Goal: Communication & Community: Answer question/provide support

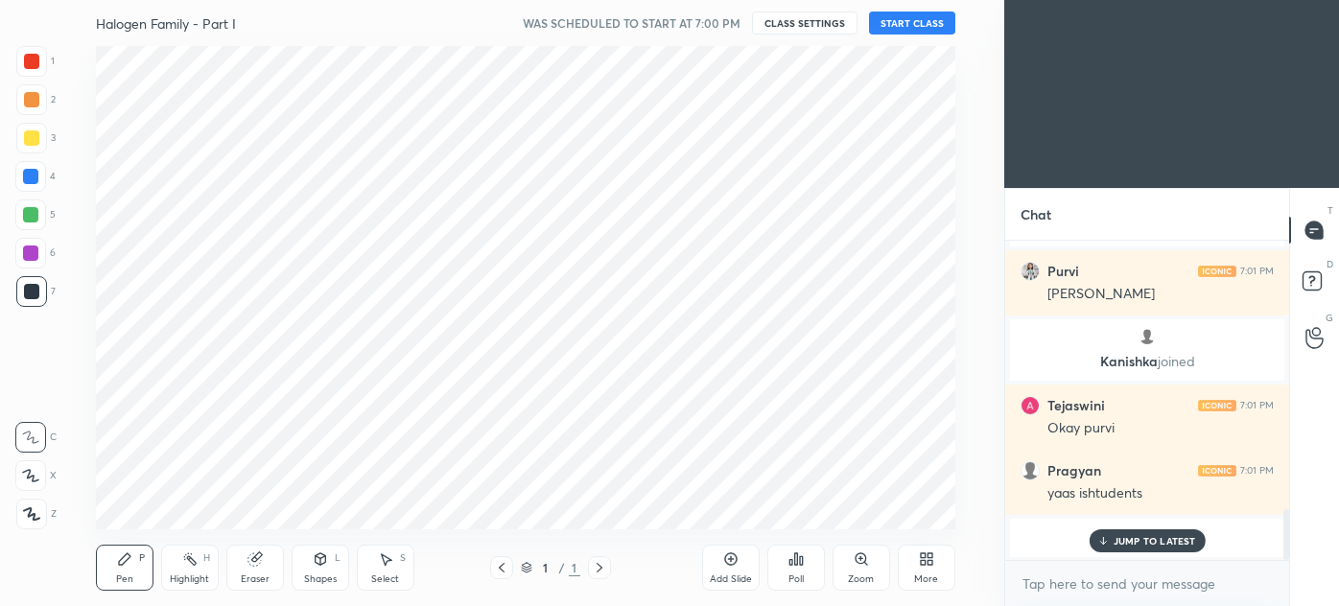
scroll to position [483, 928]
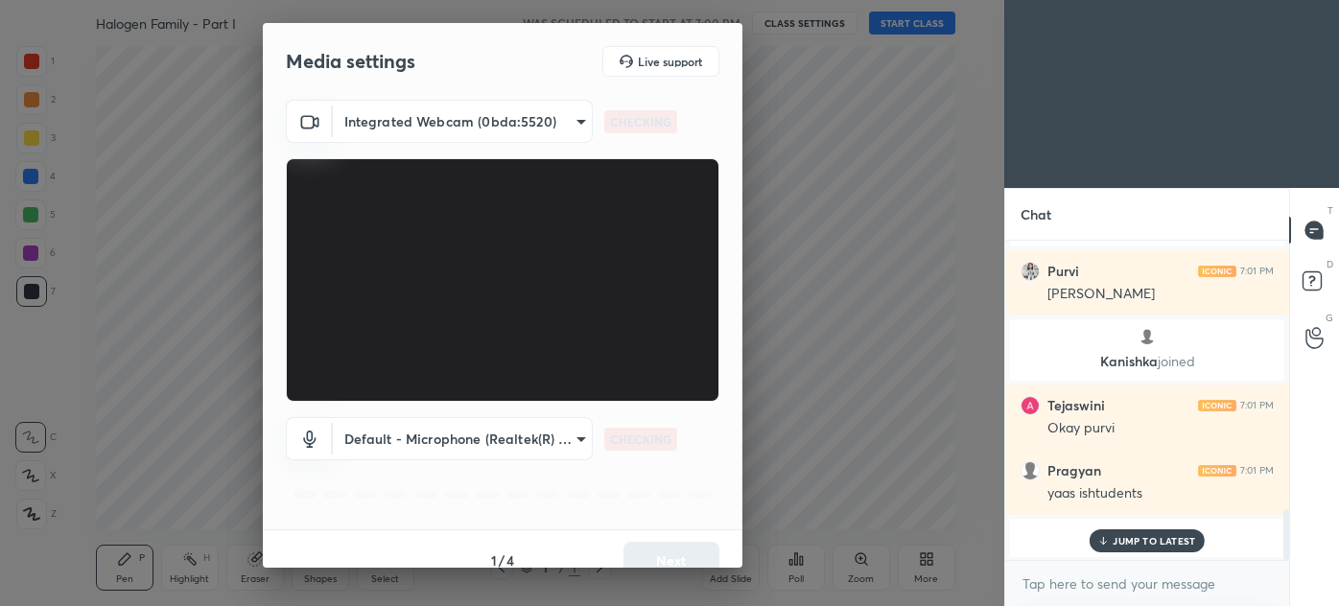
click at [660, 549] on div "1 / 4 Next" at bounding box center [503, 559] width 480 height 61
click at [662, 545] on button "Next" at bounding box center [672, 561] width 96 height 38
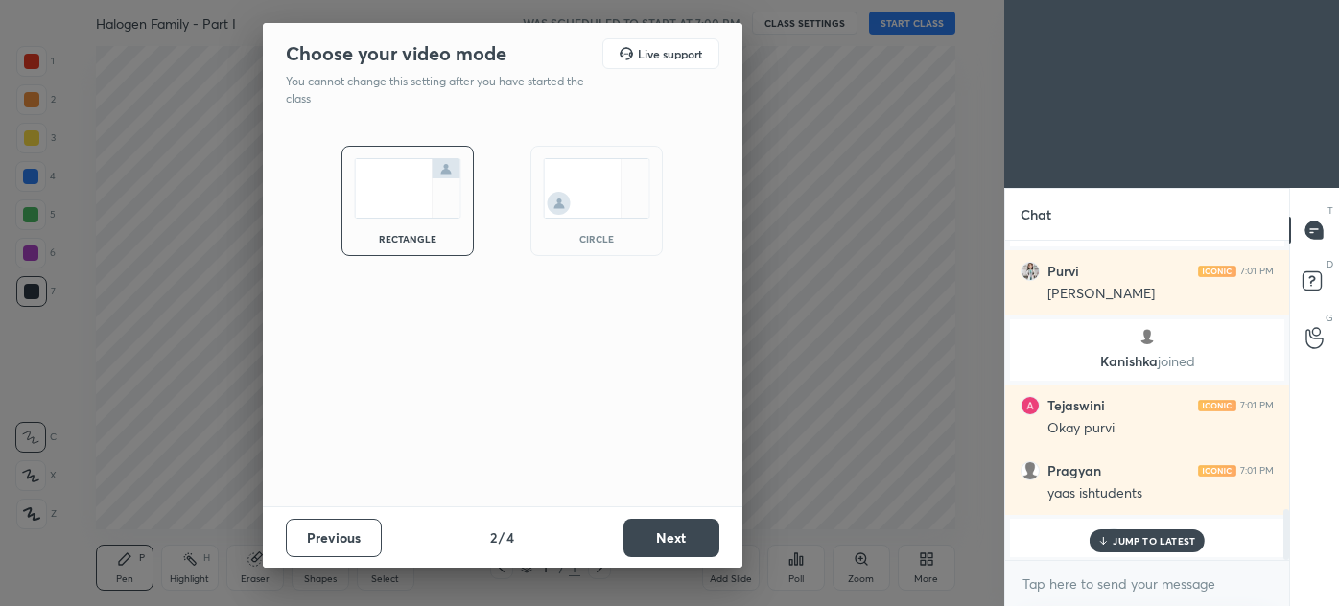
click at [662, 544] on button "Next" at bounding box center [672, 538] width 96 height 38
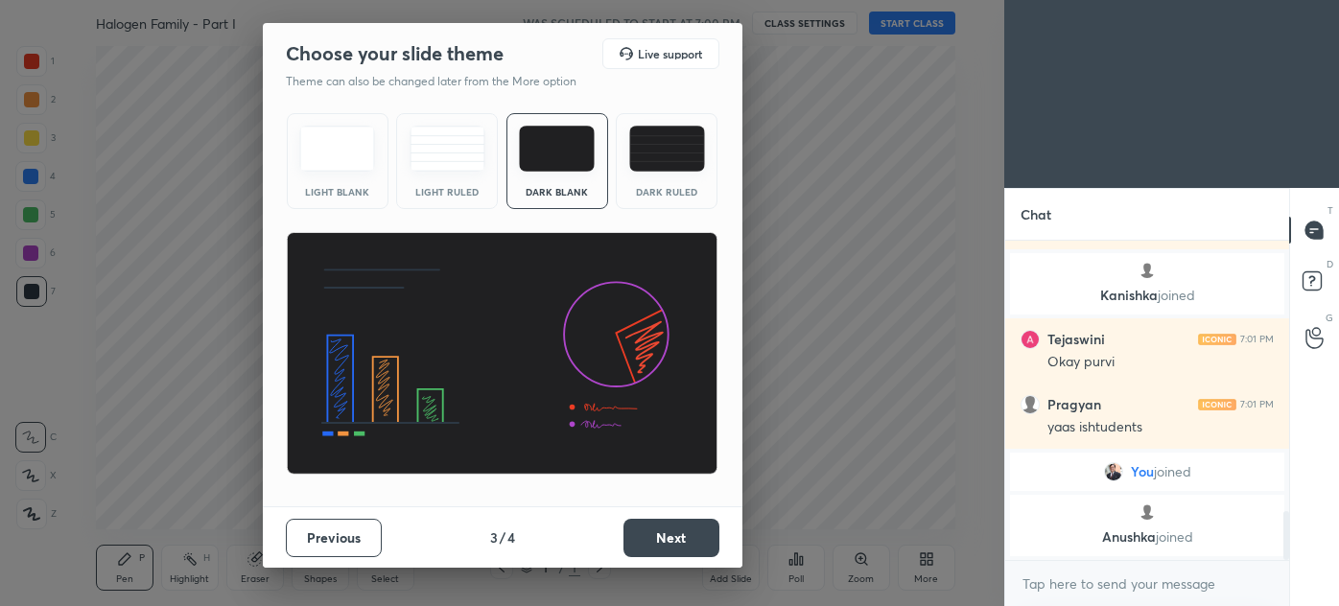
click at [663, 544] on button "Next" at bounding box center [672, 538] width 96 height 38
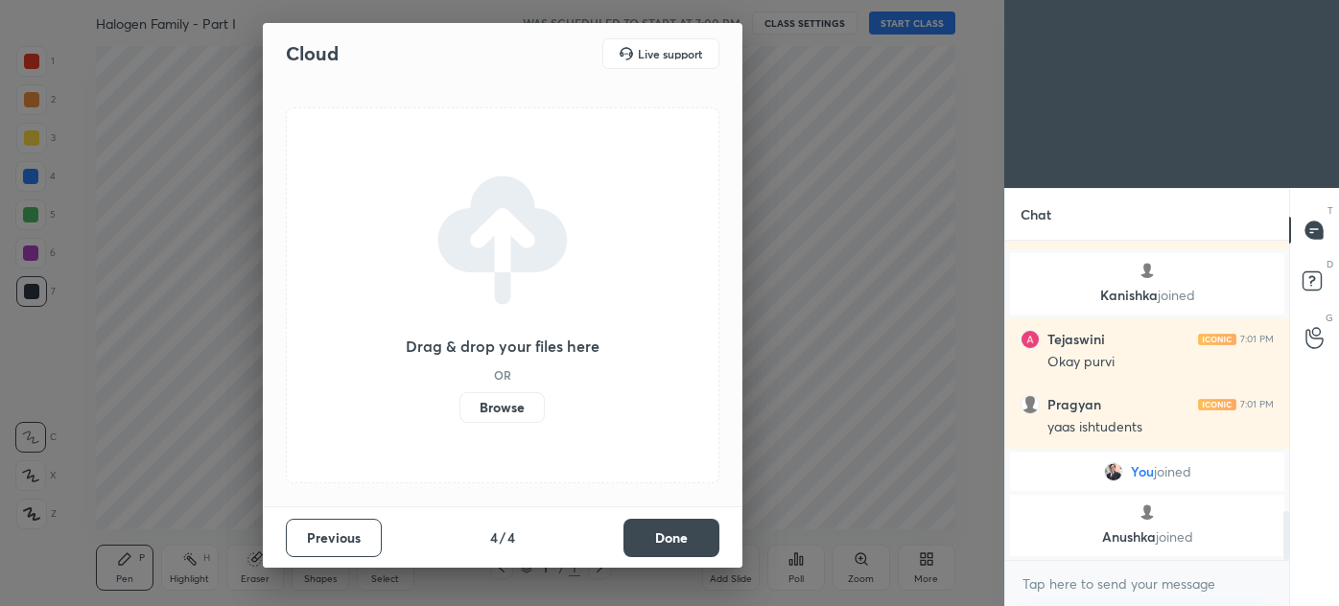
click at [679, 544] on button "Done" at bounding box center [672, 538] width 96 height 38
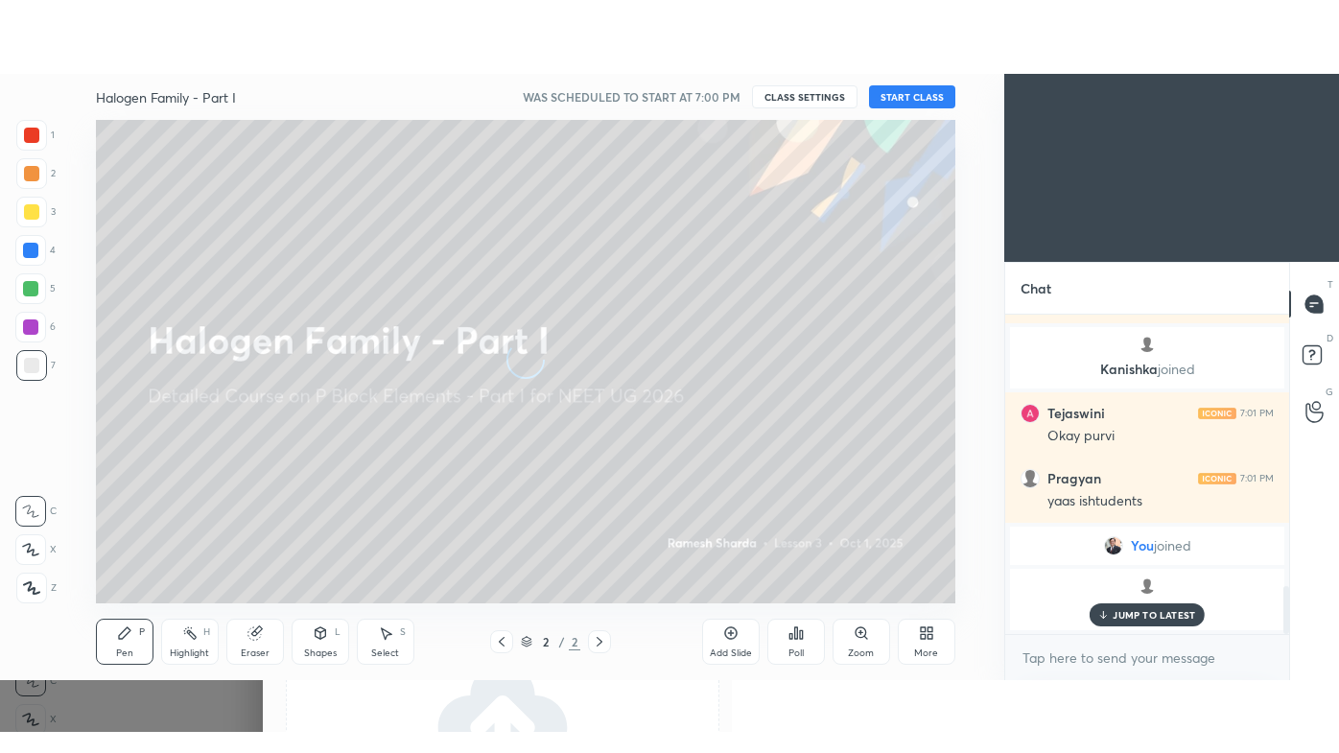
scroll to position [1826, 0]
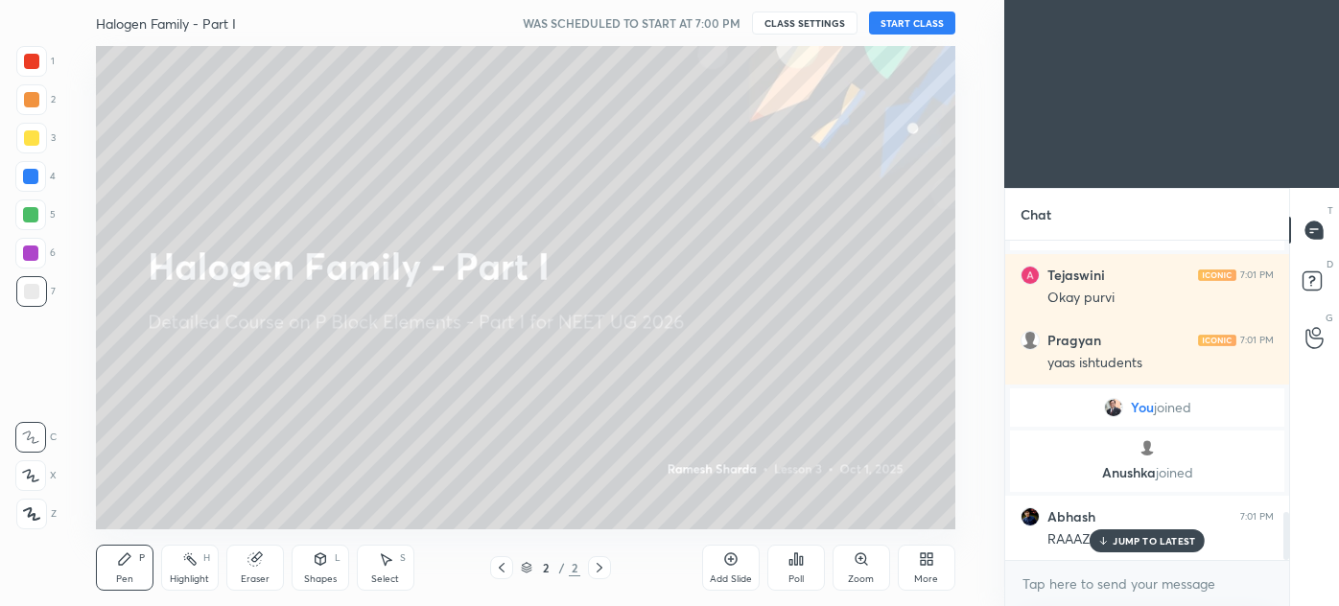
click at [944, 562] on div "More" at bounding box center [927, 568] width 58 height 46
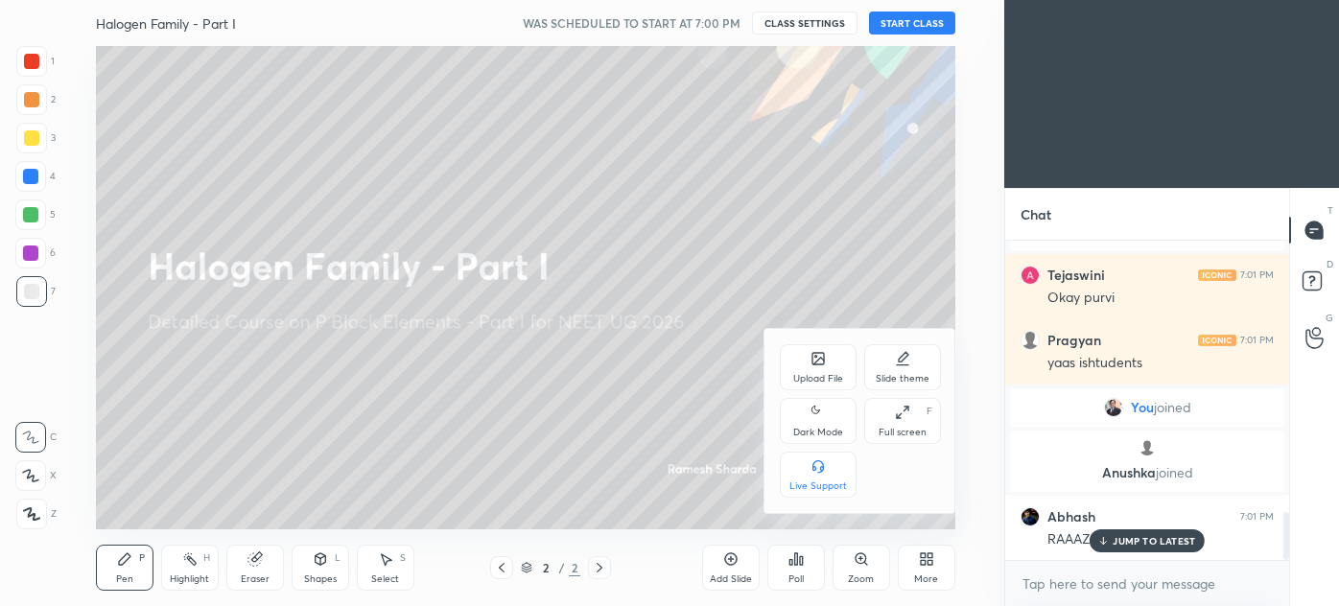
click at [894, 421] on div "Full screen F" at bounding box center [902, 421] width 77 height 46
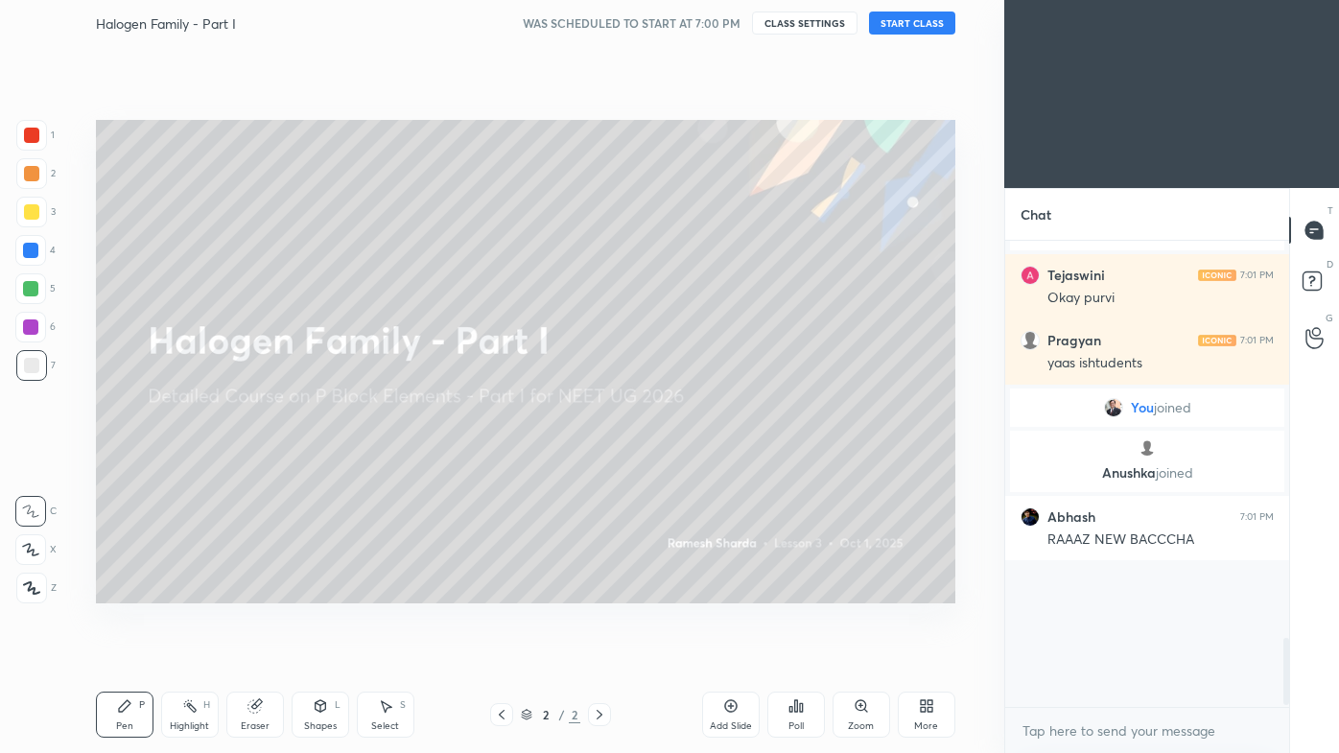
scroll to position [506, 278]
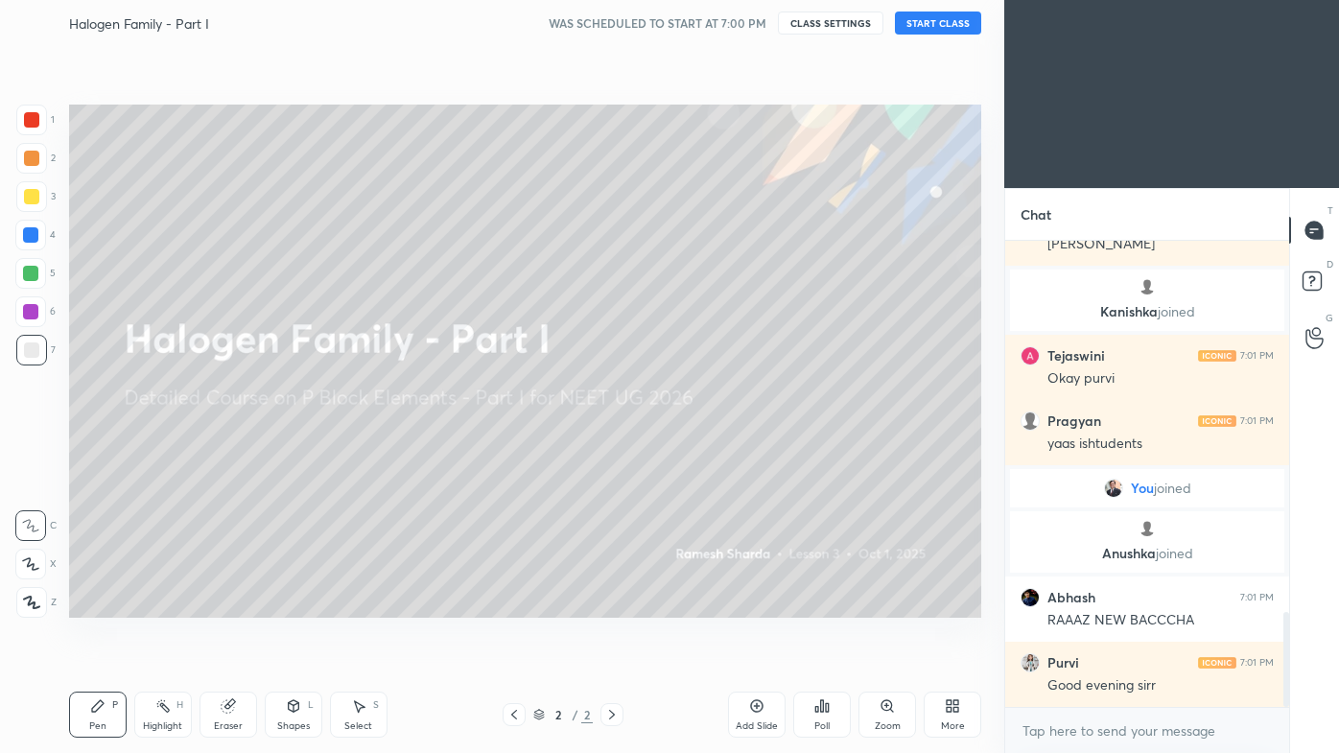
click at [936, 20] on button "START CLASS" at bounding box center [938, 23] width 86 height 23
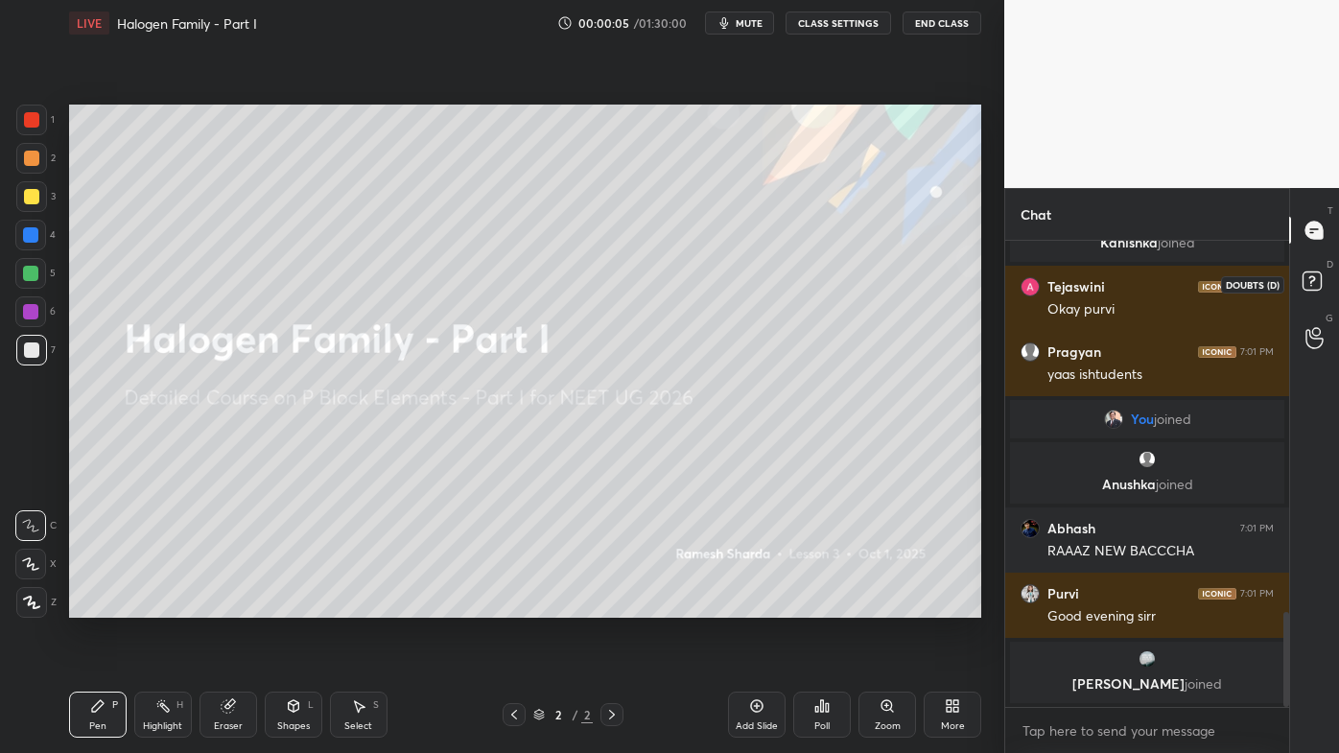
drag, startPoint x: 1319, startPoint y: 274, endPoint x: 1317, endPoint y: 247, distance: 26.9
click at [1320, 274] on rect at bounding box center [1312, 281] width 18 height 18
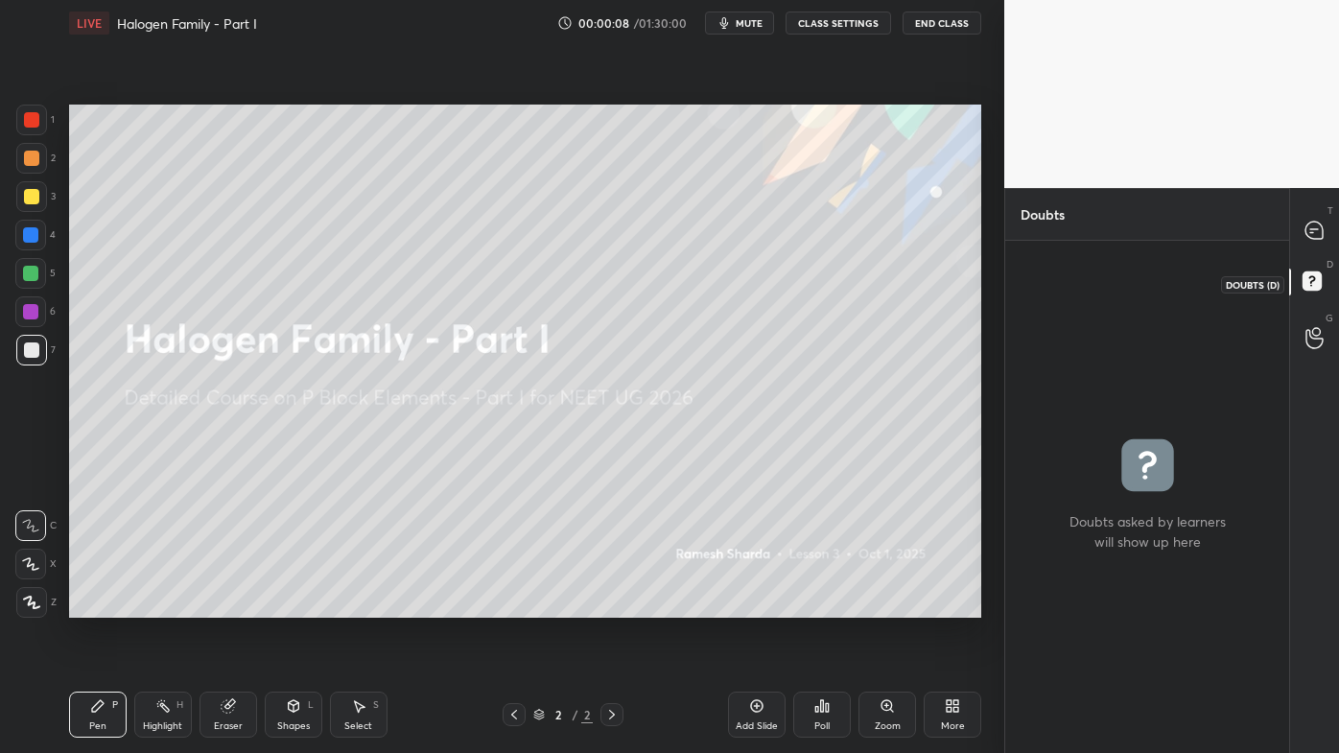
click at [1318, 281] on rect at bounding box center [1312, 281] width 18 height 18
drag, startPoint x: 1324, startPoint y: 243, endPoint x: 1302, endPoint y: 286, distance: 48.5
click at [1324, 243] on div at bounding box center [1315, 230] width 38 height 35
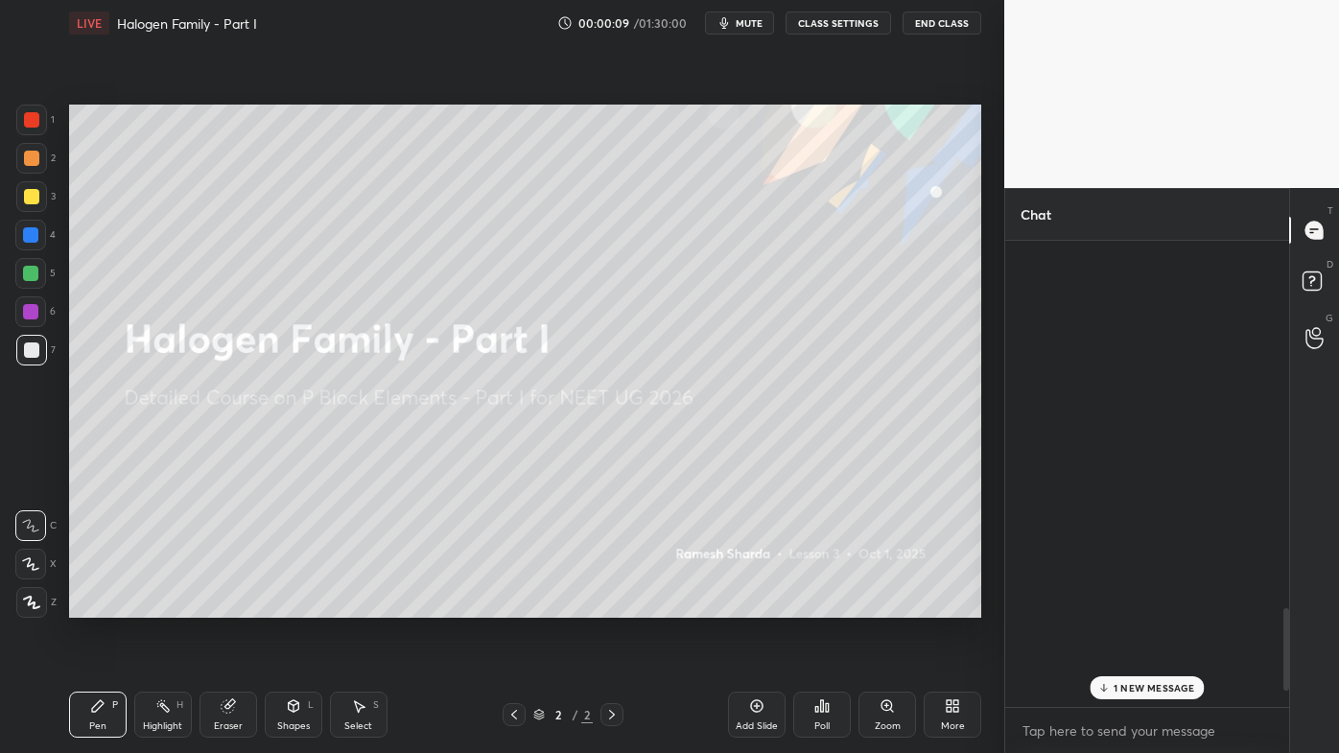
scroll to position [460, 278]
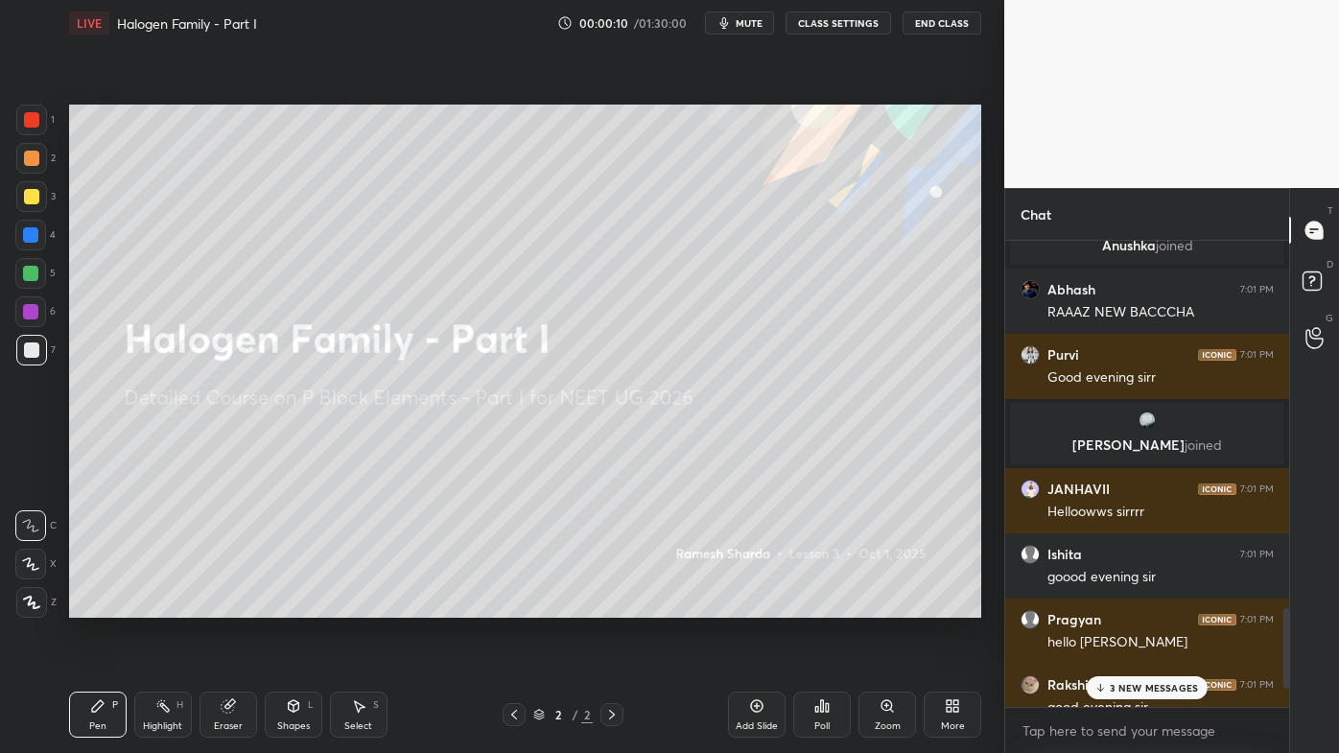
drag, startPoint x: 1128, startPoint y: 686, endPoint x: 1121, endPoint y: 694, distance: 10.9
click at [1128, 605] on p "3 NEW MESSAGES" at bounding box center [1154, 688] width 88 height 12
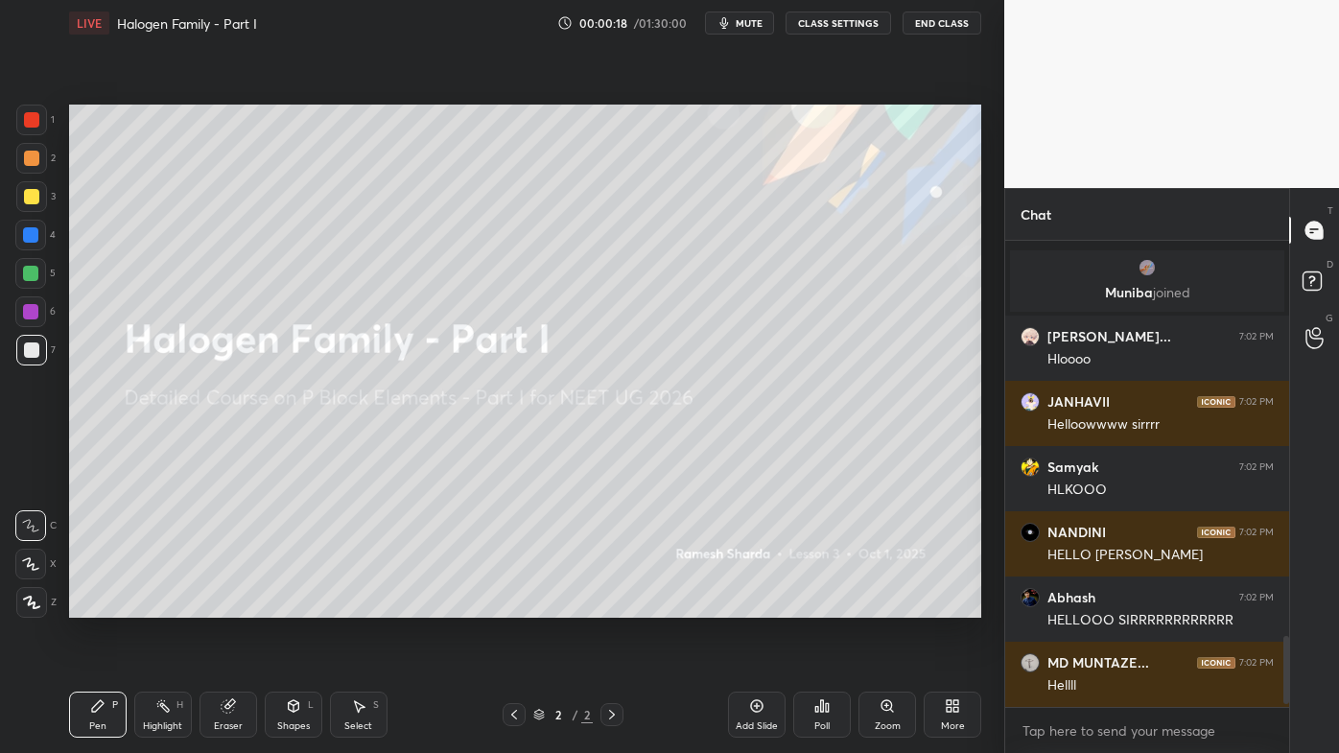
scroll to position [2741, 0]
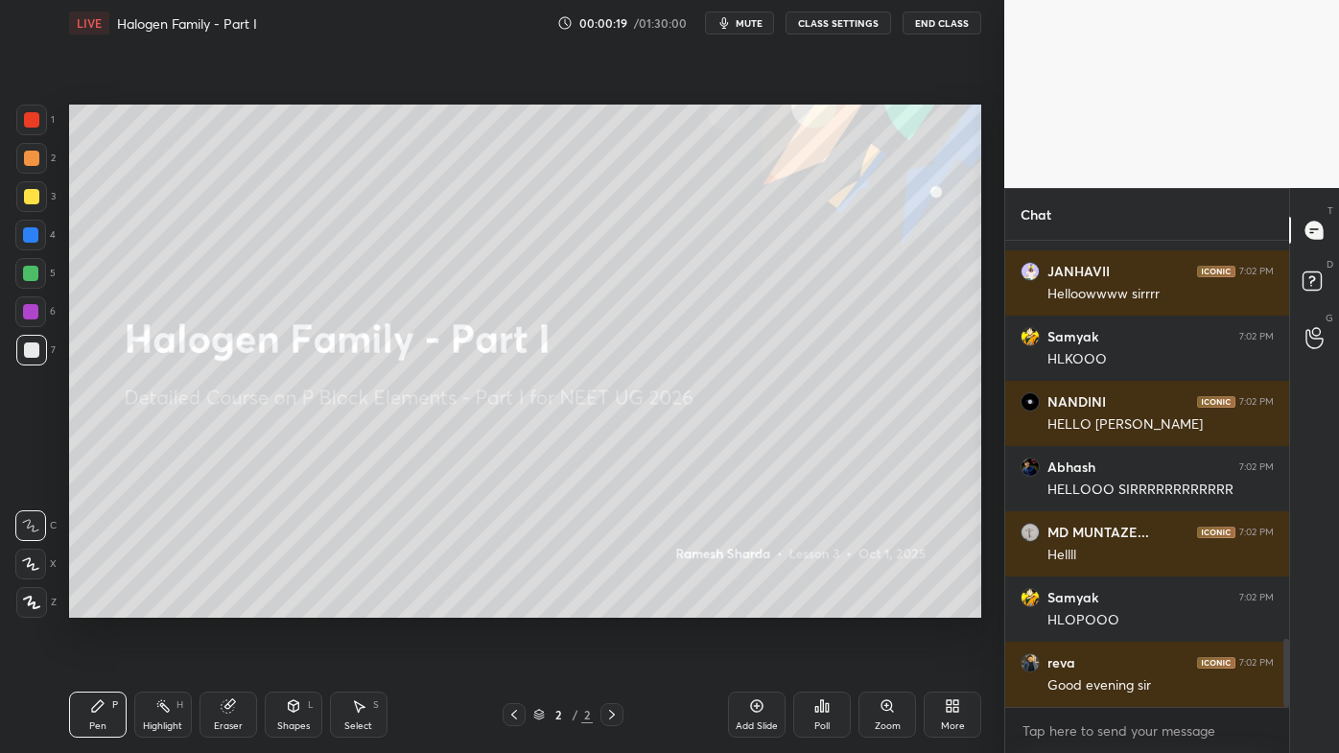
click at [34, 115] on div at bounding box center [31, 119] width 15 height 15
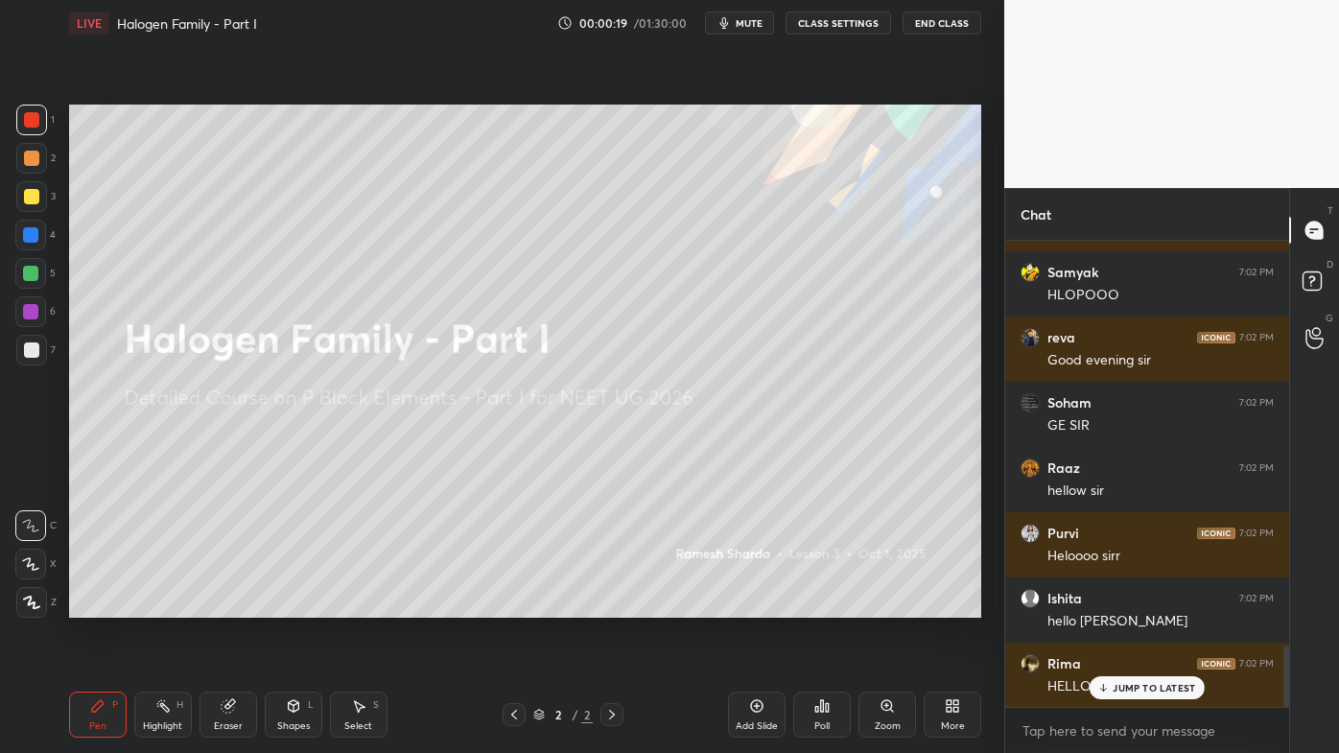
scroll to position [3133, 0]
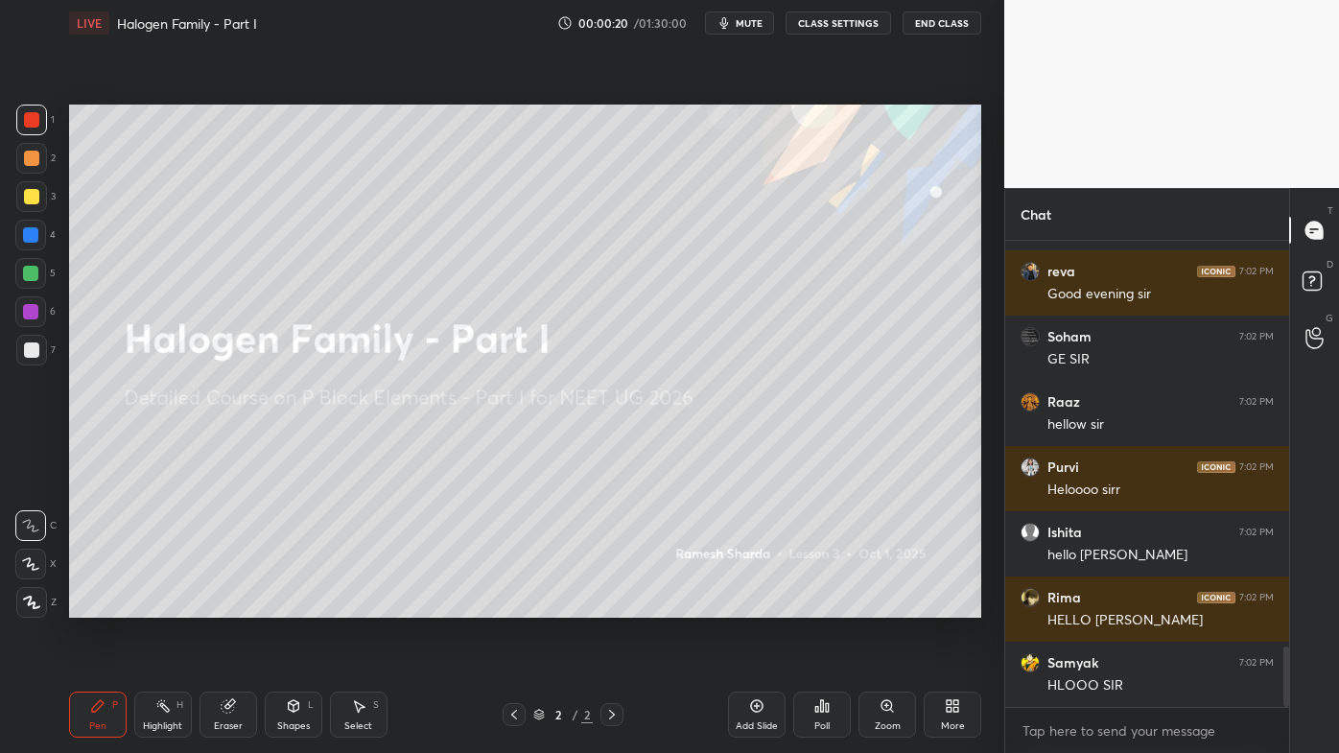
drag, startPoint x: 31, startPoint y: 613, endPoint x: 52, endPoint y: 600, distance: 24.5
click at [32, 605] on div at bounding box center [31, 602] width 31 height 31
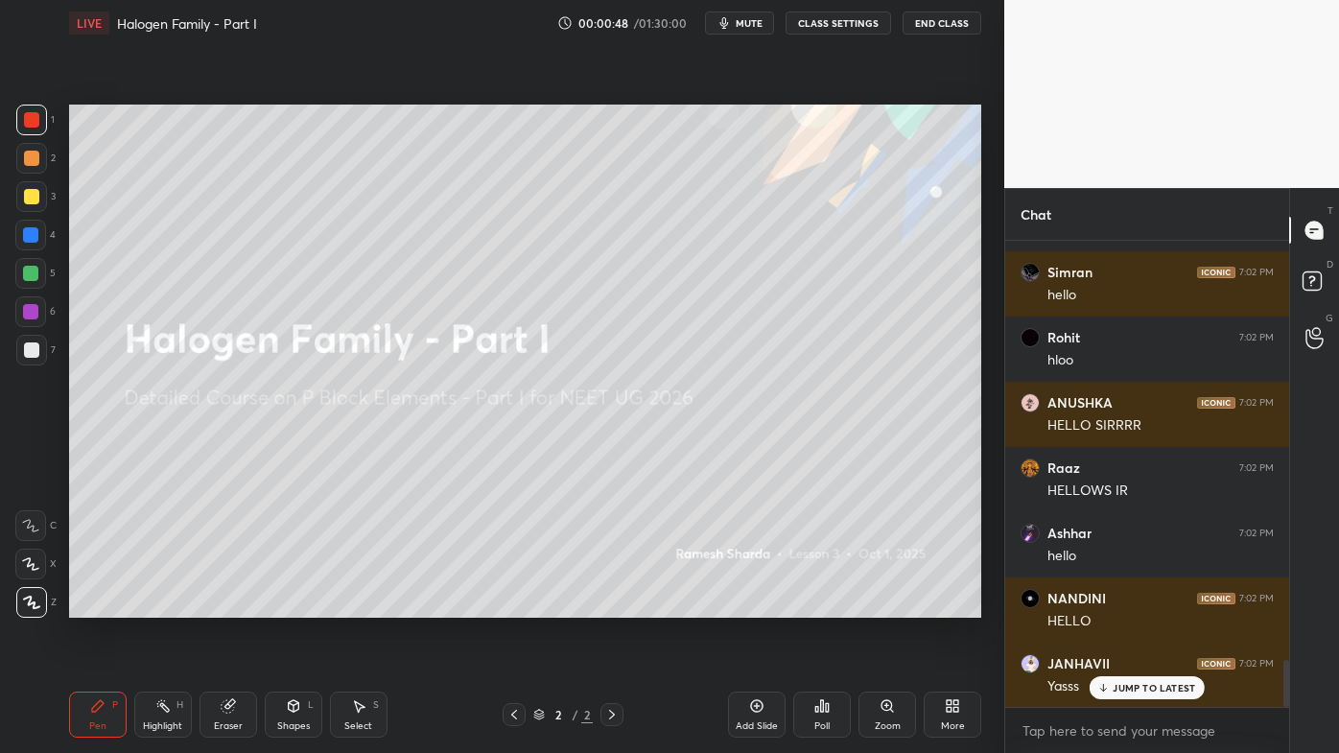
click at [1136, 605] on p "JUMP TO LATEST" at bounding box center [1154, 688] width 82 height 12
click at [761, 605] on icon at bounding box center [756, 705] width 15 height 15
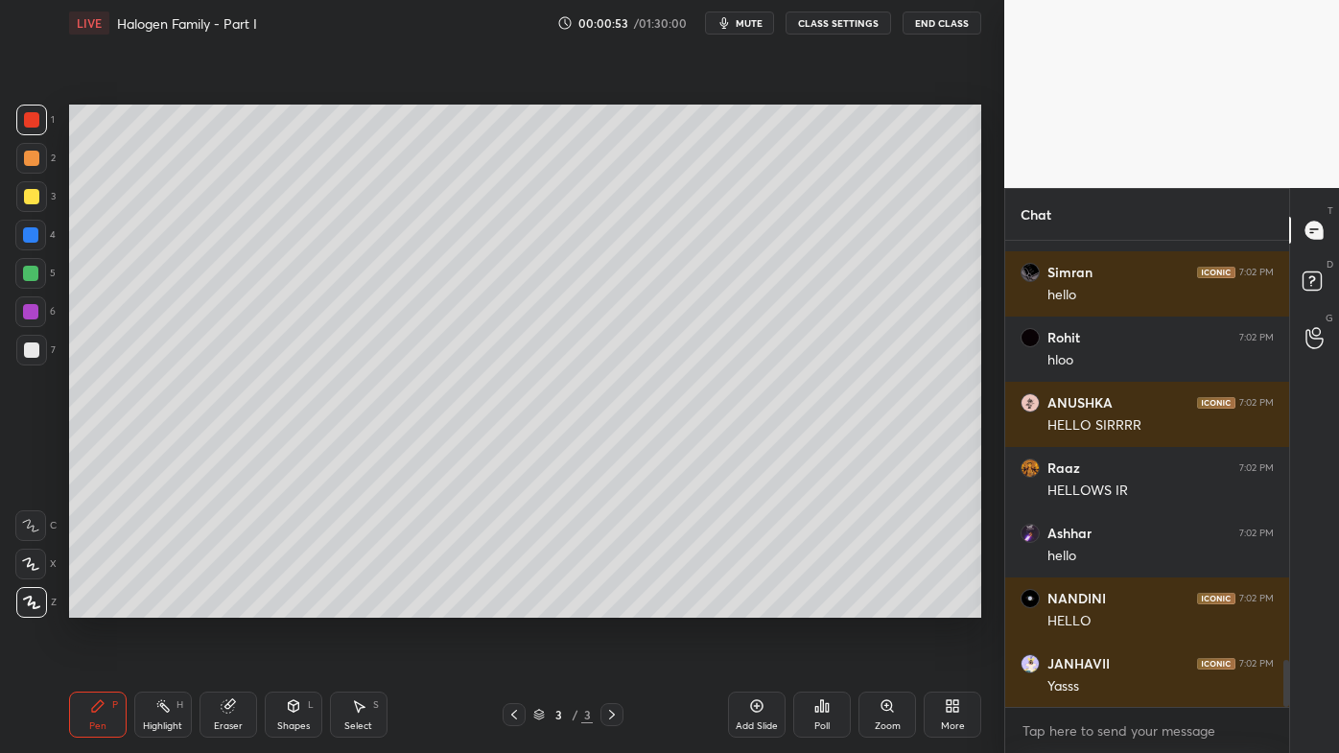
click at [35, 156] on div at bounding box center [31, 158] width 15 height 15
click at [31, 192] on div at bounding box center [31, 196] width 15 height 15
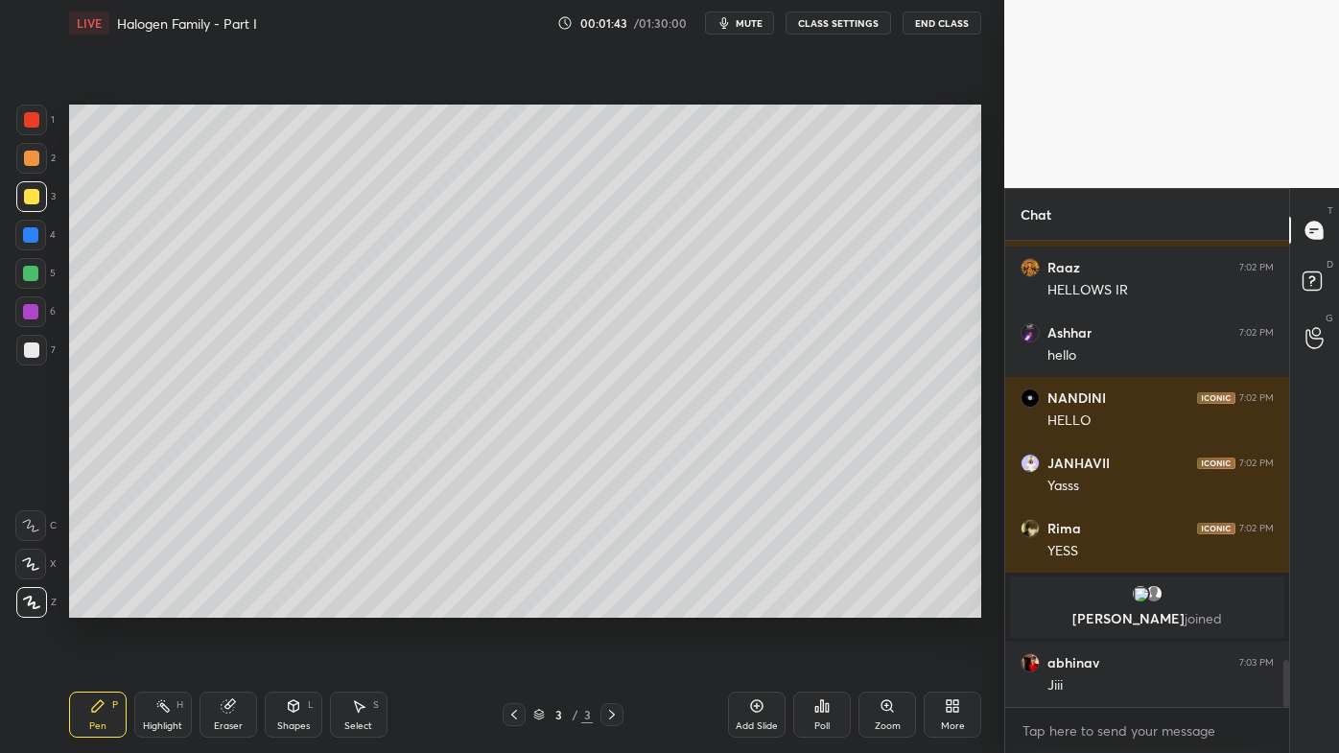
scroll to position [4259, 0]
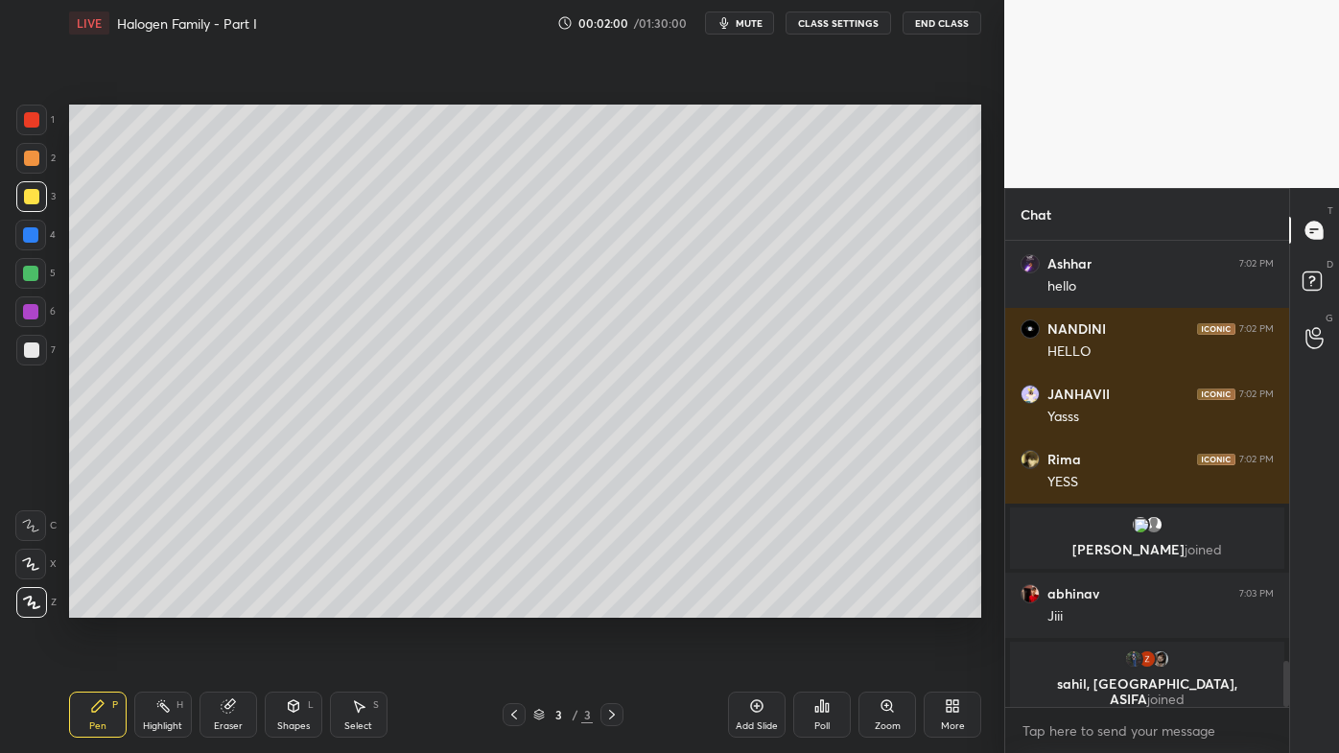
click at [35, 152] on div at bounding box center [31, 158] width 15 height 15
drag, startPoint x: 755, startPoint y: 701, endPoint x: 761, endPoint y: 672, distance: 29.3
click at [756, 605] on icon at bounding box center [756, 705] width 15 height 15
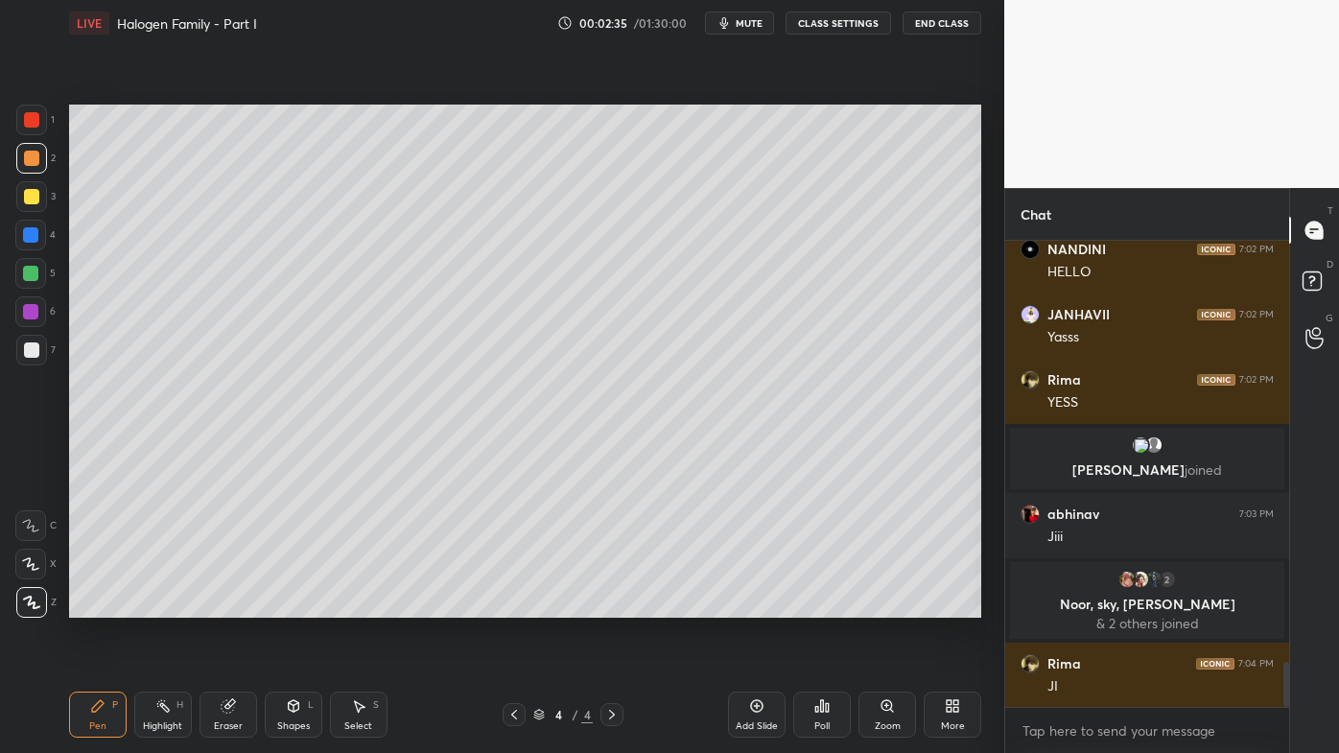
scroll to position [4387, 0]
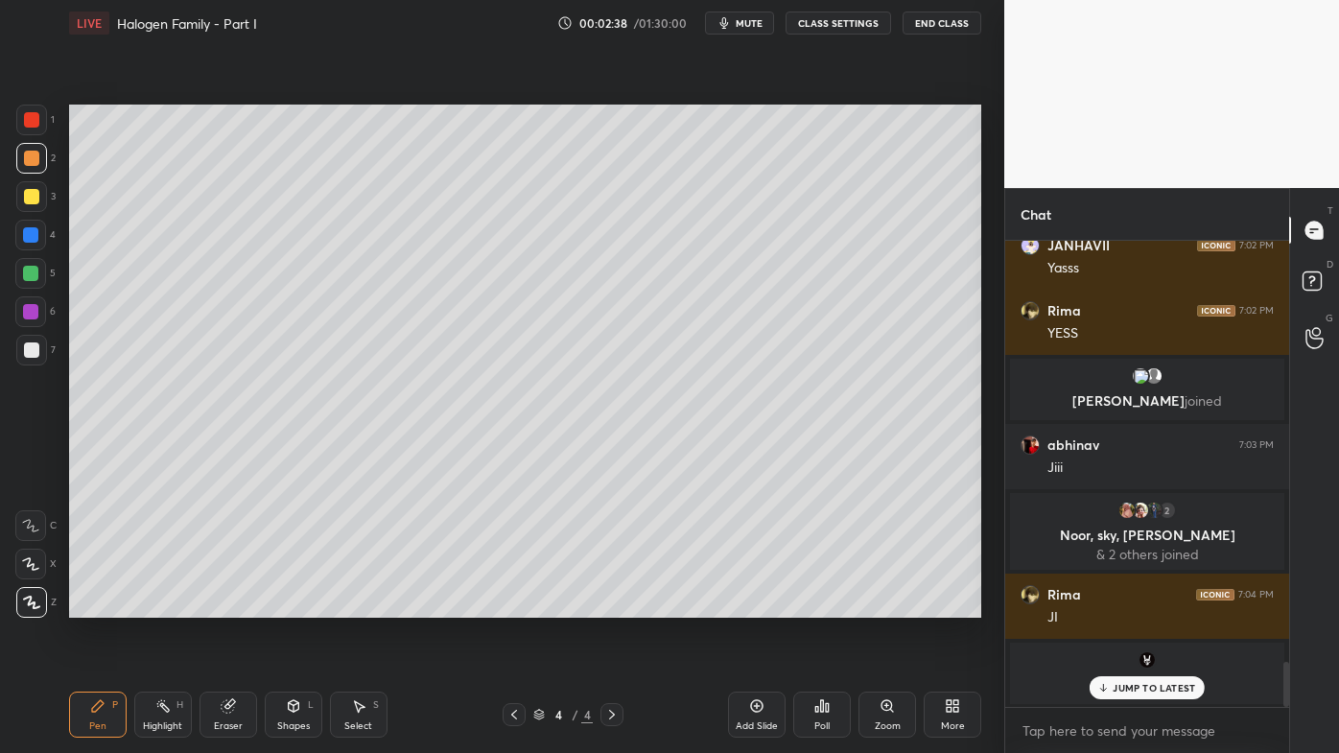
drag, startPoint x: 513, startPoint y: 709, endPoint x: 504, endPoint y: 711, distance: 9.8
click at [514, 605] on icon at bounding box center [513, 714] width 15 height 15
click at [157, 605] on div "Highlight H" at bounding box center [163, 715] width 58 height 46
click at [1136, 605] on p "JUMP TO LATEST" at bounding box center [1154, 688] width 82 height 12
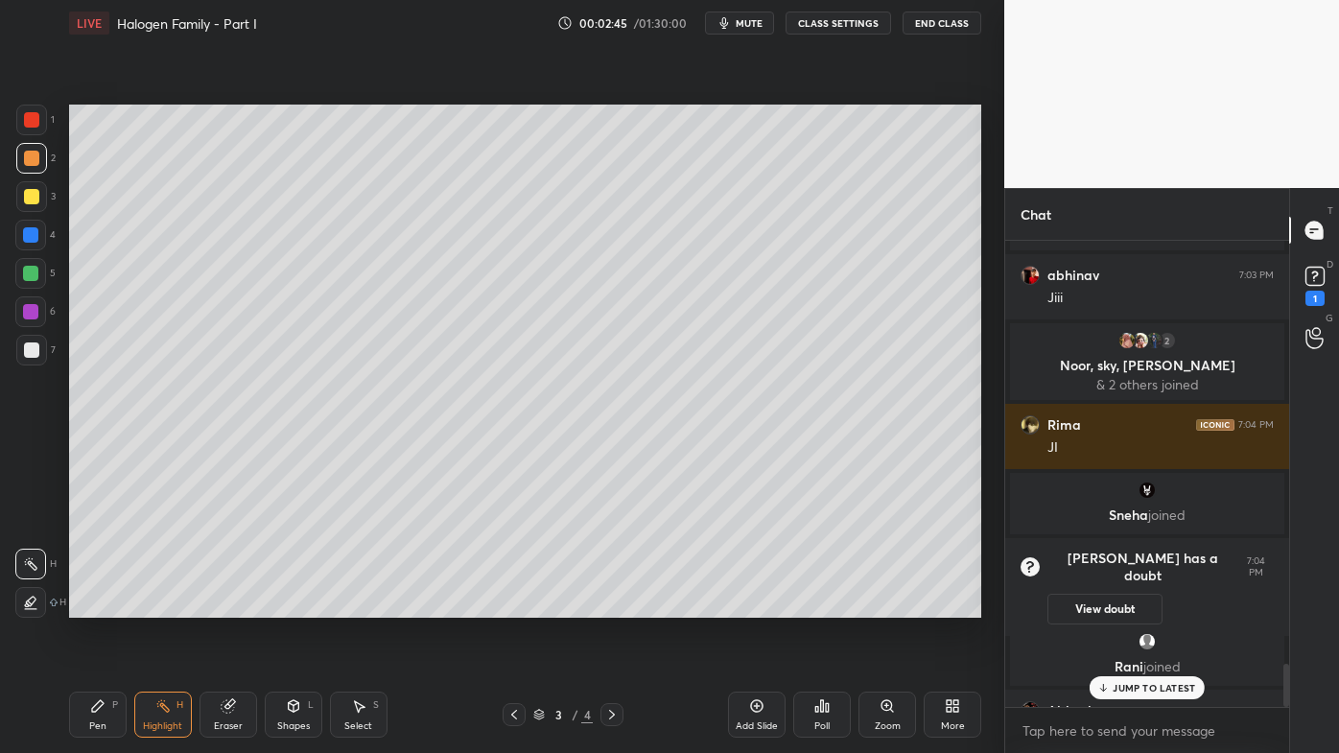
scroll to position [4517, 0]
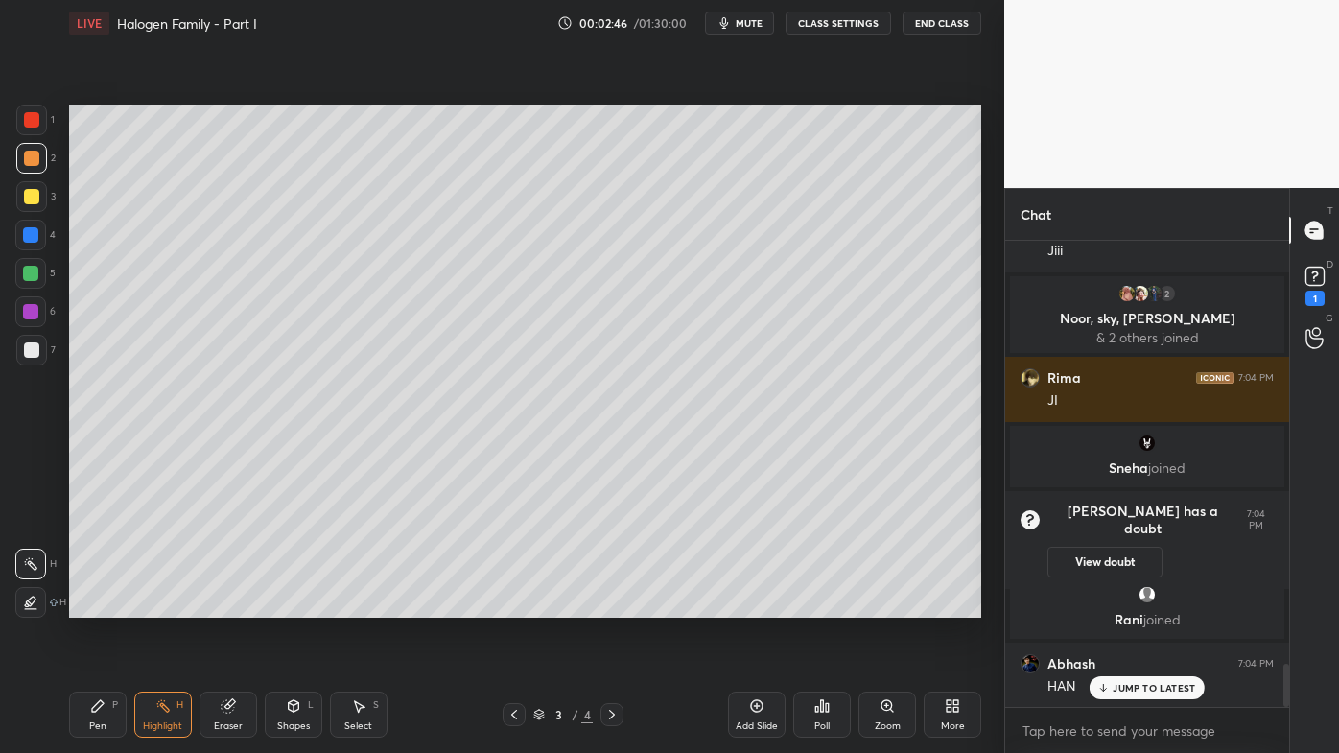
drag, startPoint x: 608, startPoint y: 710, endPoint x: 599, endPoint y: 715, distance: 10.7
click at [608, 605] on icon at bounding box center [611, 714] width 15 height 15
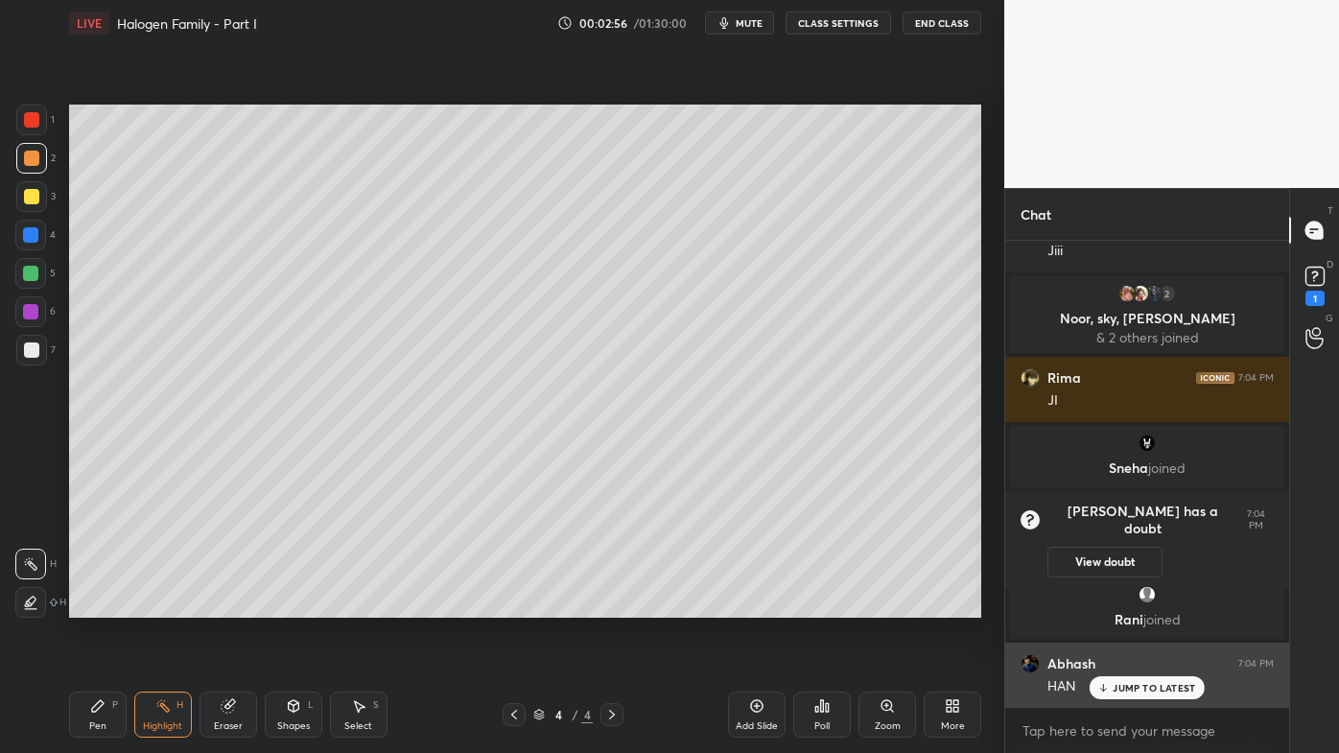
click at [1128, 605] on p "JUMP TO LATEST" at bounding box center [1154, 688] width 82 height 12
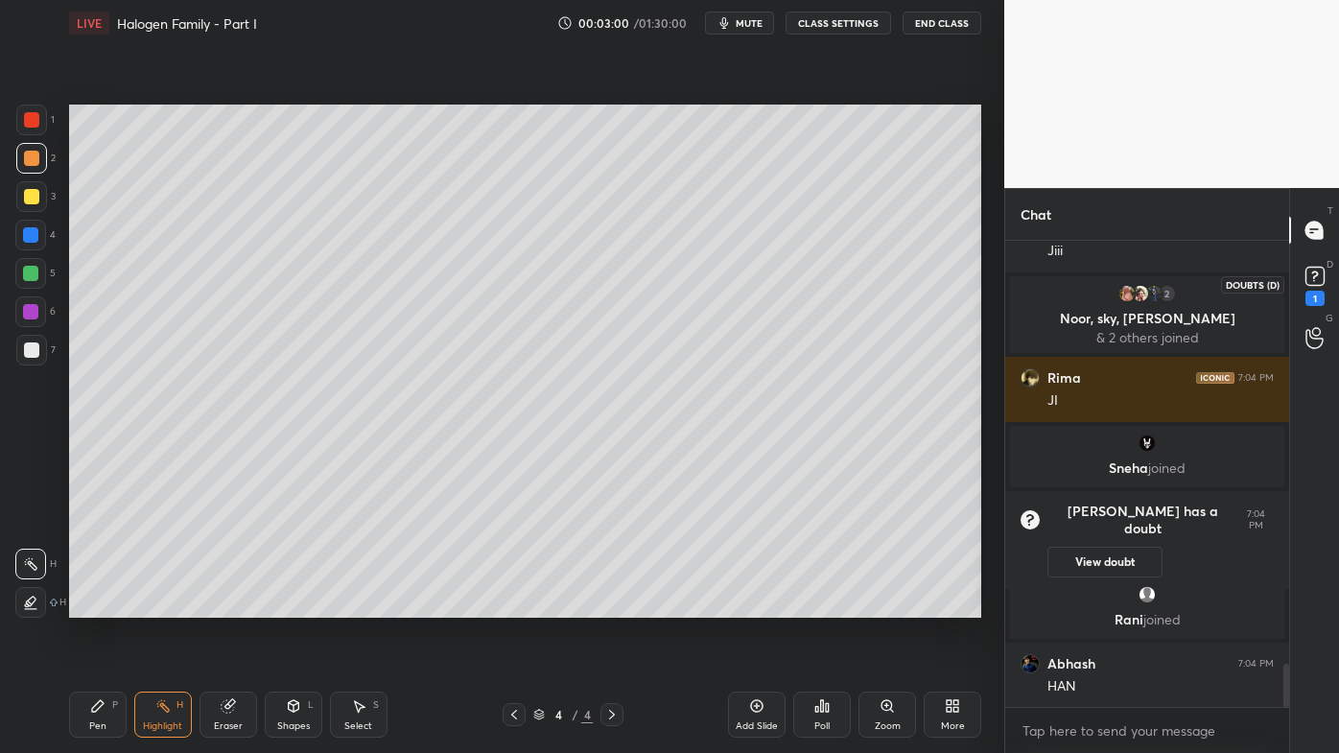
drag, startPoint x: 1313, startPoint y: 294, endPoint x: 1315, endPoint y: 311, distance: 17.4
click at [1314, 294] on div "1" at bounding box center [1315, 298] width 19 height 15
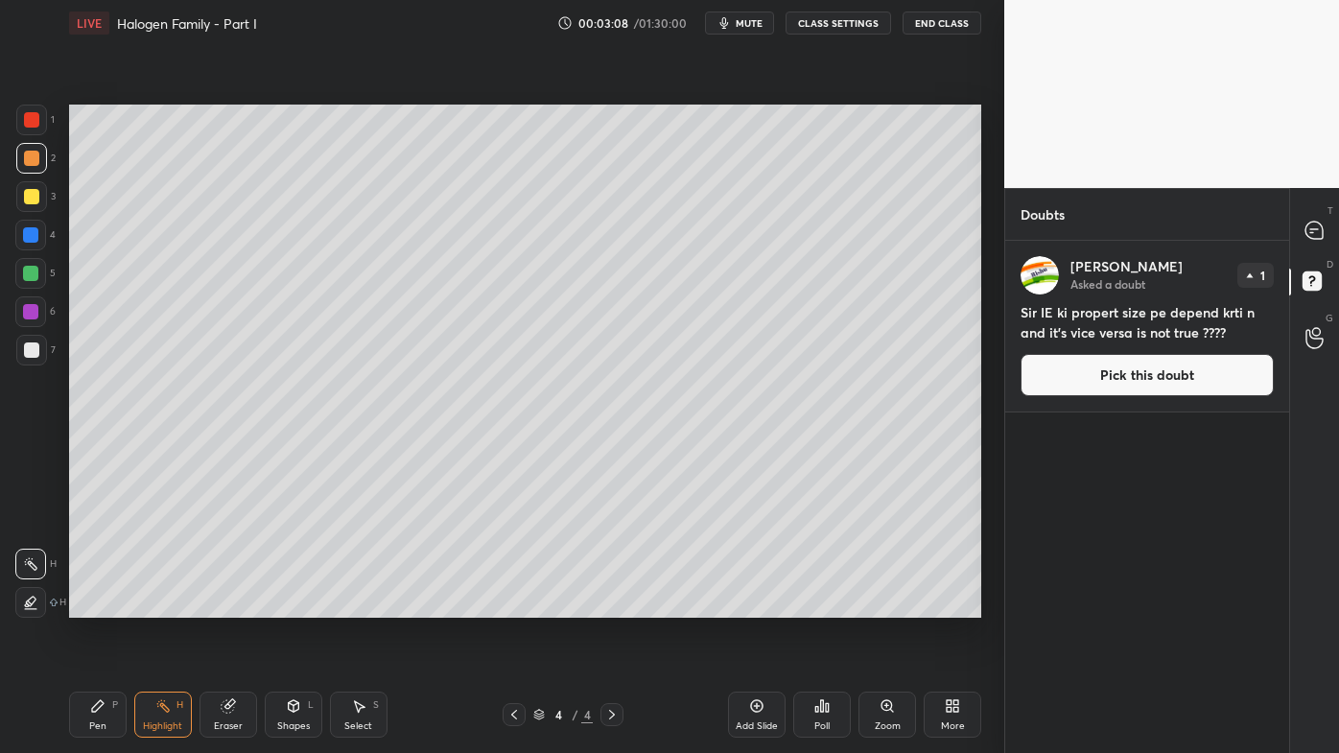
click at [511, 605] on icon at bounding box center [513, 714] width 15 height 15
drag, startPoint x: 1316, startPoint y: 224, endPoint x: 1304, endPoint y: 276, distance: 53.3
click at [1318, 225] on icon at bounding box center [1314, 230] width 17 height 17
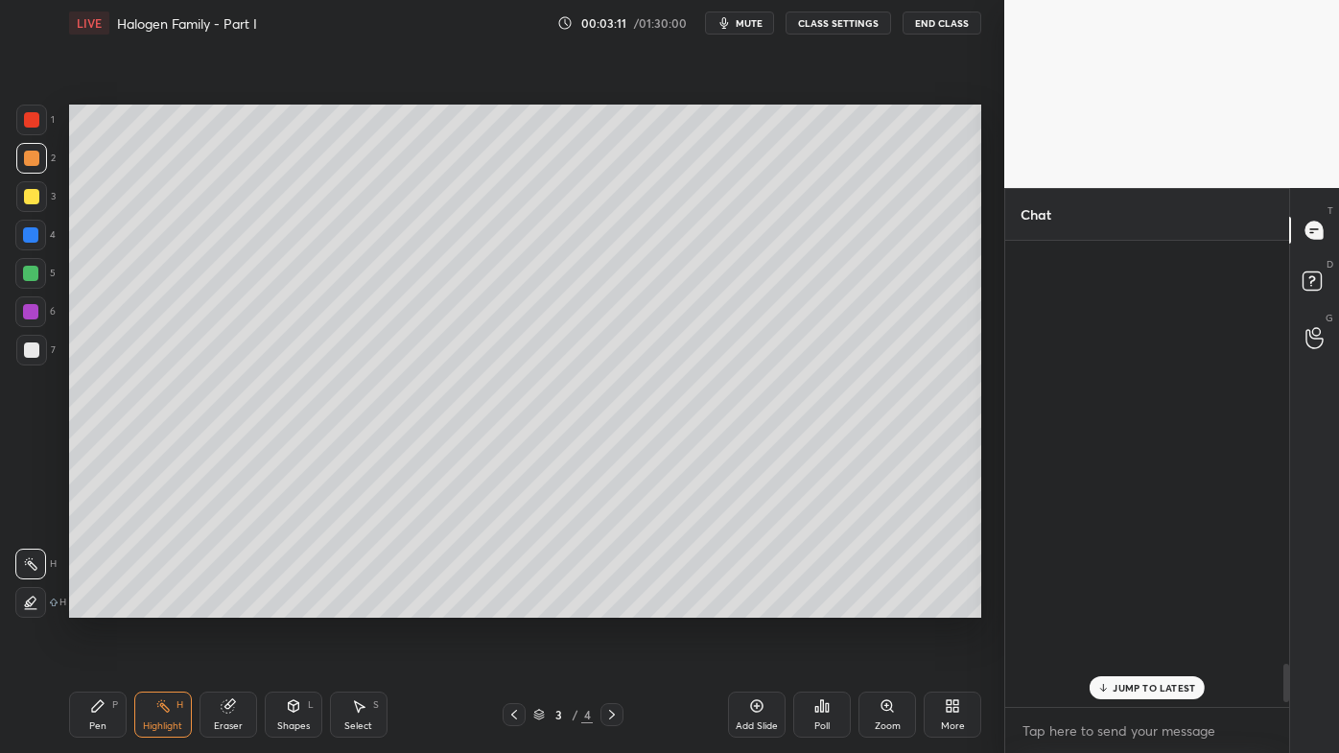
scroll to position [460, 278]
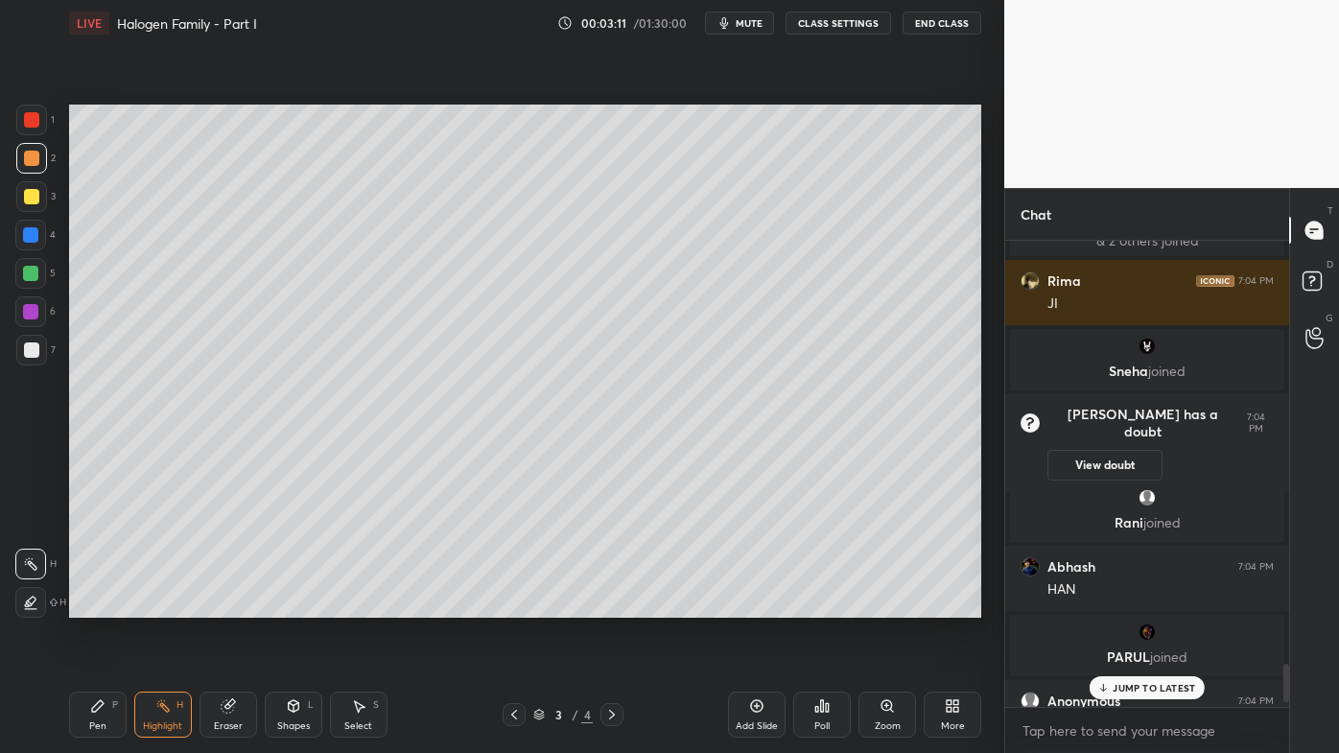
click at [1139, 605] on p "JUMP TO LATEST" at bounding box center [1154, 688] width 82 height 12
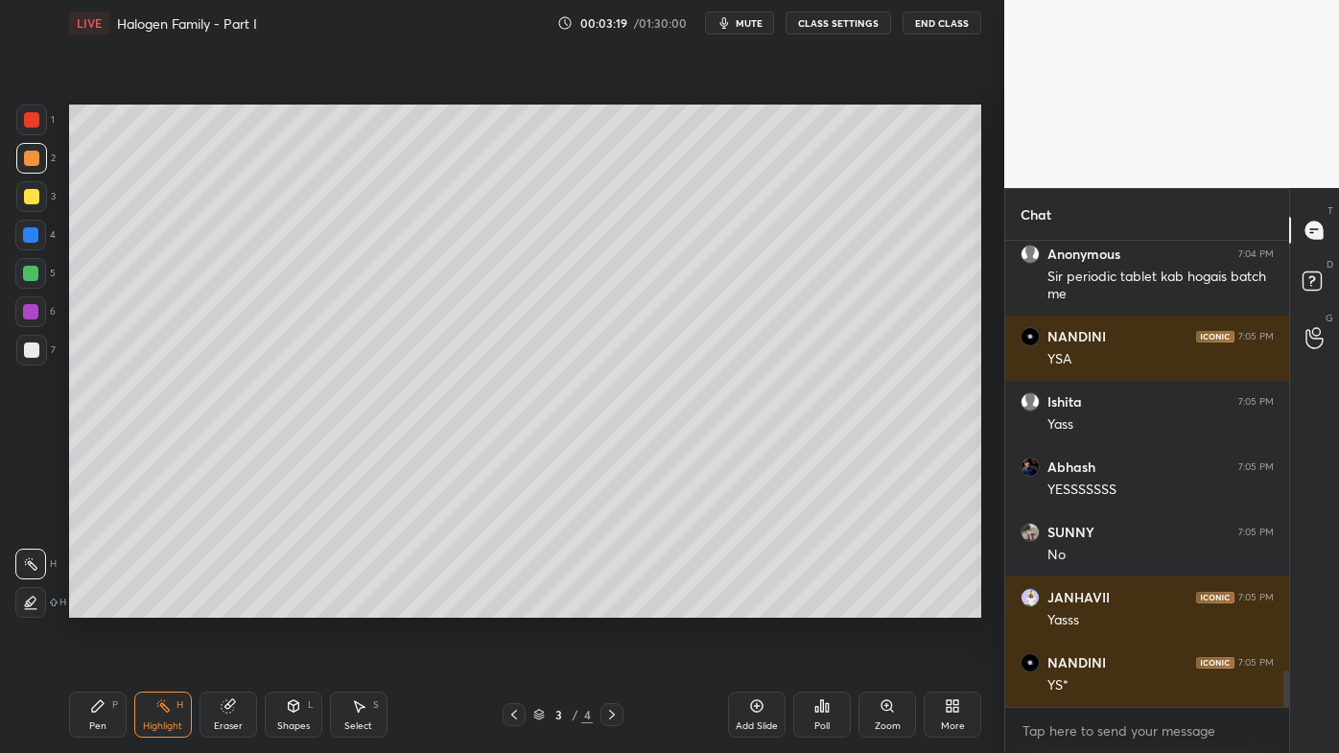
scroll to position [5571, 0]
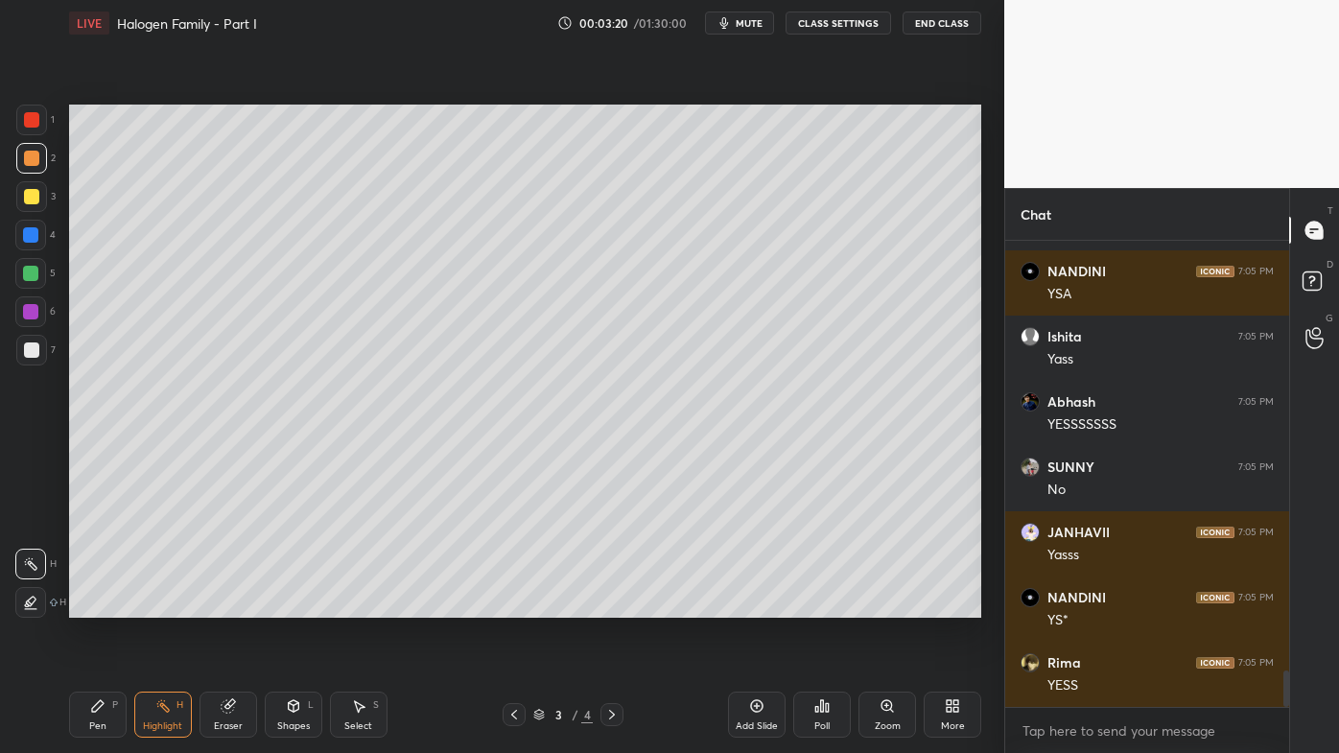
drag, startPoint x: 169, startPoint y: 699, endPoint x: 232, endPoint y: 631, distance: 93.0
click at [170, 605] on div "Highlight H" at bounding box center [163, 715] width 58 height 46
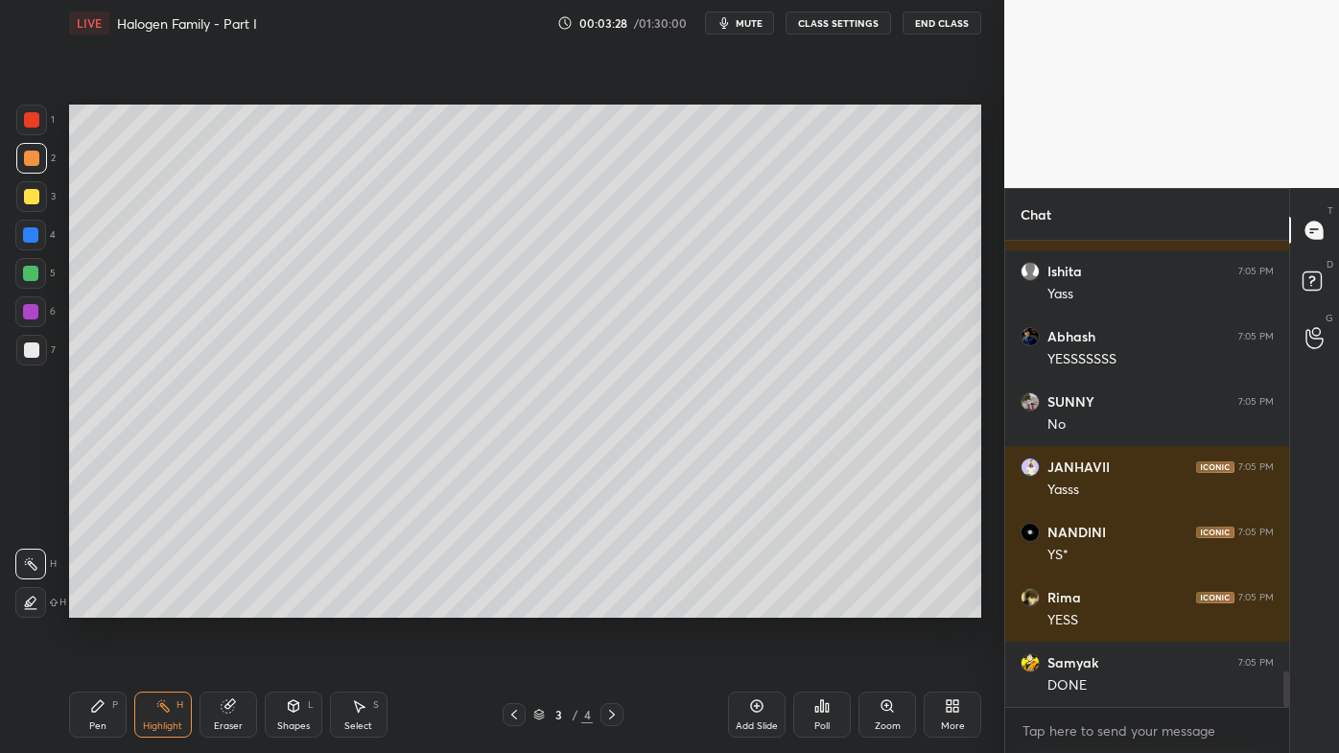
scroll to position [5702, 0]
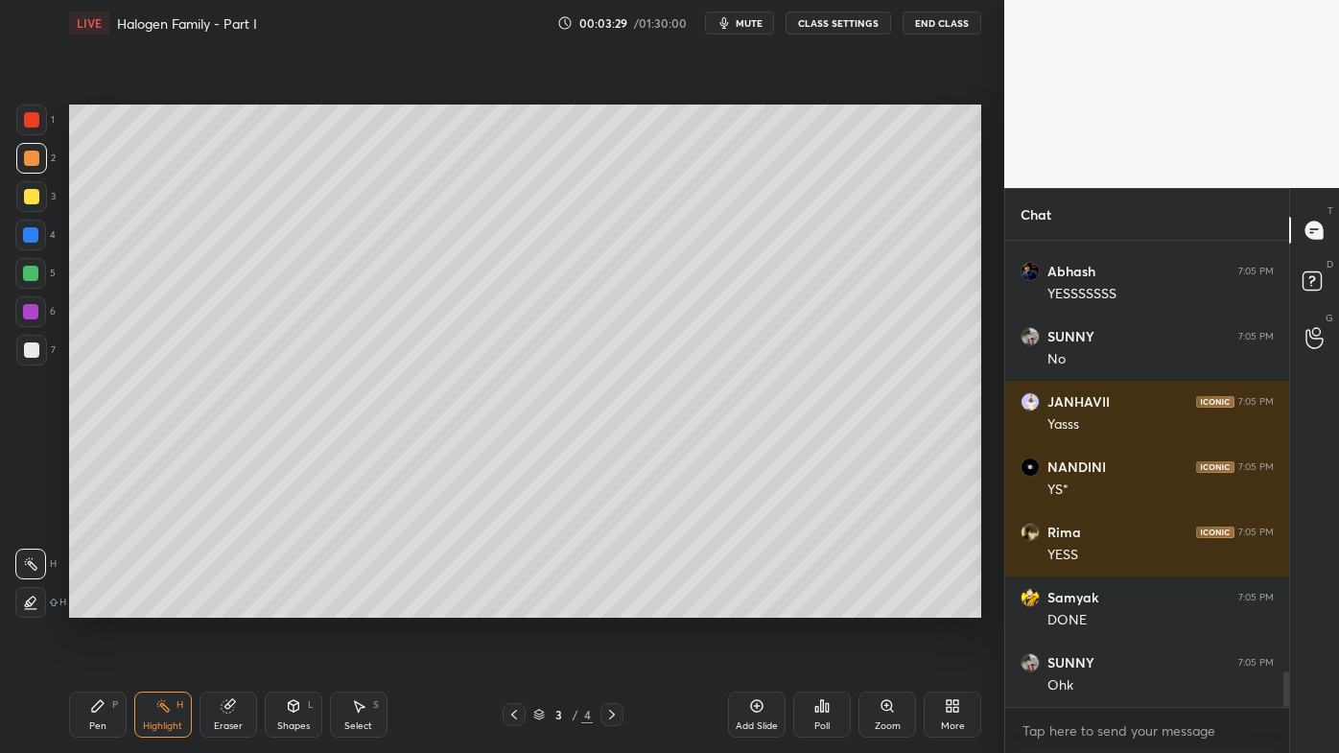
drag, startPoint x: 610, startPoint y: 711, endPoint x: 605, endPoint y: 729, distance: 18.8
click at [611, 605] on icon at bounding box center [612, 715] width 6 height 10
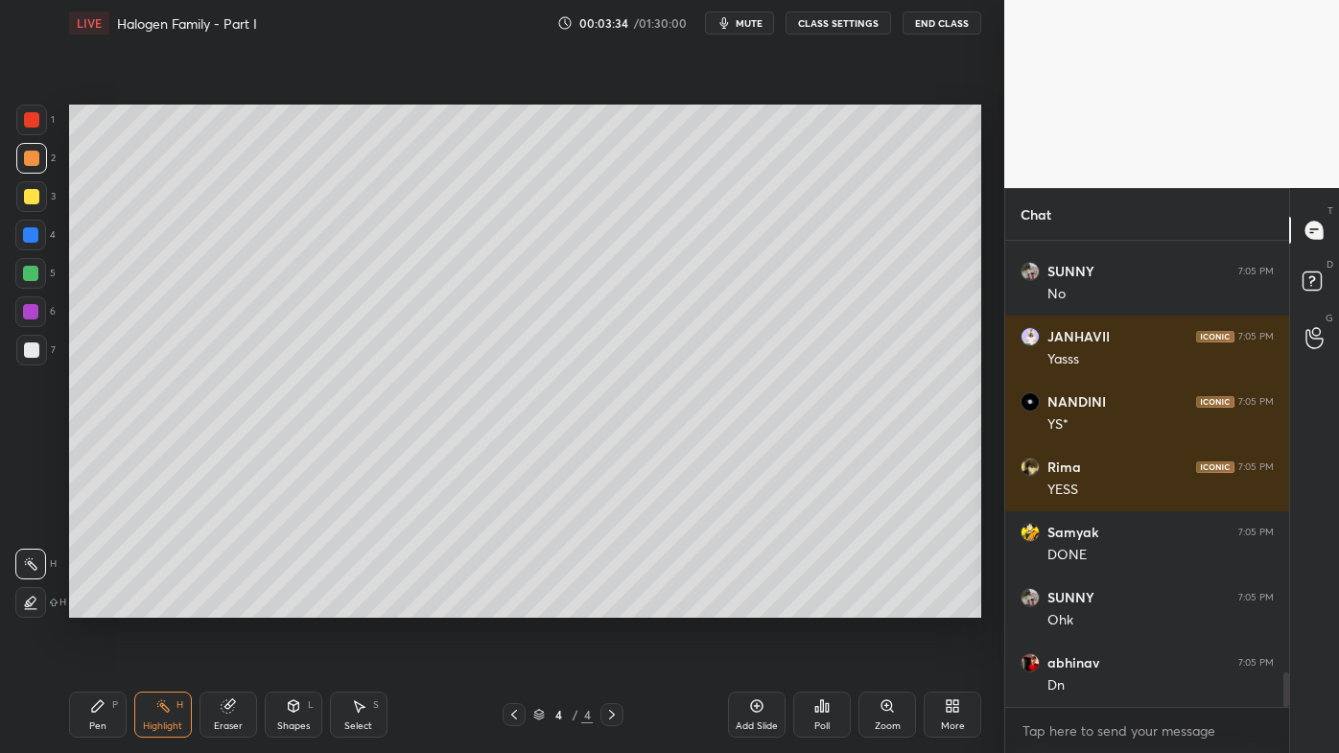
click at [767, 605] on div "Add Slide" at bounding box center [757, 715] width 58 height 46
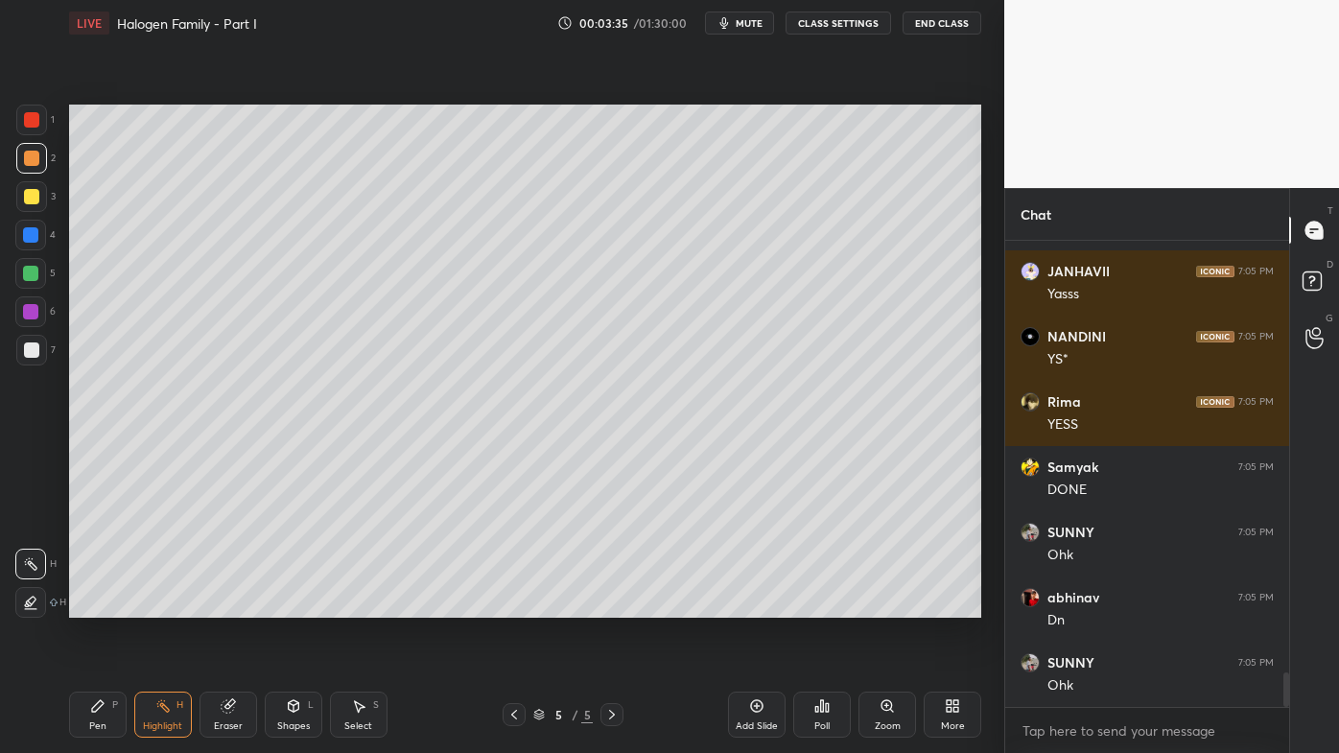
drag, startPoint x: 95, startPoint y: 714, endPoint x: 112, endPoint y: 661, distance: 55.5
click at [94, 605] on div "Pen P" at bounding box center [98, 715] width 58 height 46
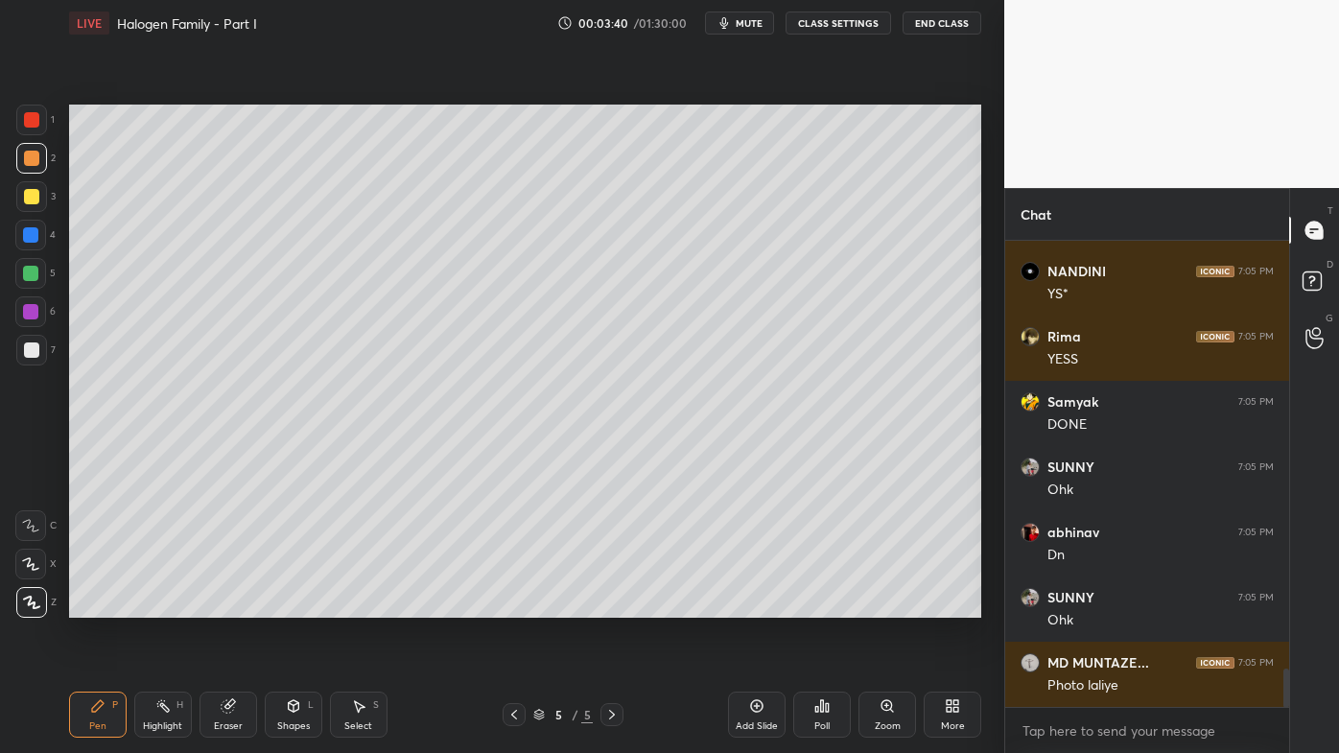
scroll to position [5323, 0]
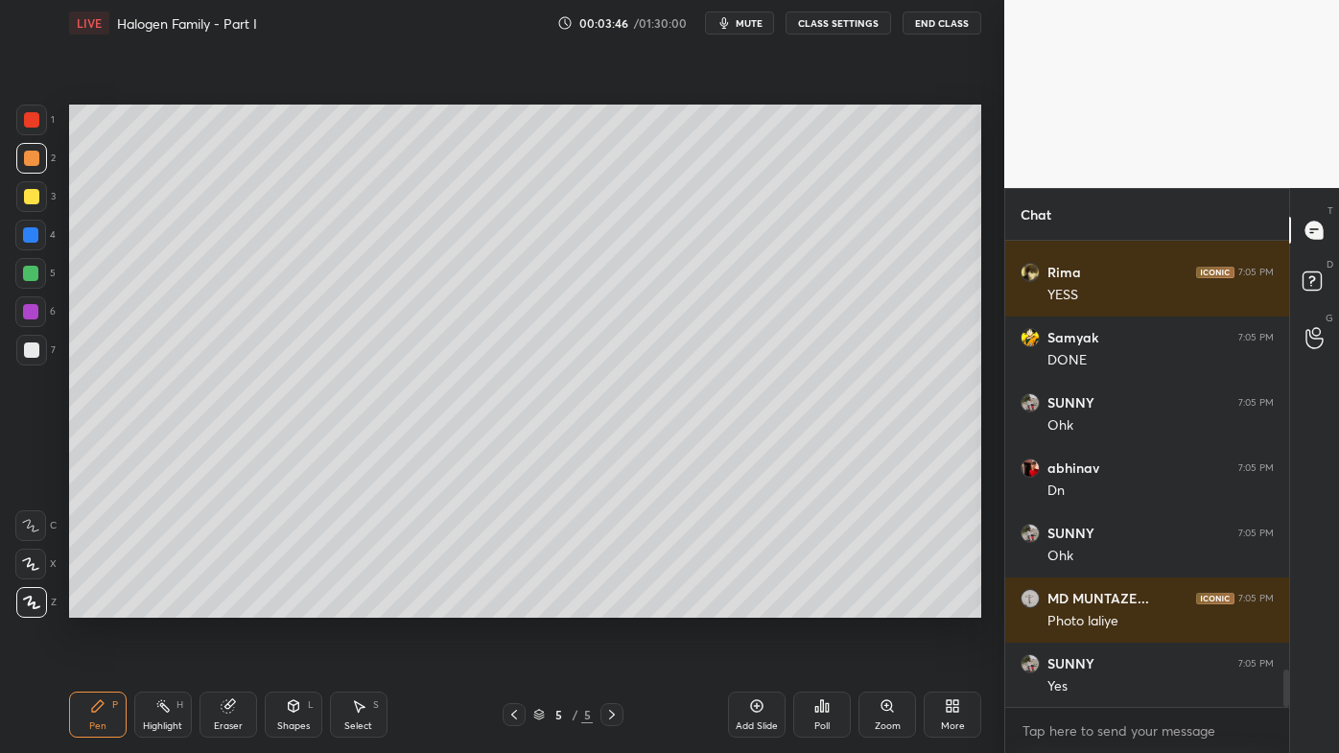
drag, startPoint x: 31, startPoint y: 191, endPoint x: 61, endPoint y: 184, distance: 31.4
click at [35, 190] on div at bounding box center [31, 196] width 15 height 15
drag, startPoint x: 223, startPoint y: 712, endPoint x: 230, endPoint y: 697, distance: 16.3
click at [225, 605] on icon at bounding box center [228, 706] width 12 height 12
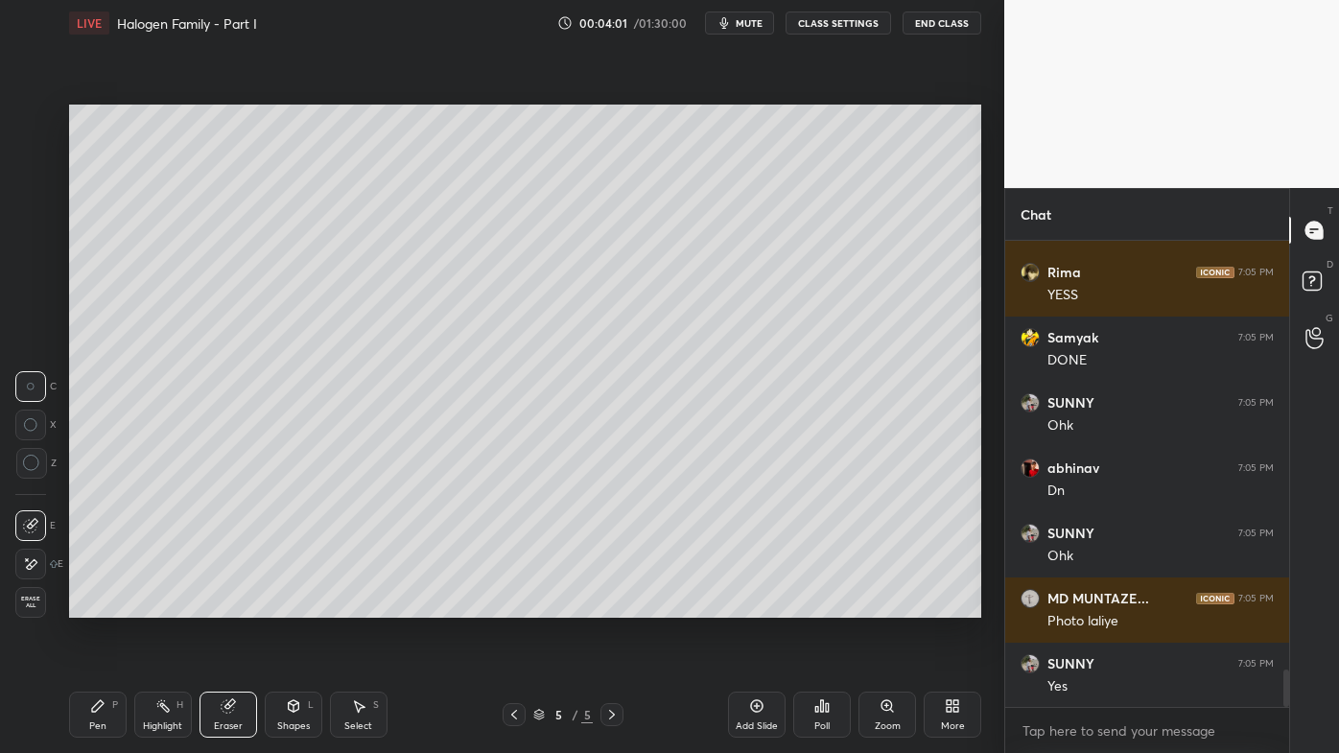
drag, startPoint x: 32, startPoint y: 561, endPoint x: 56, endPoint y: 529, distance: 39.7
click at [33, 559] on icon at bounding box center [32, 564] width 11 height 10
click at [109, 605] on div "Pen P" at bounding box center [98, 715] width 58 height 46
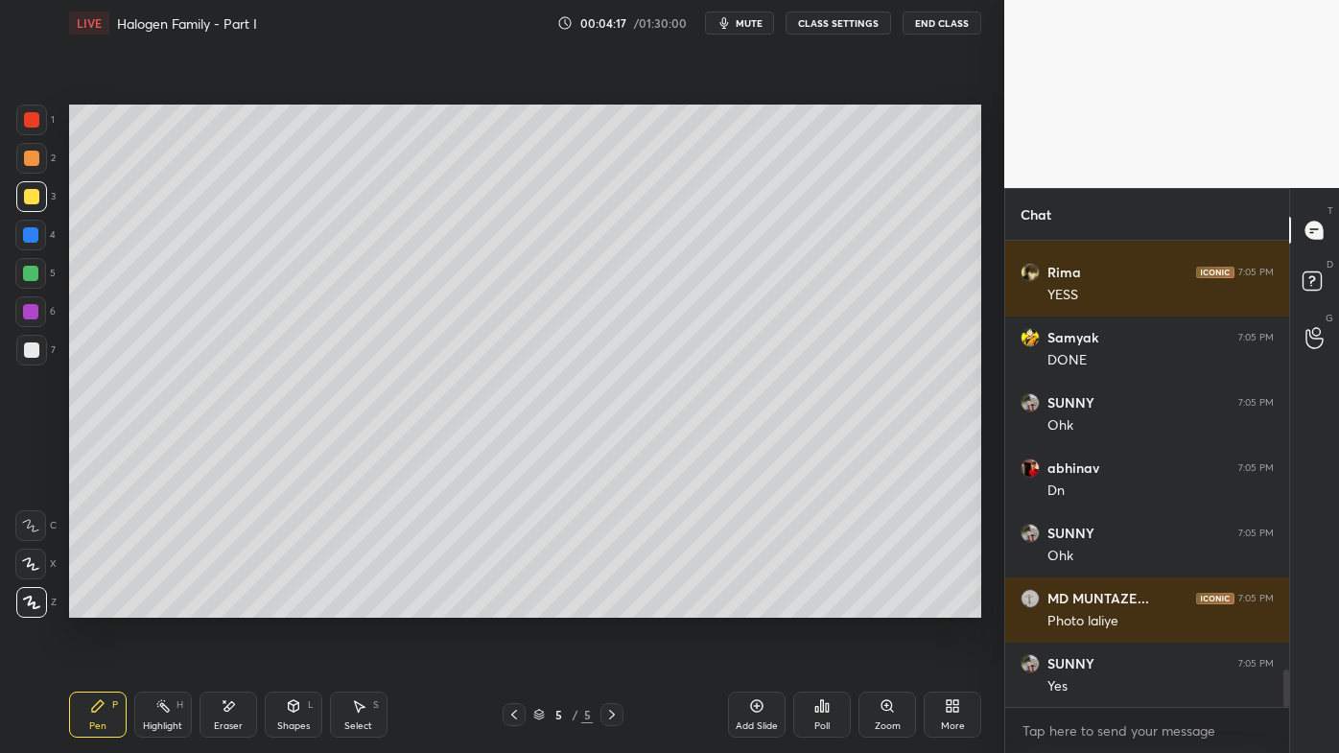
click at [982, 260] on div "Setting up your live class Poll for secs No correct answer Start poll" at bounding box center [525, 361] width 928 height 630
click at [33, 353] on div at bounding box center [31, 349] width 15 height 15
click at [31, 565] on icon at bounding box center [30, 564] width 15 height 12
drag, startPoint x: 228, startPoint y: 711, endPoint x: 271, endPoint y: 640, distance: 82.6
click at [228, 605] on icon at bounding box center [229, 706] width 11 height 10
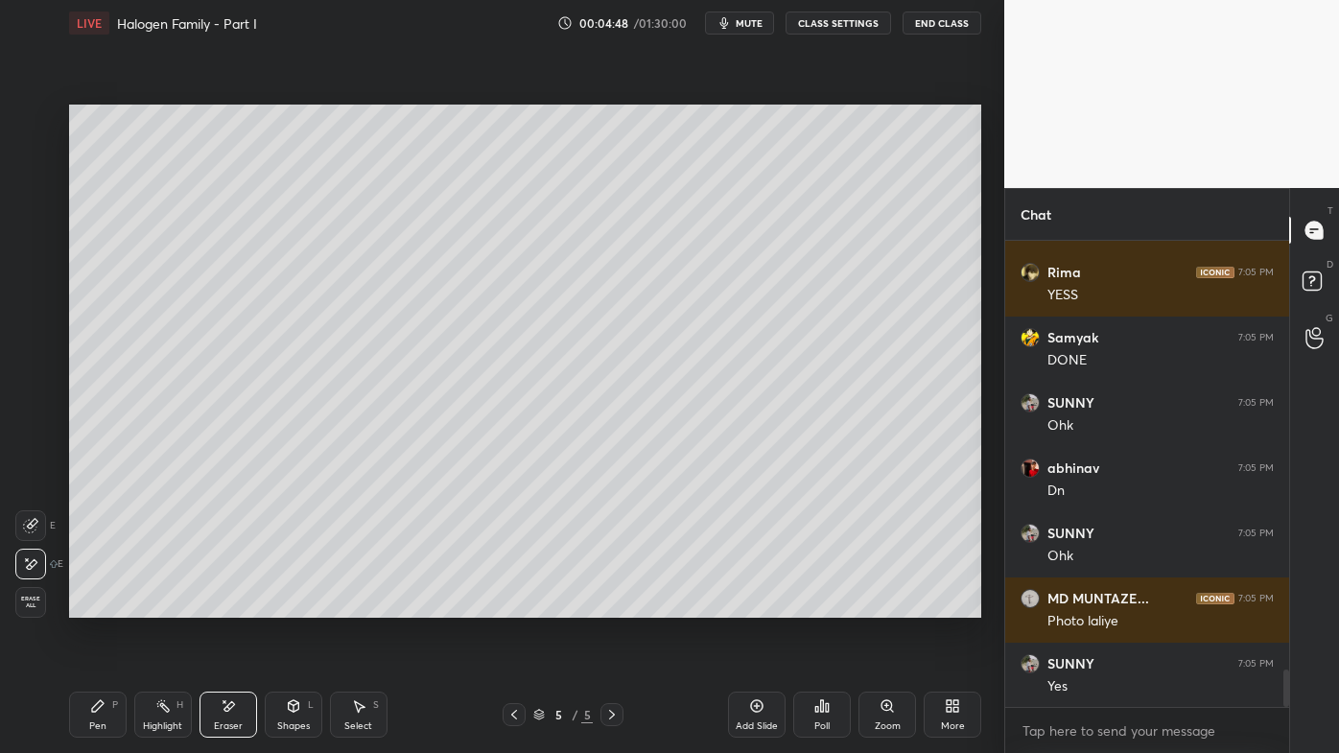
scroll to position [5392, 0]
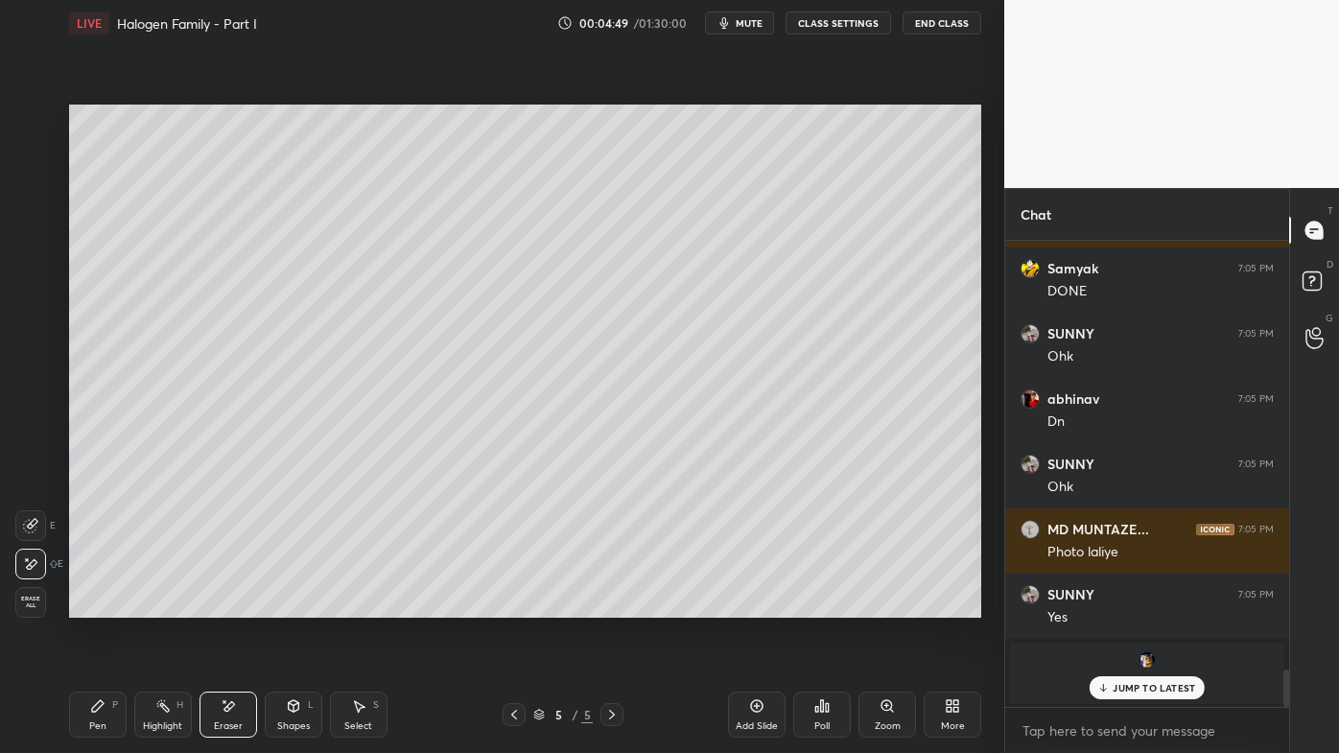
click at [90, 605] on icon at bounding box center [97, 705] width 15 height 15
drag, startPoint x: 42, startPoint y: 192, endPoint x: 61, endPoint y: 208, distance: 25.2
click at [37, 193] on div at bounding box center [31, 196] width 31 height 31
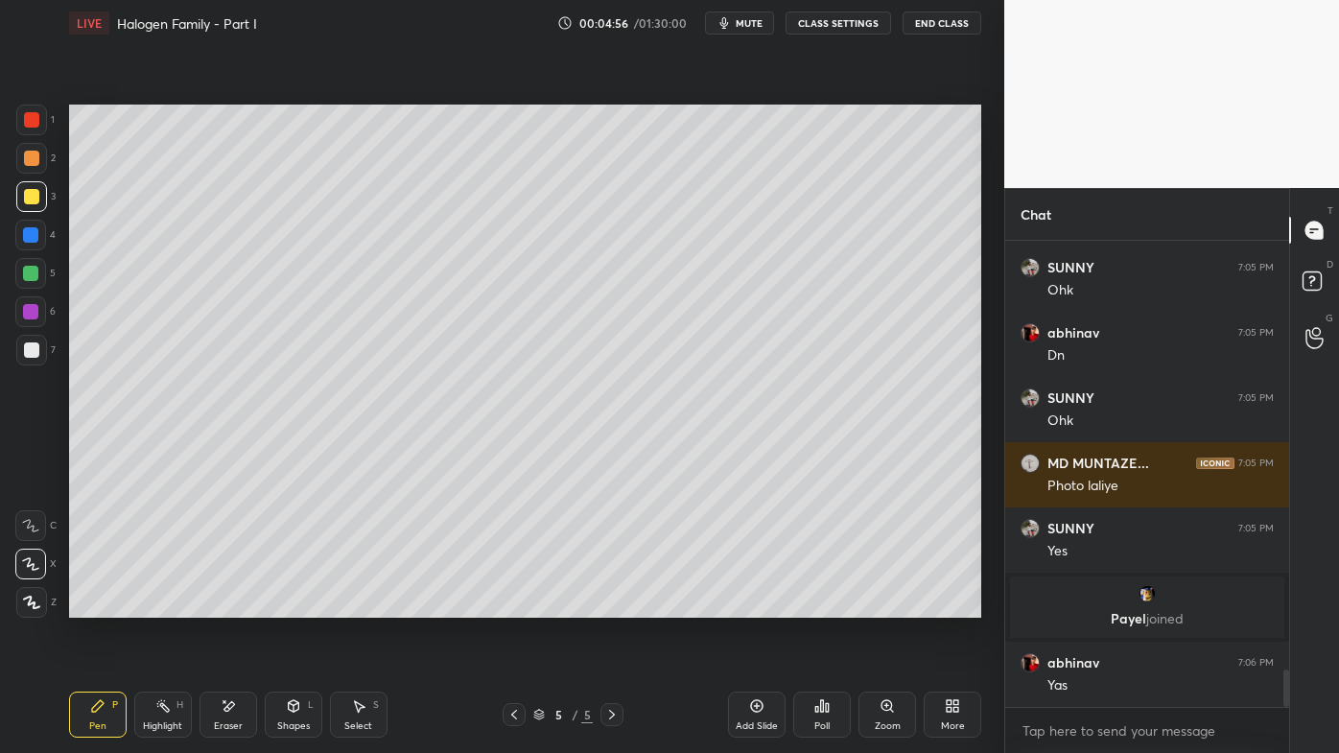
scroll to position [5379, 0]
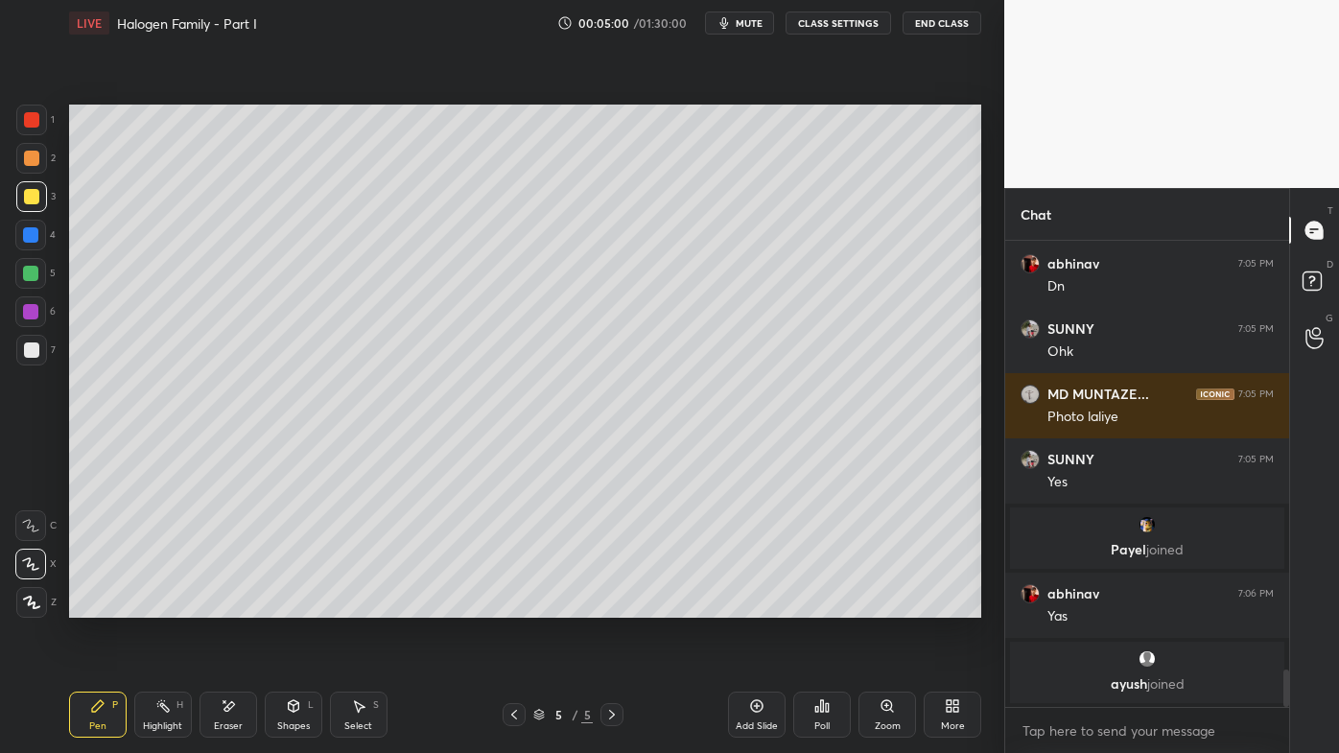
click at [274, 605] on div "Setting up your live class Poll for secs No correct answer Start poll" at bounding box center [525, 361] width 928 height 630
click at [292, 605] on div "Setting up your live class Poll for secs No correct answer Start poll" at bounding box center [525, 361] width 928 height 630
click at [281, 605] on div "Setting up your live class Poll for secs No correct answer Start poll" at bounding box center [525, 361] width 928 height 630
click at [297, 605] on div "Setting up your live class Poll for secs No correct answer Start poll" at bounding box center [525, 361] width 928 height 630
drag, startPoint x: 227, startPoint y: 709, endPoint x: 246, endPoint y: 685, distance: 30.1
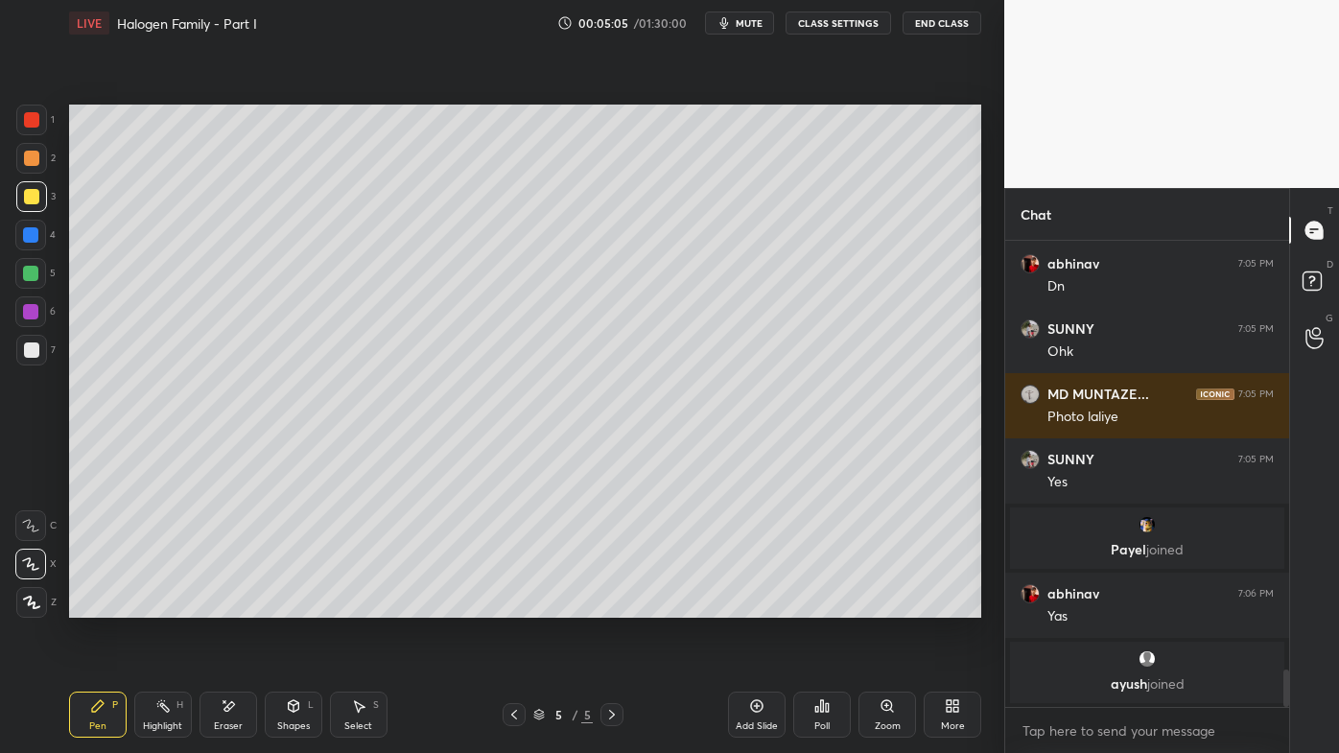
click at [229, 605] on icon at bounding box center [229, 706] width 11 height 10
click at [271, 605] on div "Setting up your live class Poll for secs No correct answer Start poll" at bounding box center [525, 361] width 928 height 630
drag, startPoint x: 83, startPoint y: 714, endPoint x: 151, endPoint y: 631, distance: 106.4
click at [82, 605] on div "Pen P" at bounding box center [98, 715] width 58 height 46
click at [30, 353] on div at bounding box center [31, 349] width 15 height 15
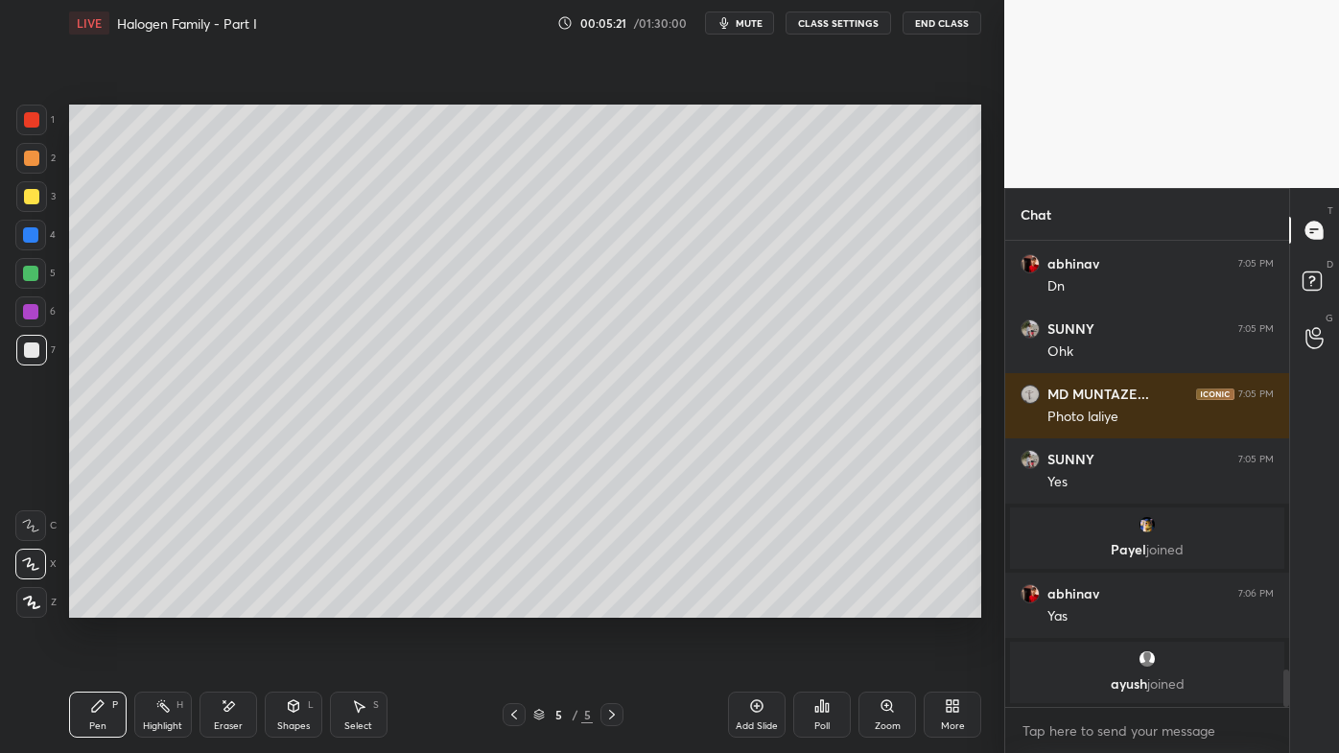
click at [35, 158] on div at bounding box center [31, 158] width 15 height 15
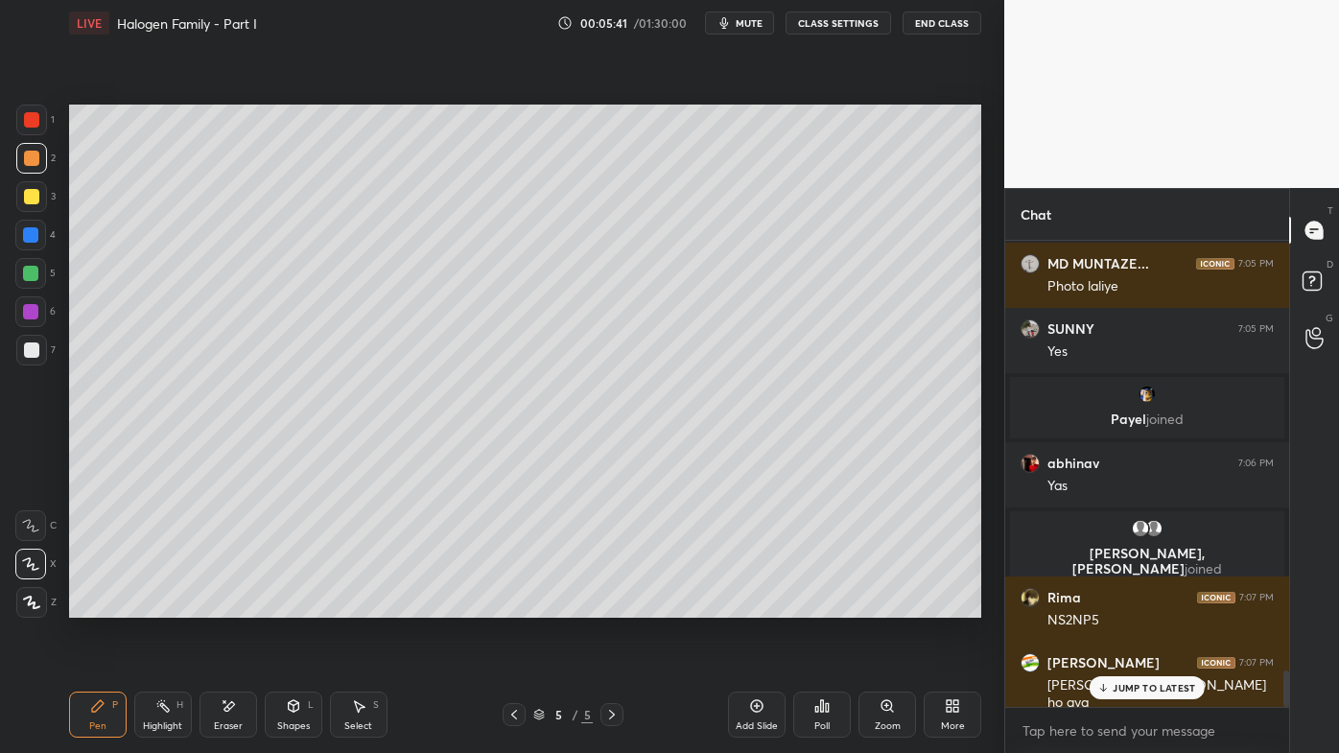
scroll to position [5553, 0]
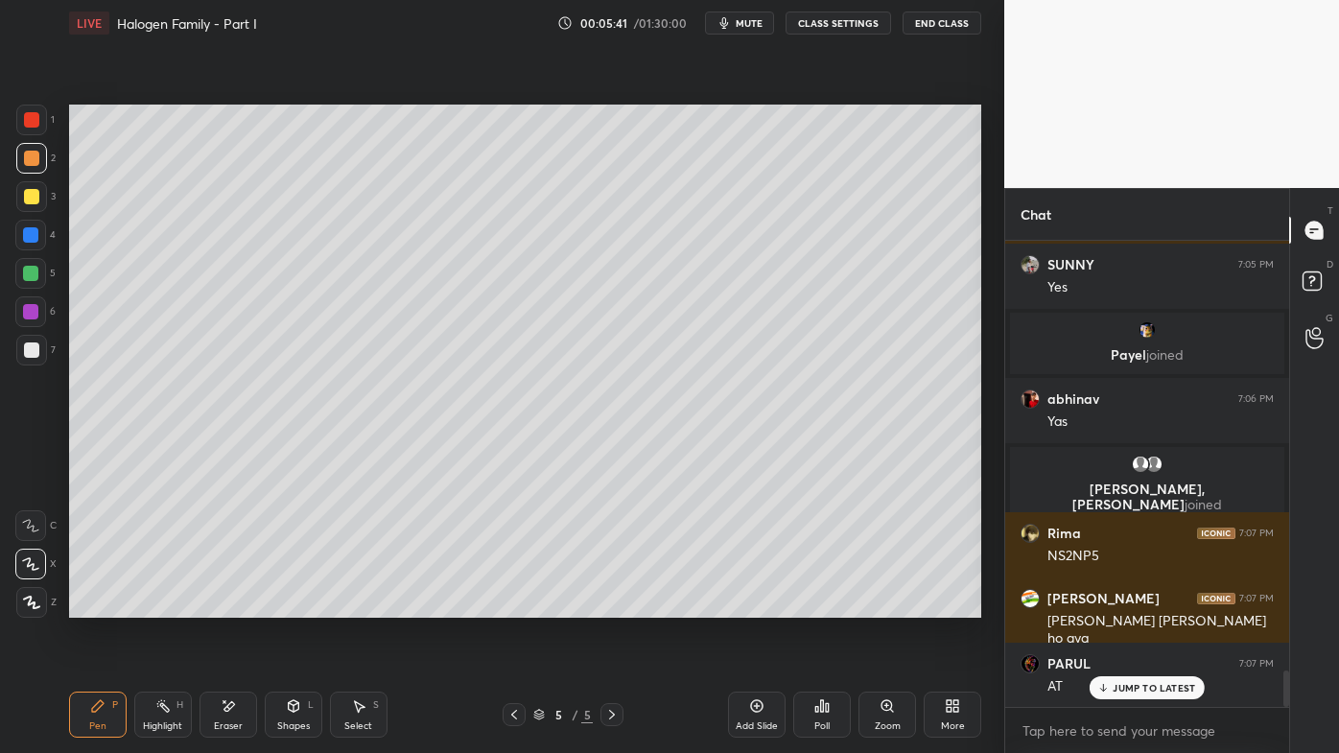
click at [39, 591] on div at bounding box center [31, 602] width 31 height 31
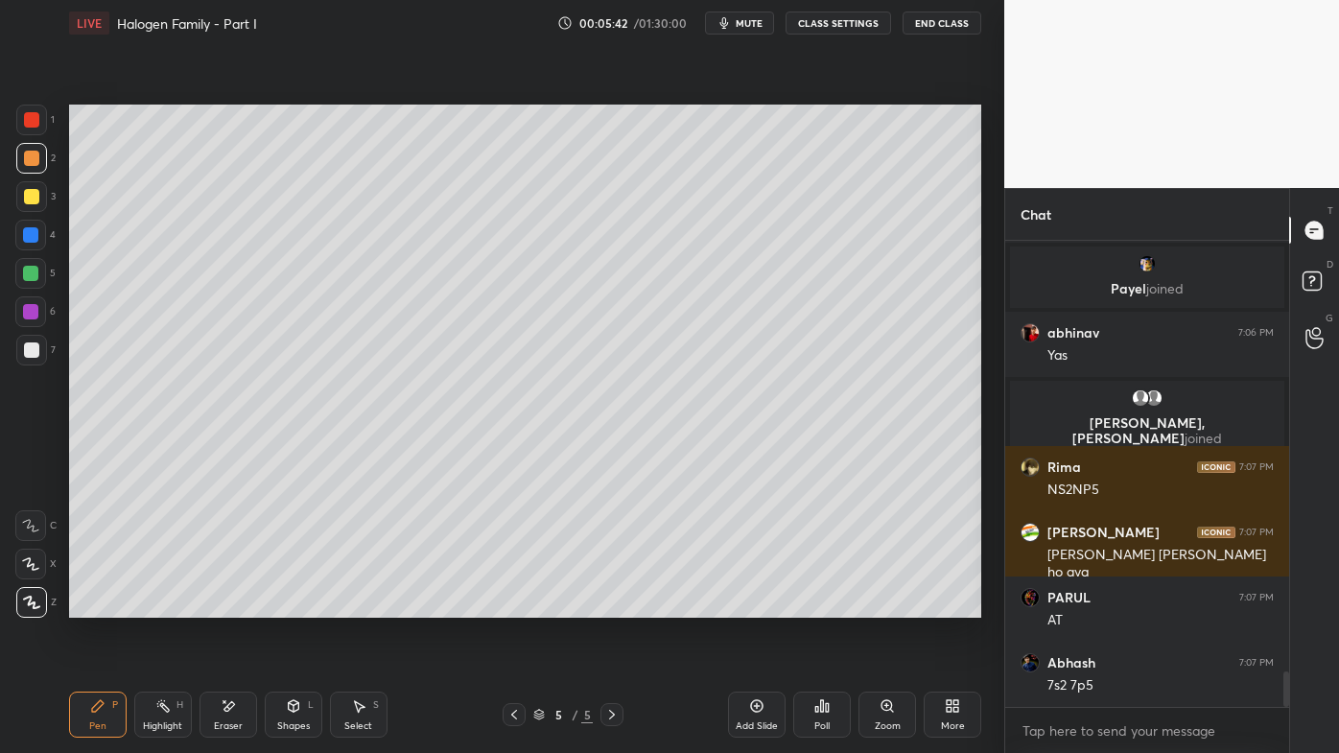
click at [97, 605] on div "Pen P" at bounding box center [98, 715] width 58 height 46
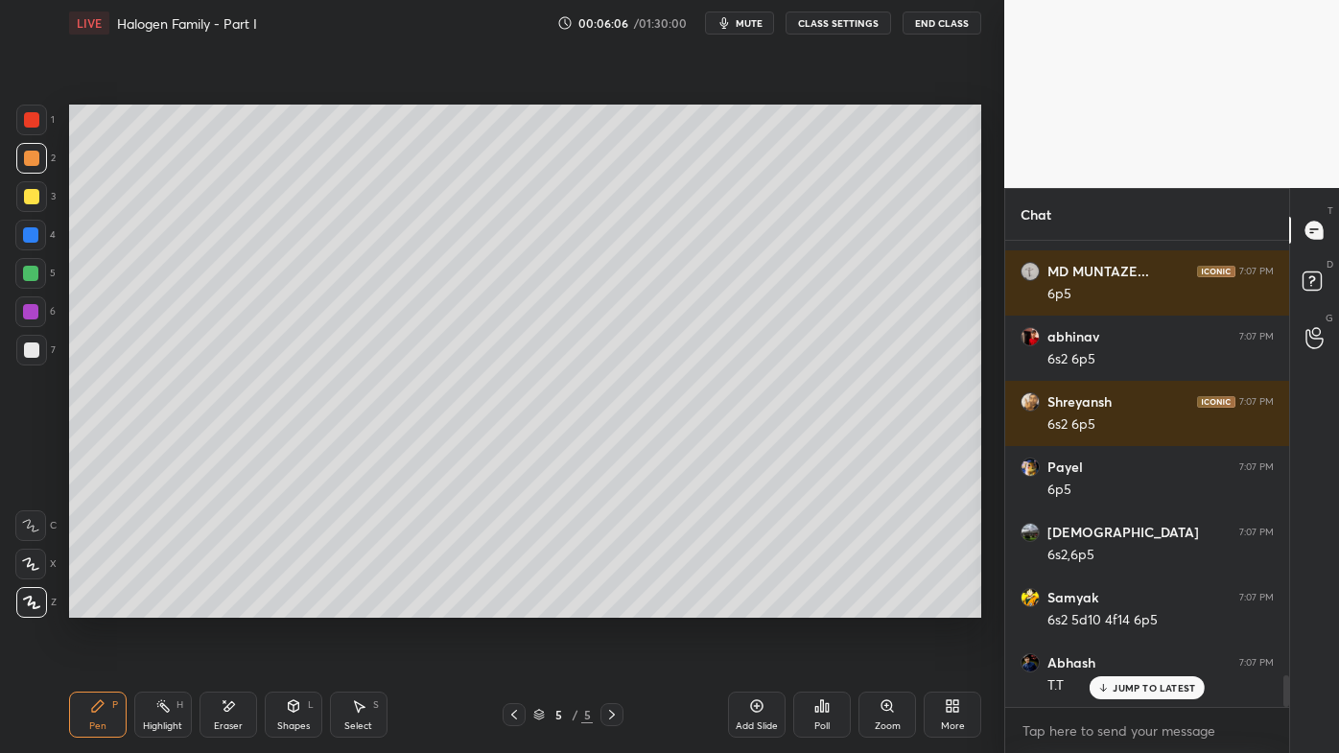
scroll to position [6466, 0]
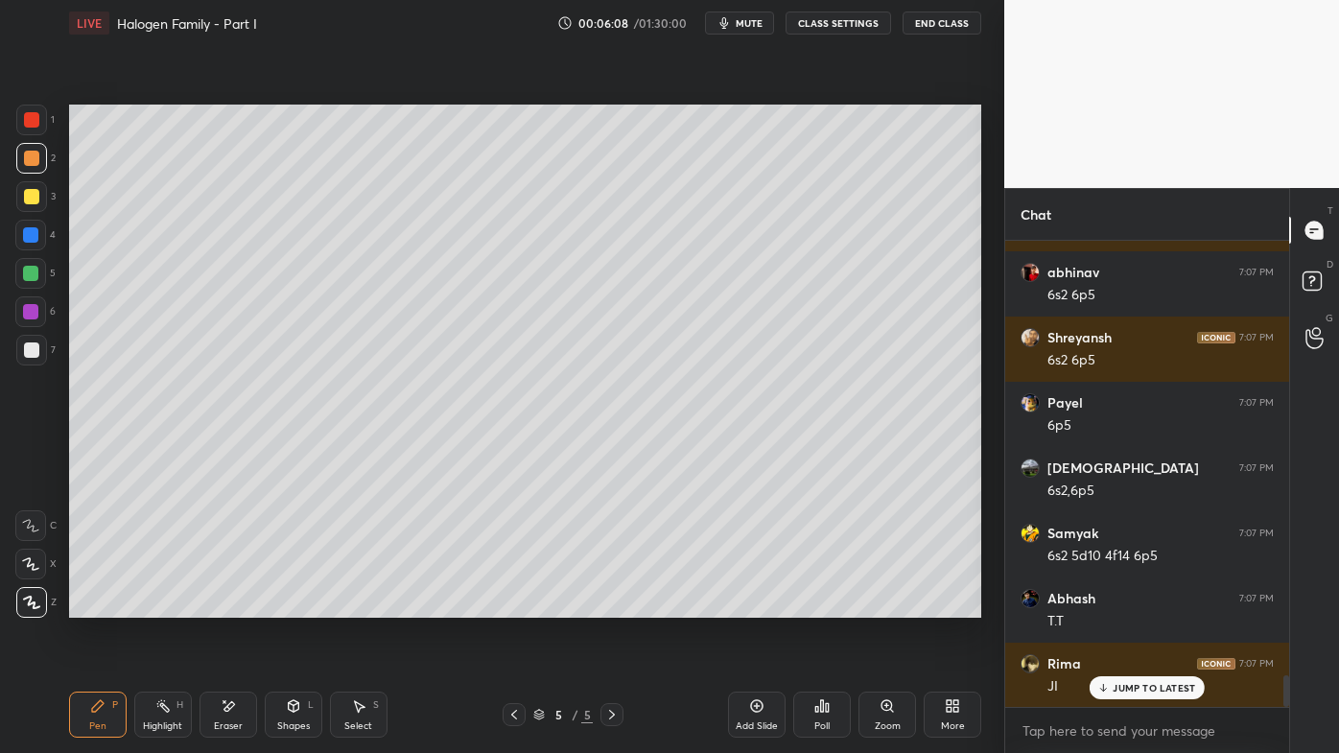
drag, startPoint x: 161, startPoint y: 695, endPoint x: 294, endPoint y: 637, distance: 144.7
click at [161, 605] on div "Highlight H" at bounding box center [163, 715] width 58 height 46
click at [90, 605] on icon at bounding box center [97, 705] width 15 height 15
click at [261, 605] on div "Setting up your live class Poll for secs No correct answer Start poll" at bounding box center [525, 361] width 928 height 630
click at [263, 605] on div "Setting up your live class Poll for secs No correct answer Start poll" at bounding box center [525, 361] width 928 height 630
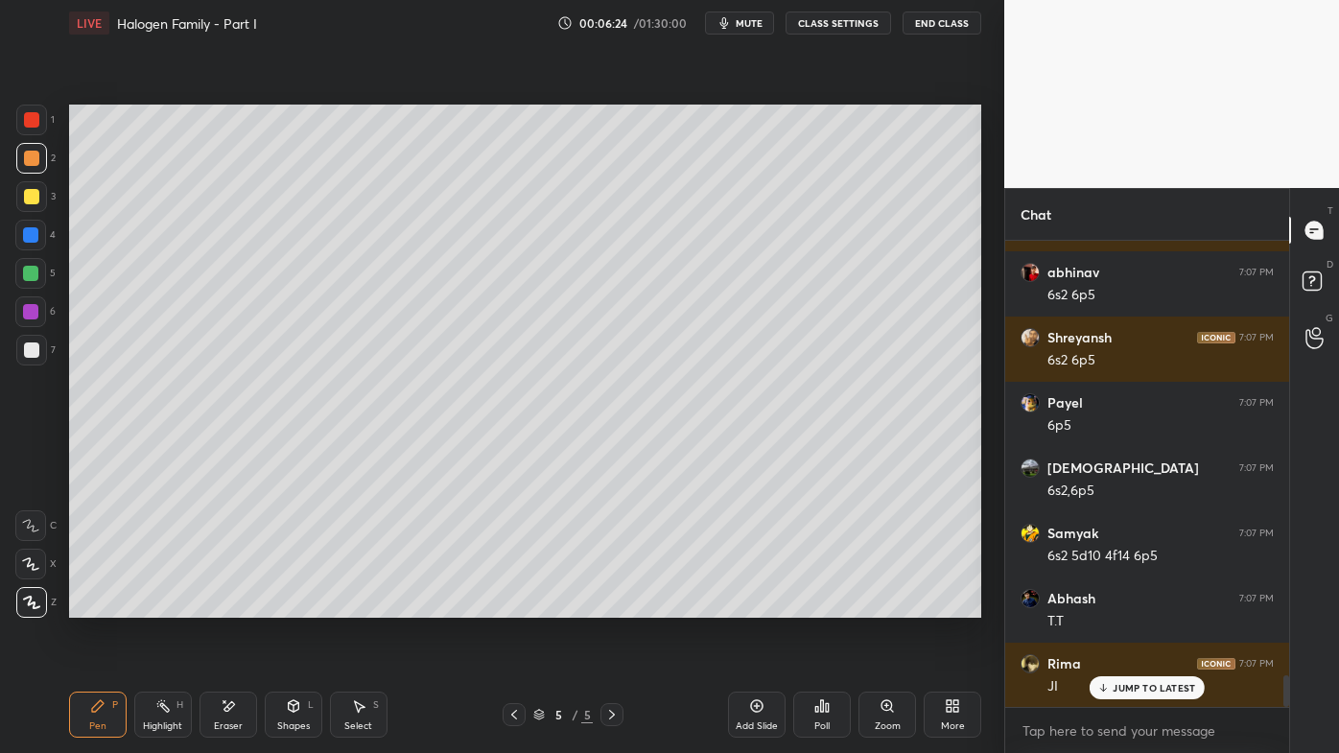
click at [30, 345] on div at bounding box center [31, 349] width 15 height 15
click at [272, 605] on div "Setting up your live class Poll for secs No correct answer Start poll" at bounding box center [525, 361] width 928 height 630
click at [289, 605] on div "Setting up your live class Poll for secs No correct answer Start poll" at bounding box center [525, 361] width 928 height 630
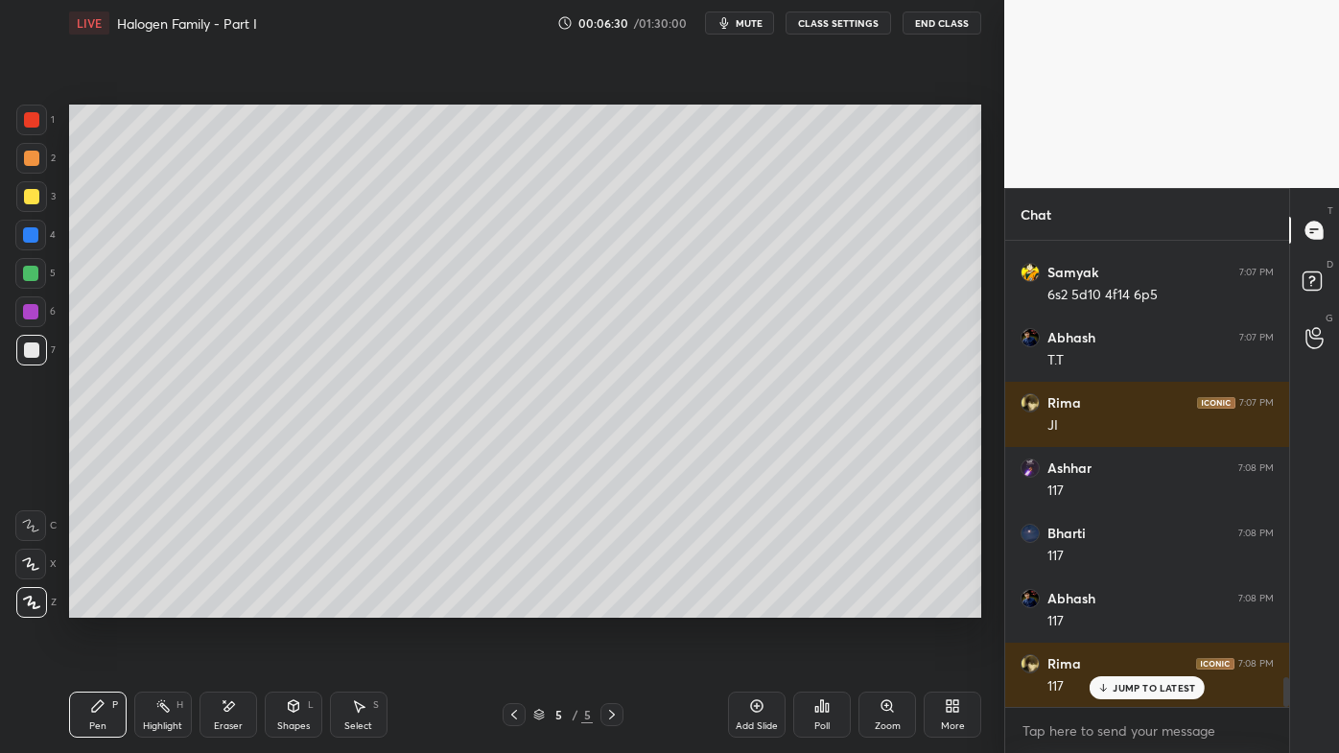
scroll to position [6793, 0]
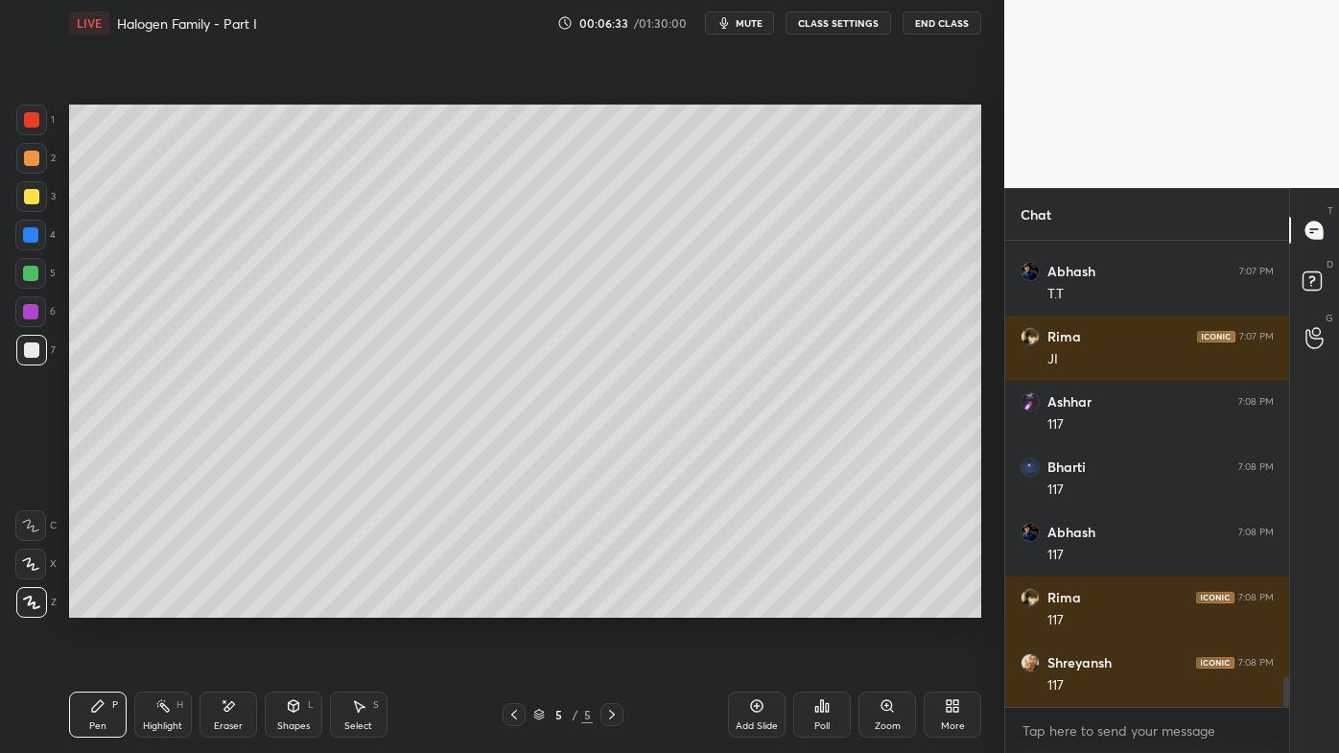
click at [361, 605] on div "Setting up your live class Poll for secs No correct answer Start poll" at bounding box center [525, 361] width 928 height 630
click at [396, 605] on div "Setting up your live class Poll for secs No correct answer Start poll" at bounding box center [525, 361] width 928 height 630
click at [752, 605] on icon at bounding box center [757, 706] width 12 height 12
drag, startPoint x: 228, startPoint y: 707, endPoint x: 225, endPoint y: 685, distance: 22.2
click at [227, 605] on icon at bounding box center [228, 706] width 15 height 16
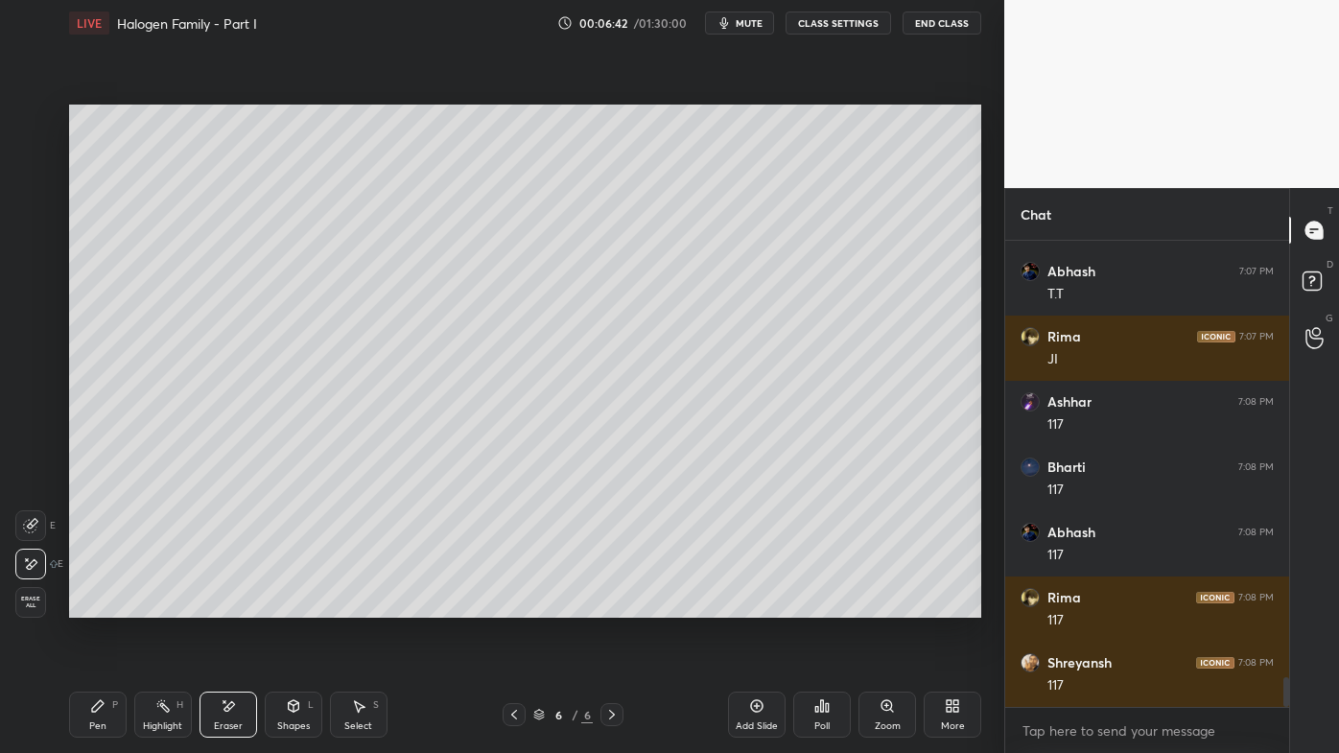
click at [99, 605] on icon at bounding box center [97, 705] width 15 height 15
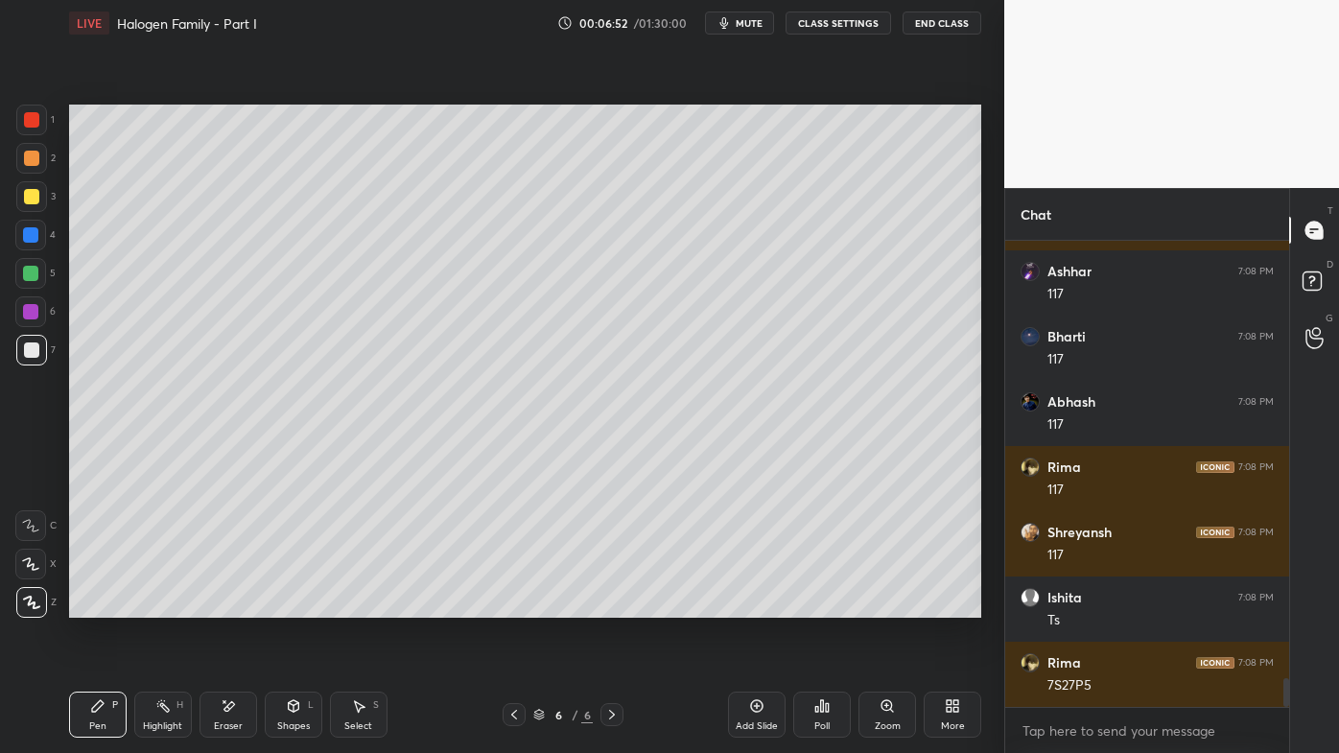
scroll to position [6988, 0]
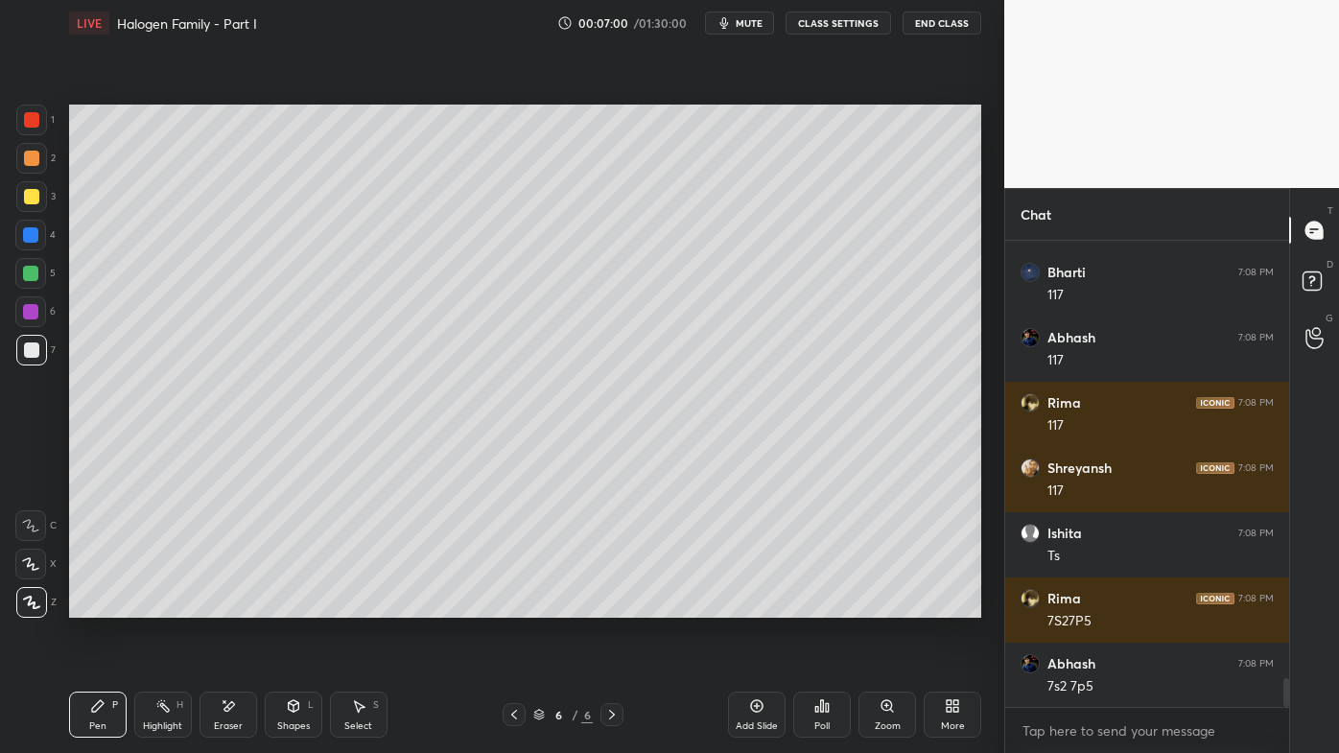
drag, startPoint x: 153, startPoint y: 698, endPoint x: 186, endPoint y: 642, distance: 65.8
click at [155, 605] on div "Highlight H" at bounding box center [163, 715] width 58 height 46
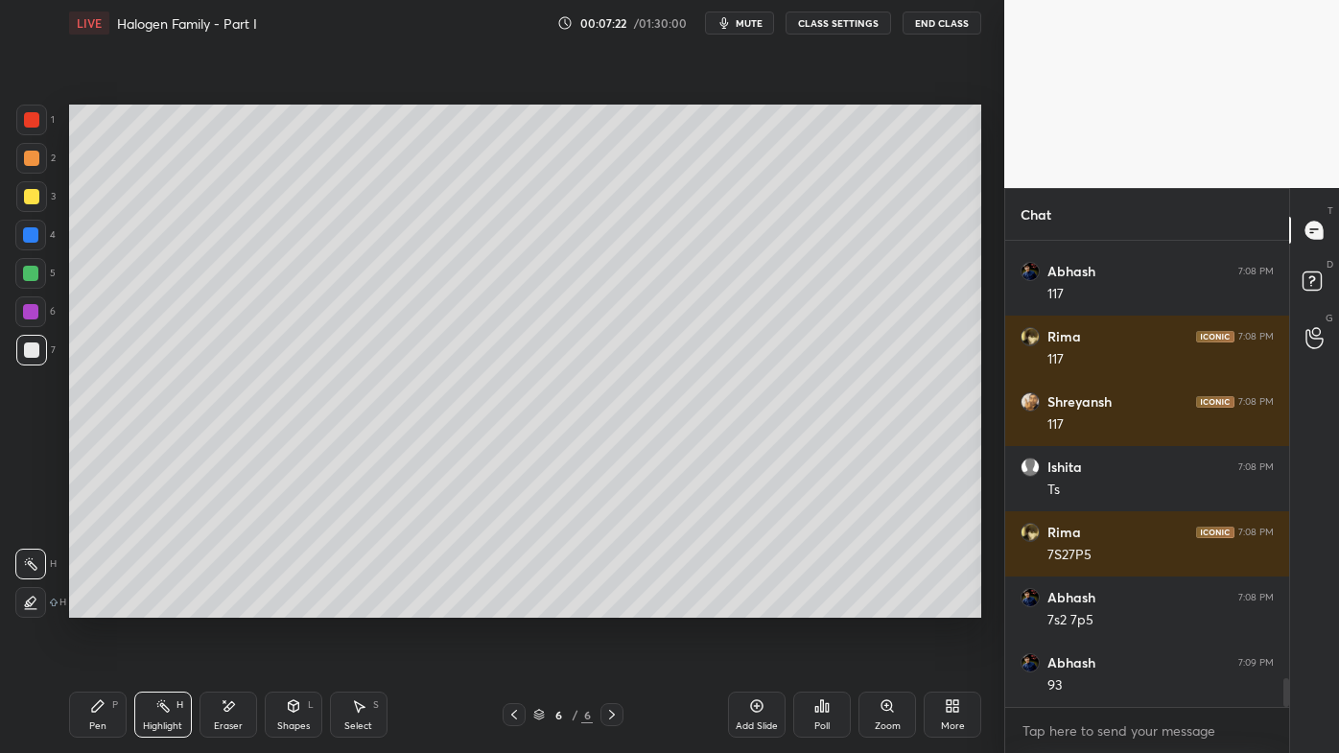
drag, startPoint x: 100, startPoint y: 703, endPoint x: 102, endPoint y: 647, distance: 56.6
click at [98, 605] on icon at bounding box center [98, 706] width 12 height 12
drag, startPoint x: 83, startPoint y: 706, endPoint x: 121, endPoint y: 666, distance: 55.0
click at [87, 605] on div "Pen P" at bounding box center [98, 715] width 58 height 46
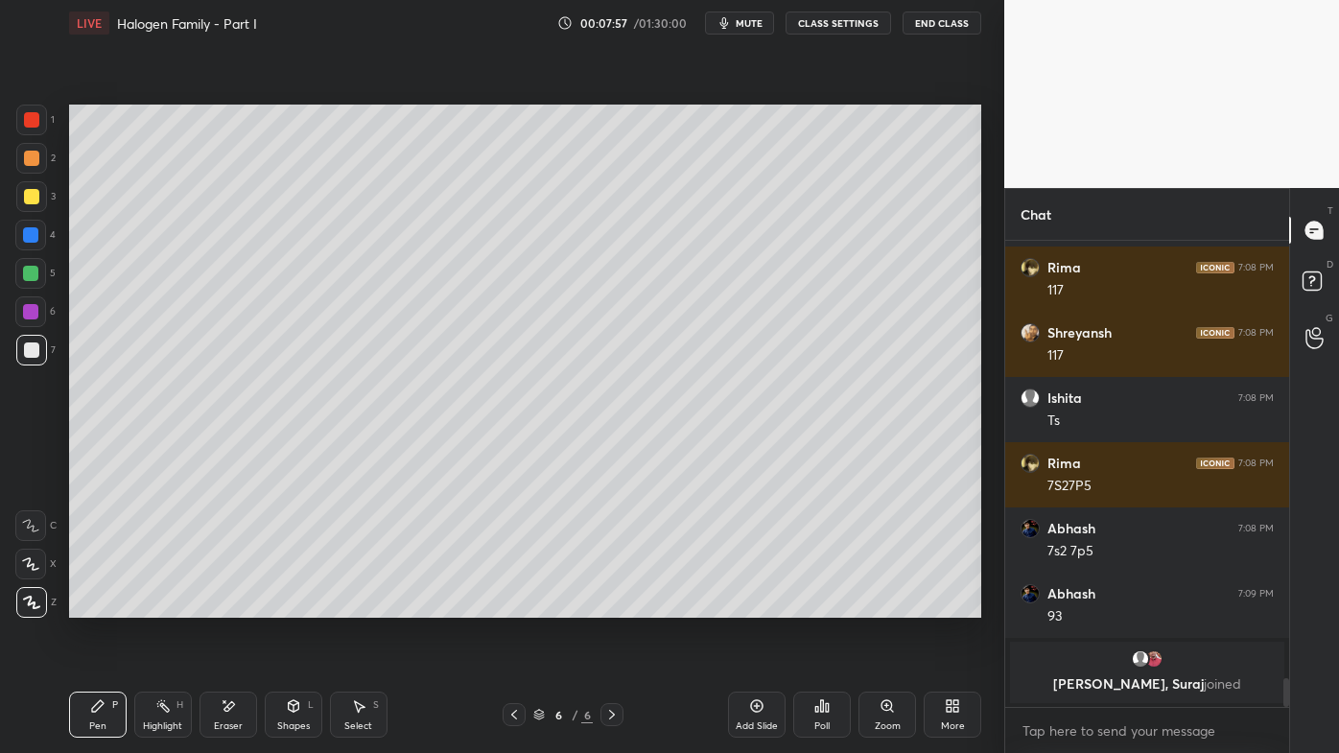
click at [173, 605] on div "Highlight H" at bounding box center [163, 715] width 58 height 46
drag, startPoint x: 93, startPoint y: 714, endPoint x: 148, endPoint y: 635, distance: 95.8
click at [94, 605] on icon at bounding box center [97, 705] width 15 height 15
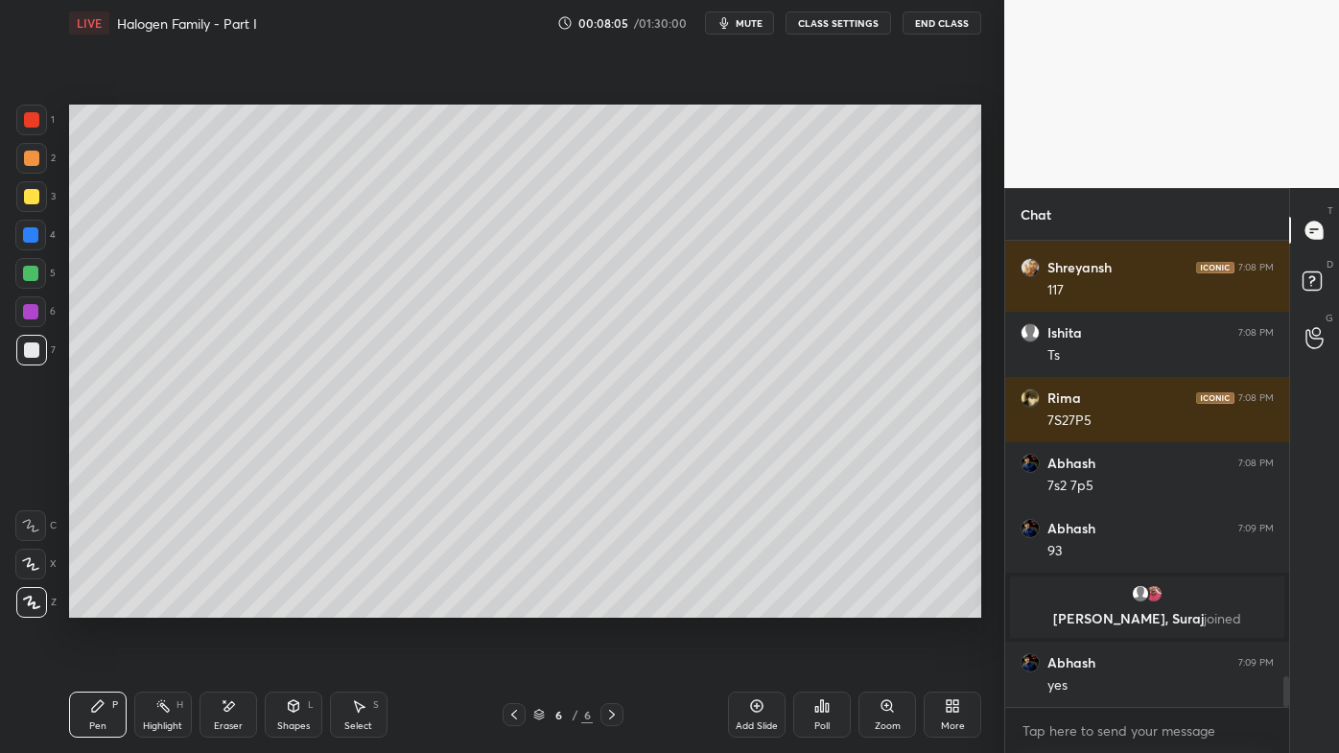
scroll to position [6758, 0]
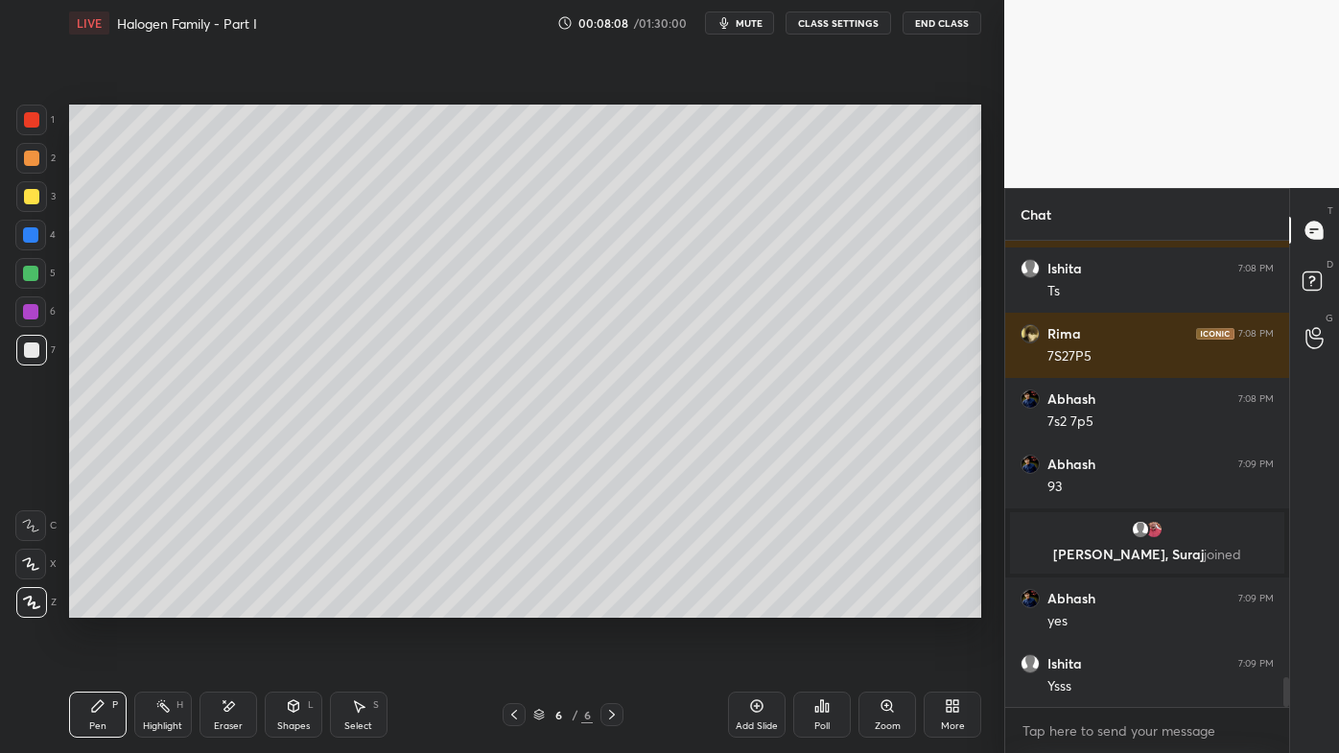
drag, startPoint x: 171, startPoint y: 703, endPoint x: 223, endPoint y: 668, distance: 62.8
click at [170, 605] on div "Highlight H" at bounding box center [163, 715] width 58 height 46
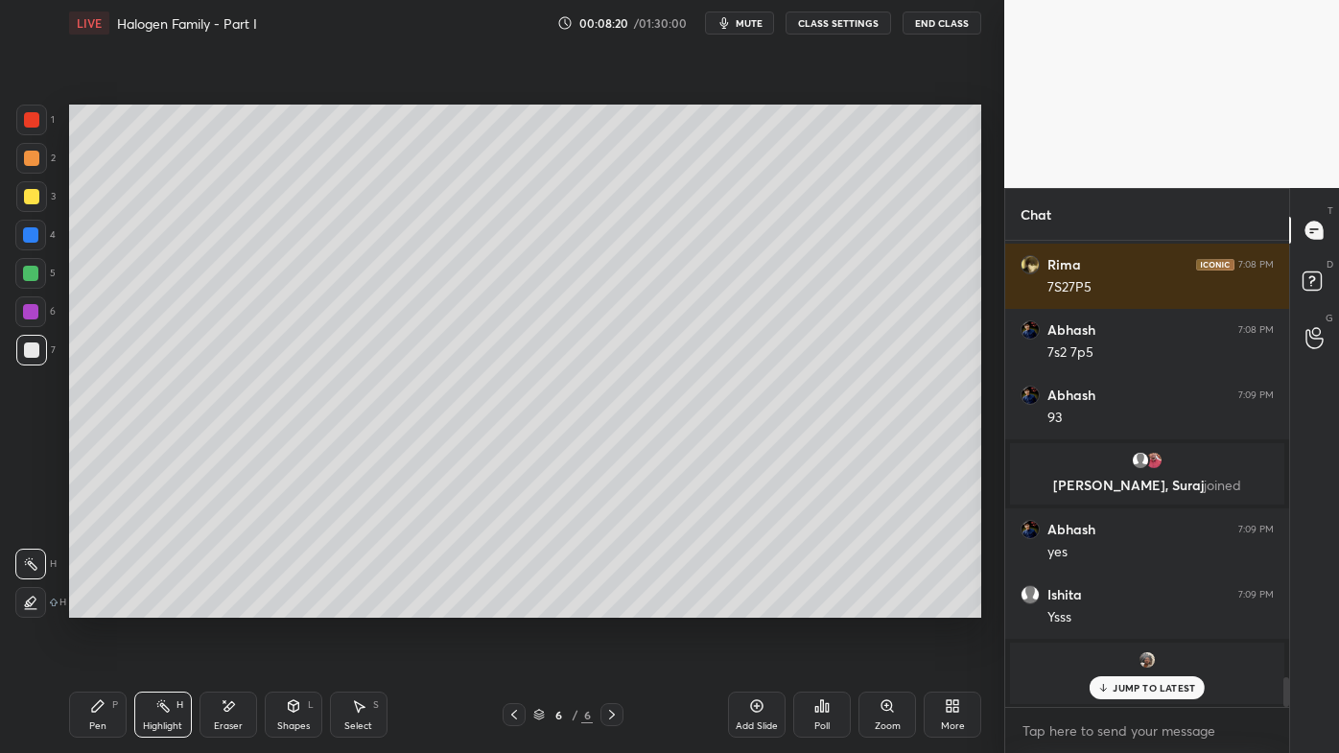
drag, startPoint x: 82, startPoint y: 719, endPoint x: 87, endPoint y: 704, distance: 16.4
click at [83, 605] on div "Pen P" at bounding box center [98, 715] width 58 height 46
drag, startPoint x: 161, startPoint y: 706, endPoint x: 223, endPoint y: 623, distance: 103.6
click at [161, 605] on icon at bounding box center [162, 705] width 15 height 15
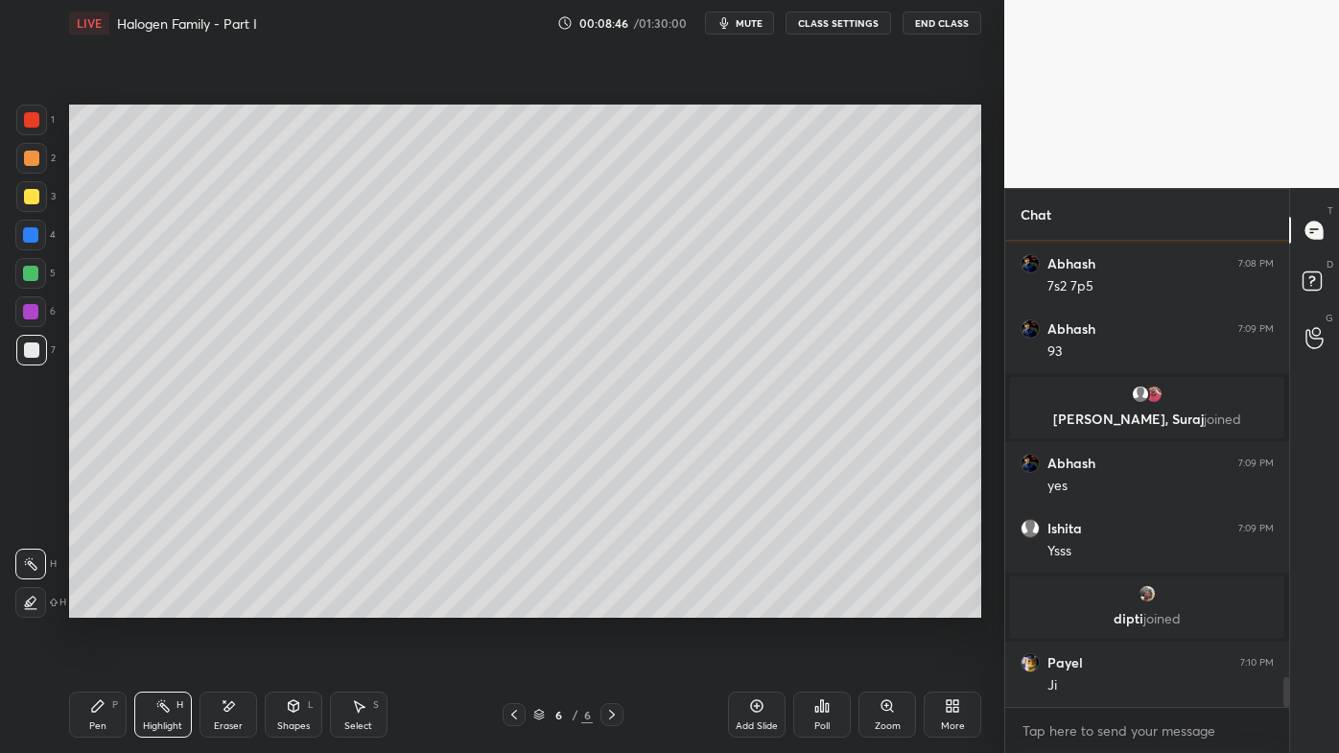
click at [365, 605] on div "Setting up your live class Poll for secs No correct answer Start poll" at bounding box center [525, 361] width 928 height 630
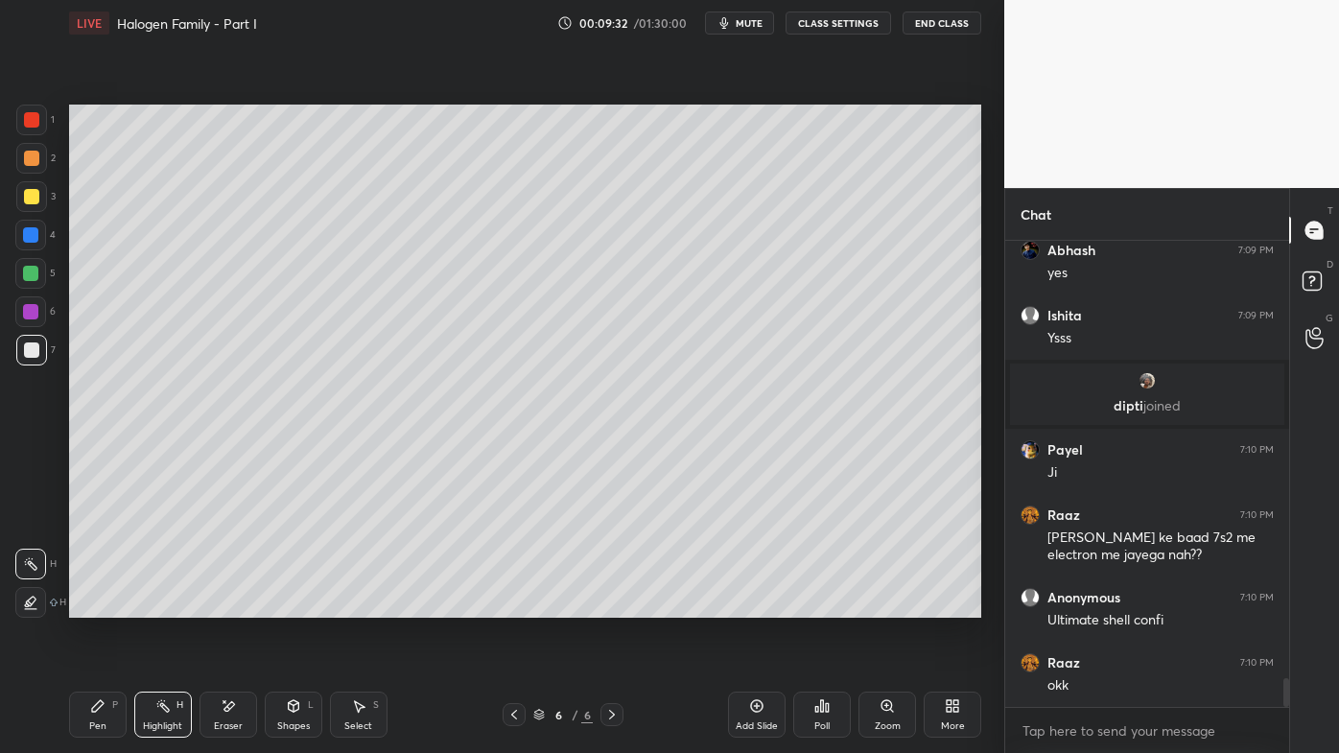
scroll to position [7102, 0]
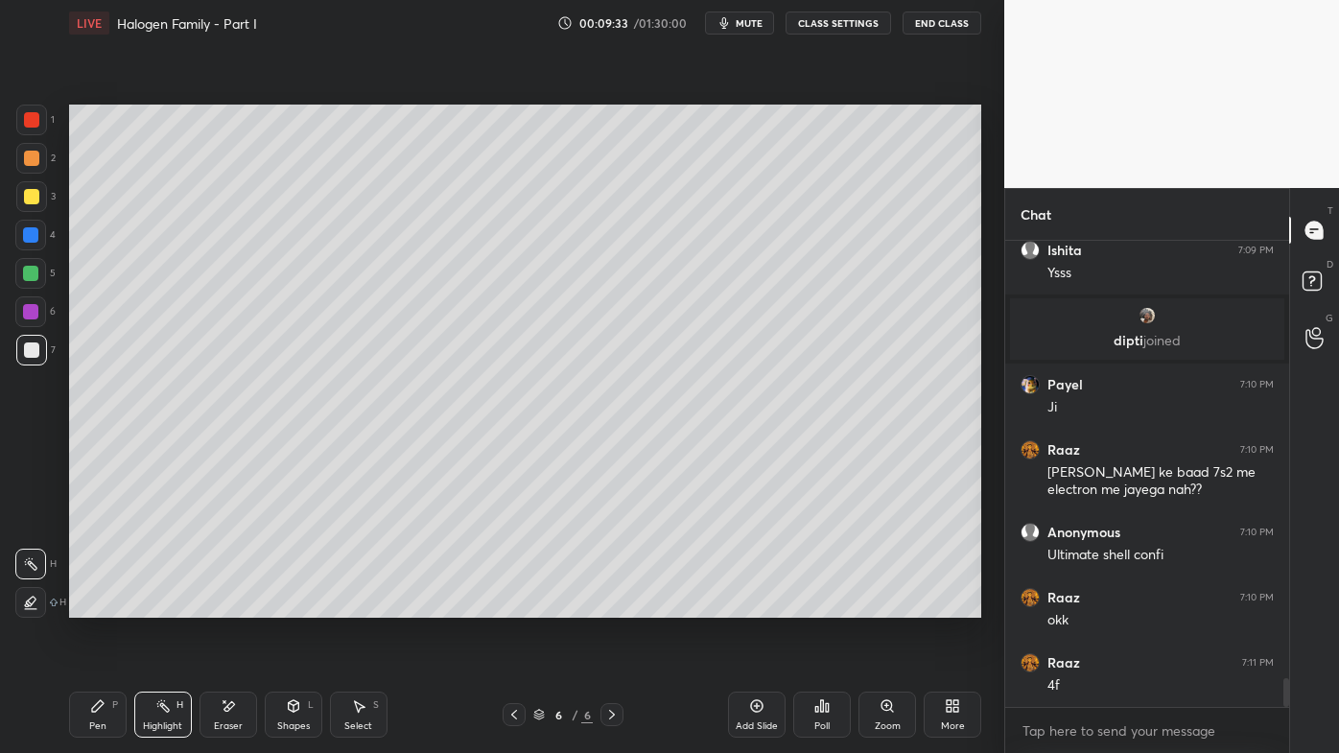
drag, startPoint x: 516, startPoint y: 711, endPoint x: 504, endPoint y: 714, distance: 12.8
click at [514, 605] on icon at bounding box center [513, 714] width 15 height 15
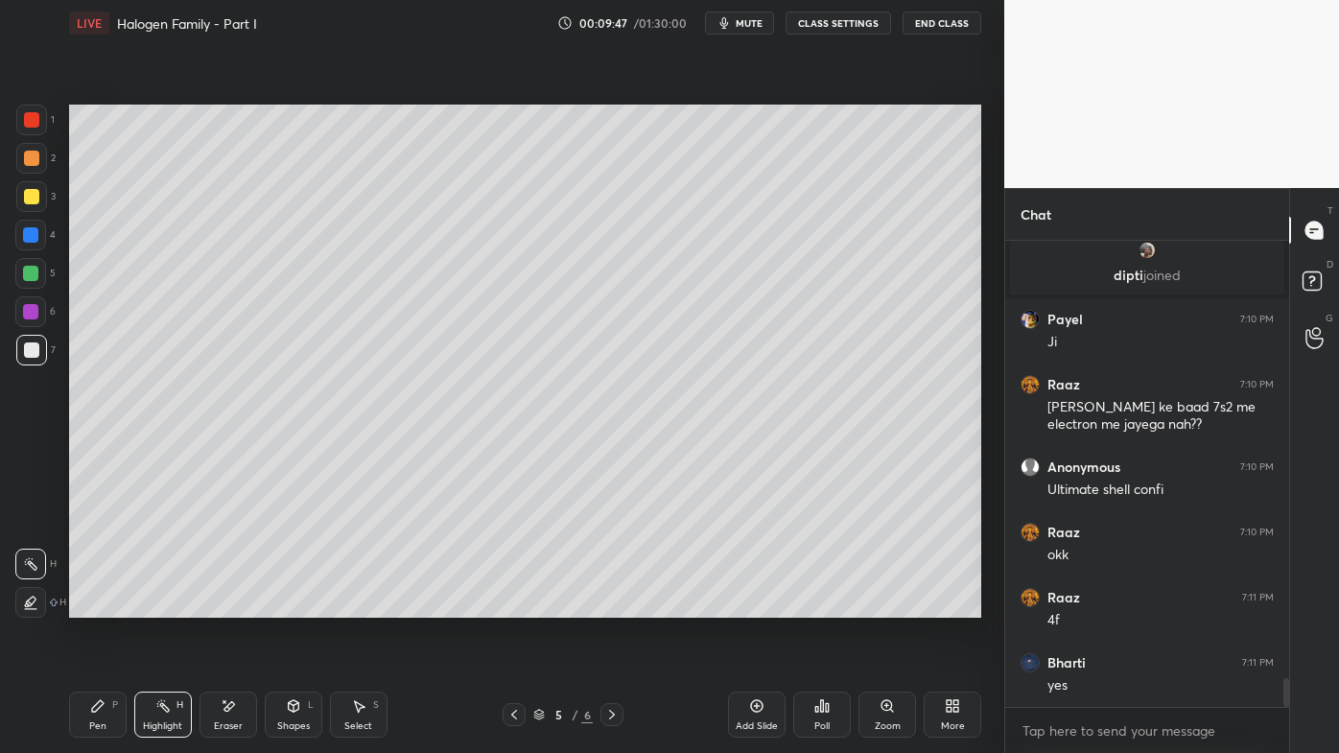
drag, startPoint x: 609, startPoint y: 711, endPoint x: 608, endPoint y: 701, distance: 9.6
click at [609, 605] on icon at bounding box center [611, 714] width 15 height 15
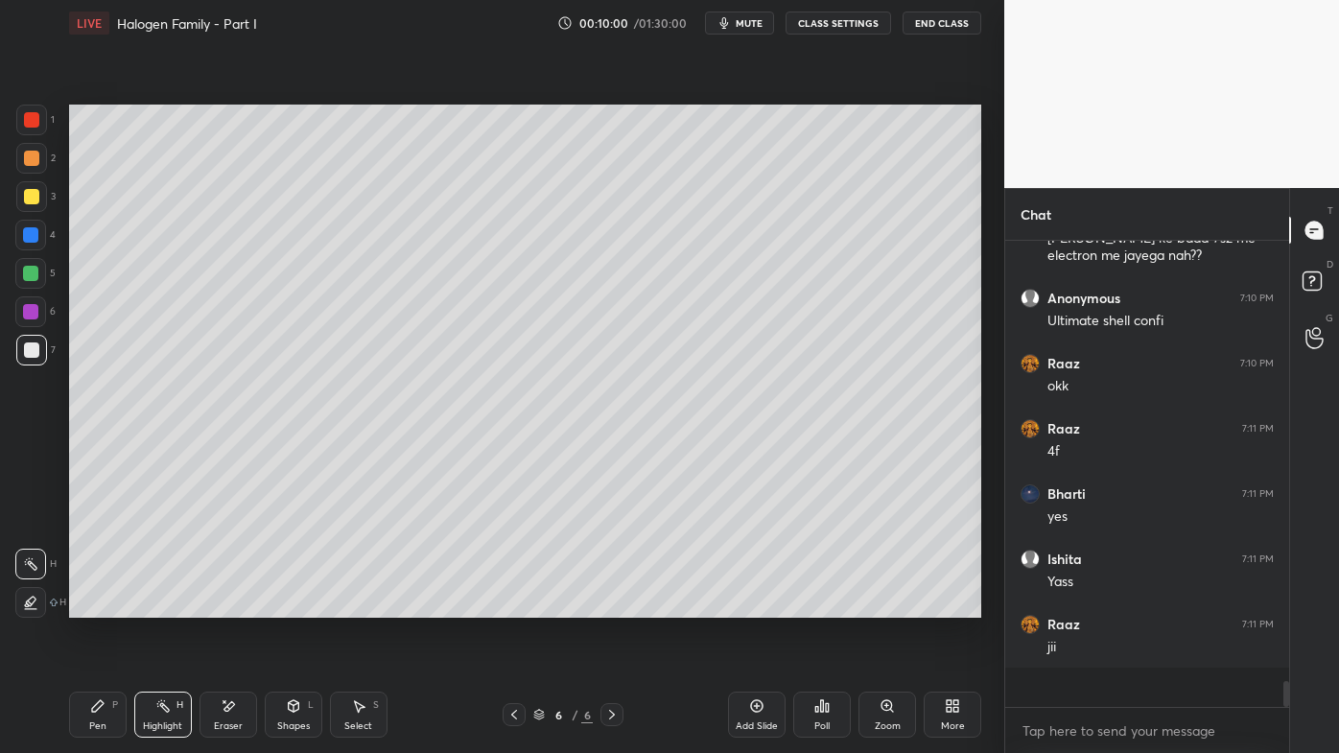
scroll to position [7298, 0]
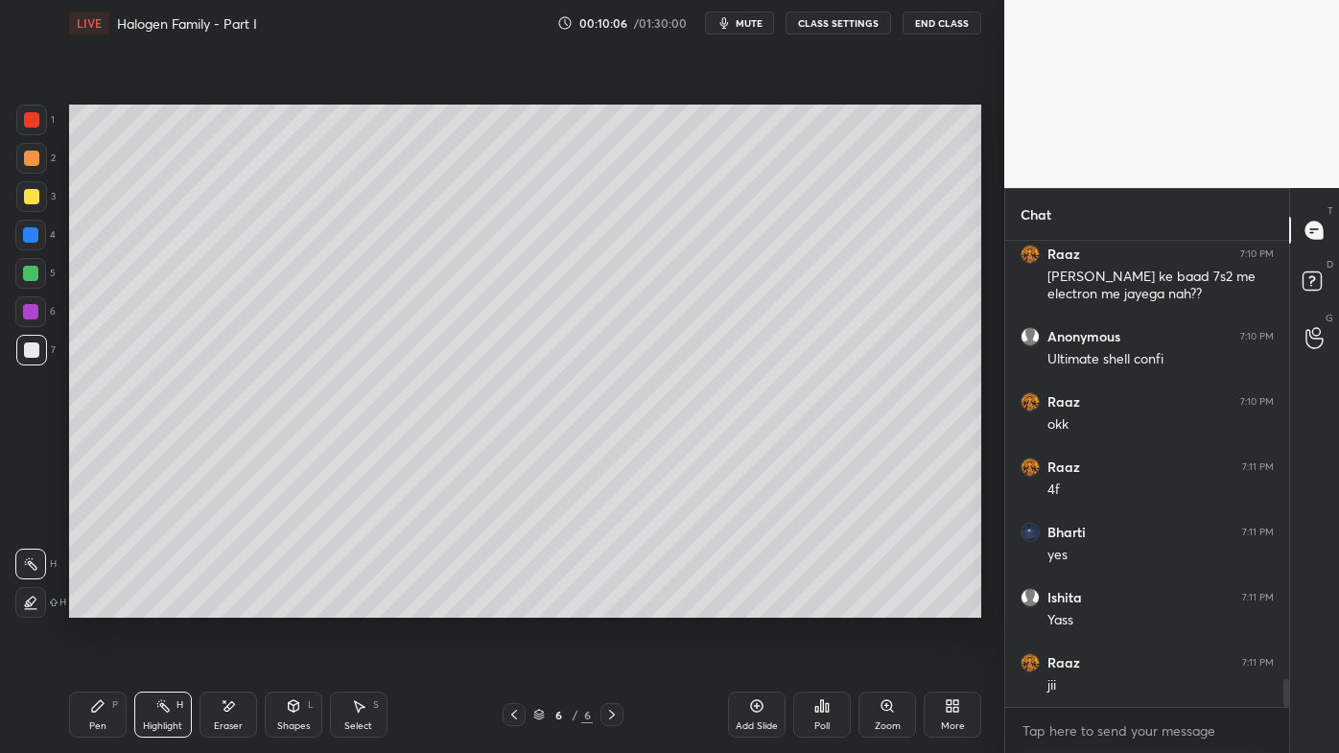
click at [758, 605] on icon at bounding box center [756, 705] width 15 height 15
drag, startPoint x: 91, startPoint y: 702, endPoint x: 80, endPoint y: 696, distance: 12.9
click at [87, 605] on div "Pen P" at bounding box center [98, 715] width 58 height 46
drag, startPoint x: 33, startPoint y: 156, endPoint x: 59, endPoint y: 146, distance: 28.0
click at [30, 155] on div at bounding box center [31, 158] width 15 height 15
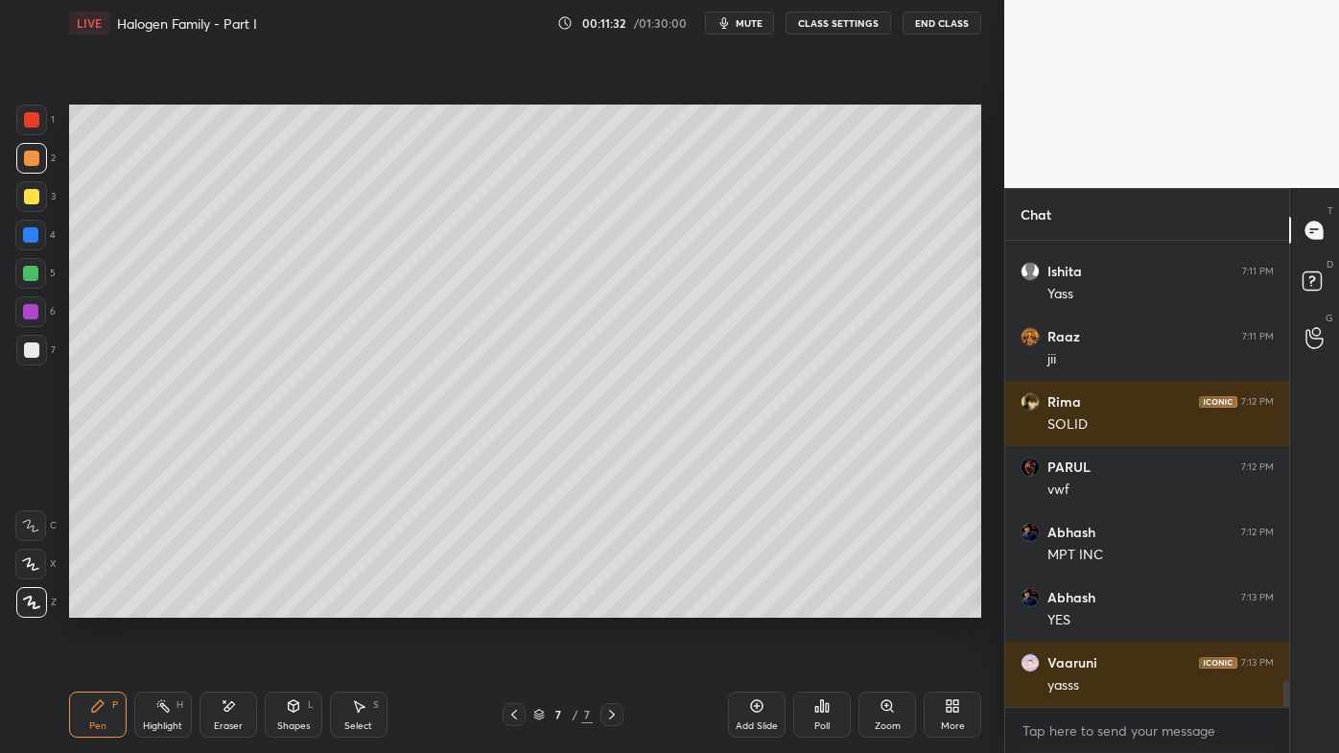
scroll to position [7693, 0]
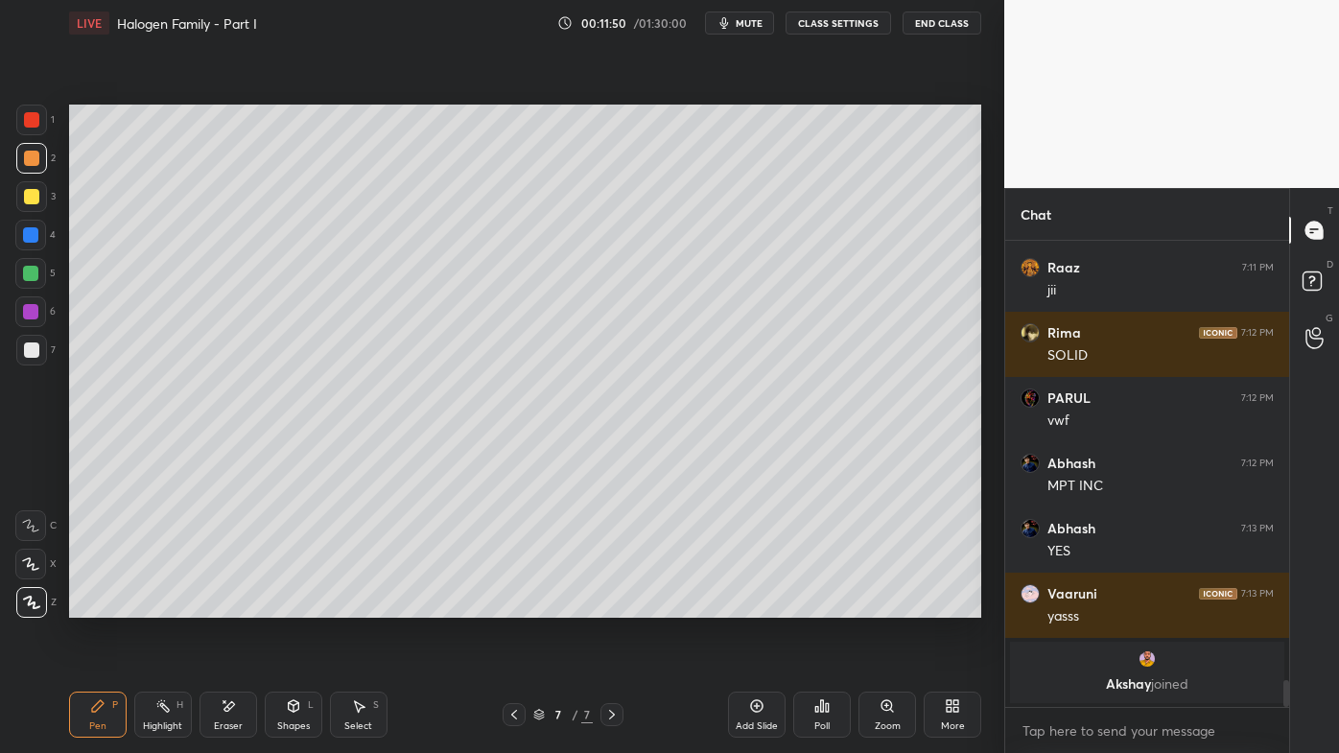
drag, startPoint x: 234, startPoint y: 703, endPoint x: 239, endPoint y: 693, distance: 11.6
click at [231, 605] on icon at bounding box center [229, 706] width 11 height 10
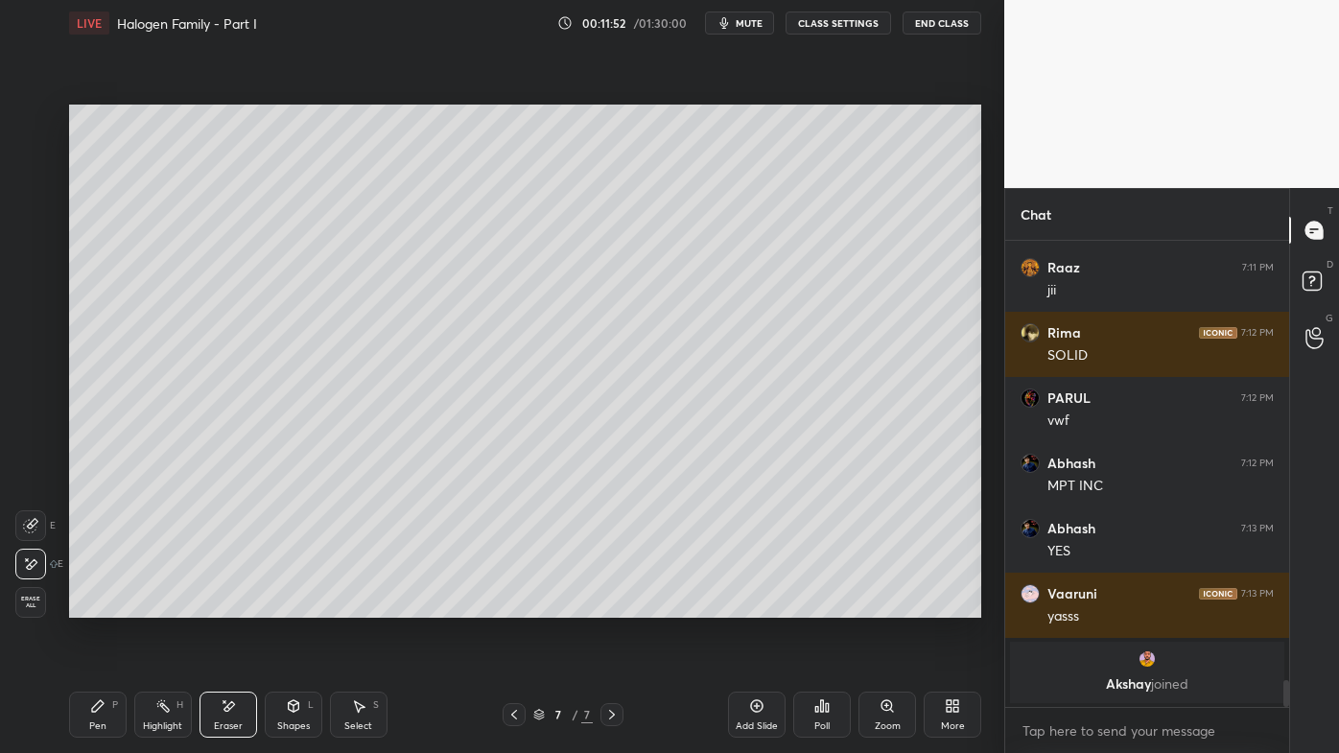
drag, startPoint x: 108, startPoint y: 706, endPoint x: 130, endPoint y: 679, distance: 34.8
click at [105, 605] on div "Pen P" at bounding box center [98, 715] width 58 height 46
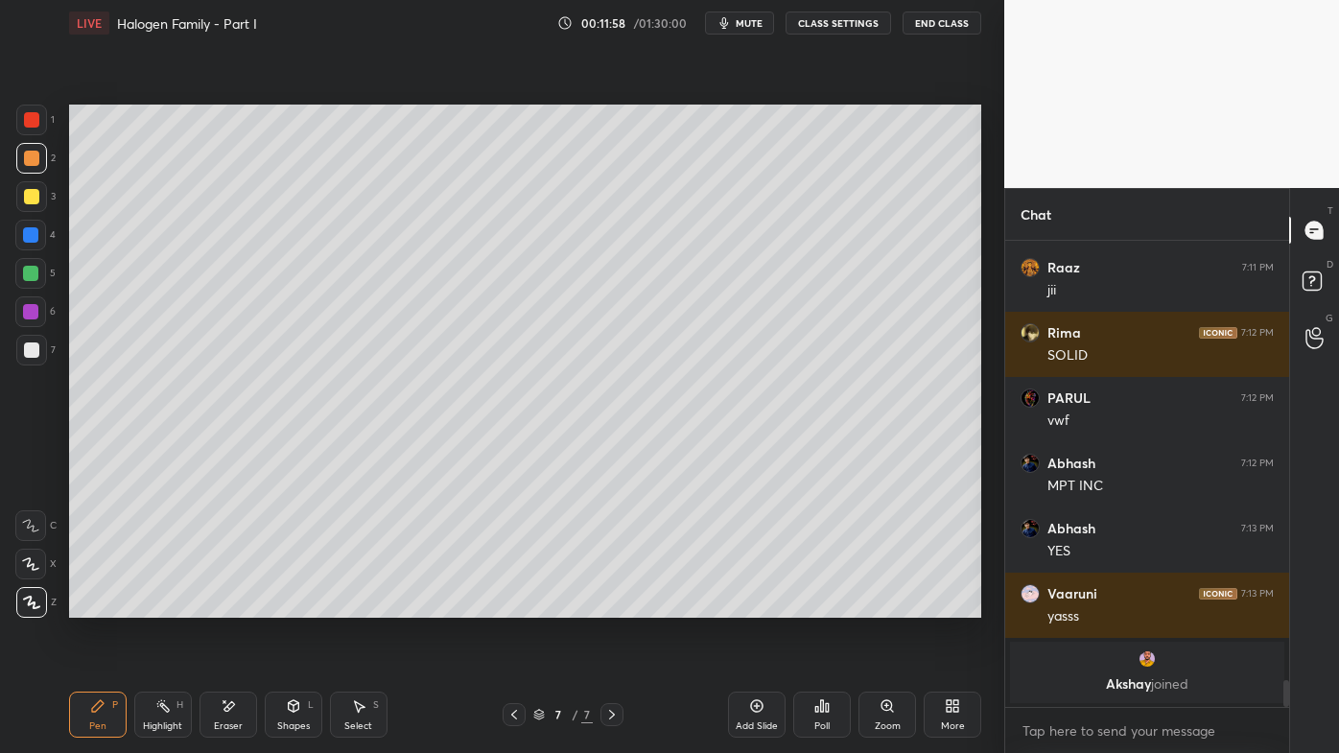
click at [35, 349] on div at bounding box center [31, 349] width 15 height 15
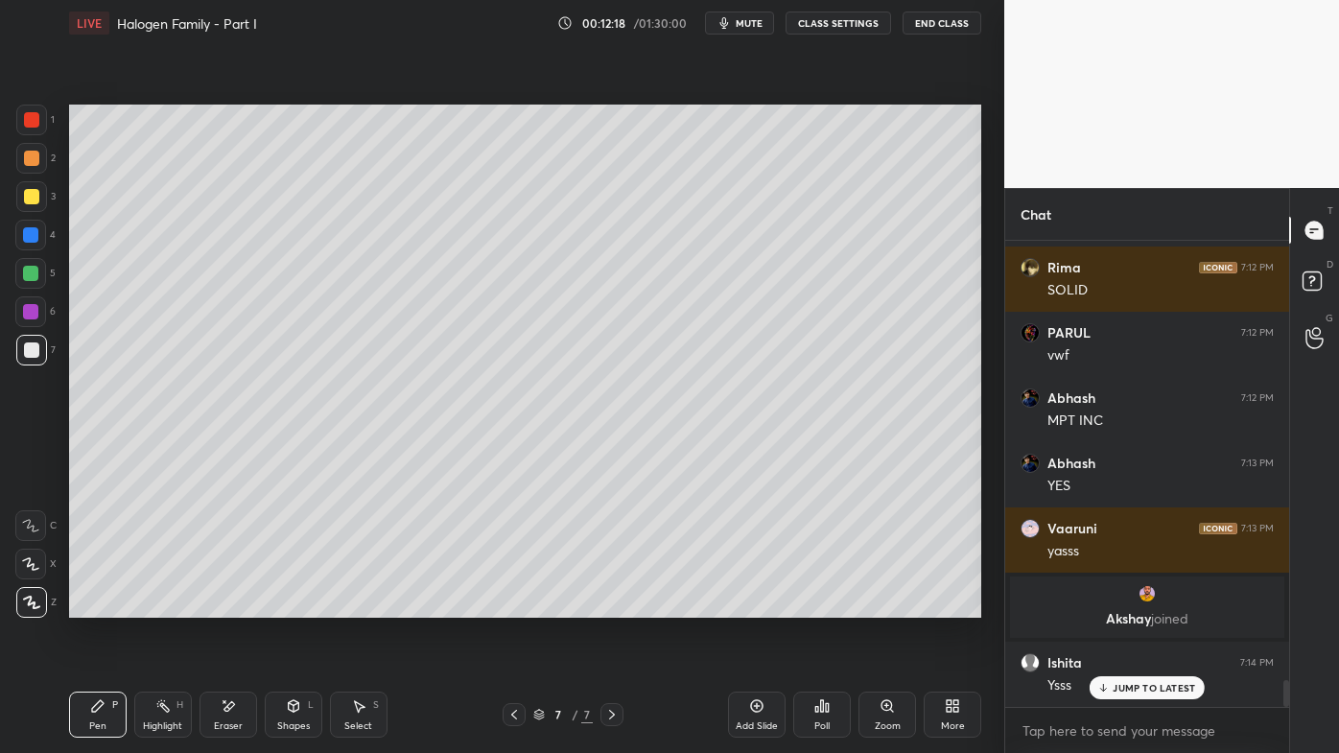
scroll to position [7533, 0]
click at [766, 605] on div "Add Slide" at bounding box center [757, 715] width 58 height 46
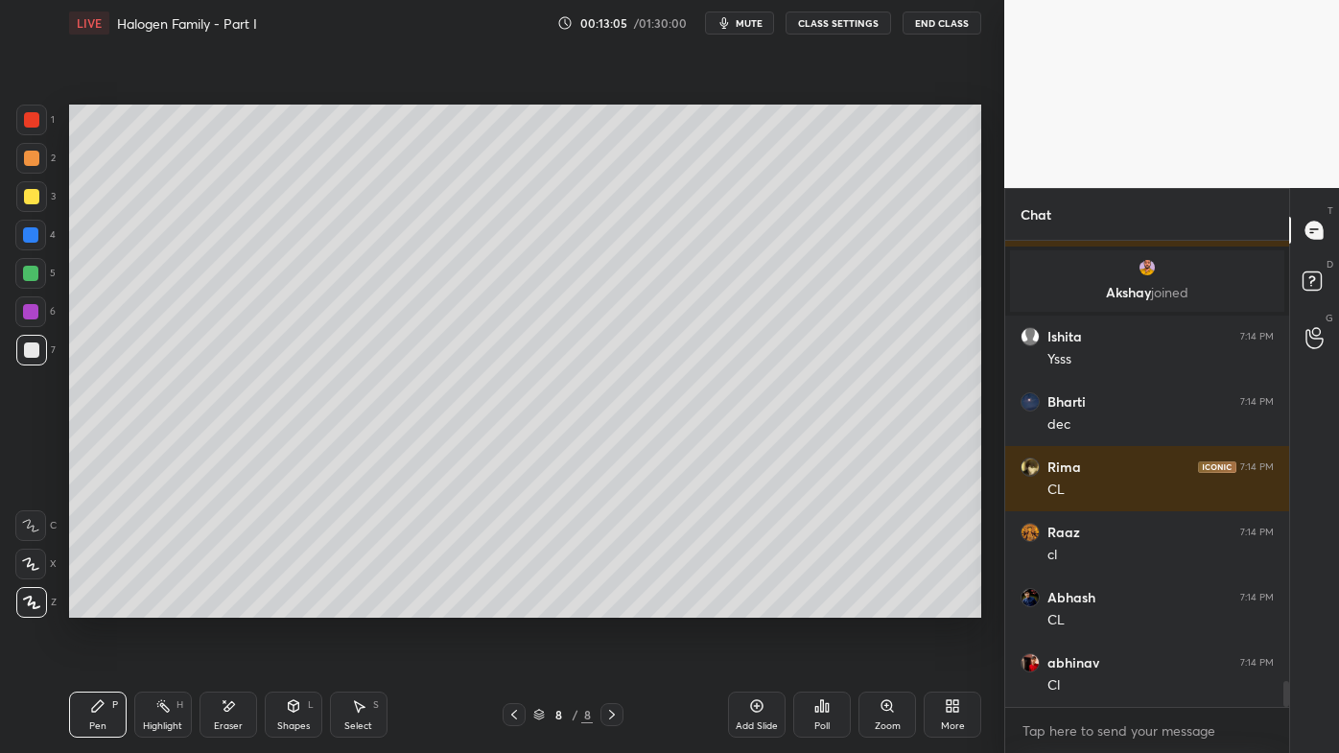
scroll to position [7924, 0]
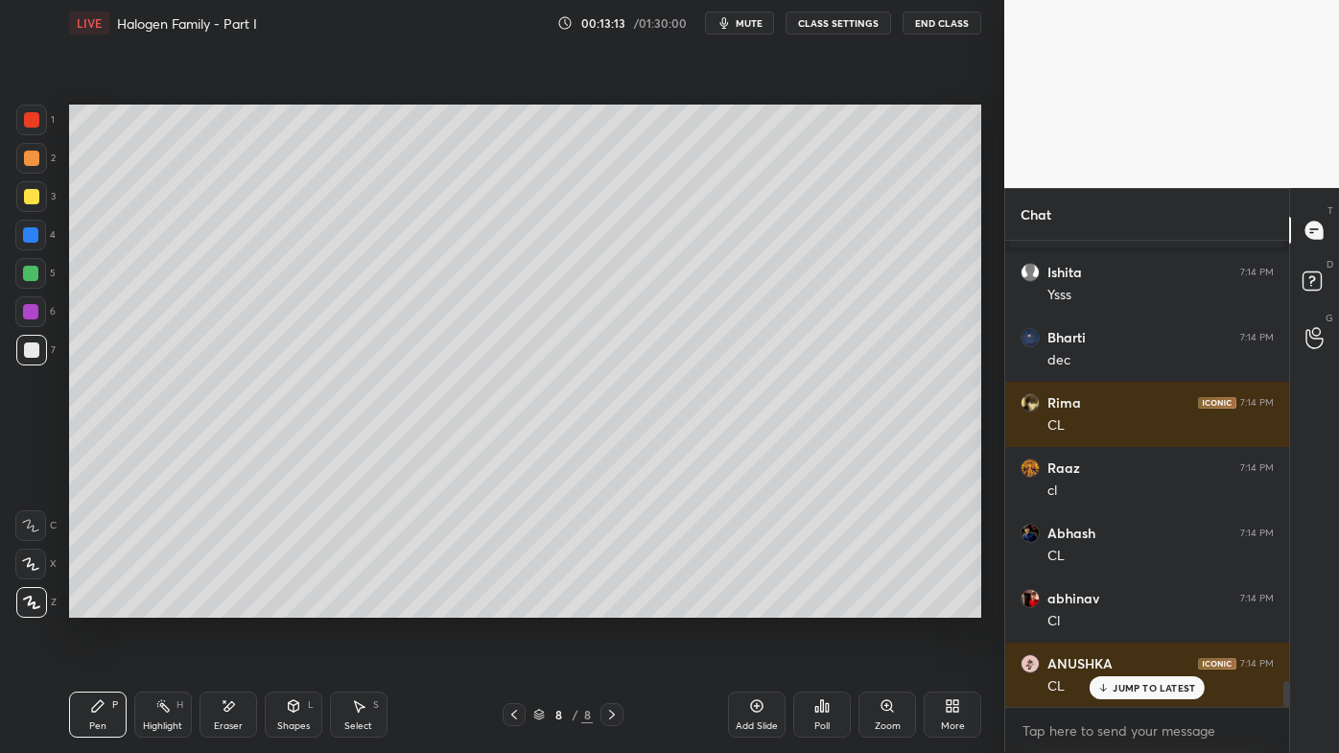
drag, startPoint x: 37, startPoint y: 200, endPoint x: 25, endPoint y: 197, distance: 12.8
click at [36, 197] on div at bounding box center [31, 196] width 15 height 15
drag, startPoint x: 757, startPoint y: 699, endPoint x: 749, endPoint y: 688, distance: 13.8
click at [756, 605] on icon at bounding box center [756, 705] width 15 height 15
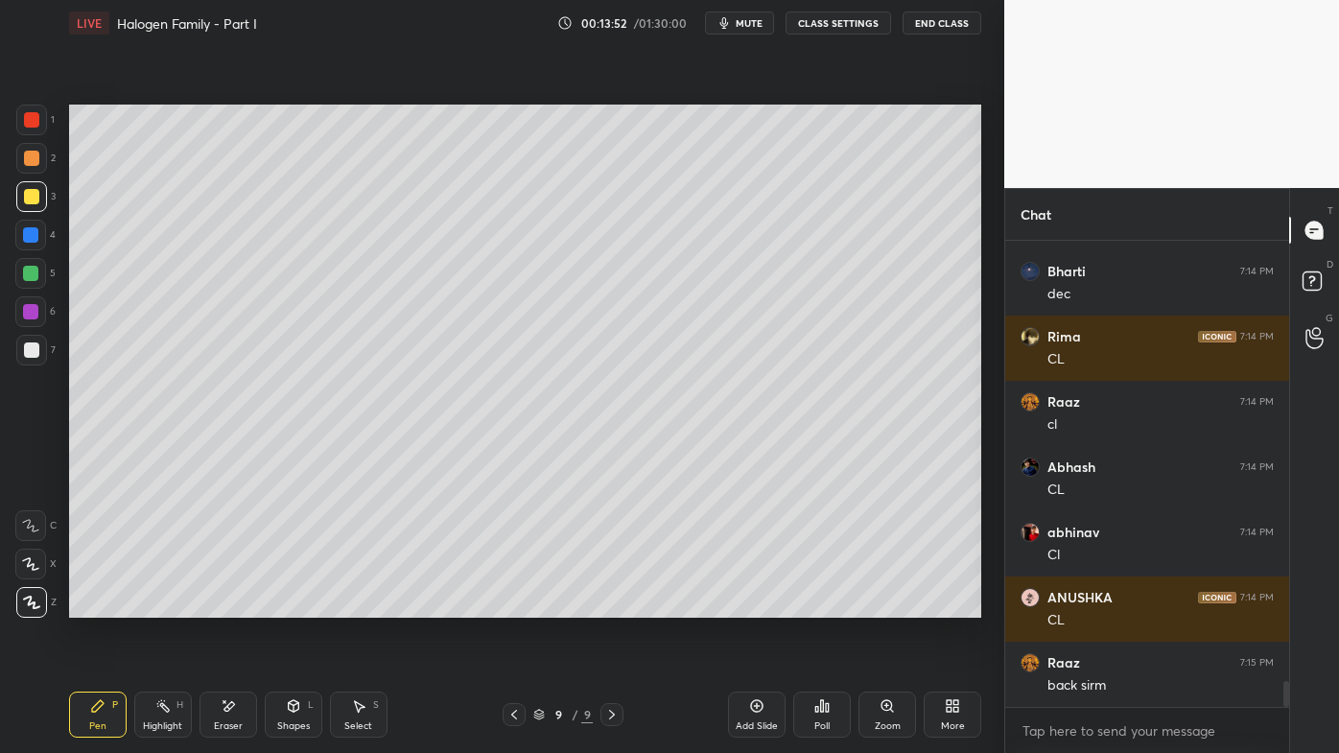
drag, startPoint x: 517, startPoint y: 712, endPoint x: 507, endPoint y: 709, distance: 10.0
click at [514, 605] on icon at bounding box center [513, 714] width 15 height 15
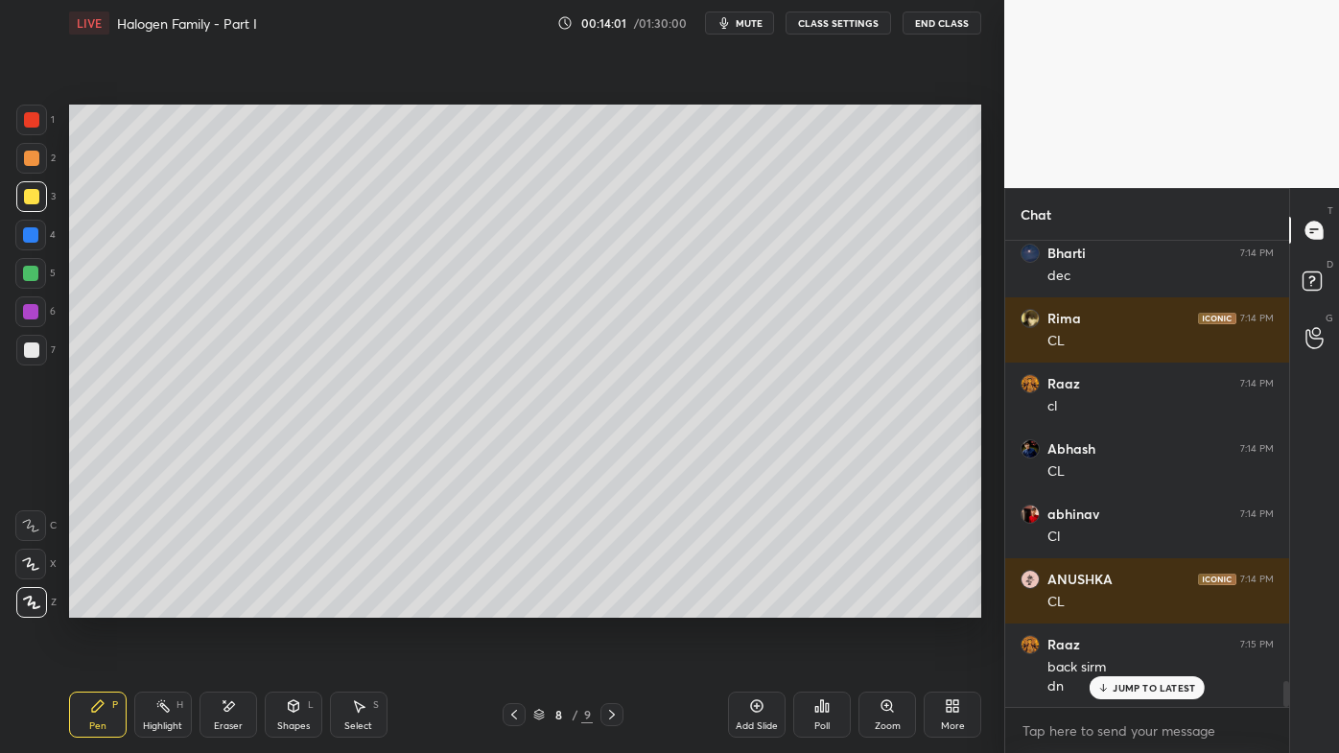
click at [615, 605] on icon at bounding box center [611, 714] width 15 height 15
click at [39, 166] on div at bounding box center [31, 158] width 31 height 31
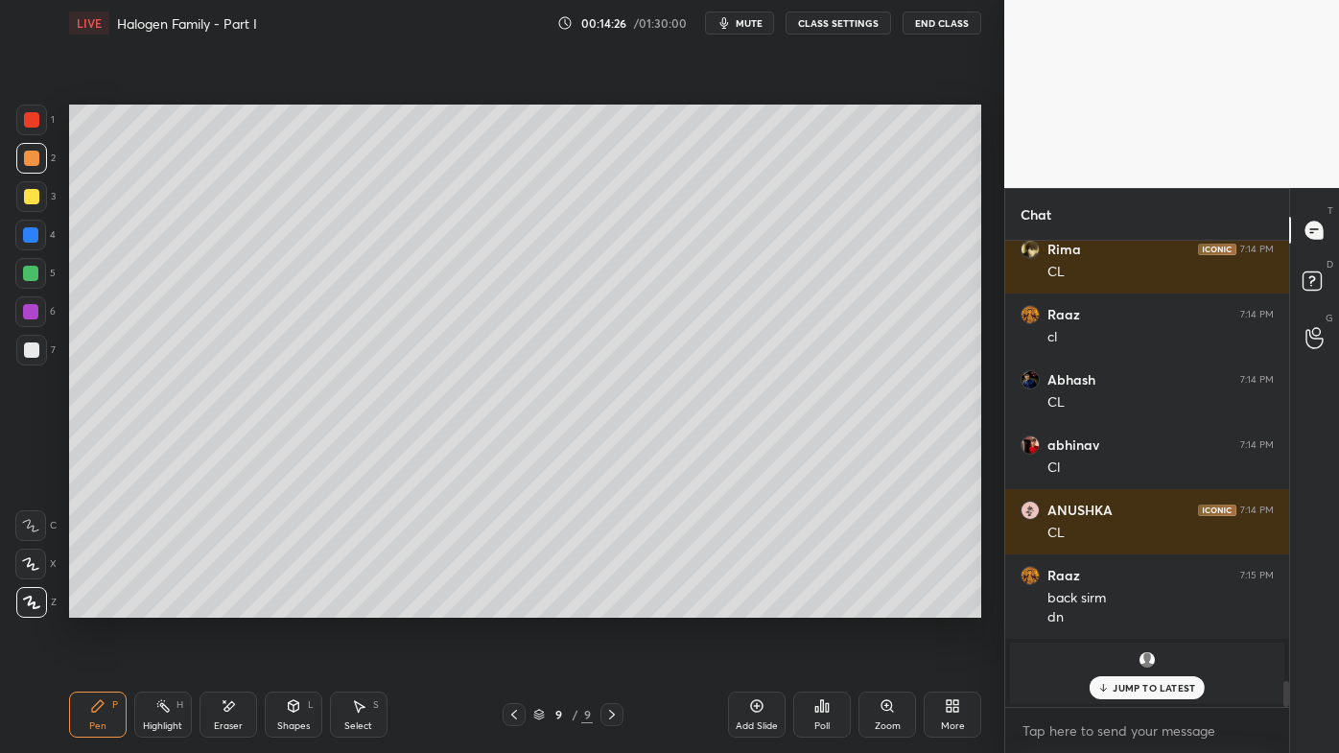
drag, startPoint x: 159, startPoint y: 701, endPoint x: 165, endPoint y: 676, distance: 25.6
click at [159, 605] on icon at bounding box center [162, 705] width 15 height 15
drag, startPoint x: 100, startPoint y: 698, endPoint x: 99, endPoint y: 676, distance: 22.1
click at [99, 605] on div "Pen P" at bounding box center [98, 715] width 58 height 46
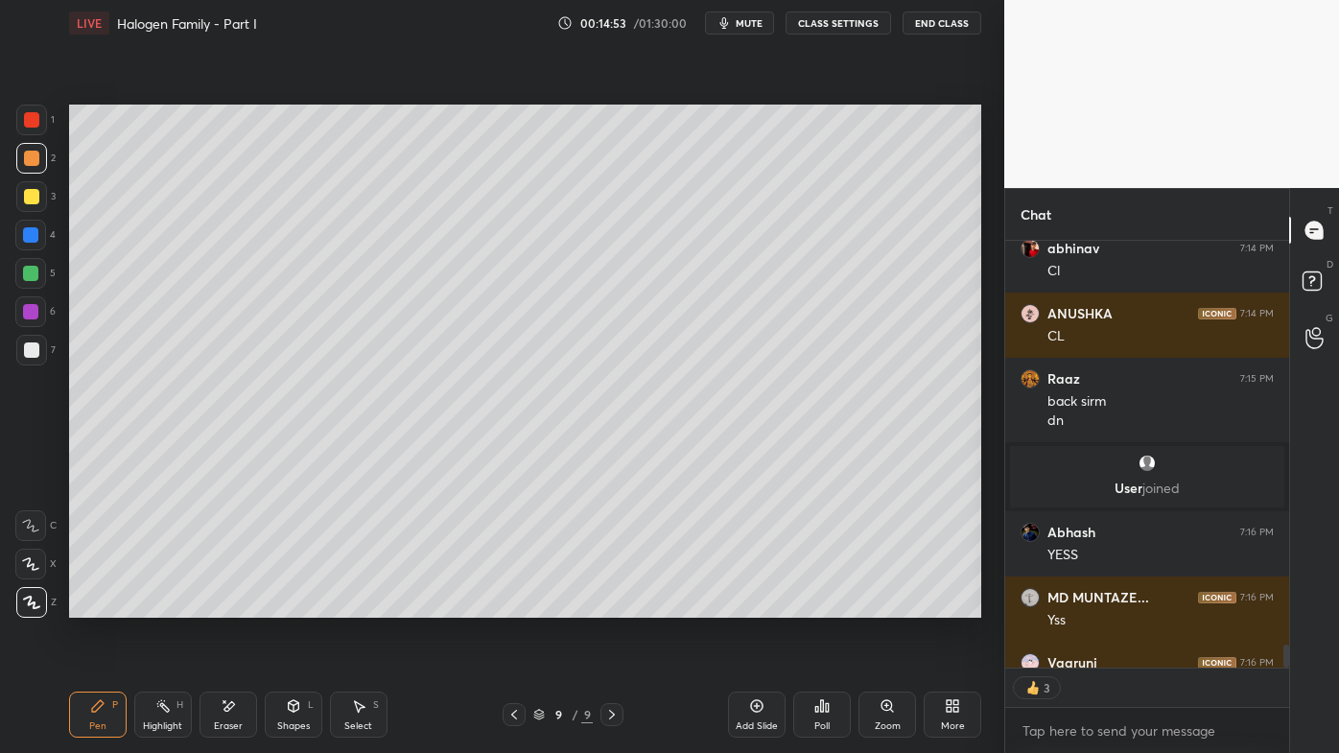
scroll to position [6, 5]
click at [515, 605] on div at bounding box center [514, 714] width 23 height 23
click at [166, 605] on icon at bounding box center [162, 705] width 15 height 15
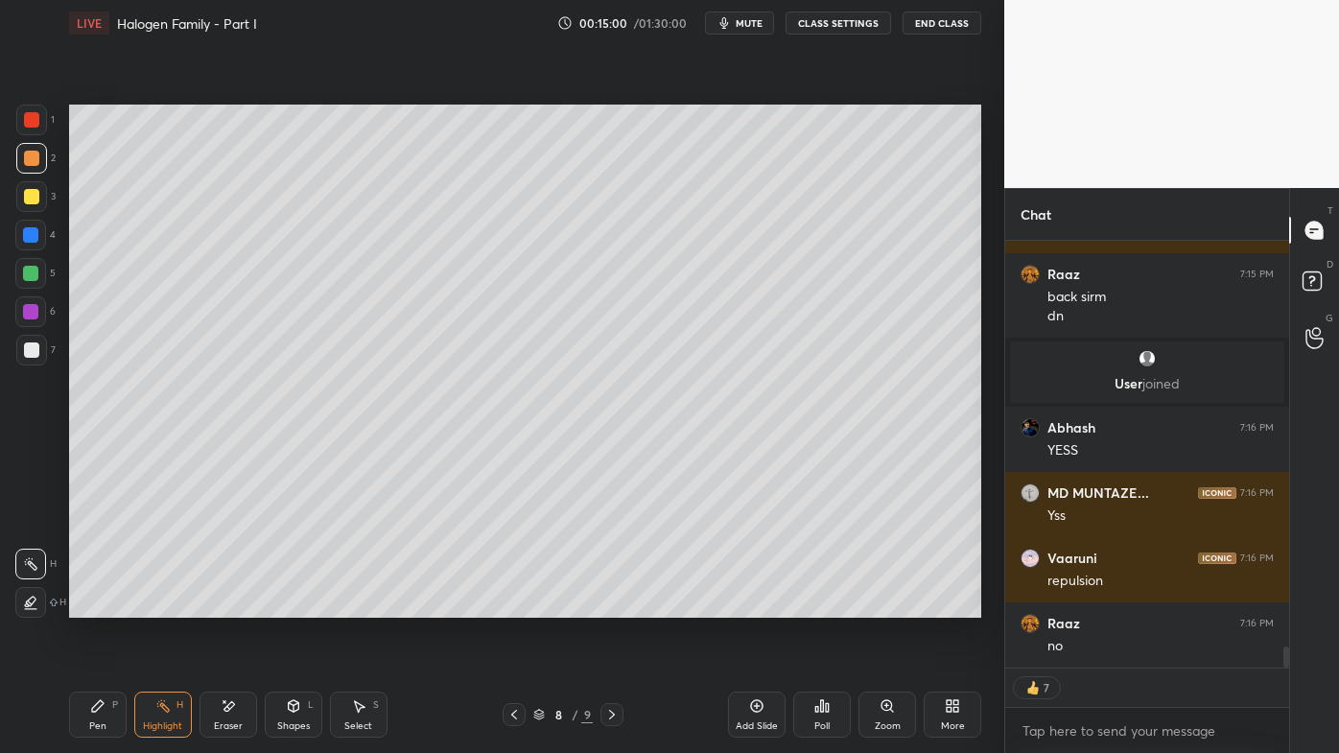
scroll to position [8147, 0]
click at [613, 605] on icon at bounding box center [611, 714] width 15 height 15
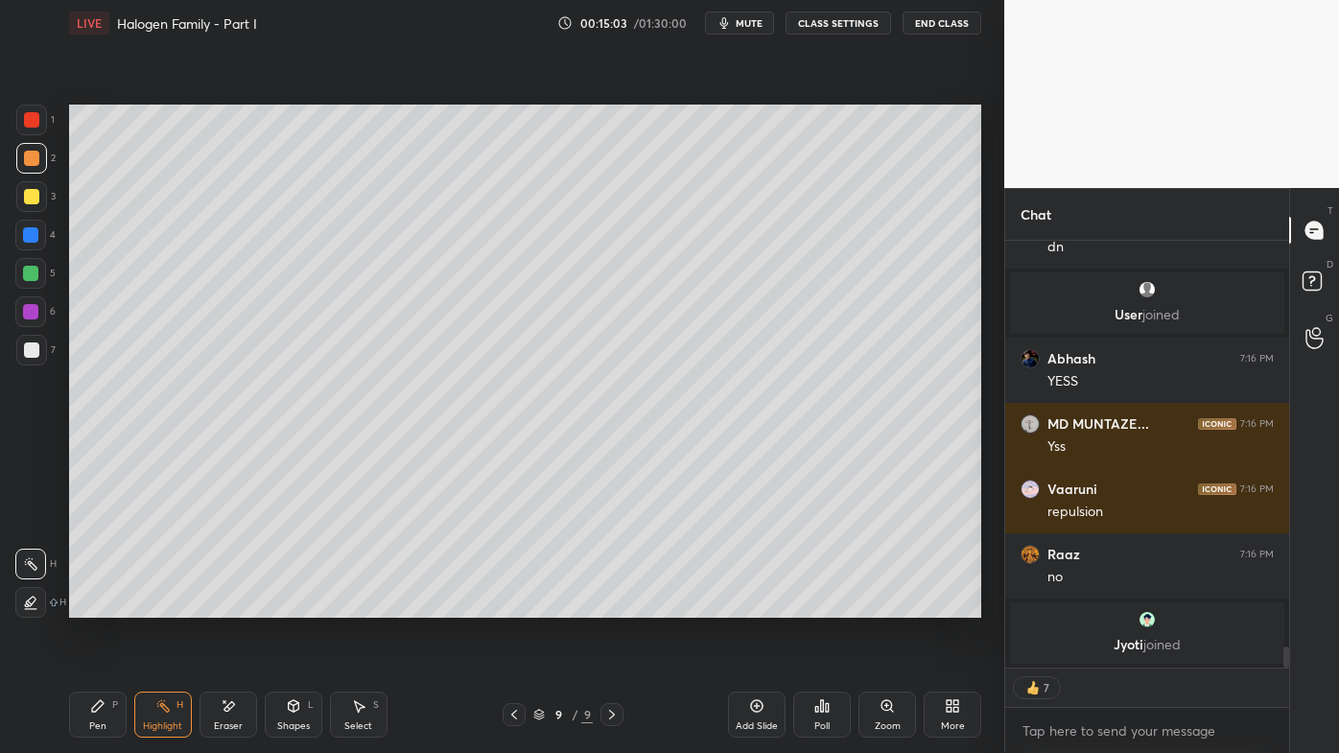
scroll to position [8177, 0]
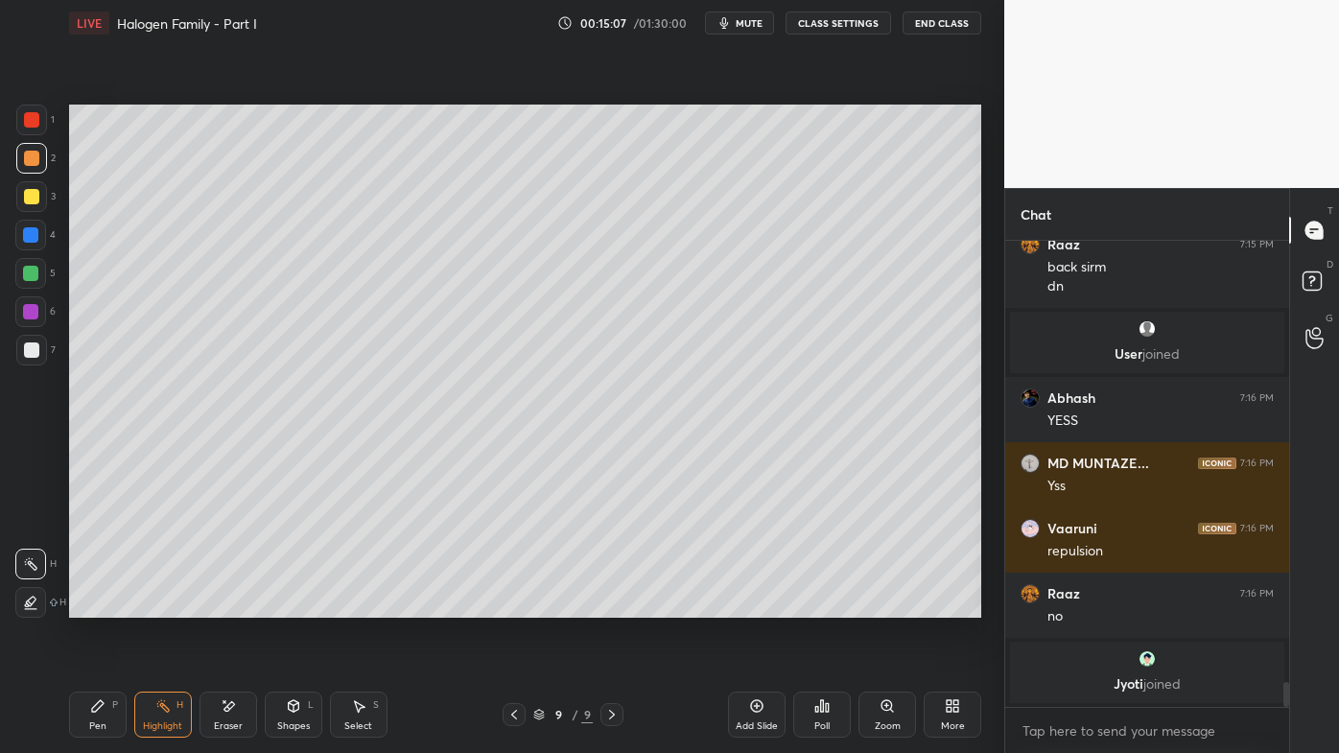
drag, startPoint x: 90, startPoint y: 711, endPoint x: 163, endPoint y: 624, distance: 113.7
click at [90, 605] on icon at bounding box center [97, 705] width 15 height 15
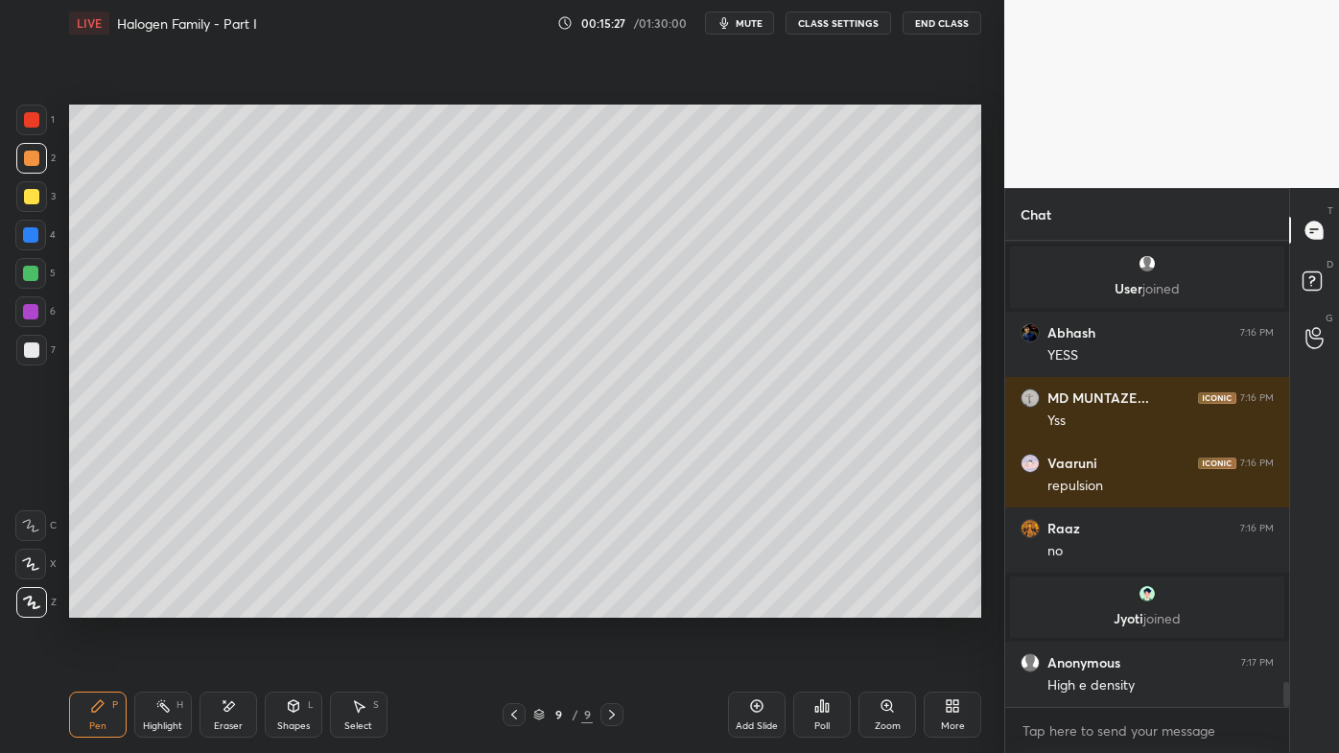
drag, startPoint x: 230, startPoint y: 703, endPoint x: 317, endPoint y: 649, distance: 101.7
click at [231, 605] on icon at bounding box center [228, 706] width 15 height 16
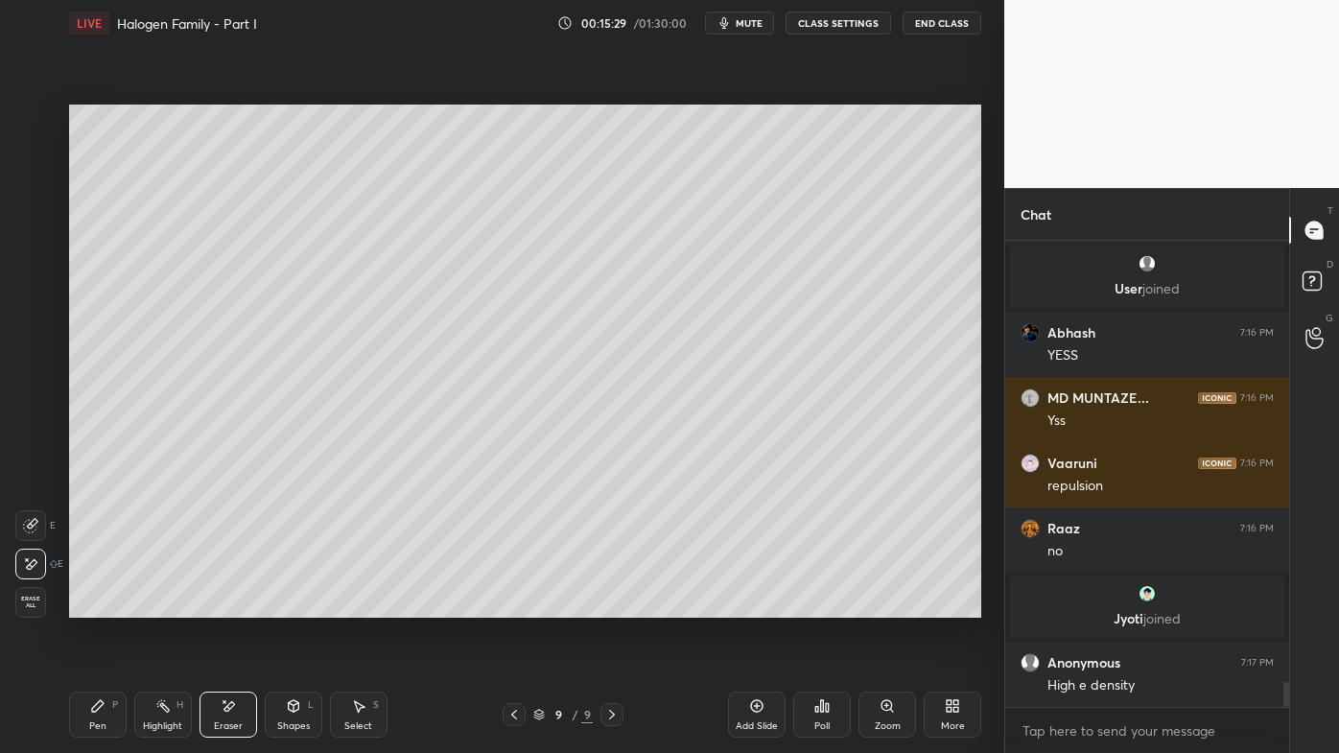
drag, startPoint x: 103, startPoint y: 709, endPoint x: 156, endPoint y: 668, distance: 67.7
click at [102, 605] on icon at bounding box center [97, 705] width 15 height 15
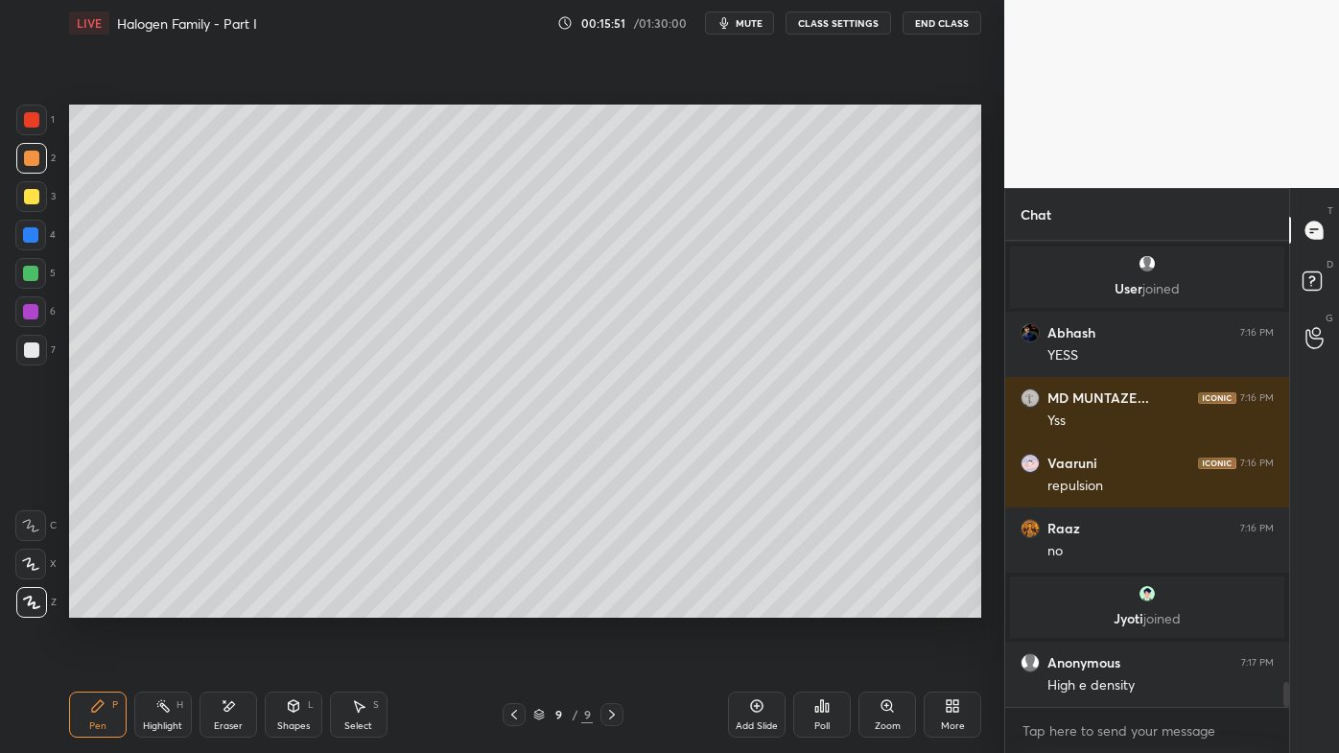
click at [159, 605] on icon at bounding box center [162, 705] width 15 height 15
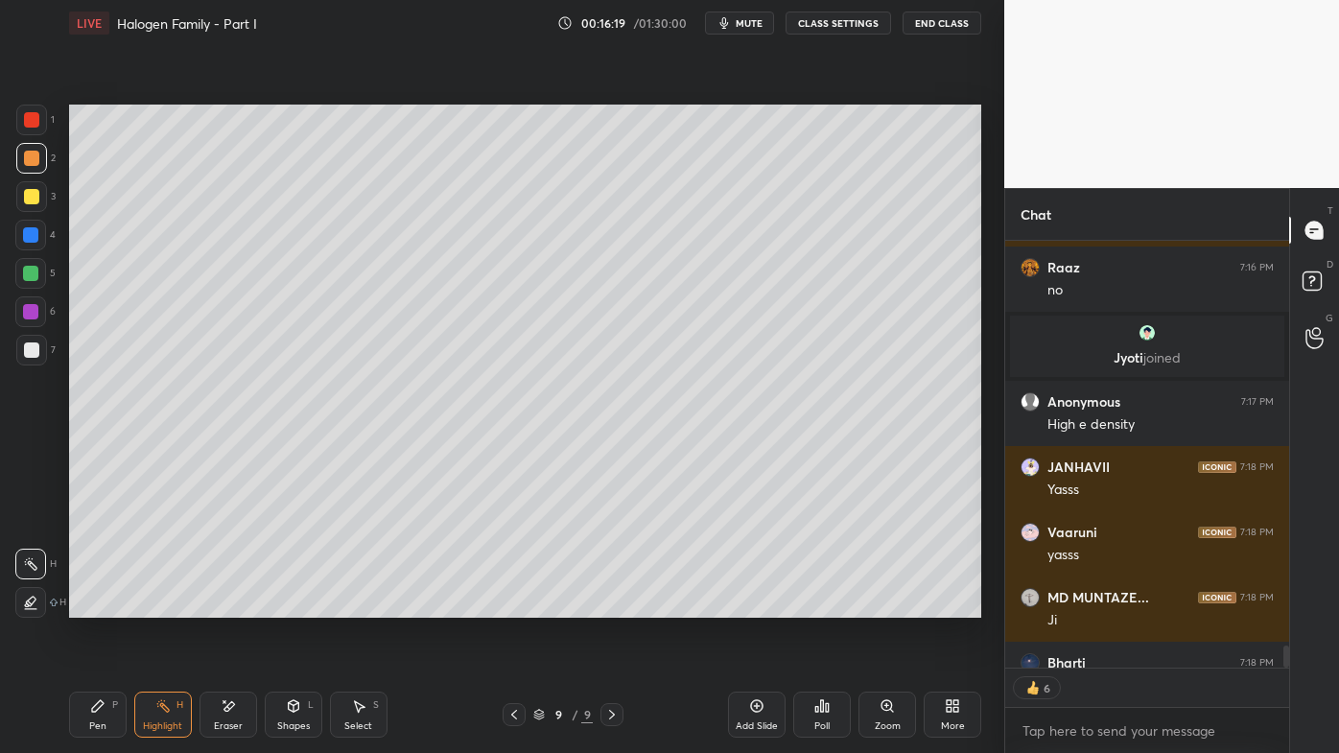
scroll to position [8538, 0]
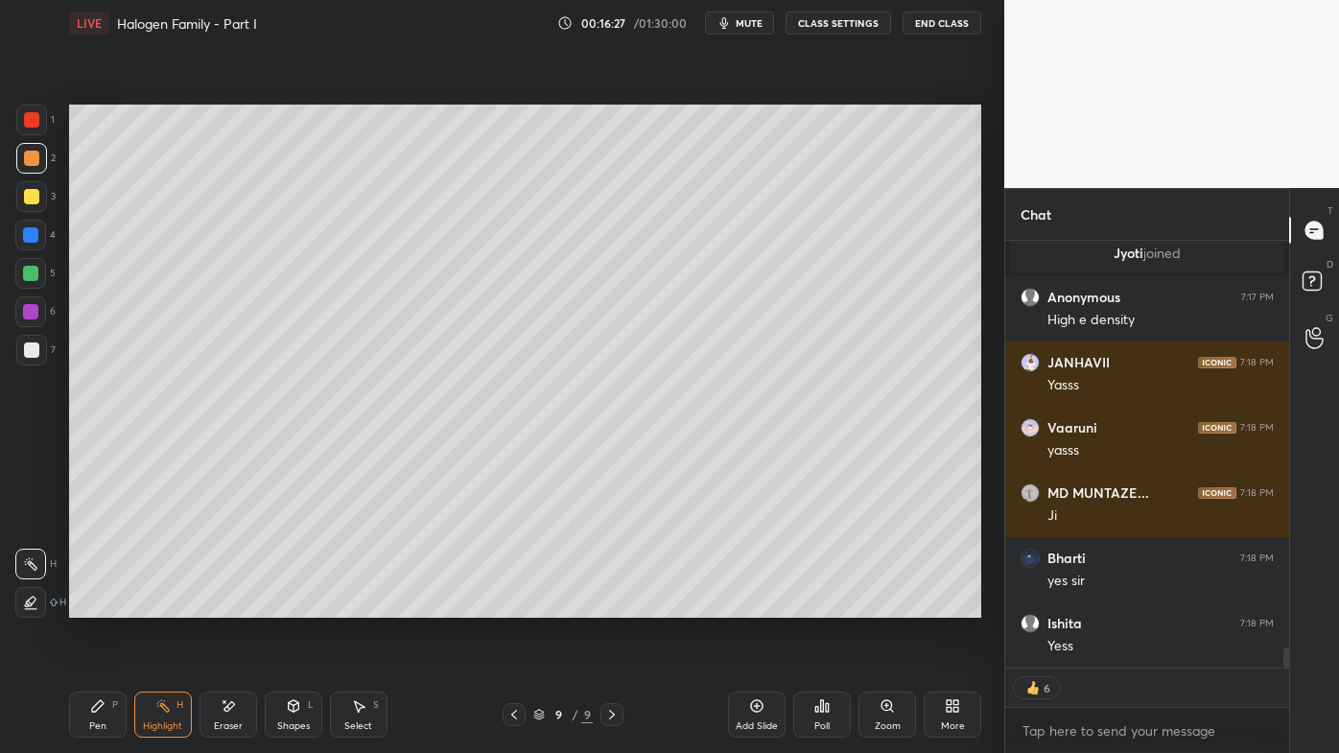
click at [754, 605] on icon at bounding box center [756, 705] width 15 height 15
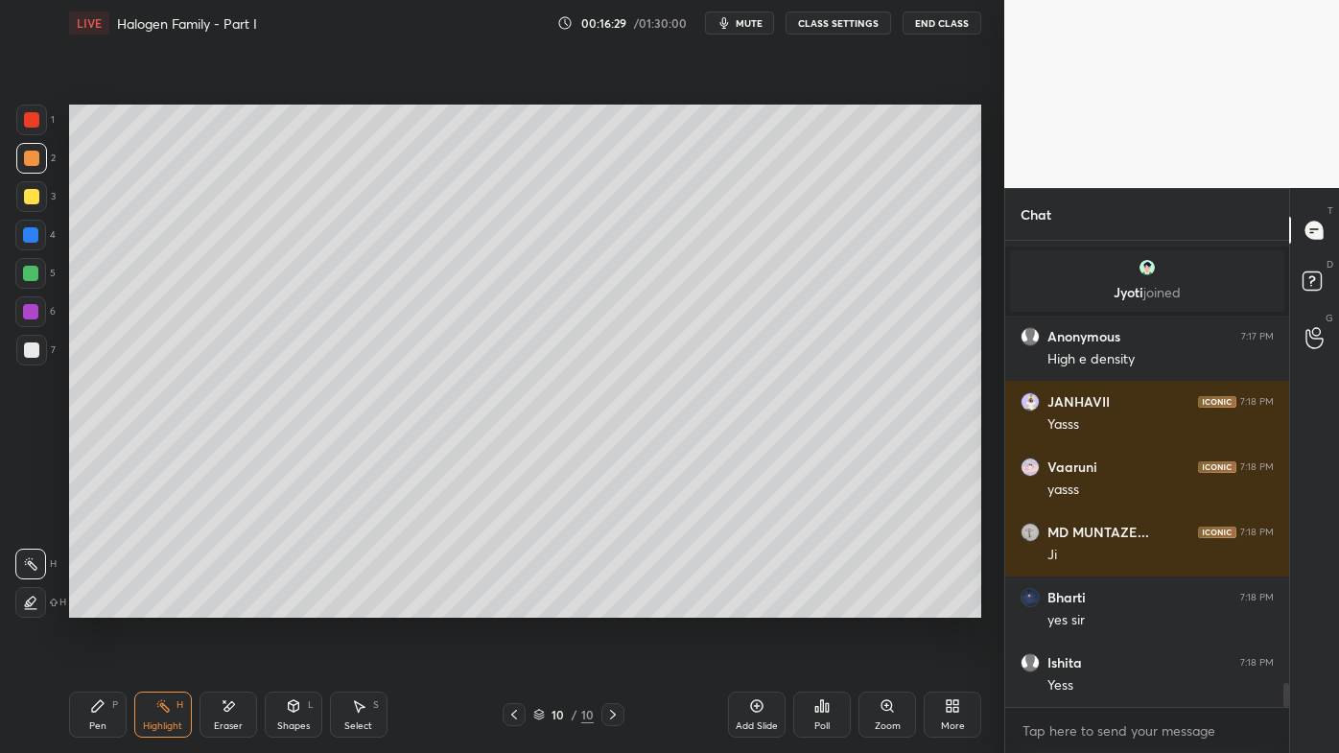
drag, startPoint x: 103, startPoint y: 707, endPoint x: 88, endPoint y: 668, distance: 41.9
click at [100, 605] on icon at bounding box center [97, 705] width 15 height 15
click at [152, 605] on div "Highlight H" at bounding box center [163, 715] width 58 height 46
drag, startPoint x: 93, startPoint y: 703, endPoint x: 138, endPoint y: 631, distance: 84.9
click at [93, 605] on icon at bounding box center [97, 705] width 15 height 15
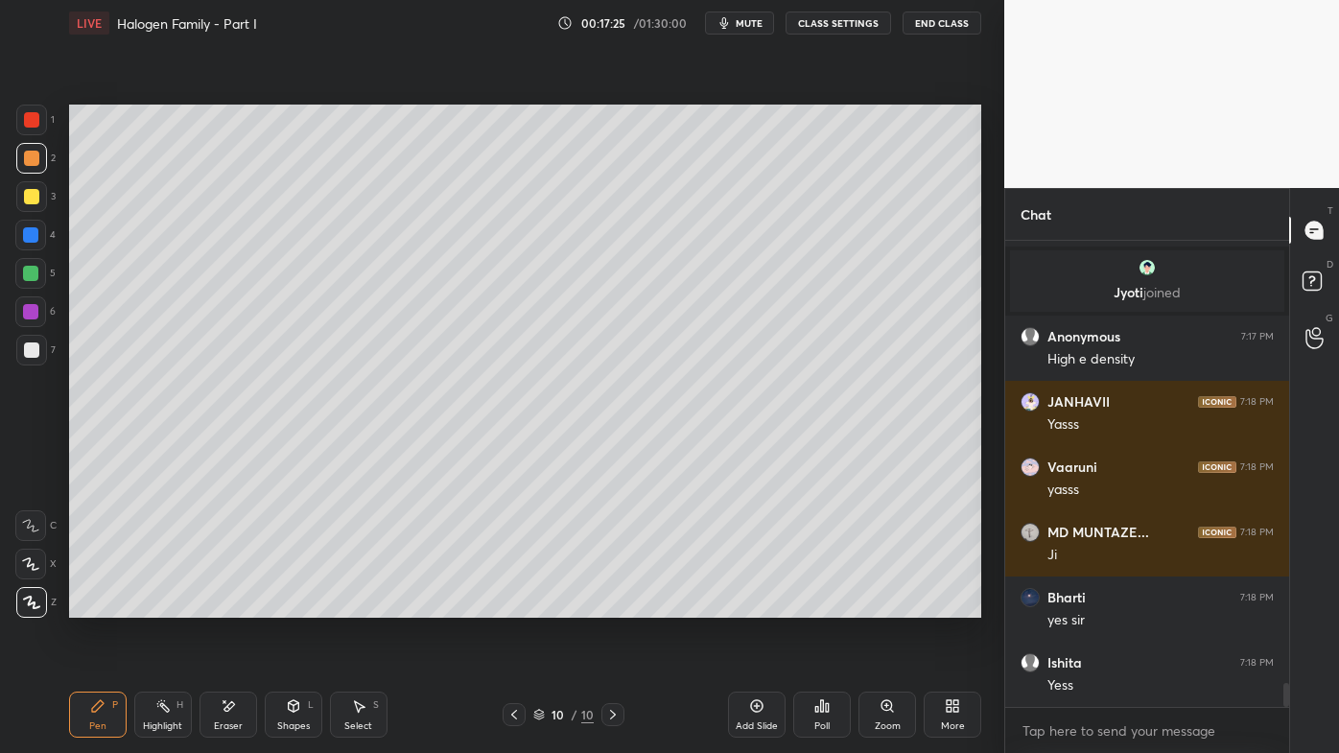
scroll to position [8564, 0]
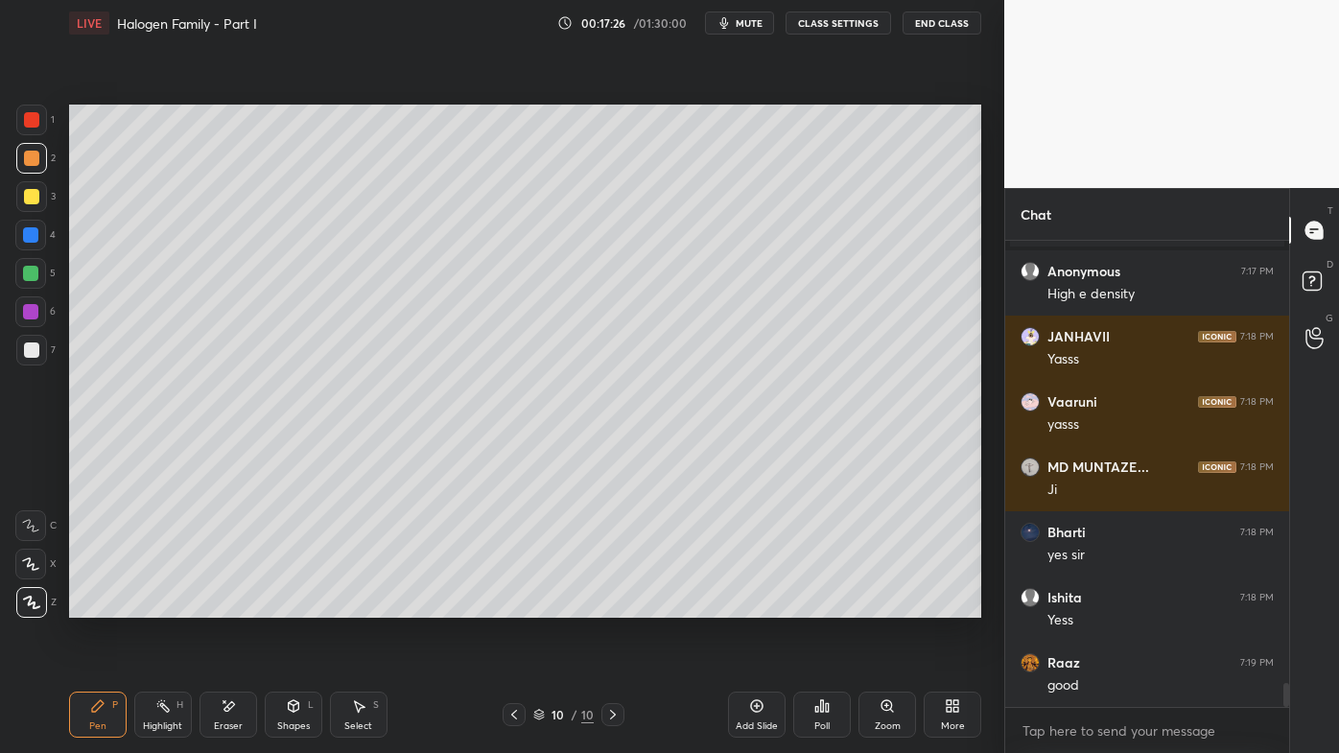
drag, startPoint x: 164, startPoint y: 707, endPoint x: 221, endPoint y: 627, distance: 97.7
click at [163, 605] on icon at bounding box center [162, 705] width 15 height 15
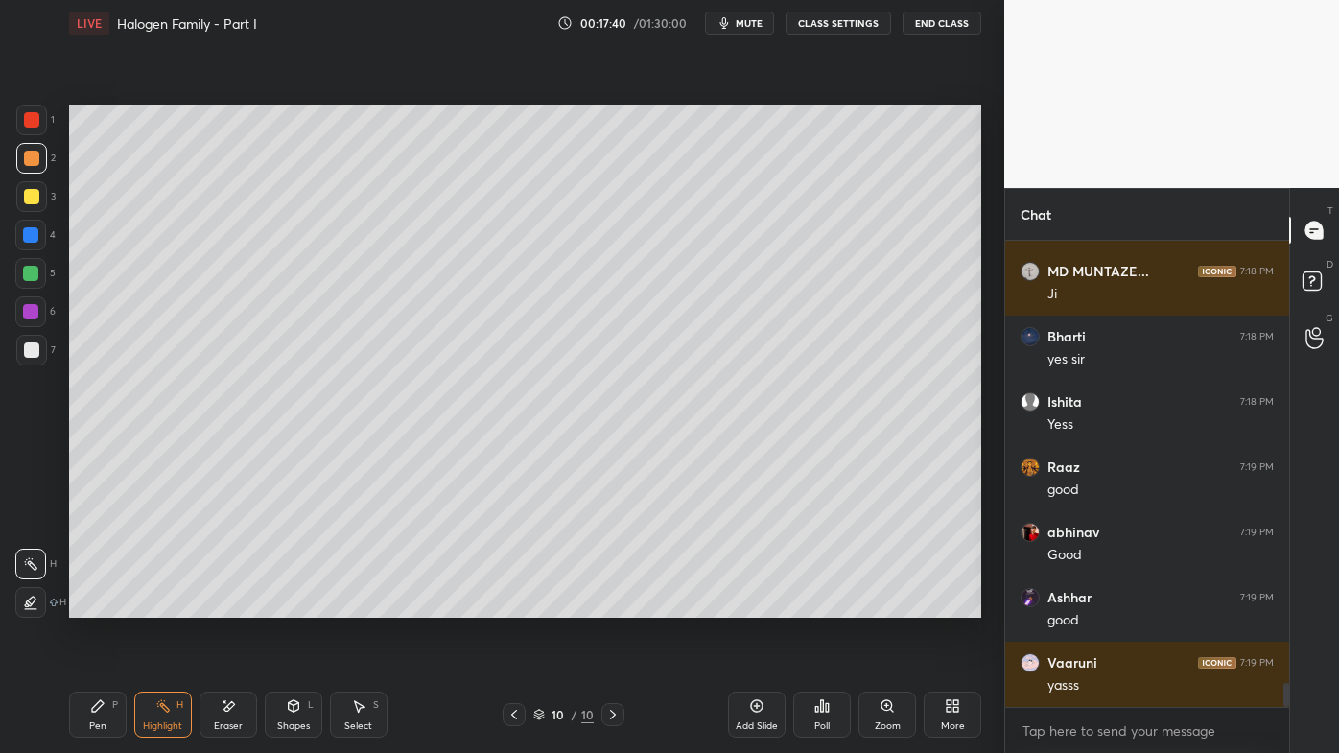
scroll to position [8825, 0]
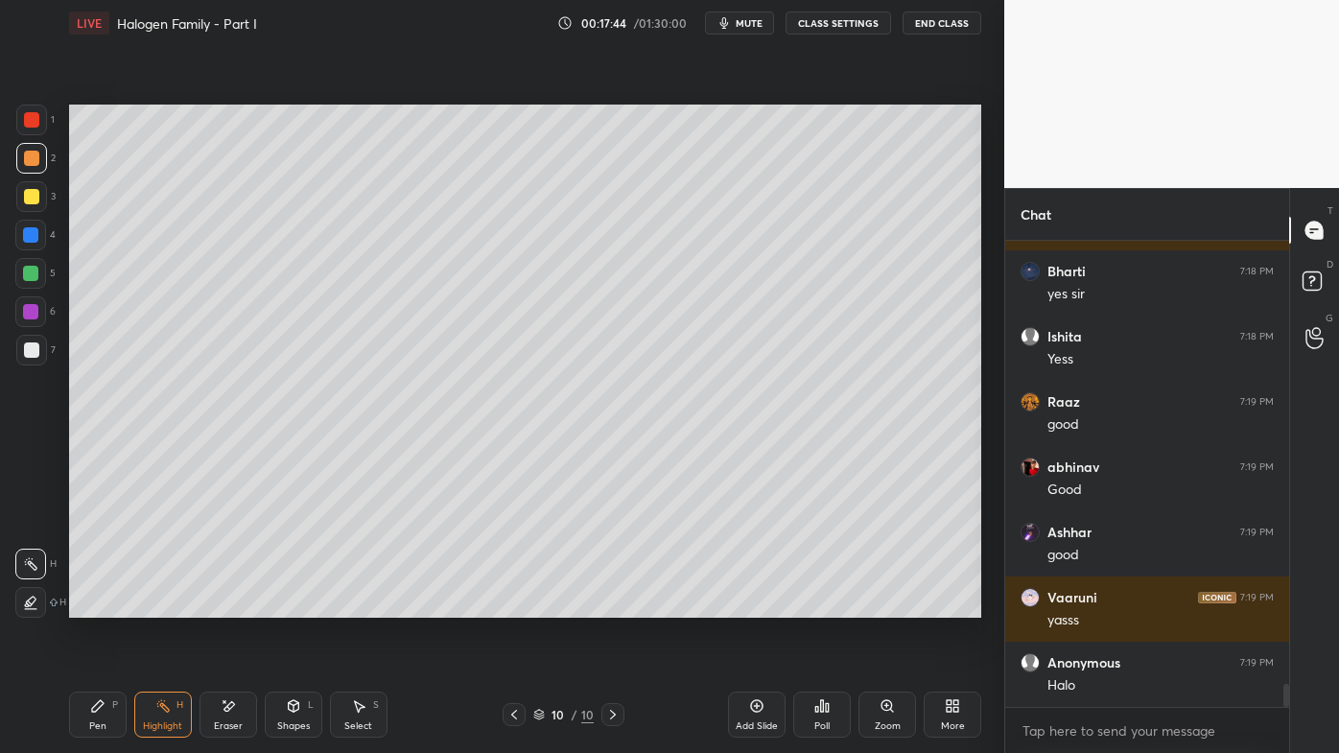
drag, startPoint x: 94, startPoint y: 699, endPoint x: 79, endPoint y: 680, distance: 24.6
click at [90, 605] on icon at bounding box center [97, 705] width 15 height 15
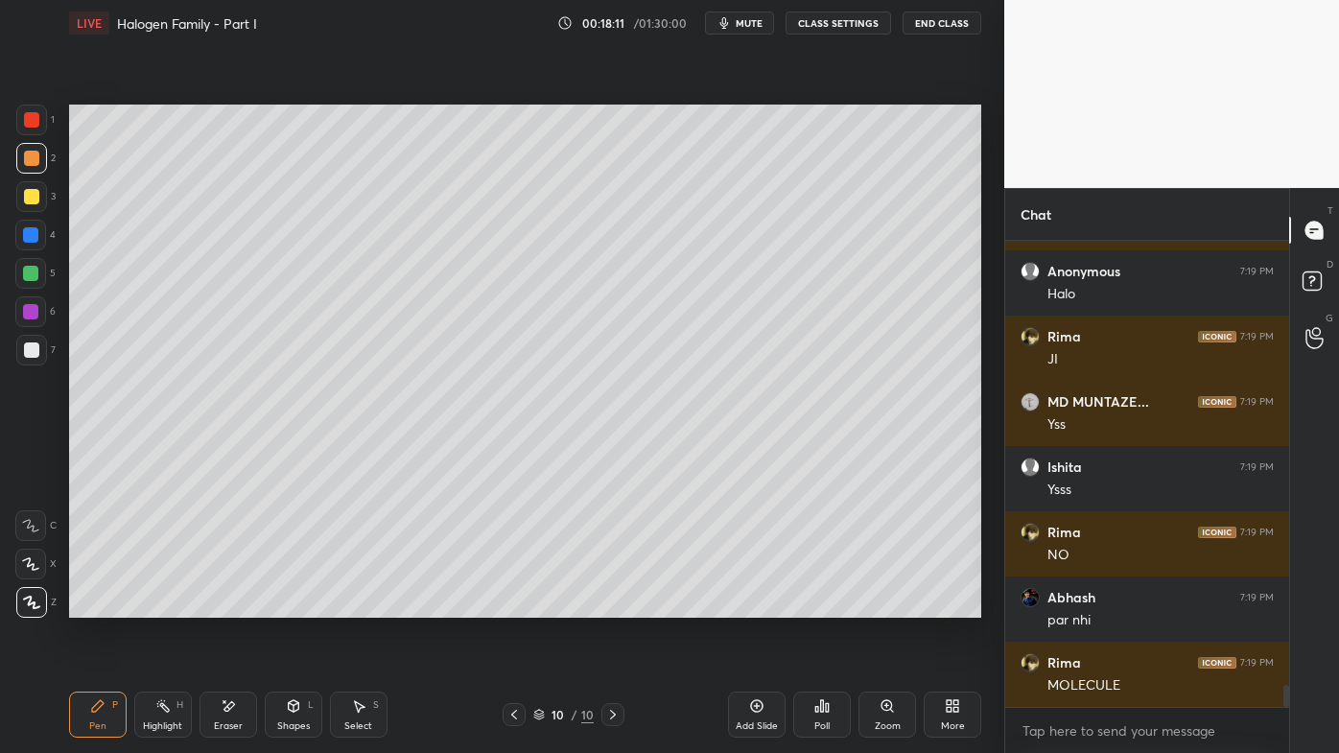
scroll to position [9282, 0]
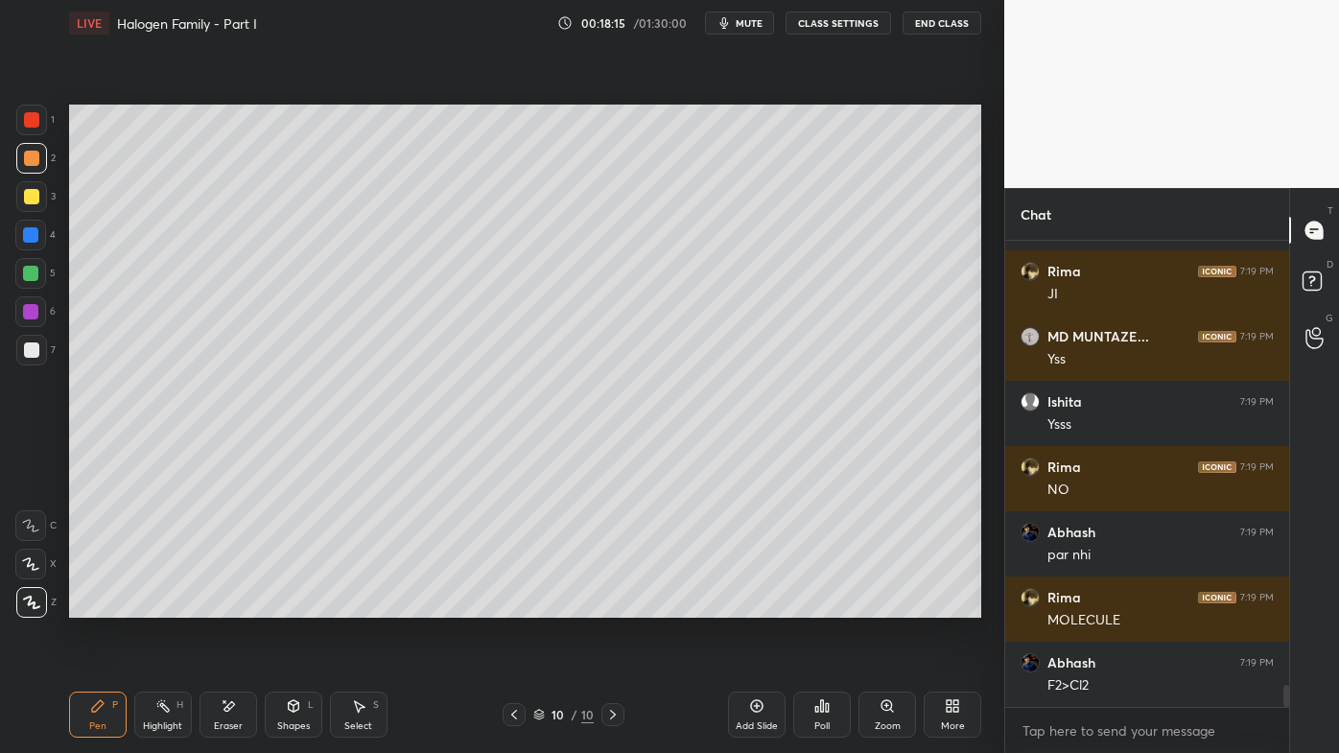
drag, startPoint x: 35, startPoint y: 345, endPoint x: 51, endPoint y: 362, distance: 23.1
click at [33, 347] on div at bounding box center [31, 349] width 15 height 15
drag, startPoint x: 175, startPoint y: 701, endPoint x: 249, endPoint y: 661, distance: 85.0
click at [176, 605] on div "Highlight H" at bounding box center [163, 715] width 58 height 46
click at [87, 605] on div "Pen P" at bounding box center [98, 715] width 58 height 46
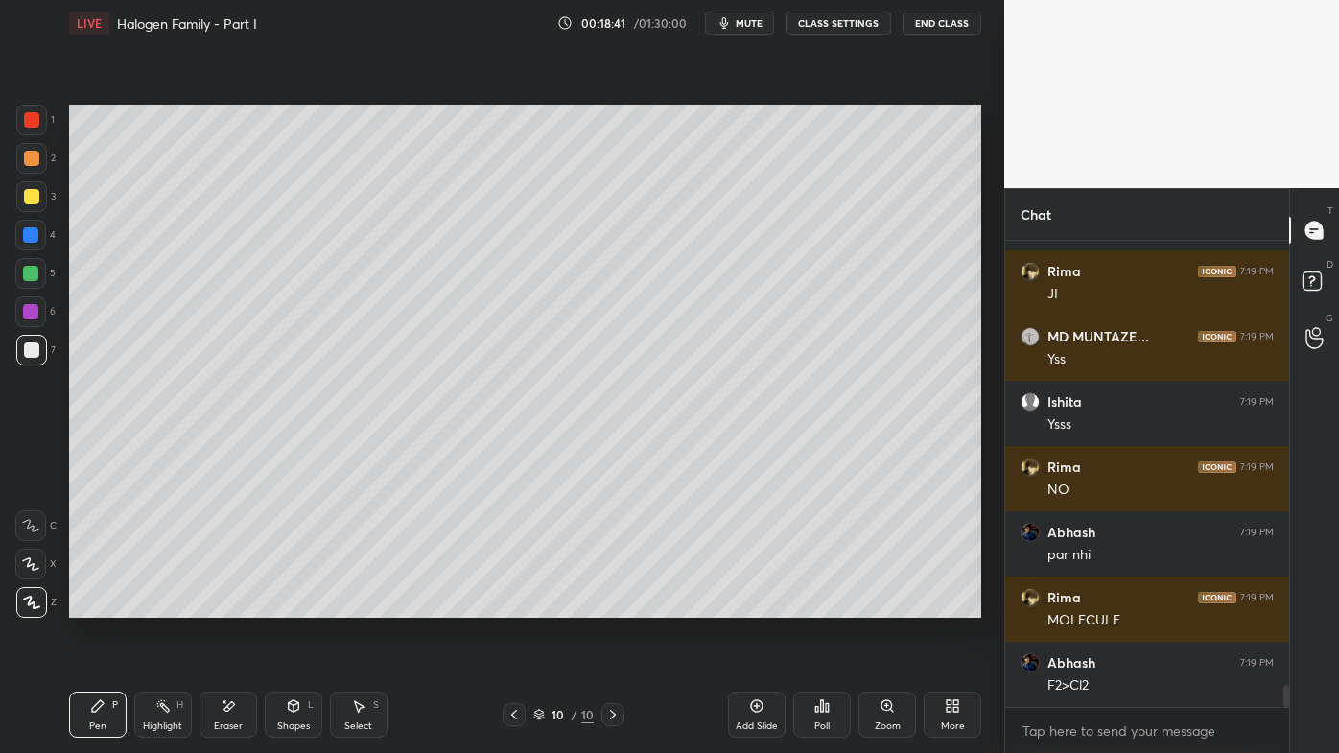
click at [755, 605] on icon at bounding box center [756, 705] width 15 height 15
drag, startPoint x: 34, startPoint y: 161, endPoint x: 54, endPoint y: 153, distance: 21.6
click at [33, 159] on div at bounding box center [31, 158] width 15 height 15
click at [49, 196] on div "3" at bounding box center [35, 196] width 39 height 31
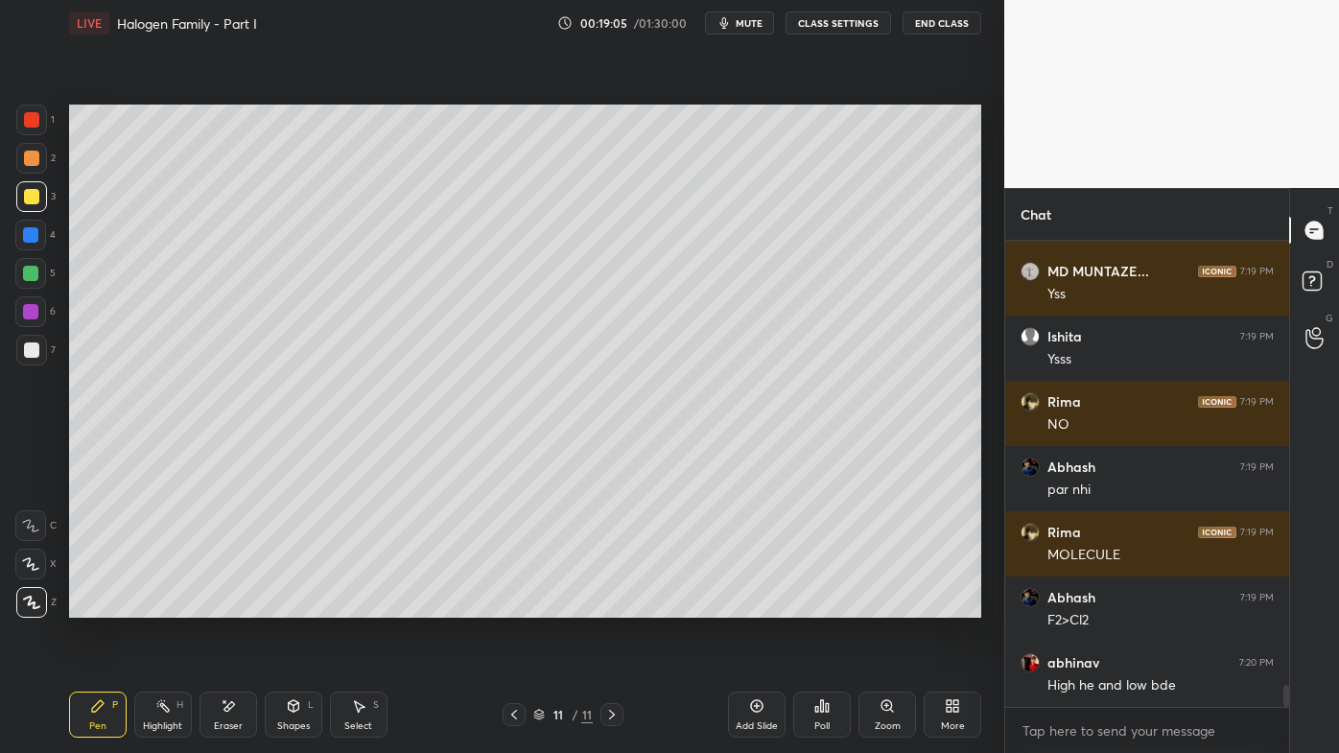
click at [219, 605] on div "Eraser" at bounding box center [229, 715] width 58 height 46
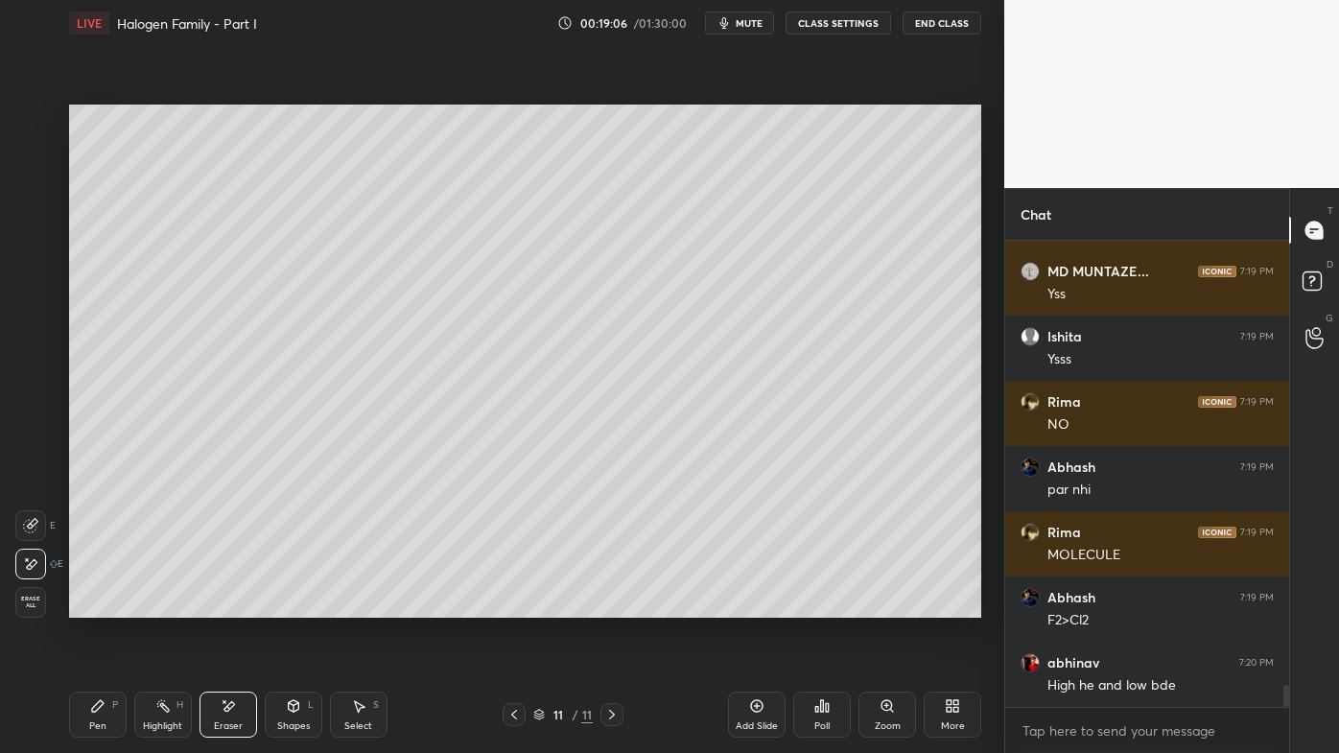
drag, startPoint x: 97, startPoint y: 703, endPoint x: 125, endPoint y: 619, distance: 88.9
click at [96, 605] on icon at bounding box center [97, 705] width 15 height 15
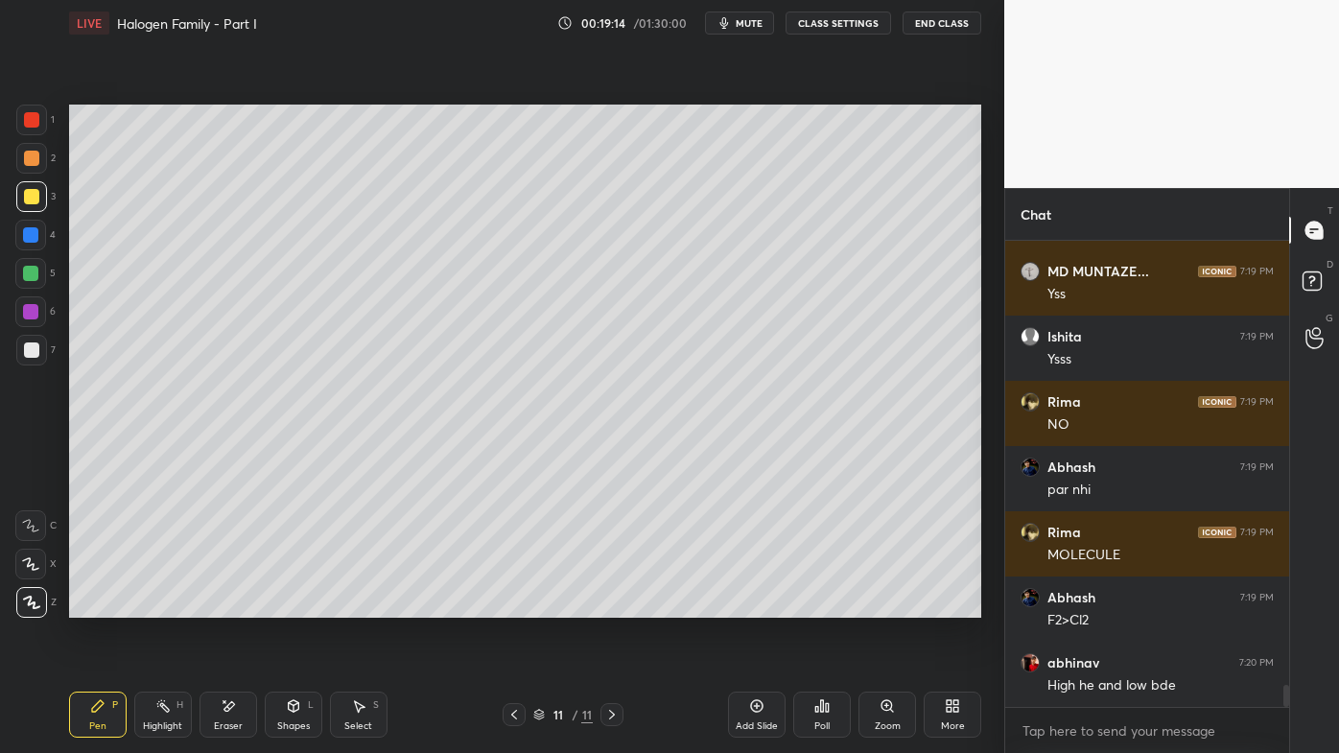
click at [826, 605] on icon at bounding box center [821, 705] width 15 height 15
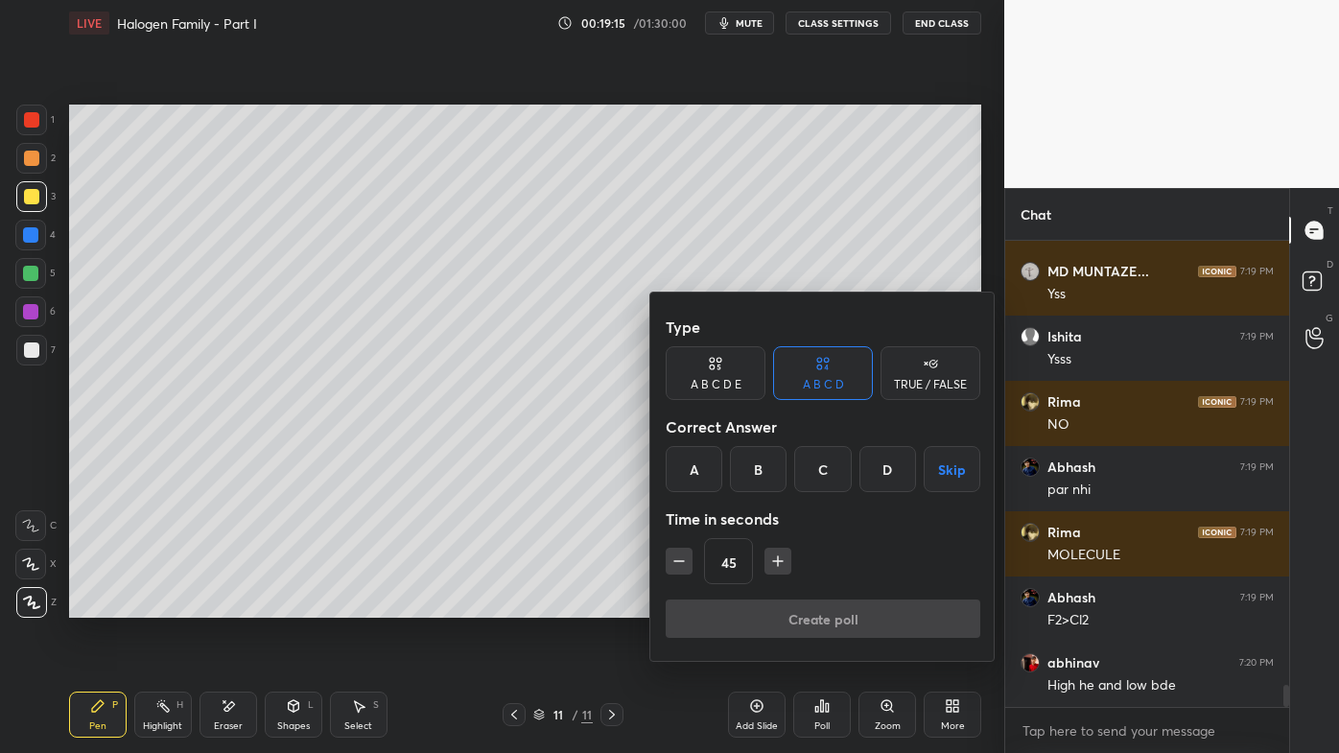
click at [589, 532] on div at bounding box center [669, 376] width 1339 height 753
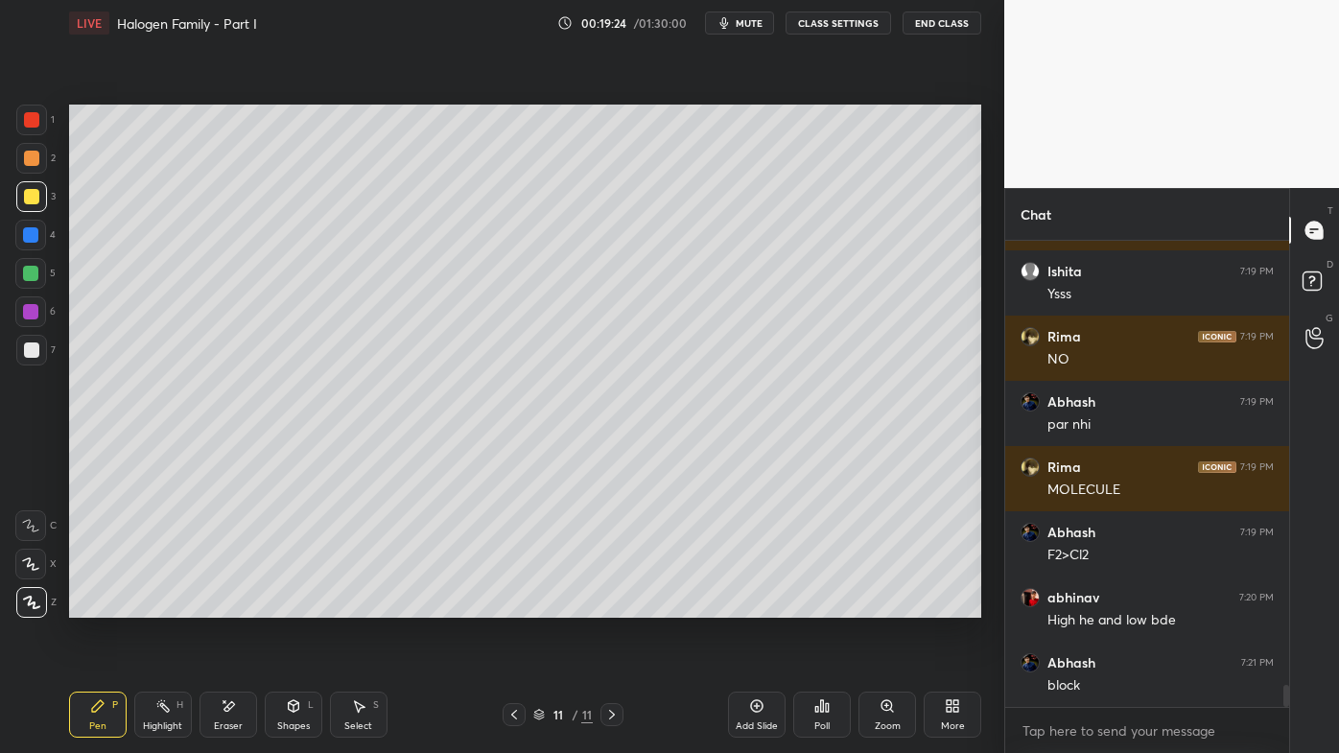
scroll to position [9477, 0]
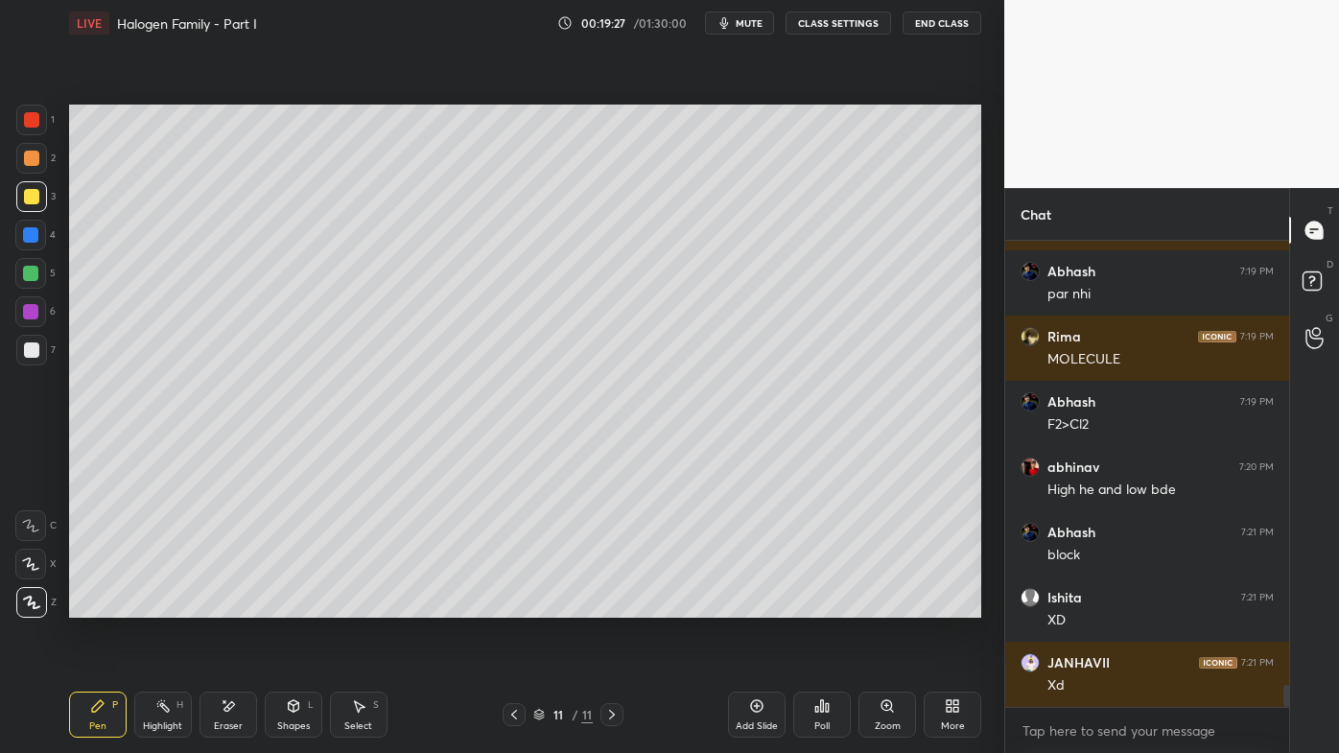
click at [90, 605] on icon at bounding box center [97, 705] width 15 height 15
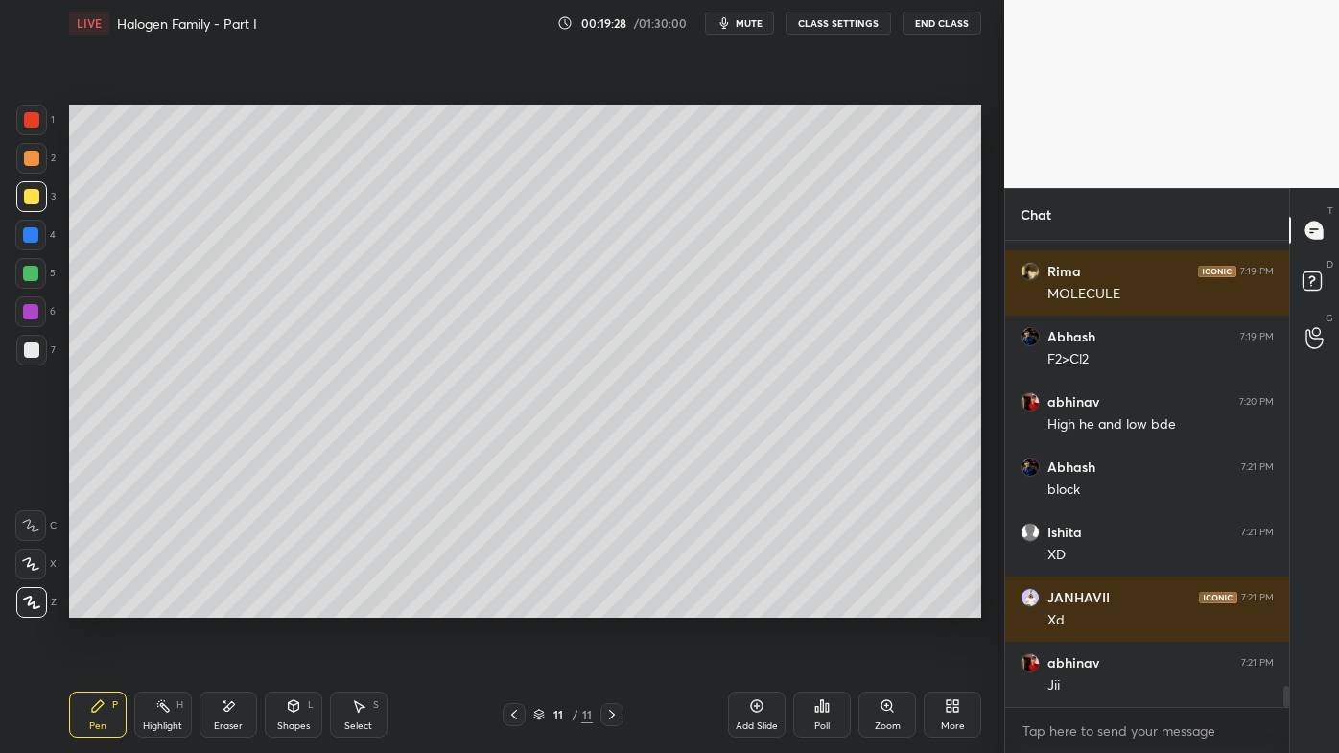
click at [29, 345] on div at bounding box center [31, 349] width 15 height 15
click at [164, 605] on icon at bounding box center [162, 705] width 15 height 15
drag, startPoint x: 102, startPoint y: 705, endPoint x: 219, endPoint y: 634, distance: 136.9
click at [103, 605] on div "Pen P" at bounding box center [98, 715] width 58 height 46
click at [512, 605] on icon at bounding box center [513, 714] width 15 height 15
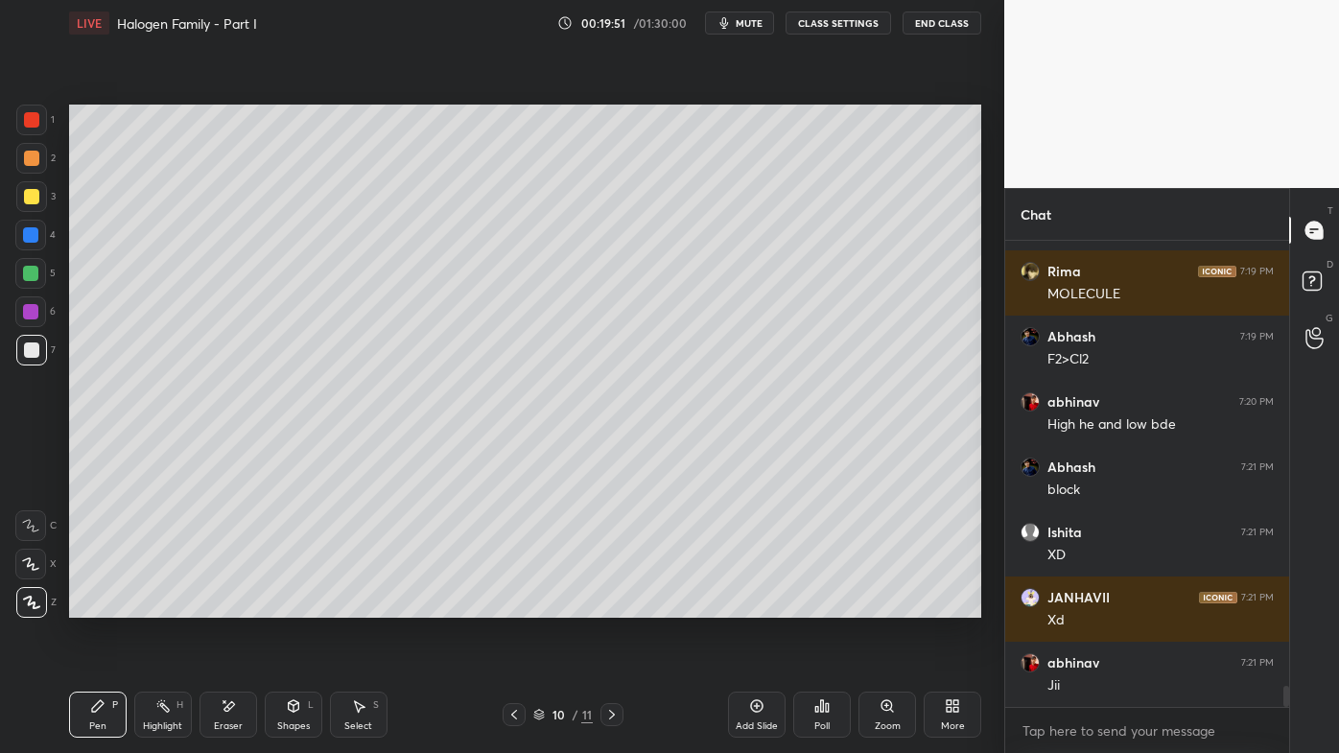
drag, startPoint x: 169, startPoint y: 699, endPoint x: 214, endPoint y: 631, distance: 81.7
click at [169, 605] on div "Highlight H" at bounding box center [163, 715] width 58 height 46
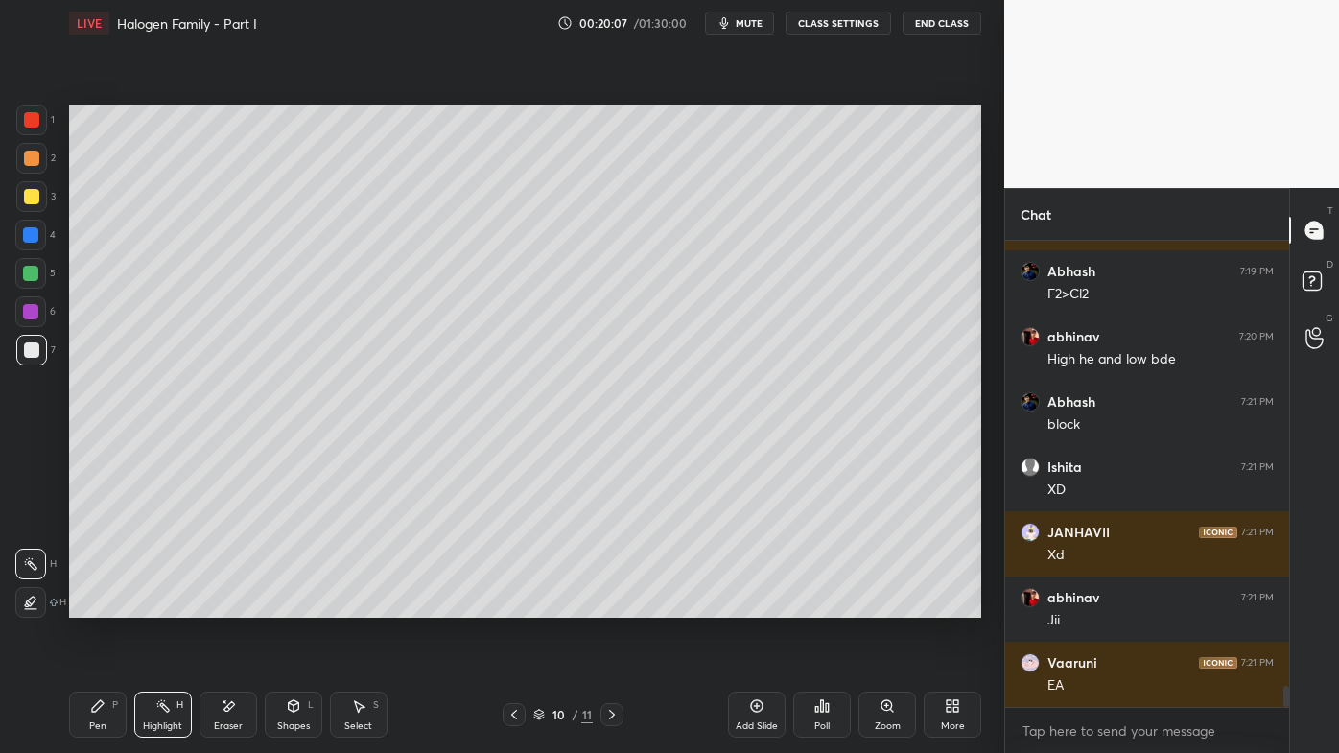
drag, startPoint x: 613, startPoint y: 715, endPoint x: 602, endPoint y: 696, distance: 21.1
click at [611, 605] on icon at bounding box center [611, 714] width 15 height 15
click at [514, 605] on icon at bounding box center [513, 714] width 15 height 15
click at [610, 605] on icon at bounding box center [611, 714] width 15 height 15
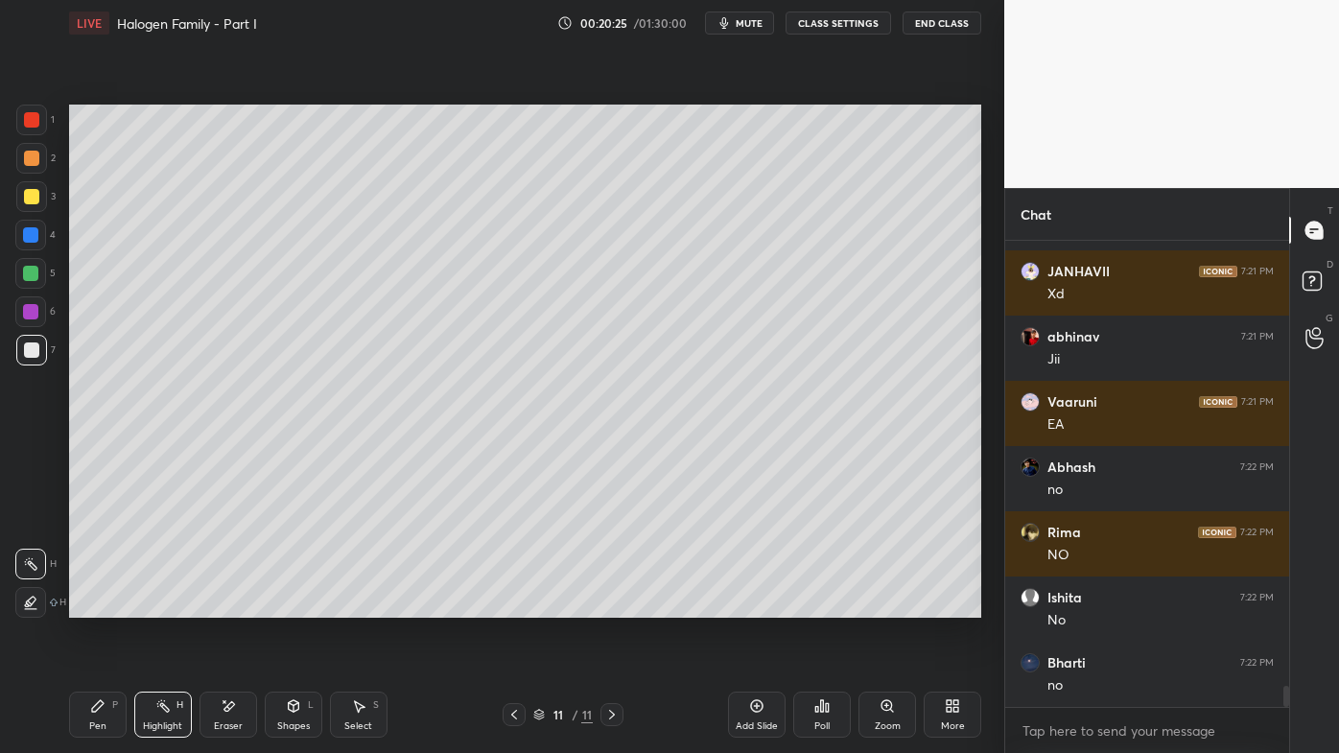
scroll to position [9999, 0]
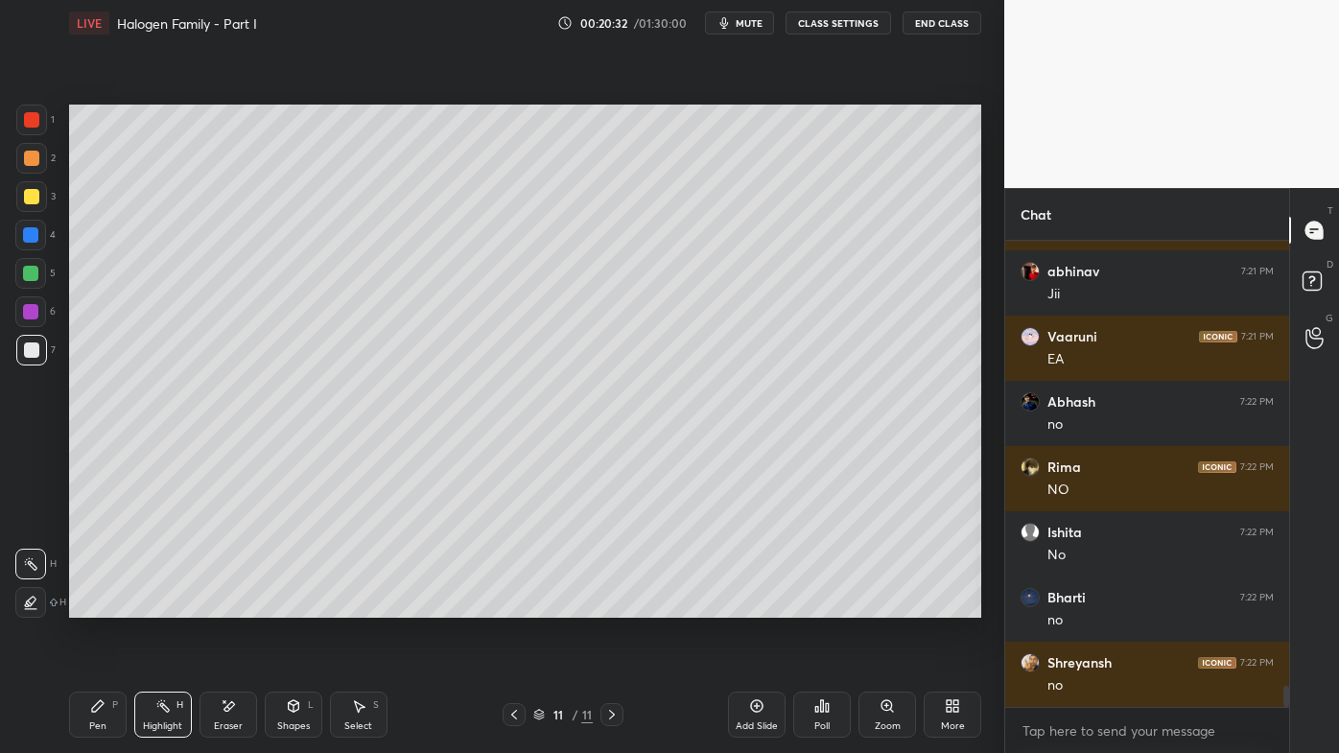
drag, startPoint x: 86, startPoint y: 710, endPoint x: 85, endPoint y: 695, distance: 14.4
click at [89, 605] on div "Pen P" at bounding box center [98, 715] width 58 height 46
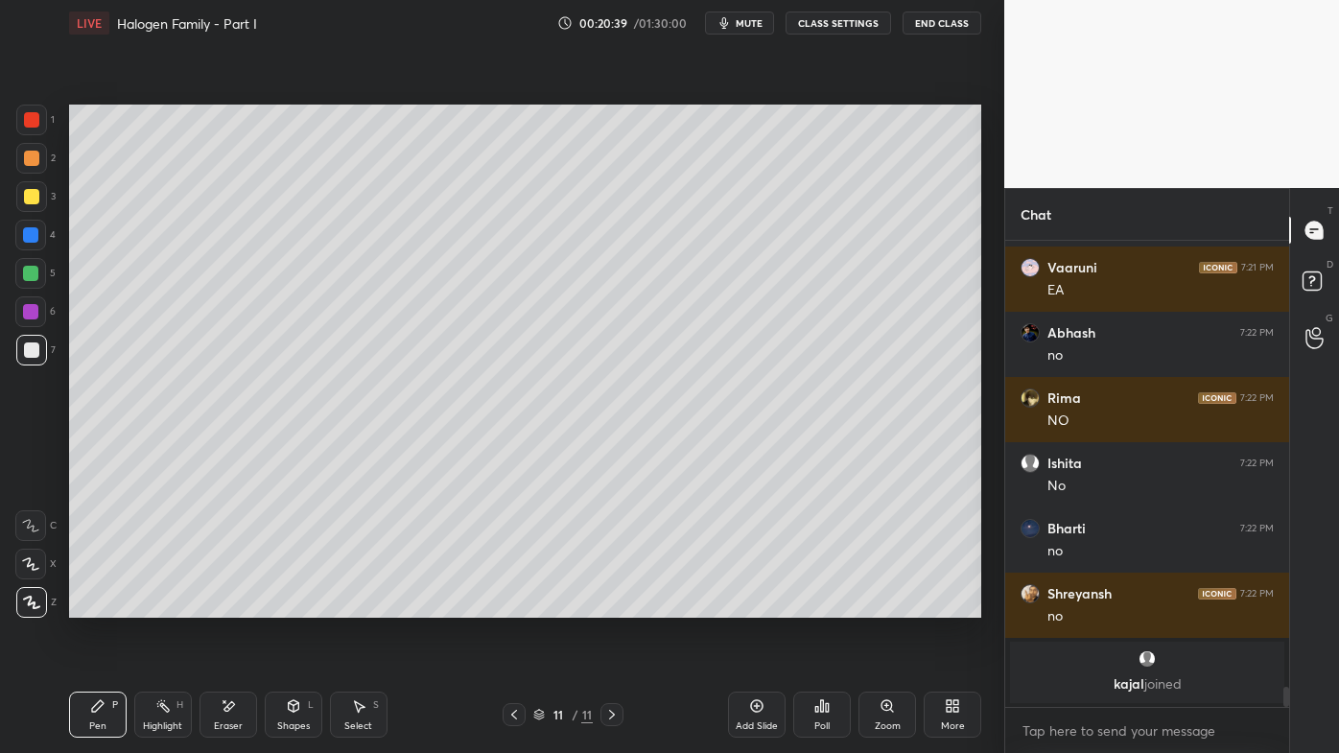
click at [509, 605] on icon at bounding box center [513, 714] width 15 height 15
click at [161, 605] on rect at bounding box center [165, 708] width 10 height 10
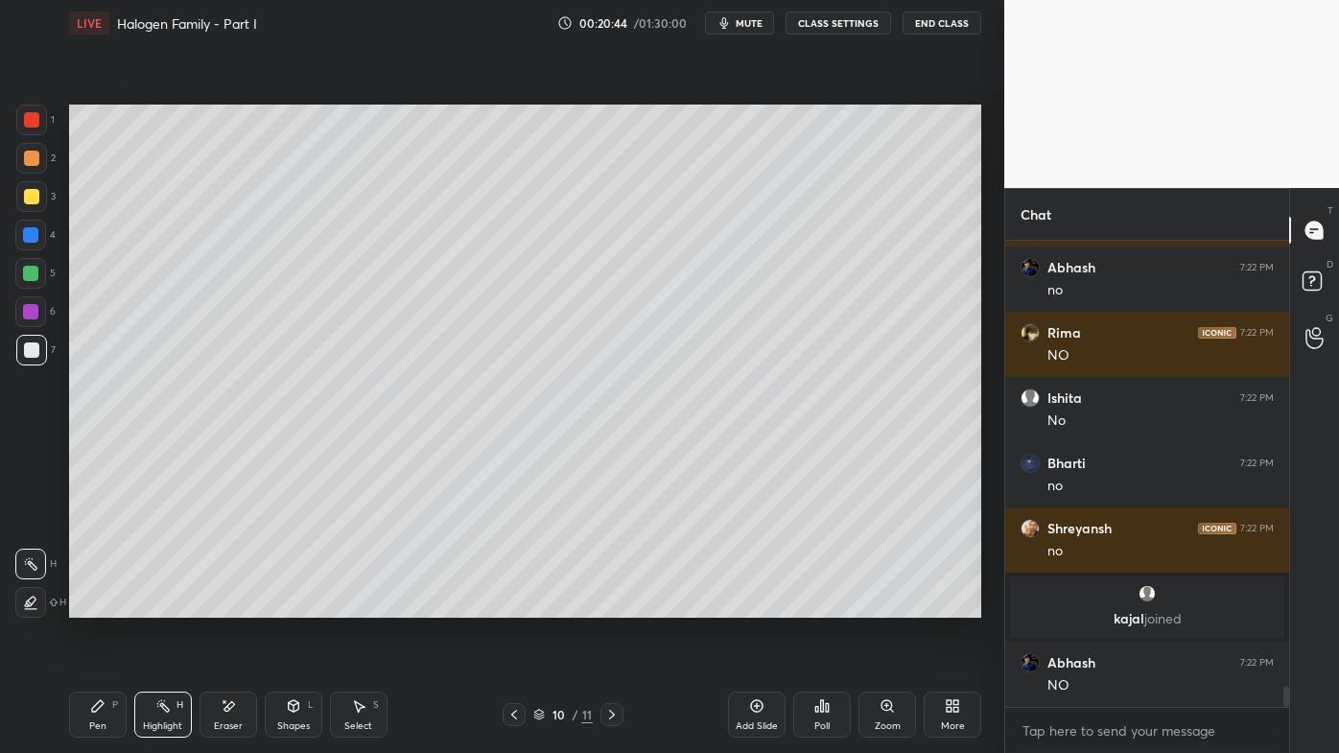
scroll to position [9619, 0]
click at [608, 605] on icon at bounding box center [611, 714] width 15 height 15
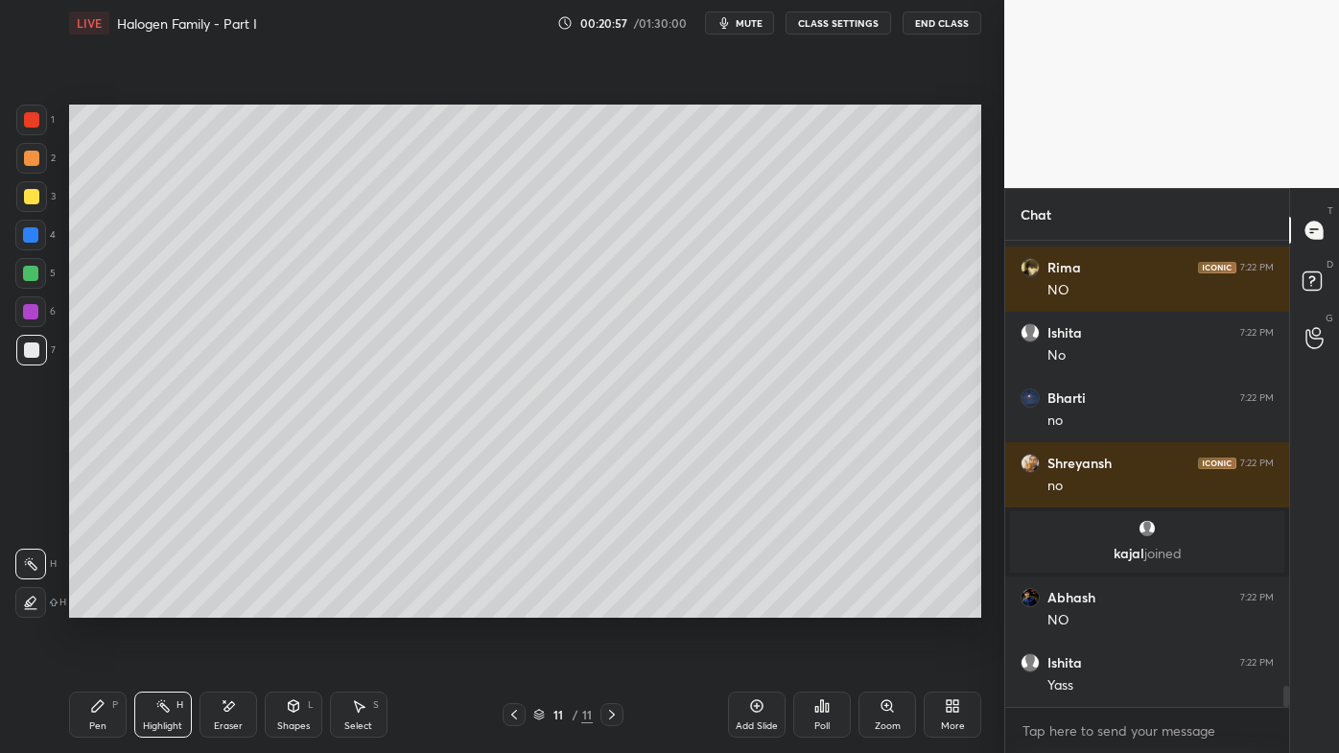
scroll to position [9750, 0]
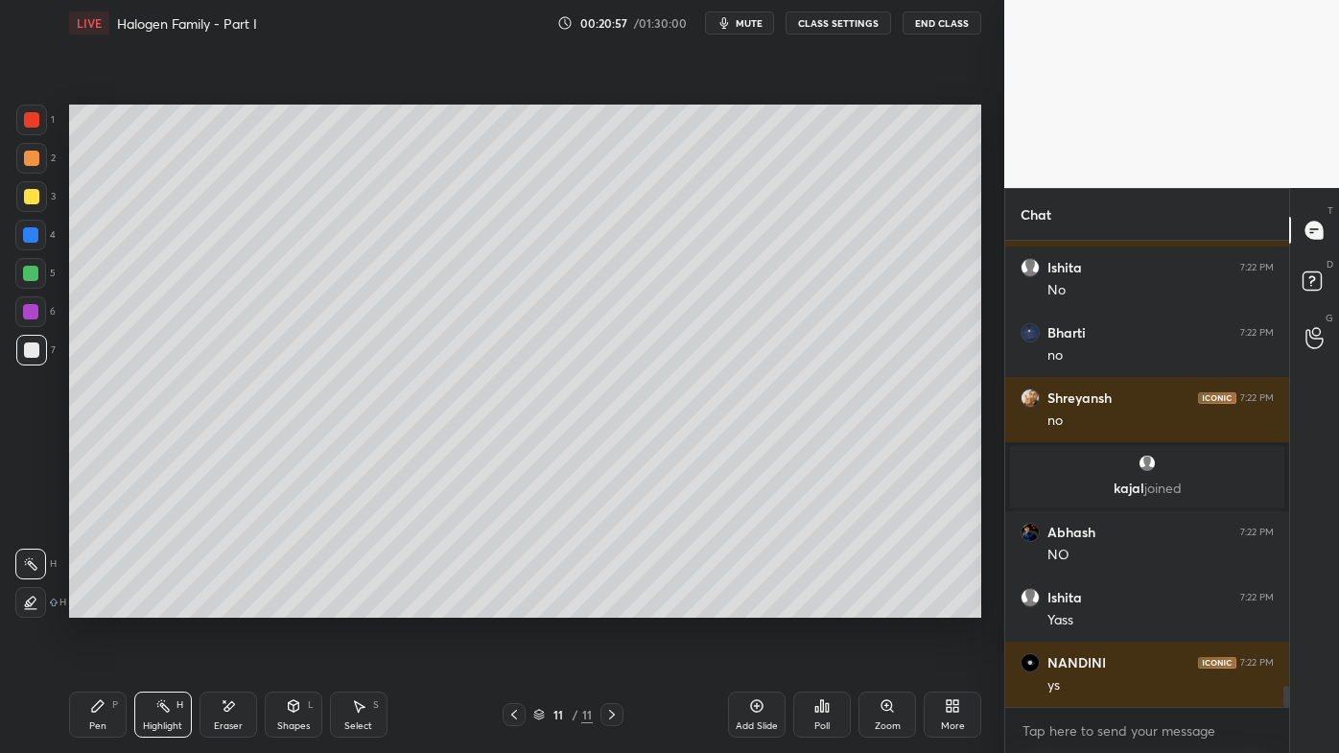
click at [159, 605] on icon at bounding box center [162, 705] width 15 height 15
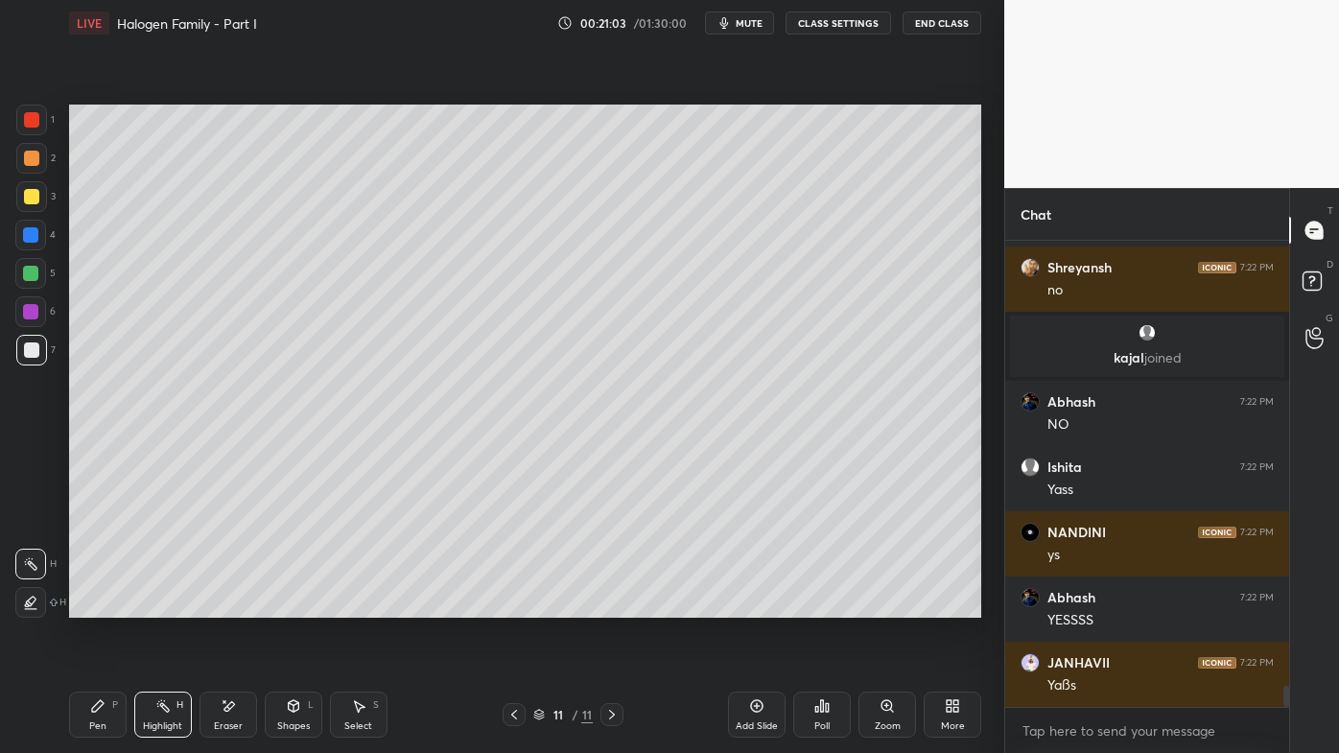
scroll to position [9945, 0]
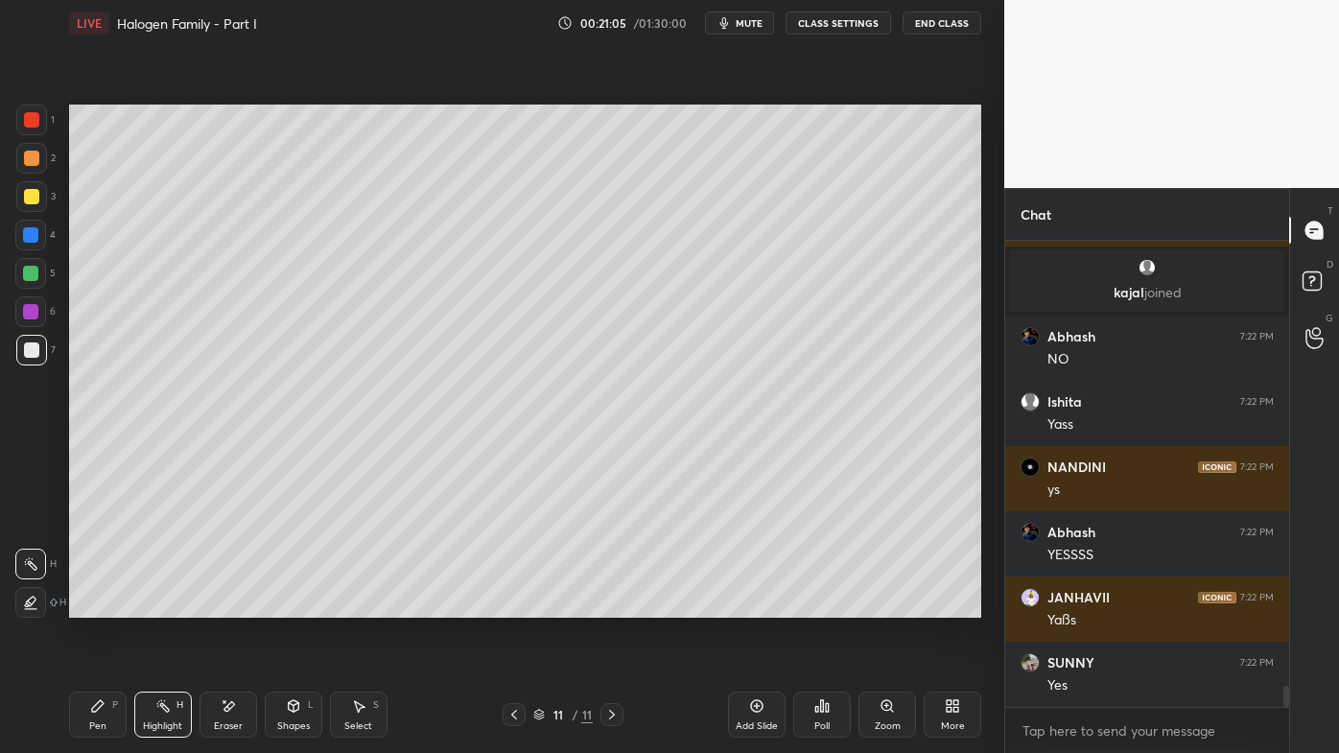
click at [753, 605] on icon at bounding box center [756, 705] width 15 height 15
click at [92, 605] on icon at bounding box center [97, 705] width 15 height 15
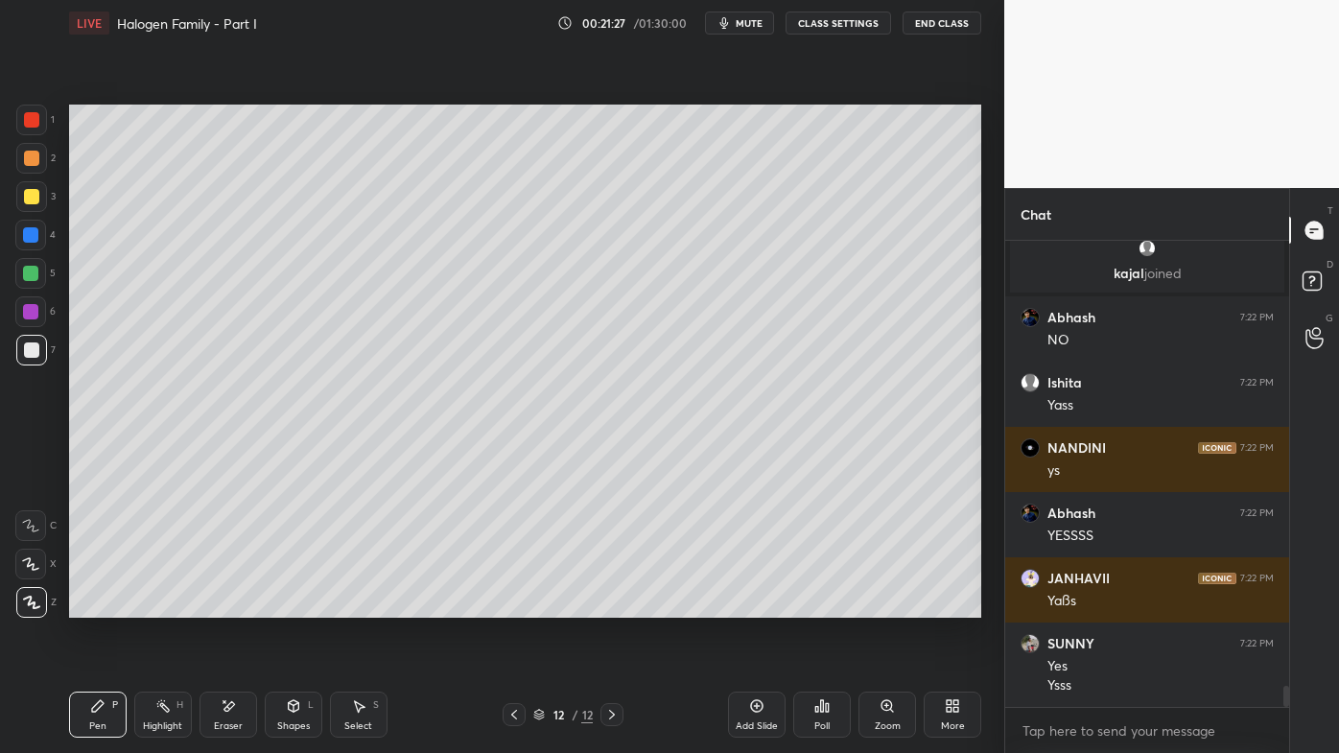
drag, startPoint x: 38, startPoint y: 152, endPoint x: 54, endPoint y: 161, distance: 18.1
click at [40, 153] on div at bounding box center [31, 158] width 31 height 31
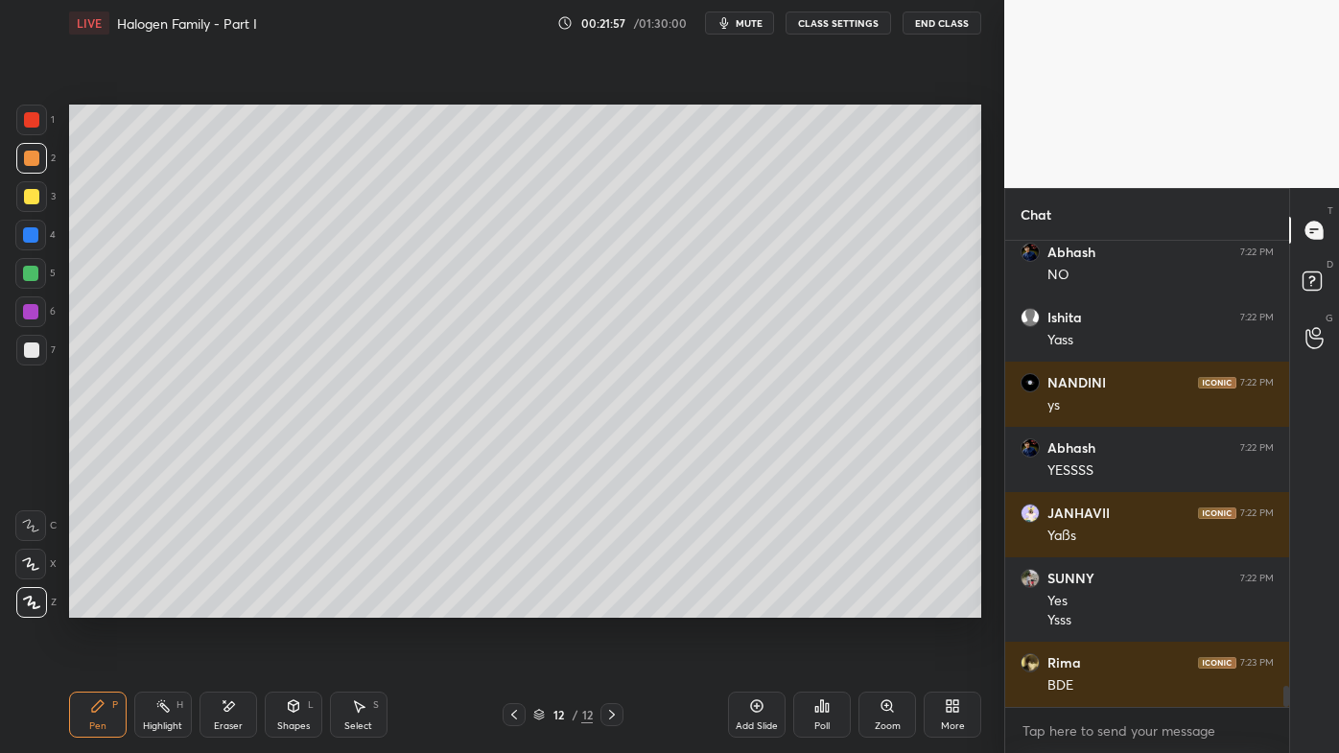
click at [163, 605] on icon at bounding box center [162, 705] width 15 height 15
click at [89, 605] on div "Pen P" at bounding box center [98, 715] width 58 height 46
click at [984, 342] on div "Setting up your live class Poll for secs No correct answer Start poll" at bounding box center [525, 361] width 928 height 630
click at [992, 318] on div "1 2 3 4 5 6 7 C X Z E E Erase all H H LIVE Halogen Family - Part I 00:22:14 / 0…" at bounding box center [502, 376] width 1004 height 753
click at [984, 337] on div "Setting up your live class Poll for secs No correct answer Start poll" at bounding box center [525, 361] width 928 height 630
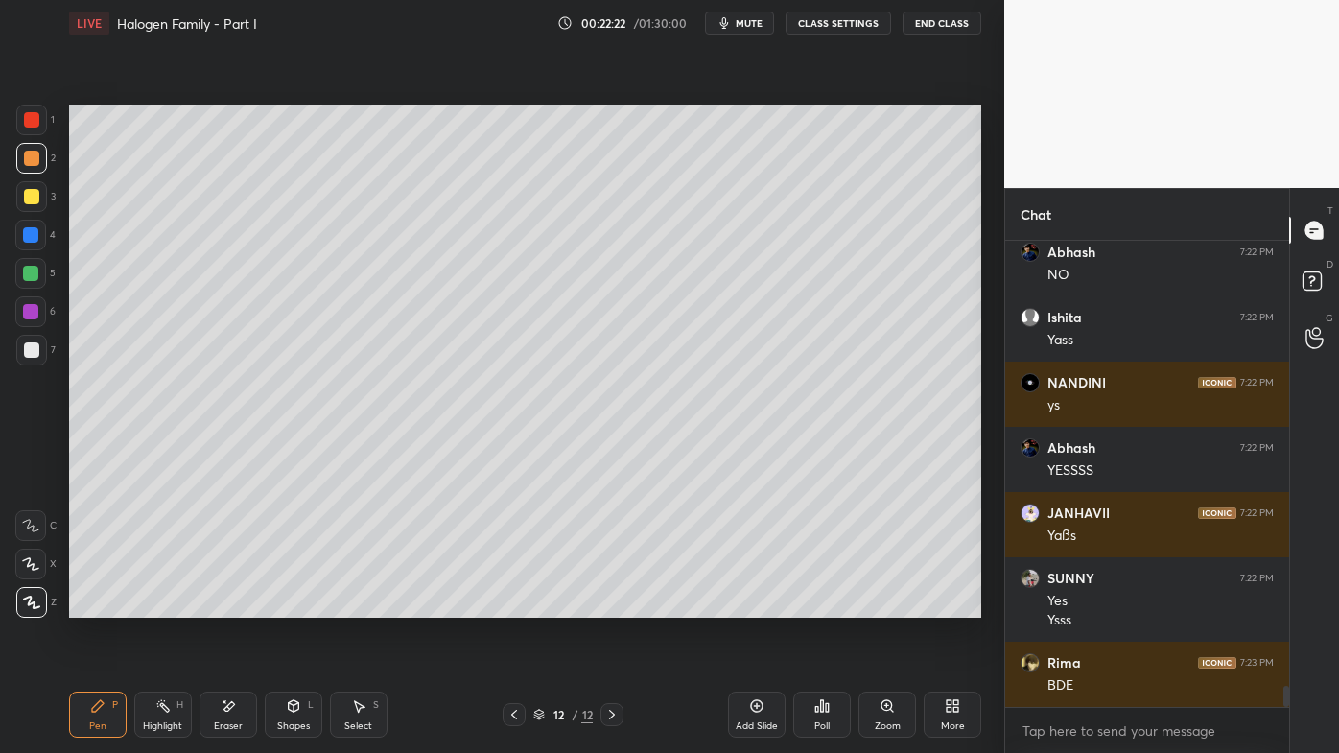
scroll to position [10095, 0]
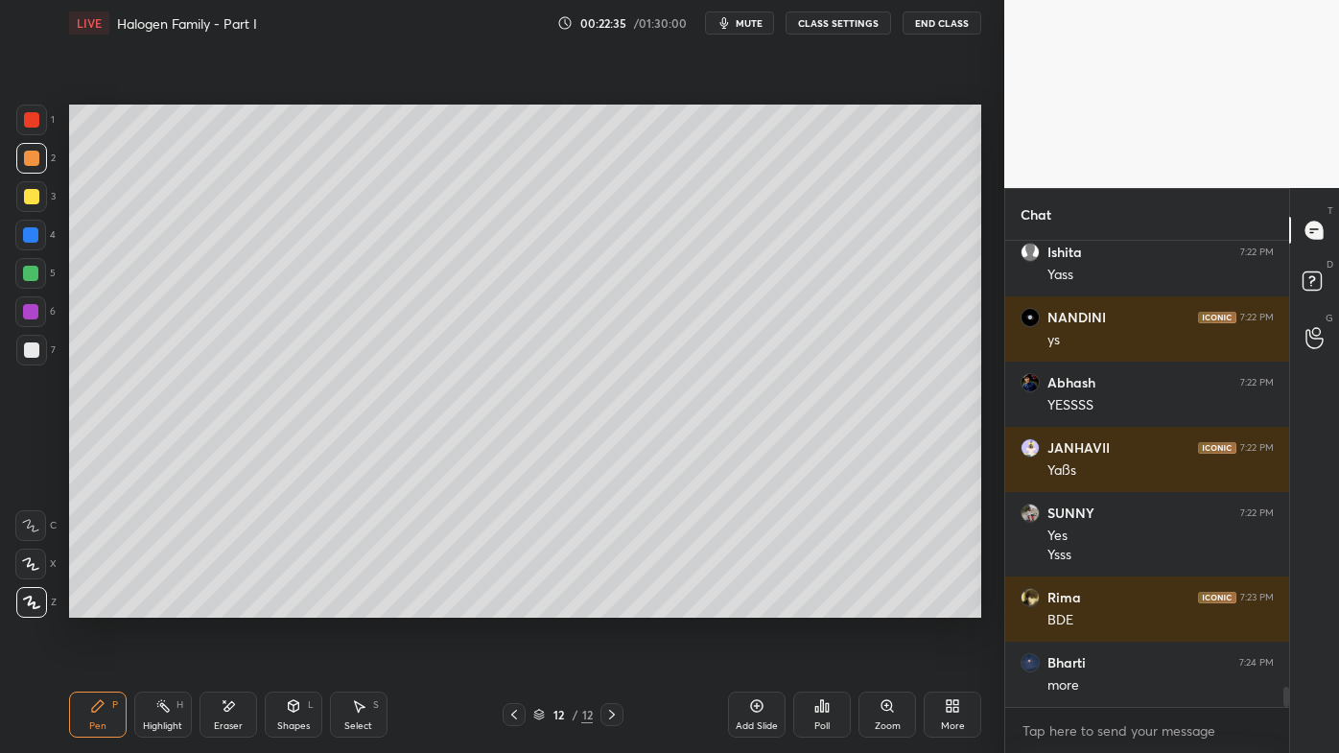
click at [24, 347] on div at bounding box center [31, 349] width 15 height 15
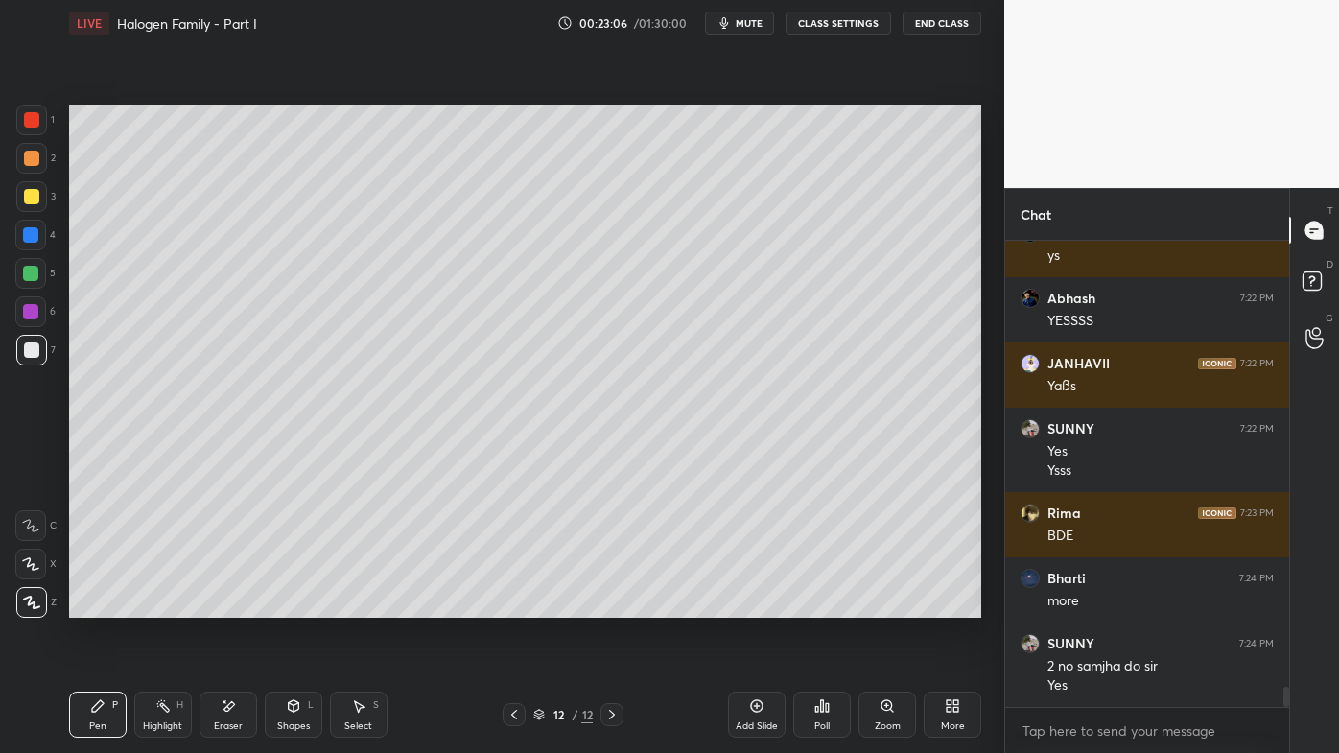
scroll to position [10245, 0]
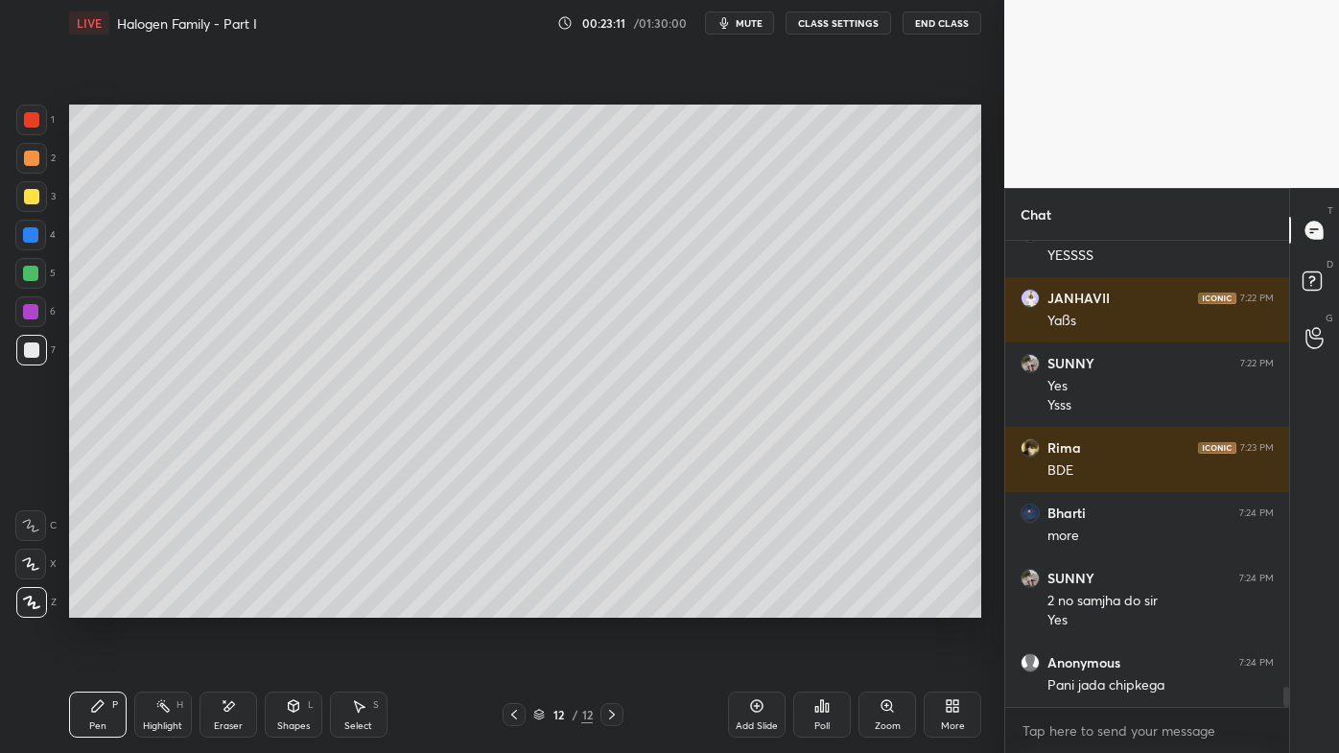
drag, startPoint x: 756, startPoint y: 706, endPoint x: 773, endPoint y: 658, distance: 51.0
click at [757, 605] on icon at bounding box center [757, 706] width 6 height 6
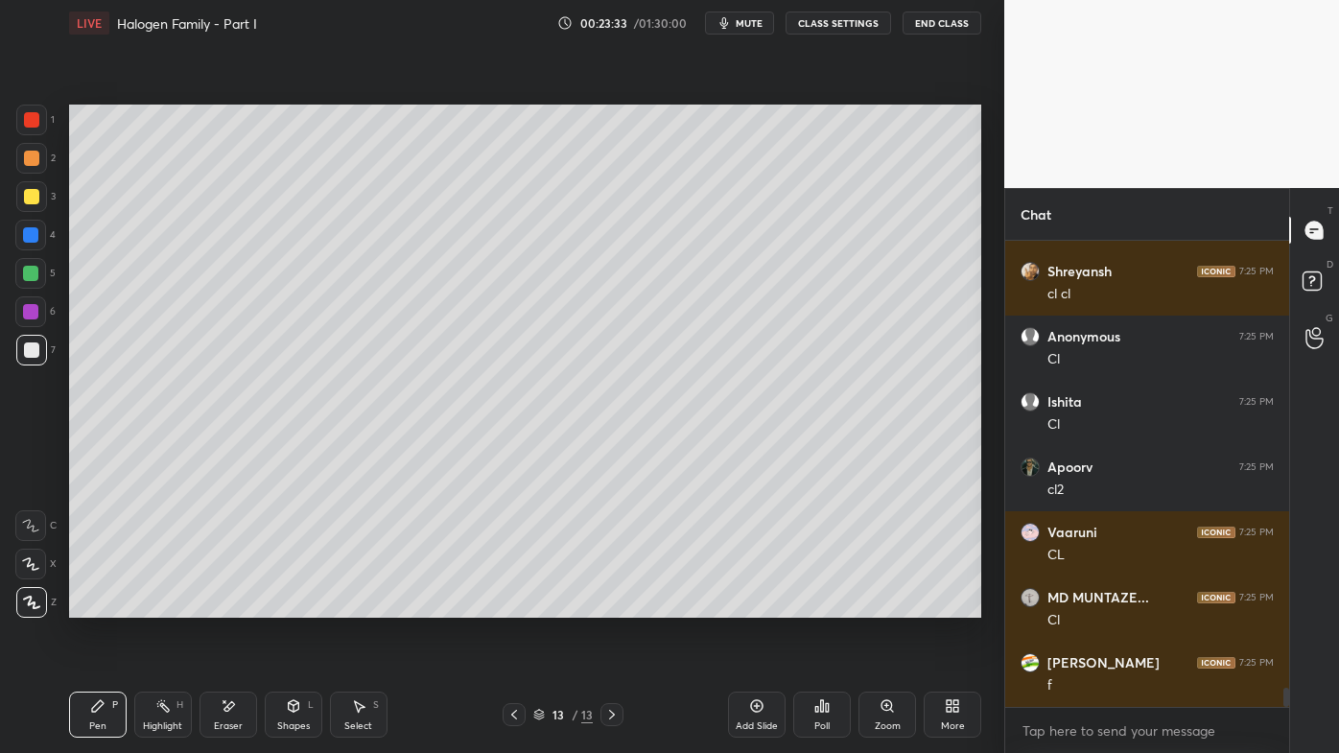
scroll to position [10962, 0]
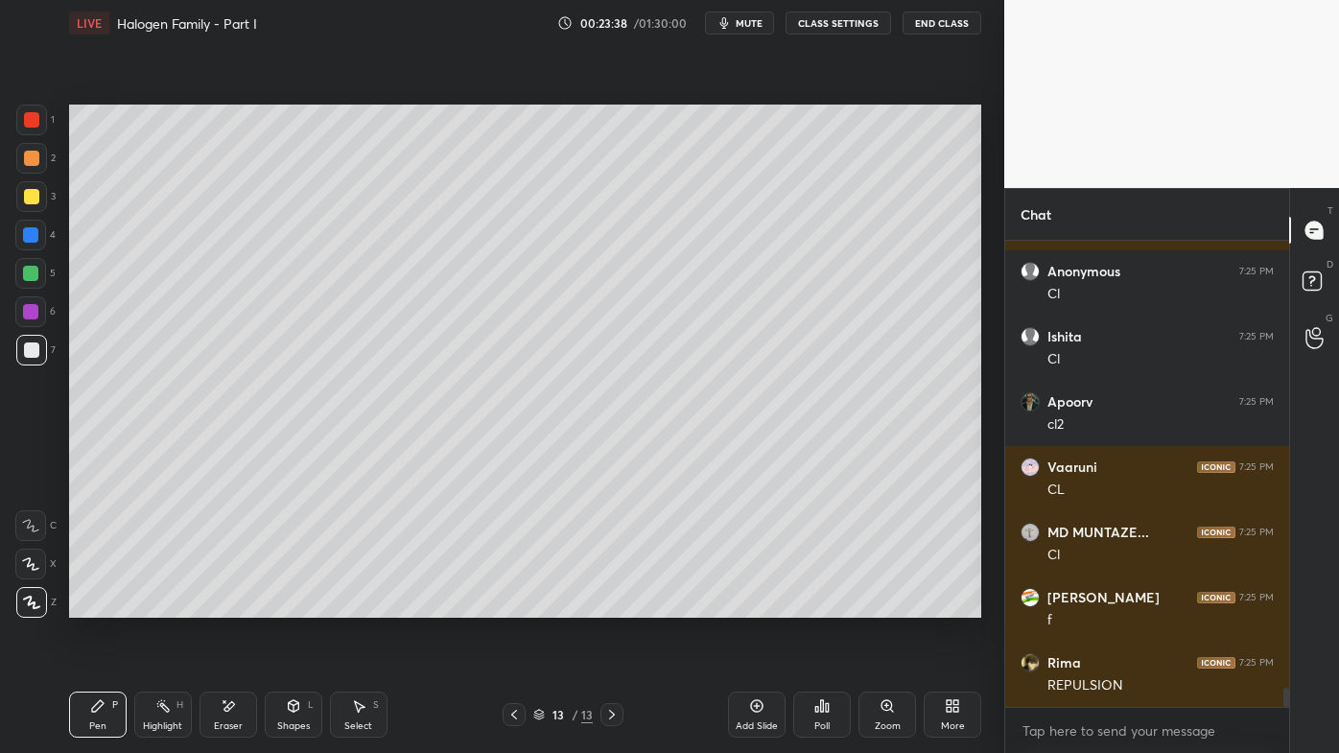
click at [30, 200] on div at bounding box center [31, 196] width 15 height 15
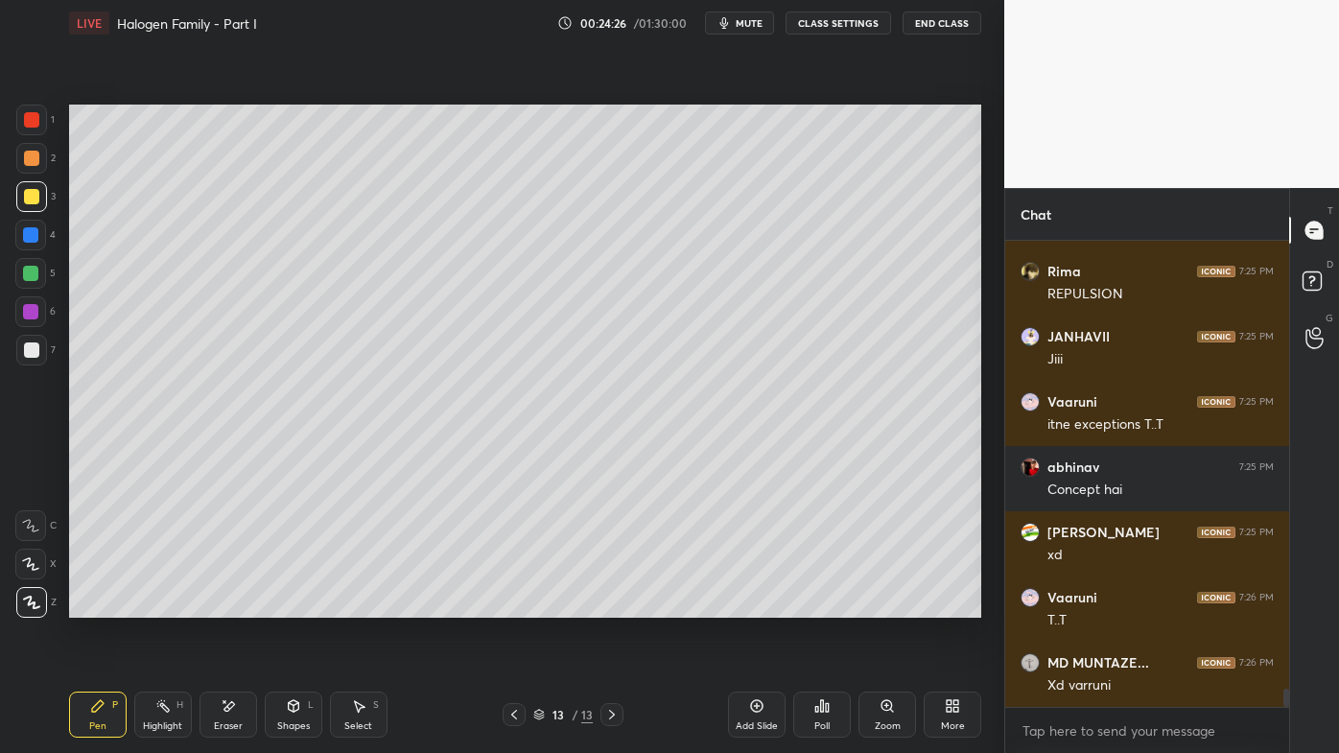
scroll to position [11419, 0]
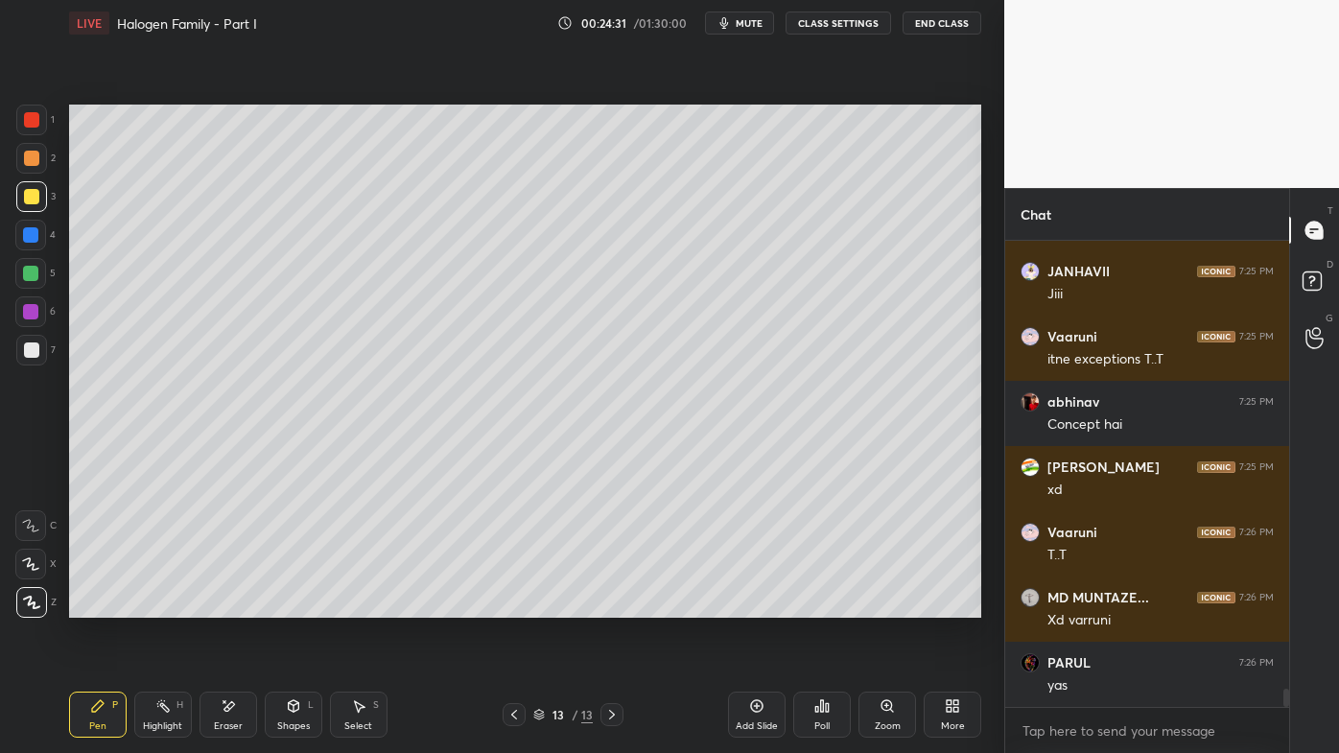
drag, startPoint x: 229, startPoint y: 704, endPoint x: 240, endPoint y: 672, distance: 33.4
click at [233, 605] on icon at bounding box center [228, 706] width 15 height 16
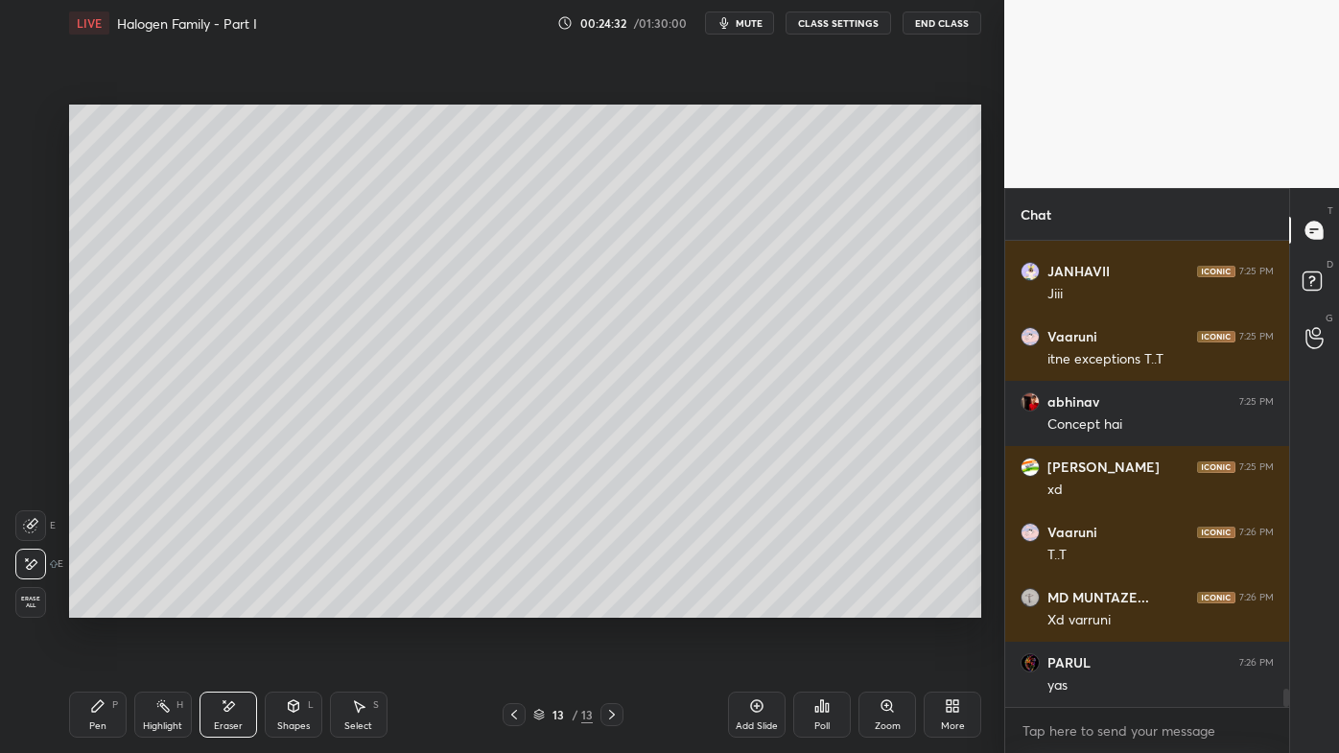
click at [87, 605] on div "Pen P" at bounding box center [98, 715] width 58 height 46
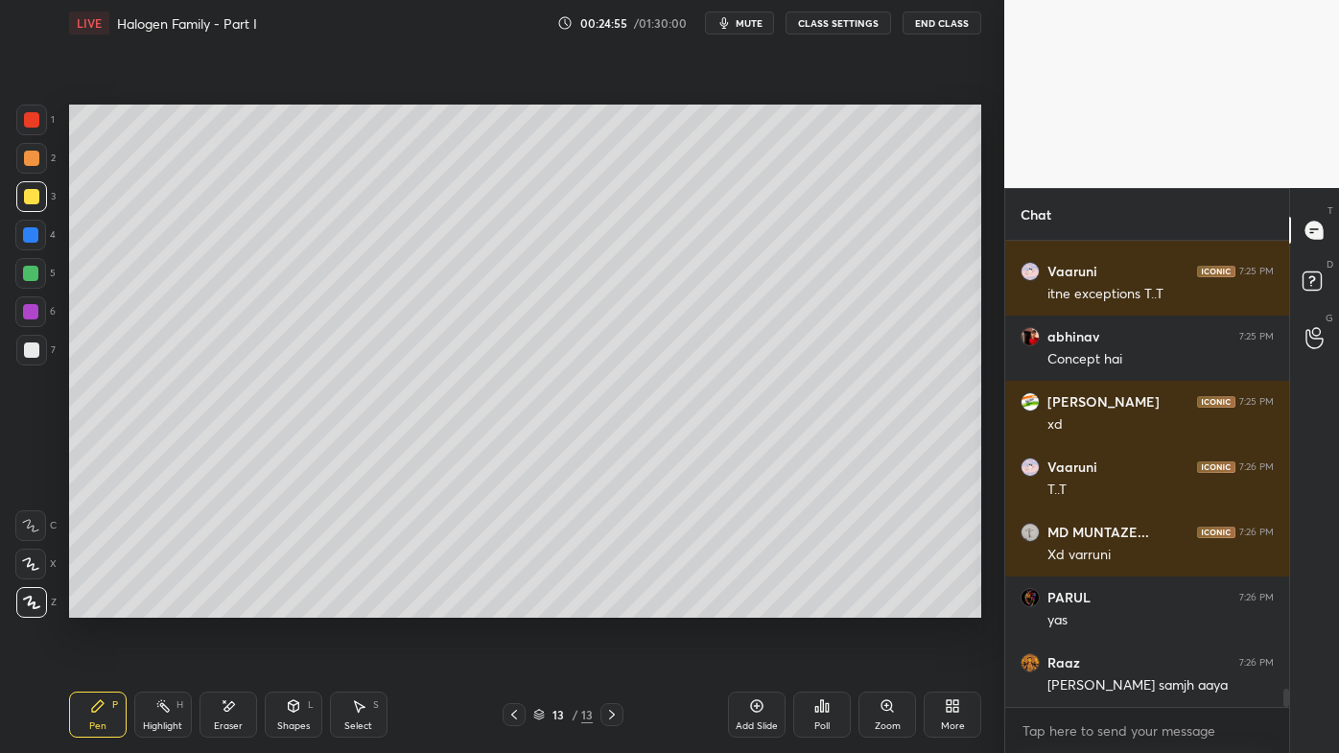
scroll to position [11549, 0]
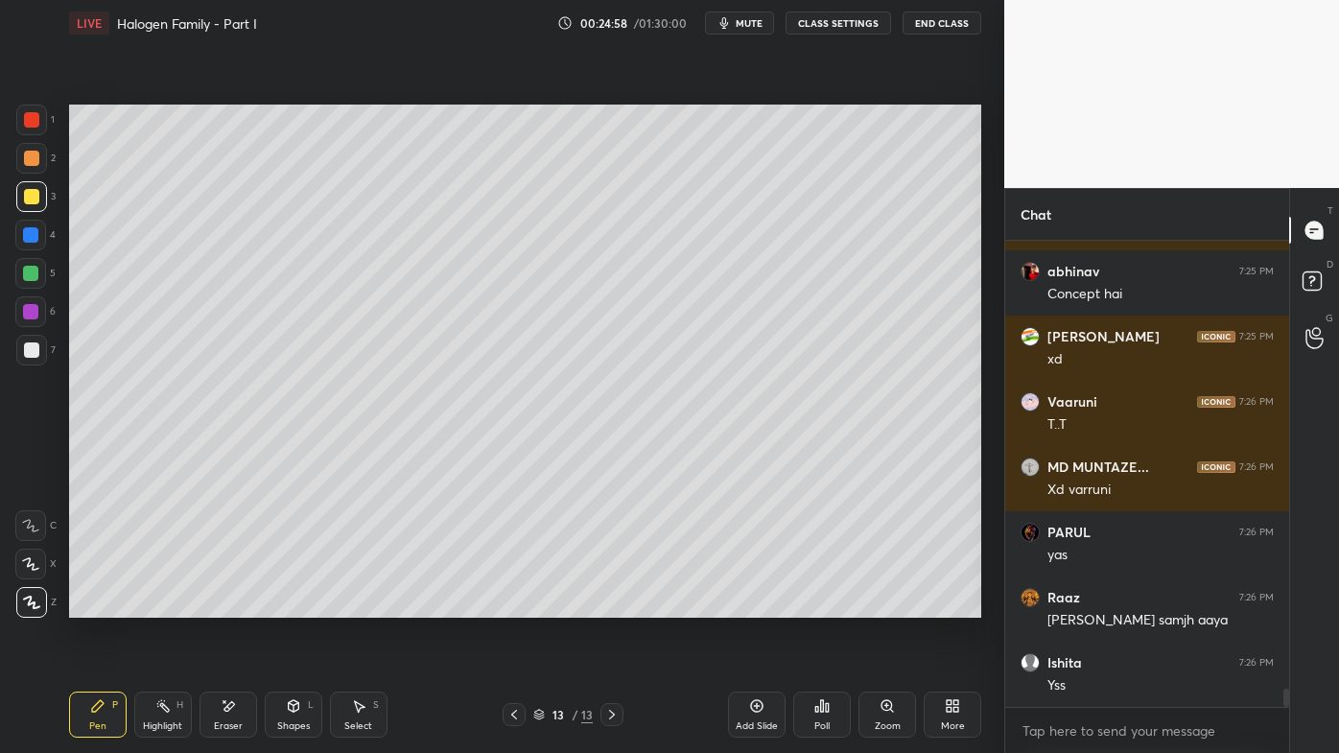
drag, startPoint x: 158, startPoint y: 700, endPoint x: 163, endPoint y: 665, distance: 35.8
click at [157, 605] on icon at bounding box center [162, 705] width 15 height 15
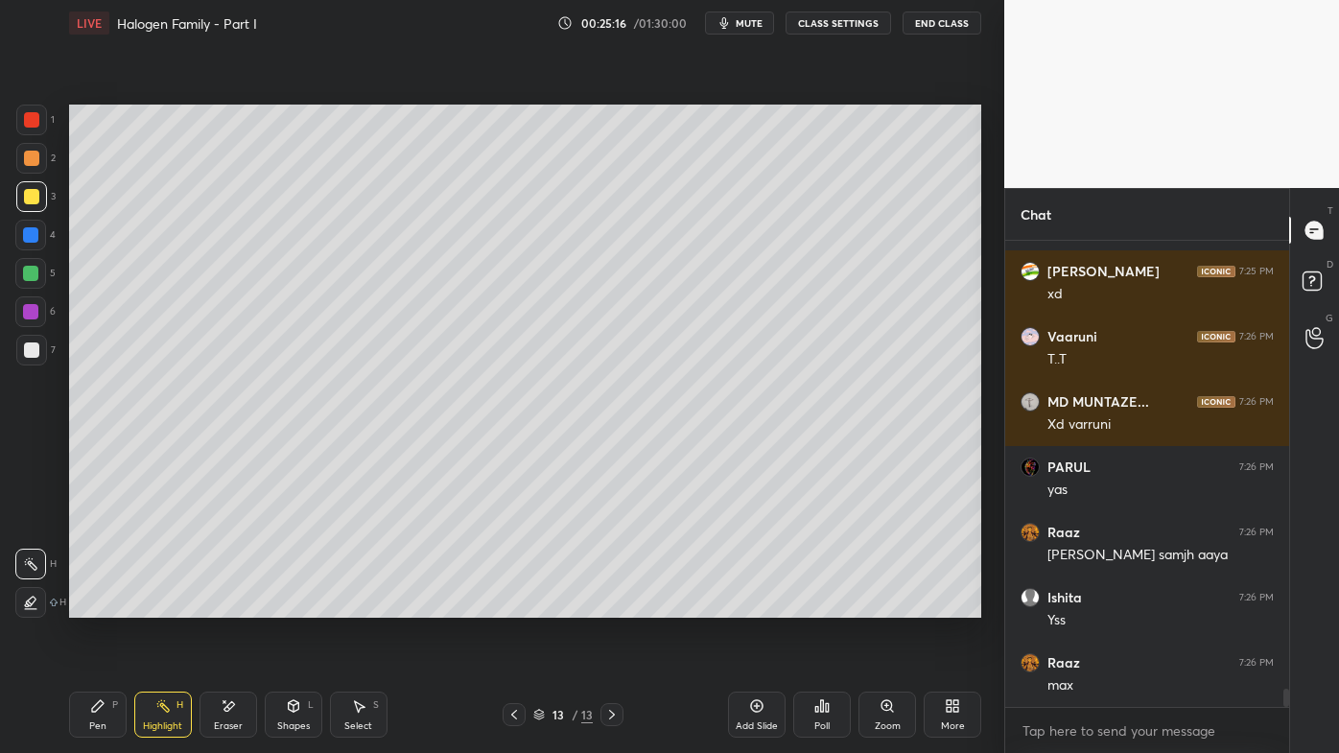
drag, startPoint x: 754, startPoint y: 701, endPoint x: 752, endPoint y: 677, distance: 24.1
click at [755, 605] on icon at bounding box center [756, 705] width 15 height 15
click at [27, 153] on div at bounding box center [31, 158] width 15 height 15
click at [85, 605] on div "Pen P" at bounding box center [98, 715] width 58 height 46
click at [516, 605] on icon at bounding box center [513, 714] width 15 height 15
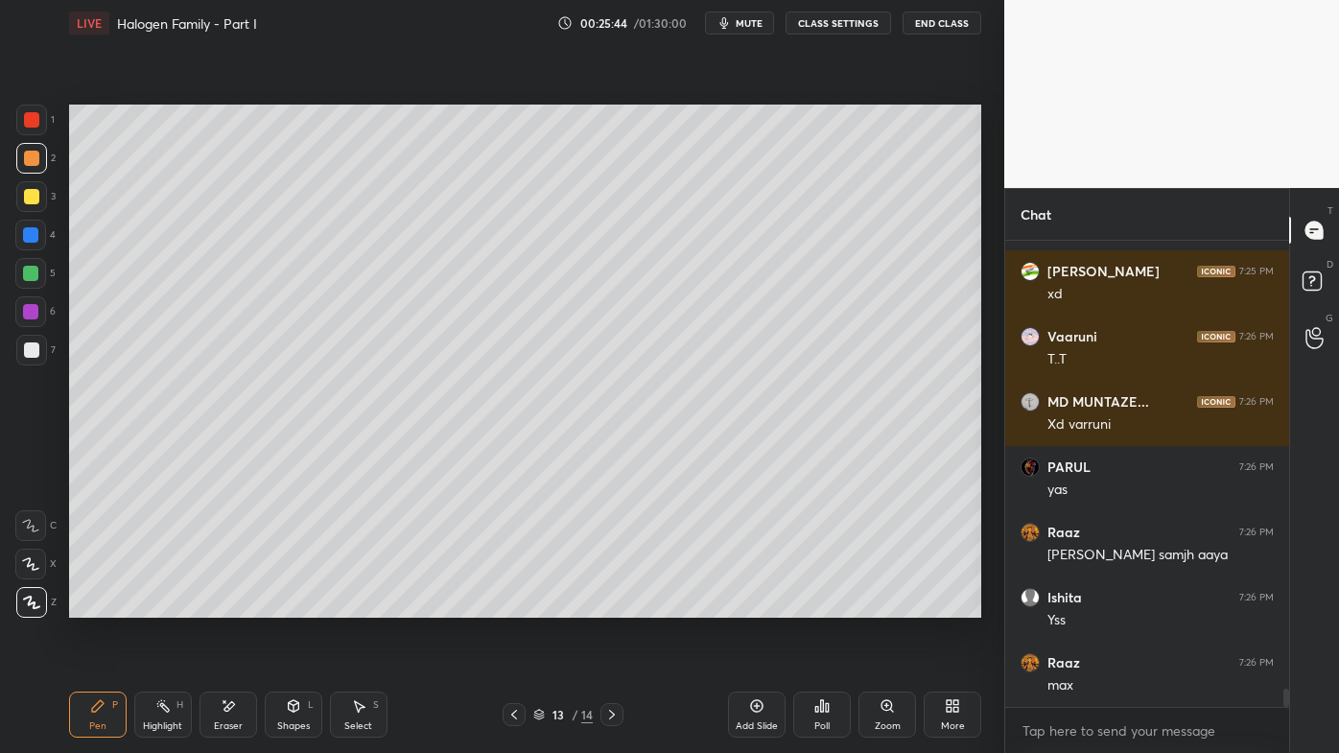
drag, startPoint x: 162, startPoint y: 709, endPoint x: 215, endPoint y: 626, distance: 97.9
click at [162, 605] on icon at bounding box center [162, 705] width 15 height 15
click at [513, 605] on icon at bounding box center [514, 715] width 6 height 10
click at [511, 605] on icon at bounding box center [513, 714] width 15 height 15
click at [508, 605] on icon at bounding box center [513, 714] width 15 height 15
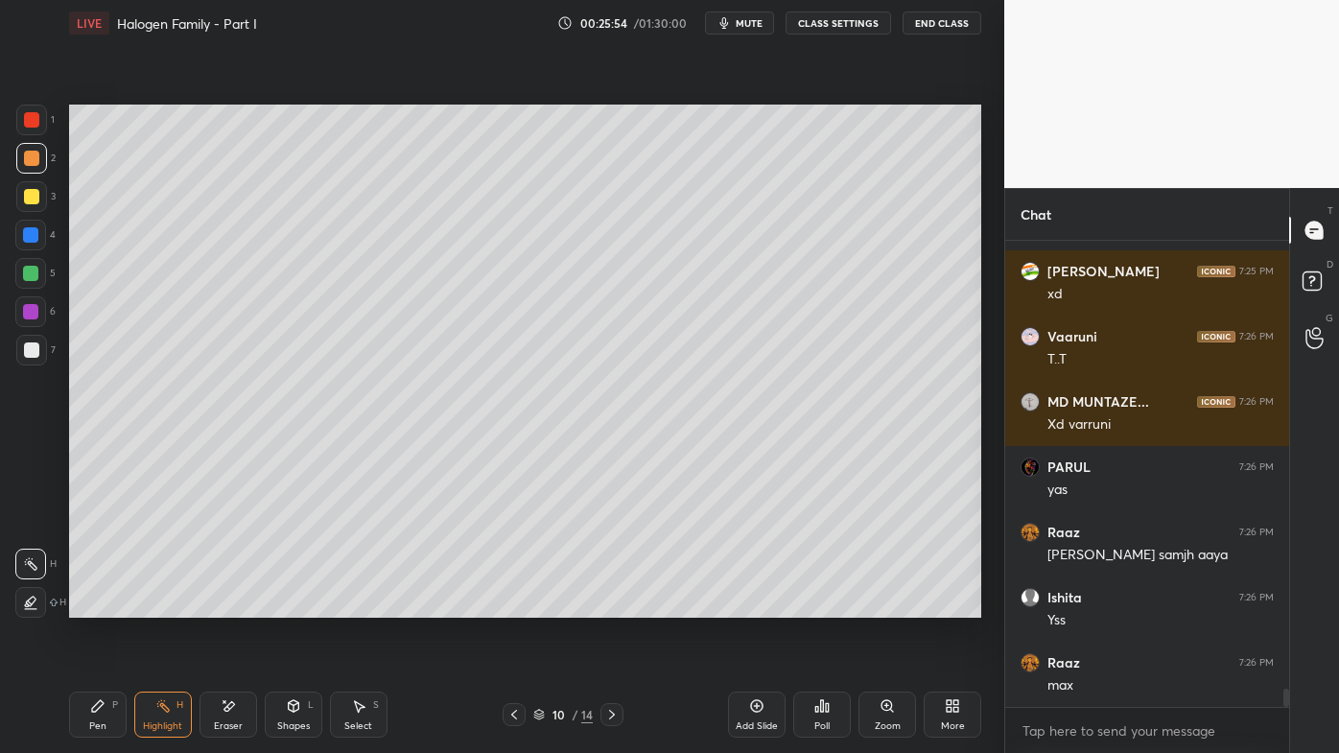
click at [506, 605] on icon at bounding box center [513, 714] width 15 height 15
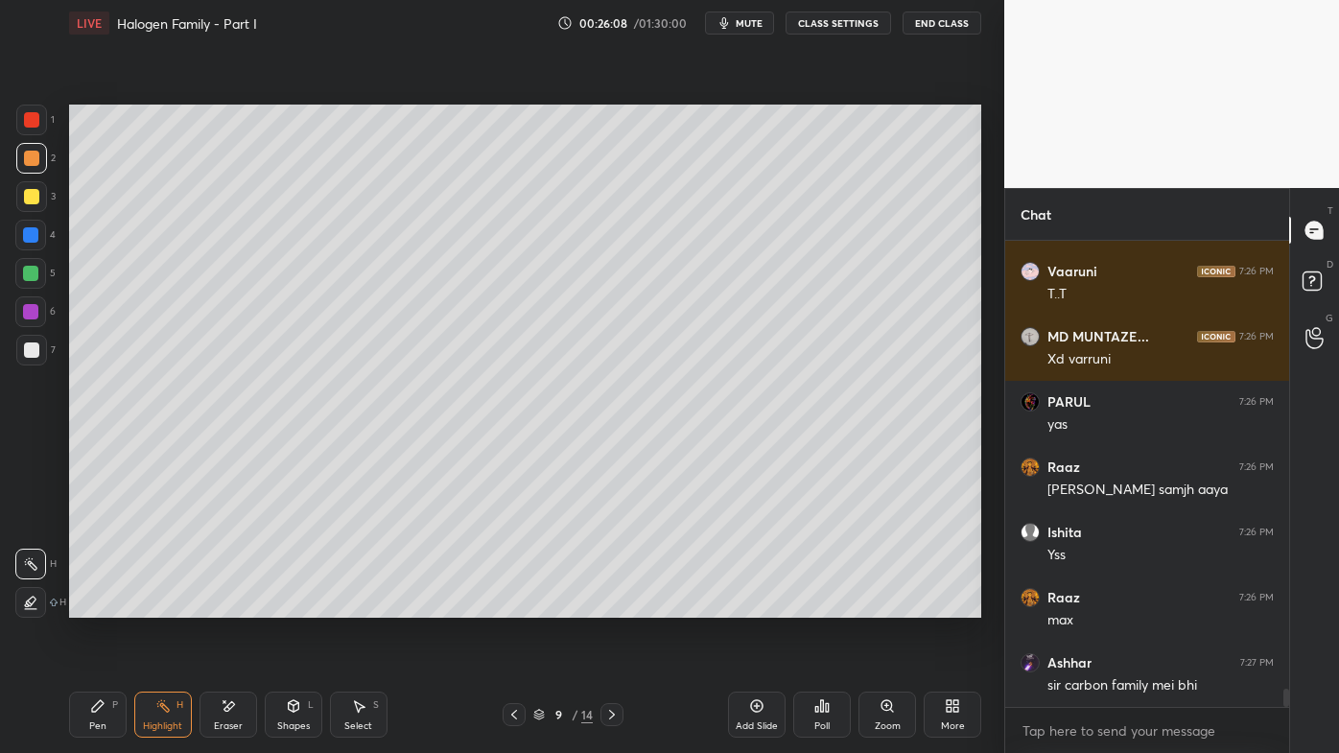
click at [612, 605] on icon at bounding box center [612, 715] width 6 height 10
click at [613, 605] on icon at bounding box center [611, 714] width 15 height 15
click at [607, 605] on icon at bounding box center [611, 714] width 15 height 15
click at [606, 605] on icon at bounding box center [611, 714] width 15 height 15
click at [601, 605] on div at bounding box center [611, 714] width 23 height 23
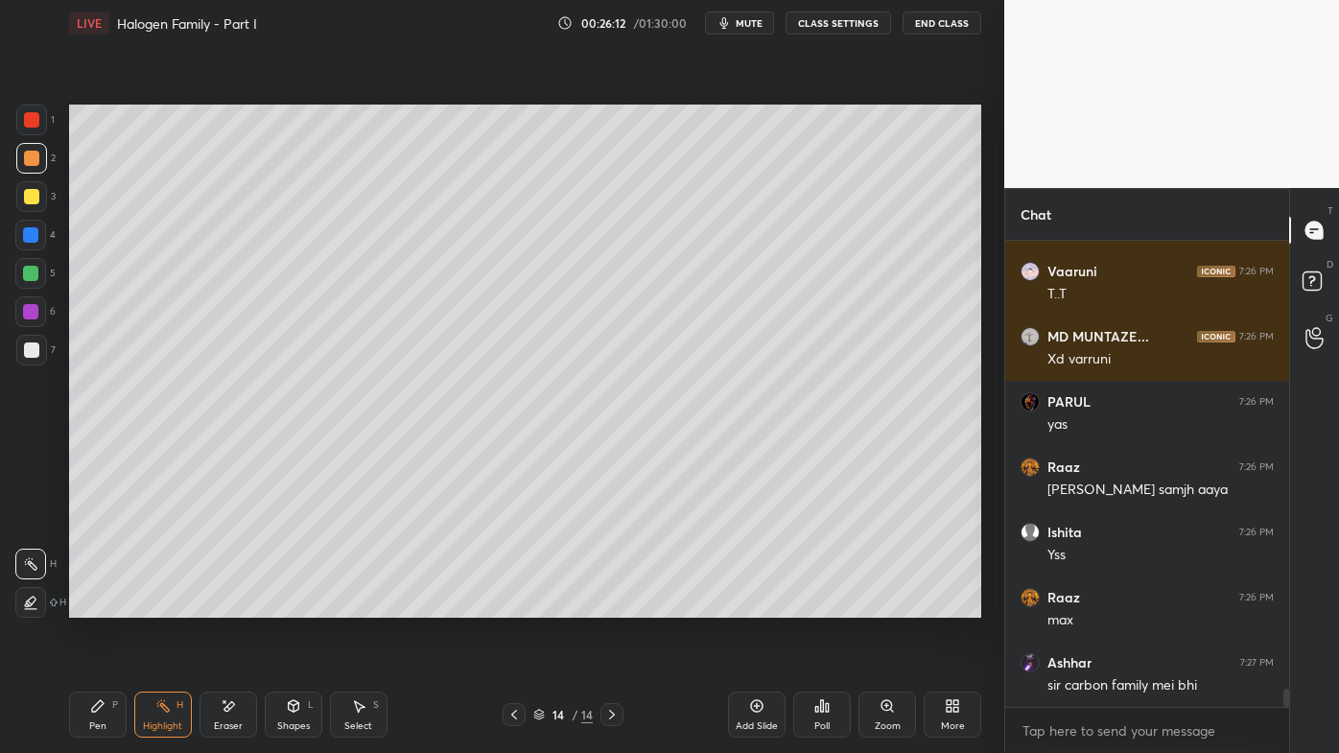
click at [82, 605] on div "Pen P" at bounding box center [98, 715] width 58 height 46
click at [34, 200] on div at bounding box center [31, 196] width 15 height 15
click at [982, 310] on div "Setting up your live class Poll for secs No correct answer Start poll" at bounding box center [525, 361] width 928 height 630
drag, startPoint x: 759, startPoint y: 701, endPoint x: 746, endPoint y: 645, distance: 58.0
click at [757, 605] on icon at bounding box center [756, 705] width 15 height 15
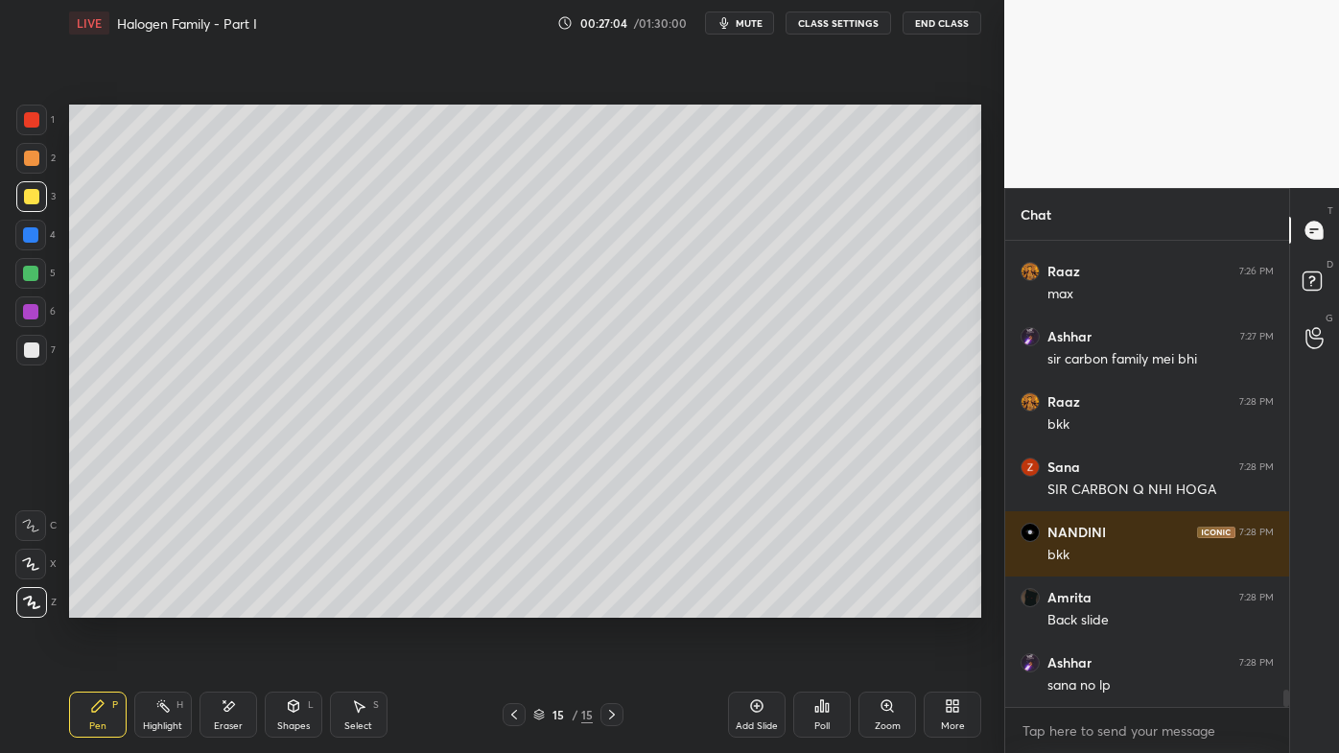
scroll to position [12071, 0]
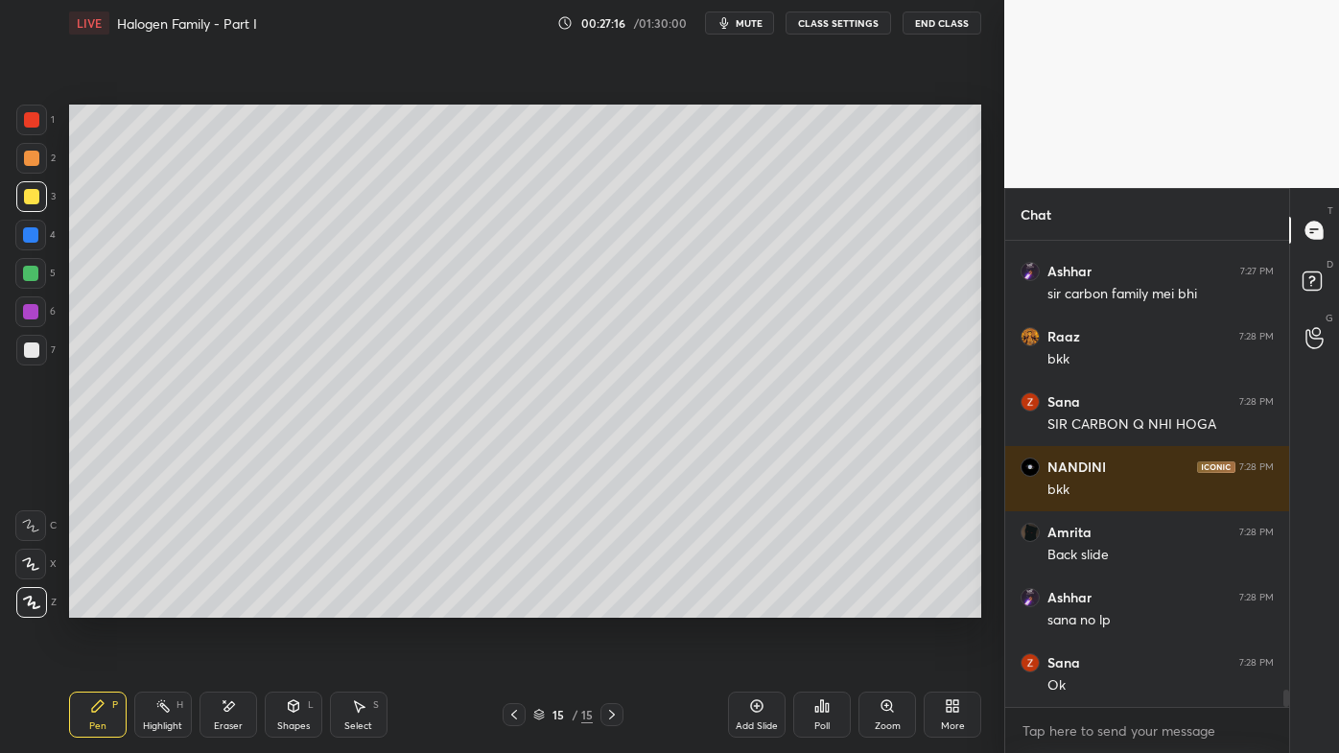
drag, startPoint x: 24, startPoint y: 153, endPoint x: 60, endPoint y: 150, distance: 36.7
click at [25, 153] on div at bounding box center [31, 158] width 15 height 15
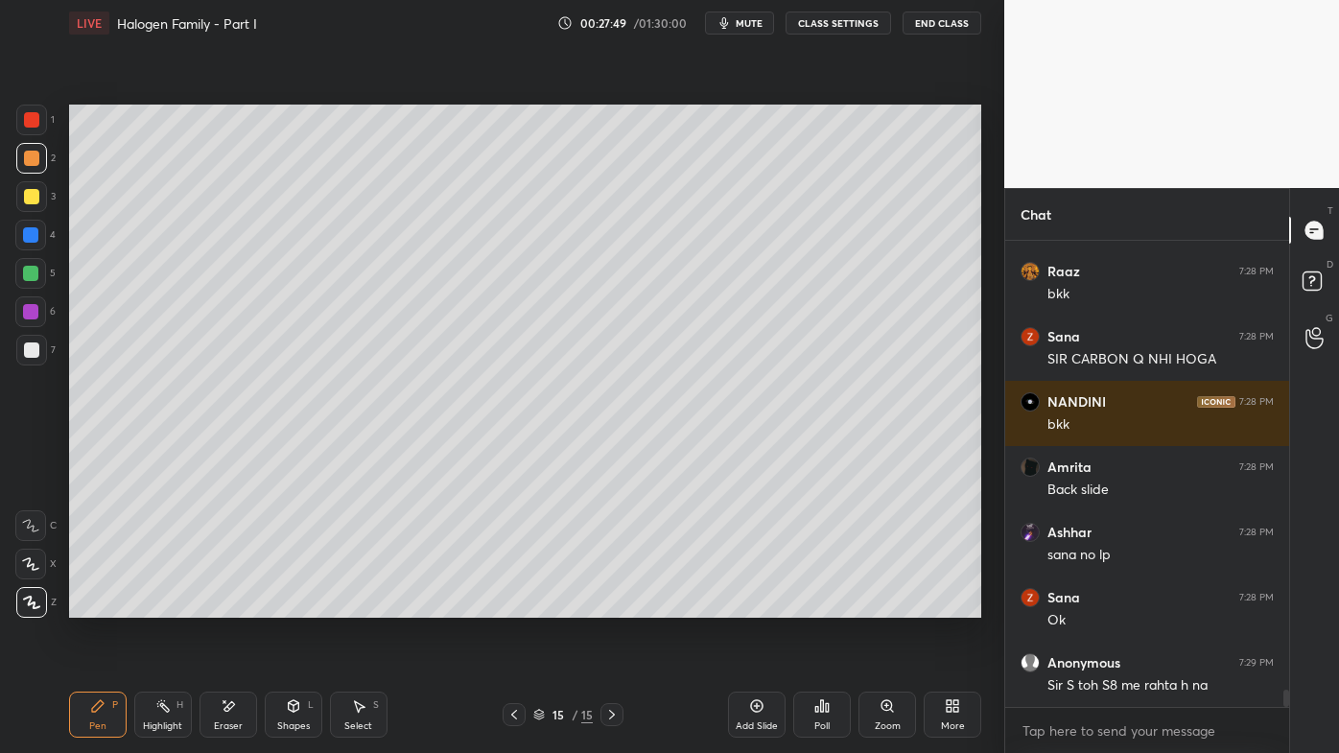
drag, startPoint x: 153, startPoint y: 696, endPoint x: 160, endPoint y: 678, distance: 19.4
click at [155, 605] on div "Highlight H" at bounding box center [163, 715] width 58 height 46
click at [94, 605] on div "Pen P Highlight H Eraser Shapes L Select S 15 / 15 Add Slide Poll Zoom More" at bounding box center [525, 714] width 912 height 77
drag, startPoint x: 96, startPoint y: 706, endPoint x: 105, endPoint y: 670, distance: 37.5
click at [97, 605] on icon at bounding box center [98, 706] width 12 height 12
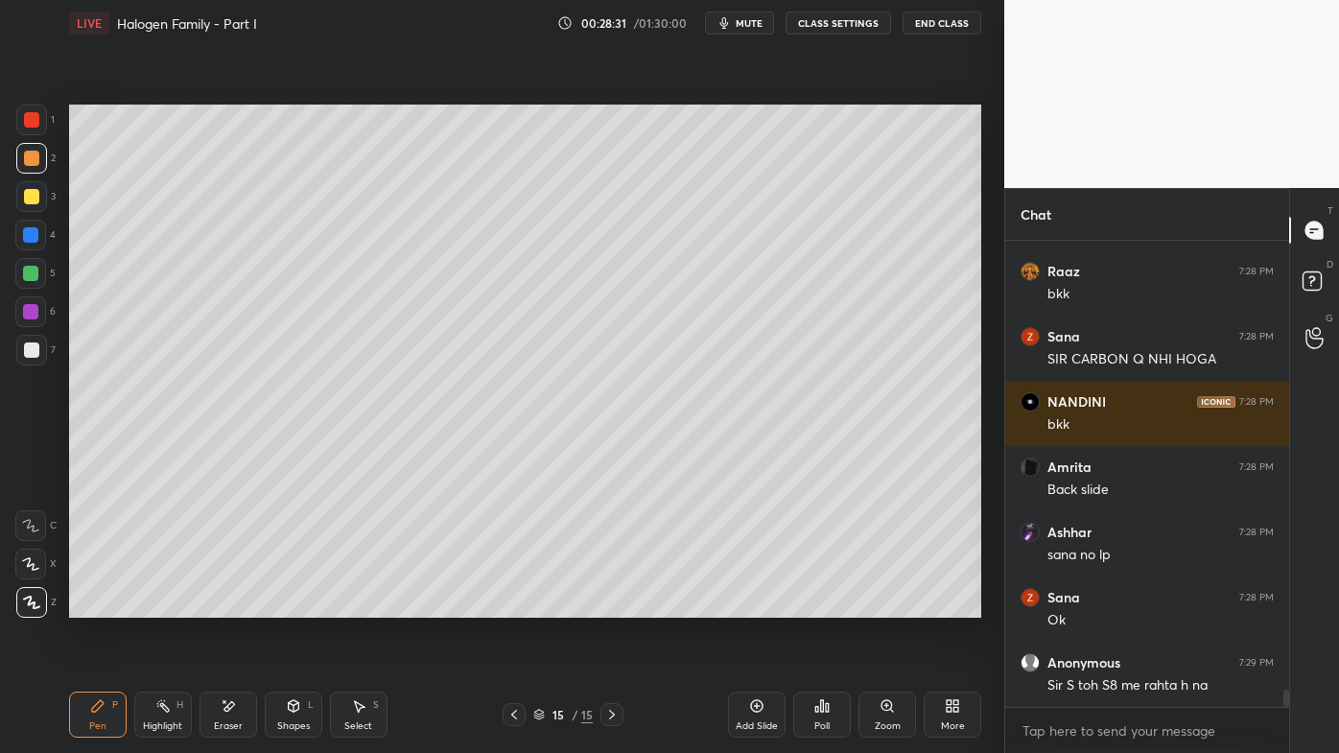
drag, startPoint x: 158, startPoint y: 711, endPoint x: 162, endPoint y: 683, distance: 28.1
click at [156, 605] on icon at bounding box center [162, 705] width 15 height 15
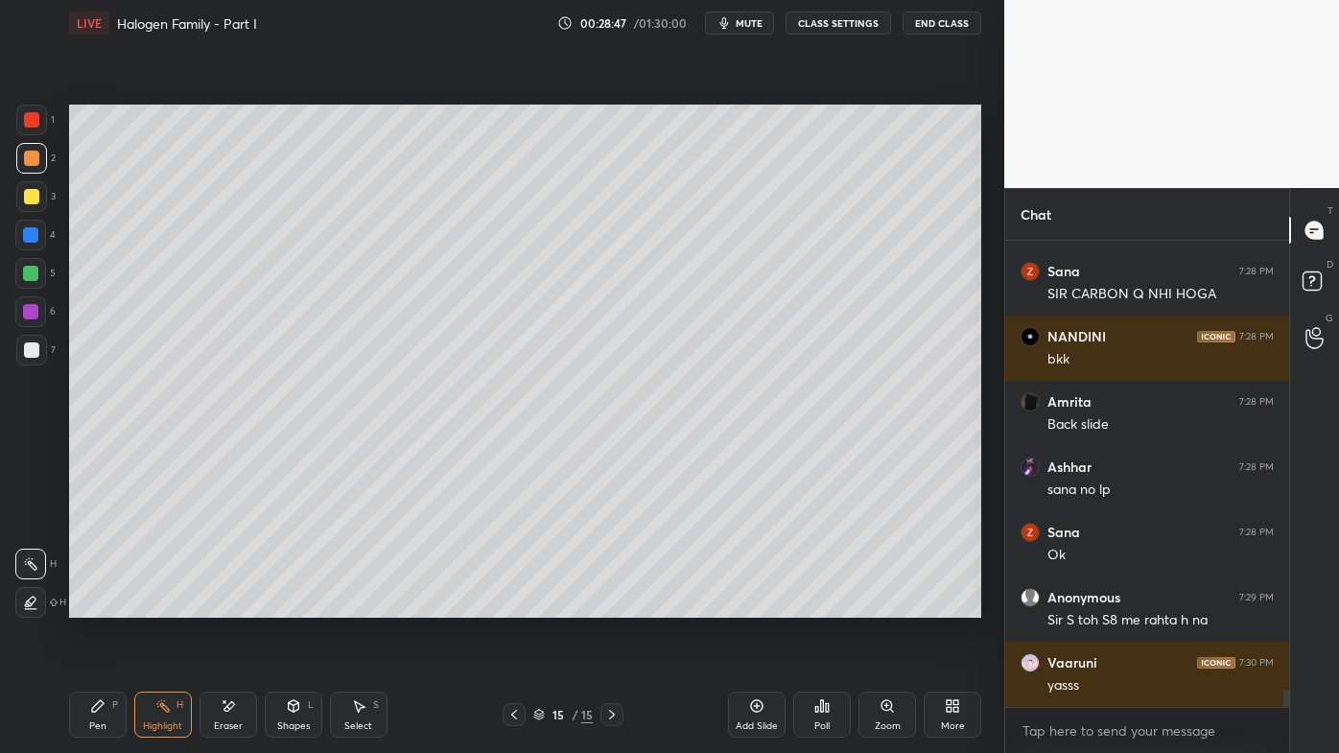
click at [84, 605] on div "Pen P" at bounding box center [98, 715] width 58 height 46
click at [240, 605] on div "Eraser" at bounding box center [229, 715] width 58 height 46
drag, startPoint x: 94, startPoint y: 702, endPoint x: 109, endPoint y: 656, distance: 48.5
click at [95, 605] on icon at bounding box center [97, 705] width 15 height 15
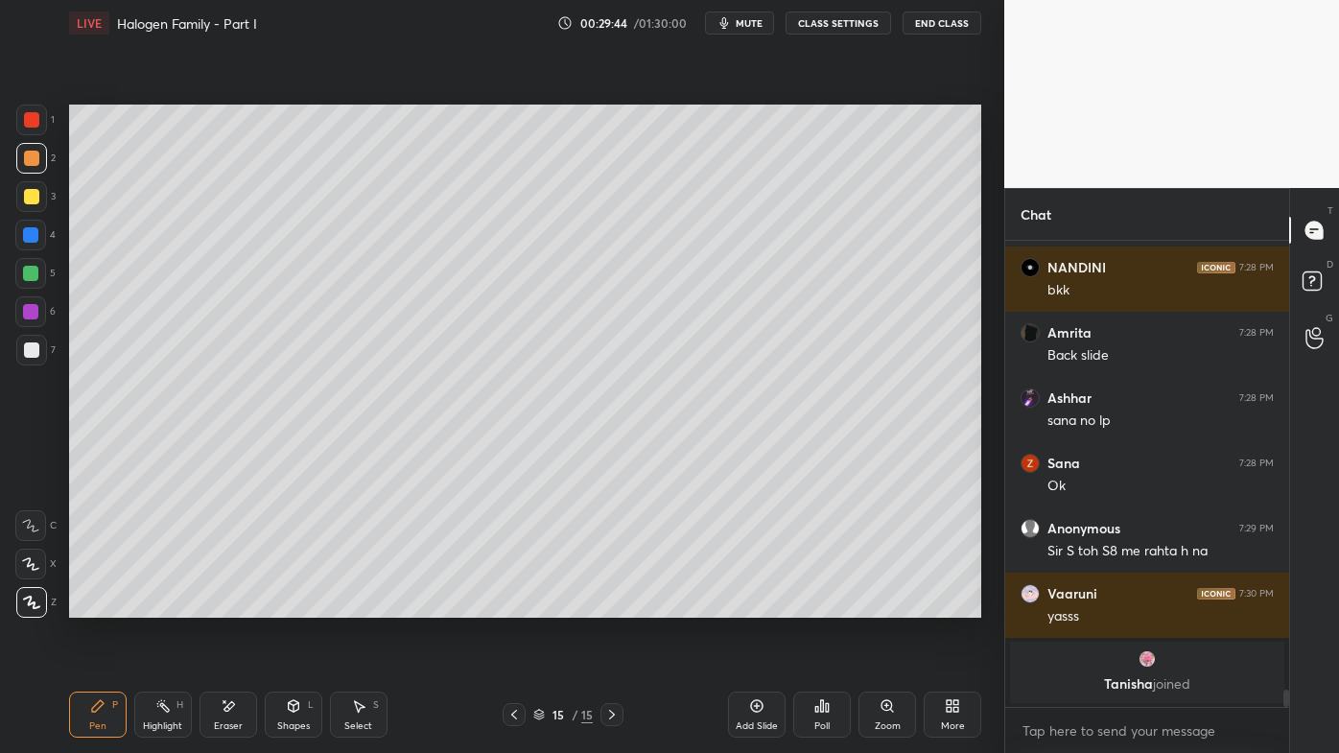
click at [156, 605] on icon at bounding box center [162, 705] width 15 height 15
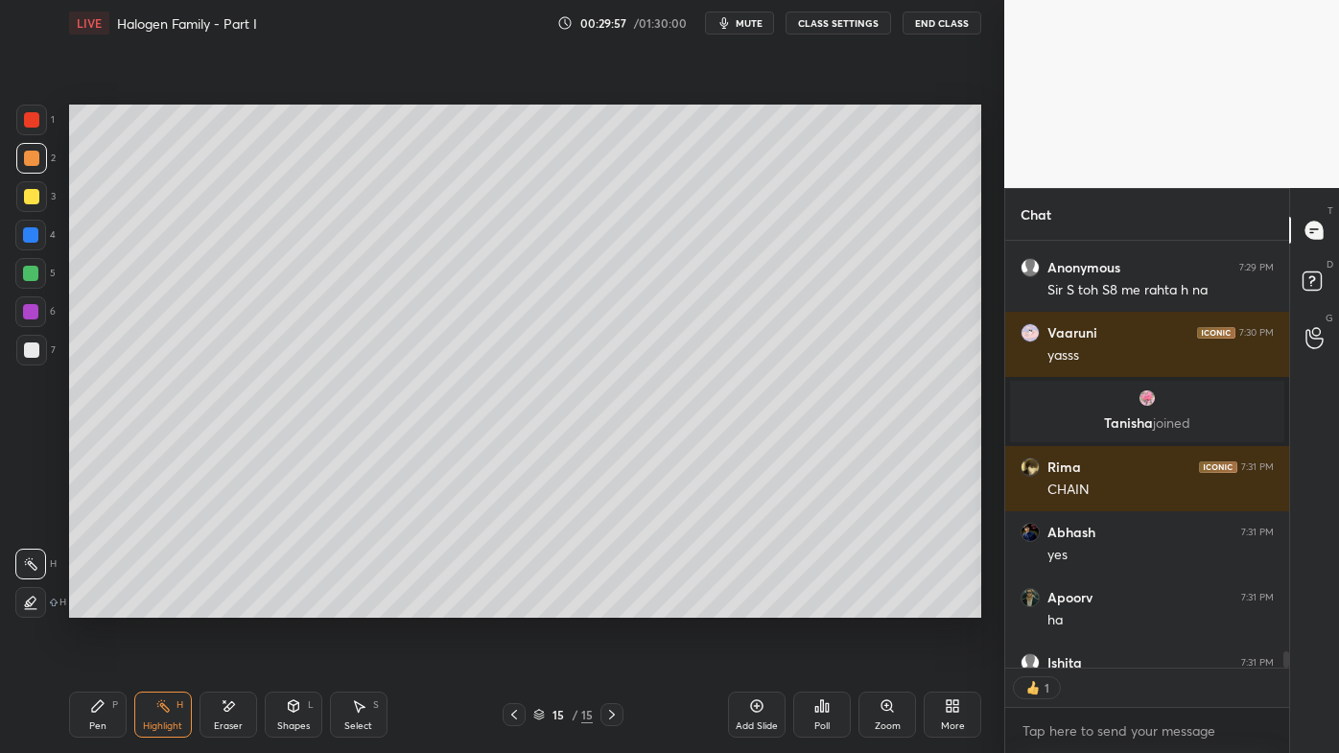
scroll to position [6, 5]
click at [755, 605] on icon at bounding box center [756, 705] width 15 height 15
click at [88, 605] on div "Pen P" at bounding box center [98, 715] width 58 height 46
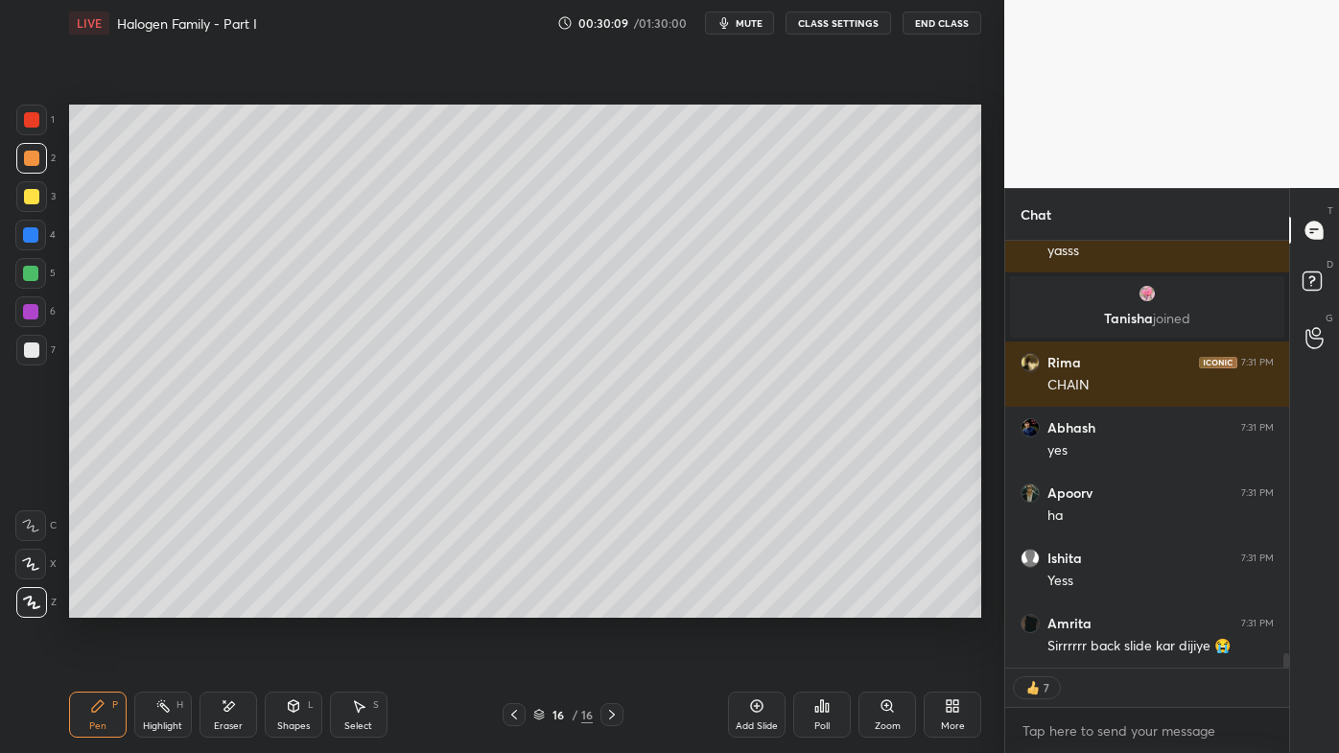
type textarea "x"
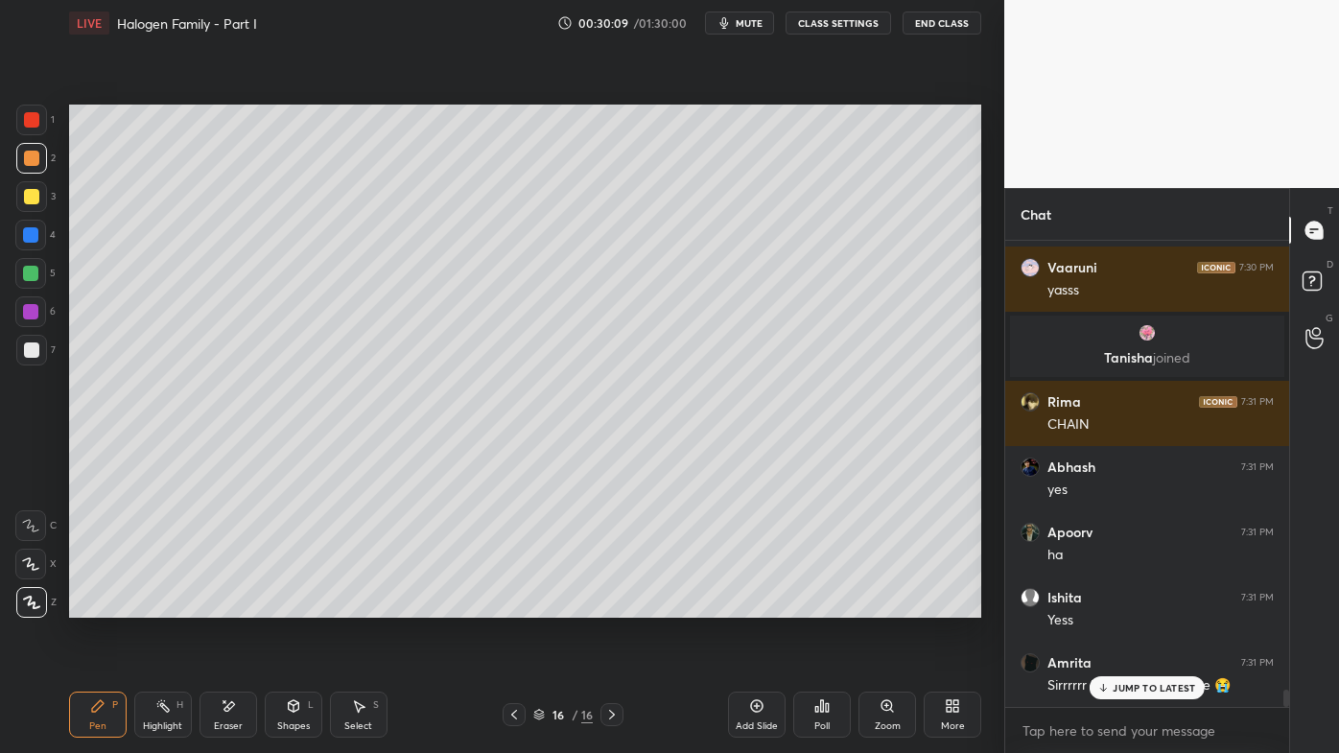
scroll to position [11846, 0]
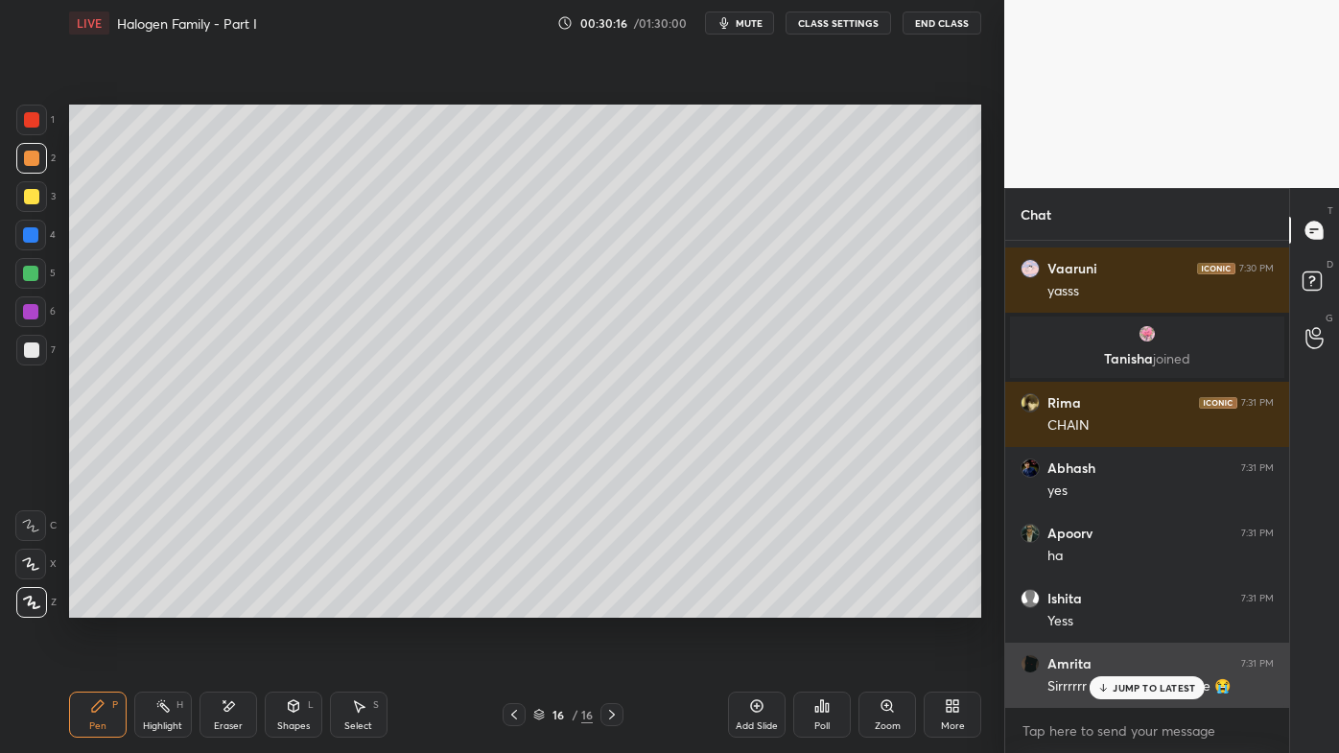
click at [1111, 605] on div "JUMP TO LATEST" at bounding box center [1147, 687] width 115 height 23
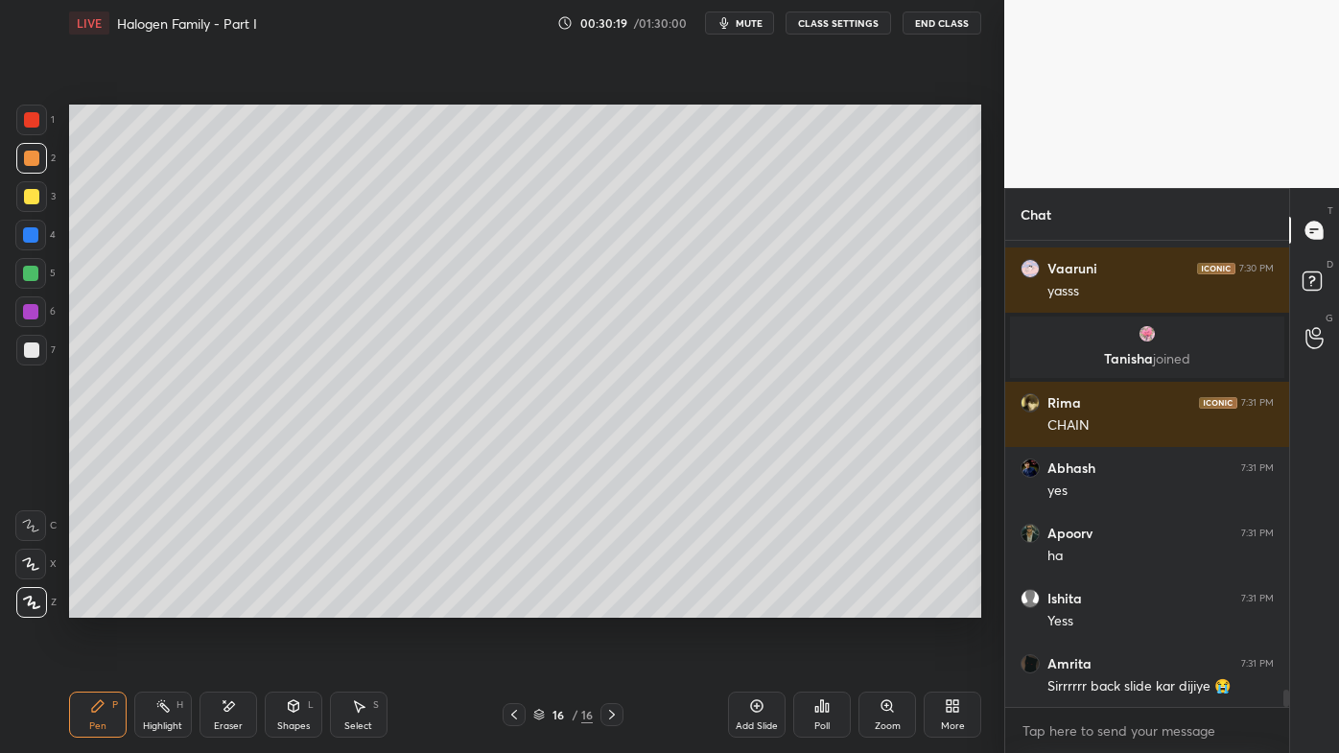
drag, startPoint x: 516, startPoint y: 714, endPoint x: 499, endPoint y: 717, distance: 17.5
click at [516, 605] on icon at bounding box center [513, 714] width 15 height 15
click at [158, 605] on icon at bounding box center [162, 705] width 15 height 15
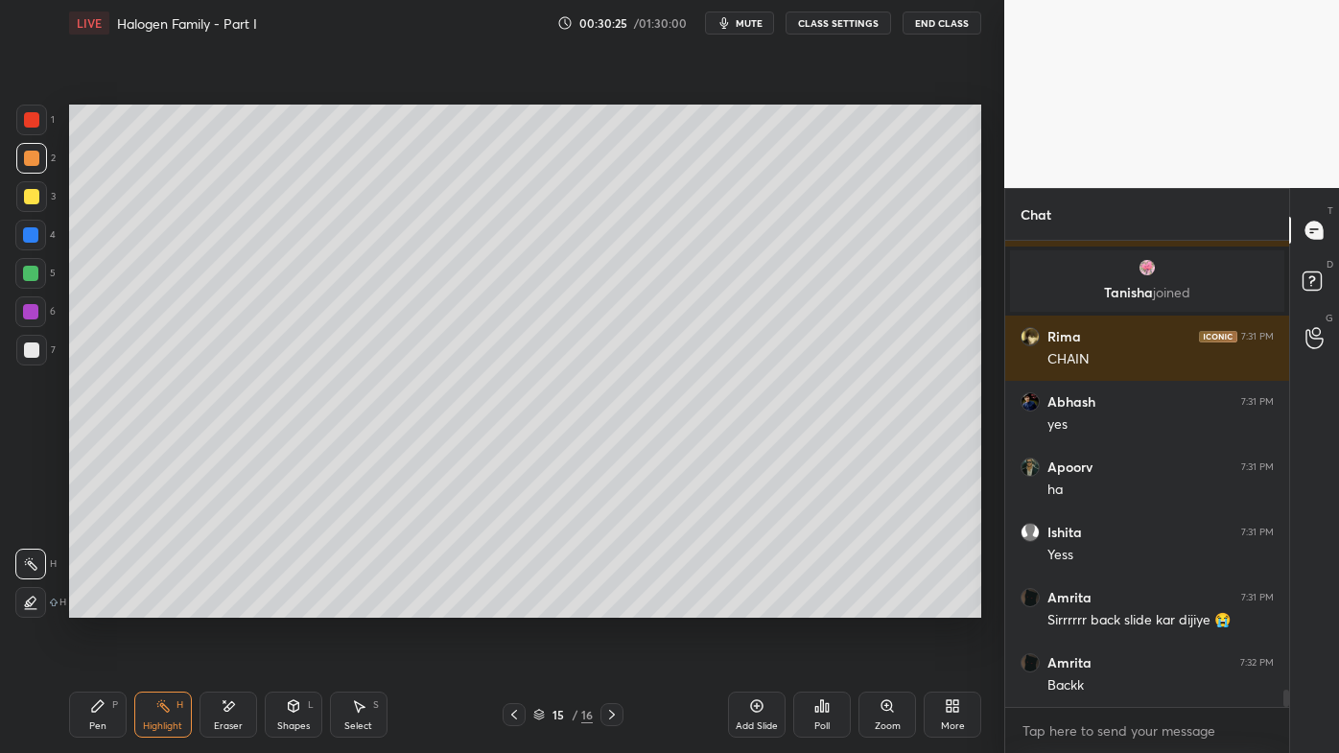
click at [512, 605] on icon at bounding box center [514, 715] width 6 height 10
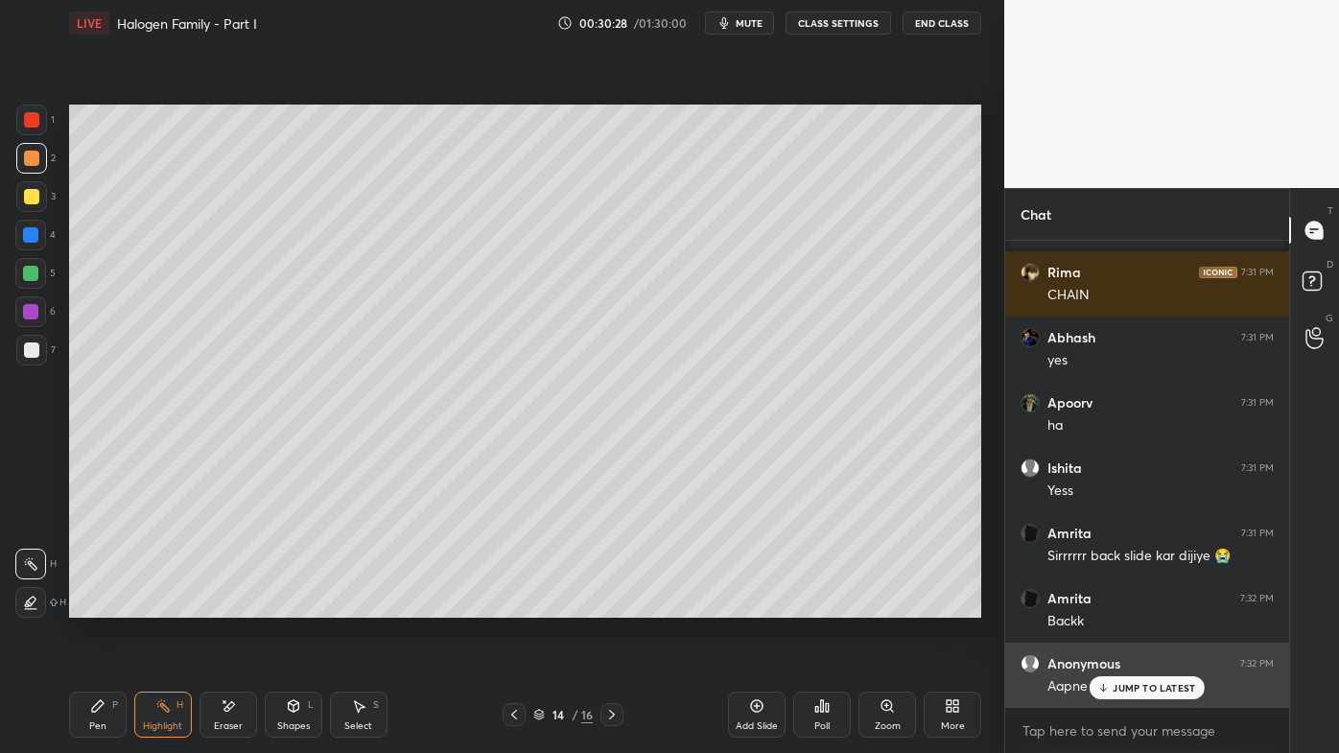
click at [1118, 605] on p "JUMP TO LATEST" at bounding box center [1154, 688] width 82 height 12
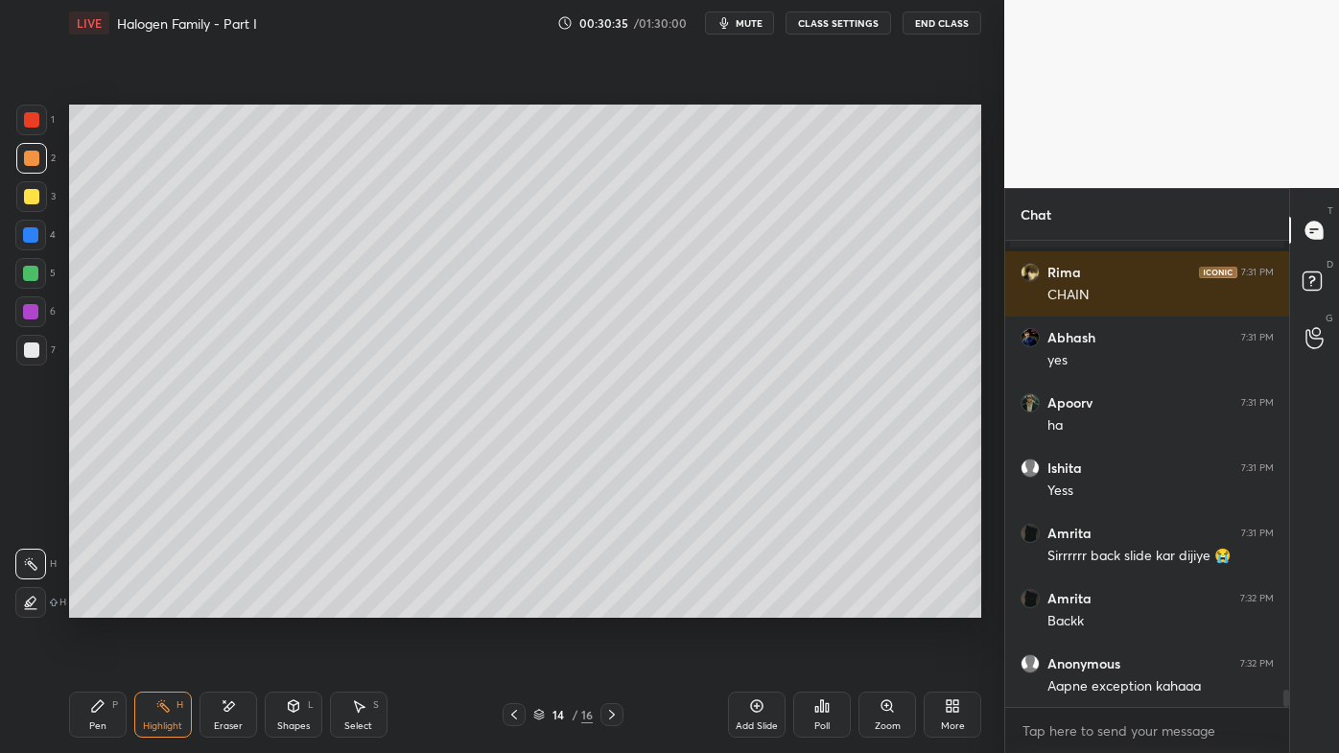
click at [611, 605] on div at bounding box center [611, 714] width 23 height 23
click at [612, 605] on icon at bounding box center [611, 714] width 15 height 15
click at [613, 605] on icon at bounding box center [611, 714] width 15 height 15
drag, startPoint x: 94, startPoint y: 704, endPoint x: 89, endPoint y: 659, distance: 45.3
click at [92, 605] on icon at bounding box center [97, 705] width 15 height 15
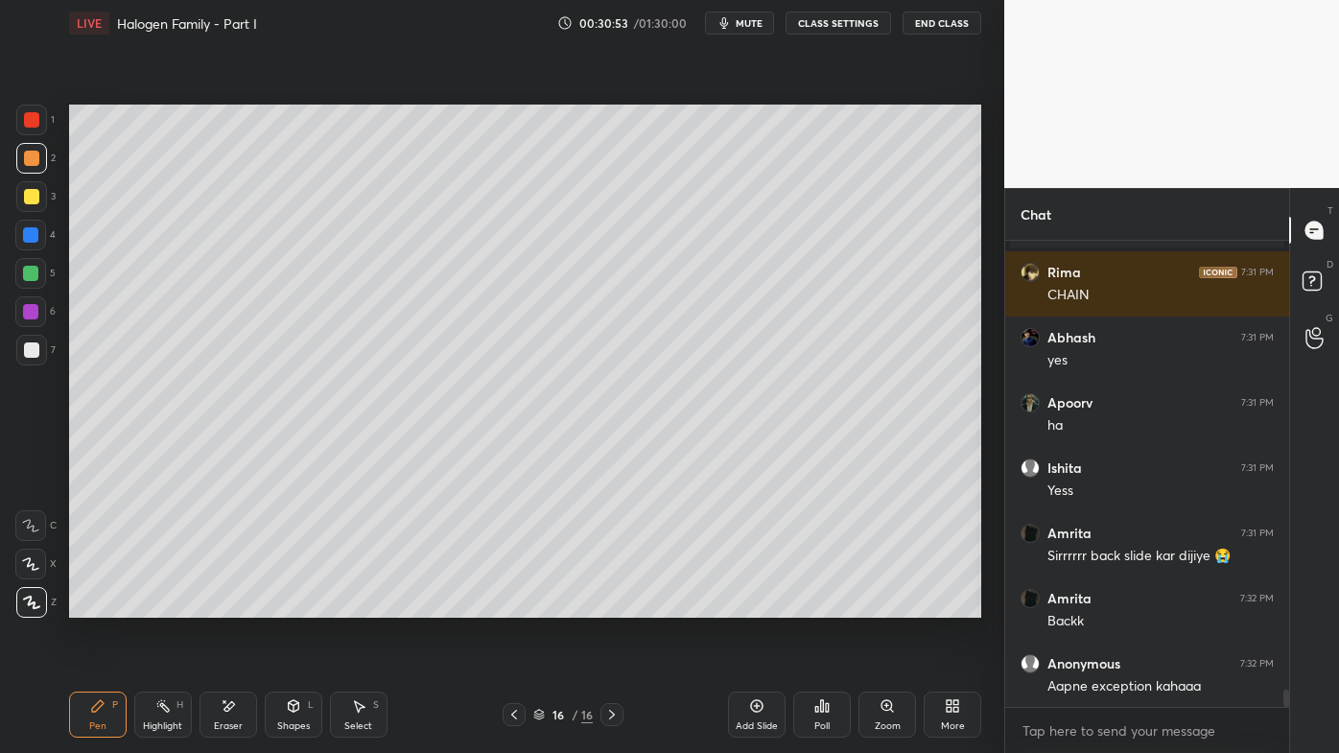
drag, startPoint x: 33, startPoint y: 189, endPoint x: 66, endPoint y: 188, distance: 33.6
click at [33, 189] on div at bounding box center [31, 196] width 15 height 15
click at [227, 605] on icon at bounding box center [229, 706] width 11 height 10
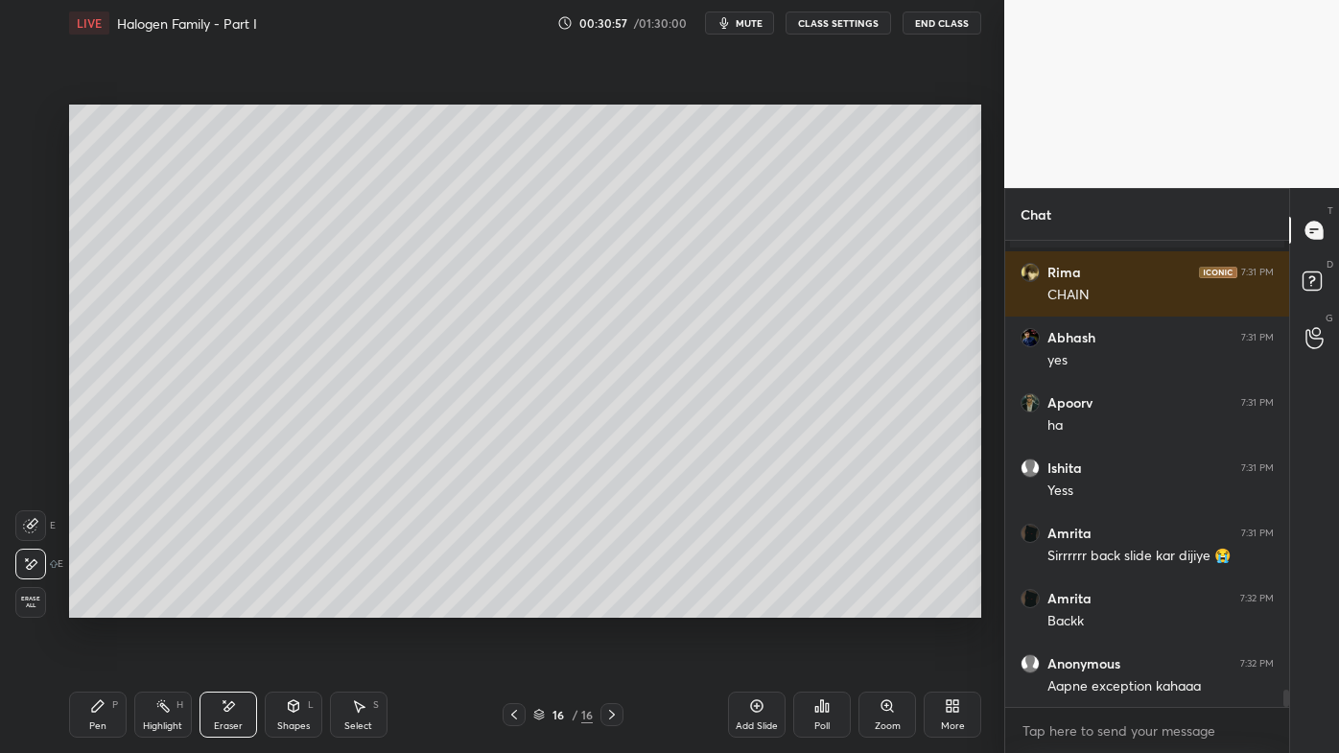
click at [99, 605] on icon at bounding box center [97, 705] width 15 height 15
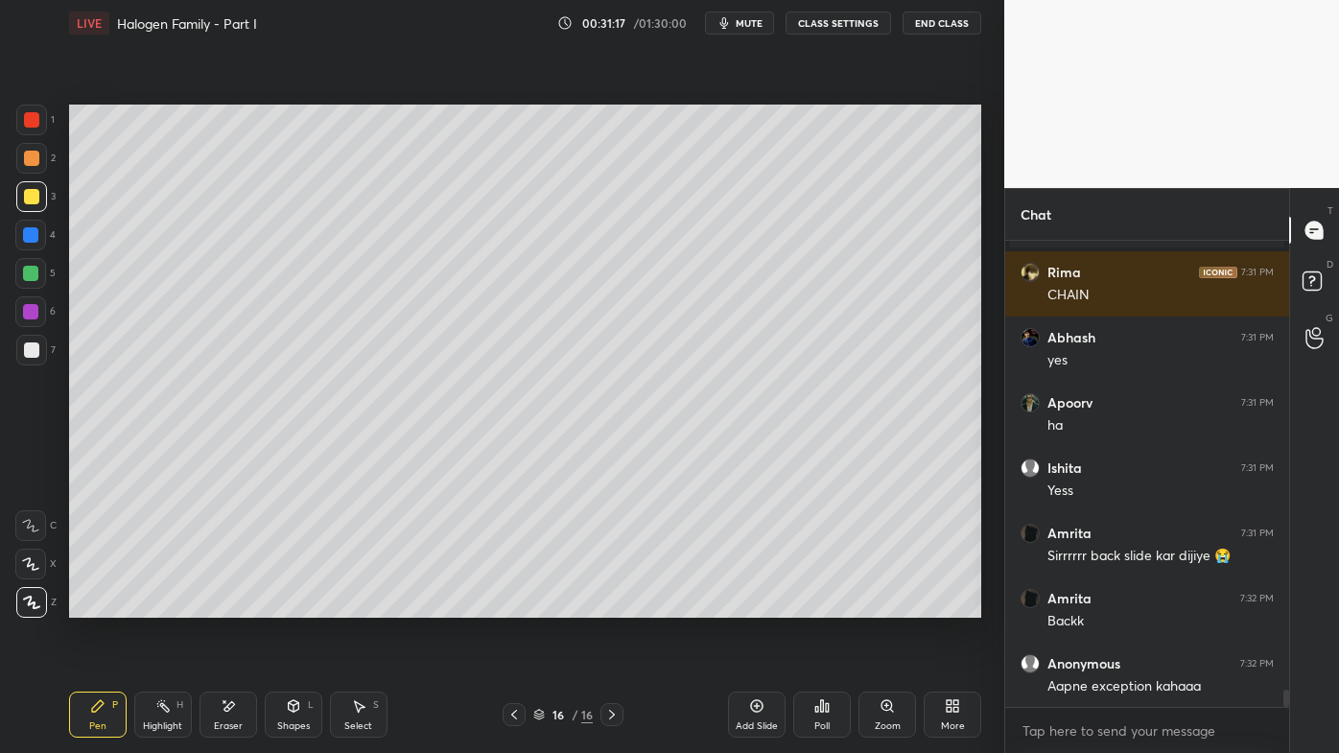
click at [825, 605] on icon at bounding box center [821, 705] width 15 height 15
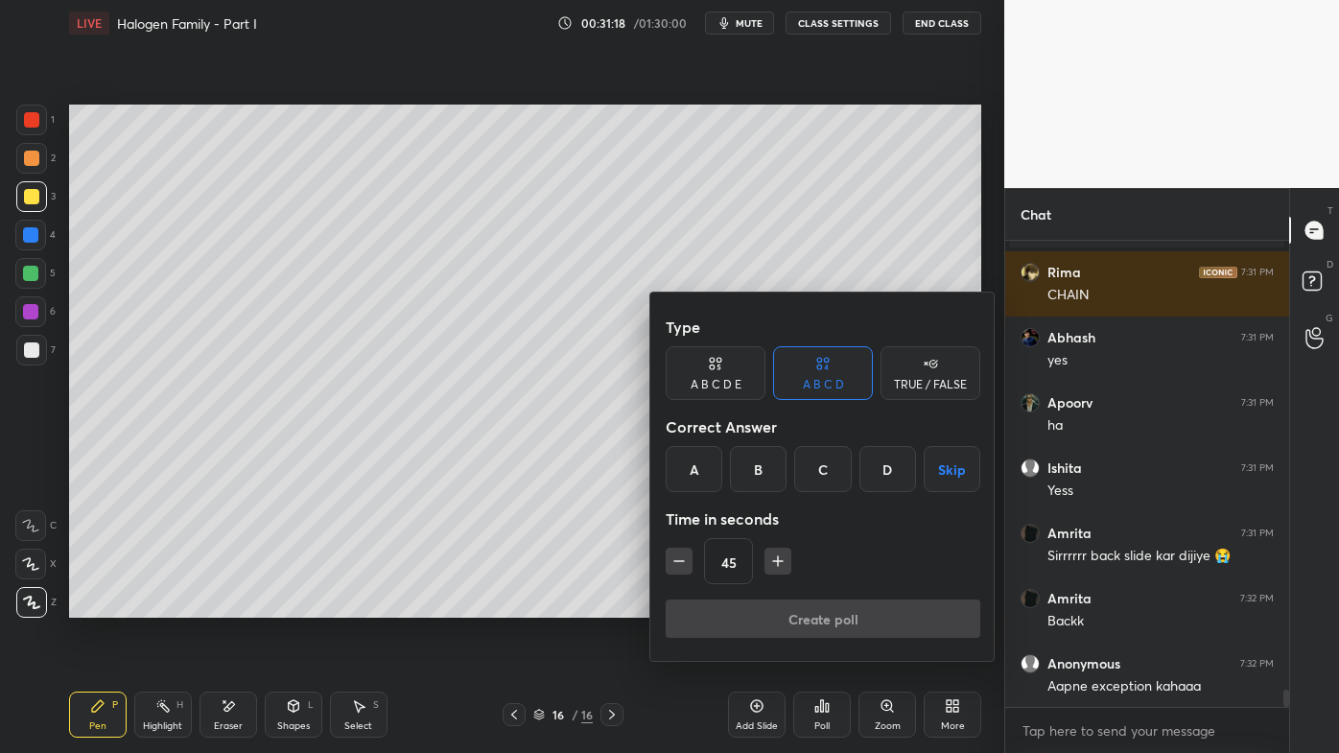
click at [774, 472] on div "B" at bounding box center [758, 469] width 57 height 46
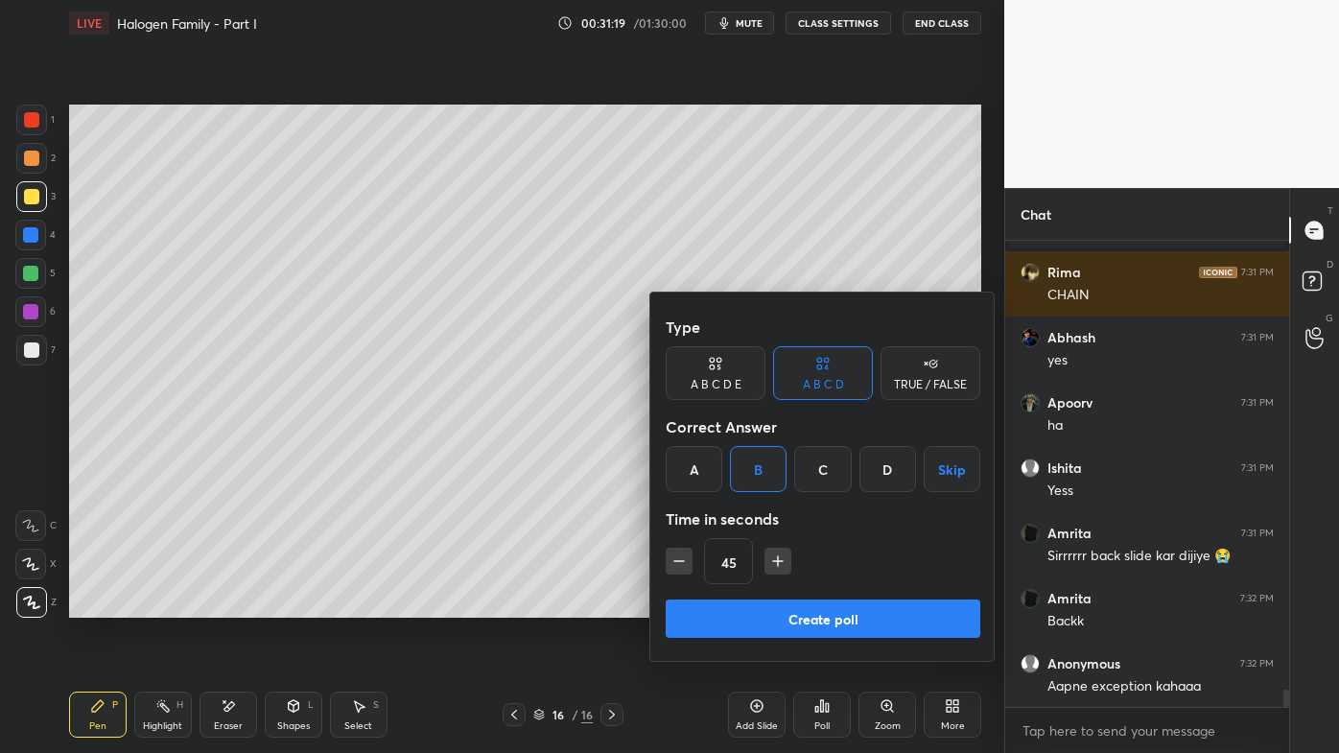
click at [693, 560] on div "45" at bounding box center [823, 561] width 315 height 46
click at [675, 565] on icon "button" at bounding box center [679, 561] width 19 height 19
type input "30"
click at [746, 605] on button "Create poll" at bounding box center [823, 619] width 315 height 38
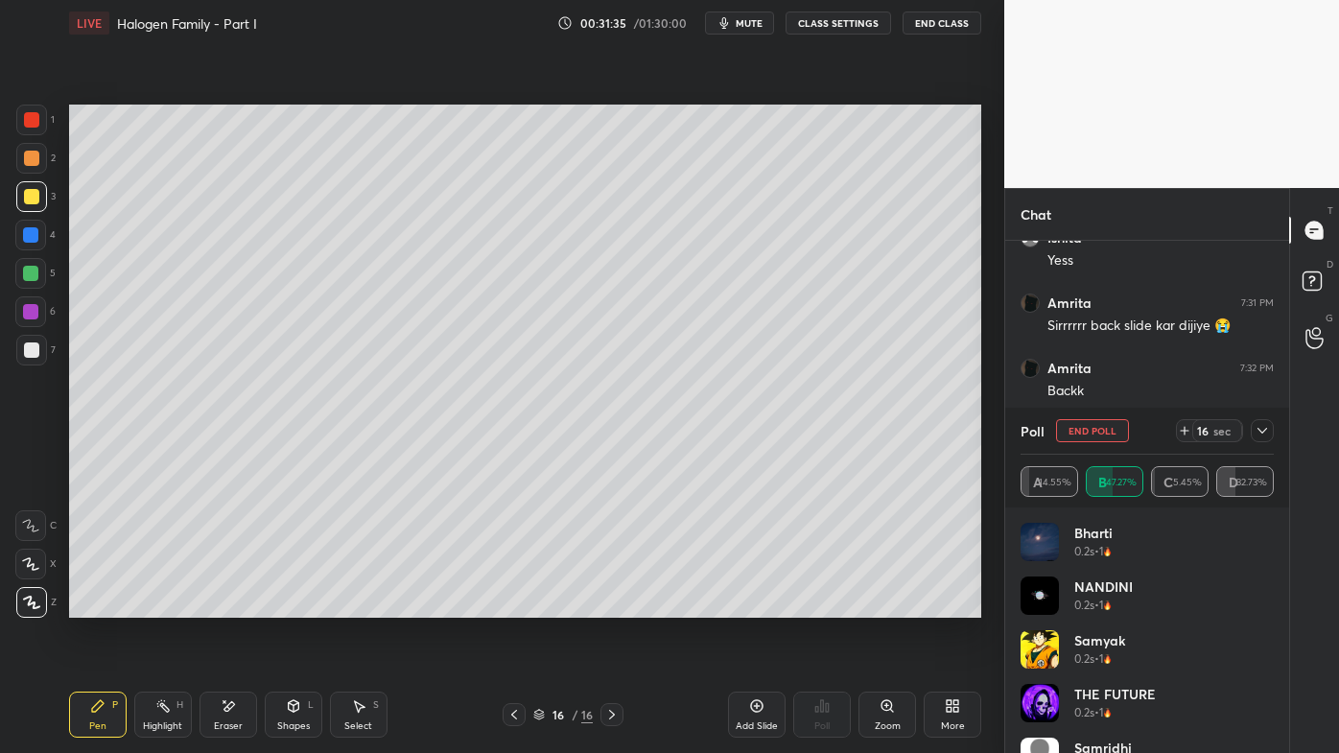
scroll to position [12272, 0]
click at [1266, 433] on icon at bounding box center [1262, 430] width 15 height 15
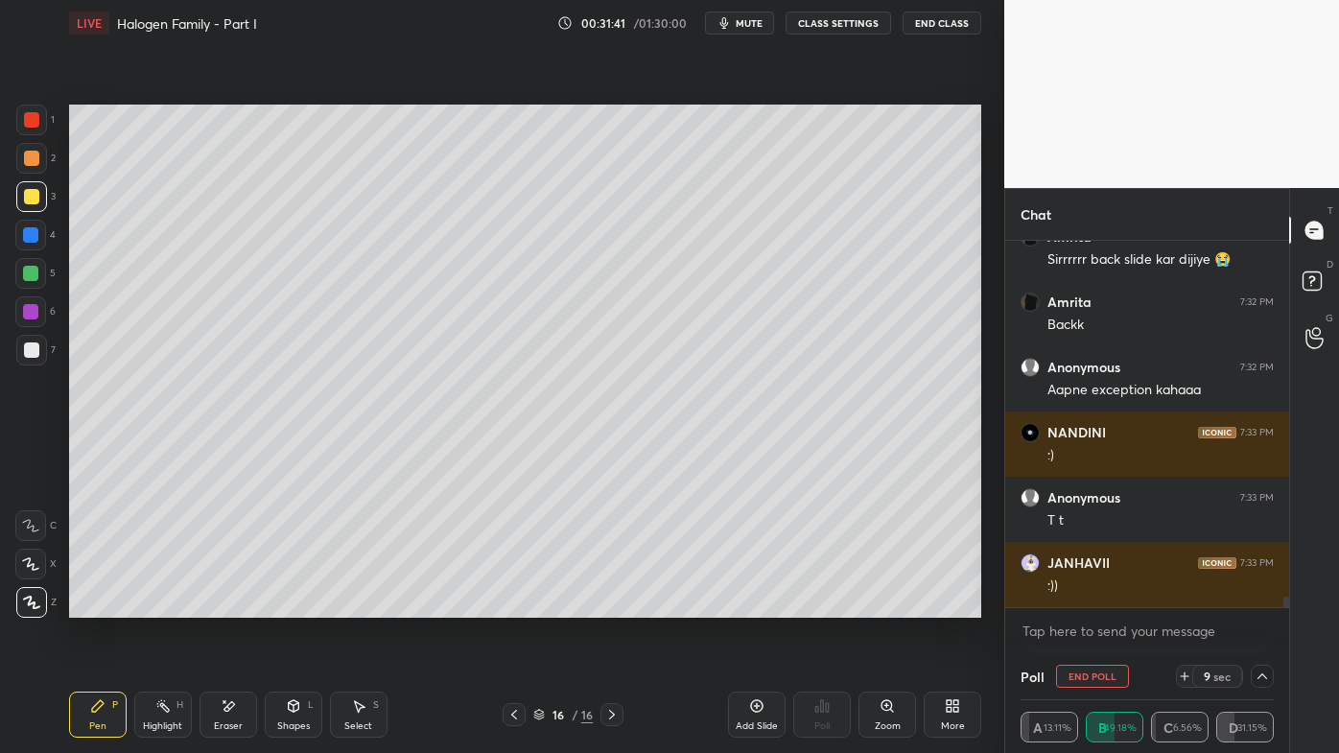
scroll to position [0, 5]
click at [40, 159] on div at bounding box center [31, 158] width 31 height 31
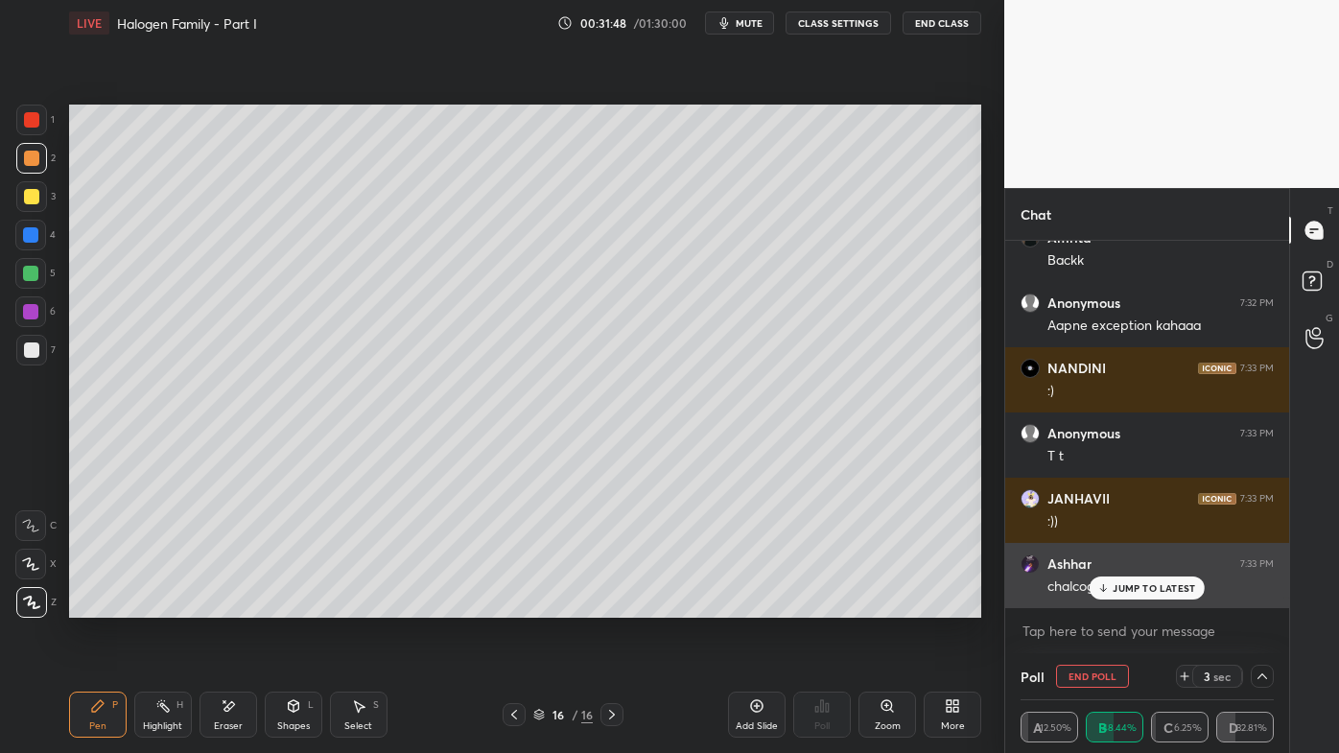
click at [1109, 586] on icon at bounding box center [1103, 588] width 12 height 12
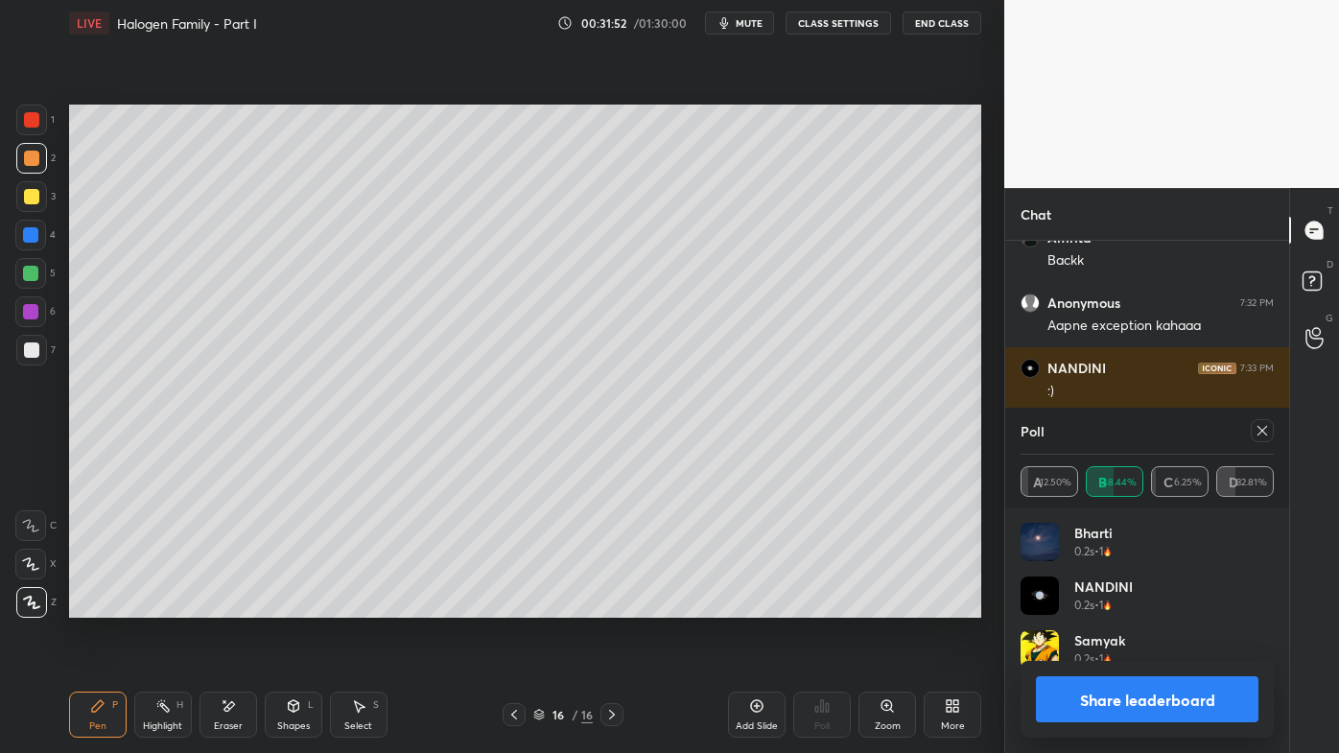
scroll to position [224, 247]
click at [1259, 430] on icon at bounding box center [1262, 430] width 15 height 15
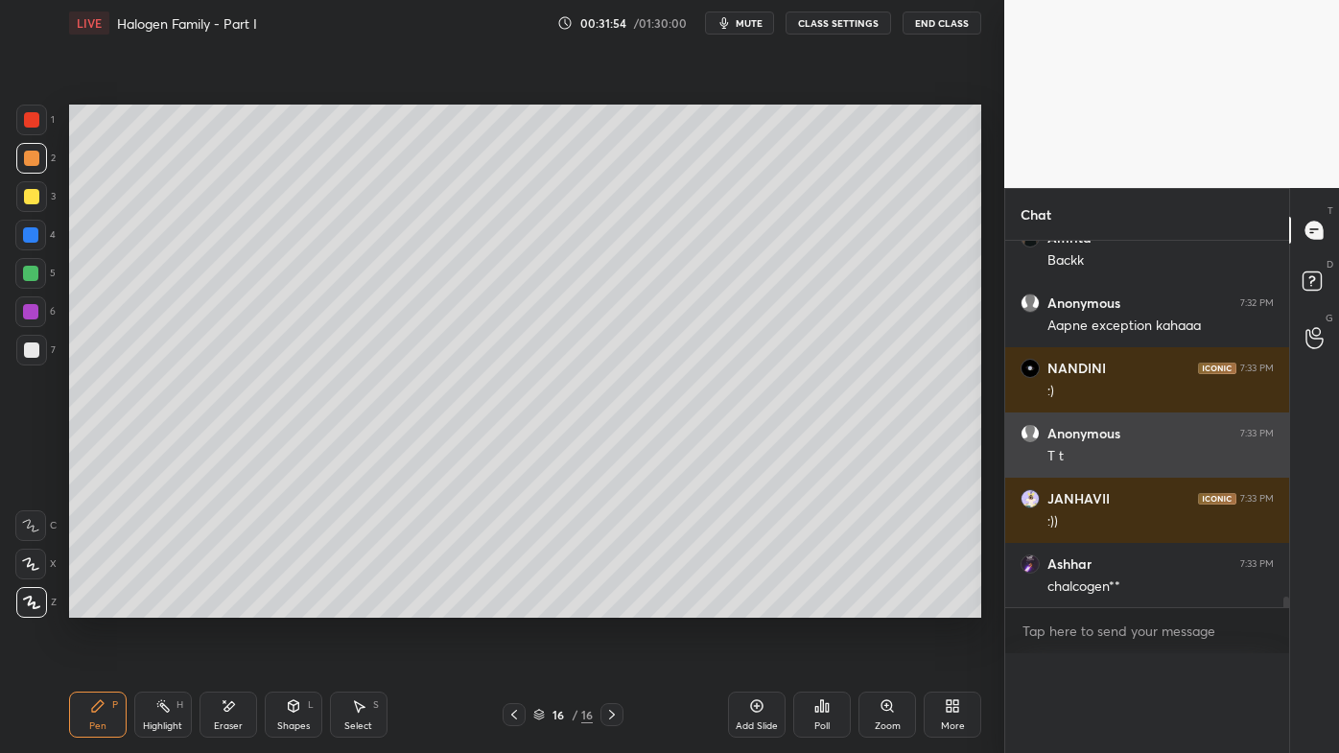
scroll to position [0, 5]
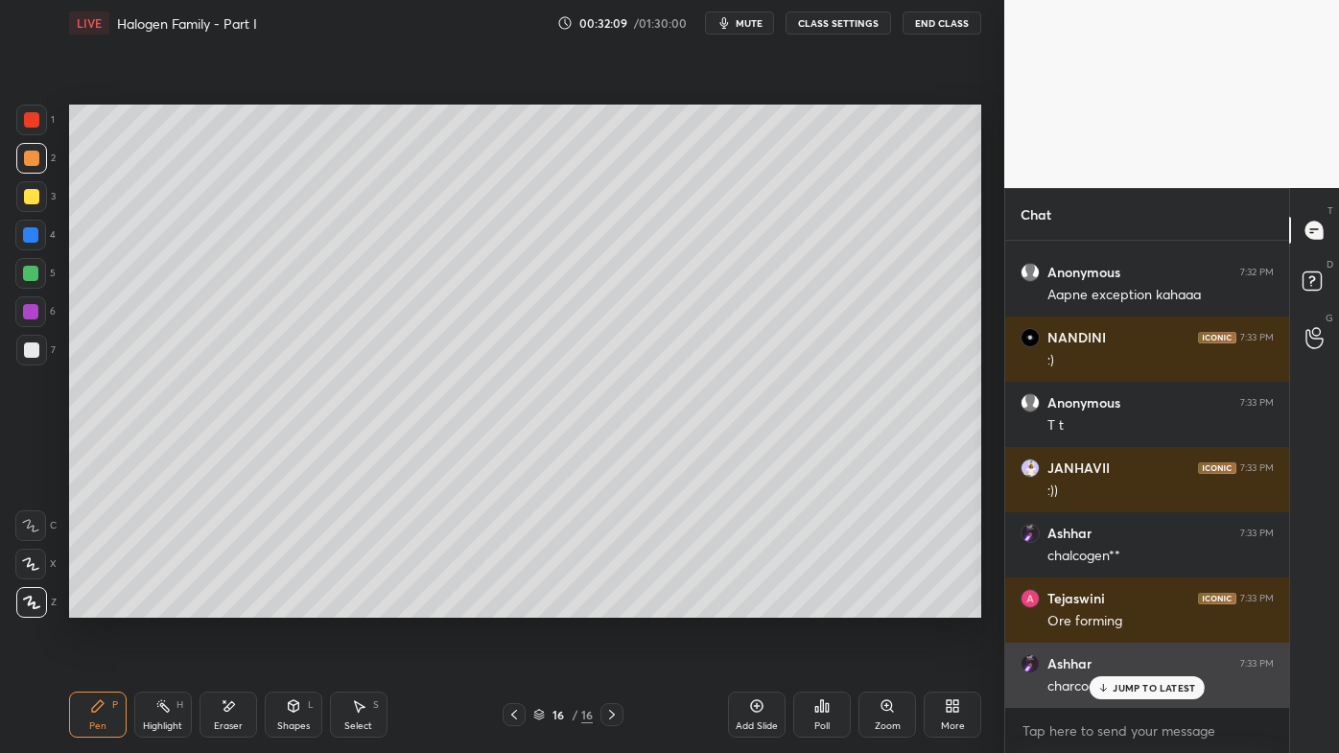
click at [1122, 605] on p "JUMP TO LATEST" at bounding box center [1154, 688] width 82 height 12
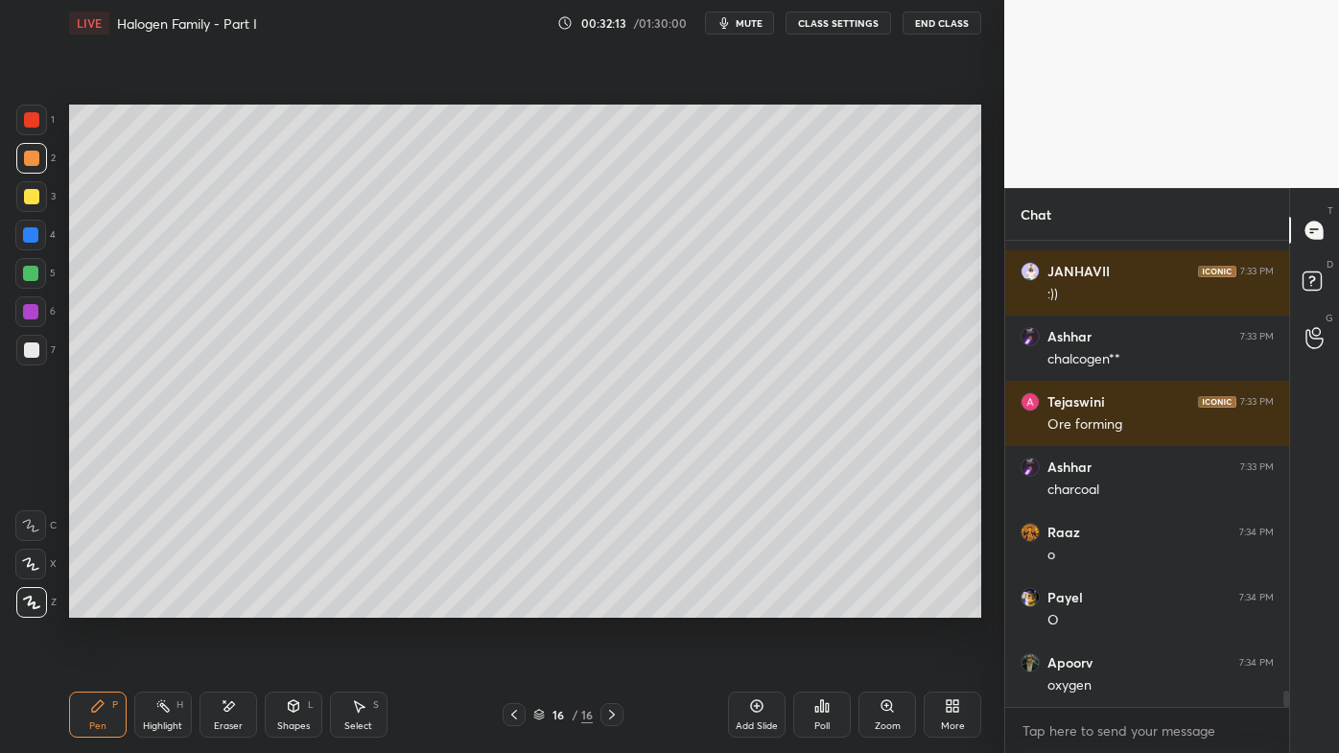
drag, startPoint x: 212, startPoint y: 704, endPoint x: 216, endPoint y: 694, distance: 10.3
click at [215, 605] on div "Eraser" at bounding box center [229, 715] width 58 height 46
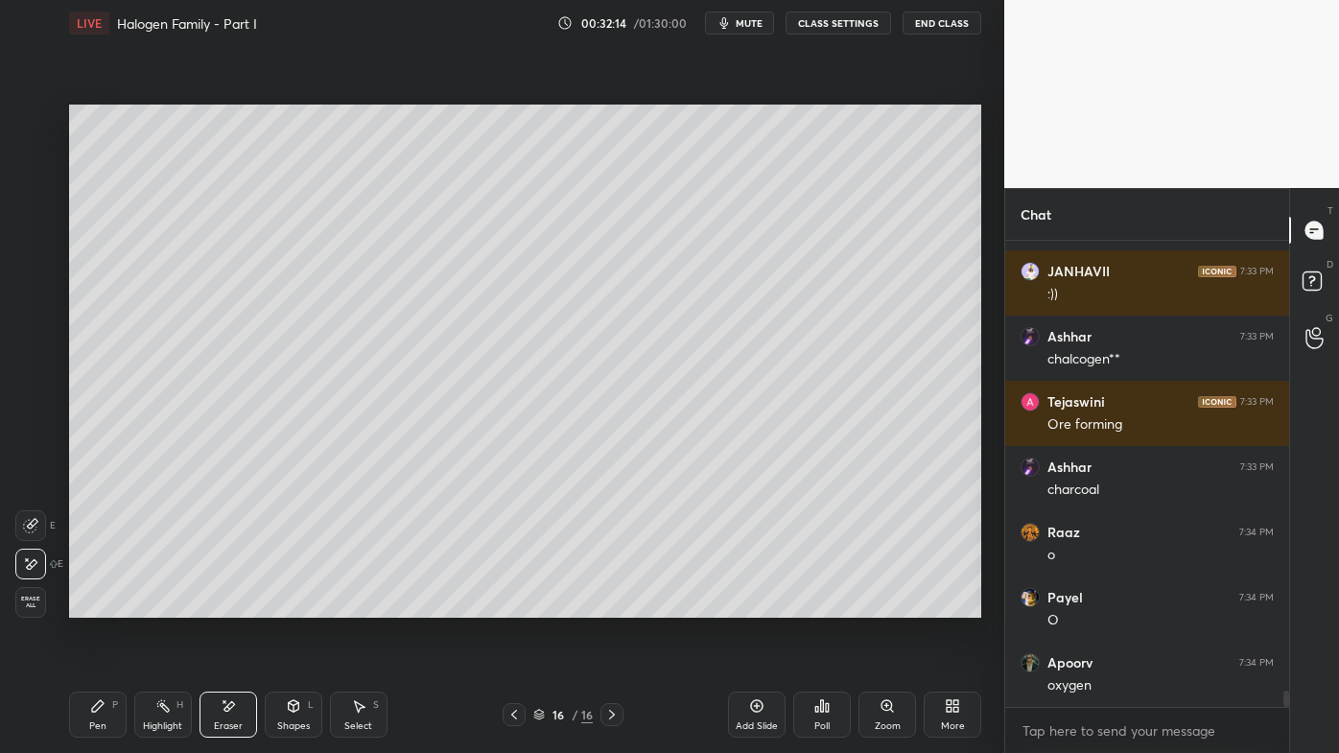
click at [514, 605] on icon at bounding box center [513, 714] width 15 height 15
drag, startPoint x: 156, startPoint y: 708, endPoint x: 154, endPoint y: 694, distance: 13.6
click at [156, 605] on icon at bounding box center [162, 705] width 15 height 15
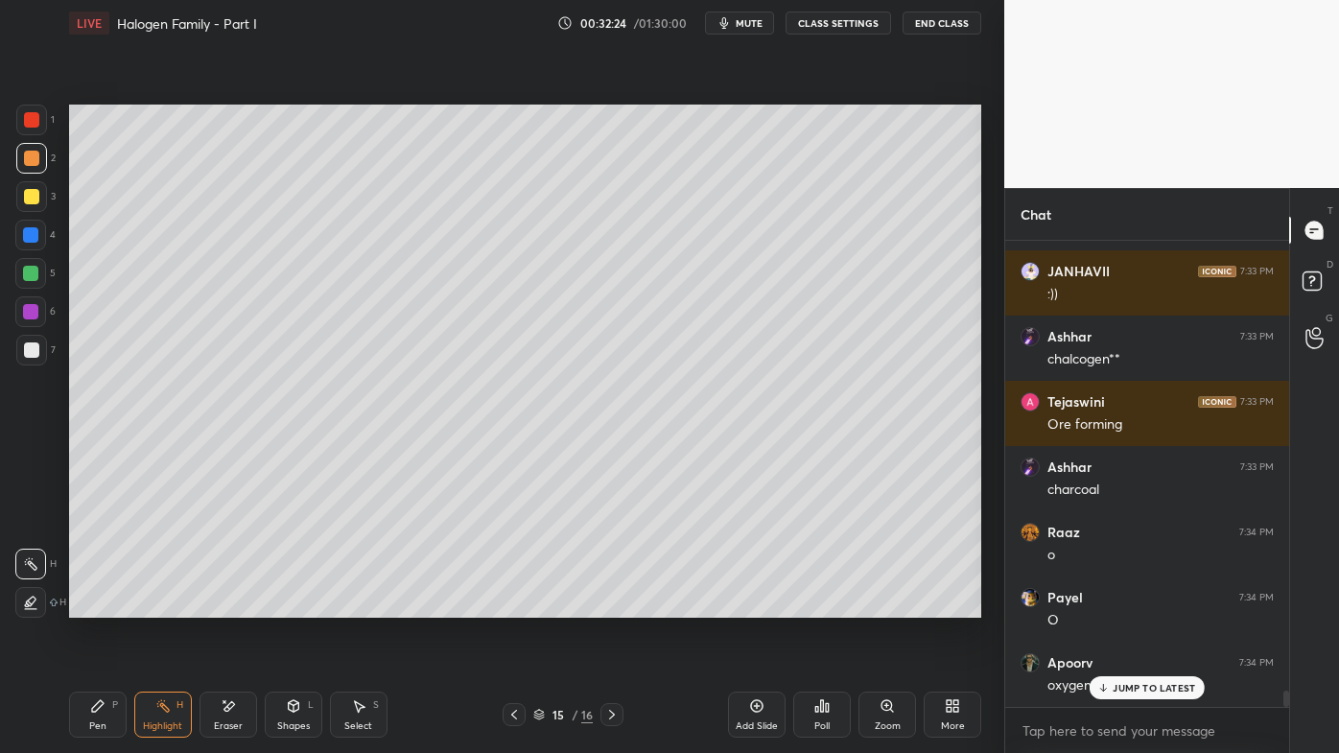
scroll to position [12628, 0]
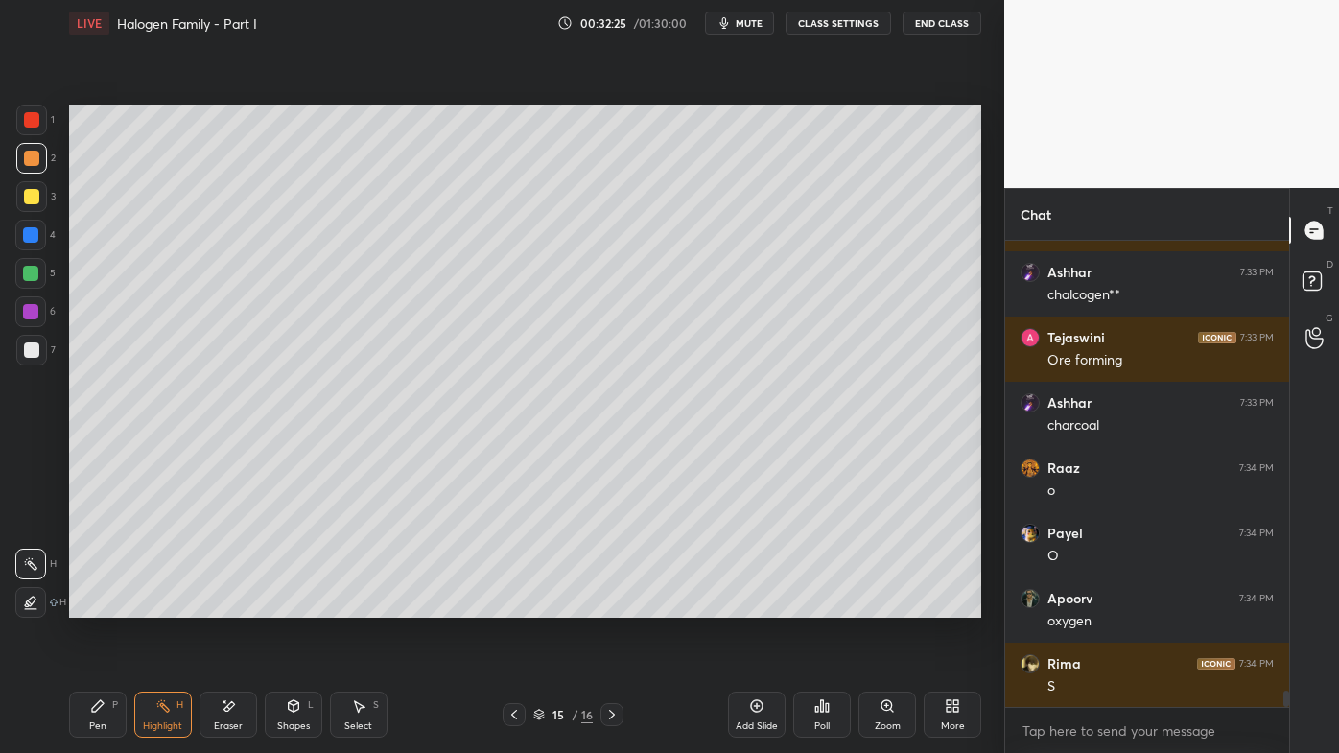
drag, startPoint x: 609, startPoint y: 716, endPoint x: 602, endPoint y: 707, distance: 10.9
click at [609, 605] on icon at bounding box center [611, 714] width 15 height 15
drag, startPoint x: 96, startPoint y: 714, endPoint x: 107, endPoint y: 676, distance: 39.1
click at [96, 605] on icon at bounding box center [97, 705] width 15 height 15
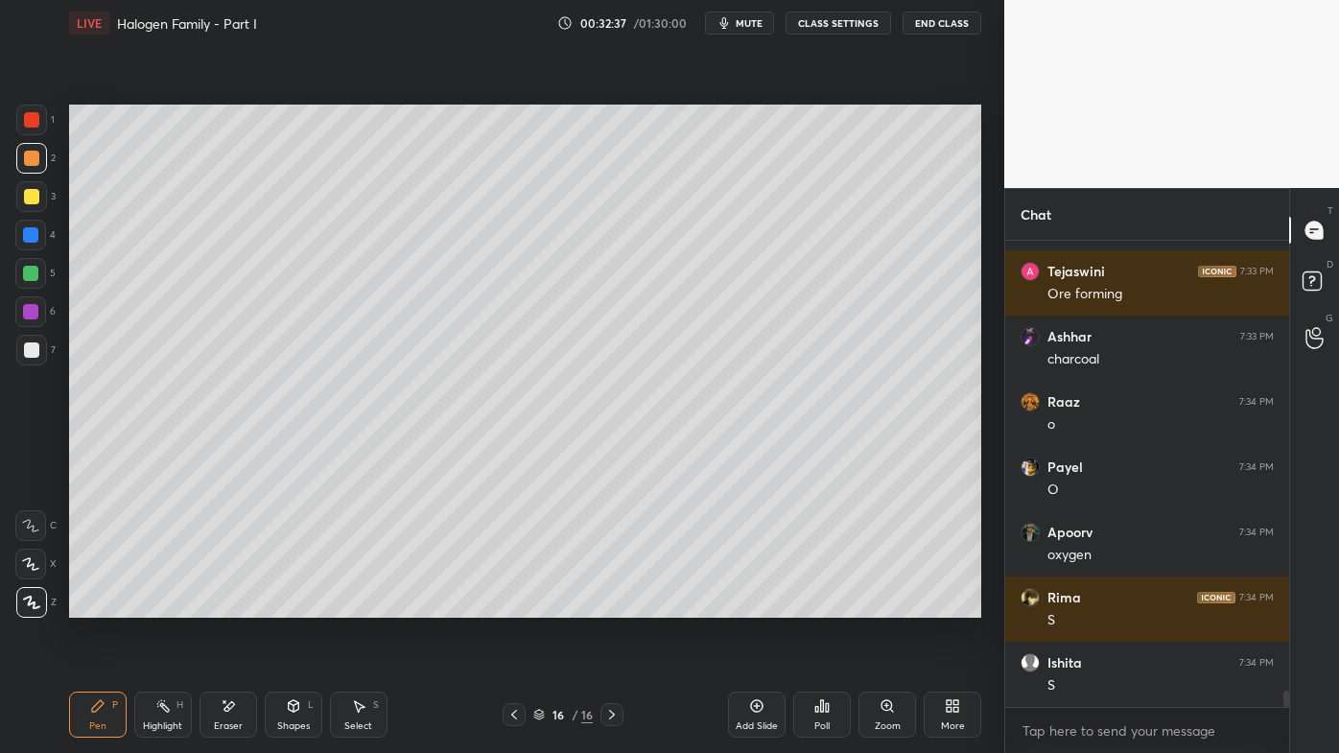
click at [757, 605] on icon at bounding box center [757, 706] width 6 height 6
drag, startPoint x: 32, startPoint y: 194, endPoint x: 48, endPoint y: 181, distance: 20.5
click at [33, 194] on div at bounding box center [31, 196] width 15 height 15
drag, startPoint x: 159, startPoint y: 708, endPoint x: 206, endPoint y: 626, distance: 94.1
click at [160, 605] on icon at bounding box center [162, 705] width 15 height 15
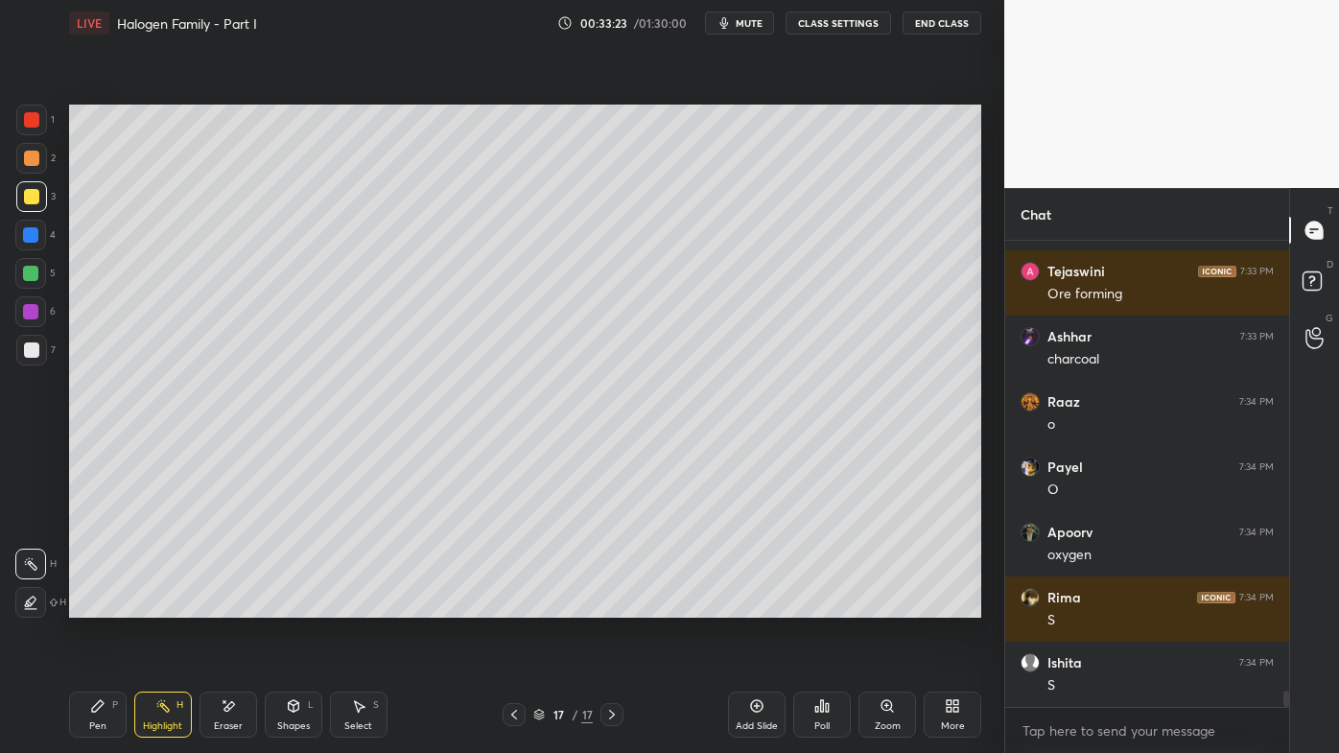
click at [806, 605] on div "Poll" at bounding box center [822, 715] width 58 height 46
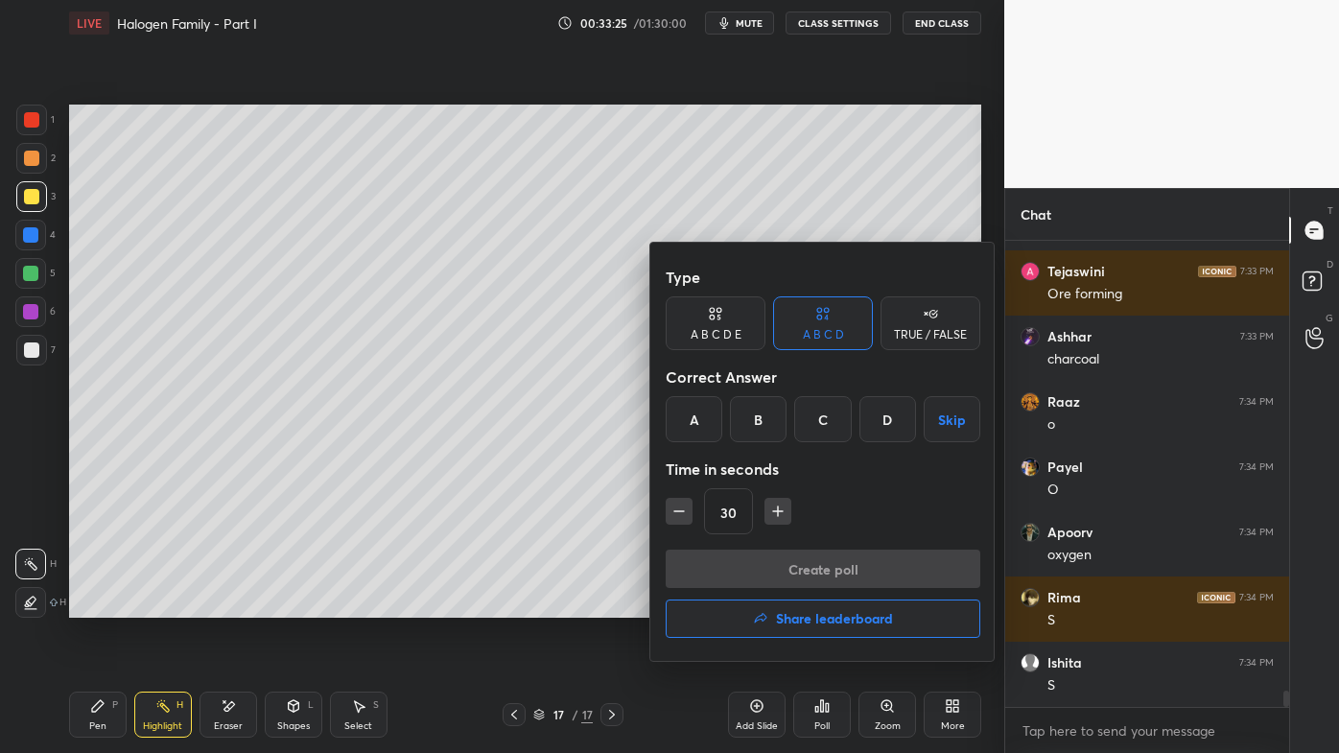
drag, startPoint x: 704, startPoint y: 424, endPoint x: 716, endPoint y: 470, distance: 47.5
click at [703, 427] on div "A" at bounding box center [694, 419] width 57 height 46
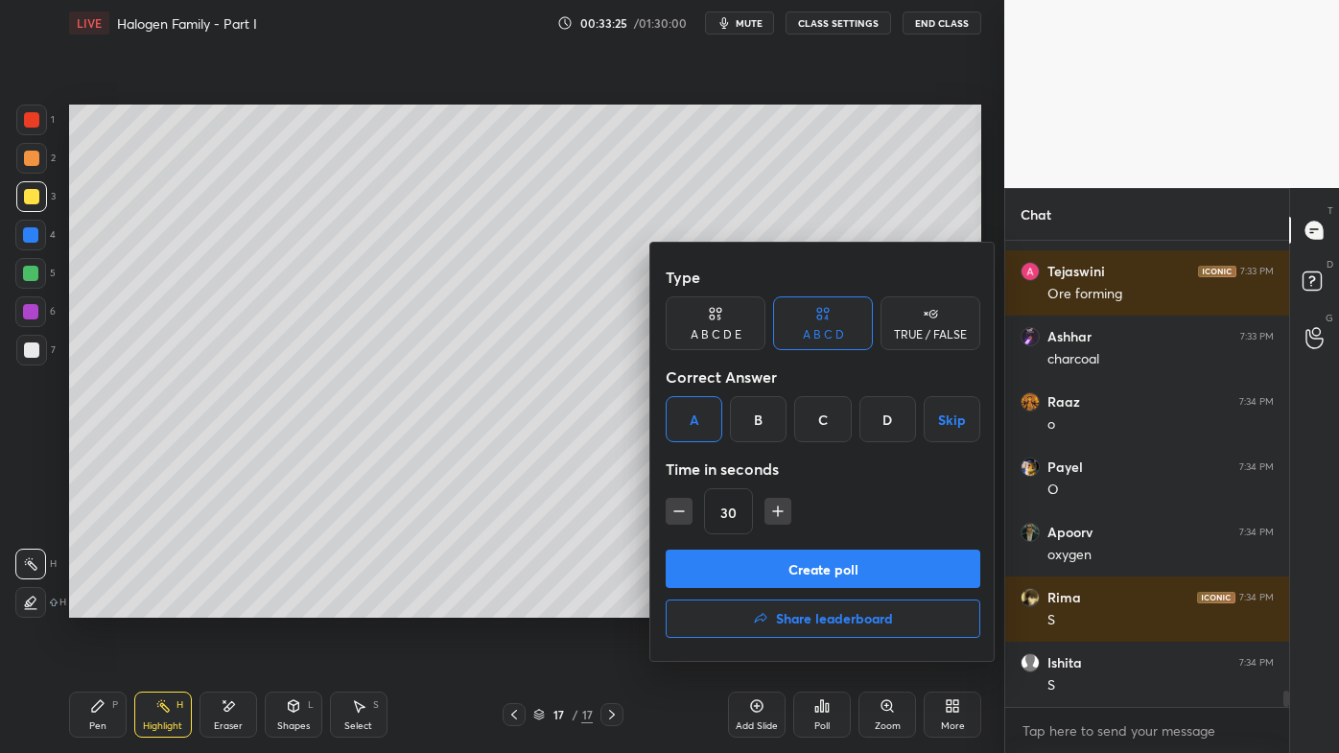
drag, startPoint x: 743, startPoint y: 567, endPoint x: 729, endPoint y: 561, distance: 15.5
click at [740, 567] on button "Create poll" at bounding box center [823, 569] width 315 height 38
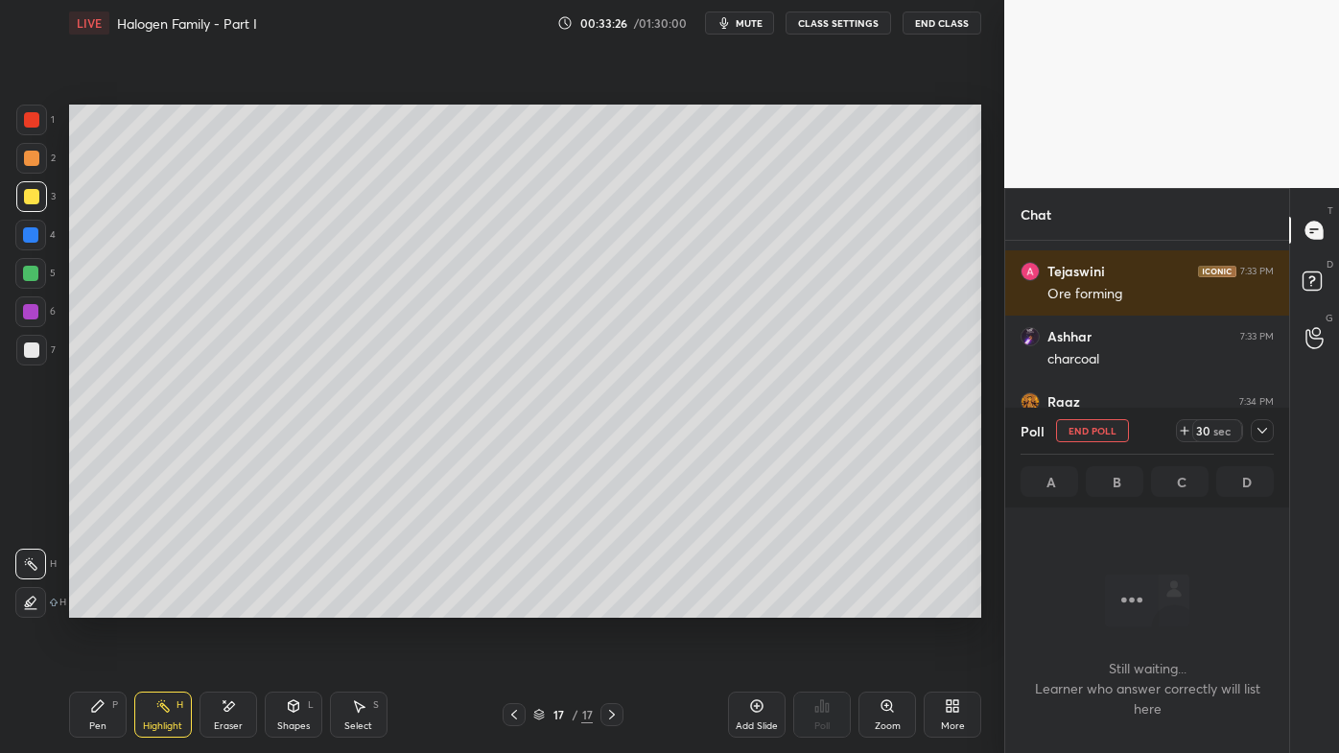
scroll to position [407, 278]
drag, startPoint x: 87, startPoint y: 715, endPoint x: 108, endPoint y: 674, distance: 45.5
click at [87, 605] on div "Pen P" at bounding box center [98, 715] width 58 height 46
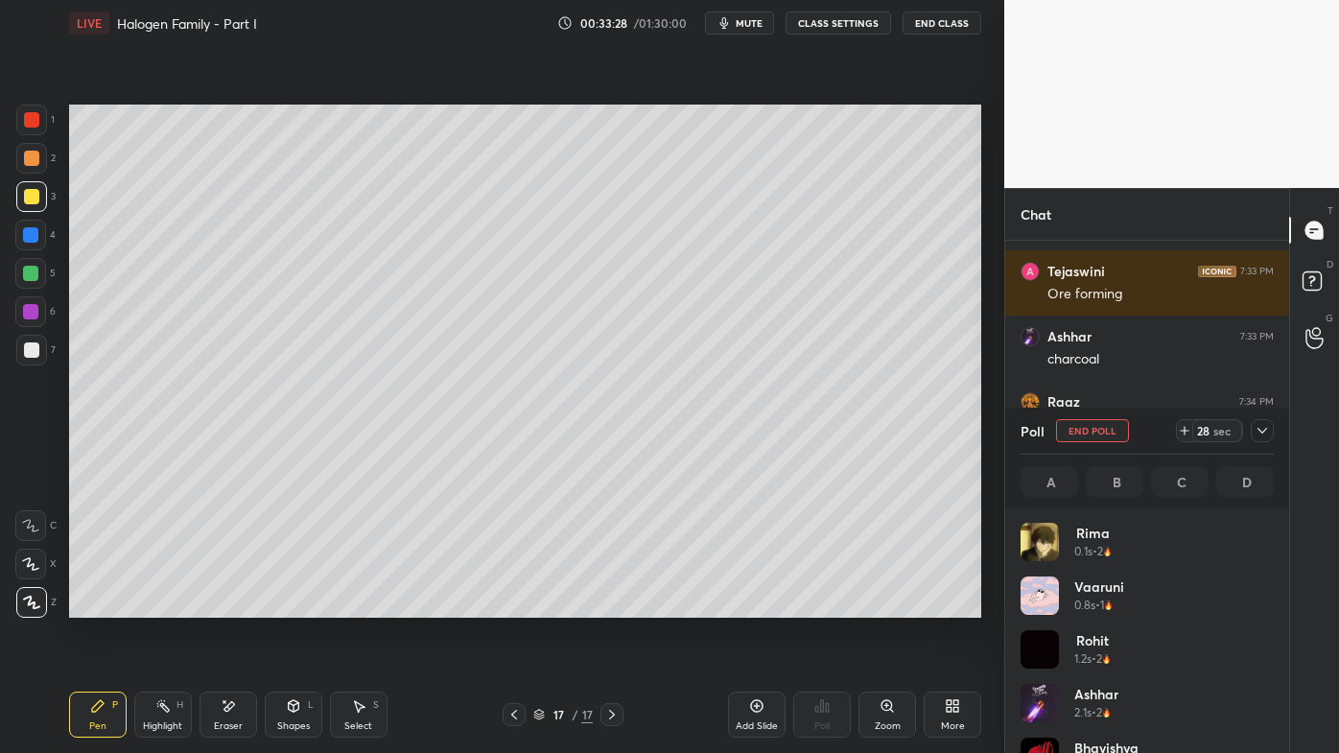
scroll to position [224, 247]
click at [1263, 428] on icon at bounding box center [1262, 430] width 15 height 15
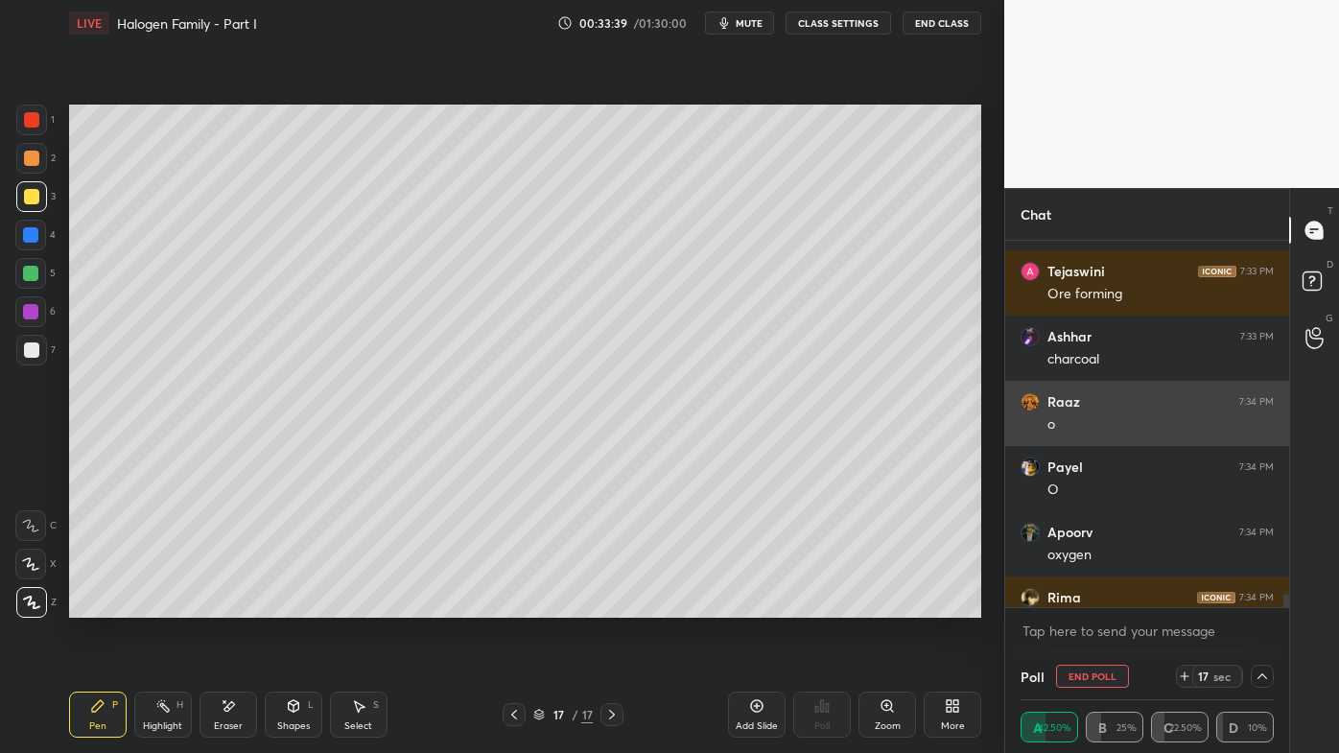
scroll to position [0, 5]
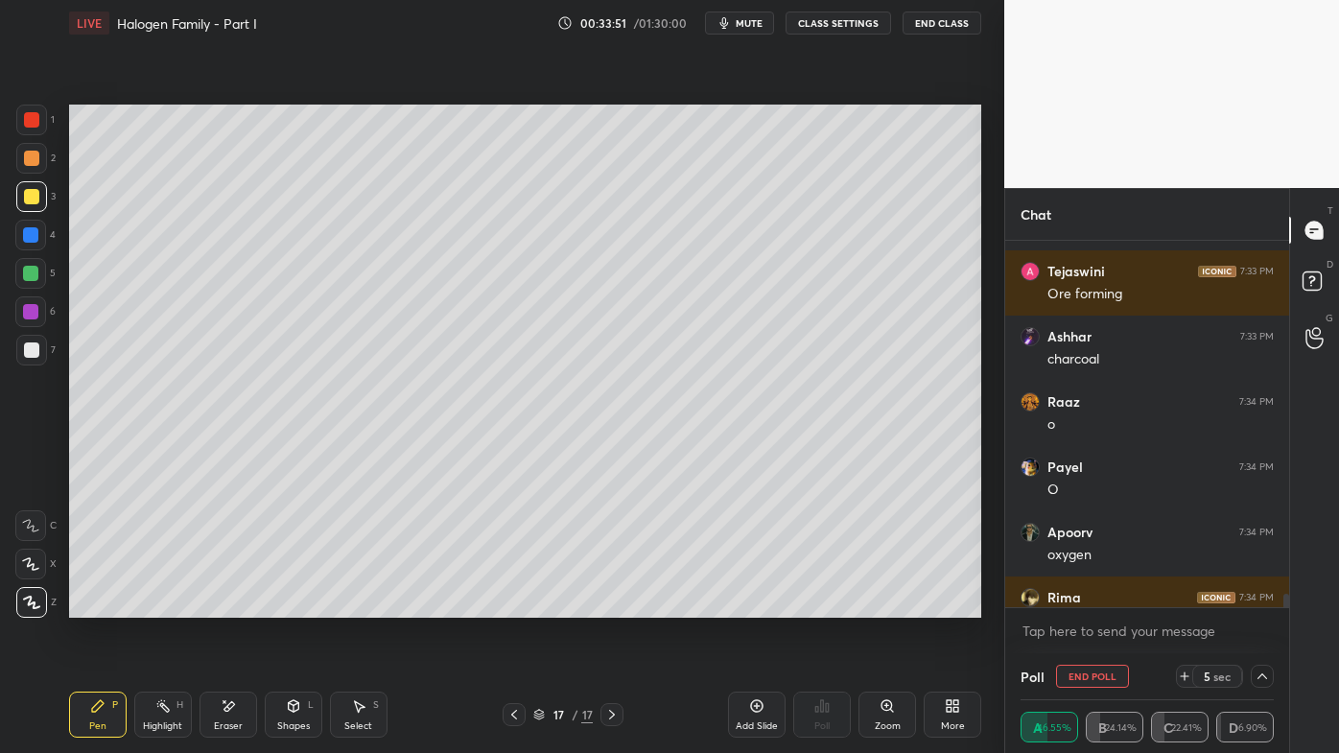
drag, startPoint x: 35, startPoint y: 346, endPoint x: 56, endPoint y: 349, distance: 21.3
click at [35, 345] on div at bounding box center [31, 349] width 15 height 15
click at [1262, 605] on icon at bounding box center [1262, 676] width 15 height 15
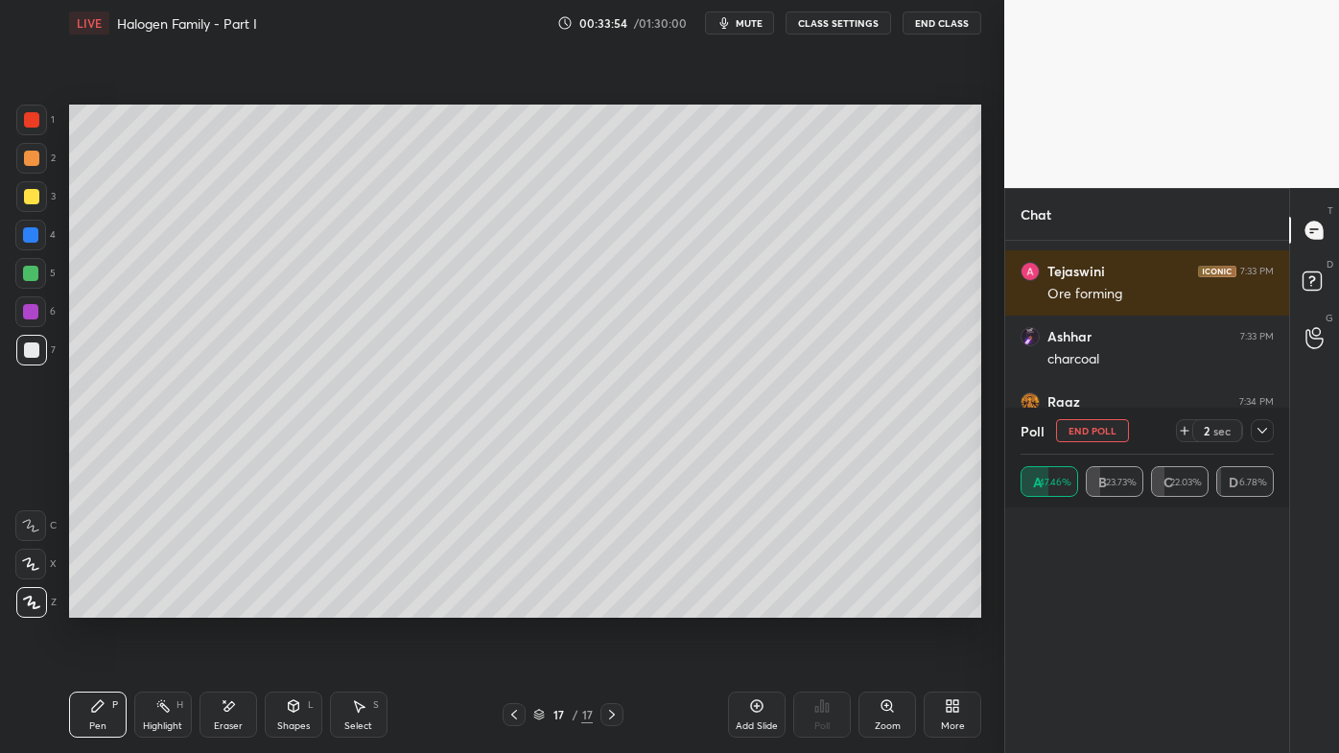
scroll to position [56, 247]
click at [1259, 430] on icon at bounding box center [1262, 430] width 15 height 15
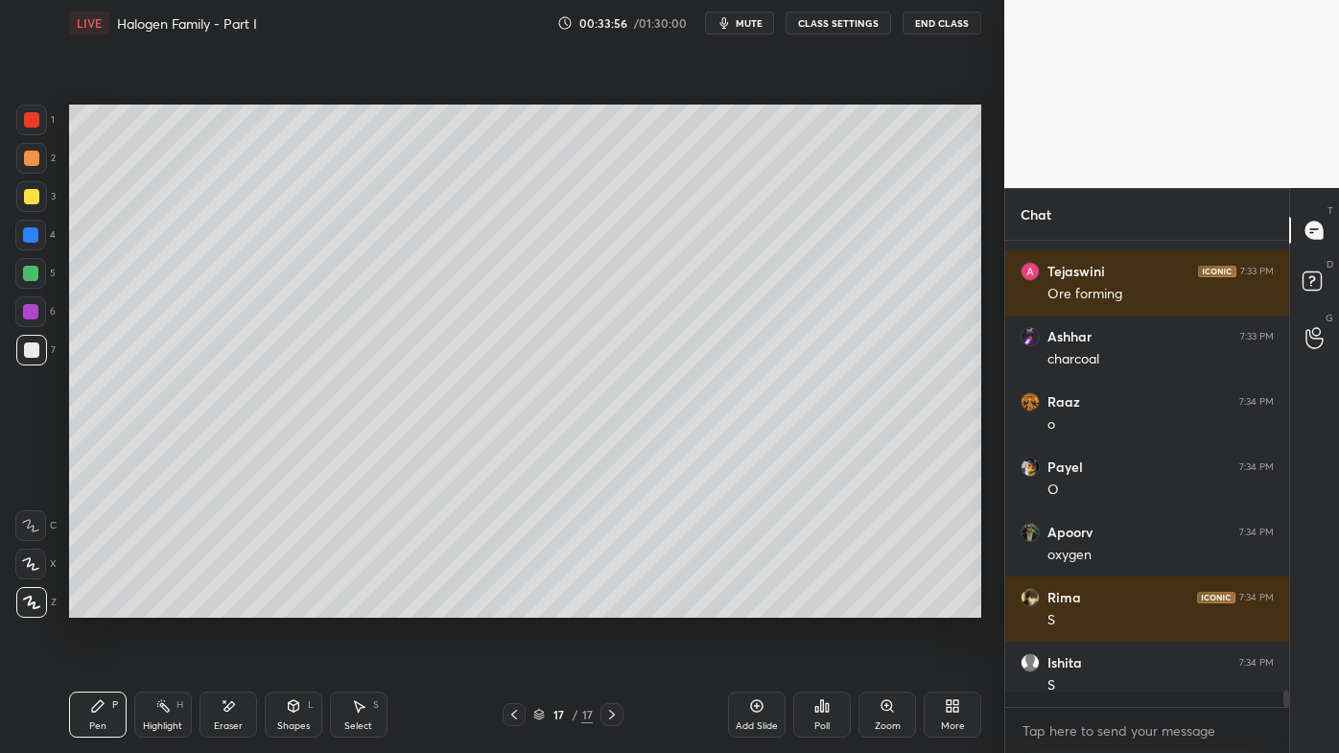
scroll to position [6, 5]
drag, startPoint x: 145, startPoint y: 708, endPoint x: 163, endPoint y: 662, distance: 49.5
click at [143, 605] on div "Highlight H" at bounding box center [163, 715] width 58 height 46
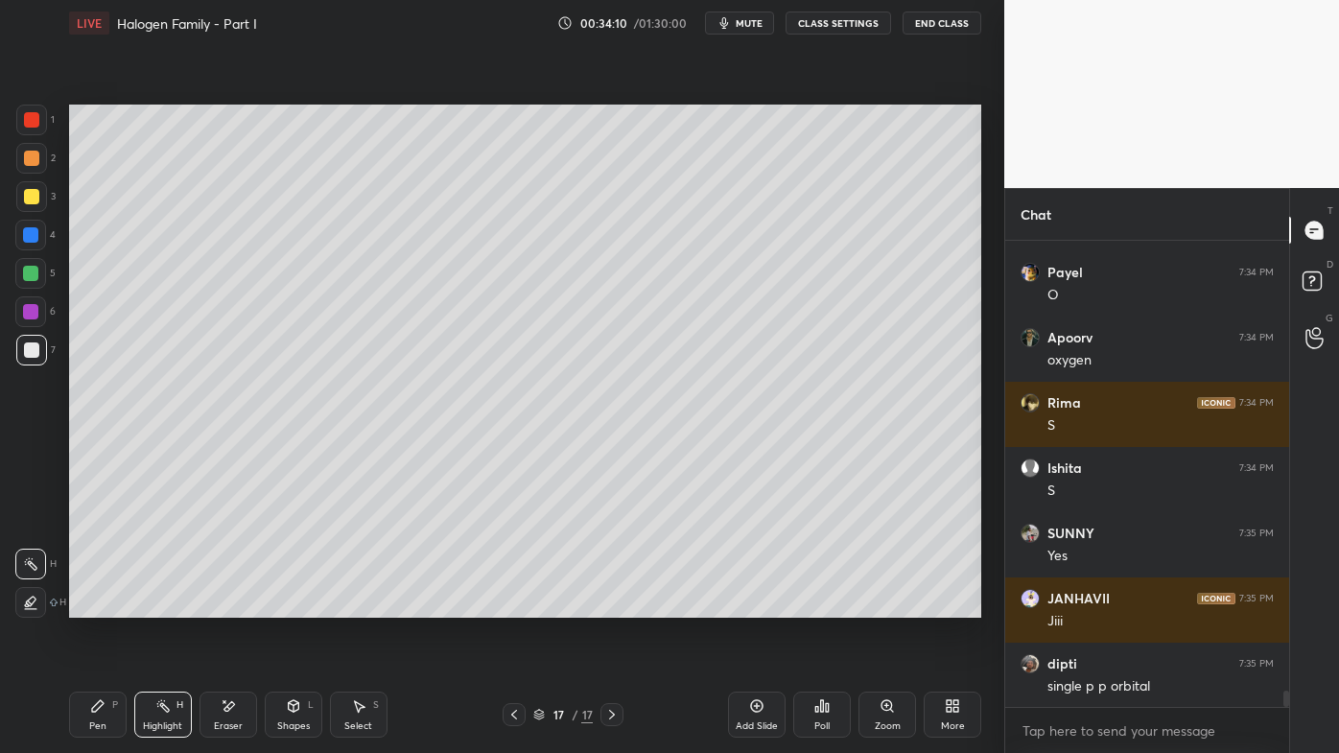
scroll to position [12955, 0]
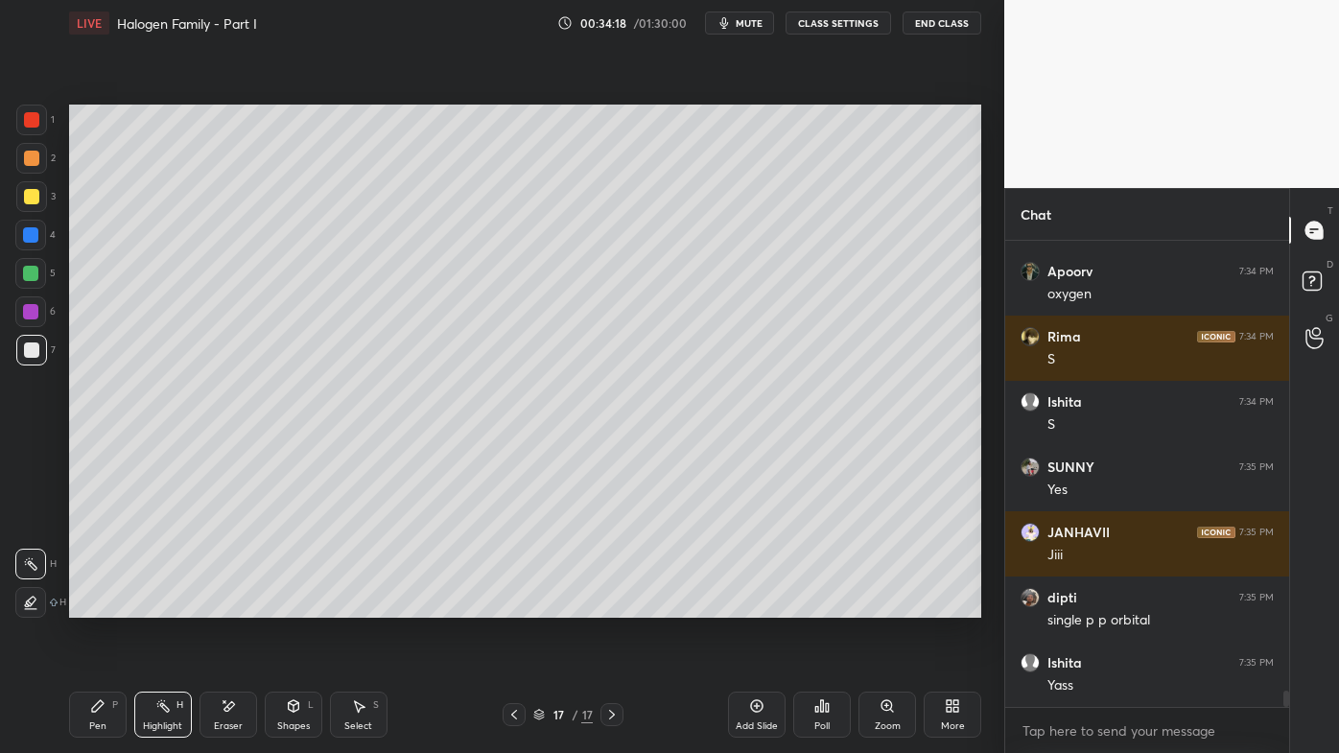
drag, startPoint x: 100, startPoint y: 704, endPoint x: 105, endPoint y: 671, distance: 33.0
click at [99, 605] on icon at bounding box center [97, 705] width 15 height 15
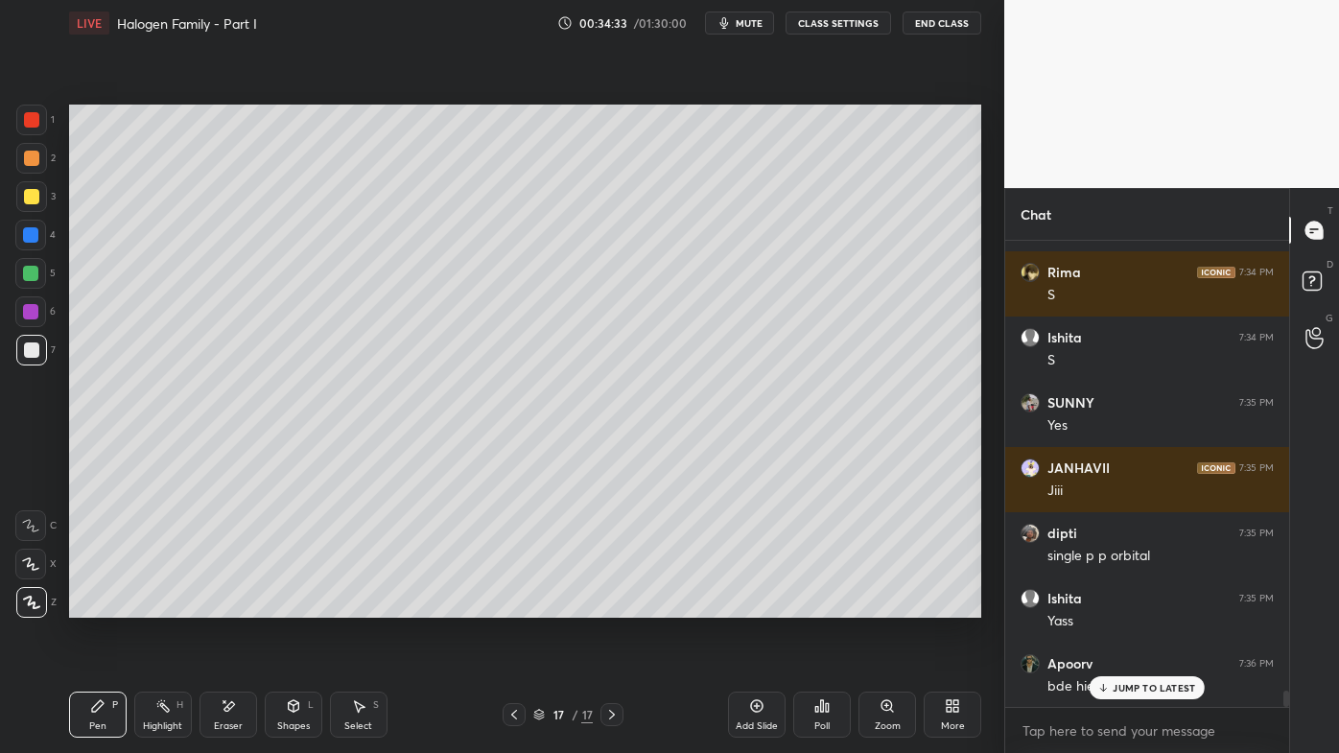
drag, startPoint x: 1110, startPoint y: 684, endPoint x: 989, endPoint y: 731, distance: 129.7
click at [1111, 605] on div "JUMP TO LATEST" at bounding box center [1147, 687] width 115 height 23
drag, startPoint x: 166, startPoint y: 700, endPoint x: 201, endPoint y: 620, distance: 88.0
click at [165, 605] on div "Highlight H" at bounding box center [163, 715] width 58 height 46
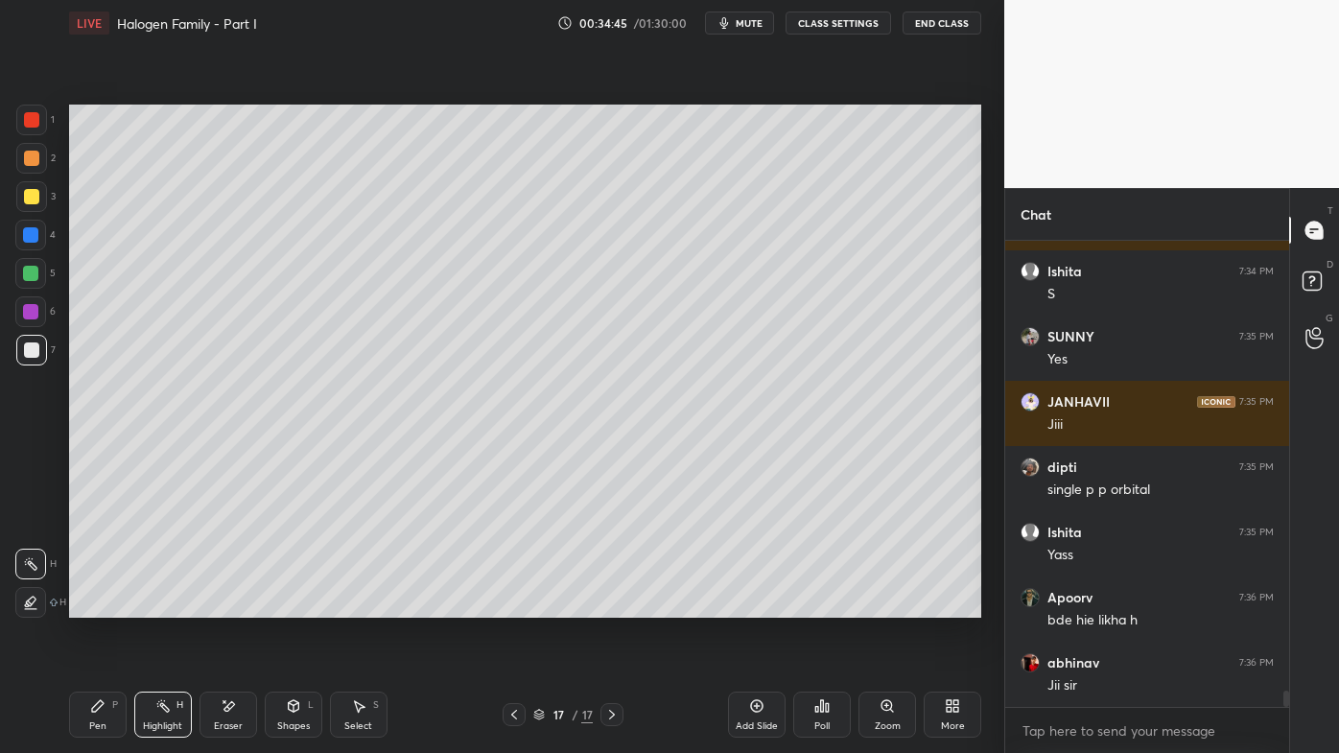
click at [510, 605] on icon at bounding box center [513, 714] width 15 height 15
click at [508, 605] on icon at bounding box center [513, 714] width 15 height 15
drag, startPoint x: 91, startPoint y: 708, endPoint x: 88, endPoint y: 677, distance: 30.8
click at [91, 605] on icon at bounding box center [97, 705] width 15 height 15
click at [86, 459] on div "Setting up your live class Poll for secs No correct answer Start poll" at bounding box center [525, 361] width 928 height 630
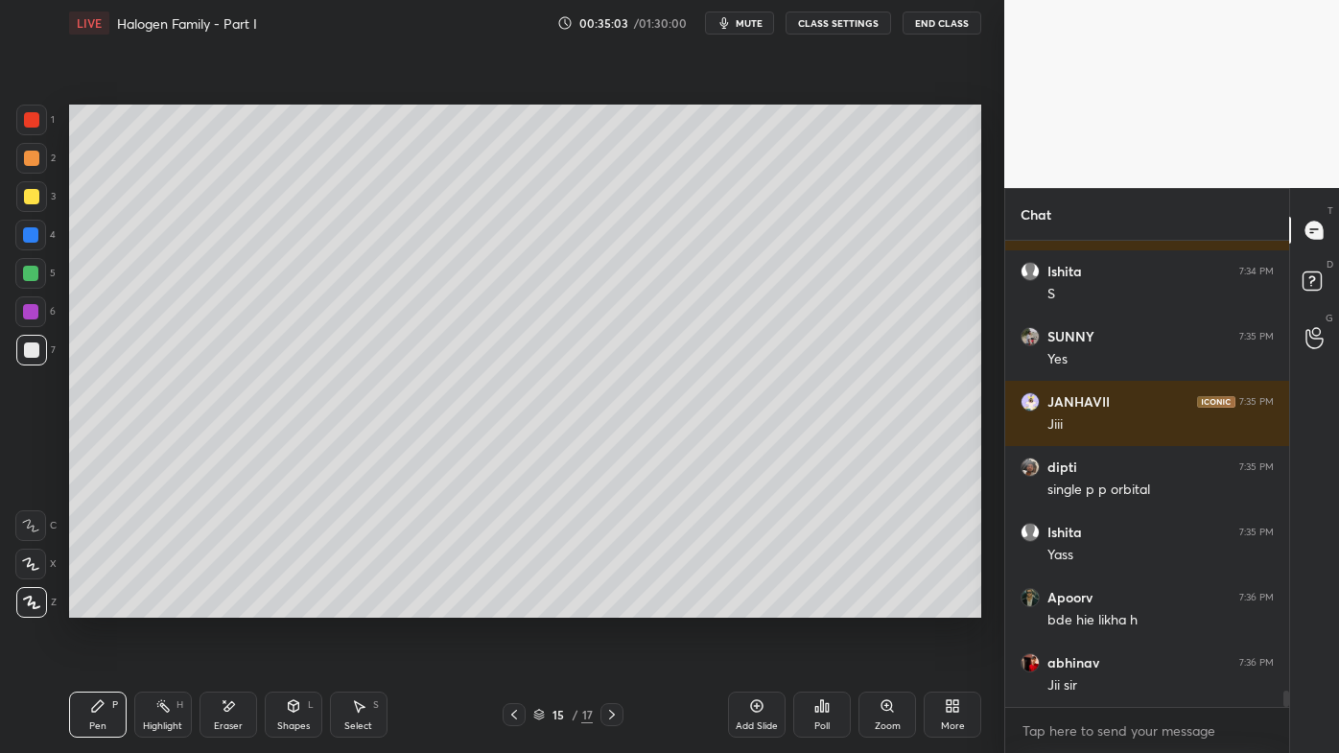
drag, startPoint x: 228, startPoint y: 700, endPoint x: 263, endPoint y: 622, distance: 85.9
click at [230, 605] on div "Eraser" at bounding box center [229, 715] width 58 height 46
drag, startPoint x: 95, startPoint y: 713, endPoint x: 98, endPoint y: 701, distance: 11.9
click at [97, 605] on icon at bounding box center [97, 705] width 15 height 15
click at [610, 605] on icon at bounding box center [612, 715] width 6 height 10
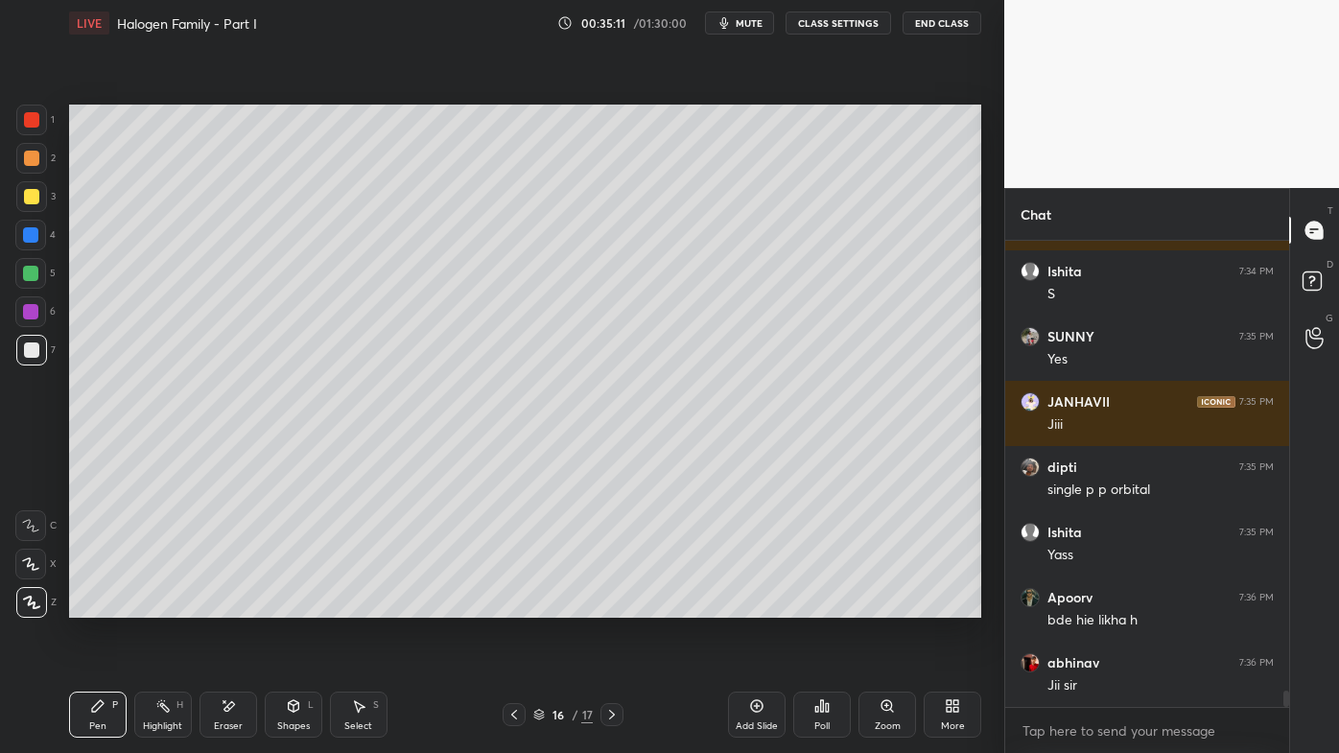
click at [613, 605] on icon at bounding box center [611, 714] width 15 height 15
click at [758, 605] on icon at bounding box center [756, 705] width 15 height 15
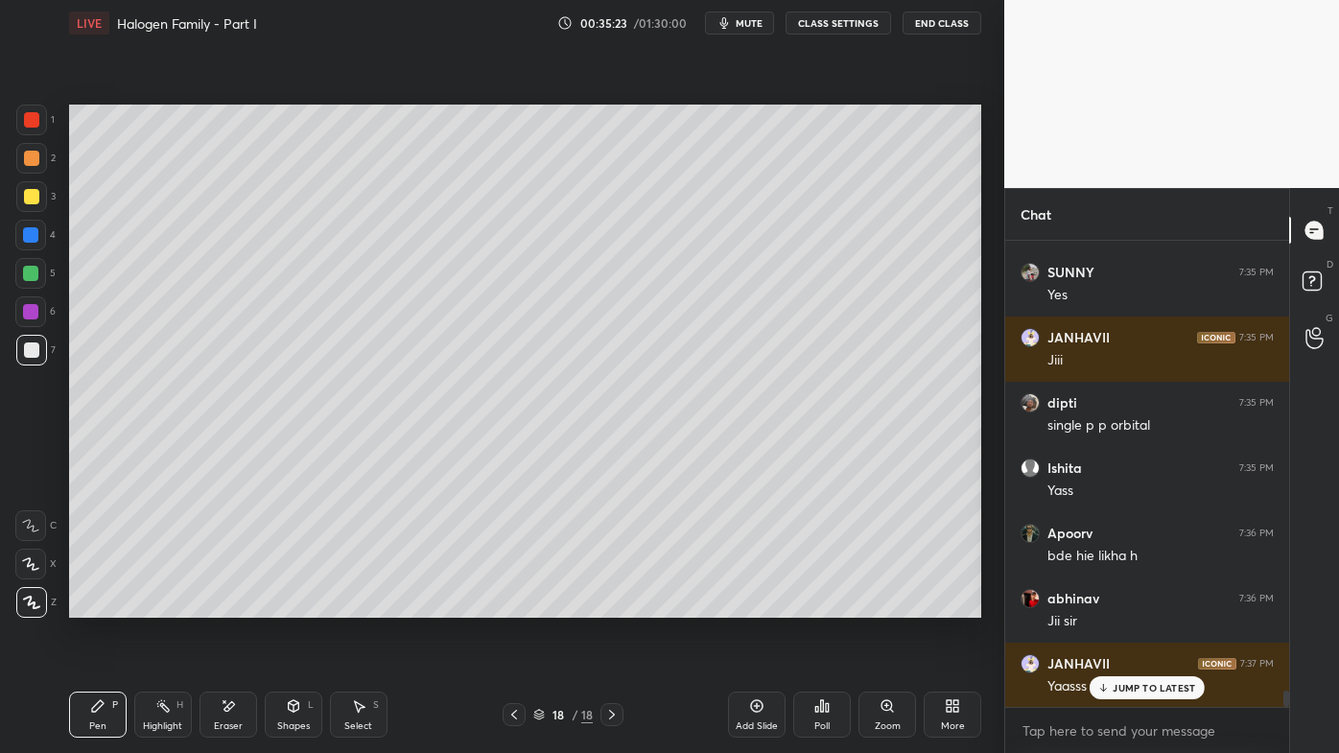
drag, startPoint x: 94, startPoint y: 705, endPoint x: 86, endPoint y: 696, distance: 11.6
click at [93, 605] on icon at bounding box center [97, 705] width 15 height 15
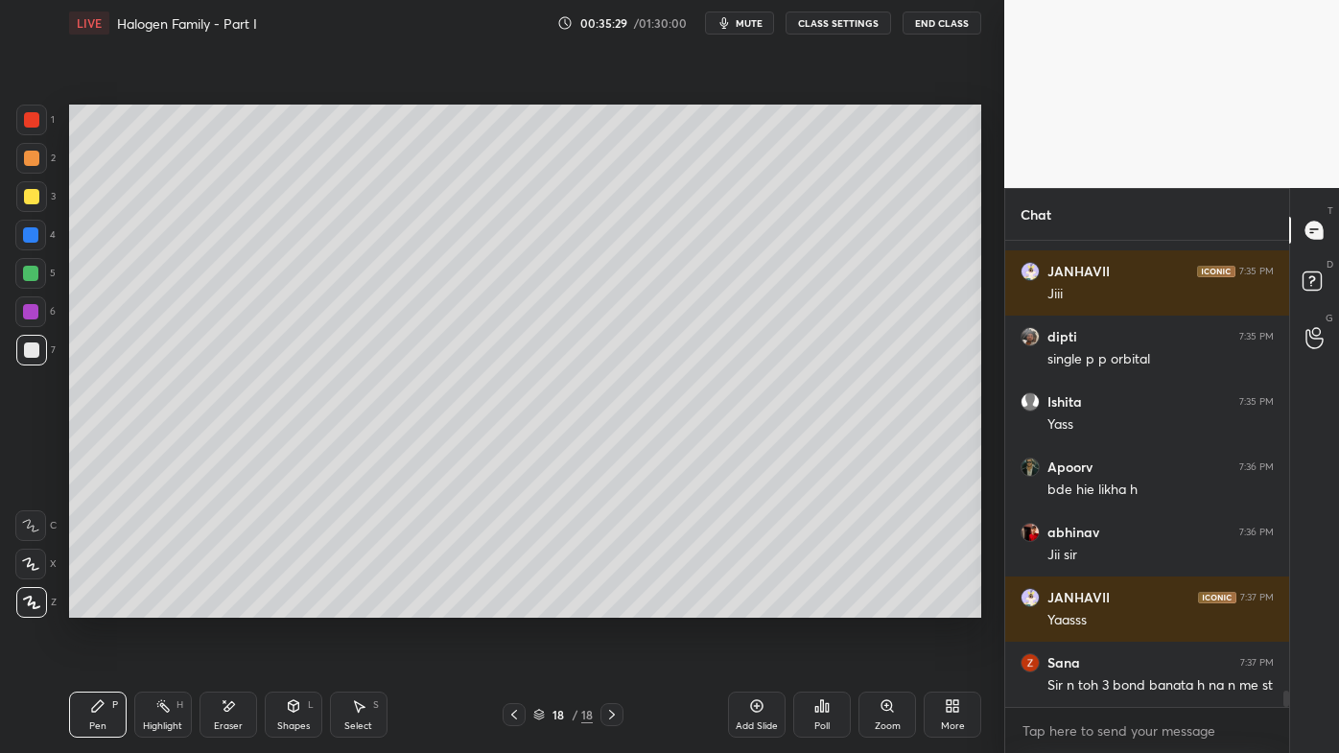
click at [511, 605] on icon at bounding box center [513, 714] width 15 height 15
click at [512, 605] on icon at bounding box center [513, 714] width 15 height 15
click at [509, 605] on icon at bounding box center [513, 714] width 15 height 15
click at [511, 605] on icon at bounding box center [513, 714] width 15 height 15
click at [614, 605] on icon at bounding box center [611, 714] width 15 height 15
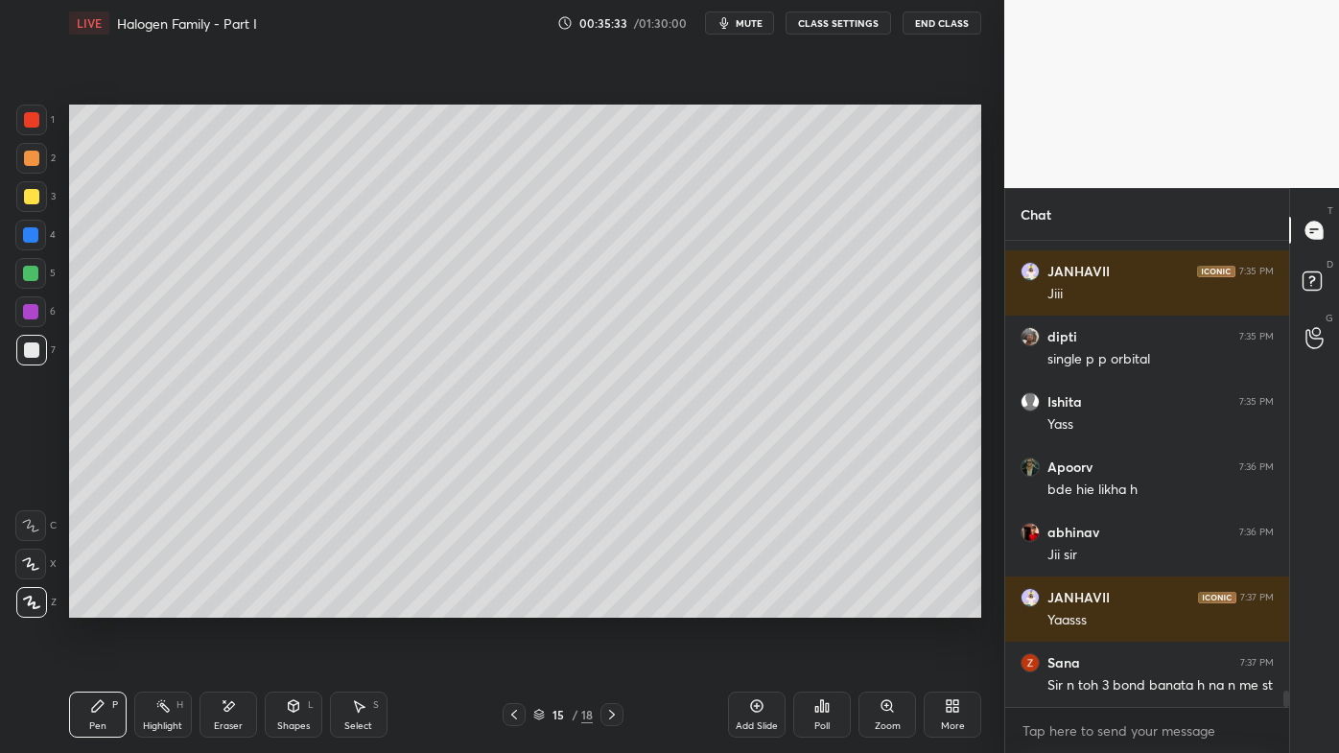
click at [612, 605] on icon at bounding box center [611, 714] width 15 height 15
click at [614, 605] on icon at bounding box center [611, 714] width 15 height 15
click at [611, 605] on icon at bounding box center [611, 714] width 15 height 15
click at [102, 605] on icon at bounding box center [97, 705] width 15 height 15
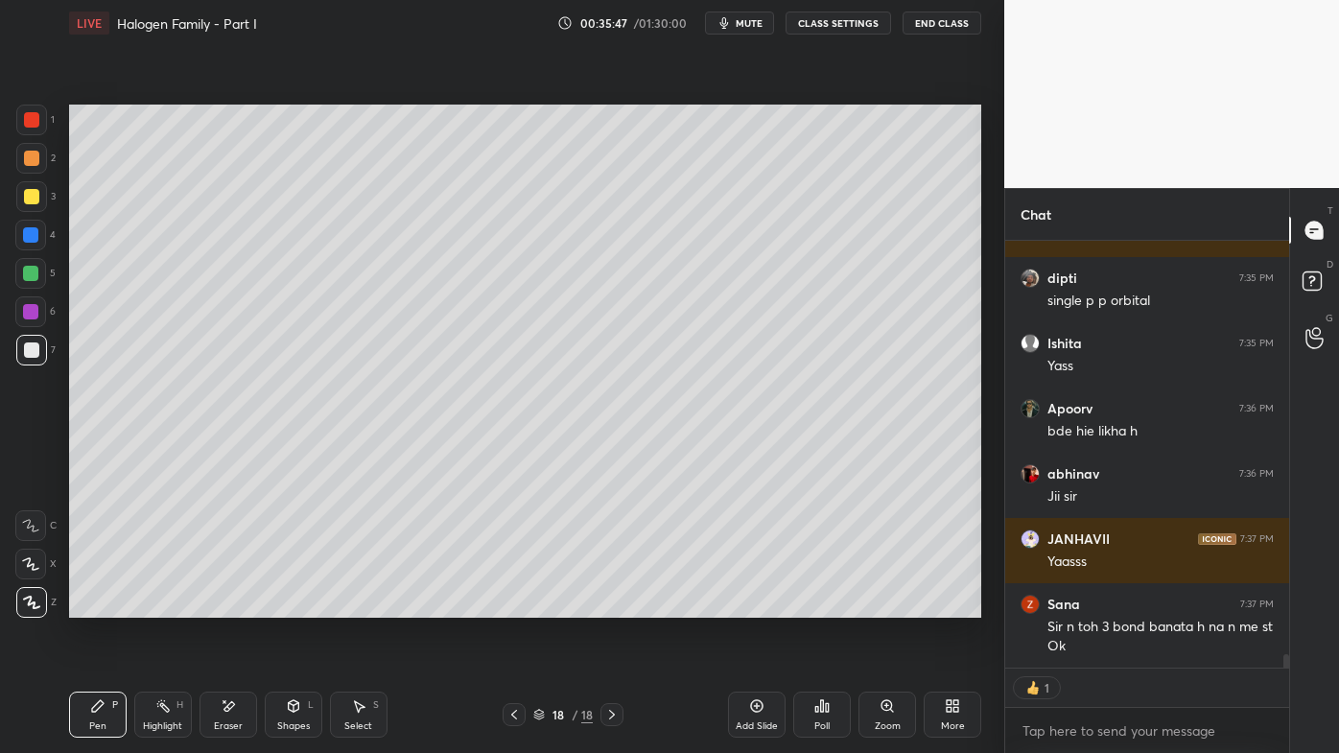
type textarea "x"
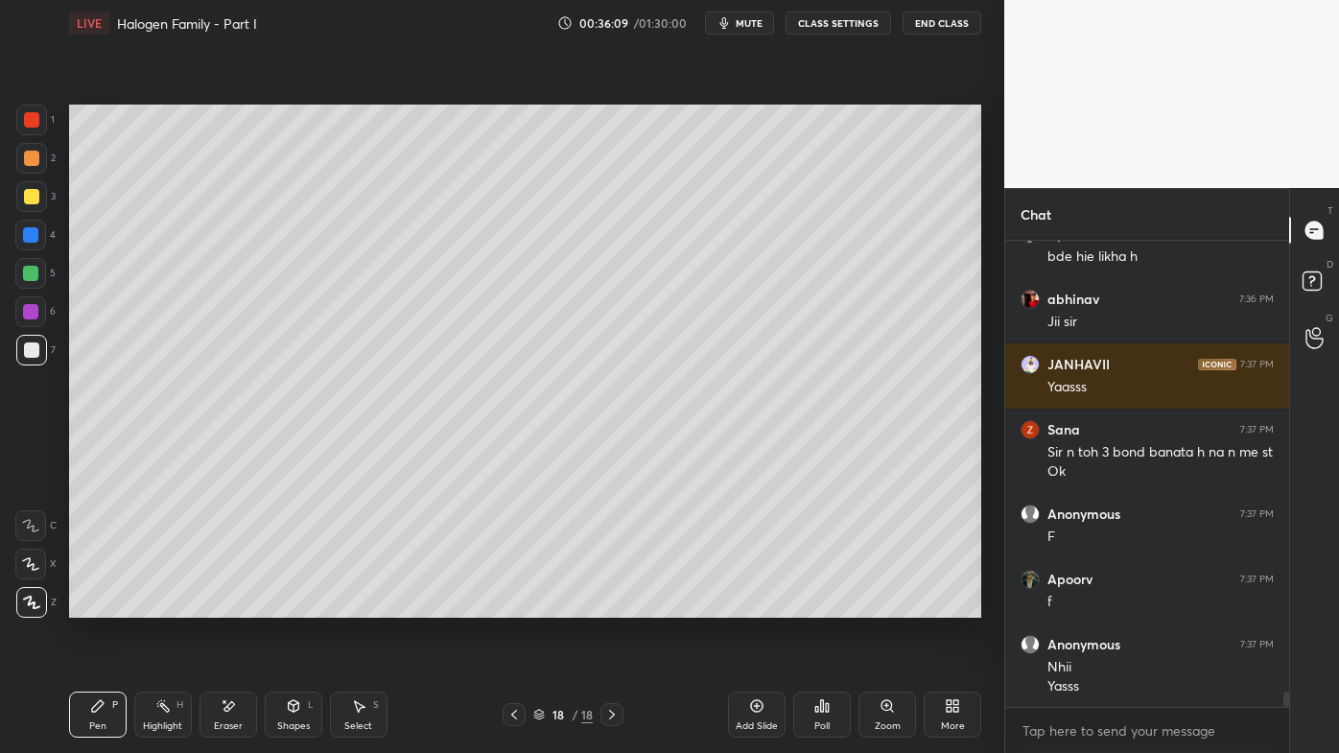
scroll to position [13516, 0]
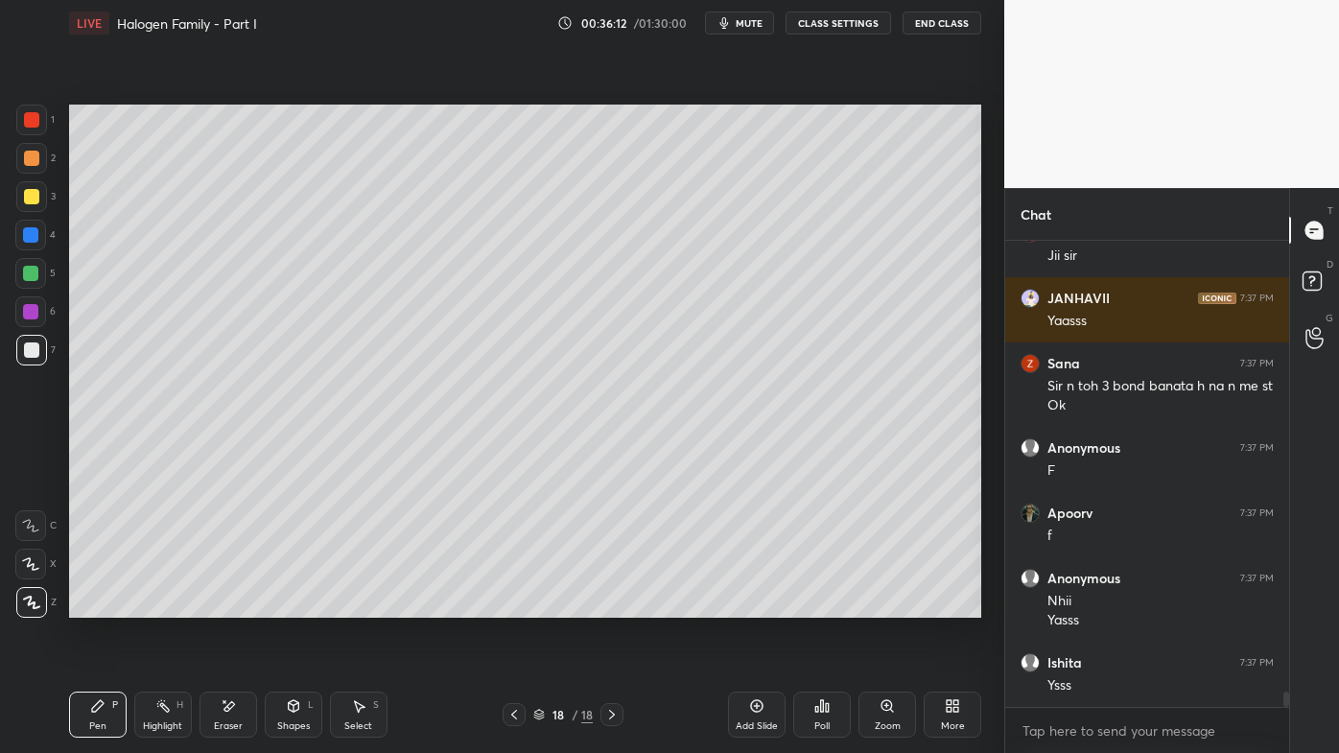
click at [816, 605] on icon at bounding box center [821, 705] width 15 height 15
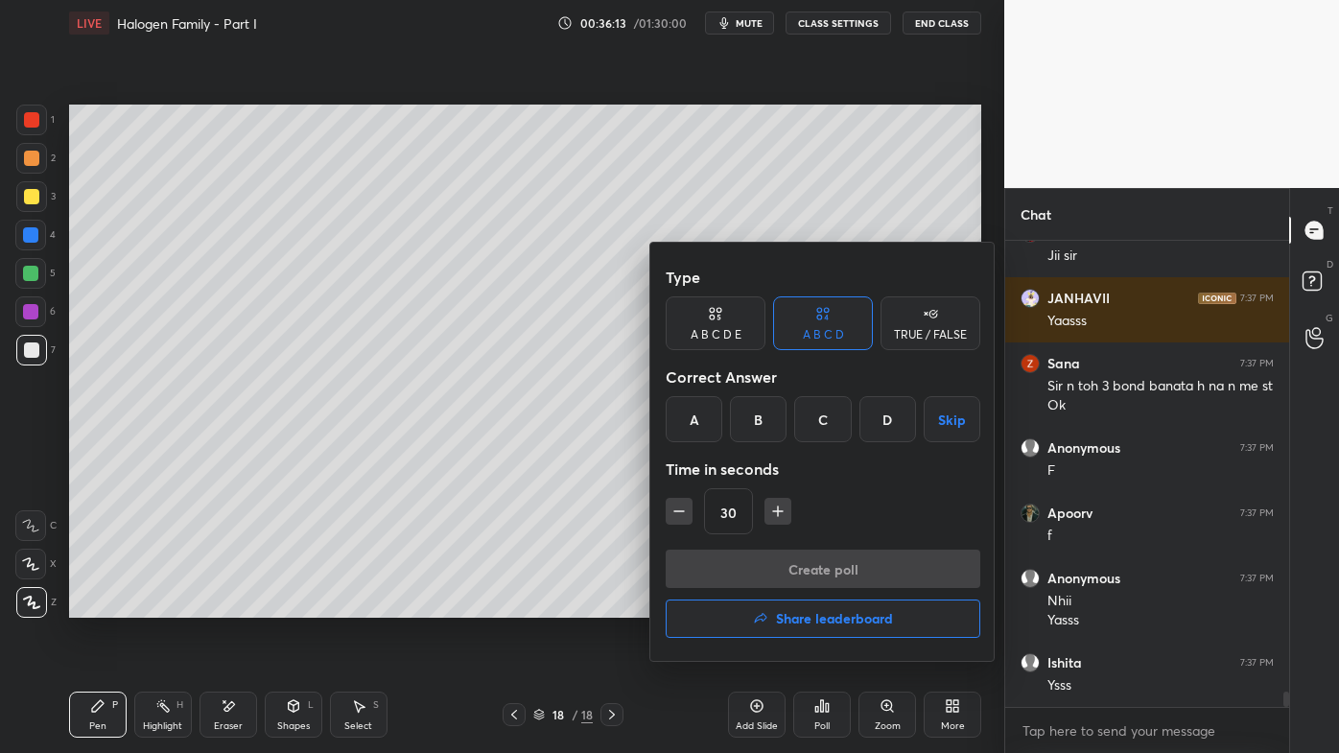
drag, startPoint x: 705, startPoint y: 424, endPoint x: 713, endPoint y: 438, distance: 16.3
click at [706, 423] on div "A" at bounding box center [694, 419] width 57 height 46
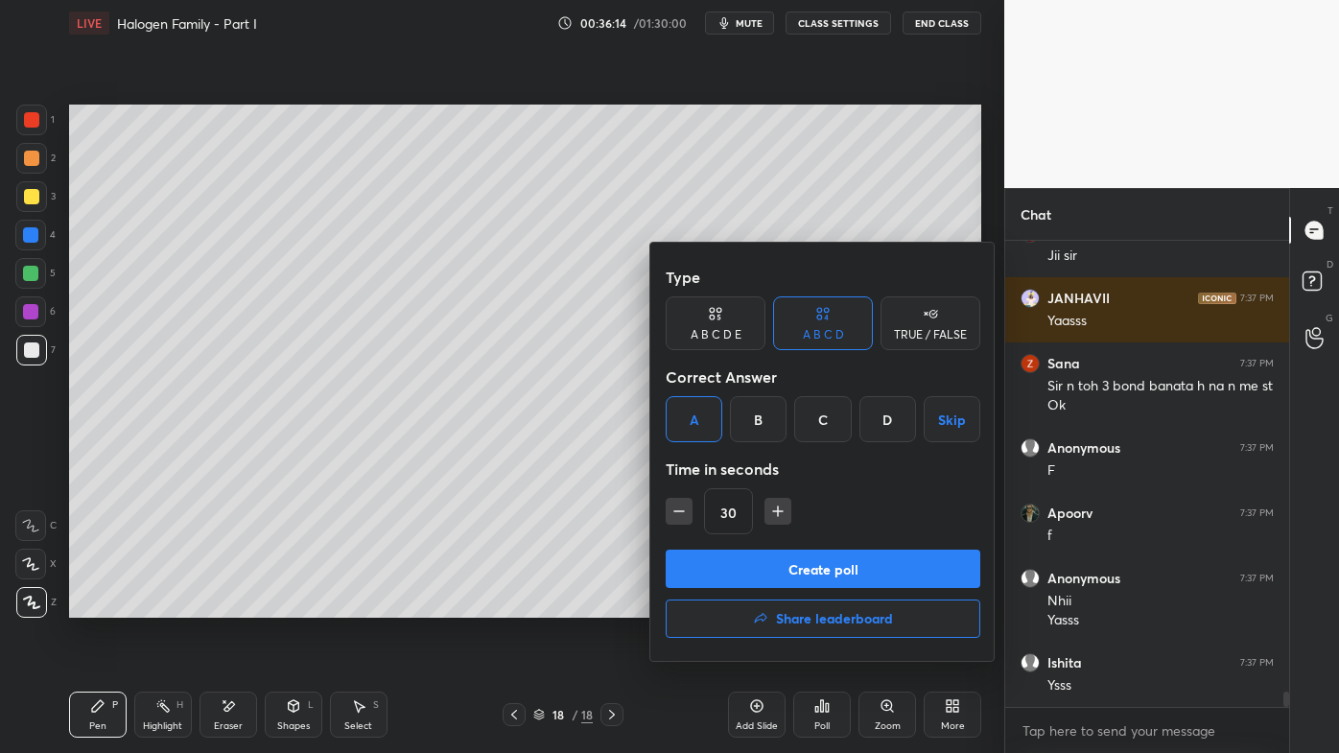
click at [670, 508] on button "button" at bounding box center [679, 511] width 27 height 27
type input "15"
click at [725, 566] on button "Create poll" at bounding box center [823, 569] width 315 height 38
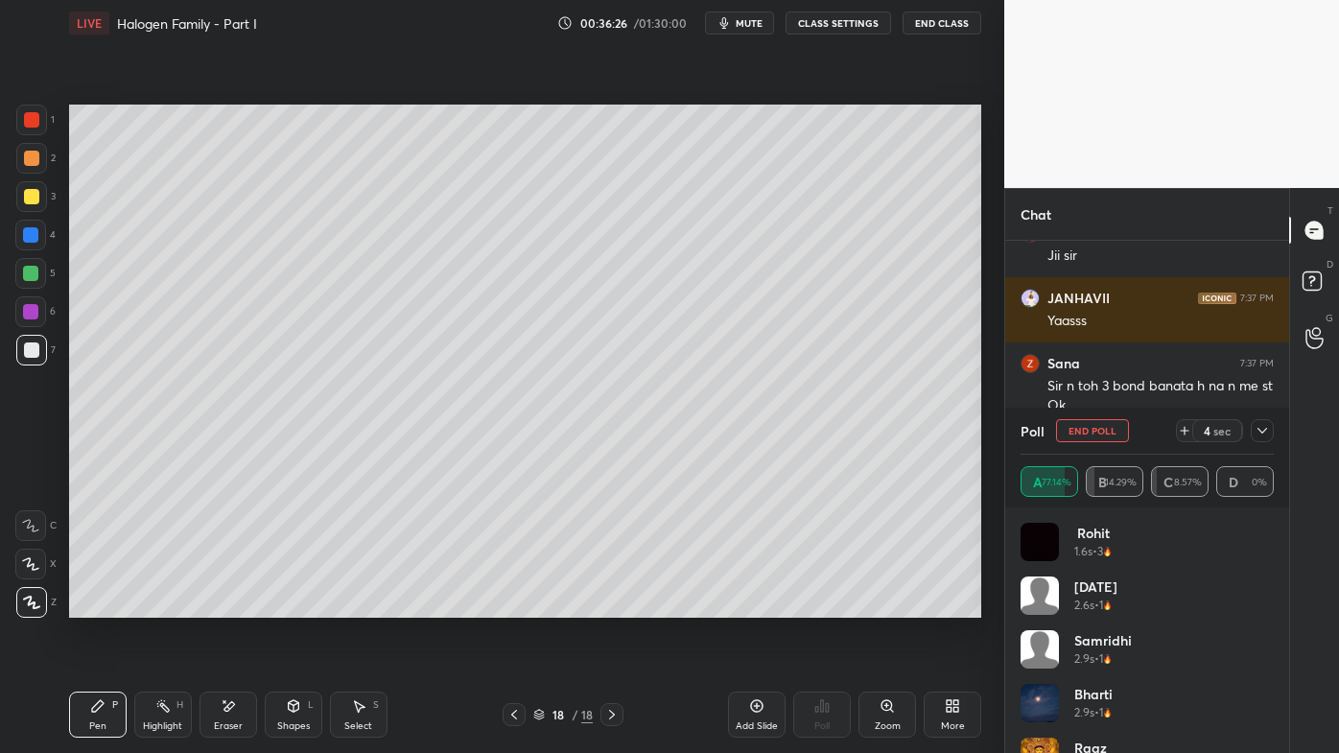
scroll to position [13680, 0]
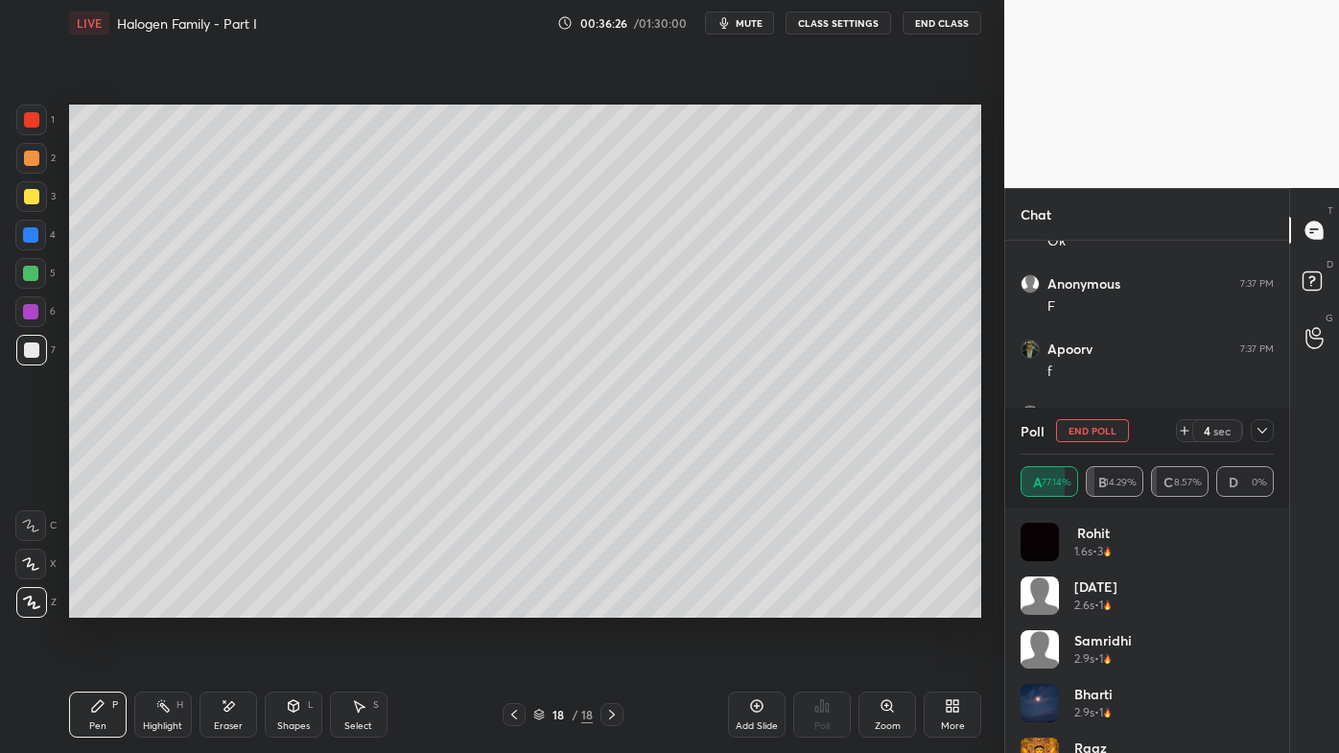
click at [163, 605] on icon at bounding box center [162, 705] width 15 height 15
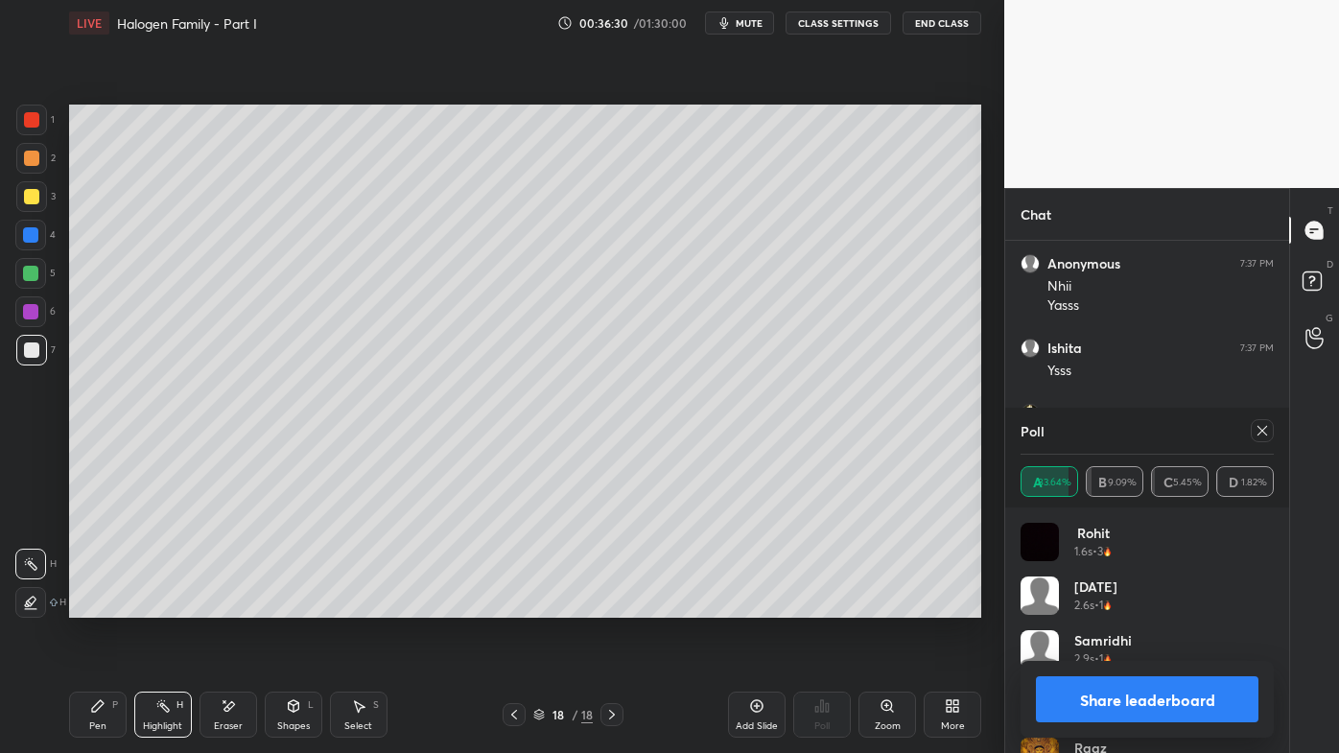
drag, startPoint x: 1266, startPoint y: 427, endPoint x: 1249, endPoint y: 433, distance: 18.2
click at [1266, 427] on icon at bounding box center [1262, 430] width 15 height 15
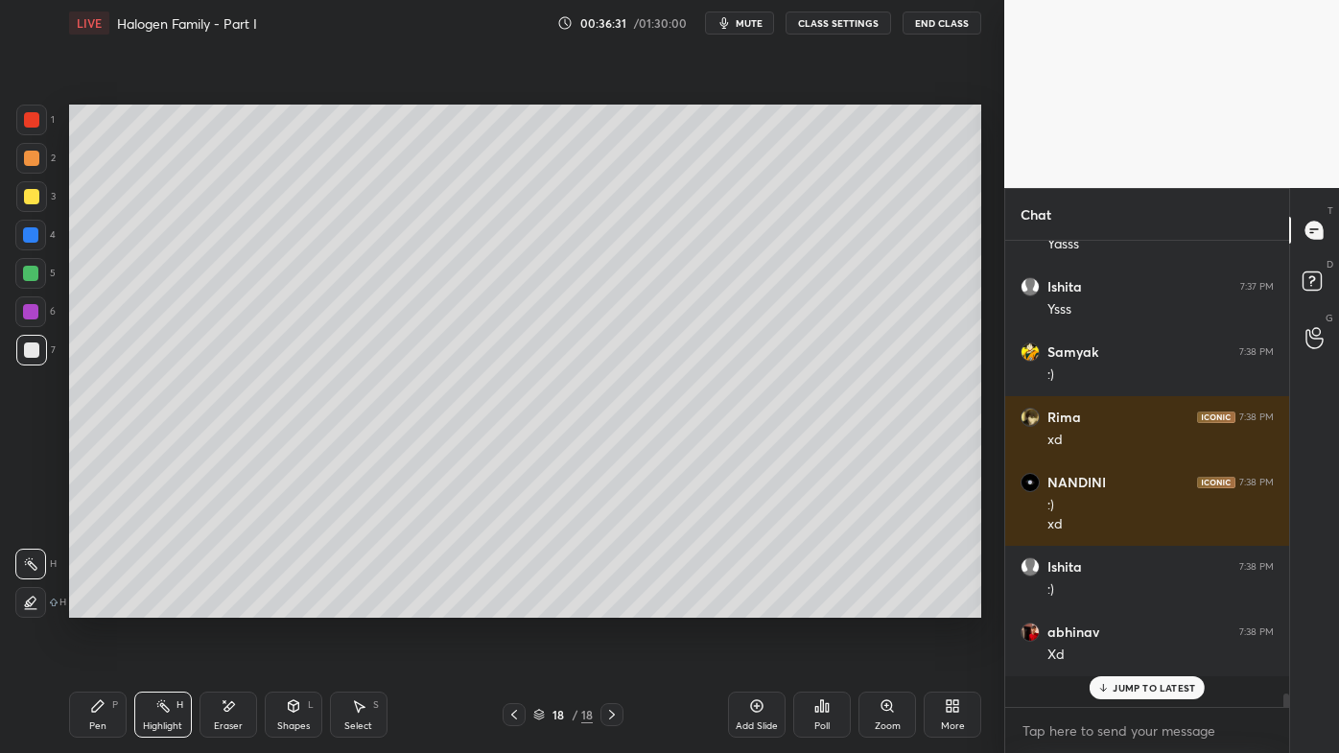
scroll to position [7, 5]
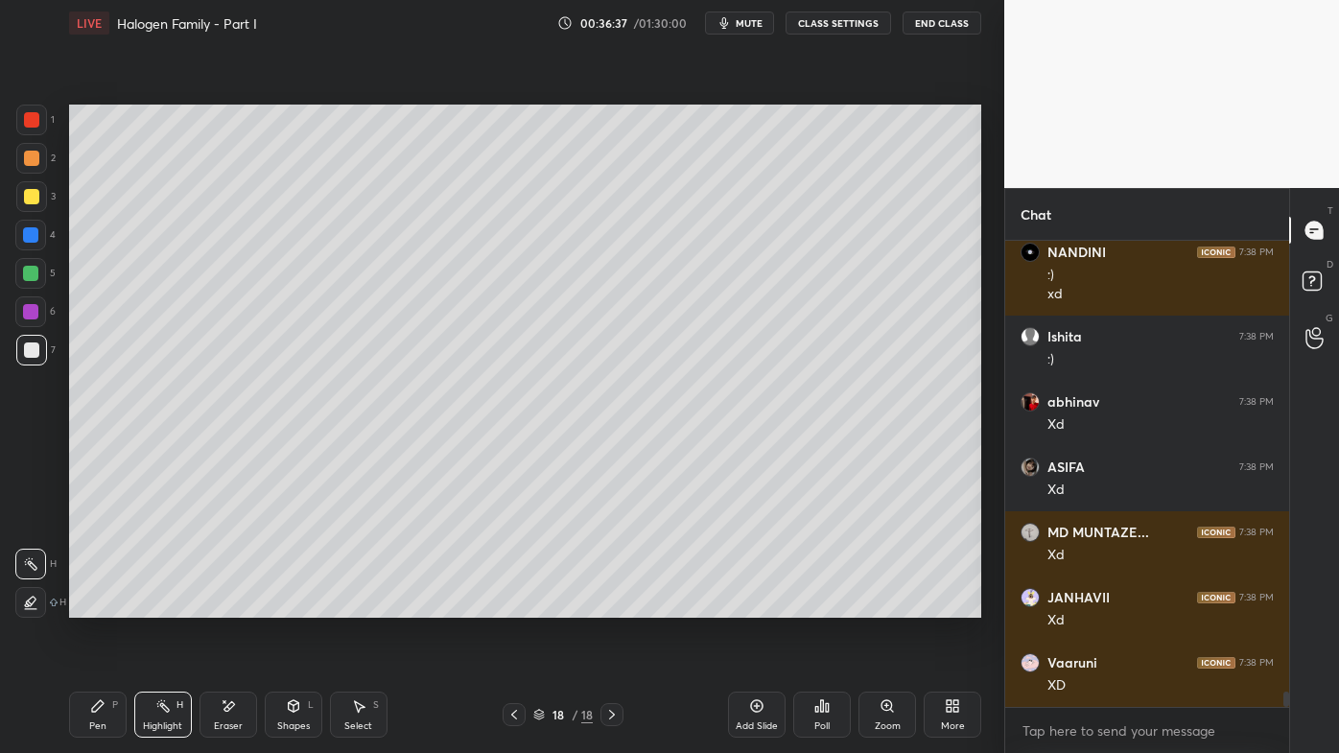
click at [94, 605] on icon at bounding box center [98, 706] width 12 height 12
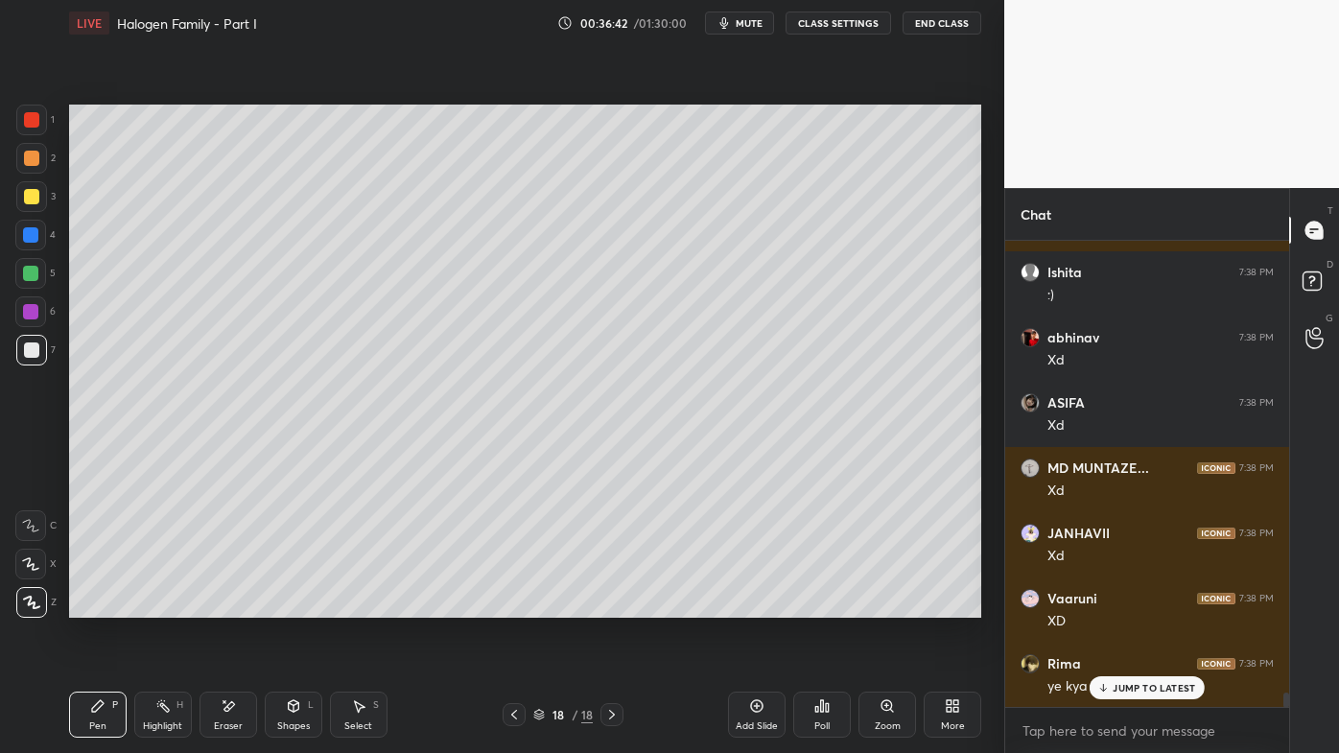
drag, startPoint x: 88, startPoint y: 701, endPoint x: 85, endPoint y: 677, distance: 24.2
click at [85, 605] on div "Pen P" at bounding box center [98, 715] width 58 height 46
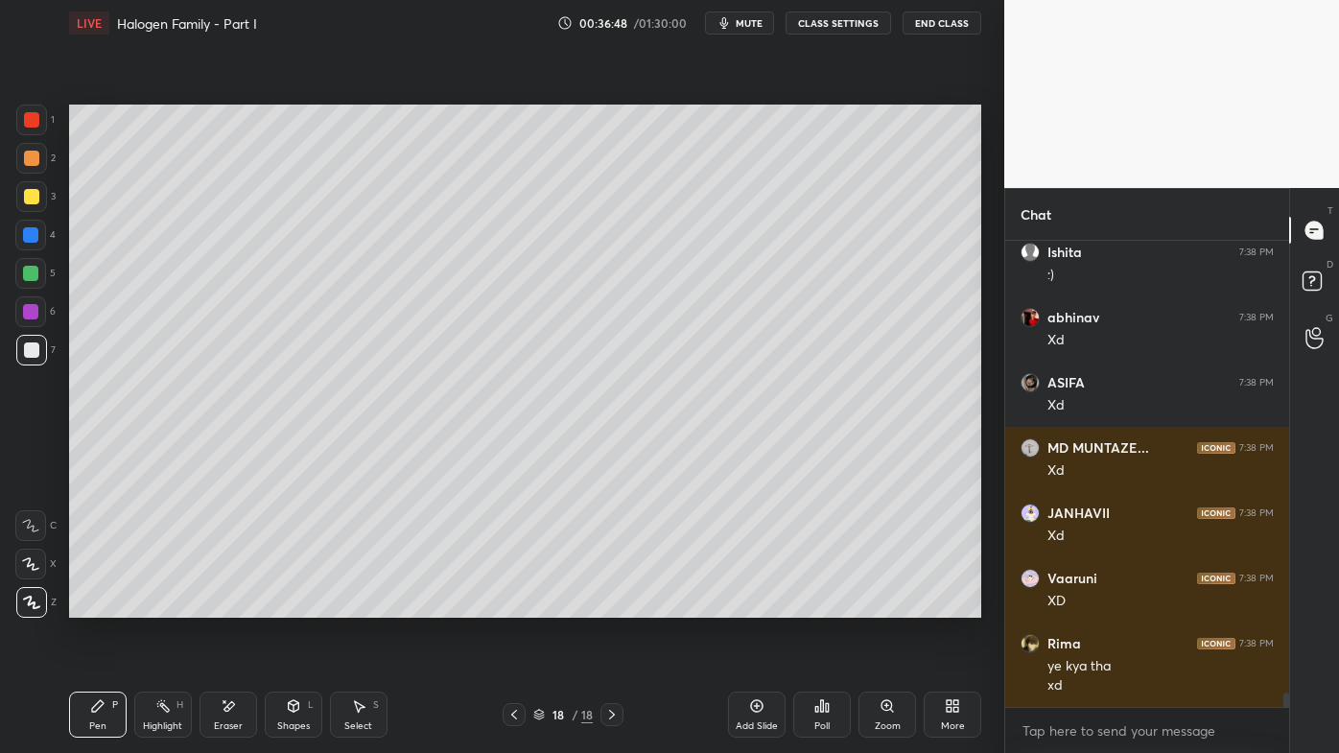
drag, startPoint x: 232, startPoint y: 703, endPoint x: 358, endPoint y: 618, distance: 151.9
click at [230, 605] on icon at bounding box center [229, 706] width 11 height 10
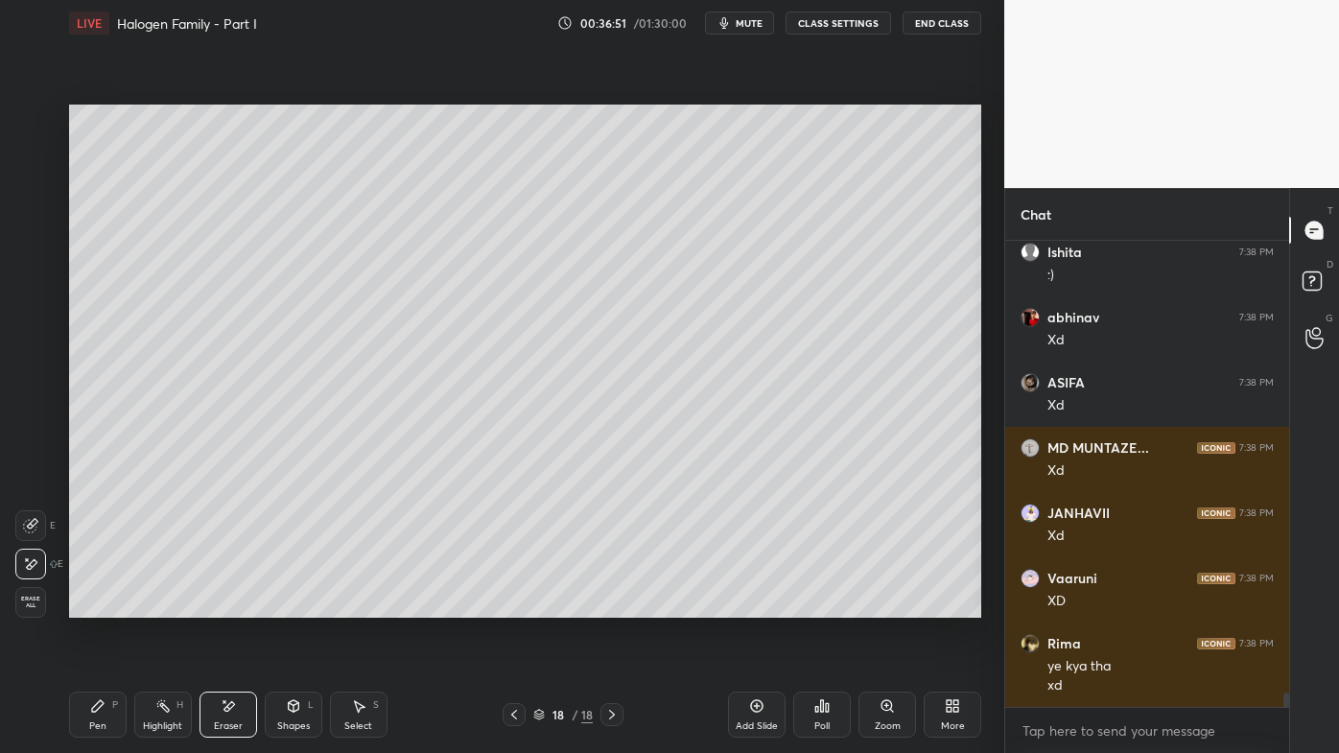
drag, startPoint x: 81, startPoint y: 703, endPoint x: 135, endPoint y: 620, distance: 99.8
click at [82, 605] on div "Pen P" at bounding box center [98, 715] width 58 height 46
drag, startPoint x: 112, startPoint y: 688, endPoint x: 142, endPoint y: 681, distance: 30.5
click at [110, 605] on div "Pen P Highlight H Eraser Shapes L Select S 18 / 18 Add Slide Poll Zoom More" at bounding box center [525, 714] width 912 height 77
drag, startPoint x: 100, startPoint y: 705, endPoint x: 105, endPoint y: 692, distance: 14.3
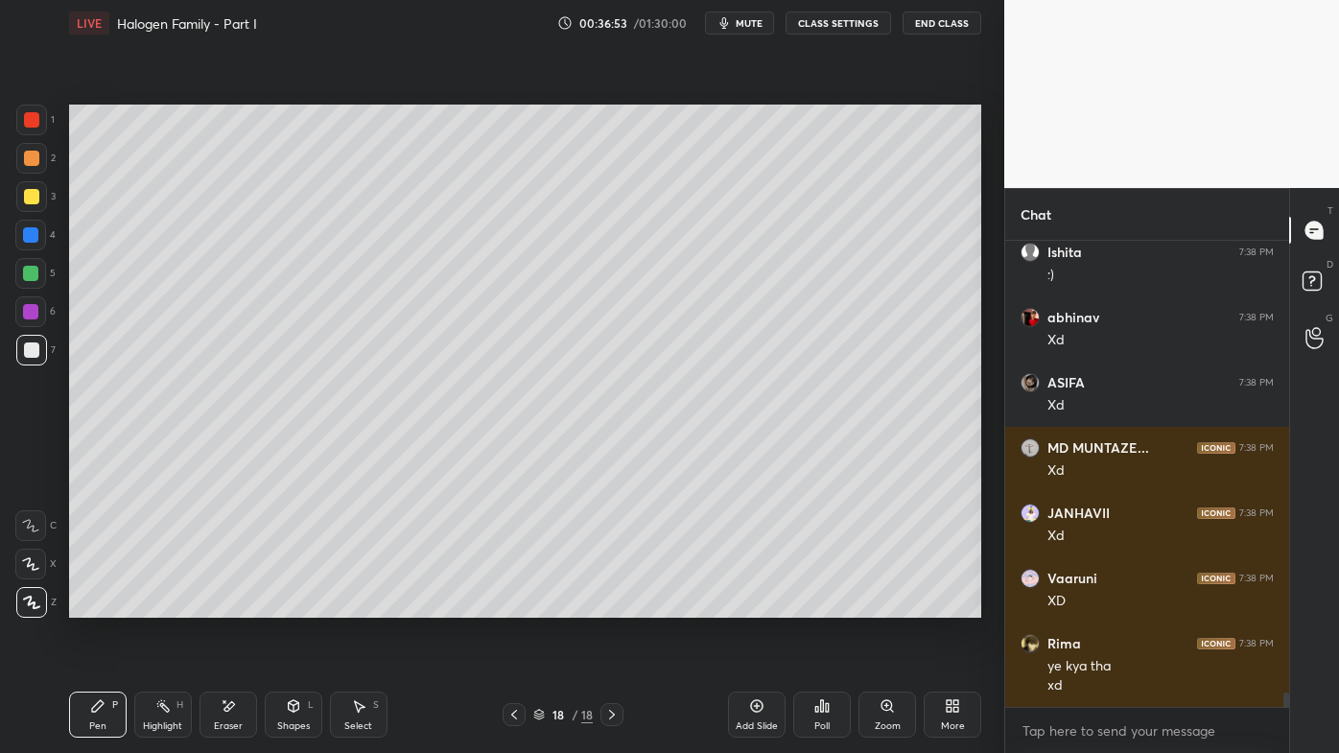
click at [102, 605] on icon at bounding box center [97, 705] width 15 height 15
click at [161, 605] on rect at bounding box center [165, 708] width 10 height 10
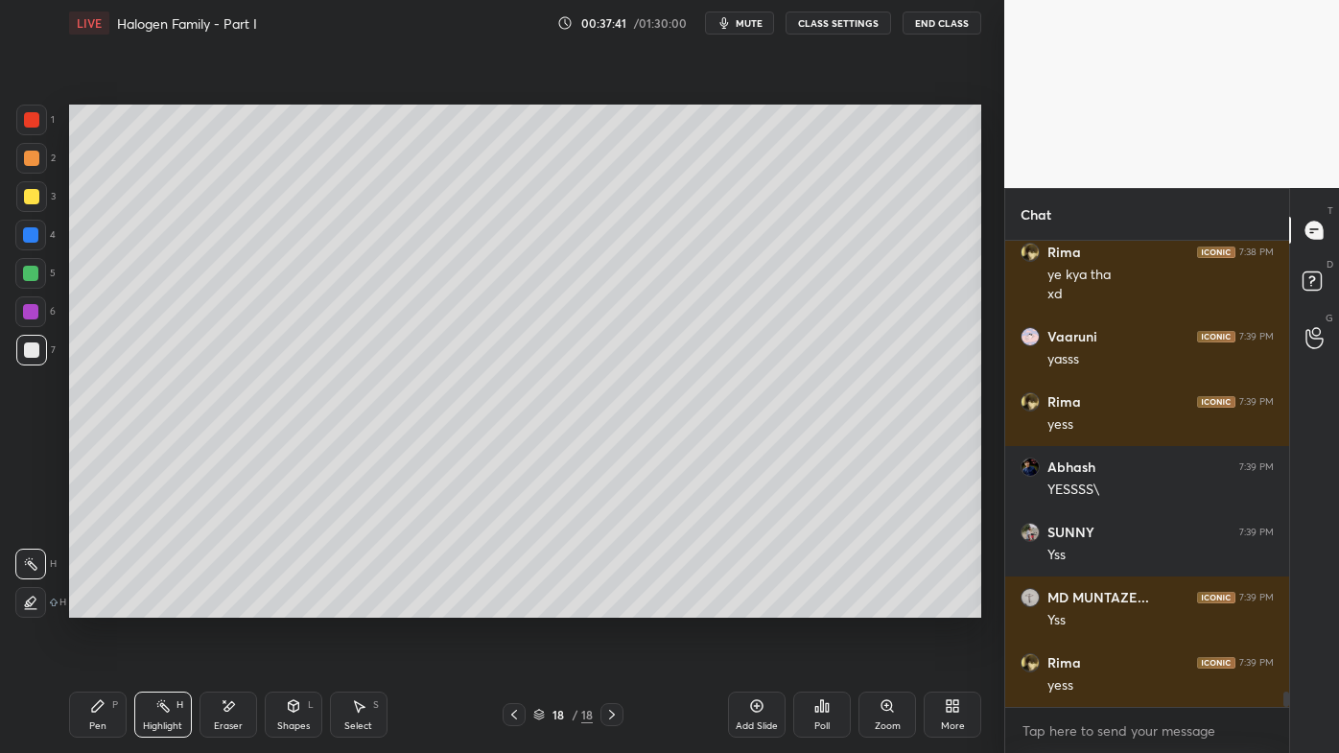
scroll to position [13986, 0]
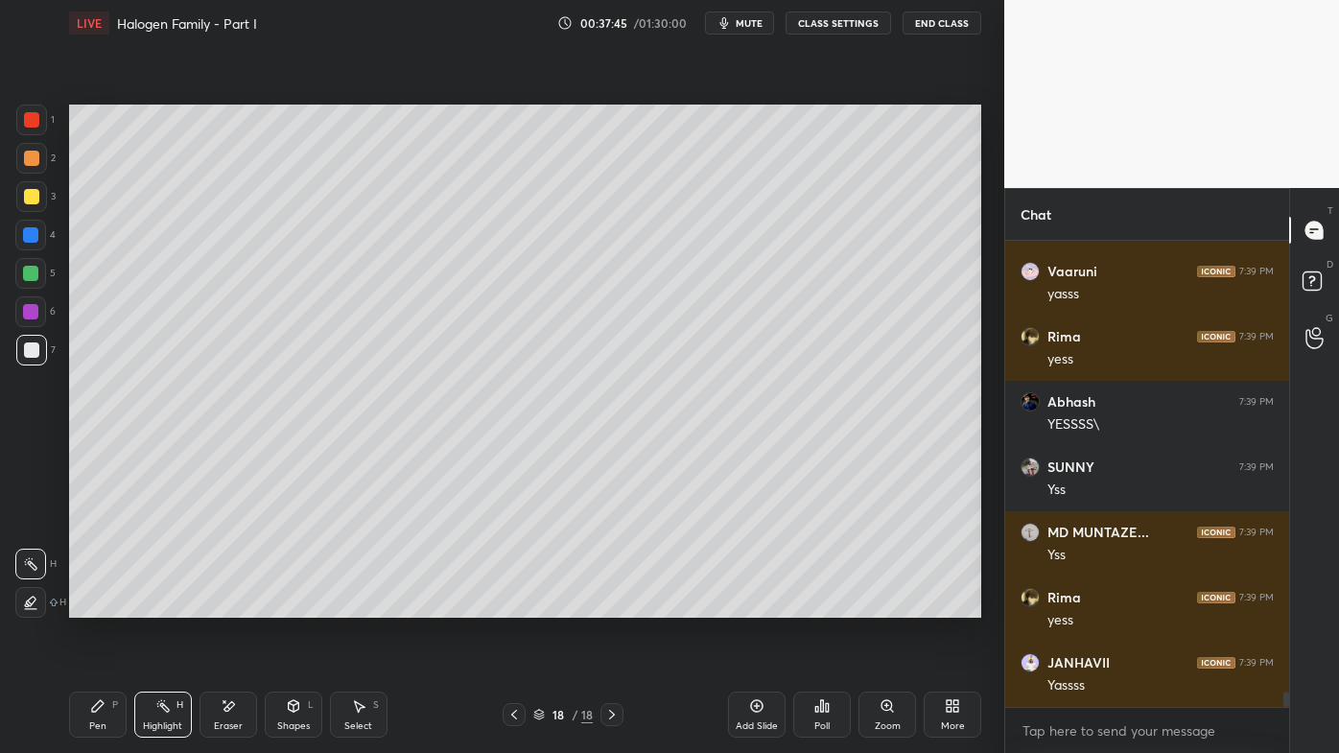
click at [753, 605] on icon at bounding box center [756, 705] width 15 height 15
click at [99, 605] on icon at bounding box center [98, 706] width 12 height 12
drag, startPoint x: 34, startPoint y: 153, endPoint x: 64, endPoint y: 137, distance: 34.8
click at [35, 153] on div at bounding box center [31, 158] width 15 height 15
click at [28, 185] on div at bounding box center [31, 196] width 31 height 31
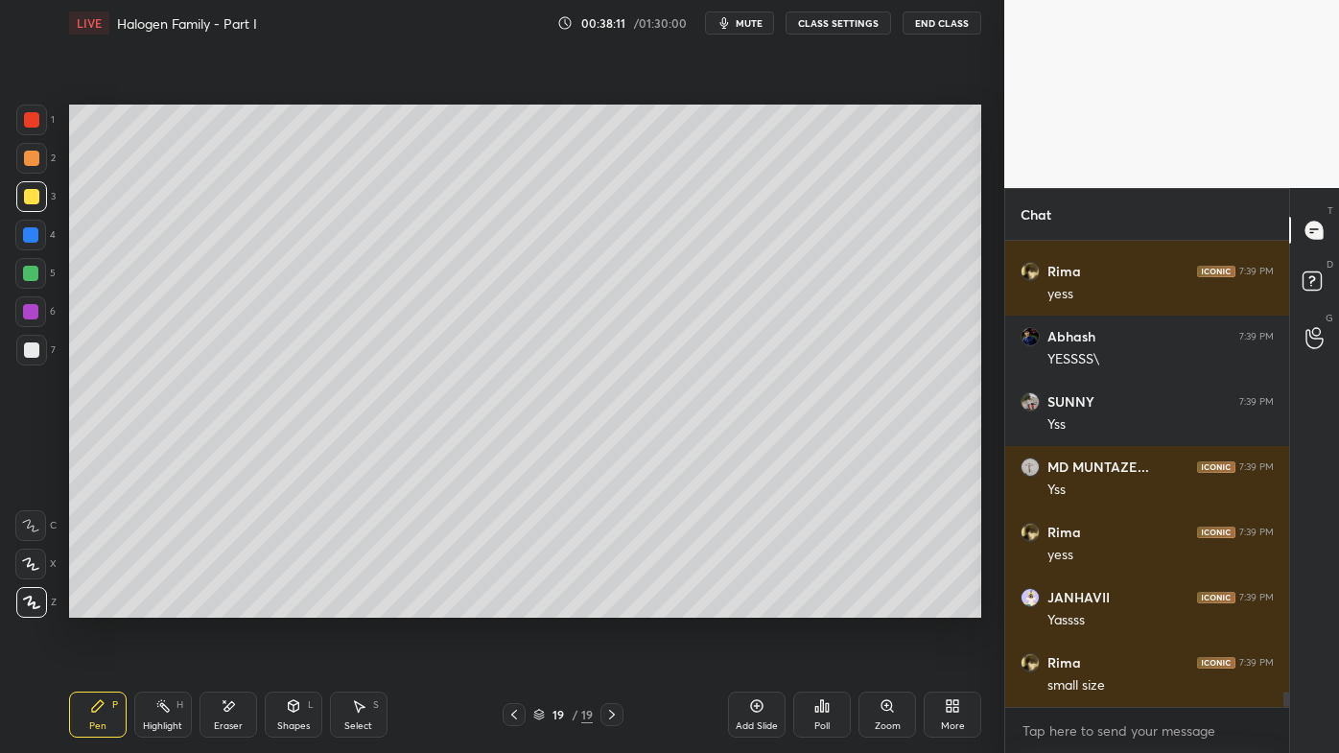
scroll to position [14116, 0]
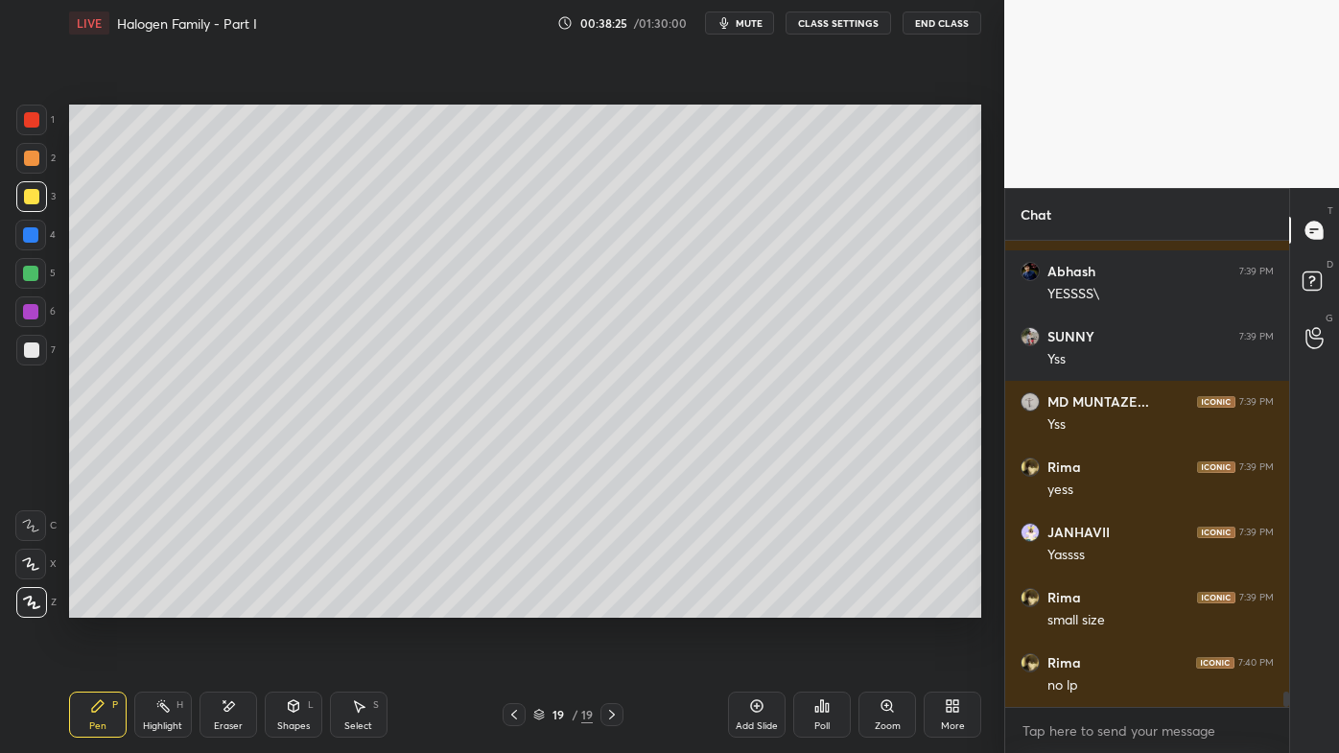
drag, startPoint x: 35, startPoint y: 344, endPoint x: 29, endPoint y: 331, distance: 14.6
click at [34, 347] on div at bounding box center [31, 349] width 15 height 15
click at [830, 605] on div "Poll" at bounding box center [822, 715] width 58 height 46
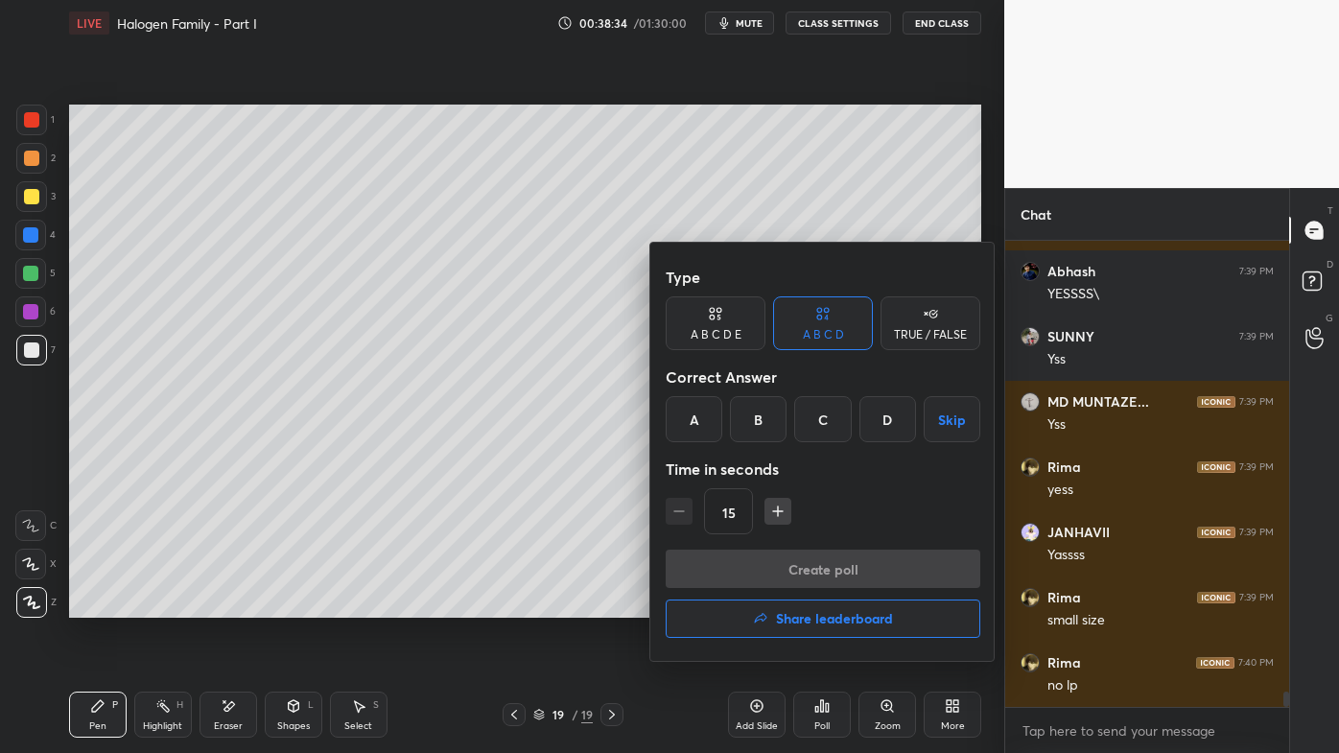
click at [824, 423] on div "C" at bounding box center [822, 419] width 57 height 46
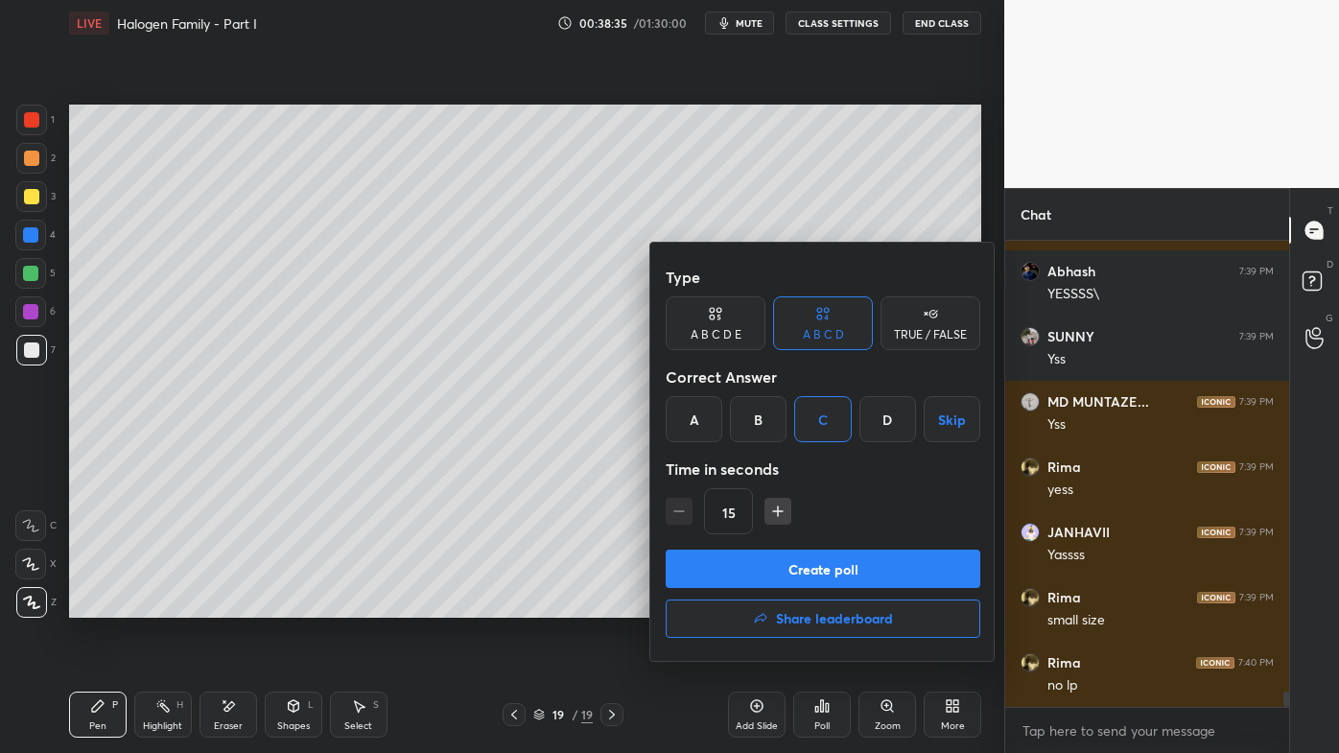
click at [773, 551] on button "Create poll" at bounding box center [823, 569] width 315 height 38
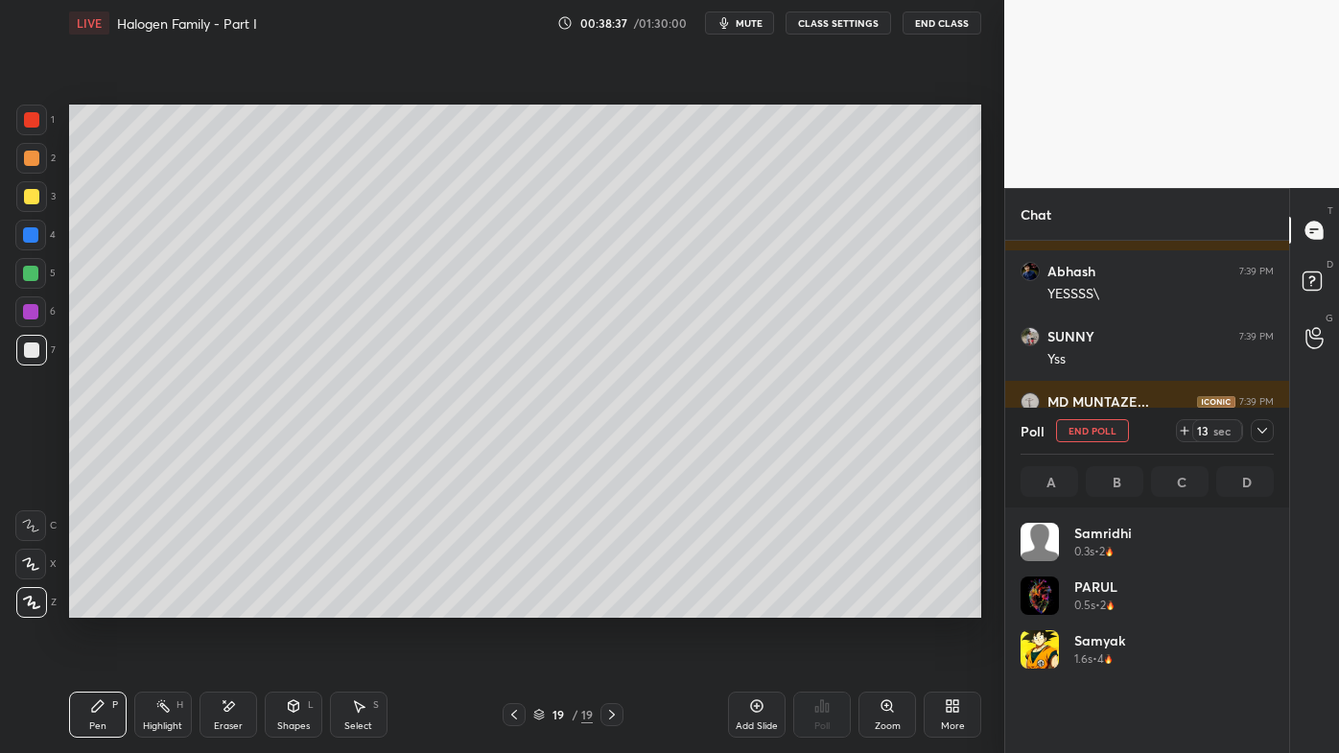
scroll to position [224, 247]
click at [1269, 435] on icon at bounding box center [1262, 430] width 15 height 15
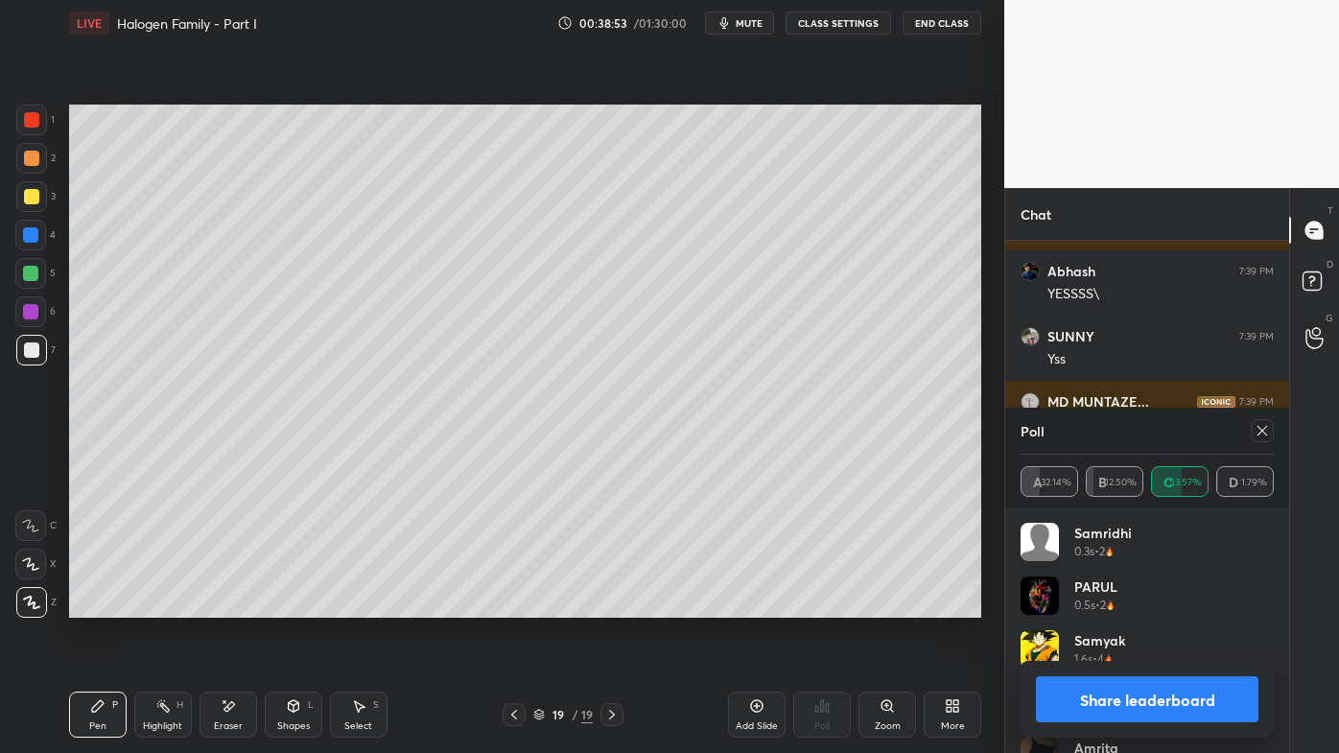
drag, startPoint x: 1266, startPoint y: 430, endPoint x: 1247, endPoint y: 438, distance: 21.0
click at [1262, 429] on icon at bounding box center [1262, 430] width 15 height 15
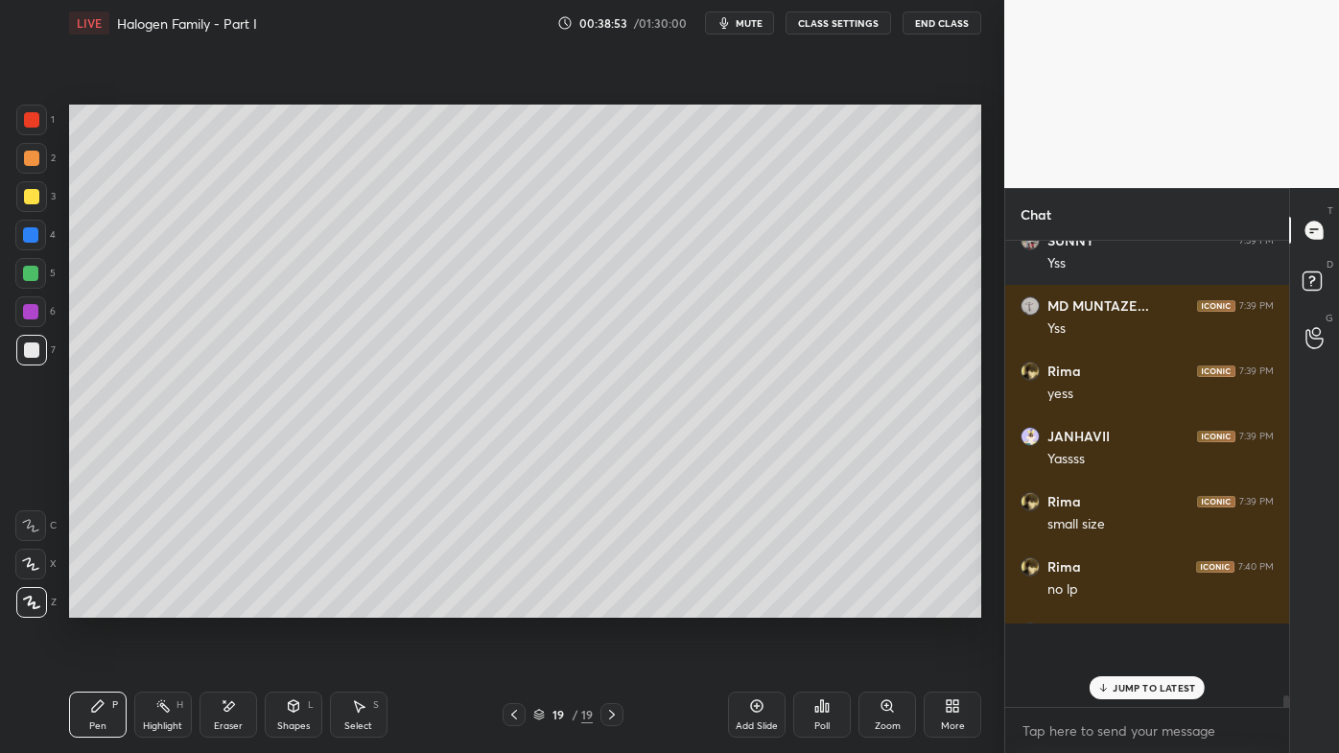
scroll to position [430, 278]
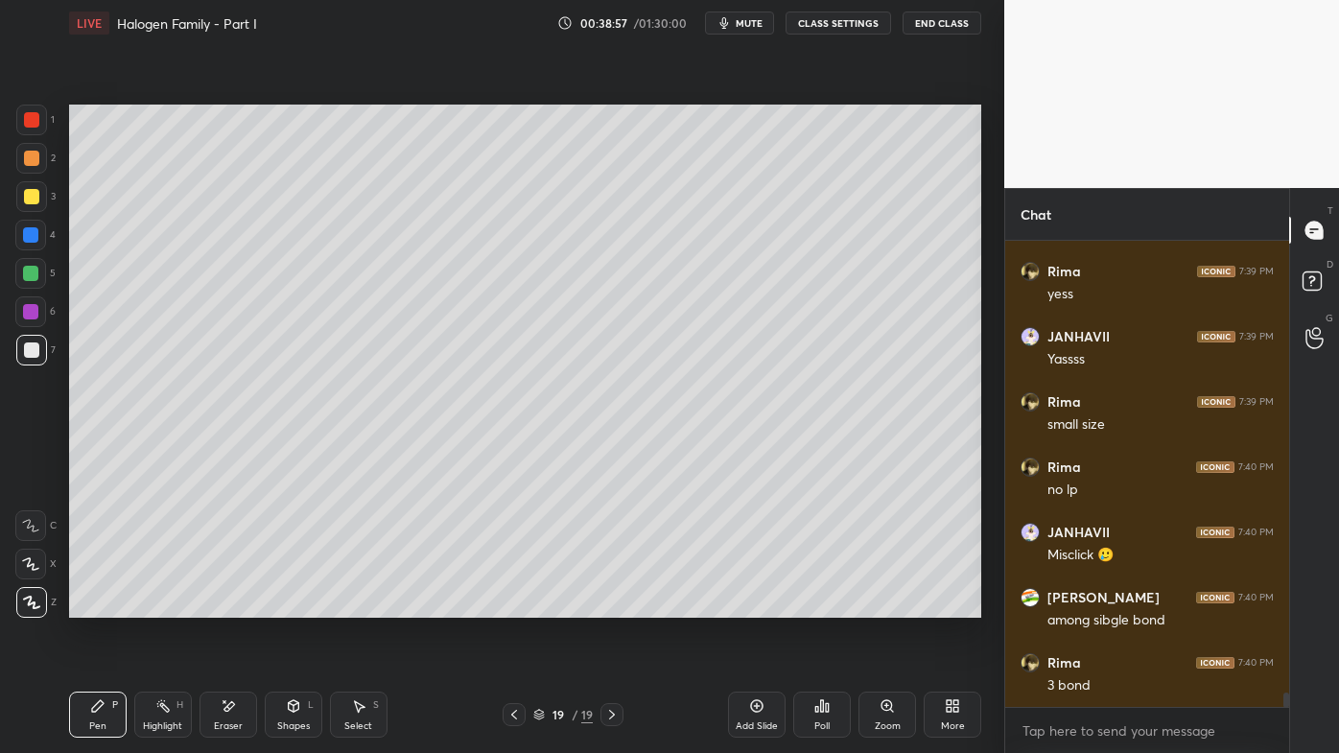
click at [96, 605] on icon at bounding box center [97, 705] width 15 height 15
click at [511, 605] on icon at bounding box center [513, 714] width 15 height 15
click at [515, 605] on icon at bounding box center [513, 714] width 15 height 15
click at [508, 605] on icon at bounding box center [513, 714] width 15 height 15
click at [504, 605] on div at bounding box center [514, 714] width 23 height 23
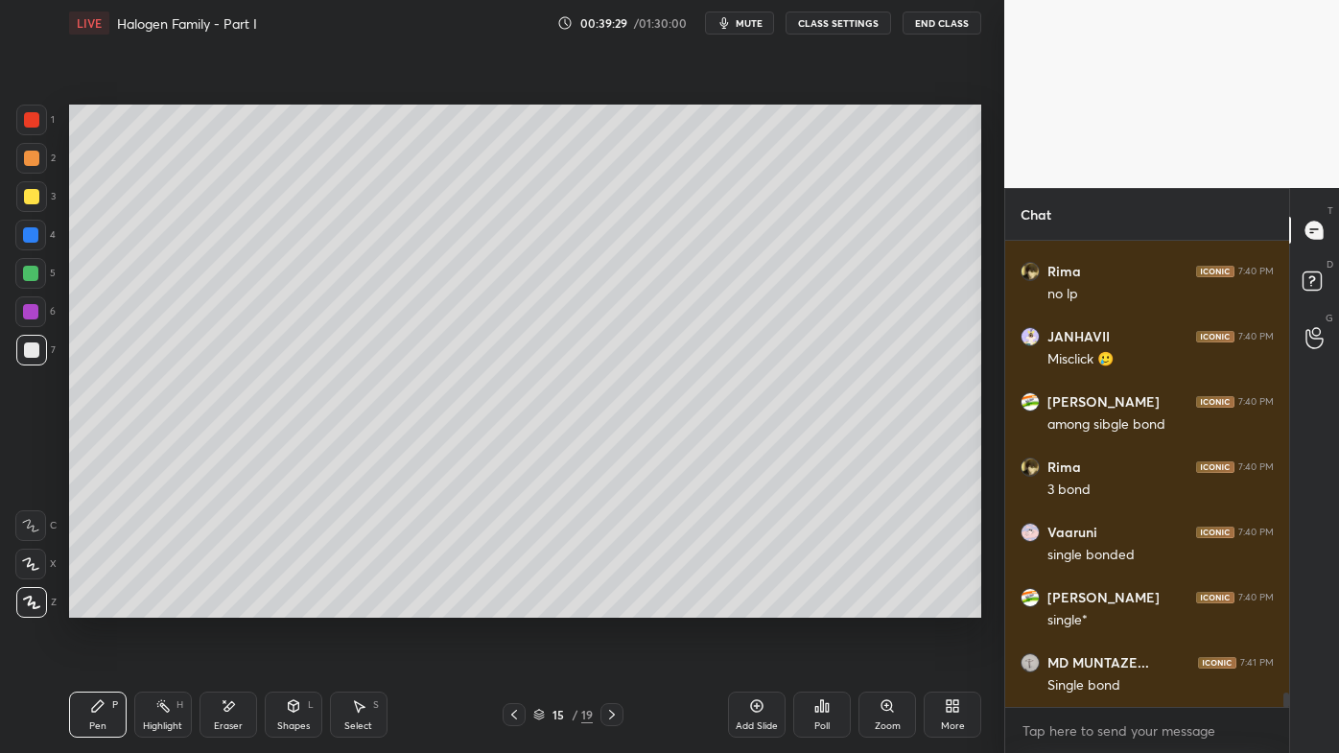
drag, startPoint x: 166, startPoint y: 704, endPoint x: 162, endPoint y: 689, distance: 15.8
click at [166, 605] on icon at bounding box center [162, 705] width 15 height 15
click at [511, 605] on icon at bounding box center [513, 714] width 15 height 15
click at [516, 605] on icon at bounding box center [513, 714] width 15 height 15
click at [512, 605] on icon at bounding box center [513, 714] width 15 height 15
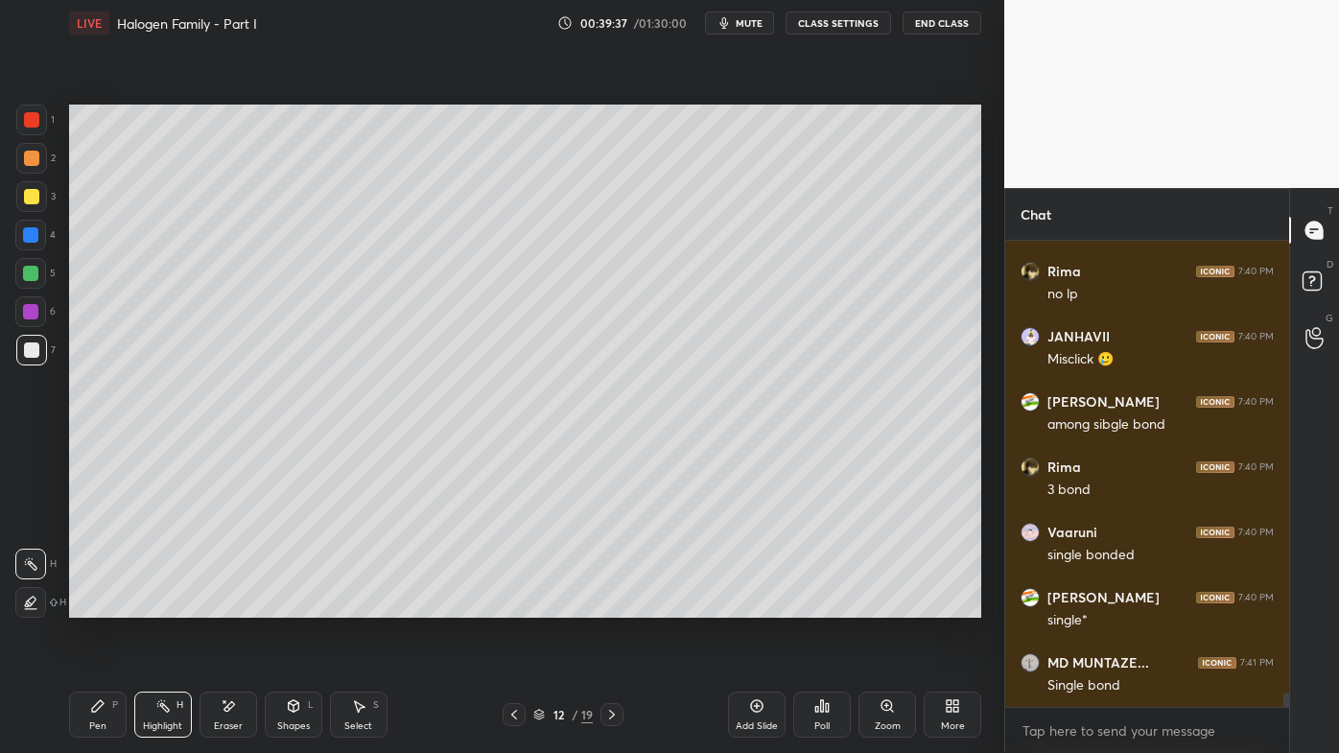
click at [511, 605] on icon at bounding box center [513, 714] width 15 height 15
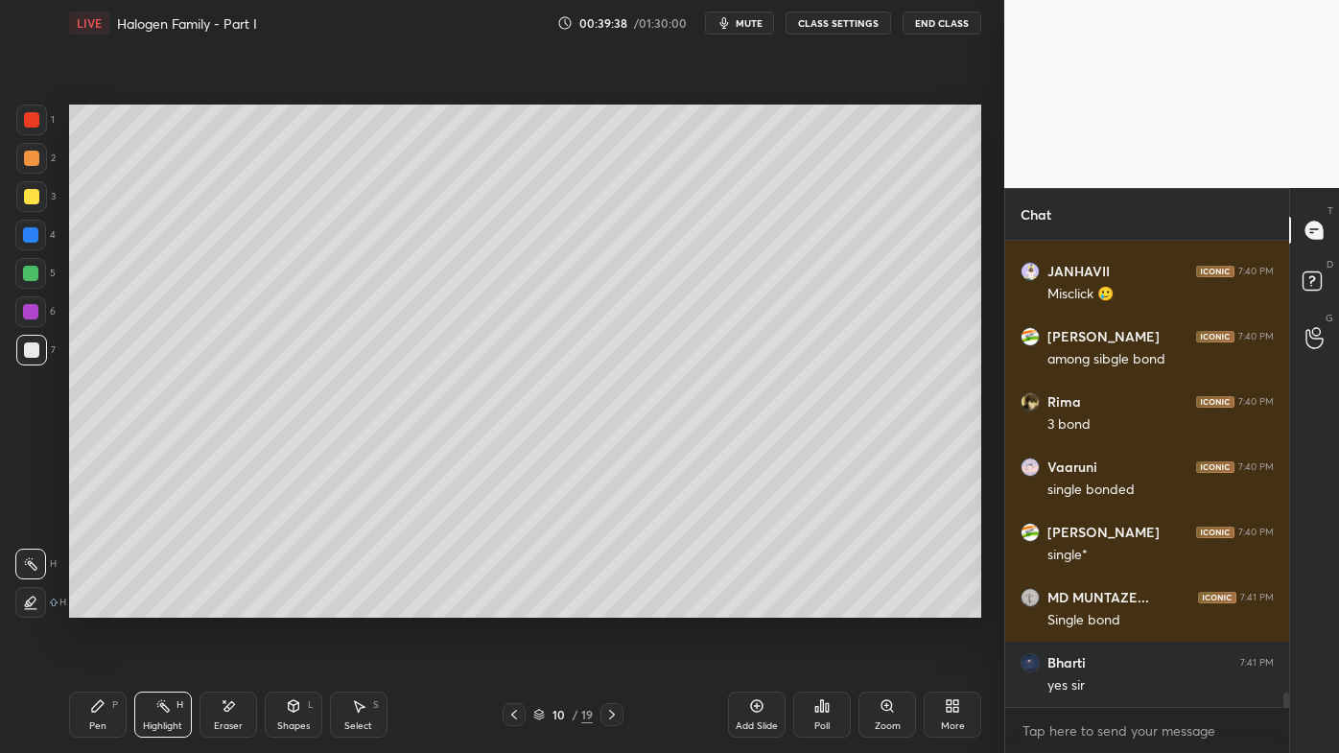
click at [507, 605] on icon at bounding box center [513, 714] width 15 height 15
click at [509, 605] on icon at bounding box center [513, 714] width 15 height 15
click at [610, 605] on icon at bounding box center [611, 714] width 15 height 15
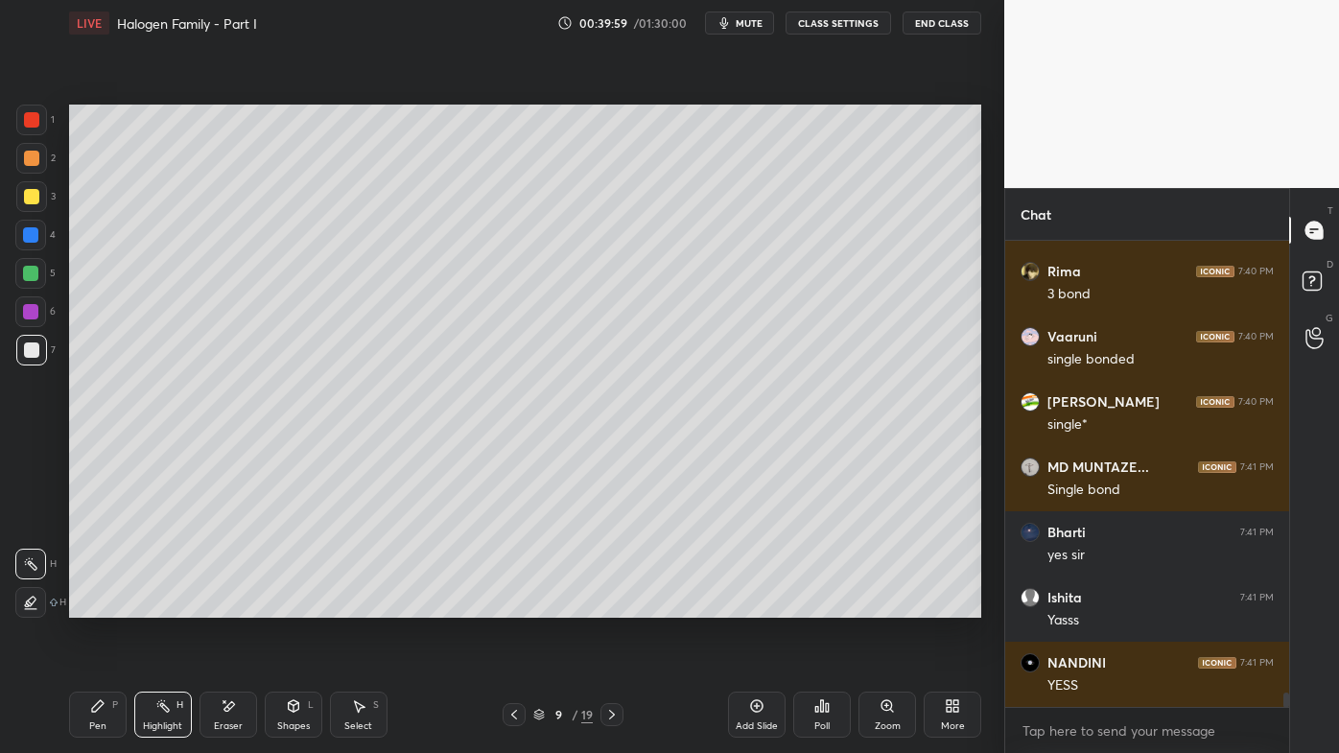
click at [511, 605] on icon at bounding box center [513, 714] width 15 height 15
click at [509, 605] on icon at bounding box center [513, 714] width 15 height 15
click at [506, 605] on div at bounding box center [514, 714] width 23 height 23
click at [504, 605] on div at bounding box center [514, 714] width 23 height 23
click at [500, 605] on div "5 / 19" at bounding box center [564, 714] width 330 height 23
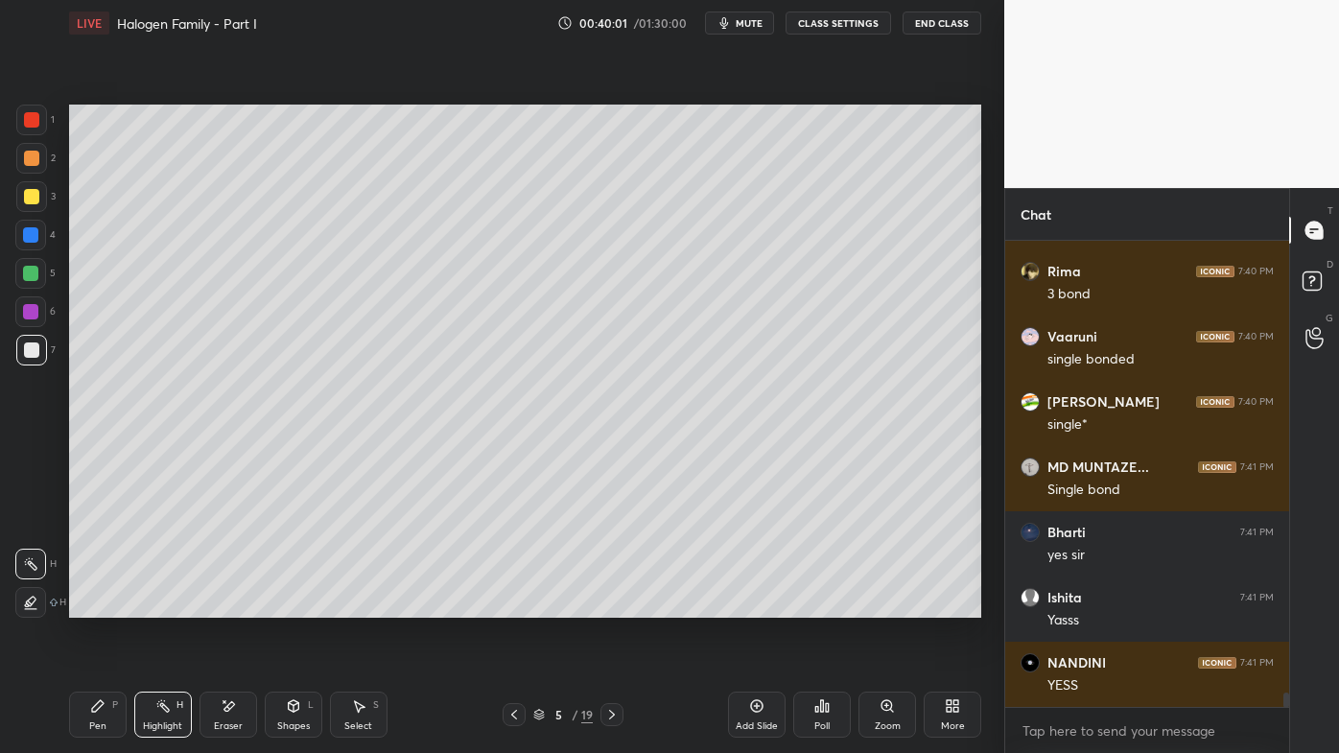
click at [501, 605] on div "5 / 19" at bounding box center [564, 714] width 330 height 23
click at [510, 605] on icon at bounding box center [513, 714] width 15 height 15
click at [514, 605] on icon at bounding box center [513, 714] width 15 height 15
click at [89, 605] on div "Pen P" at bounding box center [98, 715] width 58 height 46
drag, startPoint x: 36, startPoint y: 155, endPoint x: 66, endPoint y: 179, distance: 38.2
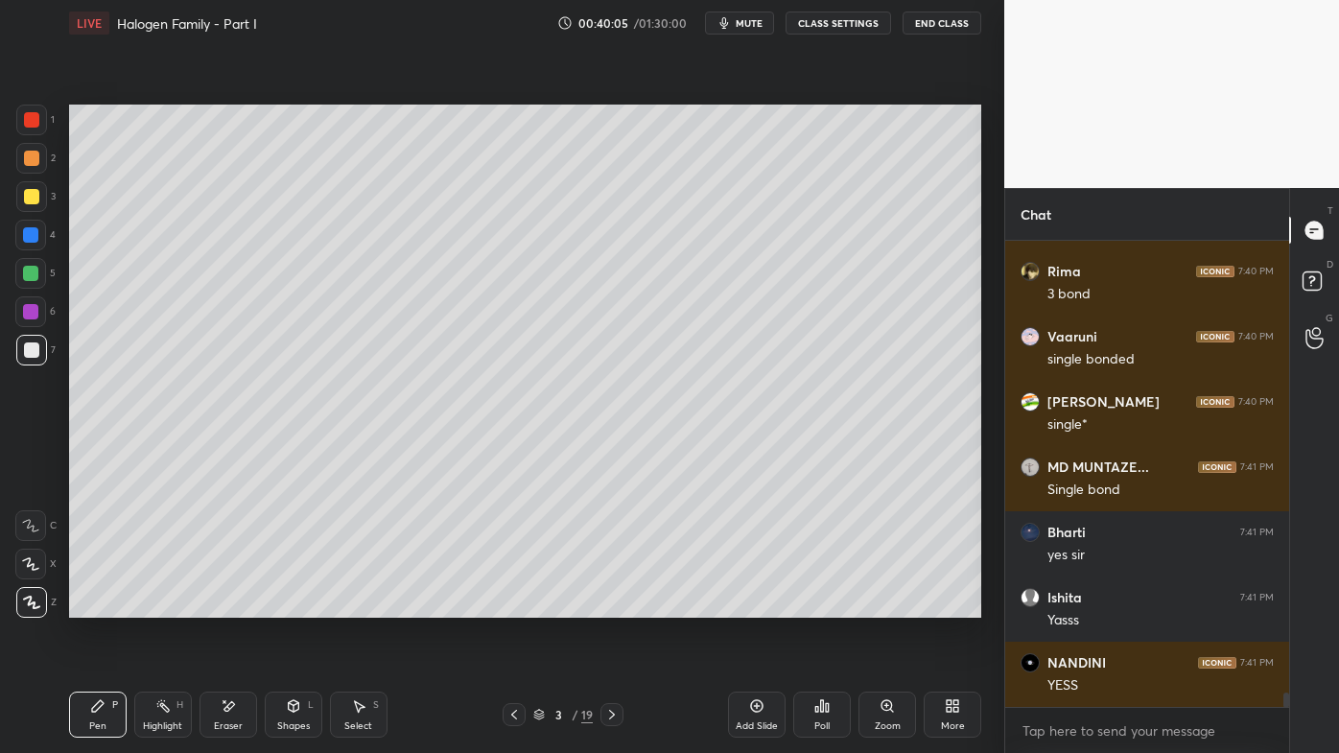
click at [40, 155] on div at bounding box center [31, 158] width 31 height 31
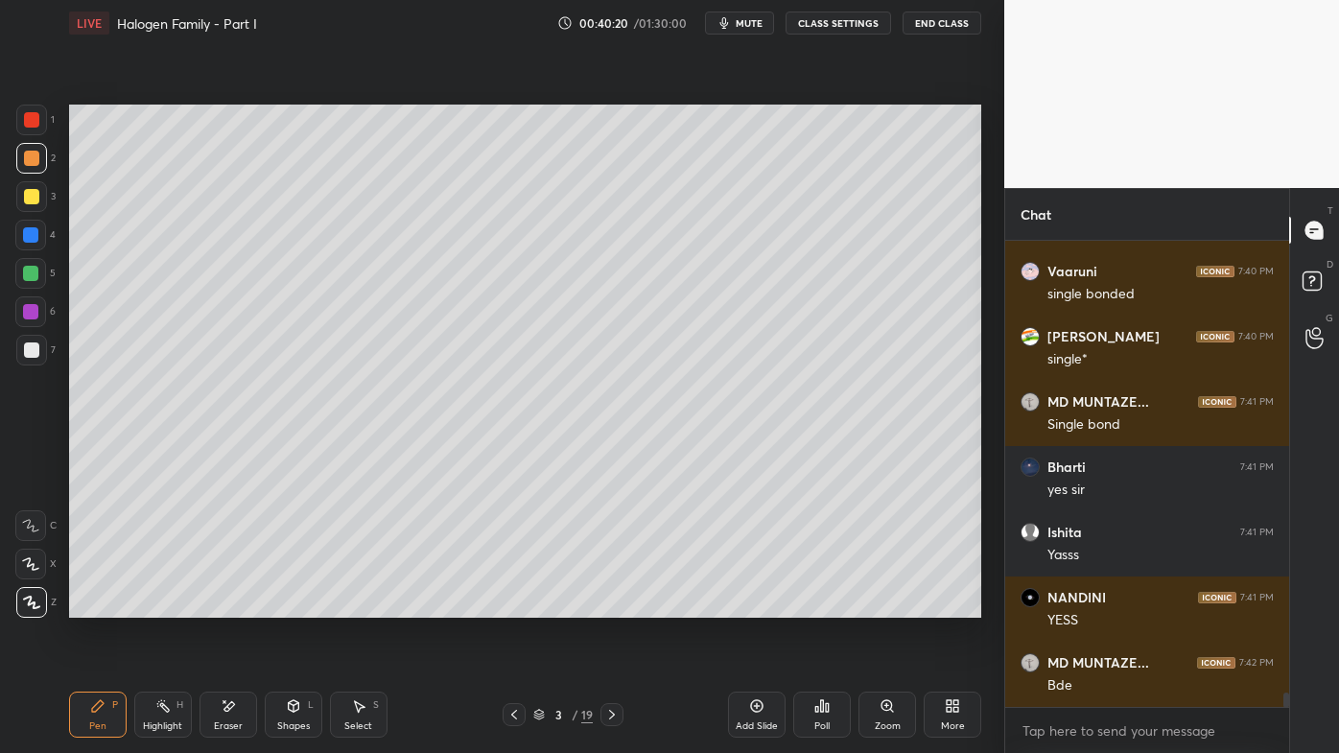
scroll to position [14834, 0]
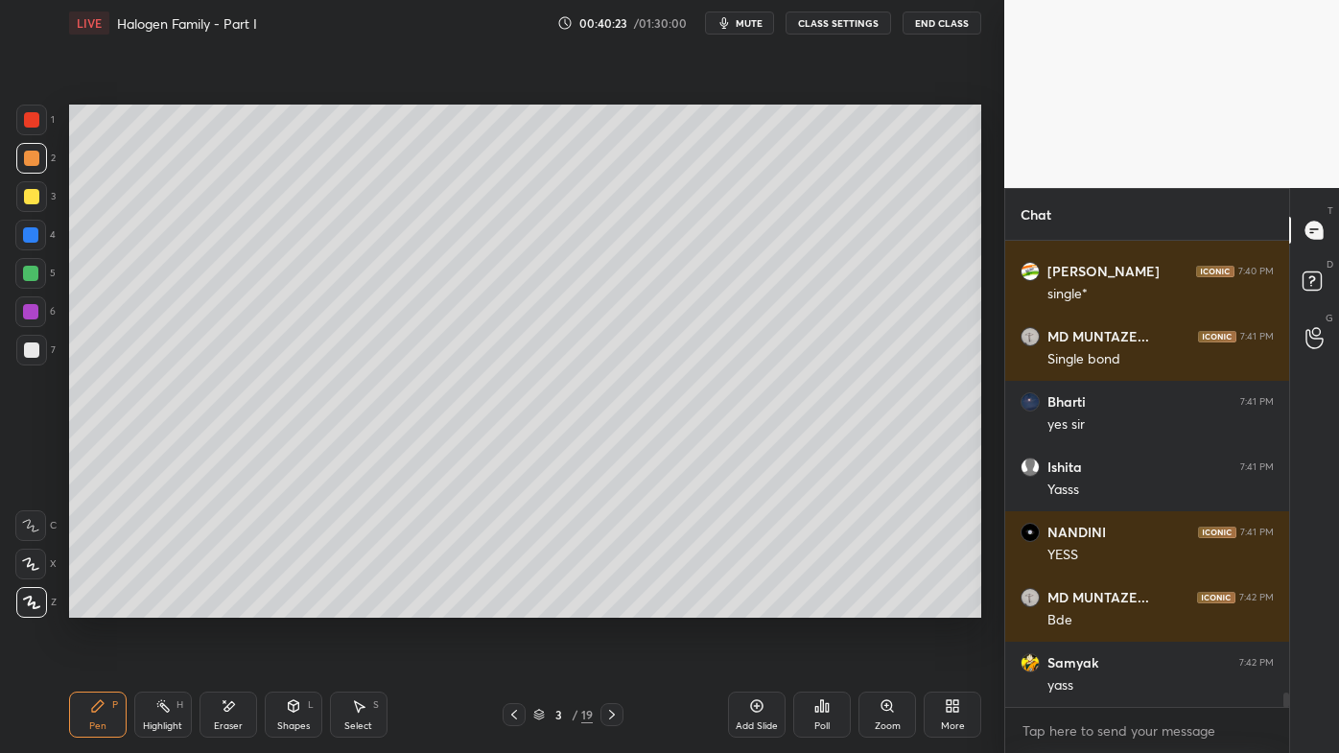
click at [609, 605] on icon at bounding box center [611, 714] width 15 height 15
click at [611, 605] on icon at bounding box center [611, 714] width 15 height 15
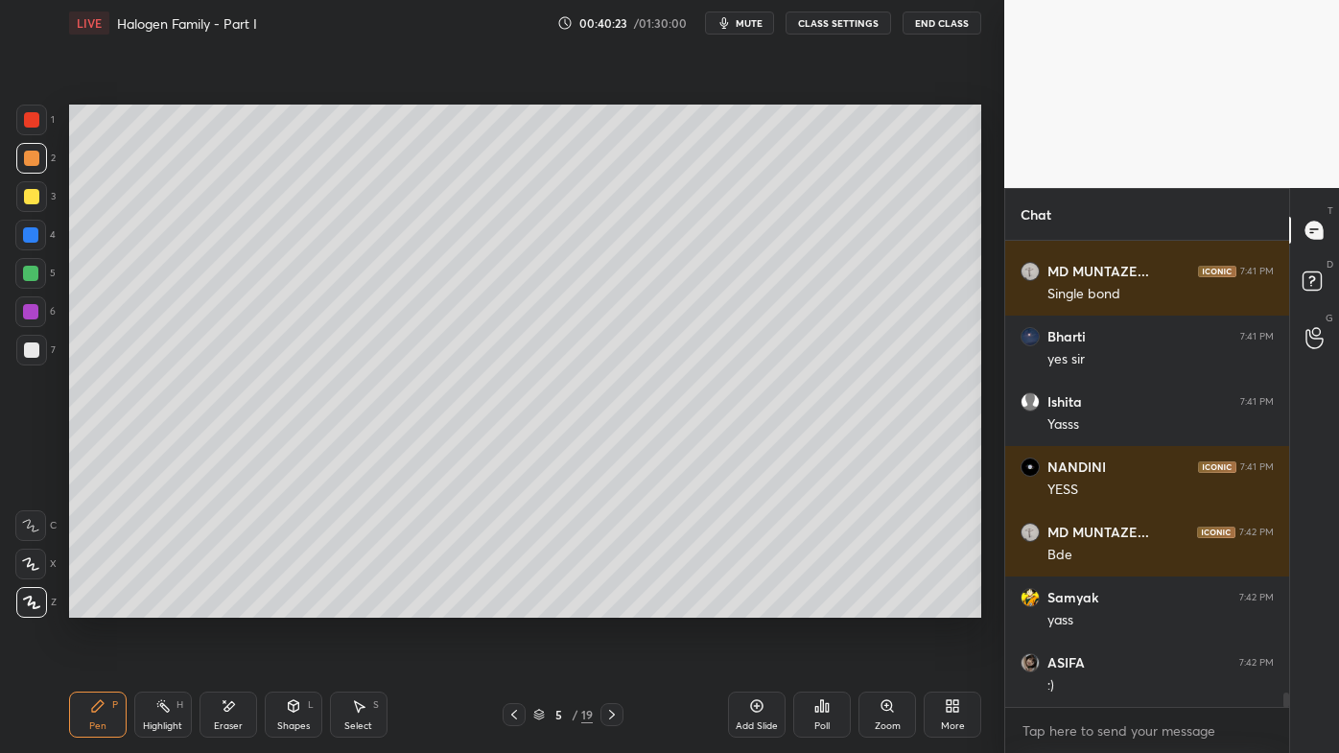
click at [609, 605] on icon at bounding box center [611, 714] width 15 height 15
click at [608, 605] on icon at bounding box center [611, 714] width 15 height 15
click at [607, 605] on icon at bounding box center [611, 714] width 15 height 15
click at [609, 605] on div at bounding box center [611, 714] width 23 height 23
click at [608, 605] on icon at bounding box center [611, 714] width 15 height 15
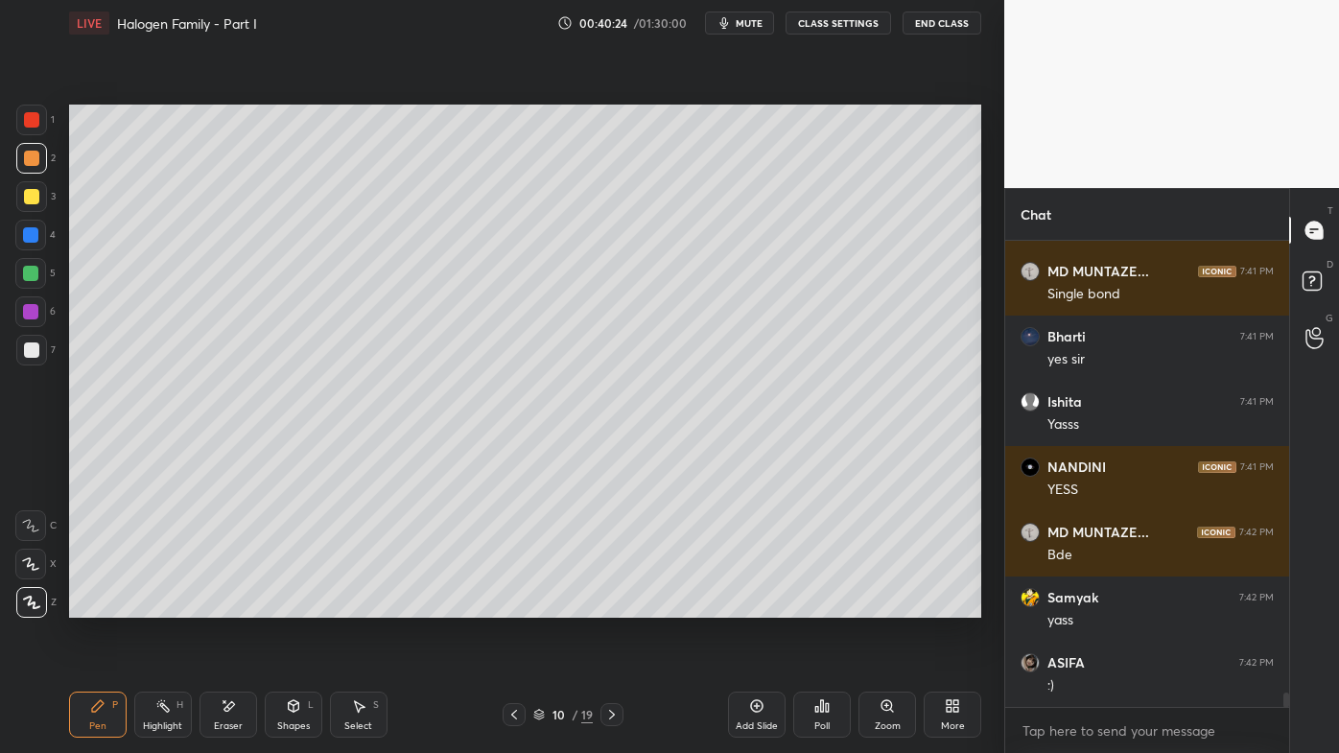
scroll to position [14964, 0]
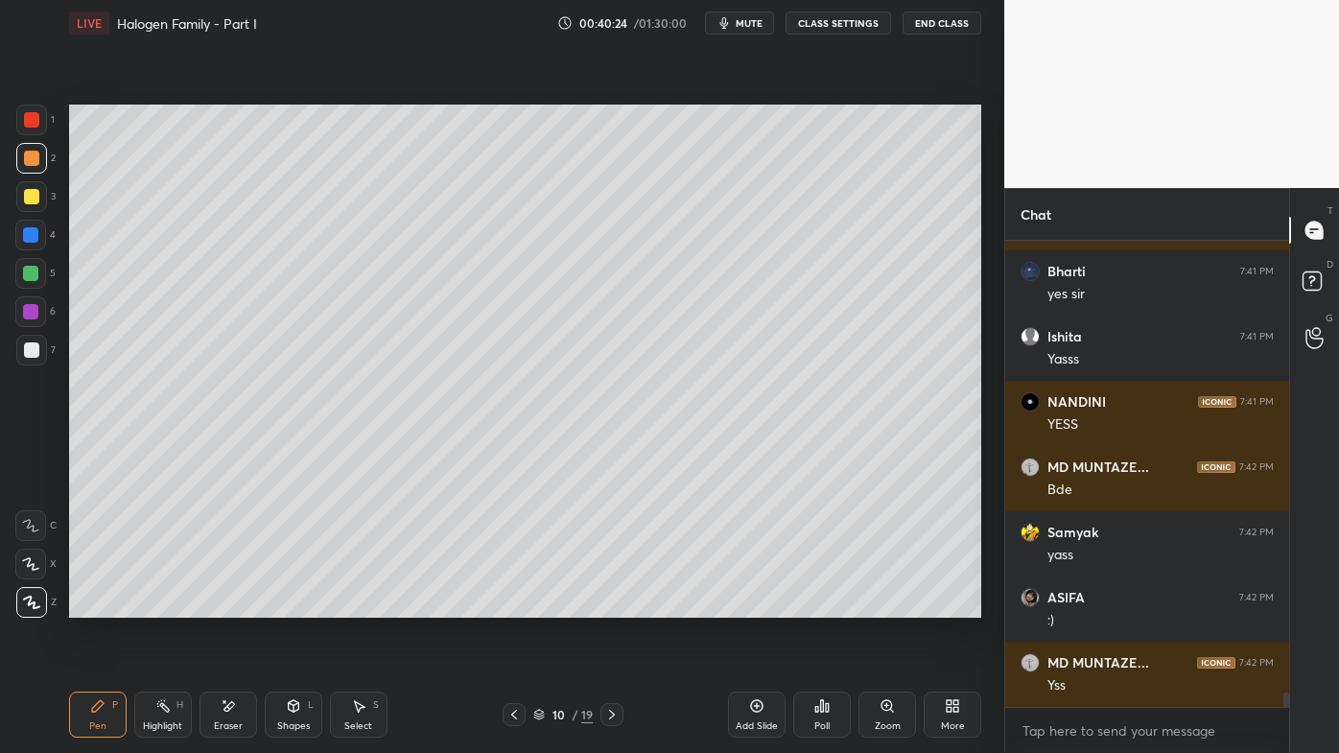
click at [607, 605] on icon at bounding box center [611, 714] width 15 height 15
click at [608, 605] on icon at bounding box center [611, 714] width 15 height 15
click at [606, 605] on icon at bounding box center [611, 714] width 15 height 15
click at [605, 605] on icon at bounding box center [611, 714] width 15 height 15
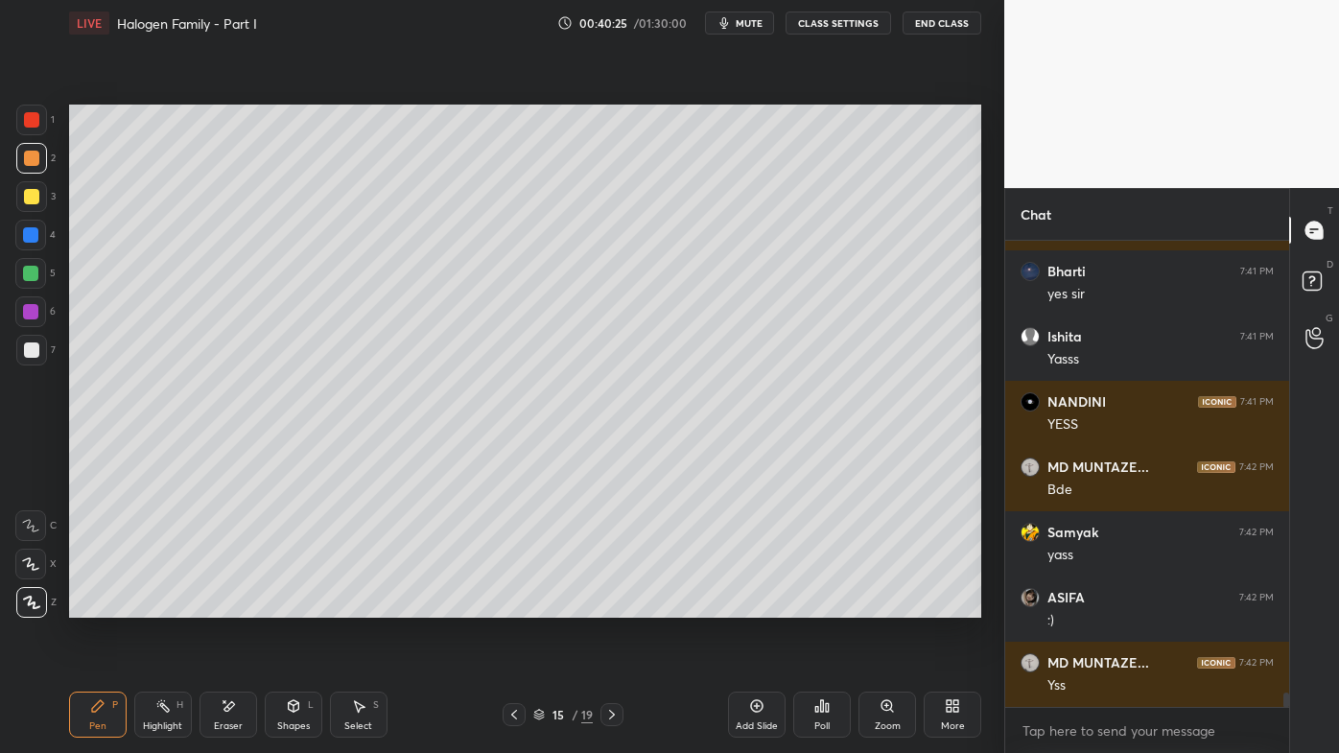
click at [608, 605] on icon at bounding box center [611, 714] width 15 height 15
click at [605, 605] on icon at bounding box center [611, 714] width 15 height 15
click at [604, 605] on div at bounding box center [611, 714] width 23 height 23
click at [606, 605] on icon at bounding box center [611, 714] width 15 height 15
click at [604, 605] on icon at bounding box center [611, 714] width 15 height 15
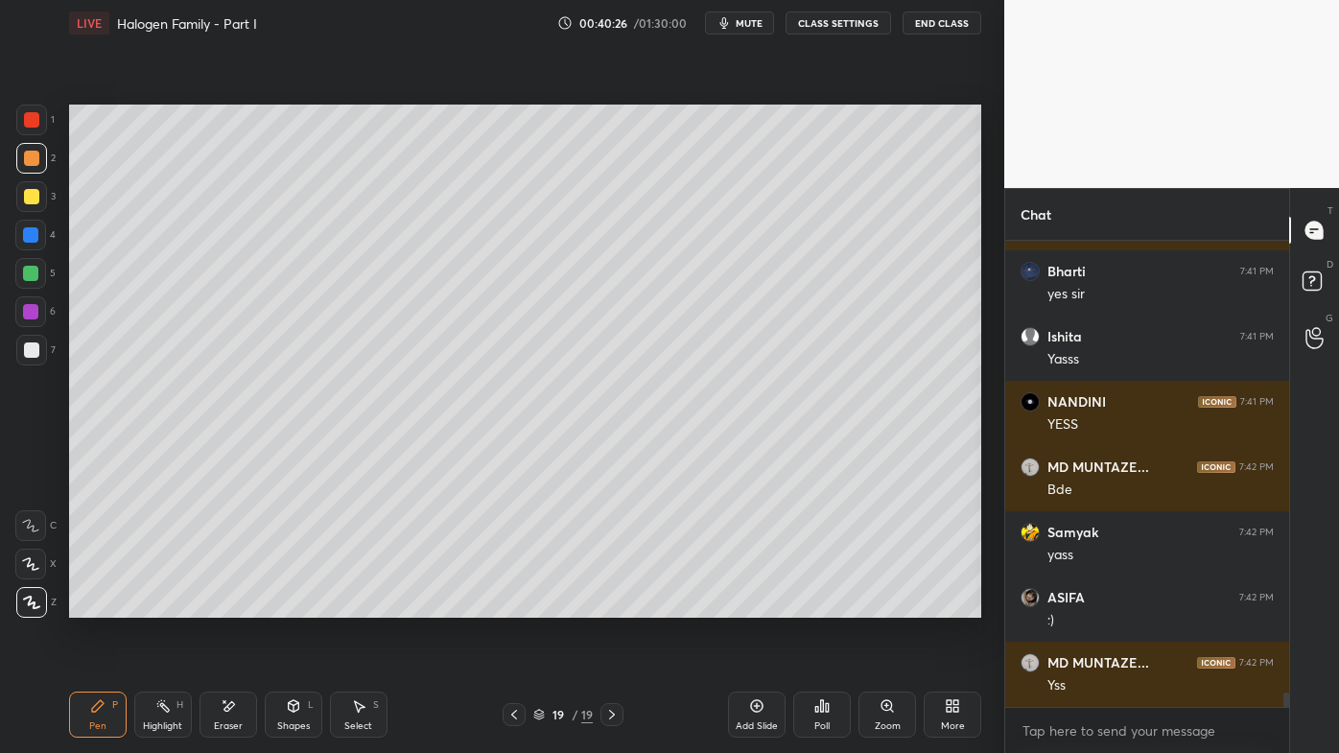
click at [607, 605] on icon at bounding box center [611, 714] width 15 height 15
click at [606, 605] on icon at bounding box center [611, 714] width 15 height 15
drag, startPoint x: 603, startPoint y: 718, endPoint x: 611, endPoint y: 711, distance: 10.2
click at [603, 605] on div at bounding box center [611, 714] width 23 height 23
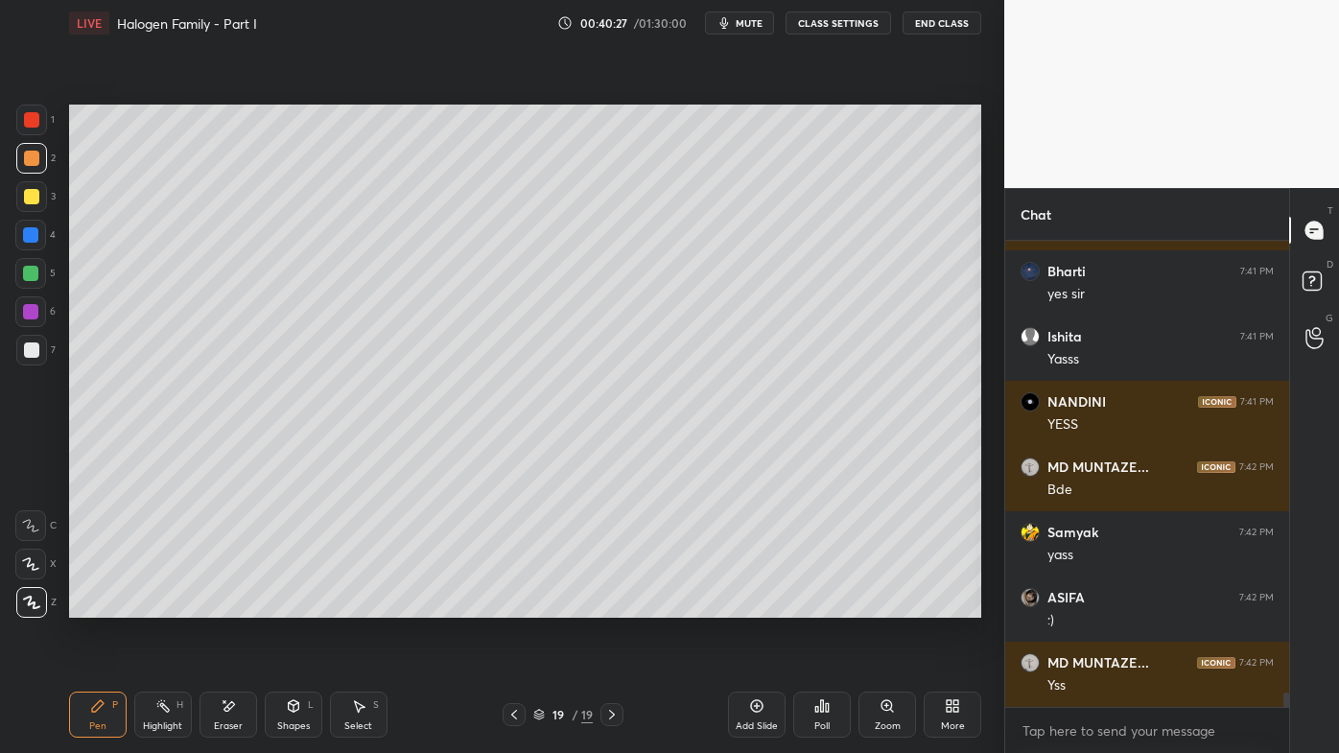
scroll to position [15029, 0]
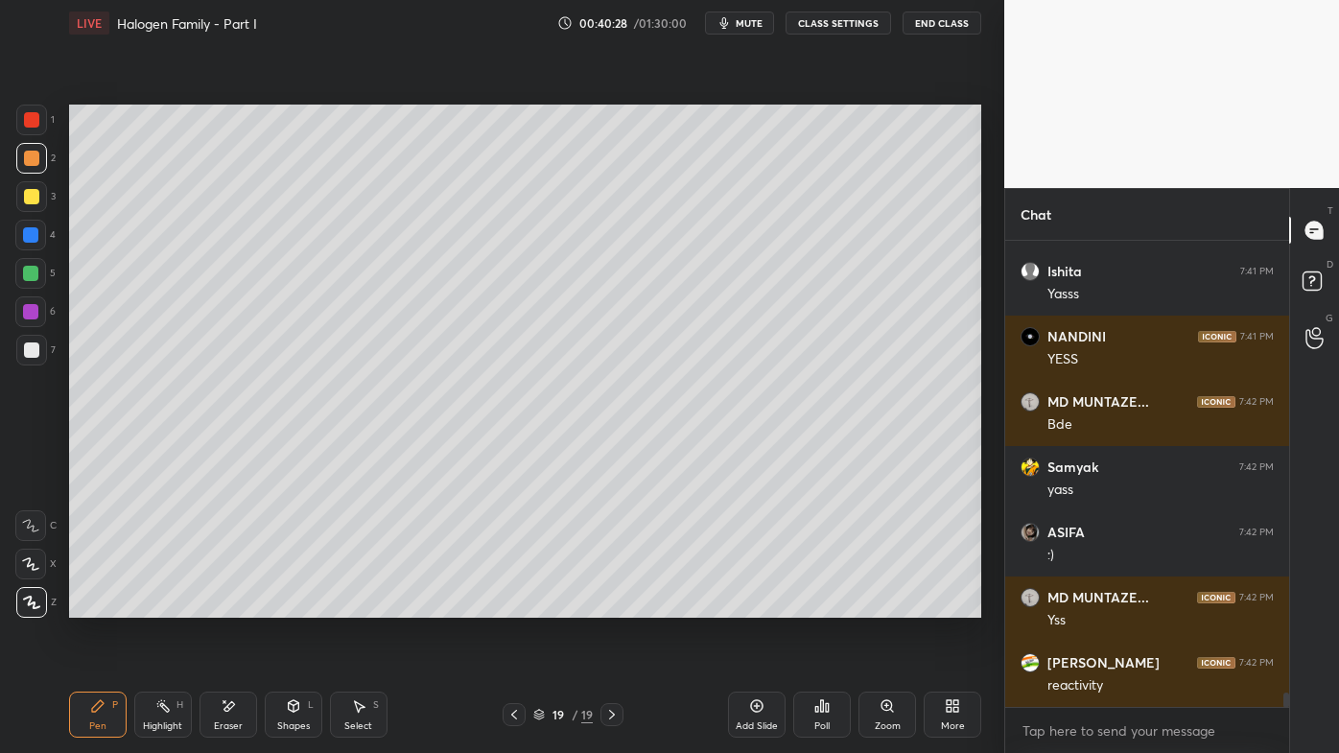
click at [760, 605] on icon at bounding box center [756, 705] width 15 height 15
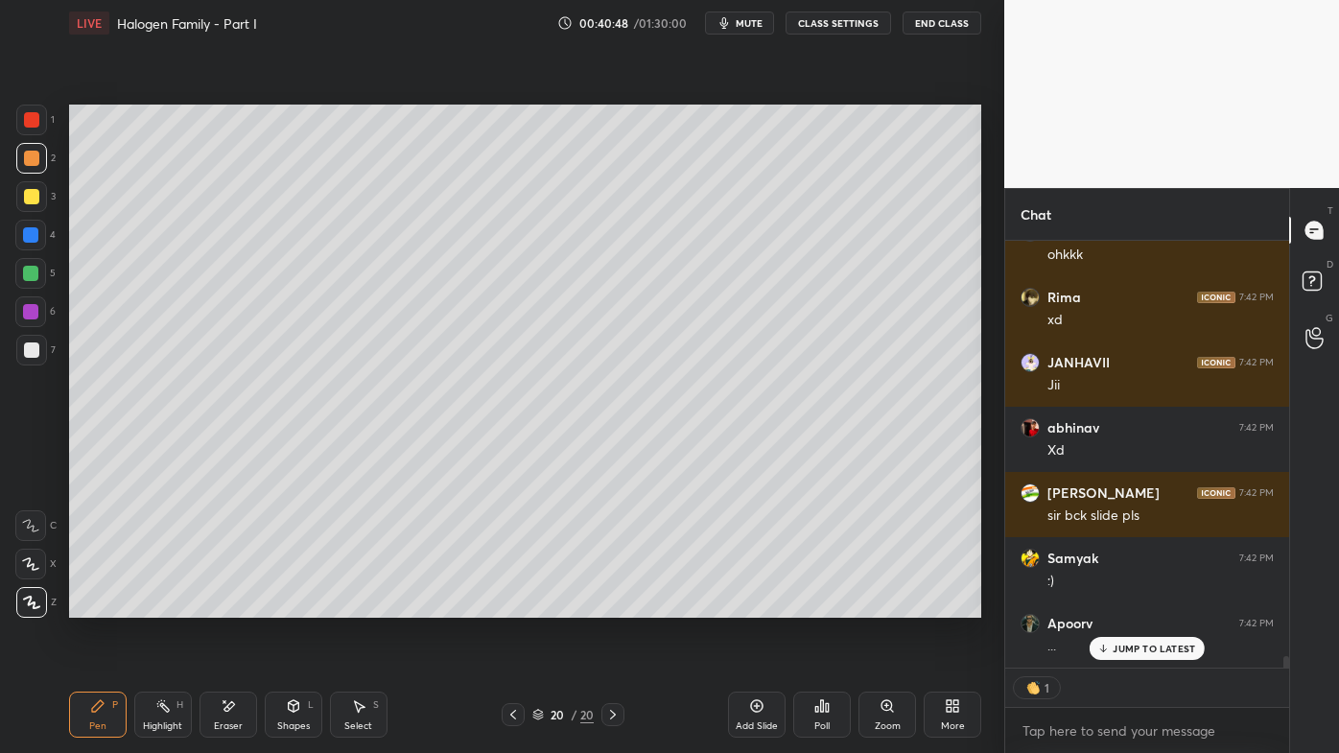
scroll to position [15655, 0]
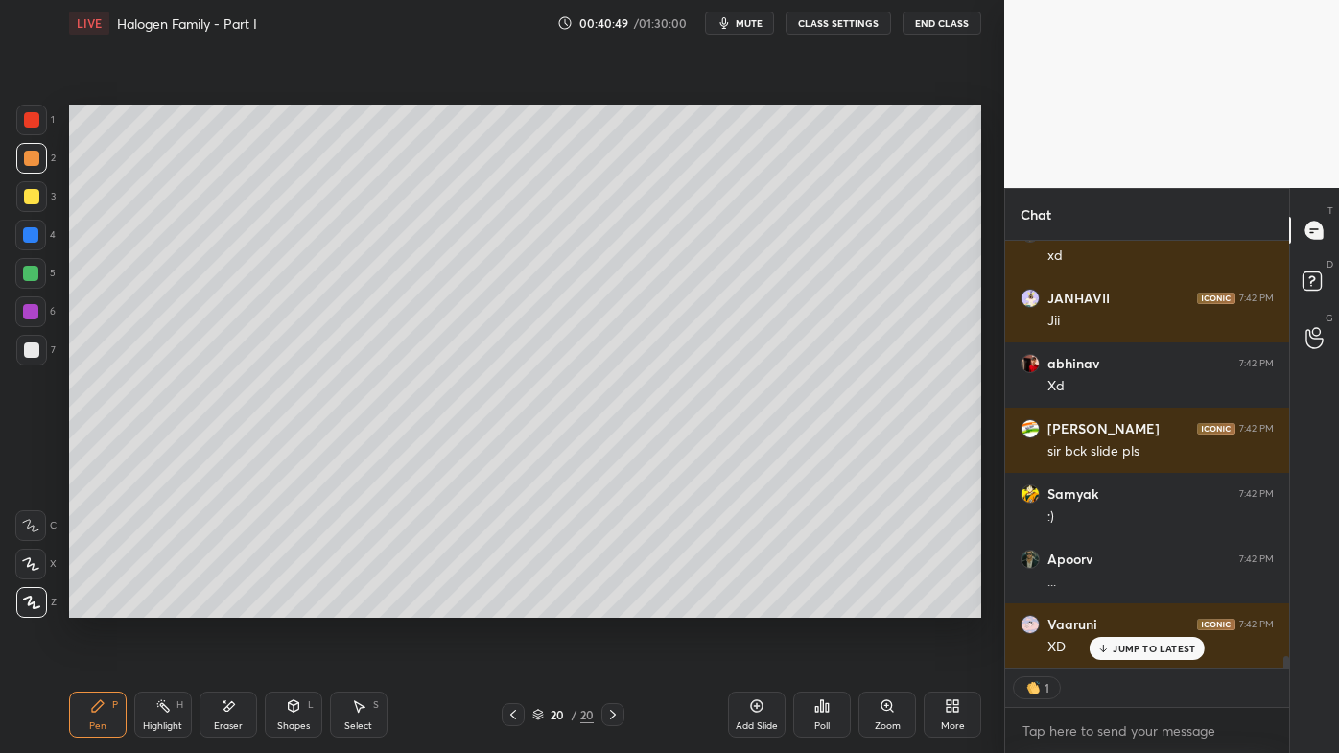
drag, startPoint x: 508, startPoint y: 708, endPoint x: 505, endPoint y: 718, distance: 11.2
click at [508, 605] on icon at bounding box center [513, 714] width 15 height 15
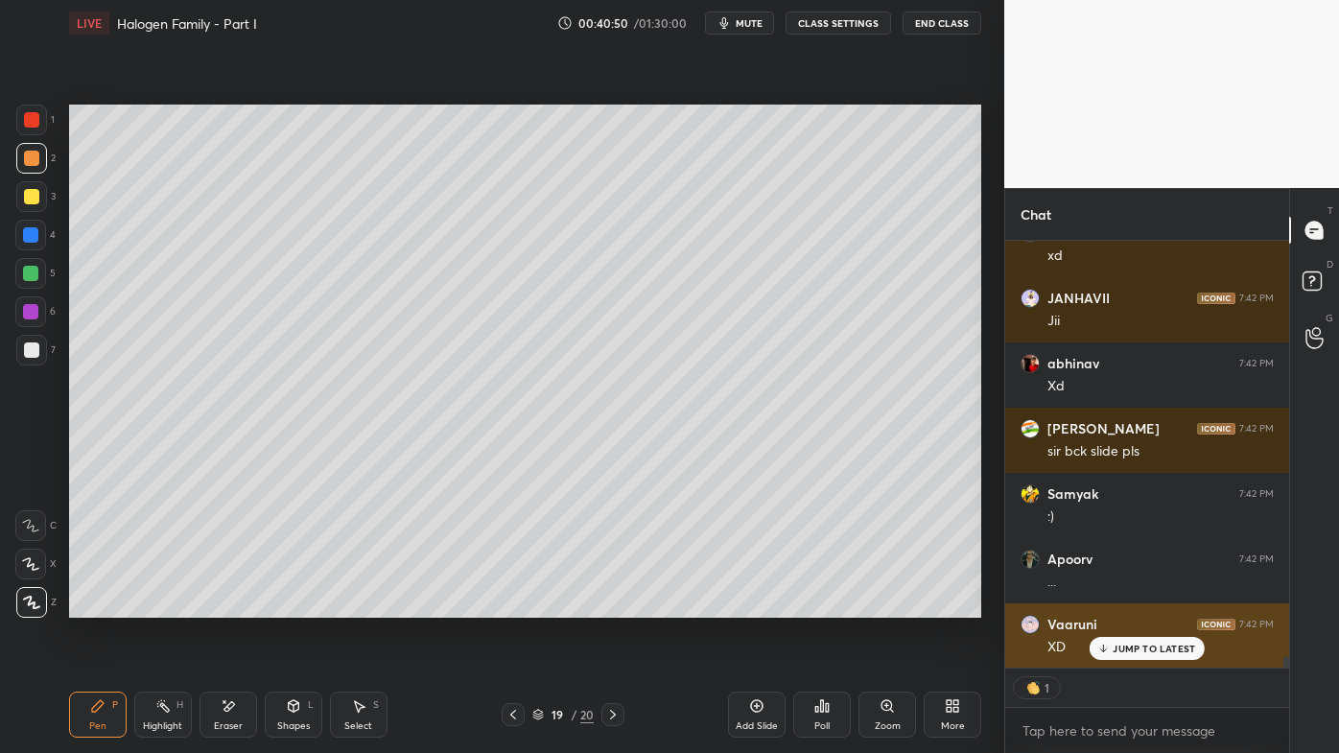
drag, startPoint x: 1124, startPoint y: 647, endPoint x: 1094, endPoint y: 657, distance: 31.2
click at [1122, 605] on p "JUMP TO LATEST" at bounding box center [1154, 649] width 82 height 12
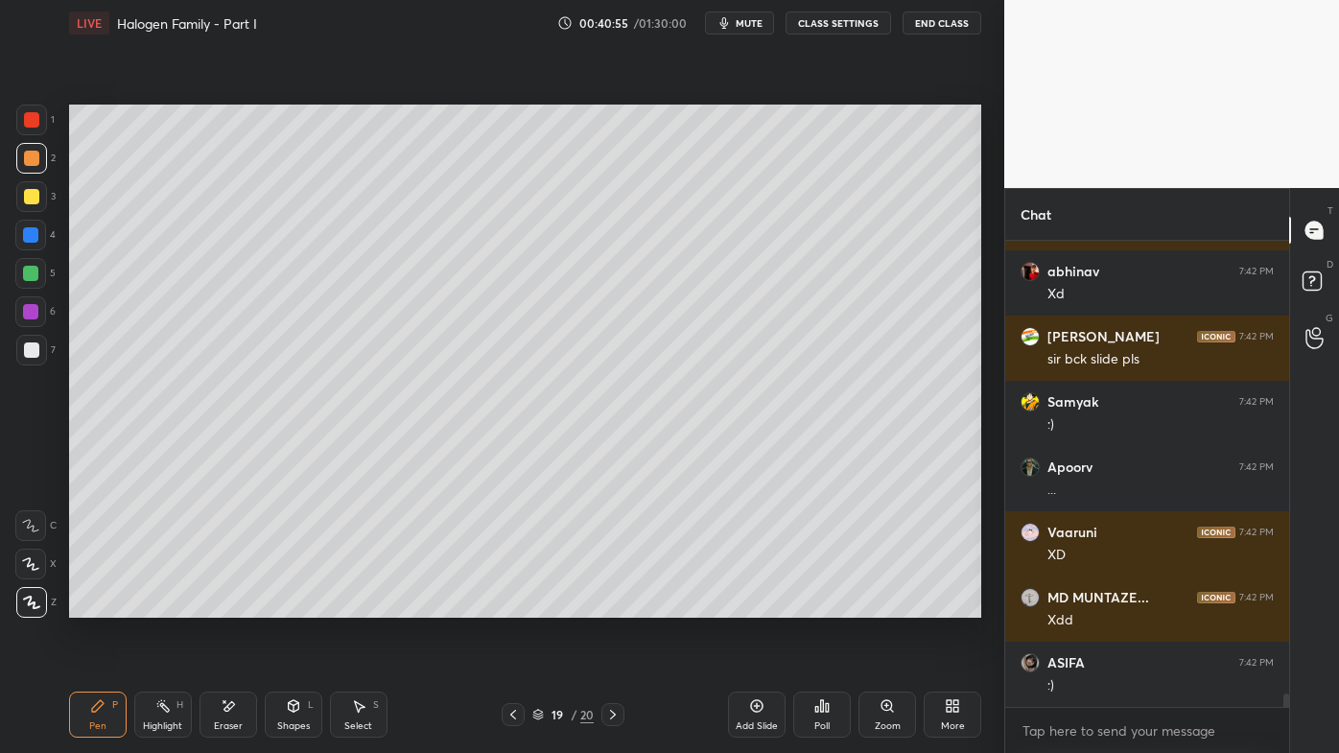
scroll to position [15812, 0]
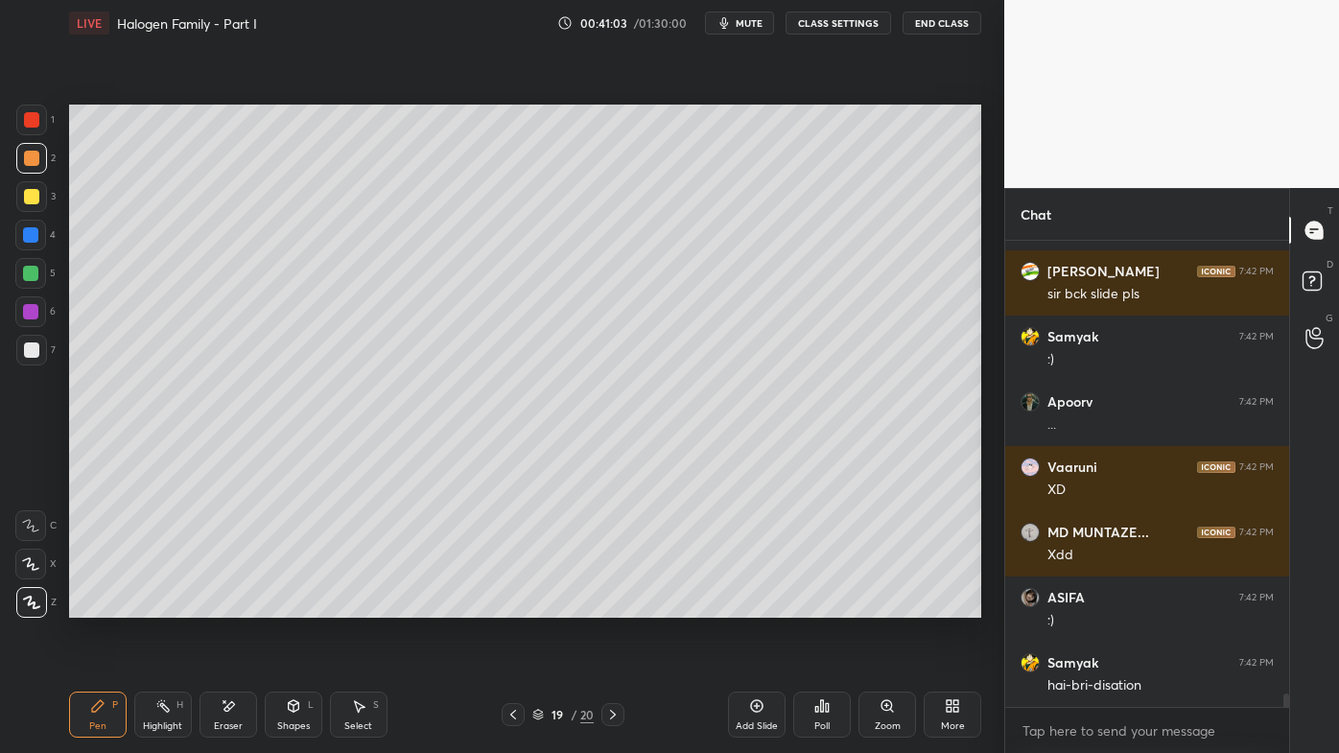
click at [606, 605] on icon at bounding box center [612, 714] width 15 height 15
drag, startPoint x: 23, startPoint y: 190, endPoint x: 56, endPoint y: 173, distance: 36.9
click at [28, 190] on div at bounding box center [31, 196] width 15 height 15
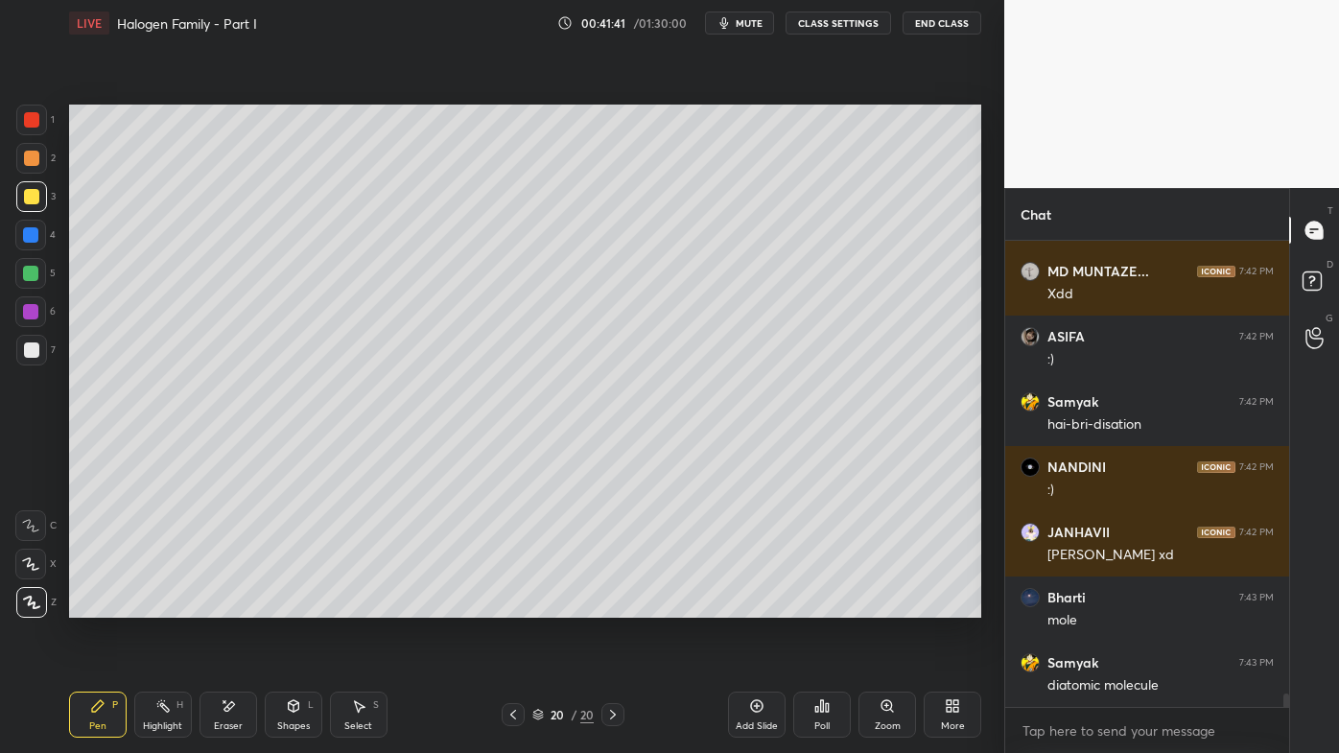
scroll to position [16138, 0]
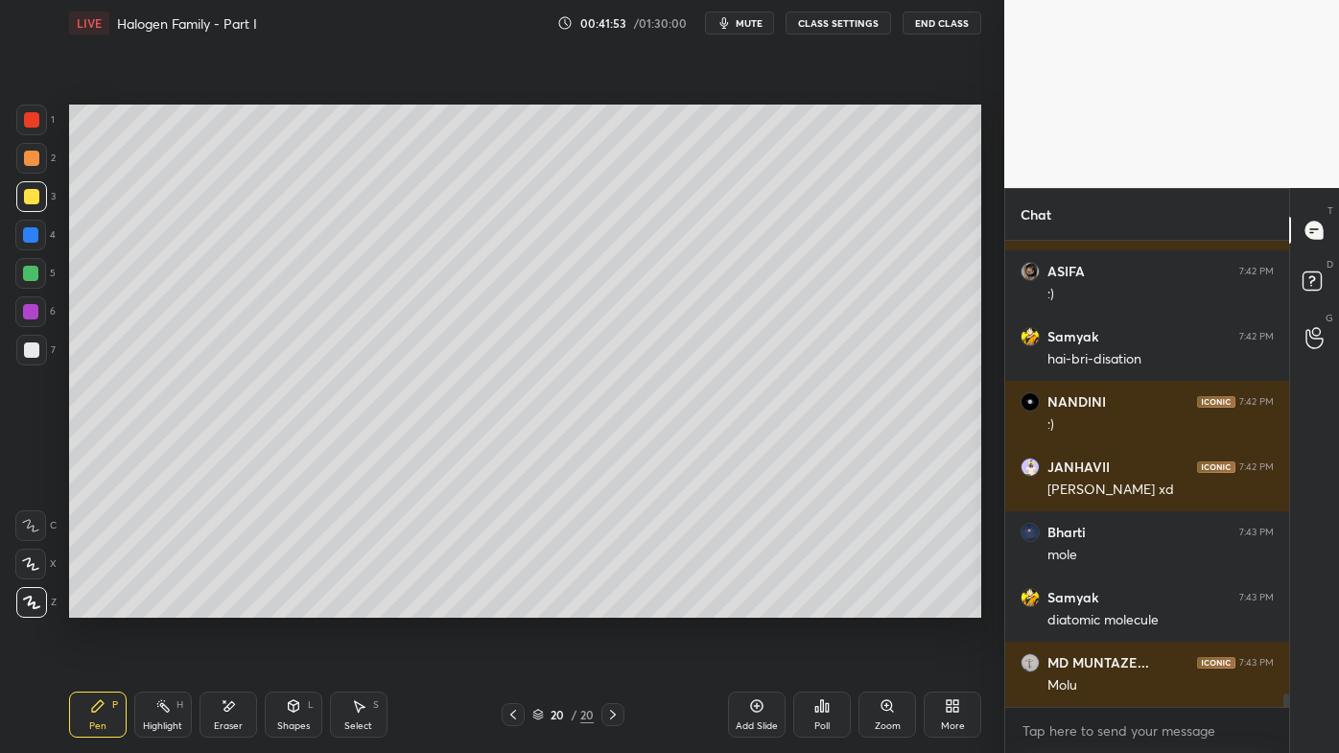
drag, startPoint x: 157, startPoint y: 715, endPoint x: 167, endPoint y: 645, distance: 70.7
click at [157, 605] on div "Highlight H" at bounding box center [163, 715] width 58 height 46
click at [94, 605] on icon at bounding box center [97, 705] width 15 height 15
drag, startPoint x: 31, startPoint y: 351, endPoint x: 67, endPoint y: 312, distance: 53.6
click at [33, 347] on div at bounding box center [31, 349] width 15 height 15
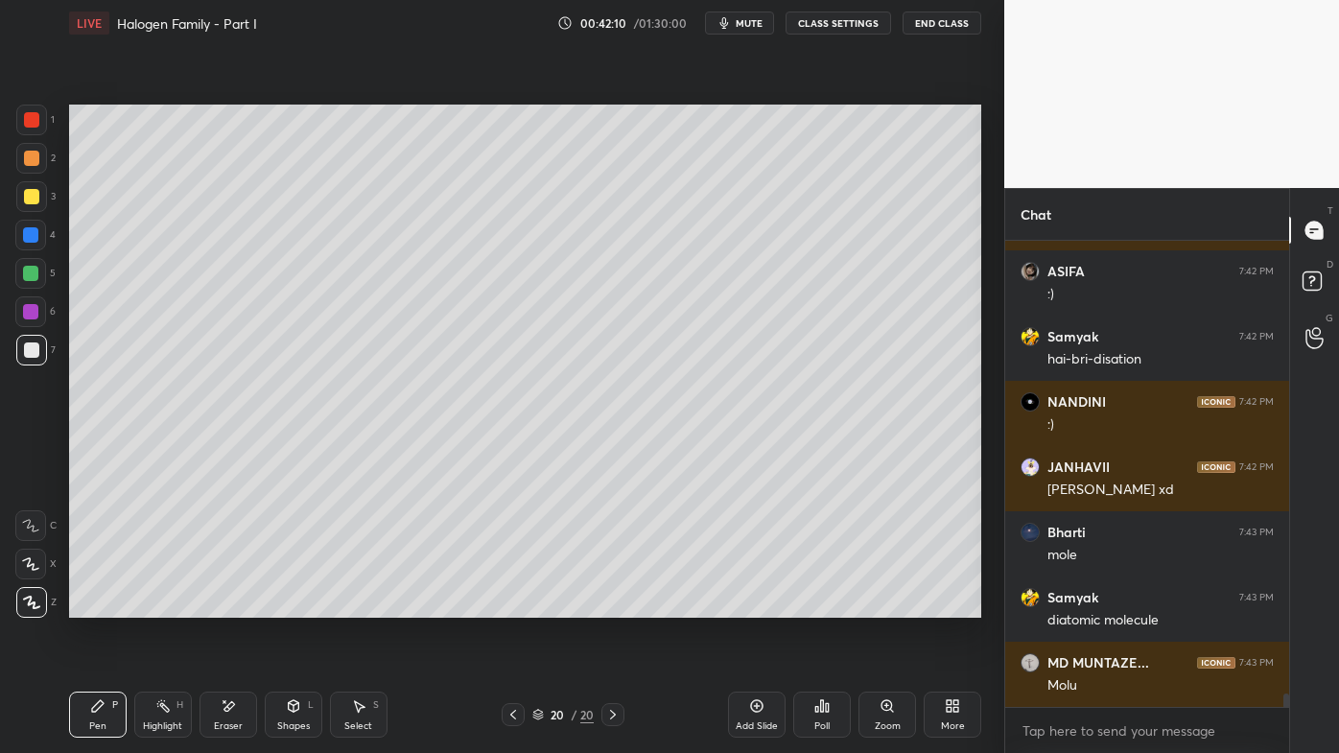
drag, startPoint x: 174, startPoint y: 707, endPoint x: 261, endPoint y: 634, distance: 113.7
click at [175, 605] on div "Highlight H" at bounding box center [163, 715] width 58 height 46
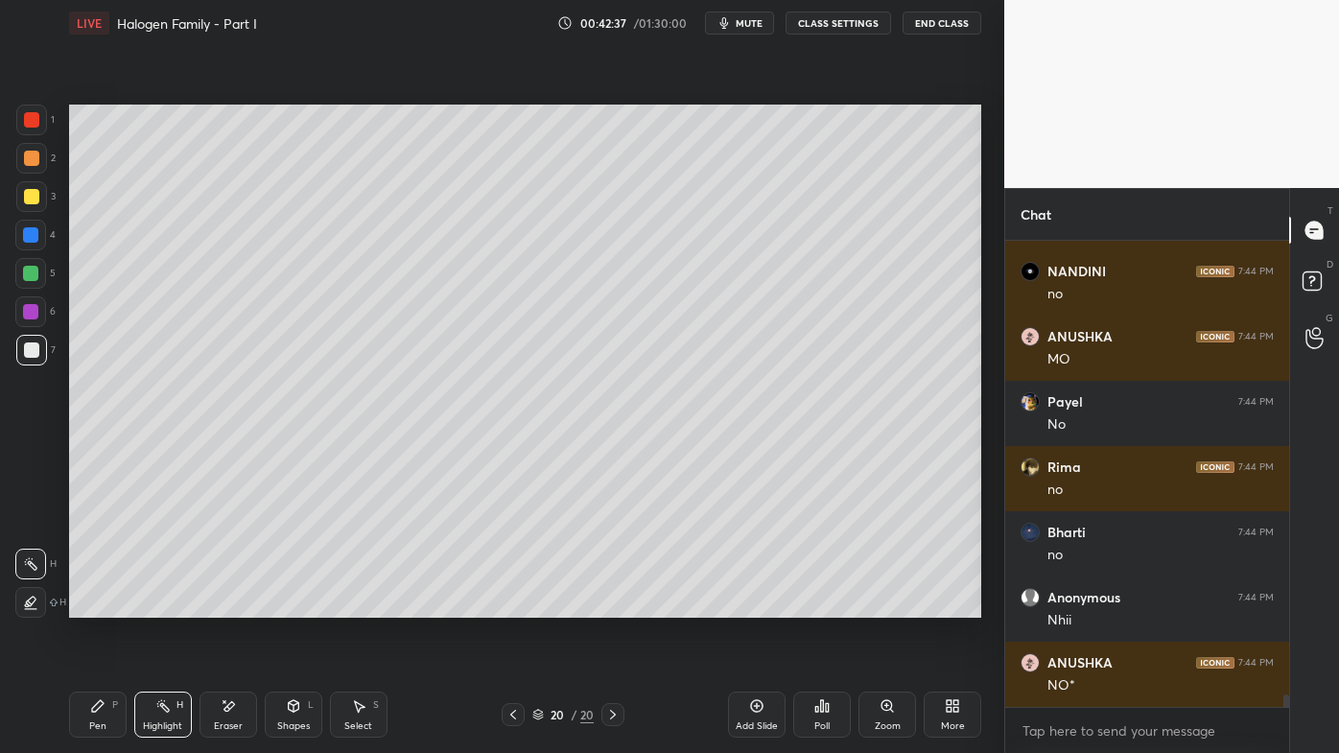
scroll to position [16725, 0]
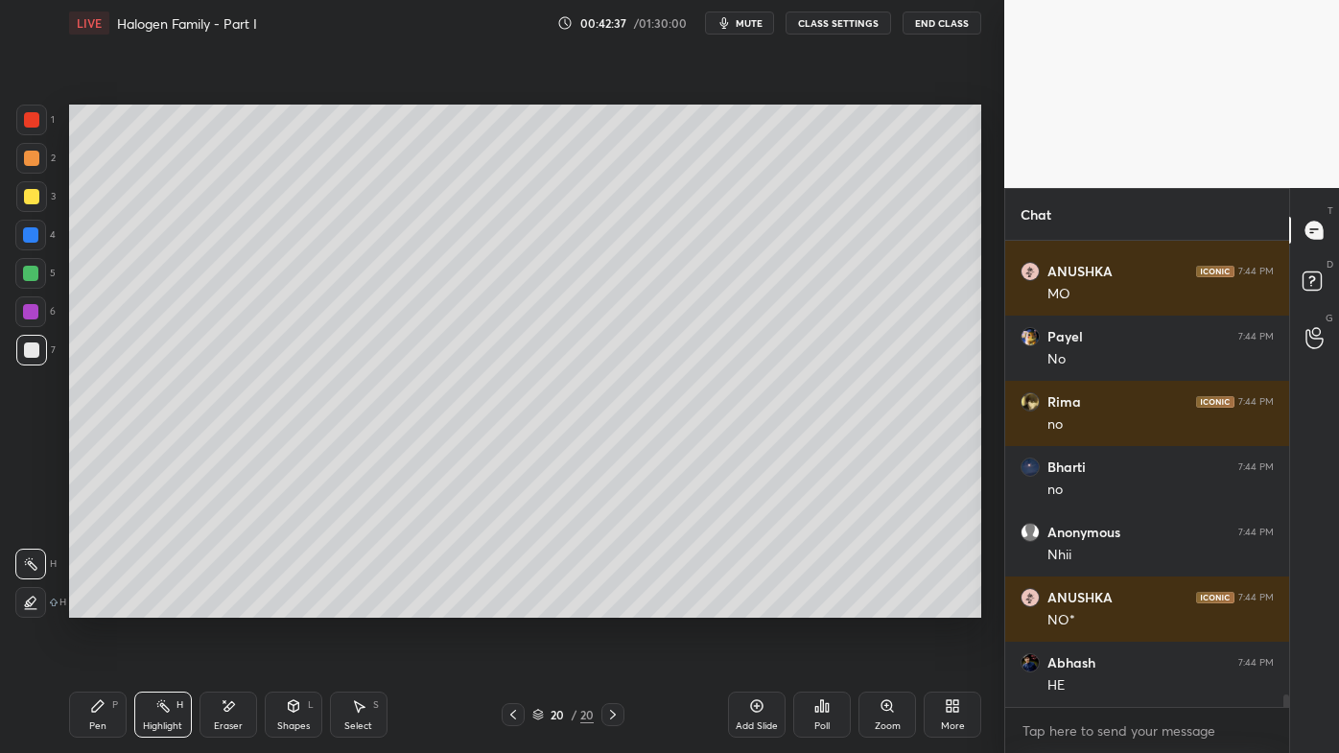
click at [92, 605] on div "Pen P" at bounding box center [98, 715] width 58 height 46
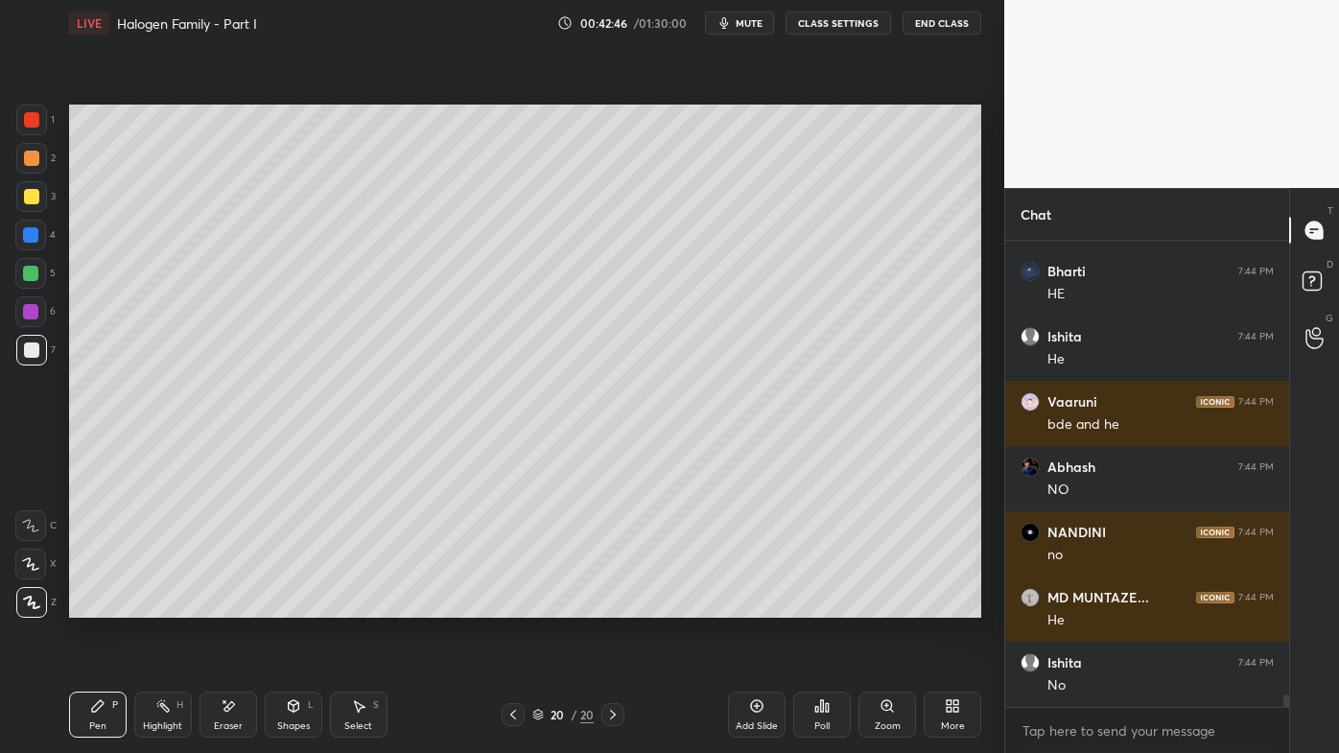
scroll to position [17312, 0]
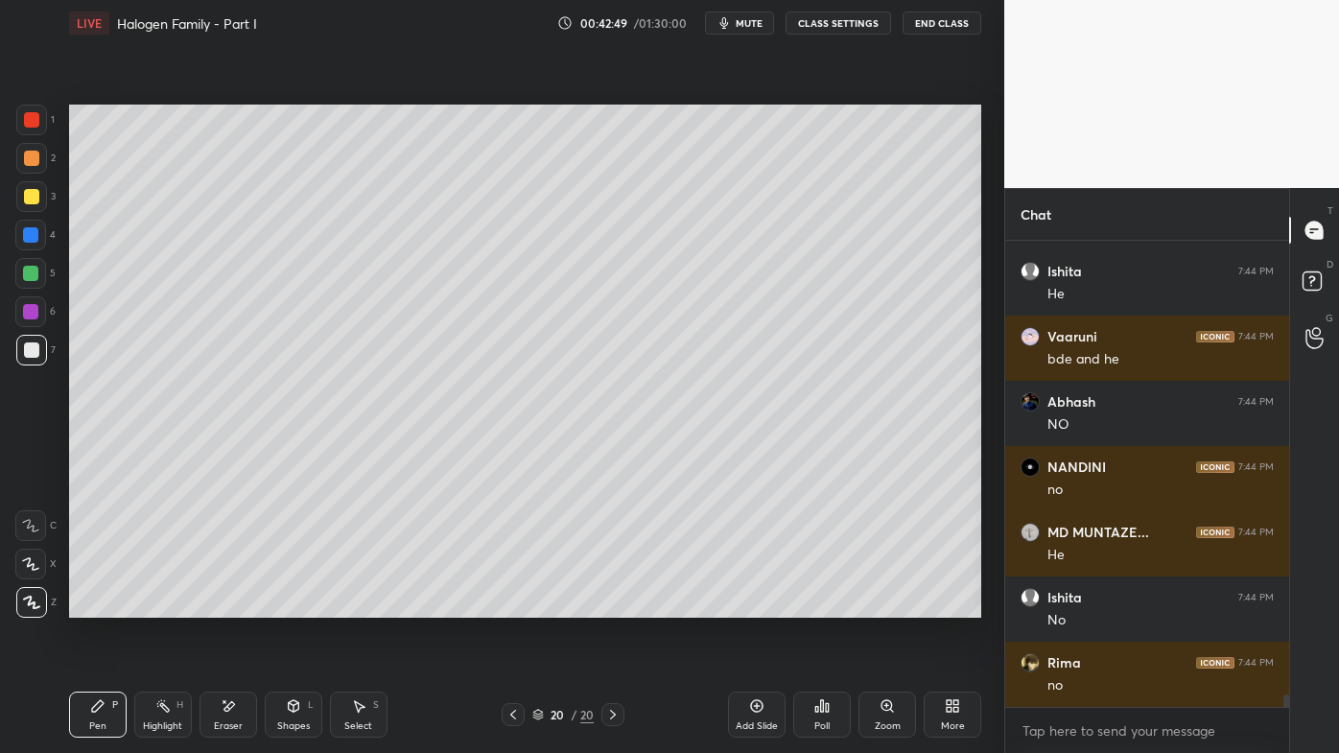
click at [161, 605] on div "Highlight H" at bounding box center [163, 715] width 58 height 46
click at [982, 243] on div "Setting up your live class Poll for secs No correct answer Start poll" at bounding box center [525, 361] width 928 height 630
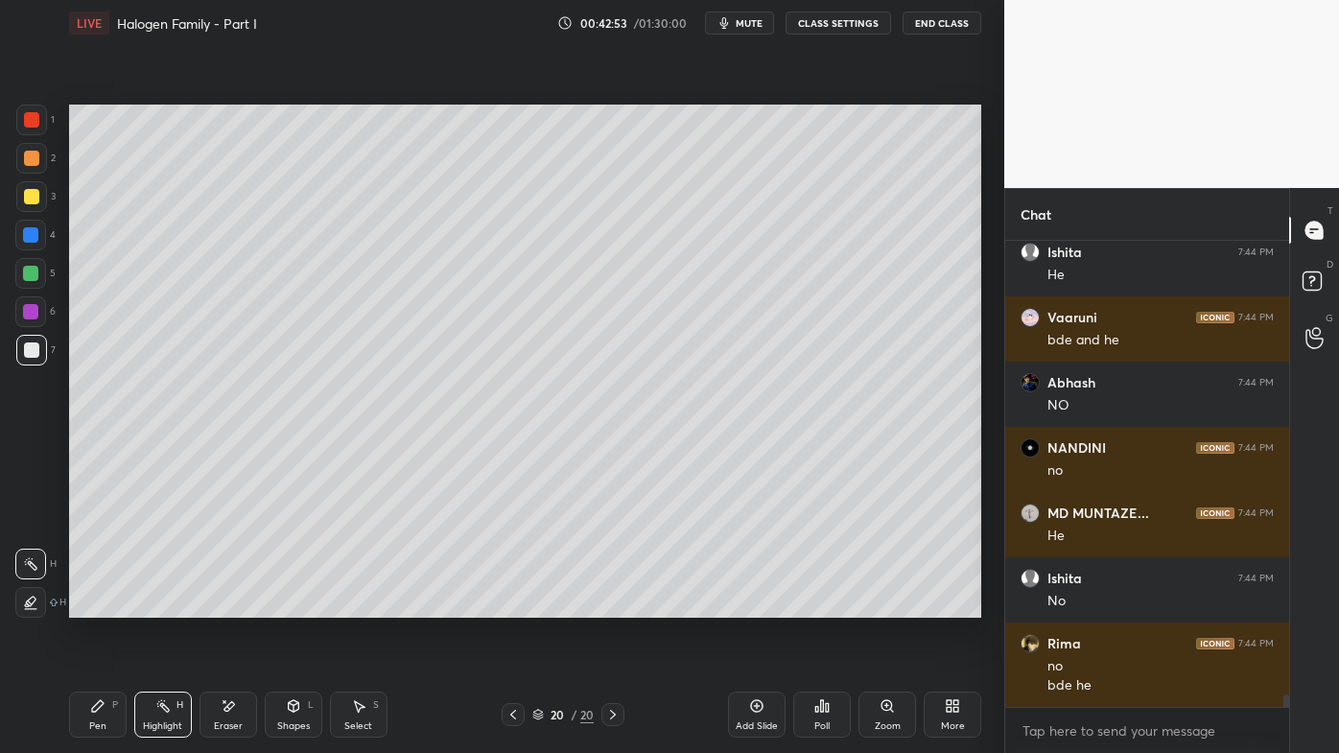
drag, startPoint x: 86, startPoint y: 699, endPoint x: 89, endPoint y: 688, distance: 11.9
click at [86, 605] on div "Pen P" at bounding box center [98, 715] width 58 height 46
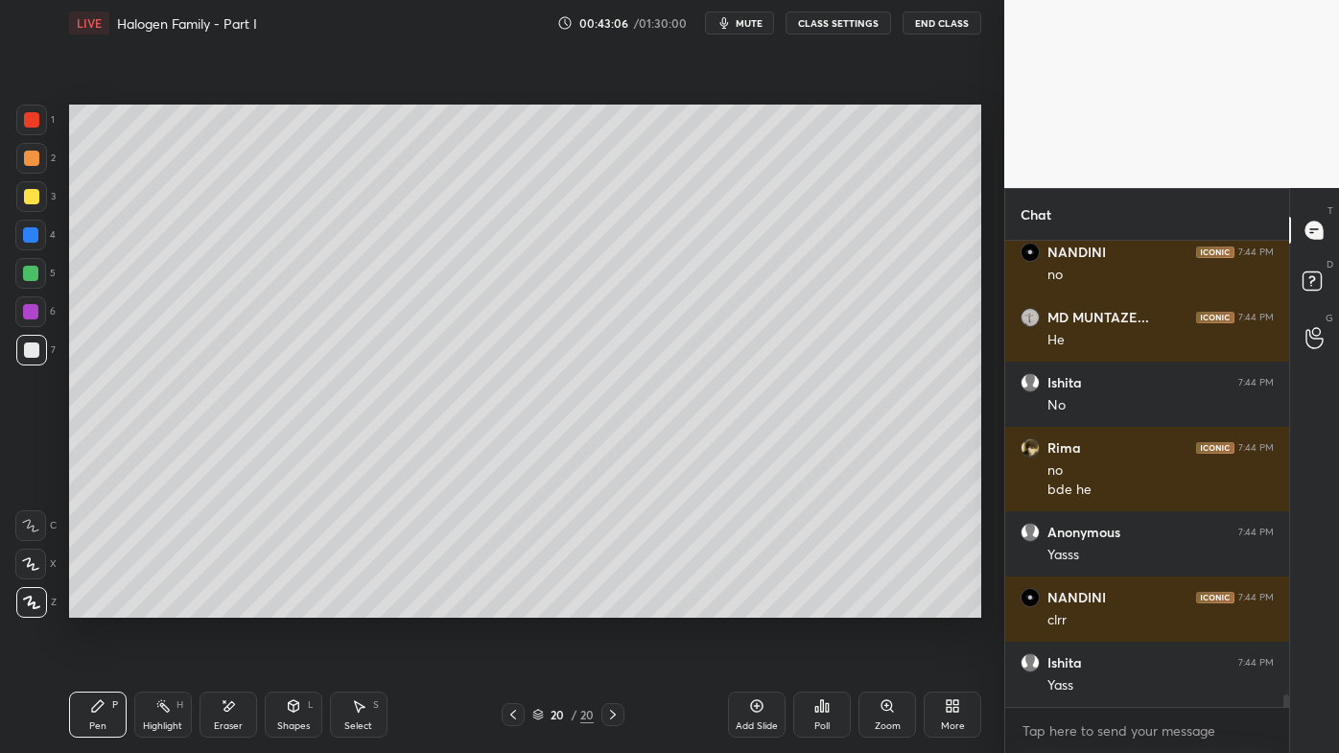
scroll to position [17592, 0]
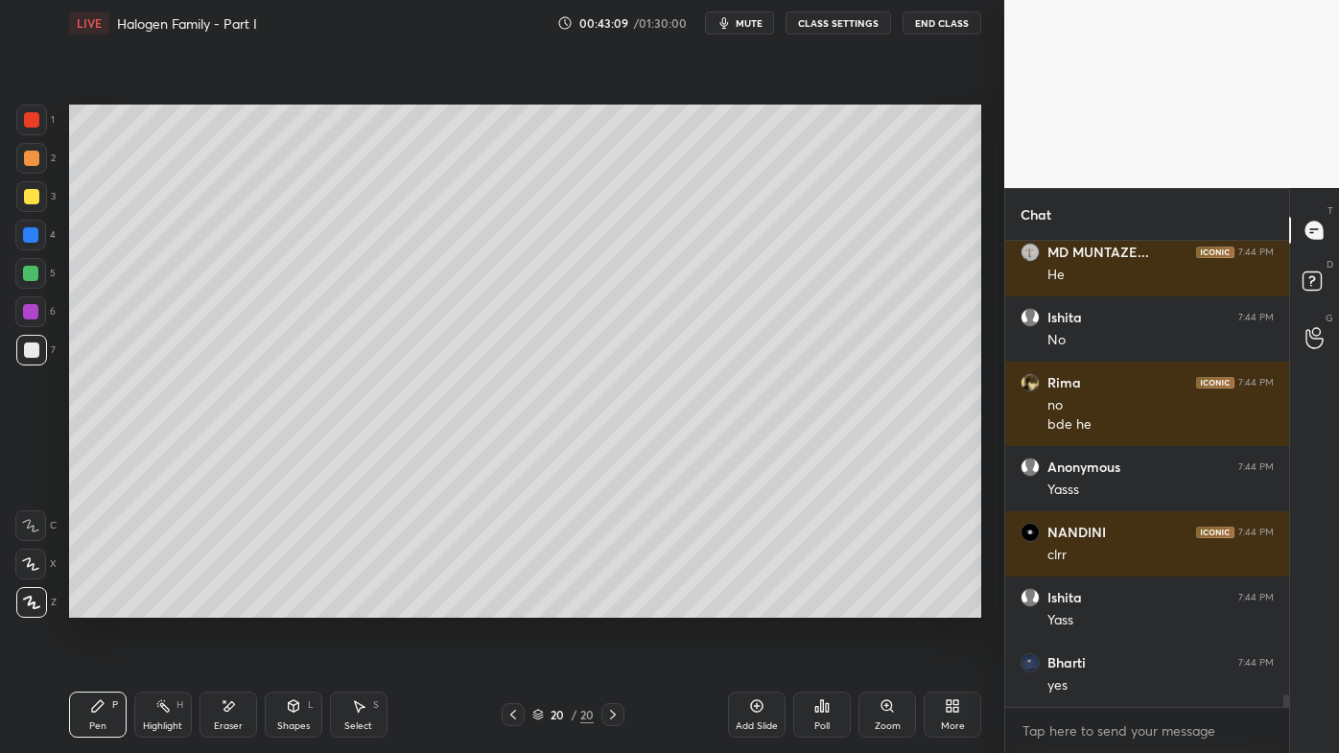
drag, startPoint x: 220, startPoint y: 695, endPoint x: 281, endPoint y: 627, distance: 91.7
click at [224, 605] on div "Pen P Highlight H Eraser Shapes L Select S 20 / 20 Add Slide Poll Zoom More" at bounding box center [525, 714] width 912 height 77
drag, startPoint x: 230, startPoint y: 704, endPoint x: 273, endPoint y: 624, distance: 91.4
click at [230, 605] on icon at bounding box center [228, 706] width 15 height 16
drag, startPoint x: 102, startPoint y: 700, endPoint x: 113, endPoint y: 672, distance: 30.1
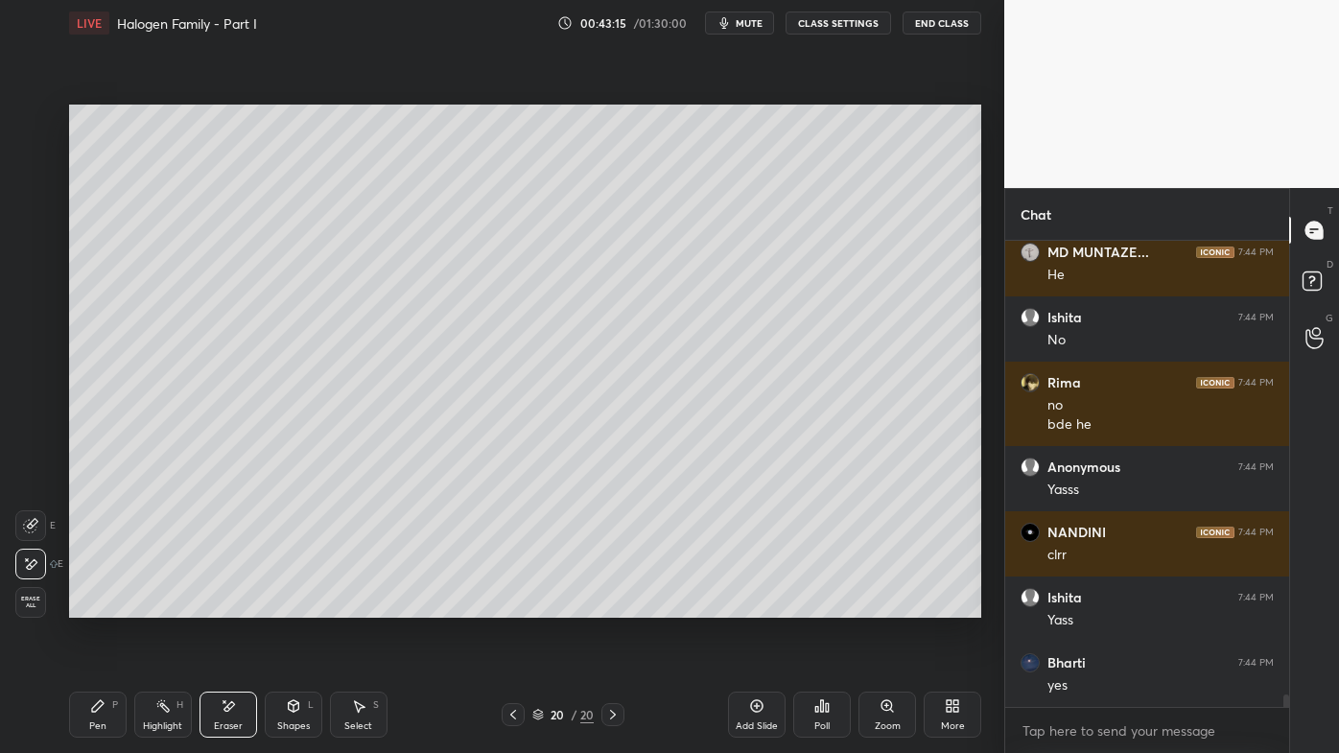
click at [100, 605] on icon at bounding box center [97, 705] width 15 height 15
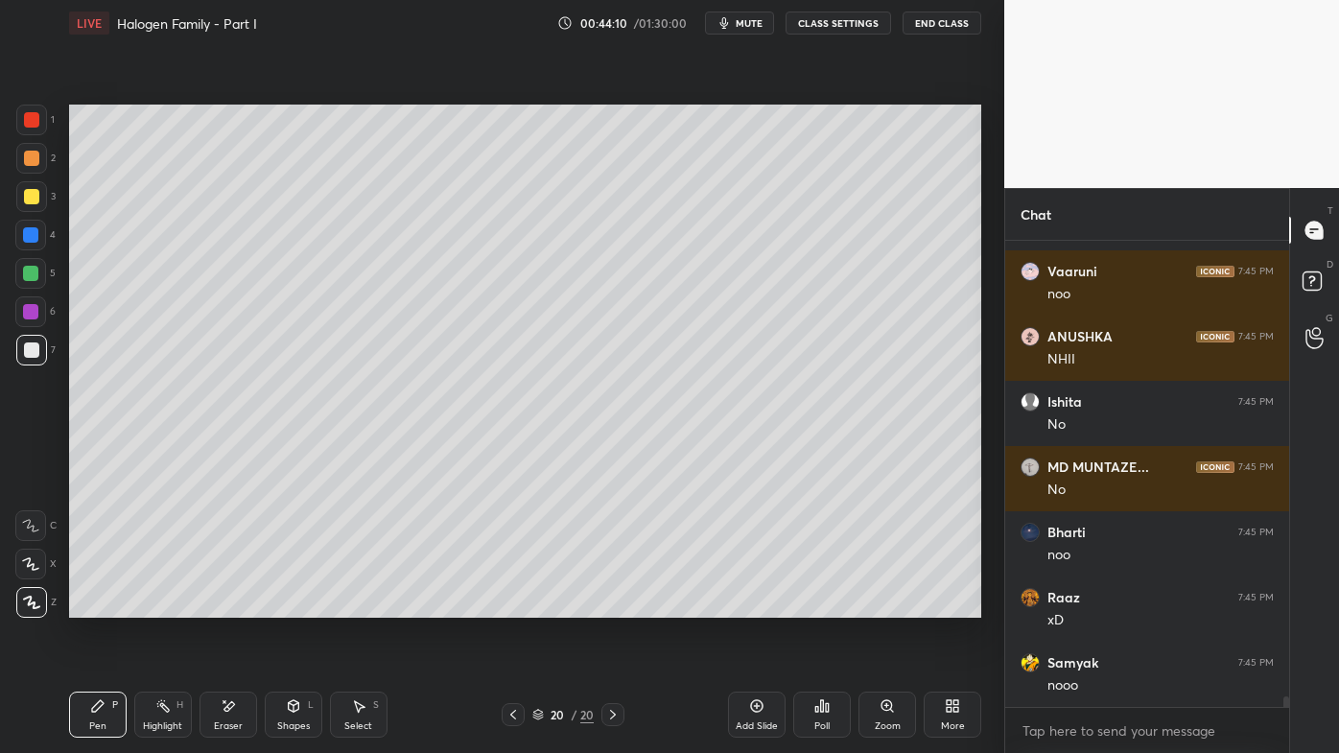
scroll to position [19699, 0]
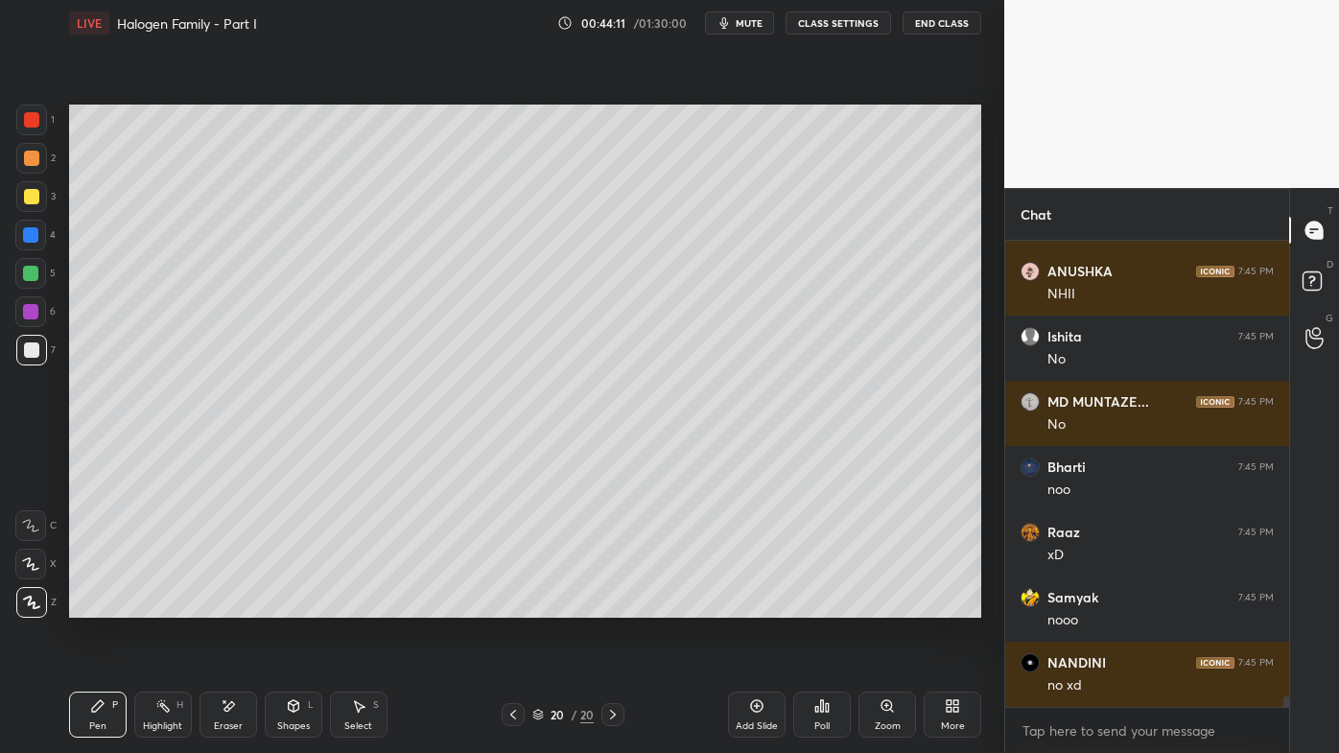
click at [230, 605] on div "Eraser" at bounding box center [229, 715] width 58 height 46
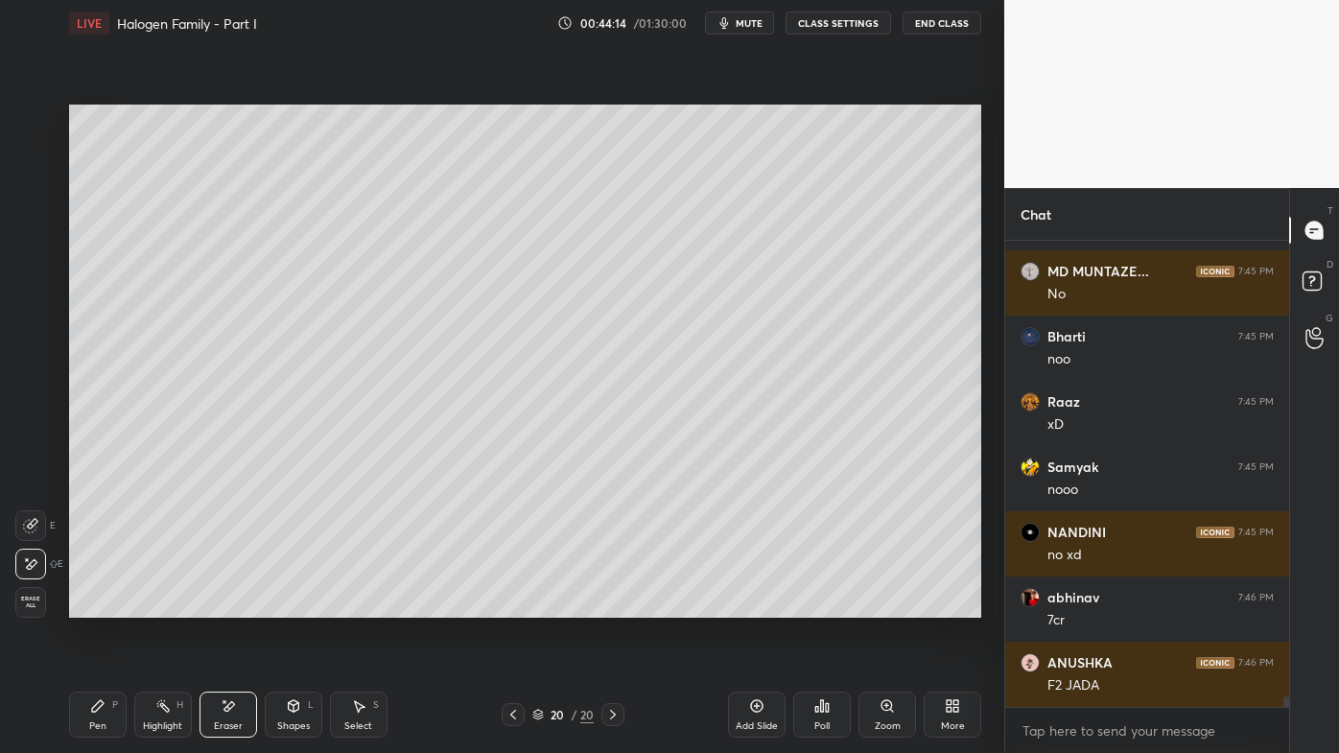
scroll to position [19895, 0]
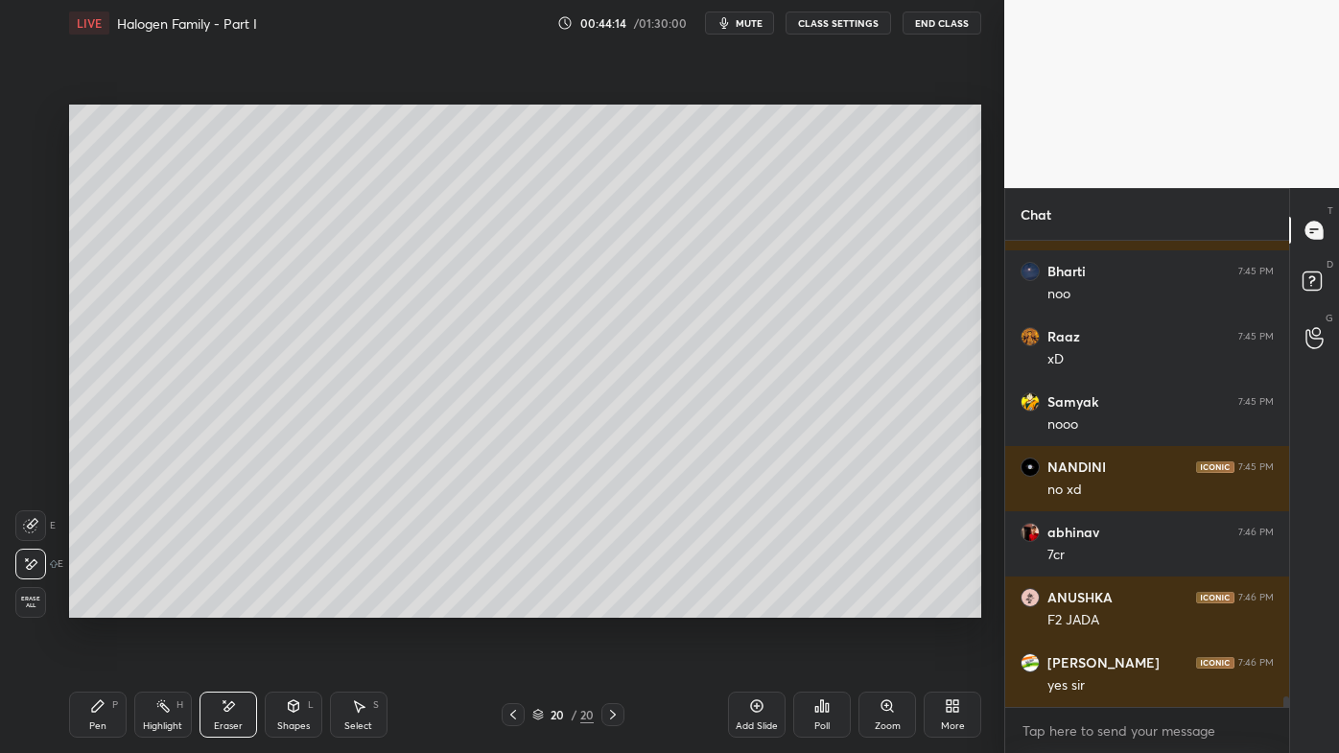
click at [98, 605] on icon at bounding box center [97, 705] width 15 height 15
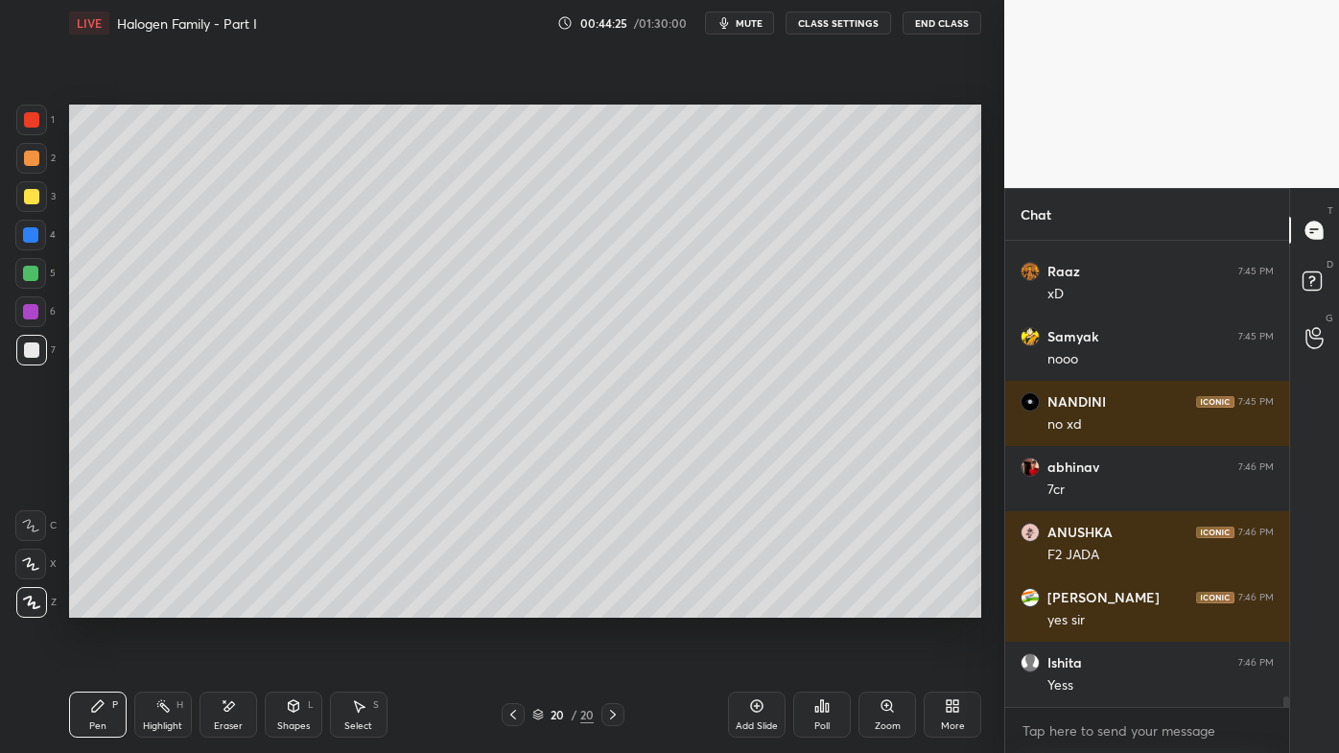
scroll to position [20025, 0]
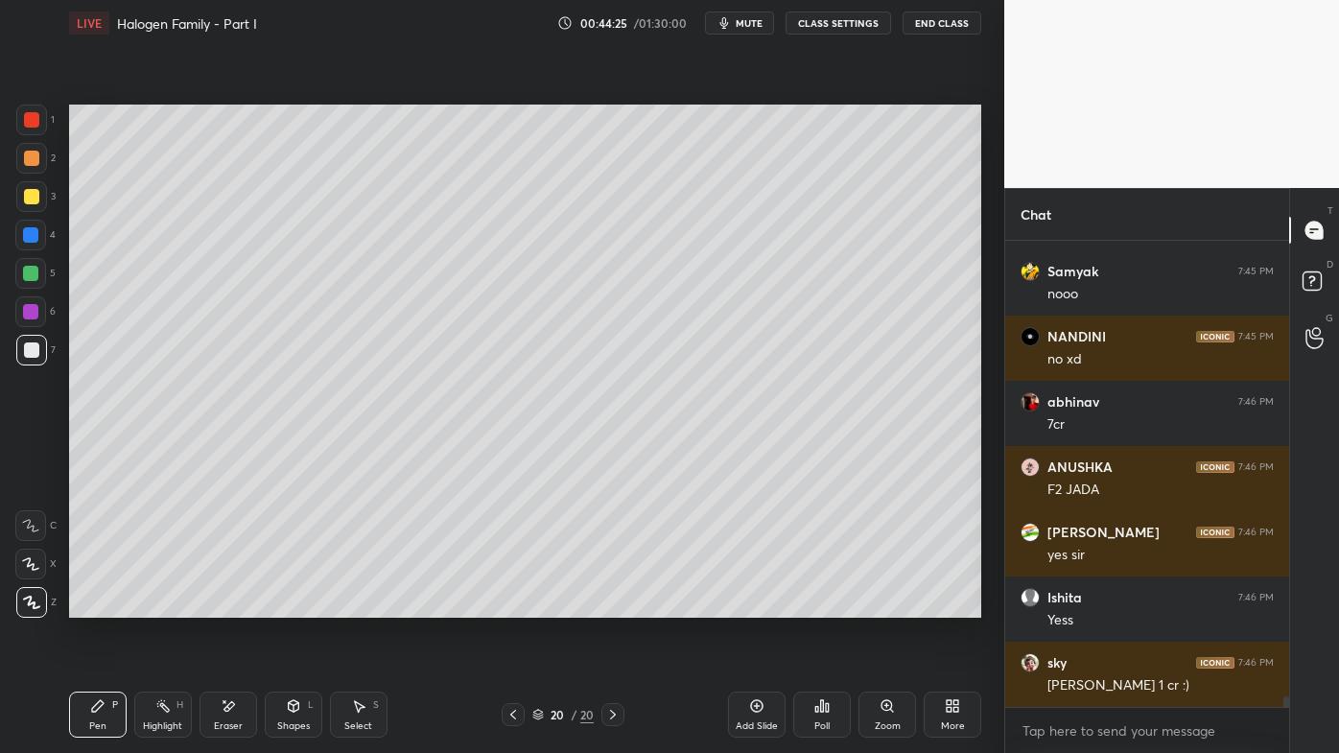
drag, startPoint x: 95, startPoint y: 700, endPoint x: 92, endPoint y: 683, distance: 17.5
click at [91, 605] on icon at bounding box center [97, 705] width 15 height 15
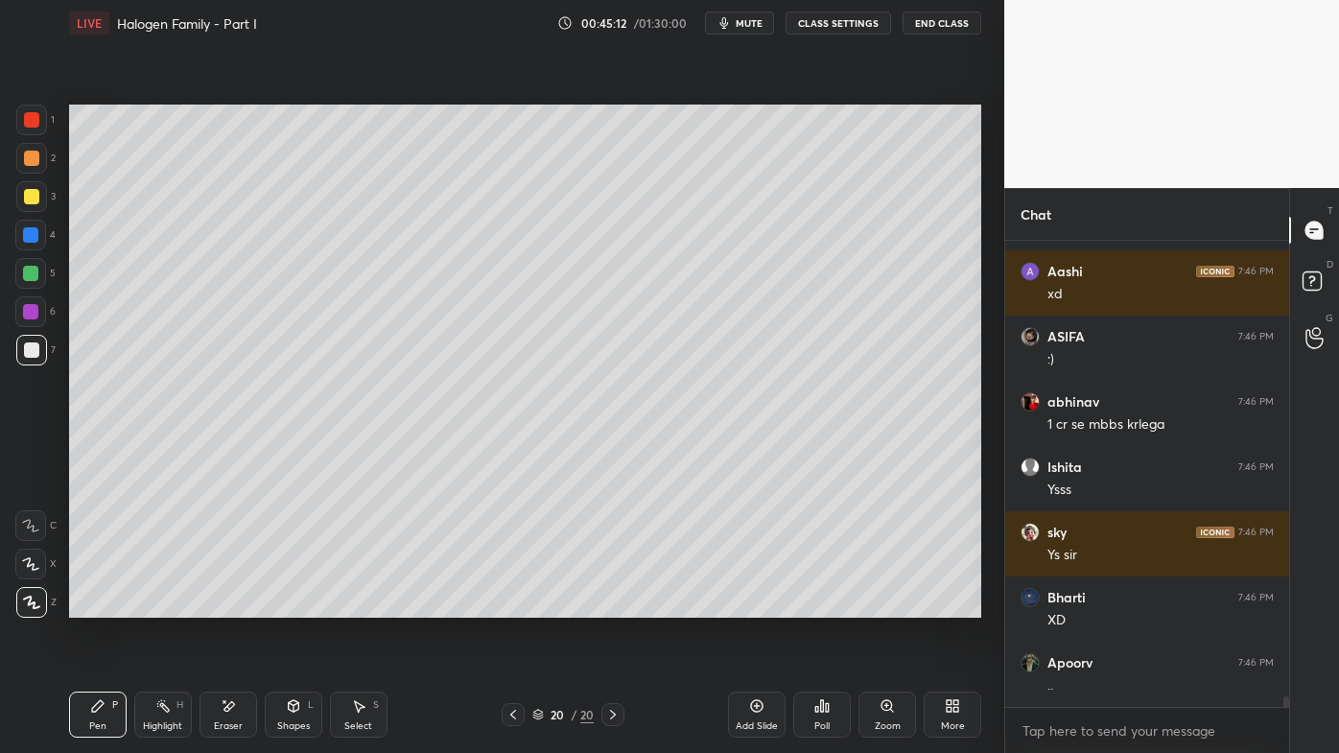
scroll to position [20938, 0]
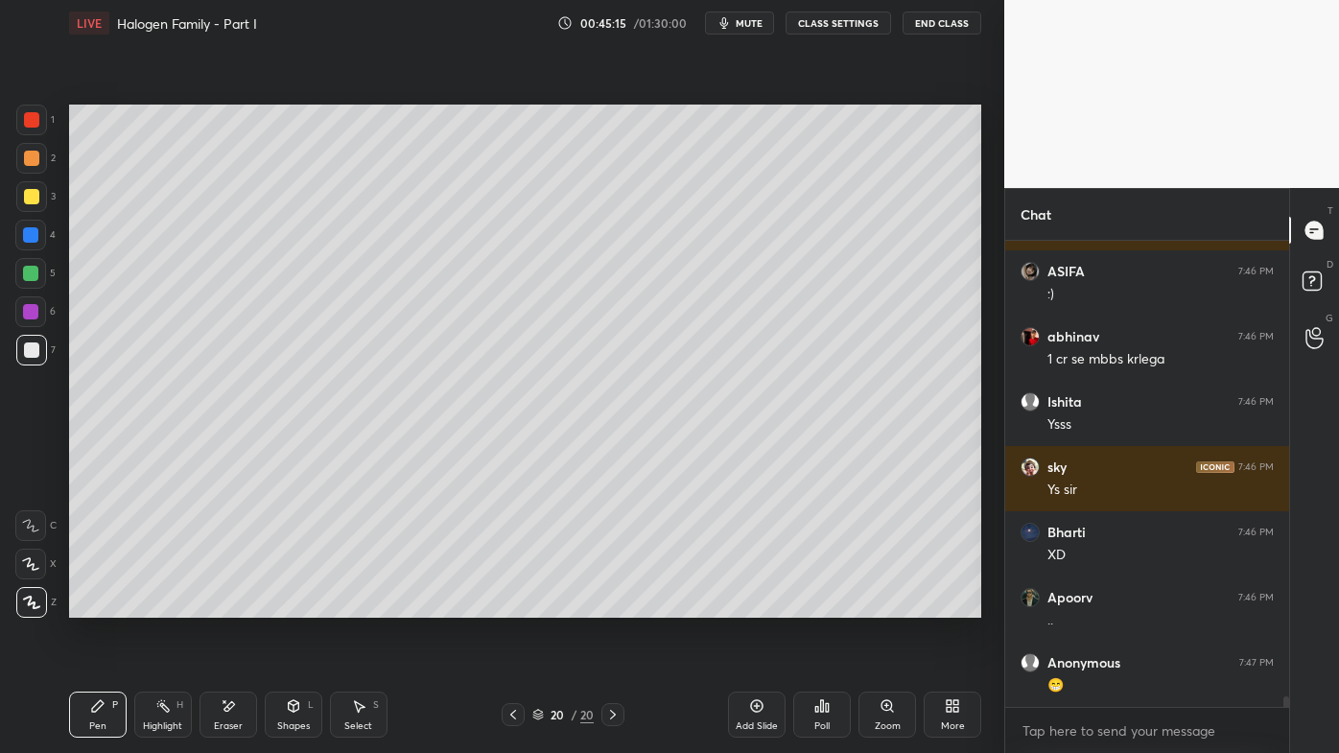
click at [34, 196] on div at bounding box center [31, 196] width 15 height 15
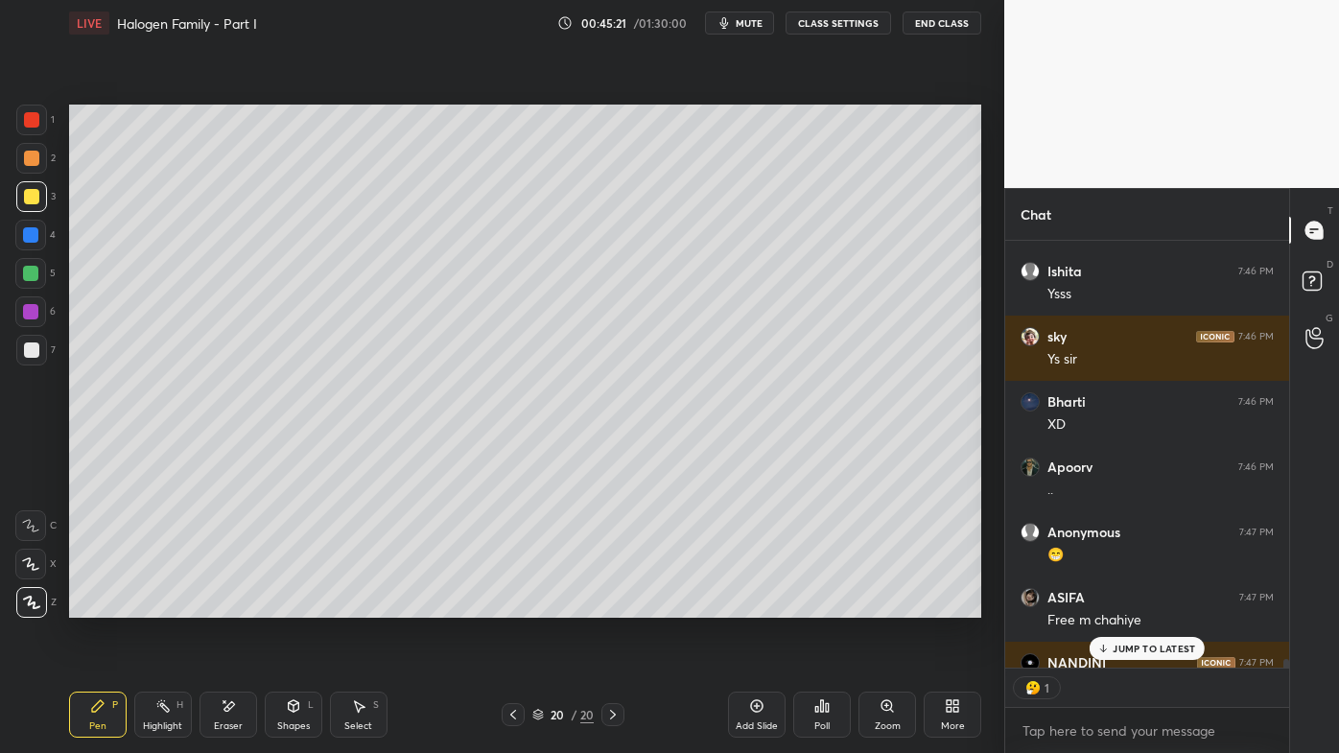
scroll to position [21172, 0]
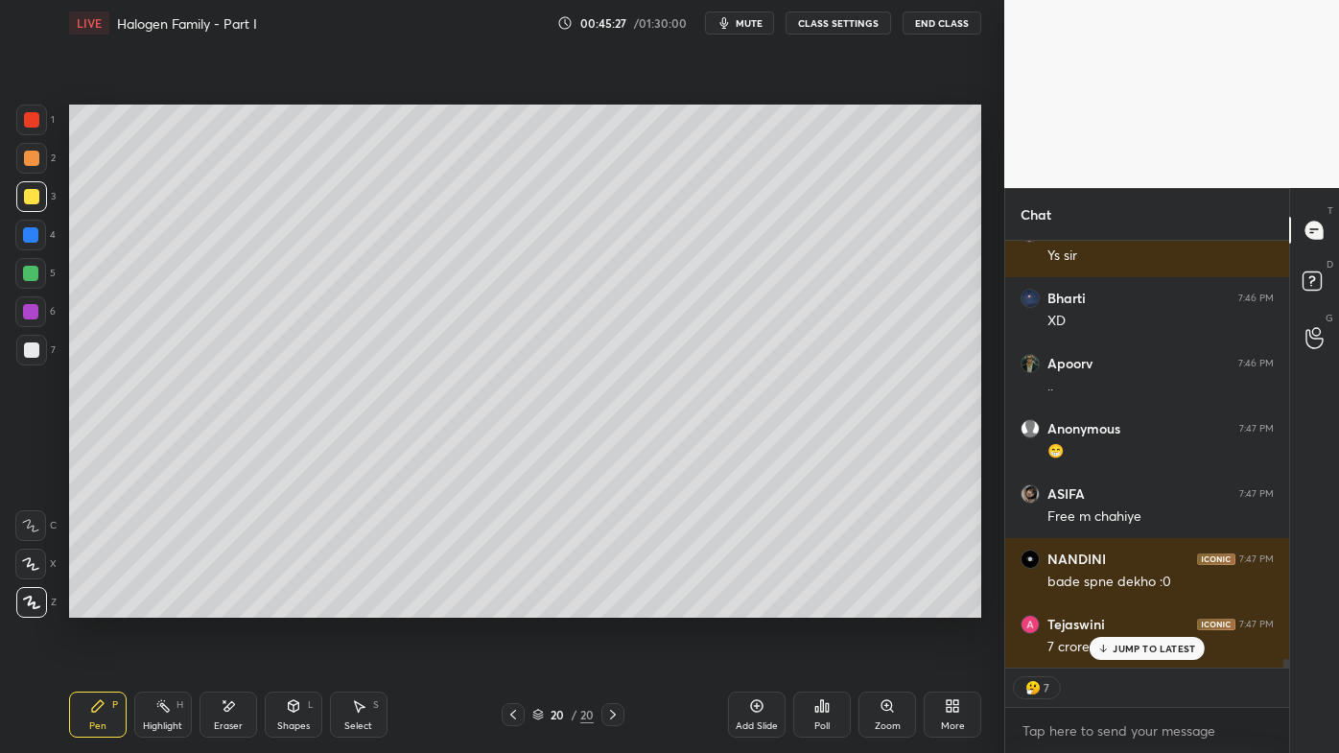
drag, startPoint x: 1143, startPoint y: 646, endPoint x: 1118, endPoint y: 670, distance: 35.3
click at [1142, 605] on p "JUMP TO LATEST" at bounding box center [1154, 649] width 82 height 12
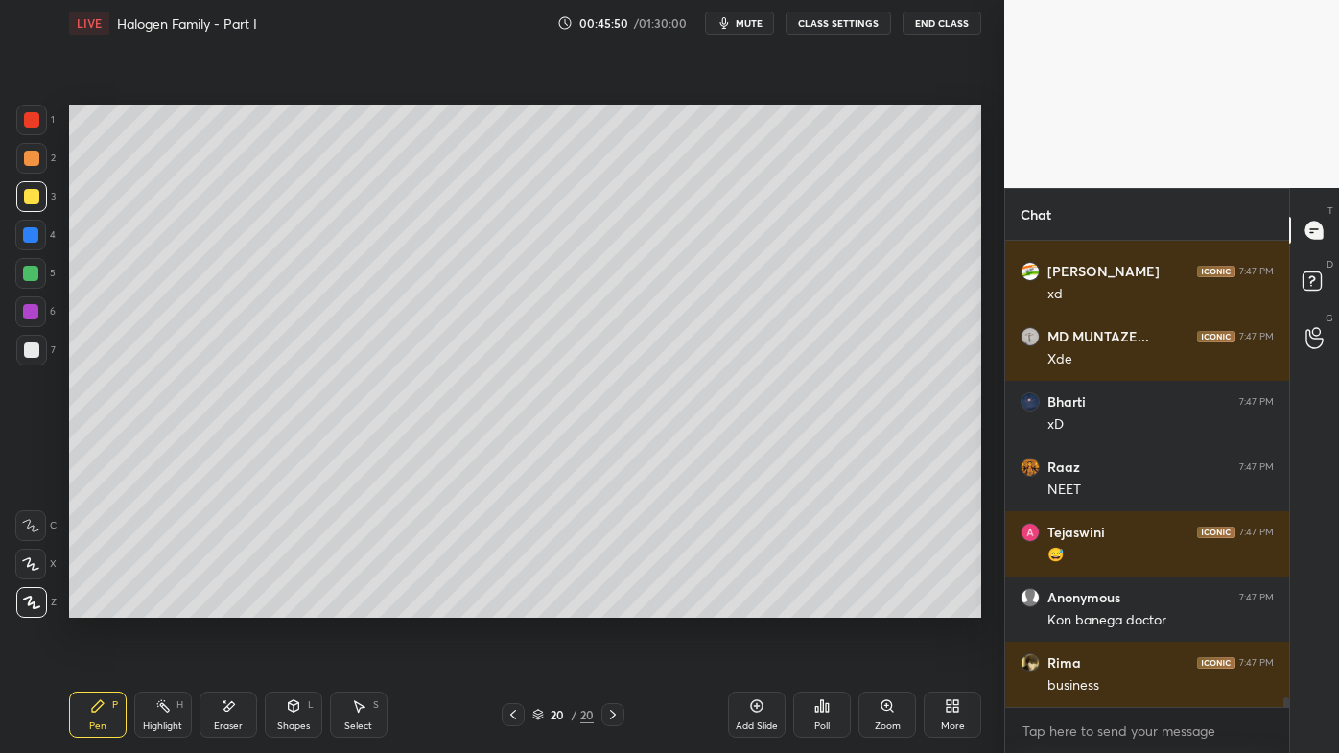
scroll to position [22047, 0]
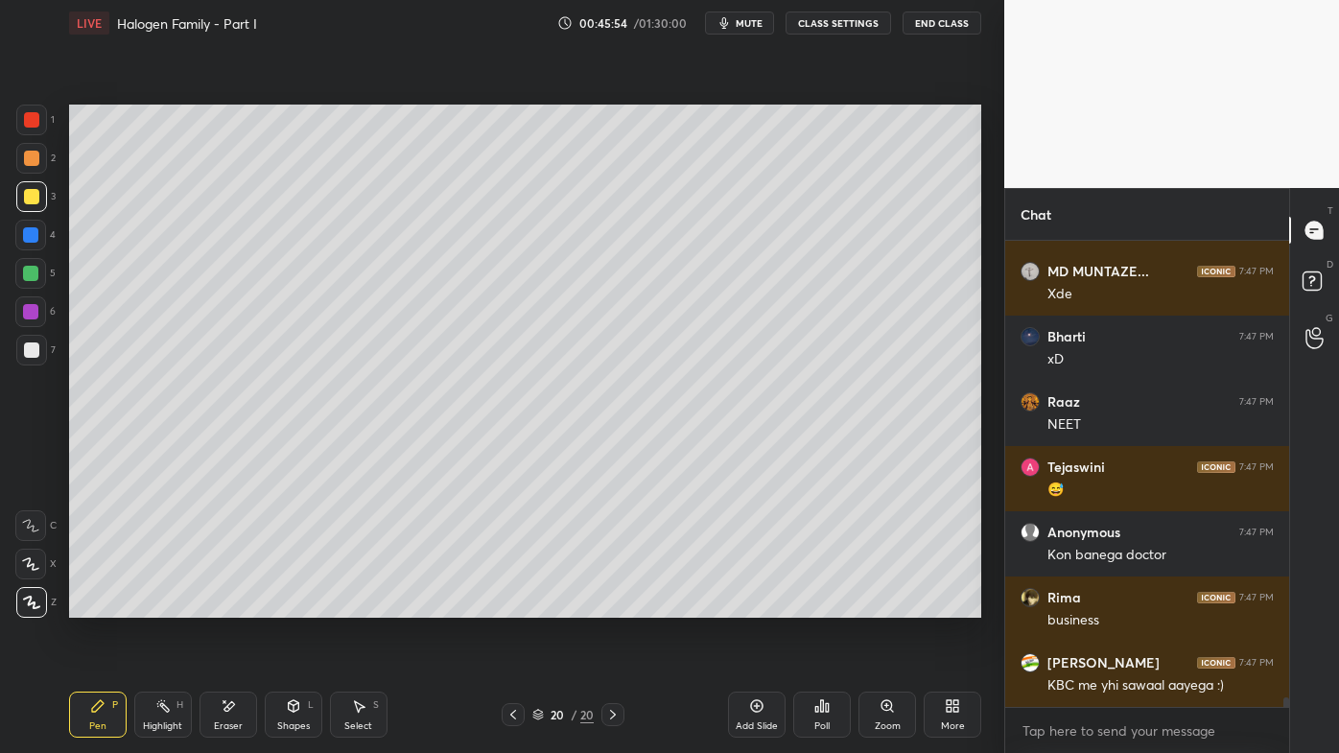
drag, startPoint x: 161, startPoint y: 706, endPoint x: 207, endPoint y: 638, distance: 82.2
click at [162, 605] on icon at bounding box center [162, 705] width 15 height 15
drag, startPoint x: 90, startPoint y: 709, endPoint x: 104, endPoint y: 697, distance: 17.7
click at [92, 605] on div "Pen P" at bounding box center [98, 715] width 58 height 46
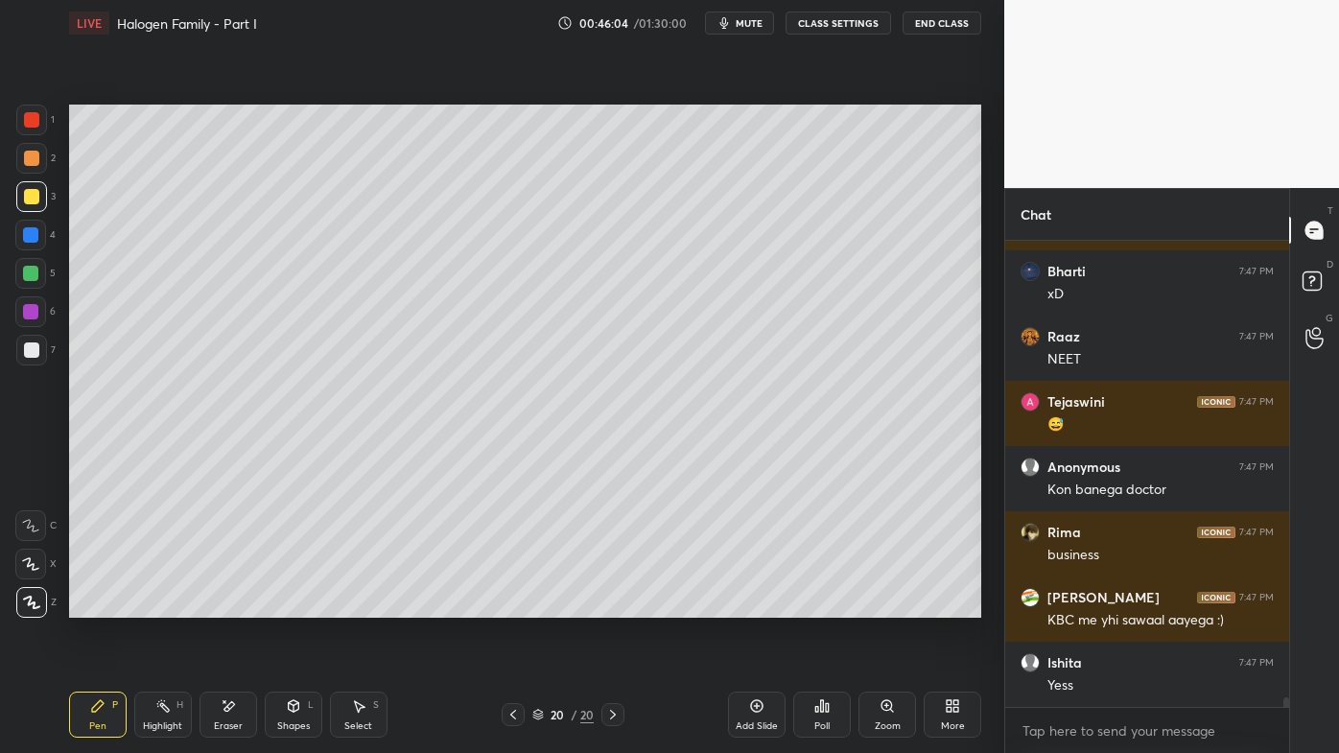
drag, startPoint x: 164, startPoint y: 708, endPoint x: 204, endPoint y: 626, distance: 90.9
click at [168, 605] on icon at bounding box center [162, 705] width 15 height 15
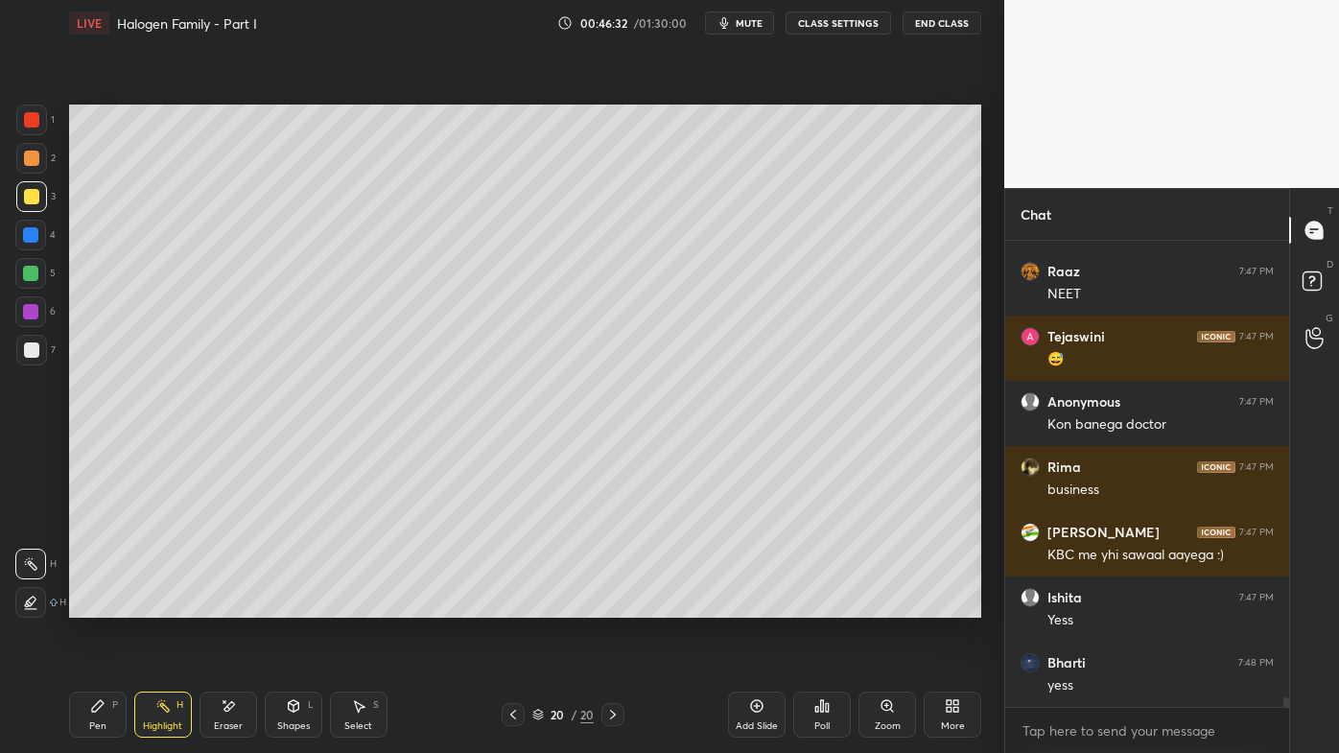
drag, startPoint x: 759, startPoint y: 701, endPoint x: 752, endPoint y: 681, distance: 21.2
click at [759, 605] on icon at bounding box center [757, 706] width 12 height 12
drag, startPoint x: 94, startPoint y: 714, endPoint x: 89, endPoint y: 680, distance: 33.9
click at [92, 605] on icon at bounding box center [97, 705] width 15 height 15
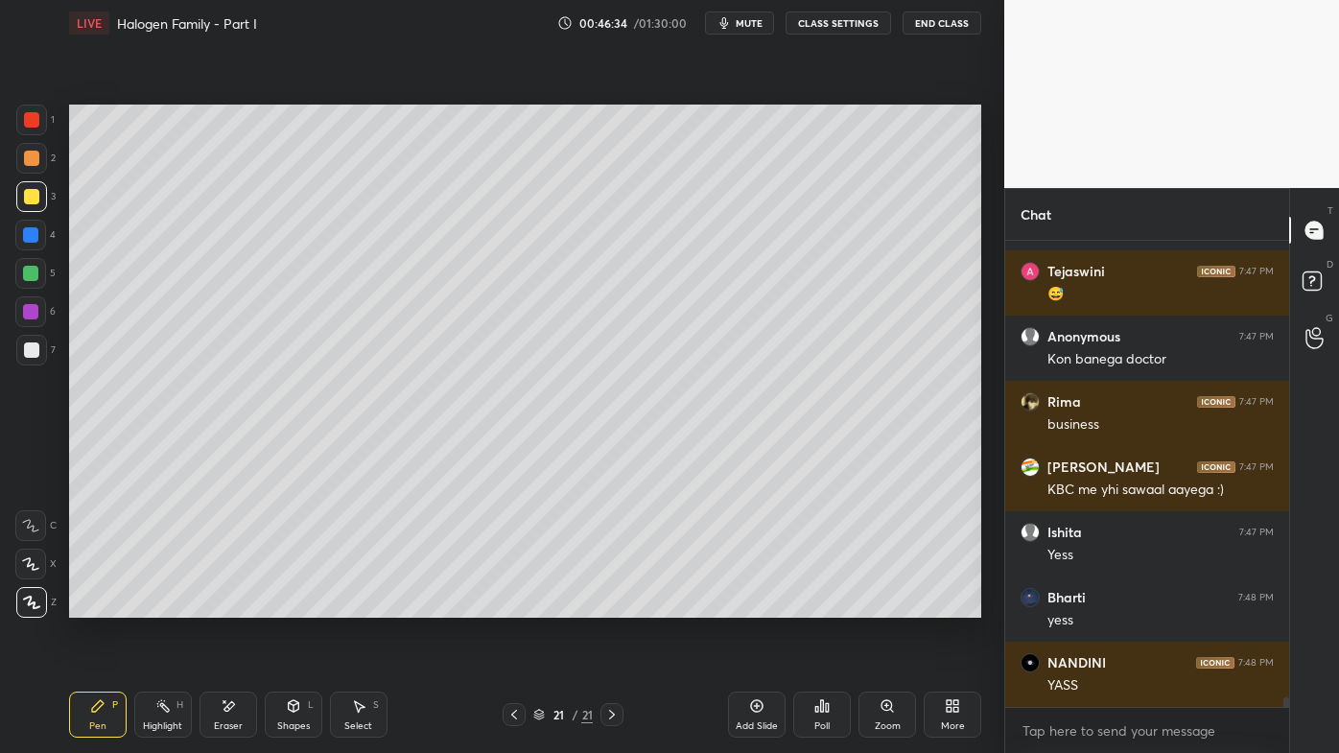
click at [38, 153] on div at bounding box center [31, 158] width 31 height 31
click at [35, 156] on div at bounding box center [31, 158] width 15 height 15
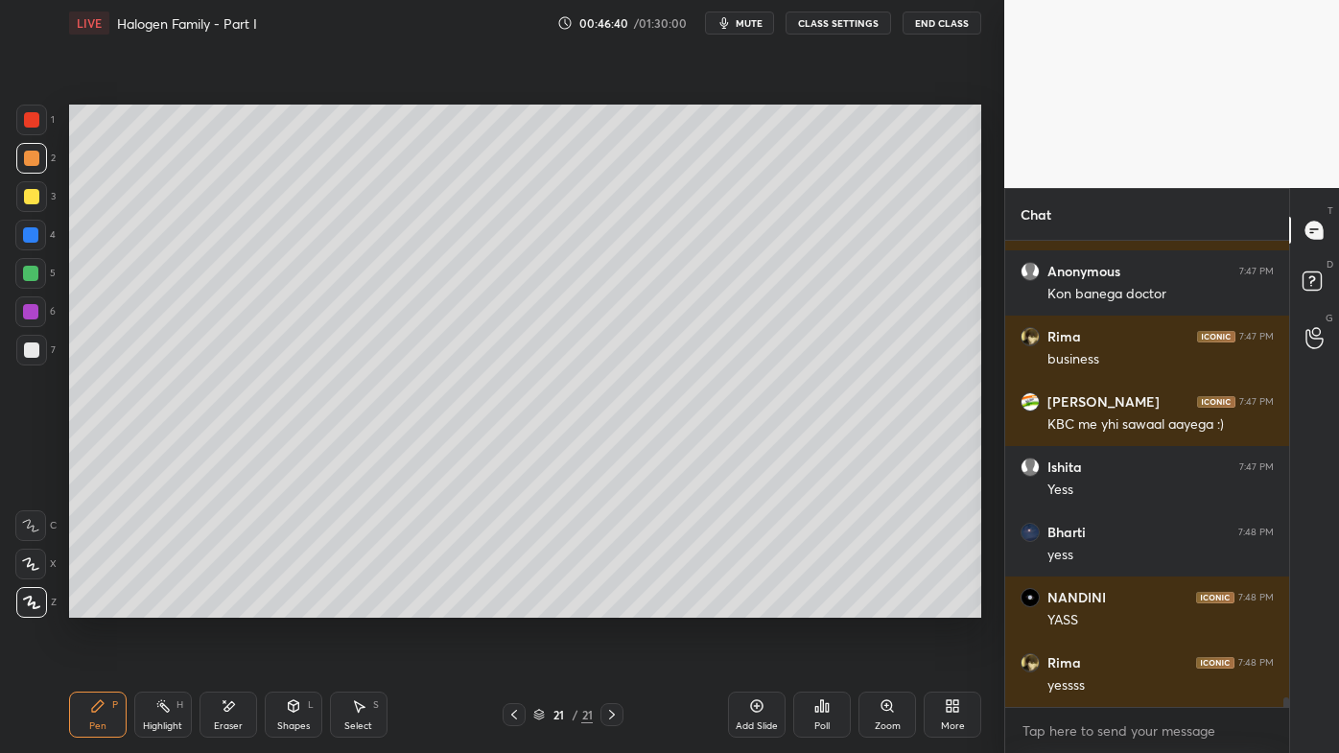
click at [508, 605] on icon at bounding box center [513, 714] width 15 height 15
drag, startPoint x: 611, startPoint y: 714, endPoint x: 547, endPoint y: 656, distance: 86.3
click at [611, 605] on icon at bounding box center [611, 714] width 15 height 15
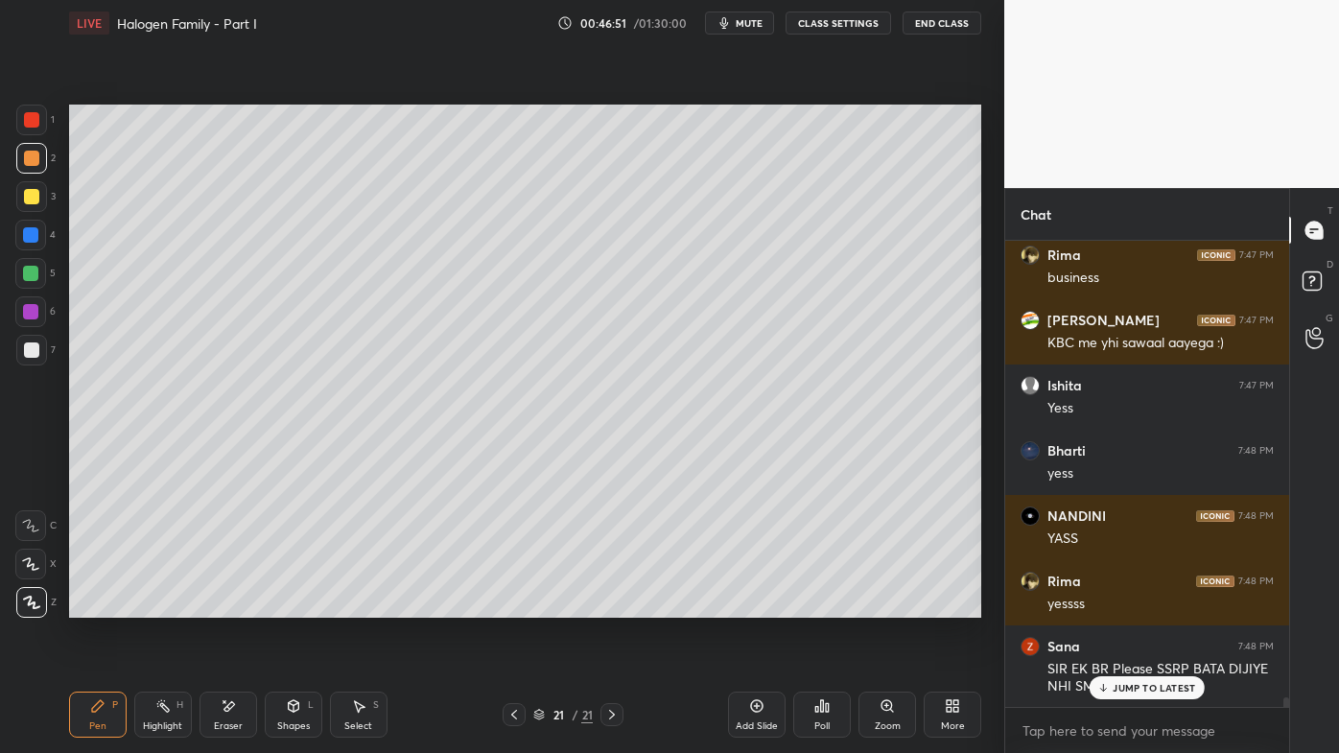
click at [1110, 605] on icon at bounding box center [1103, 688] width 12 height 12
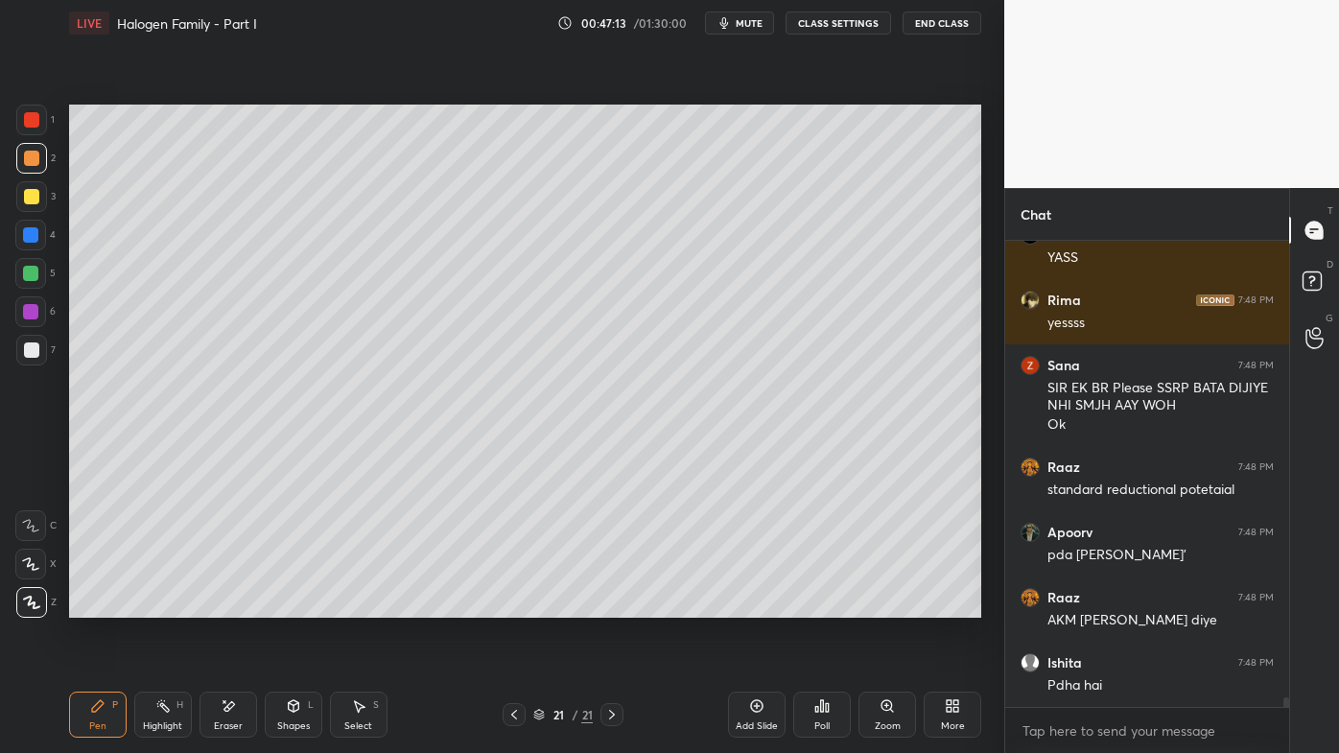
scroll to position [22735, 0]
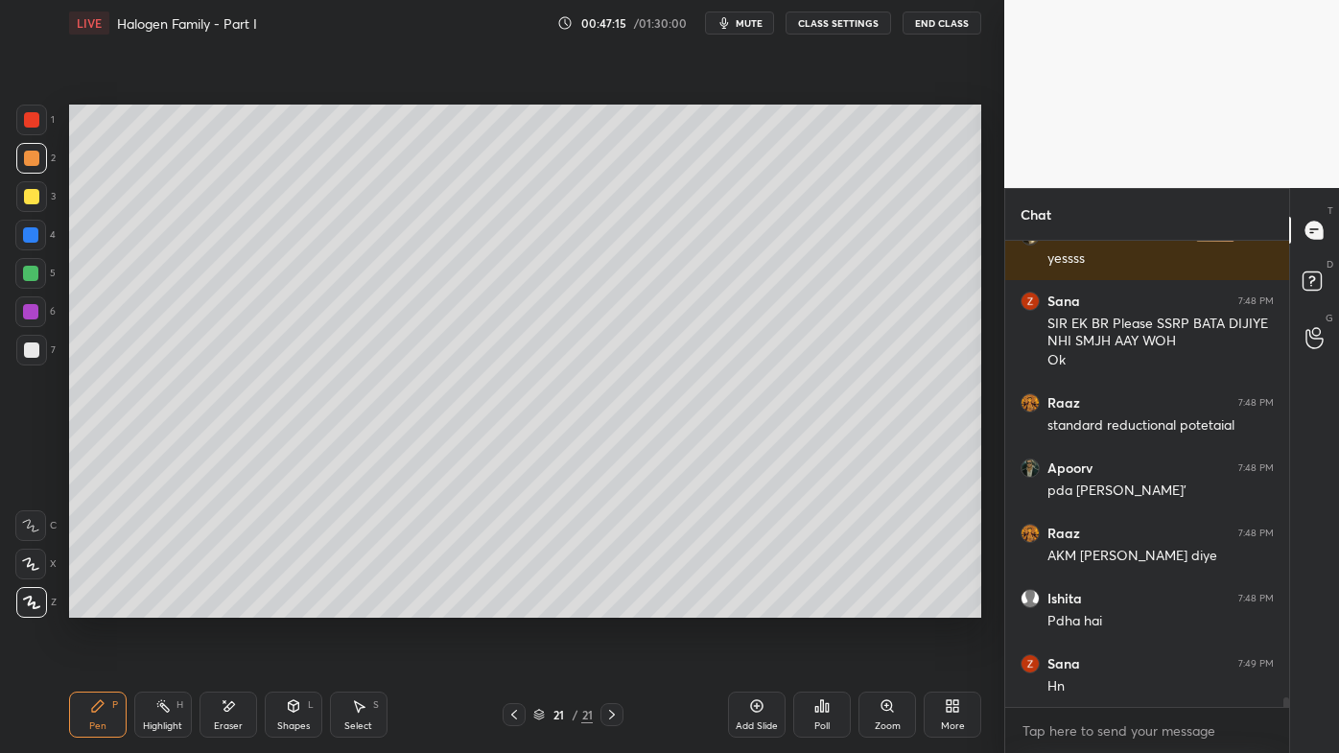
drag, startPoint x: 28, startPoint y: 199, endPoint x: 46, endPoint y: 206, distance: 19.8
click at [30, 197] on div at bounding box center [31, 196] width 15 height 15
drag, startPoint x: 227, startPoint y: 707, endPoint x: 232, endPoint y: 678, distance: 29.2
click at [229, 605] on icon at bounding box center [228, 706] width 15 height 16
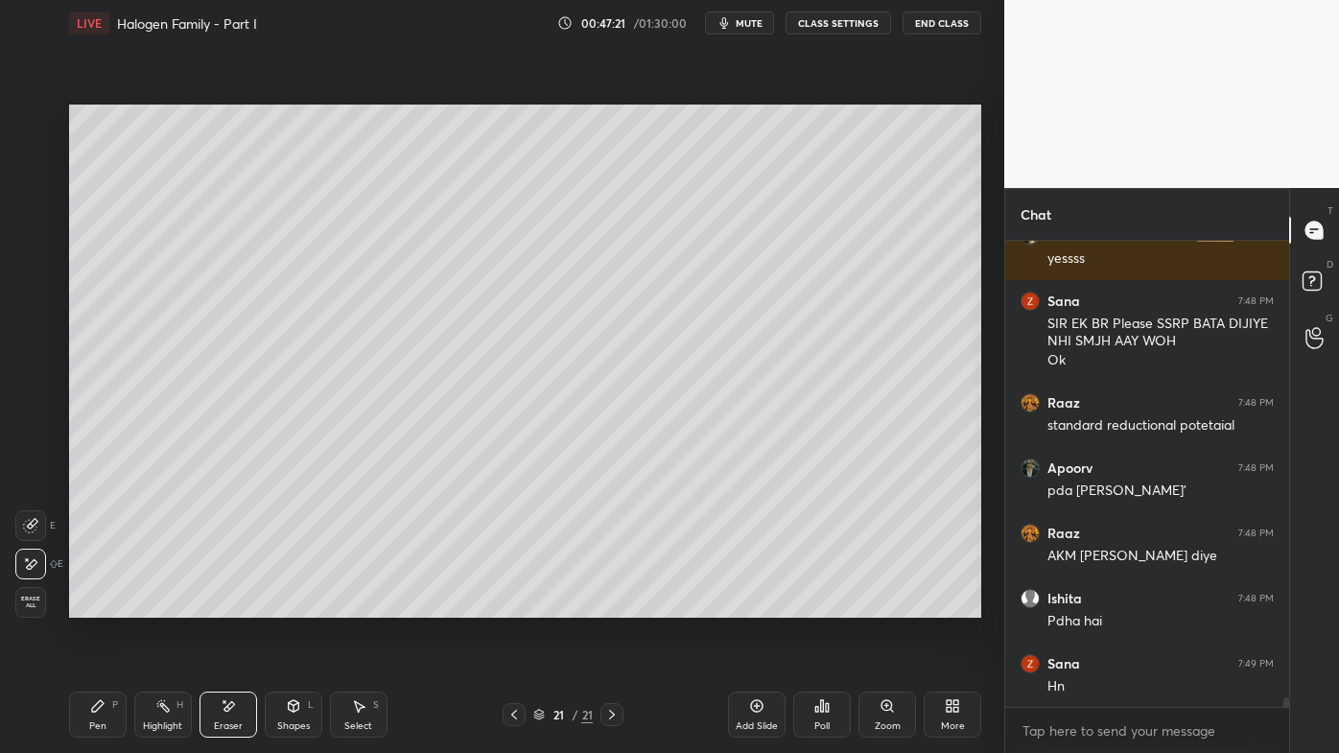
scroll to position [22835, 0]
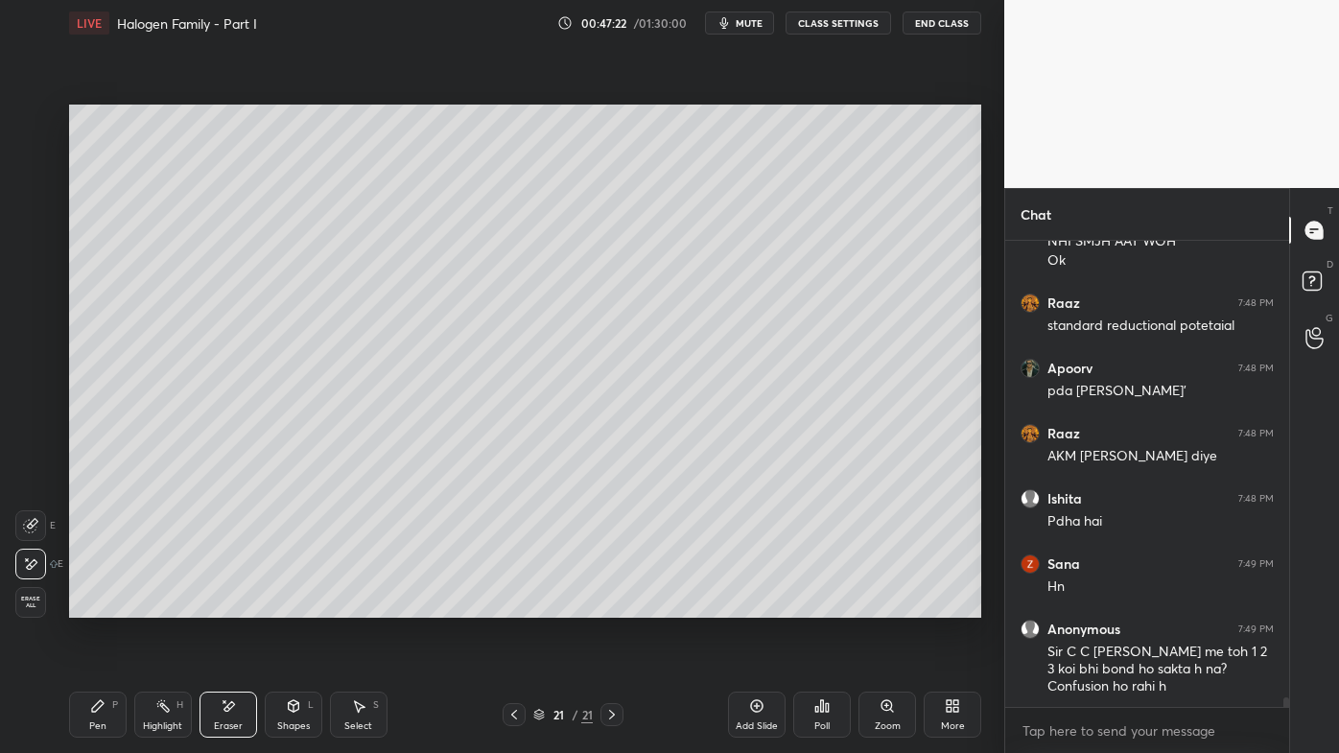
drag, startPoint x: 95, startPoint y: 714, endPoint x: 120, endPoint y: 622, distance: 95.4
click at [97, 605] on icon at bounding box center [97, 705] width 15 height 15
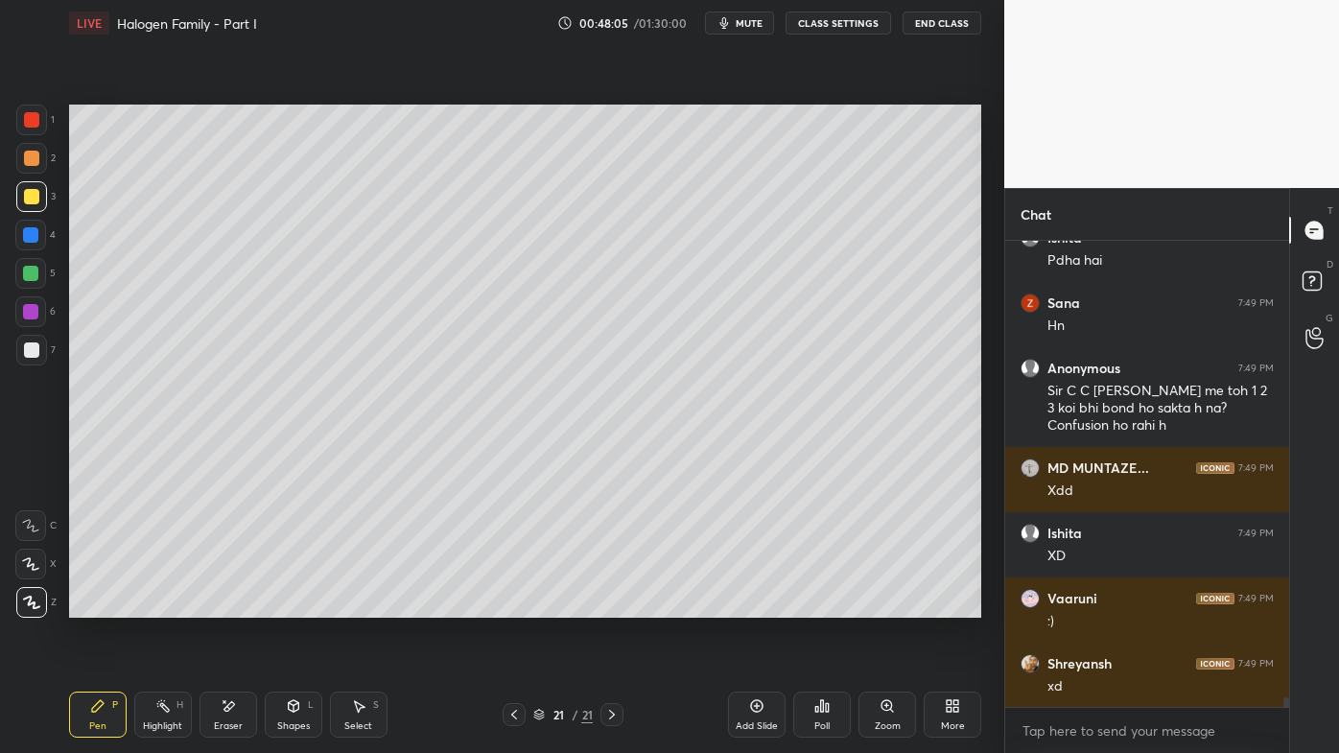
scroll to position [23162, 0]
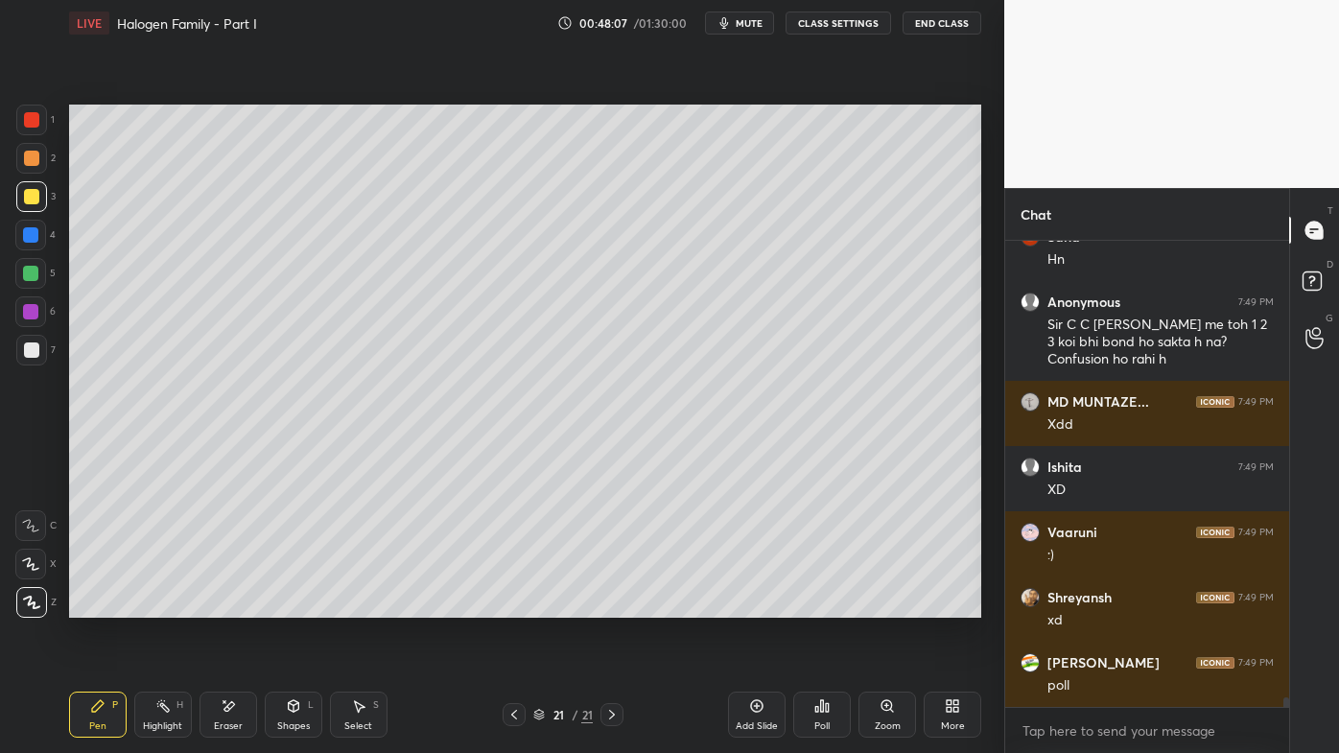
drag, startPoint x: 33, startPoint y: 347, endPoint x: 66, endPoint y: 341, distance: 34.2
click at [35, 347] on div at bounding box center [31, 349] width 15 height 15
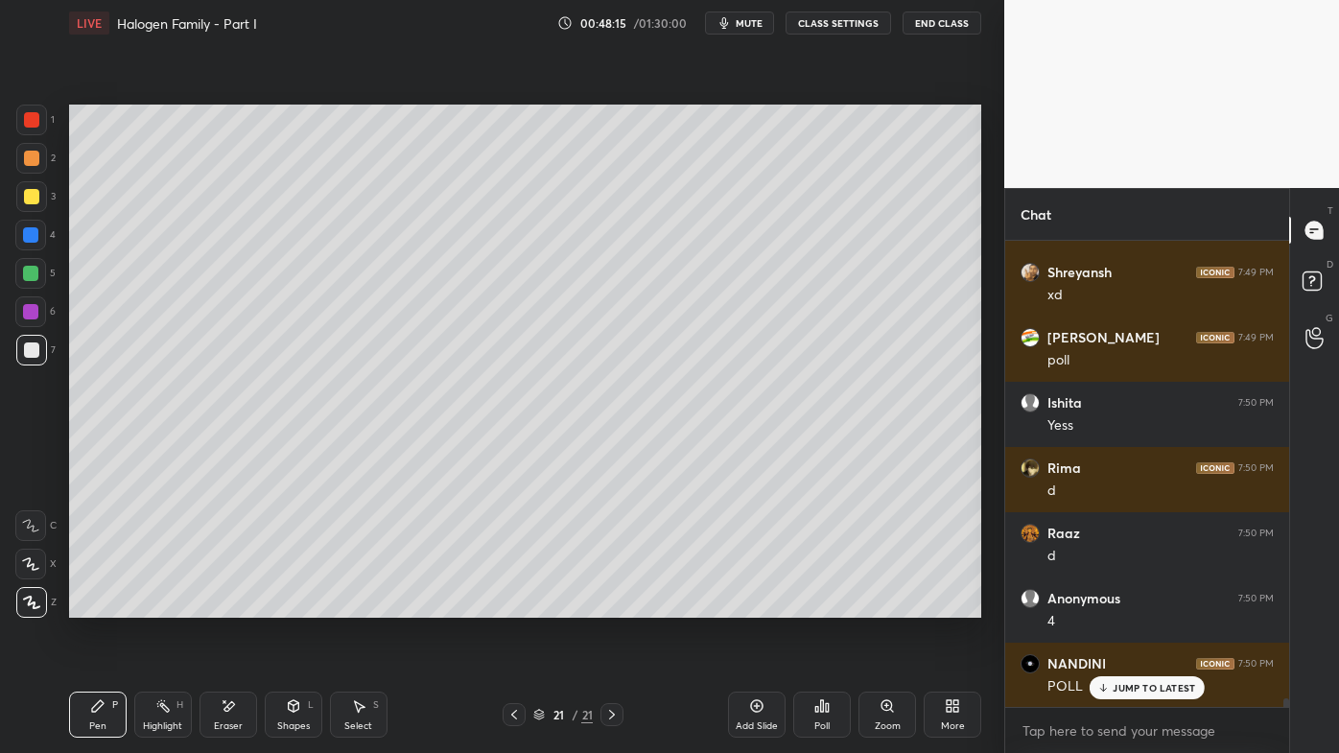
scroll to position [23553, 0]
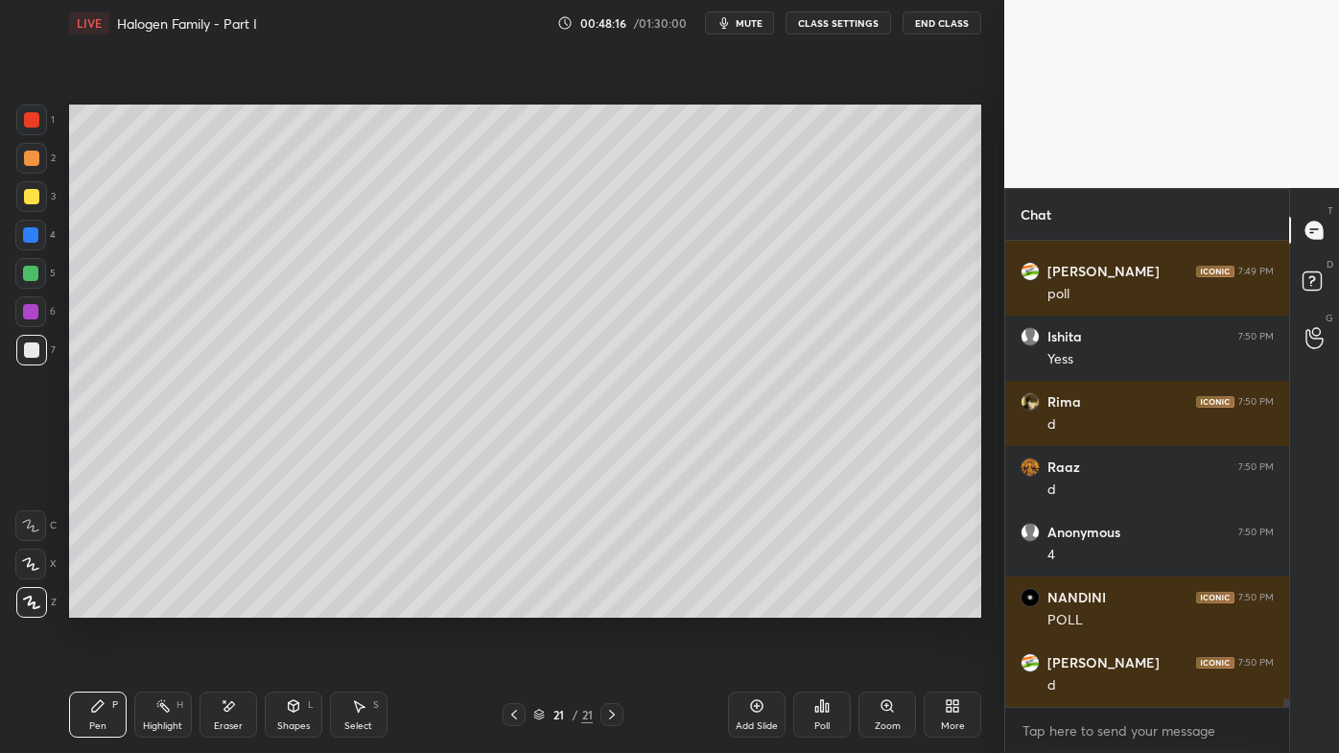
drag, startPoint x: 163, startPoint y: 707, endPoint x: 176, endPoint y: 639, distance: 69.4
click at [164, 605] on icon at bounding box center [162, 705] width 15 height 15
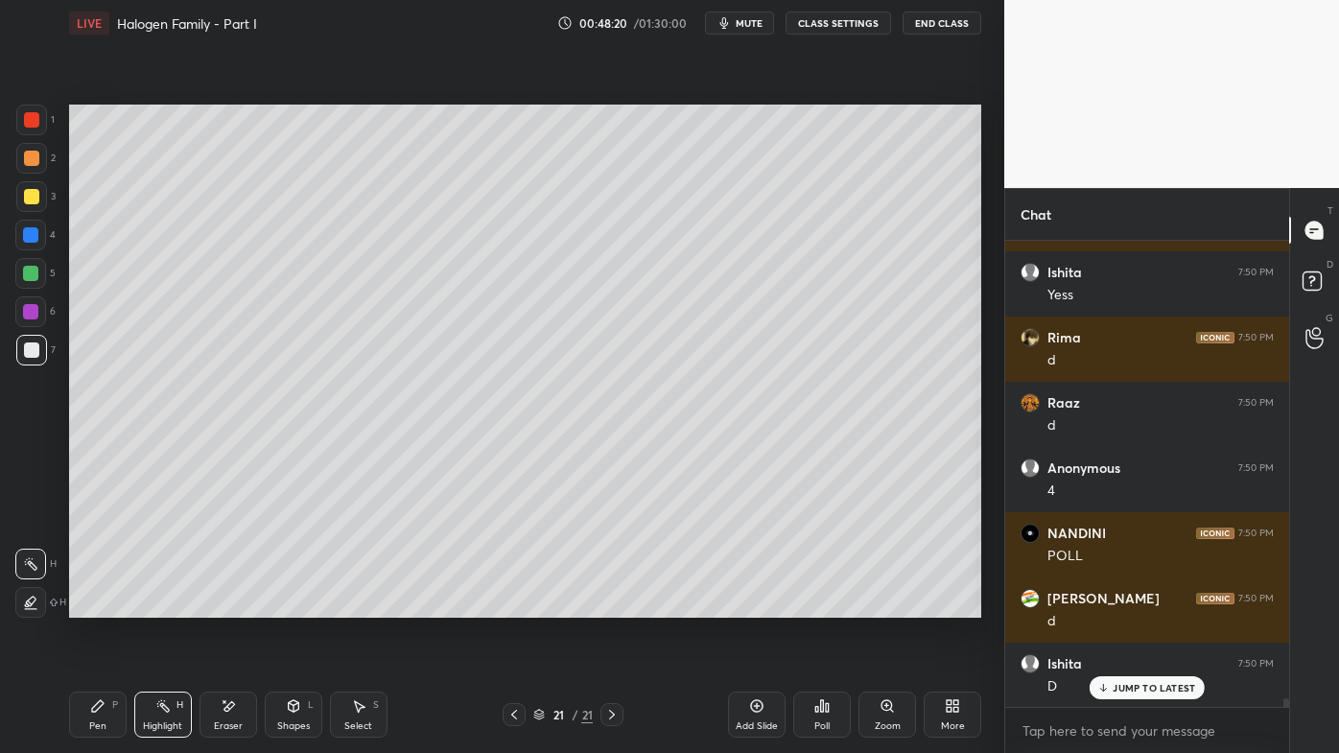
scroll to position [23684, 0]
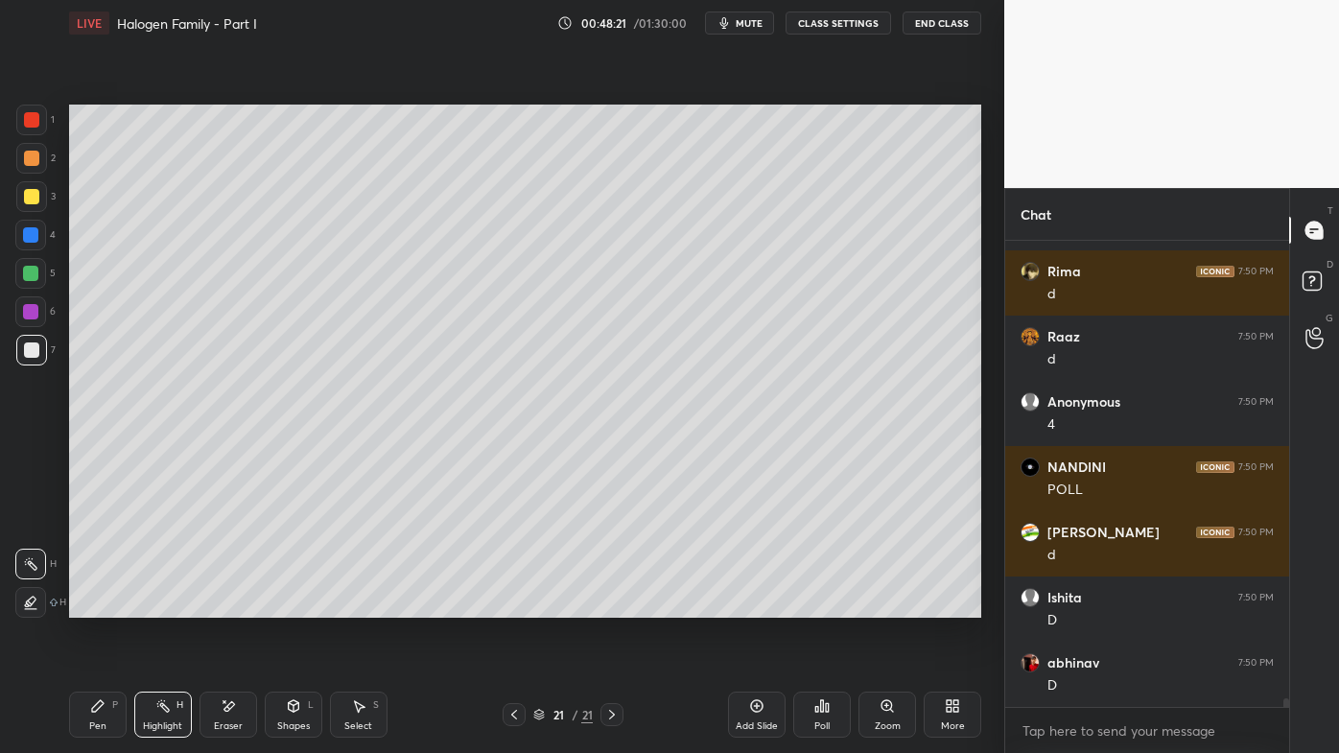
drag, startPoint x: 514, startPoint y: 711, endPoint x: 506, endPoint y: 698, distance: 14.6
click at [512, 605] on icon at bounding box center [513, 714] width 15 height 15
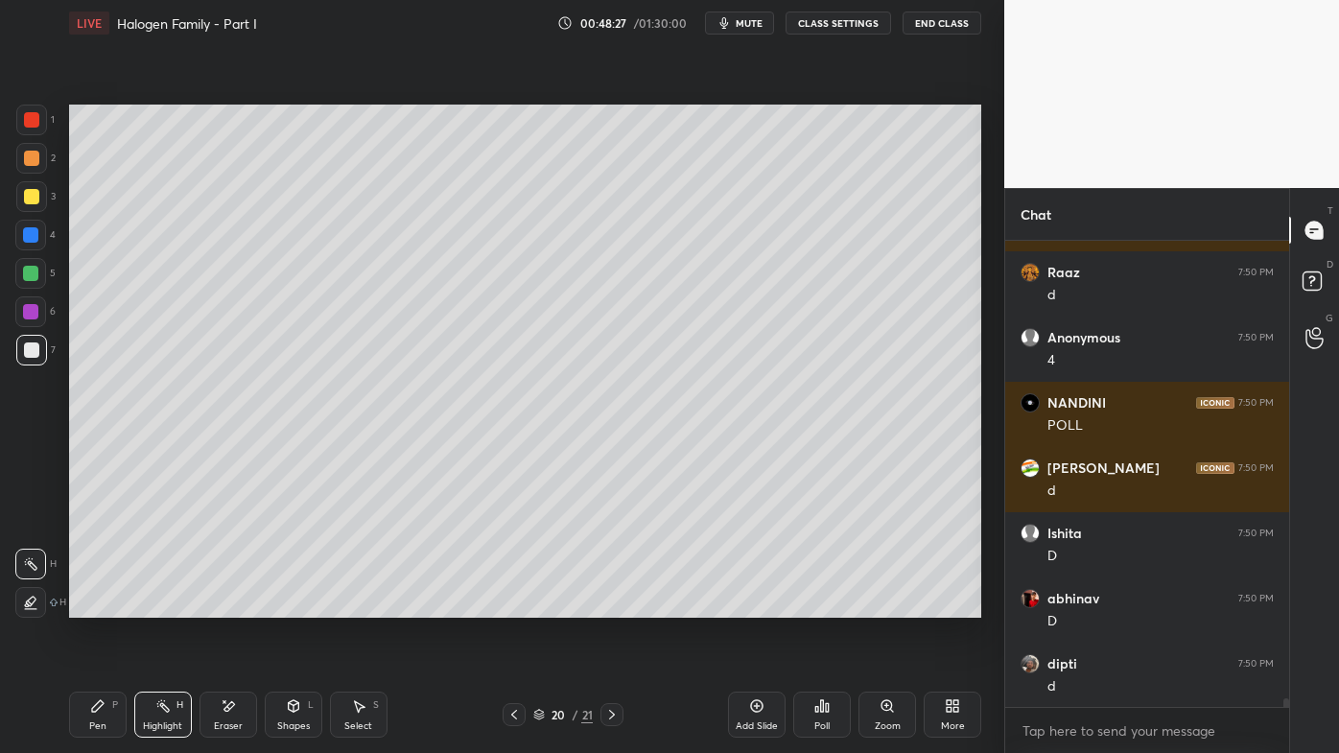
scroll to position [23814, 0]
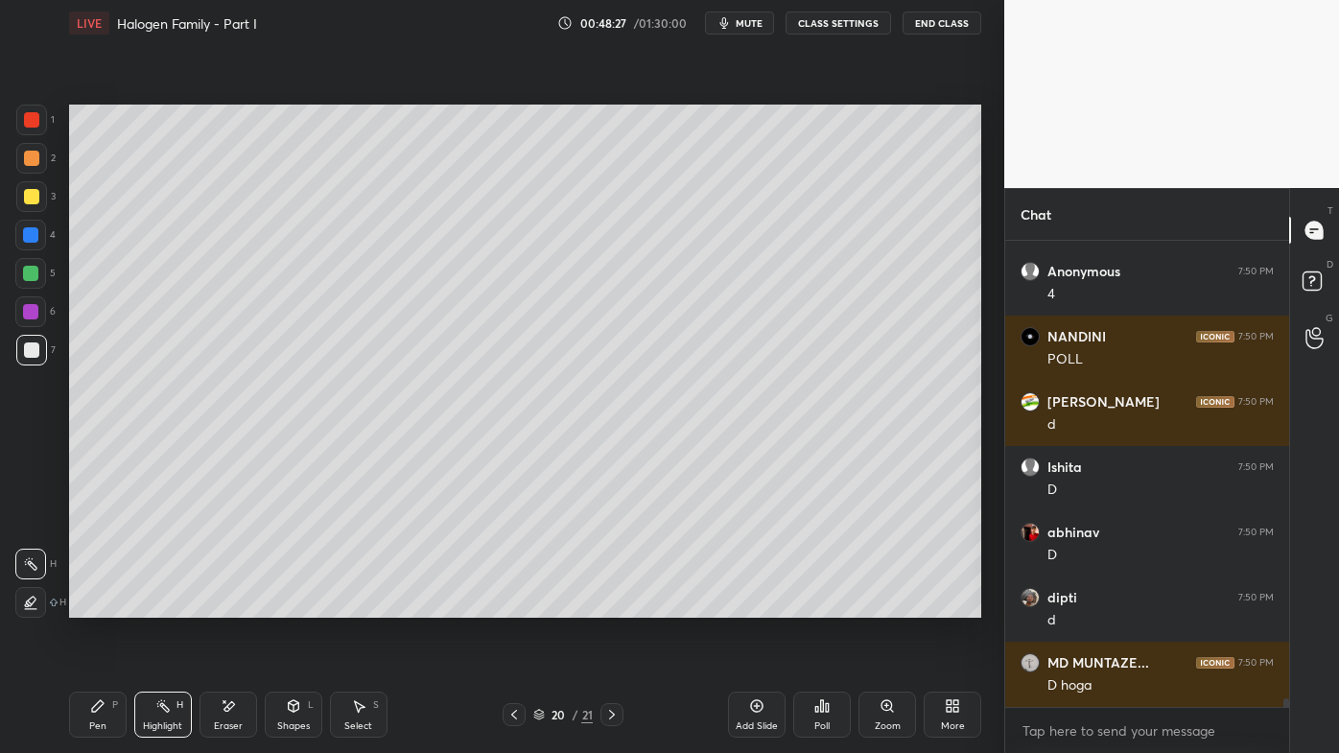
click at [607, 605] on div at bounding box center [611, 714] width 23 height 23
click at [514, 605] on icon at bounding box center [513, 714] width 15 height 15
click at [97, 605] on icon at bounding box center [98, 706] width 12 height 12
click at [223, 605] on icon at bounding box center [228, 706] width 15 height 16
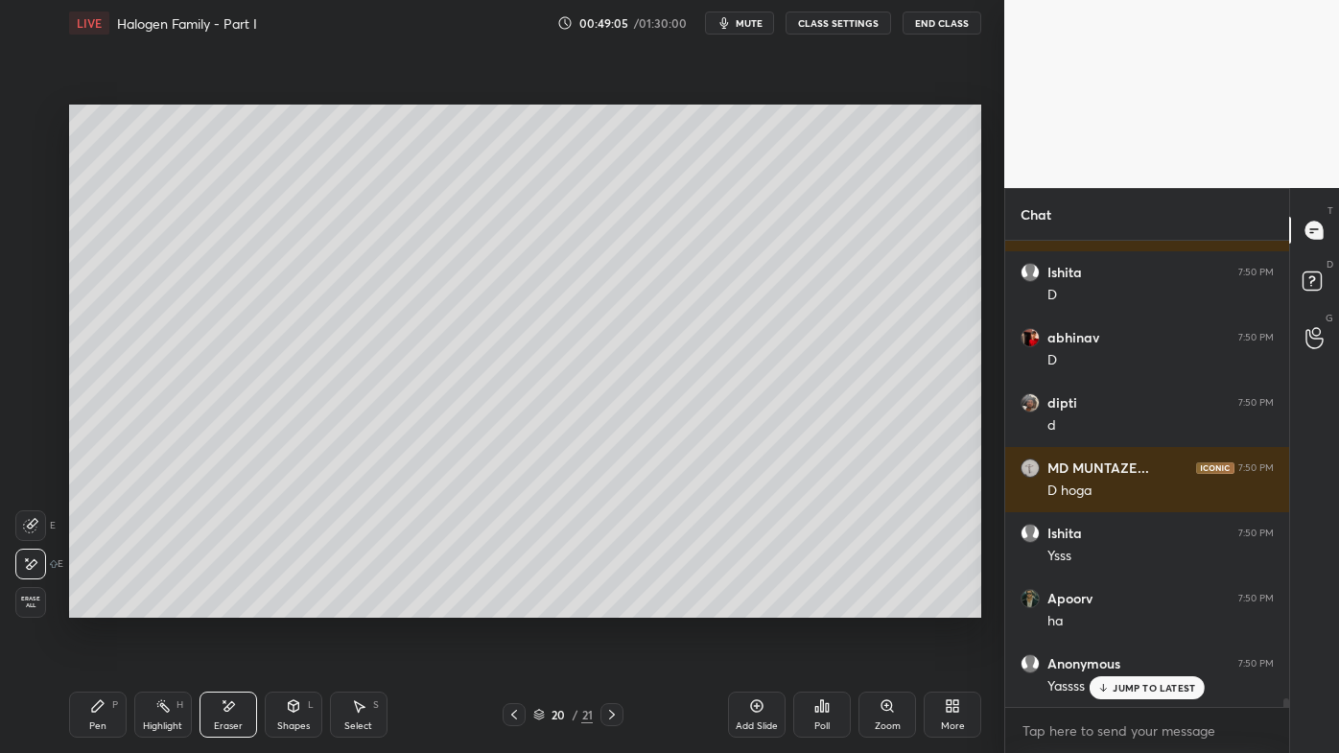
scroll to position [24075, 0]
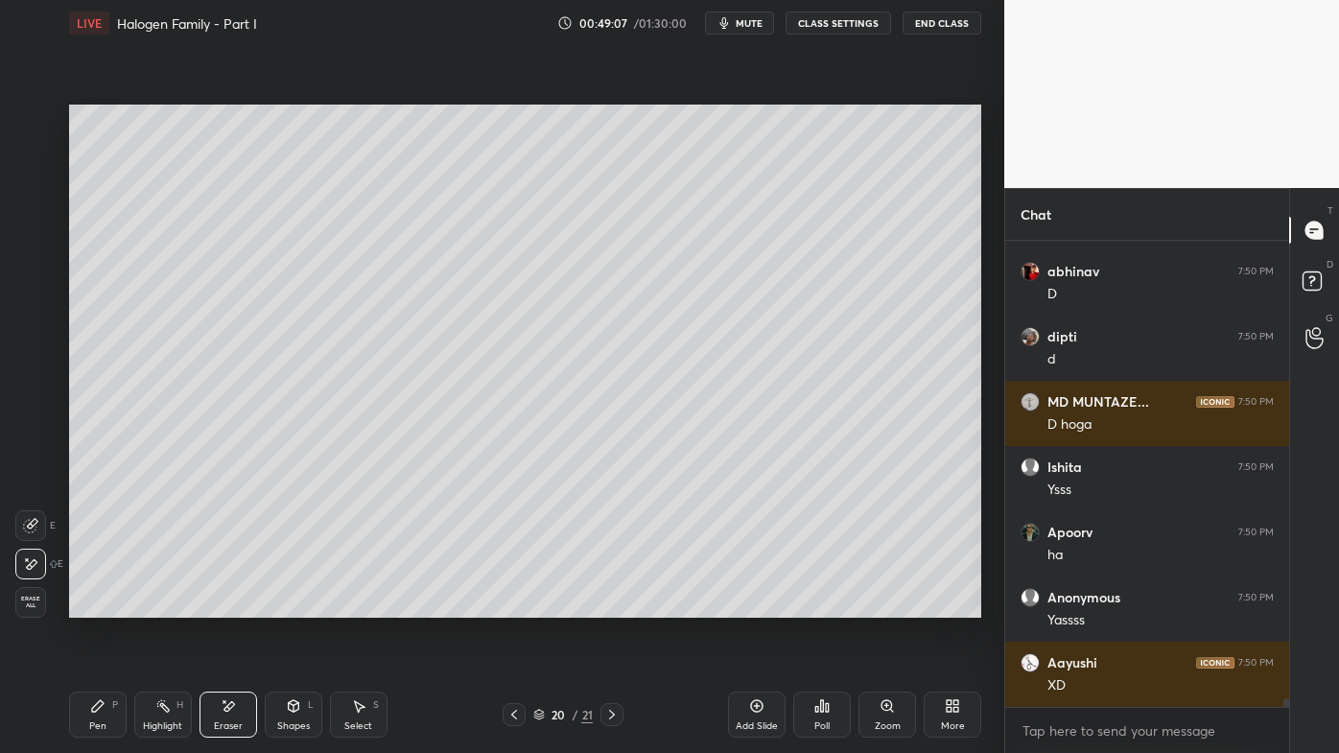
click at [159, 605] on icon at bounding box center [162, 705] width 15 height 15
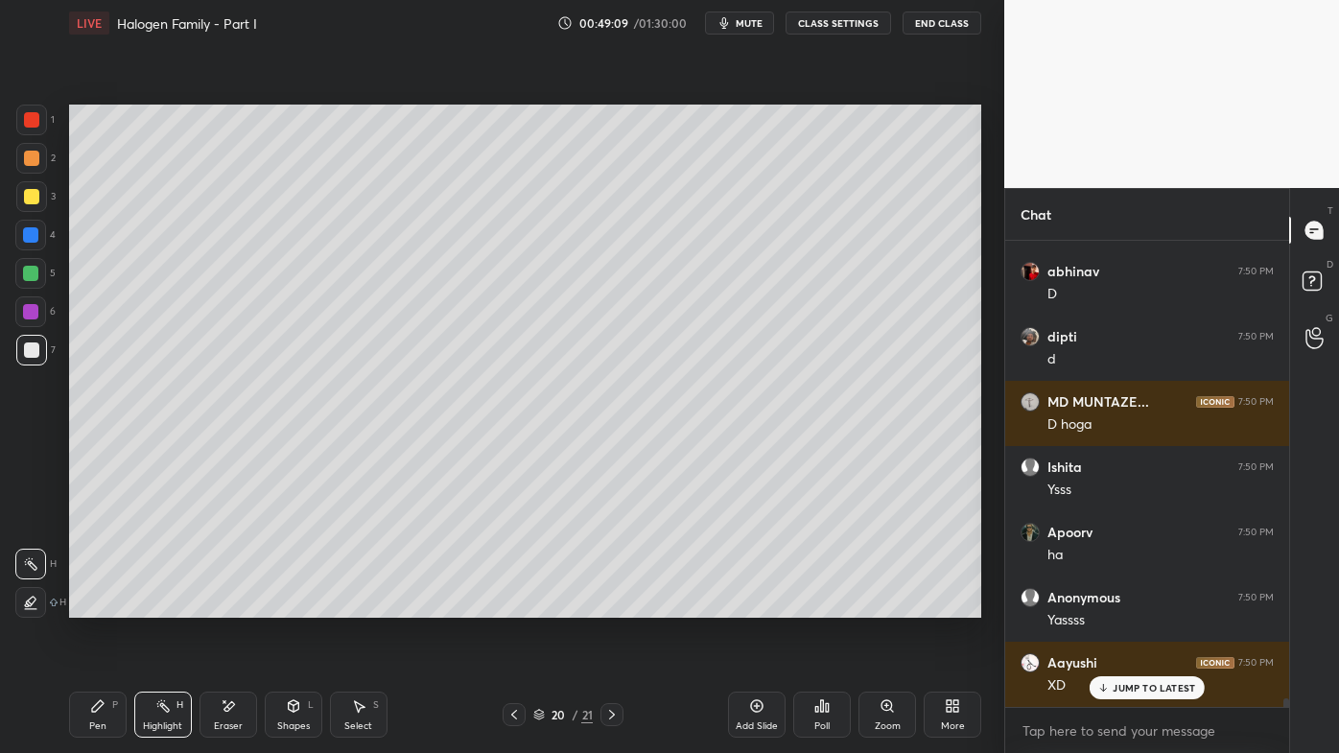
scroll to position [24139, 0]
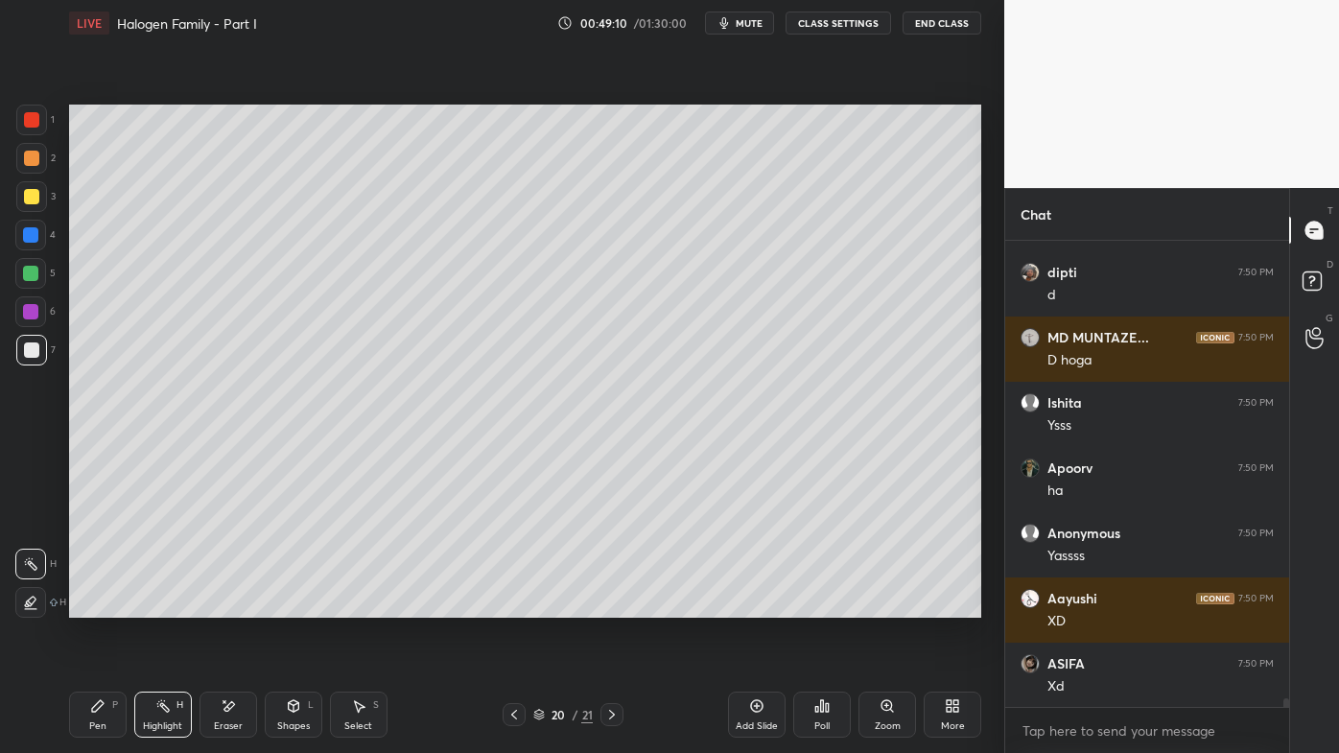
click at [301, 605] on div "Setting up your live class Poll for secs No correct answer Start poll" at bounding box center [525, 361] width 928 height 630
click at [616, 605] on icon at bounding box center [611, 714] width 15 height 15
click at [84, 605] on div "Pen P" at bounding box center [98, 715] width 58 height 46
drag, startPoint x: 154, startPoint y: 708, endPoint x: 161, endPoint y: 673, distance: 35.2
click at [156, 605] on icon at bounding box center [162, 705] width 15 height 15
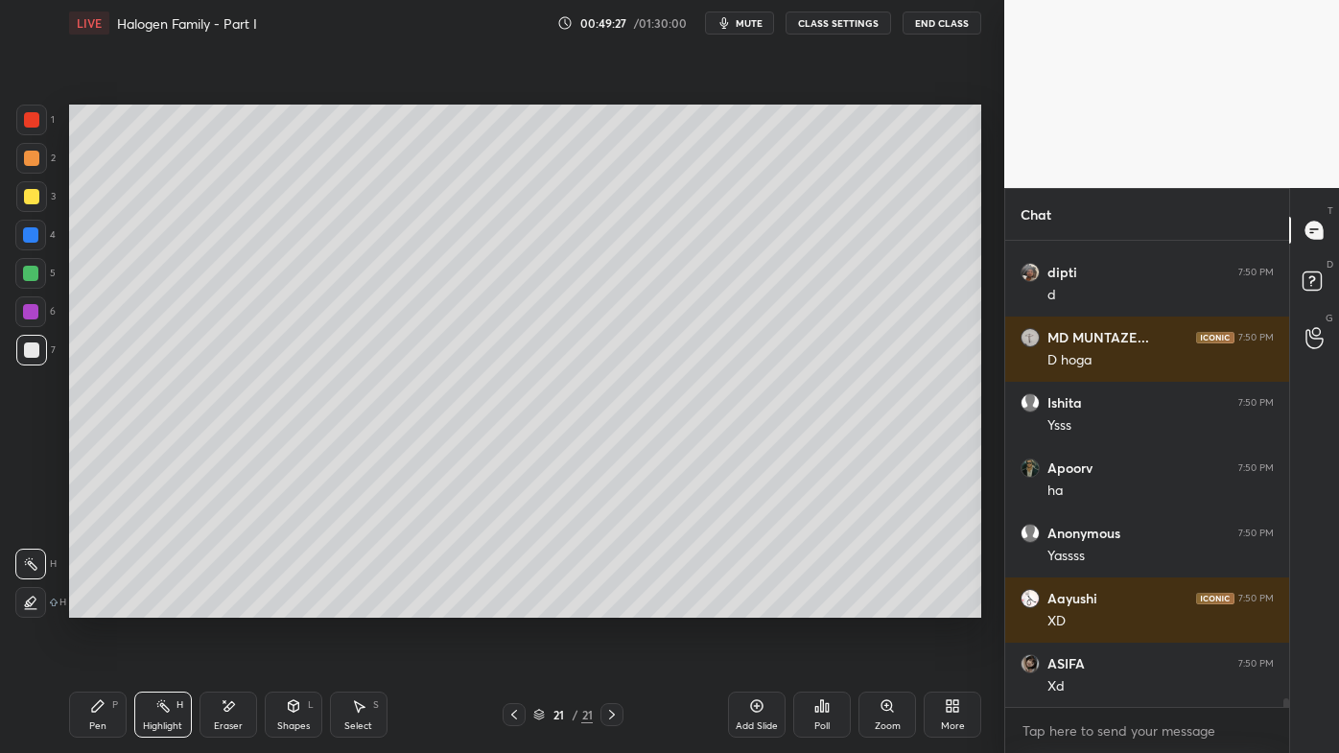
scroll to position [24205, 0]
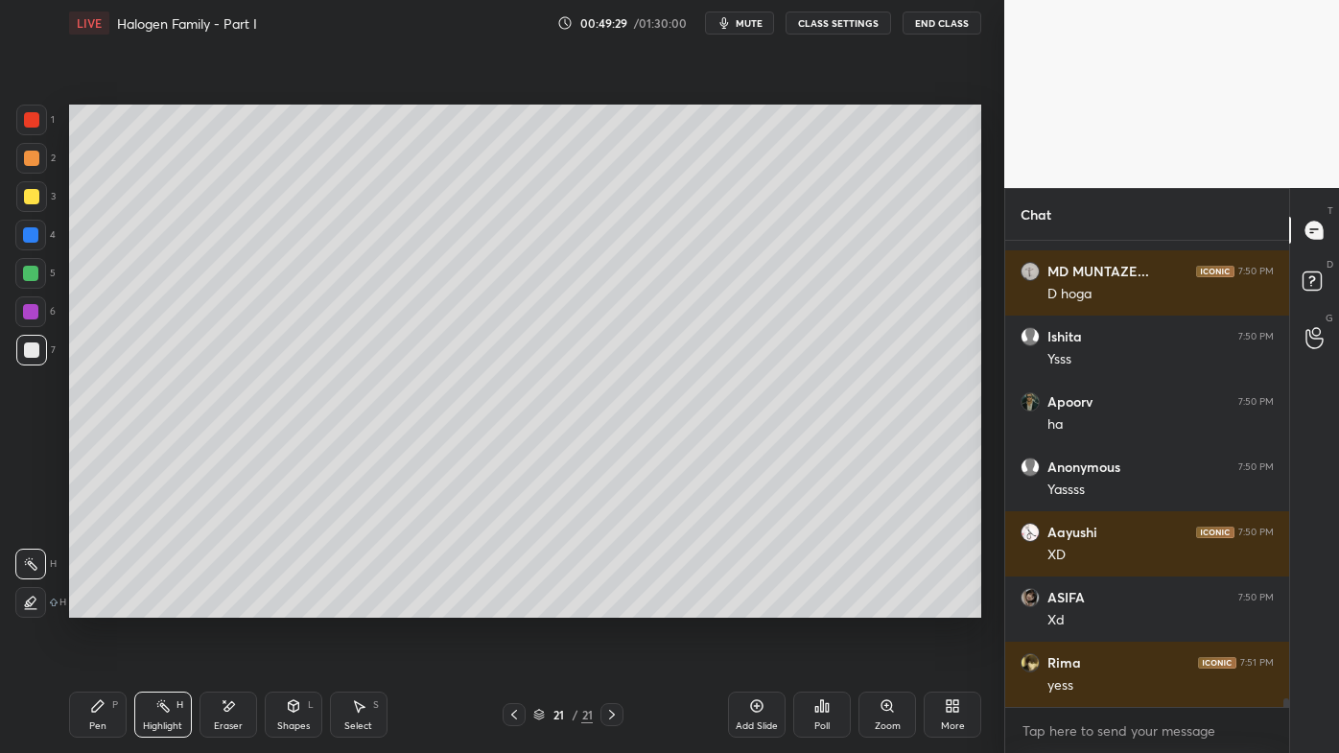
drag, startPoint x: 94, startPoint y: 714, endPoint x: 80, endPoint y: 627, distance: 87.5
click at [94, 605] on icon at bounding box center [97, 705] width 15 height 15
drag, startPoint x: 33, startPoint y: 195, endPoint x: 67, endPoint y: 162, distance: 47.5
click at [34, 190] on div at bounding box center [31, 196] width 15 height 15
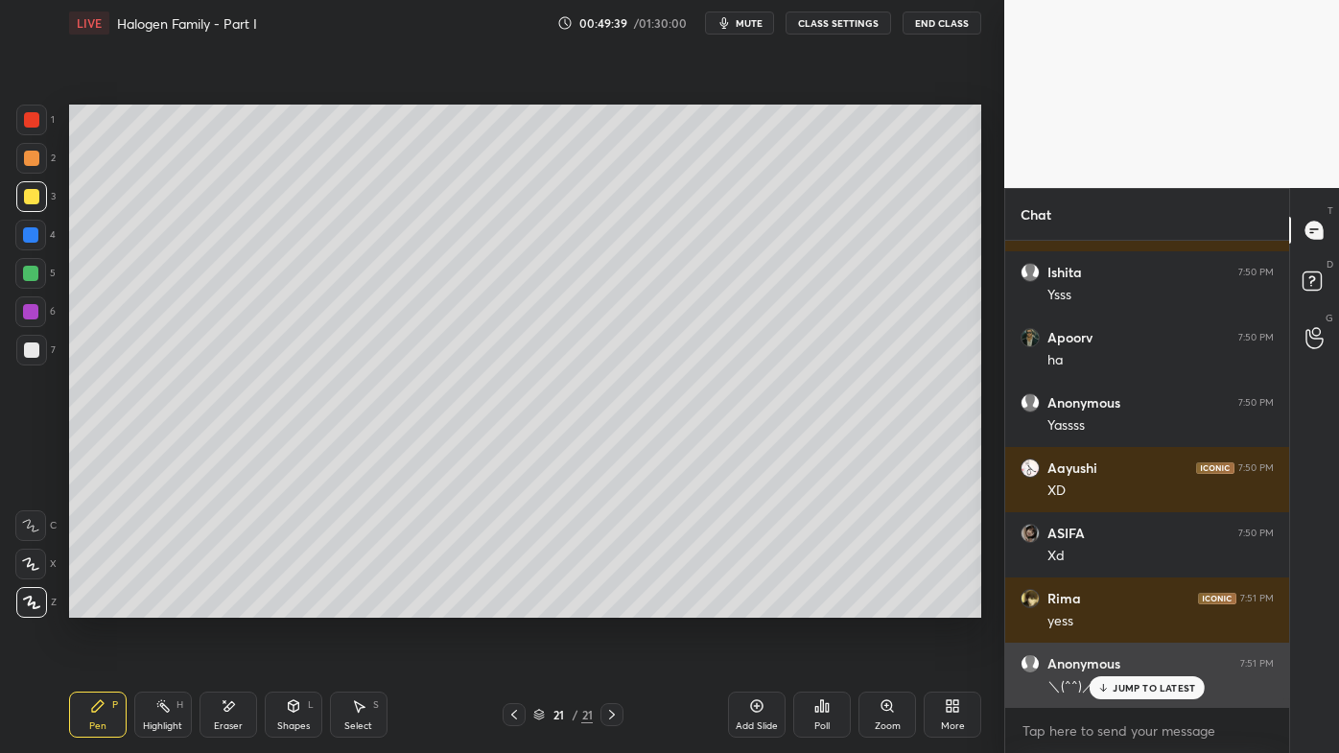
drag, startPoint x: 1120, startPoint y: 688, endPoint x: 1066, endPoint y: 685, distance: 54.8
click at [1117, 605] on p "JUMP TO LATEST" at bounding box center [1154, 688] width 82 height 12
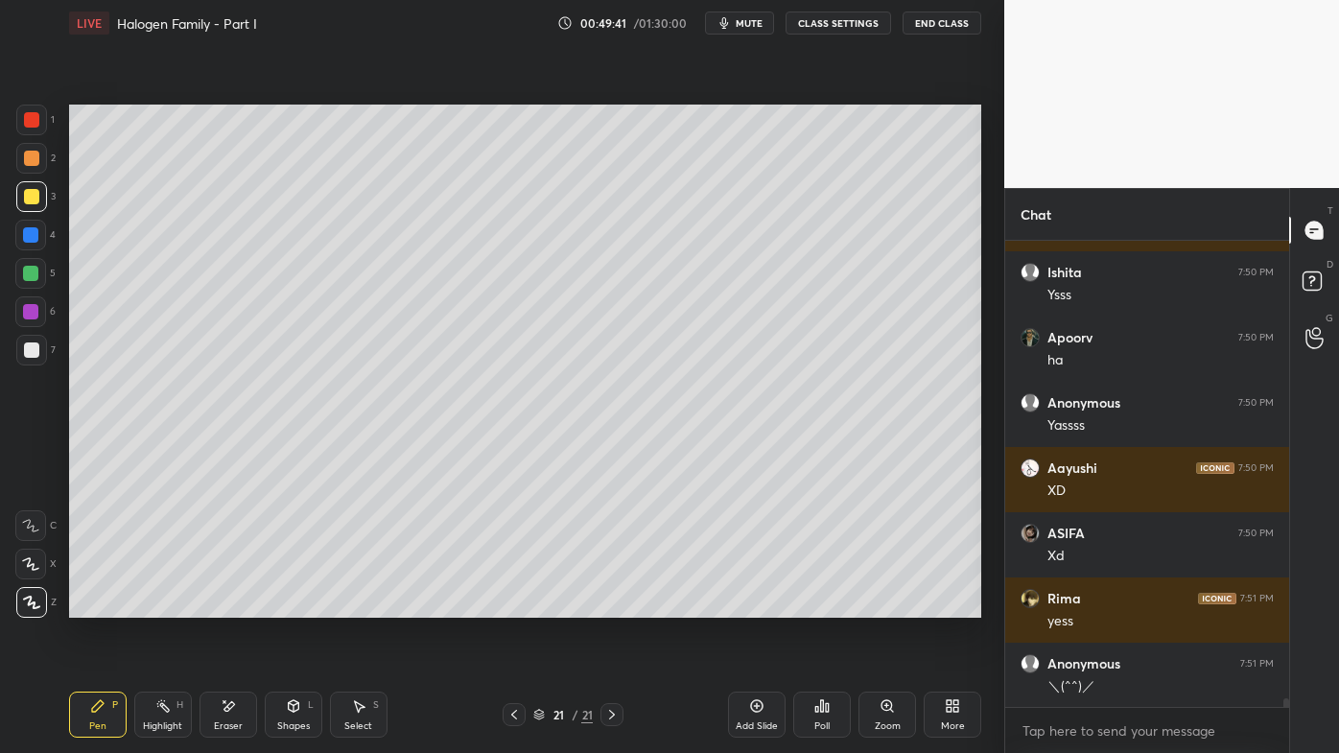
click at [761, 605] on icon at bounding box center [756, 705] width 15 height 15
click at [35, 158] on div at bounding box center [31, 158] width 15 height 15
drag, startPoint x: 102, startPoint y: 710, endPoint x: 89, endPoint y: 713, distance: 12.8
click at [99, 605] on icon at bounding box center [97, 705] width 15 height 15
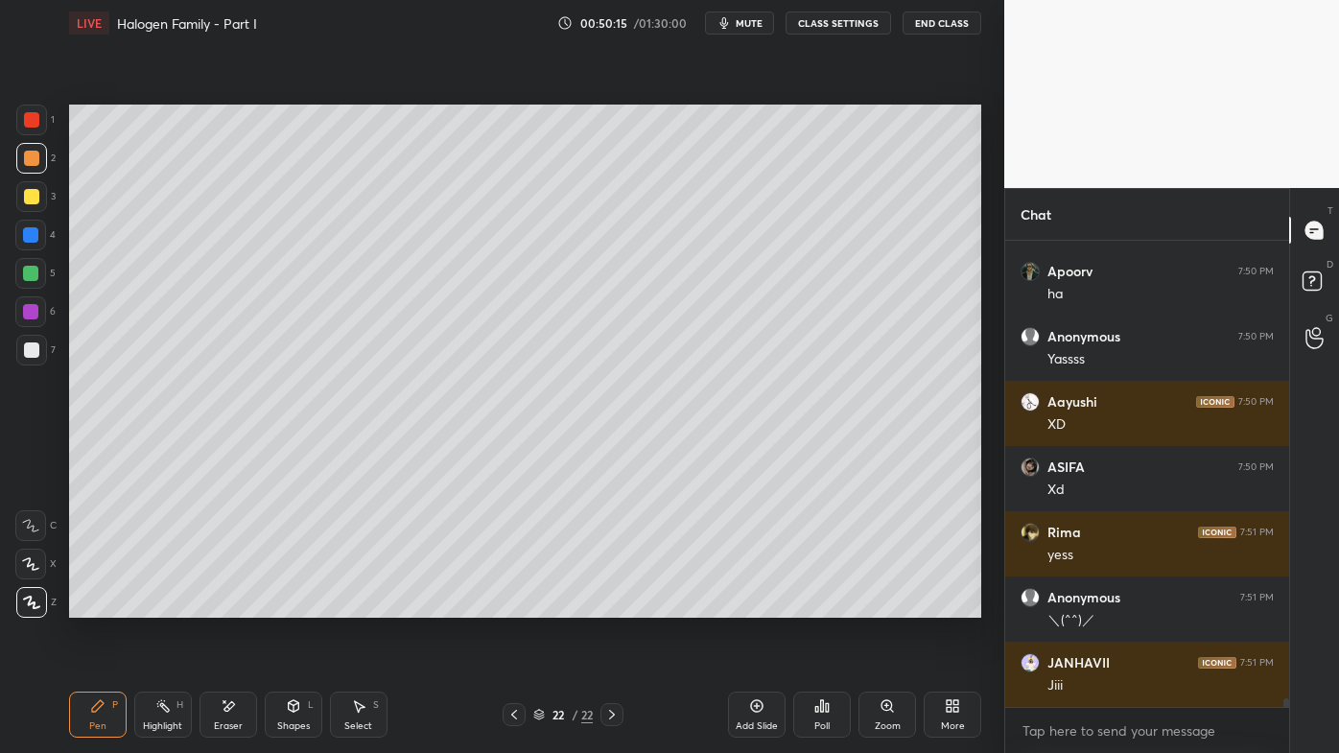
drag, startPoint x: 229, startPoint y: 718, endPoint x: 240, endPoint y: 688, distance: 31.6
click at [227, 605] on div "Eraser" at bounding box center [229, 715] width 58 height 46
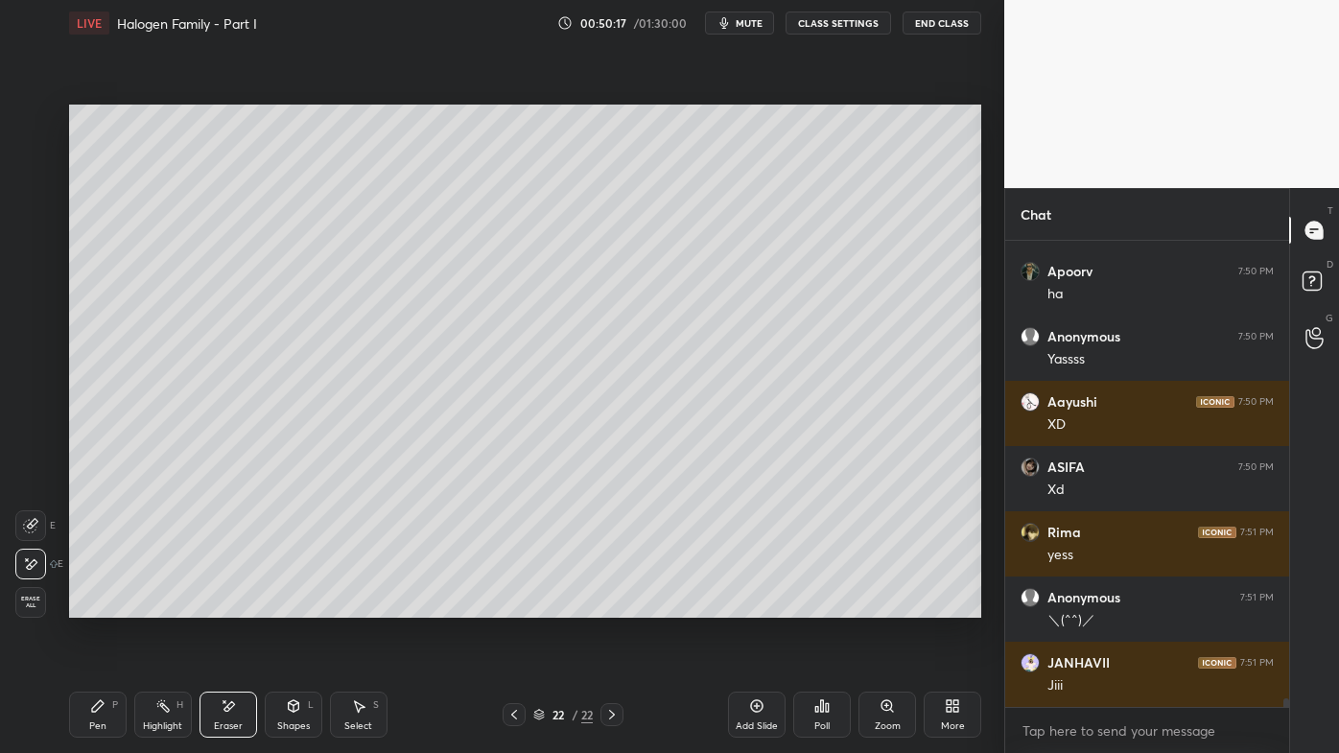
drag, startPoint x: 100, startPoint y: 703, endPoint x: 169, endPoint y: 638, distance: 95.0
click at [100, 605] on icon at bounding box center [98, 706] width 12 height 12
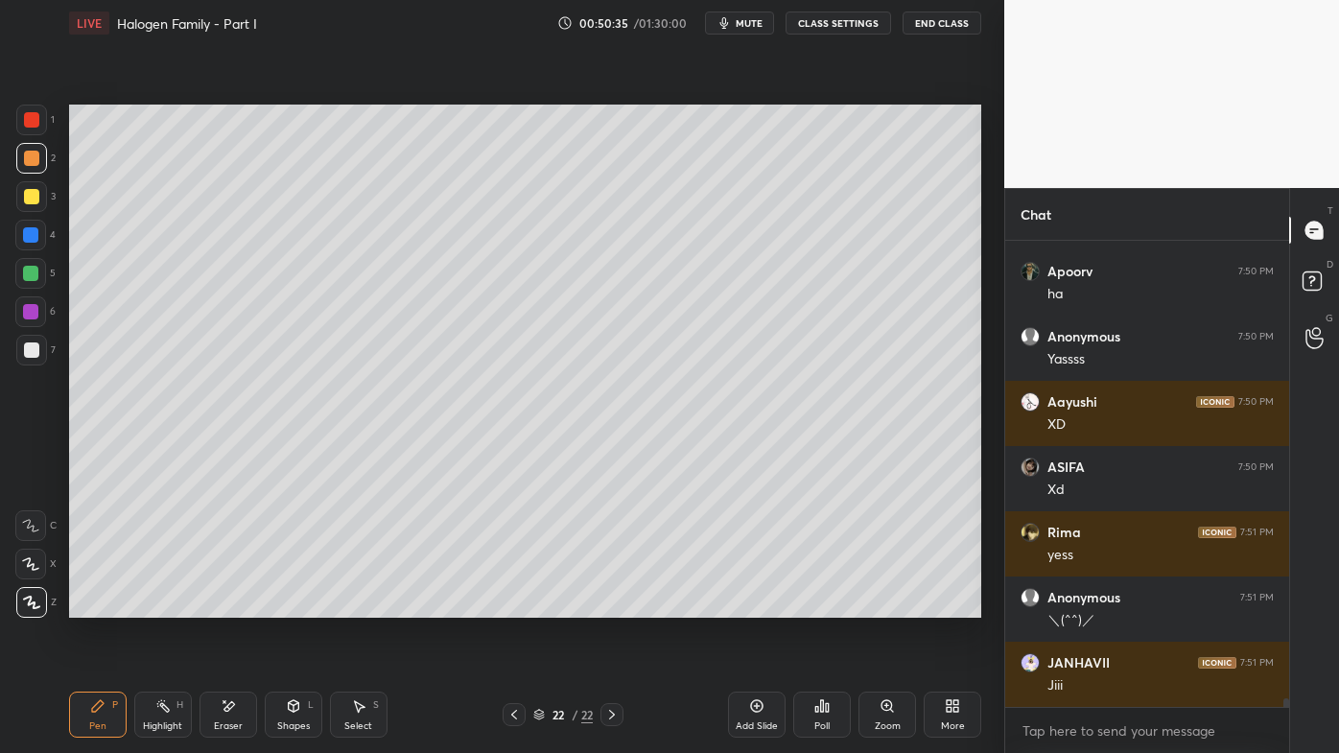
drag, startPoint x: 20, startPoint y: 195, endPoint x: 12, endPoint y: 211, distance: 18.0
click at [21, 197] on div at bounding box center [31, 196] width 31 height 31
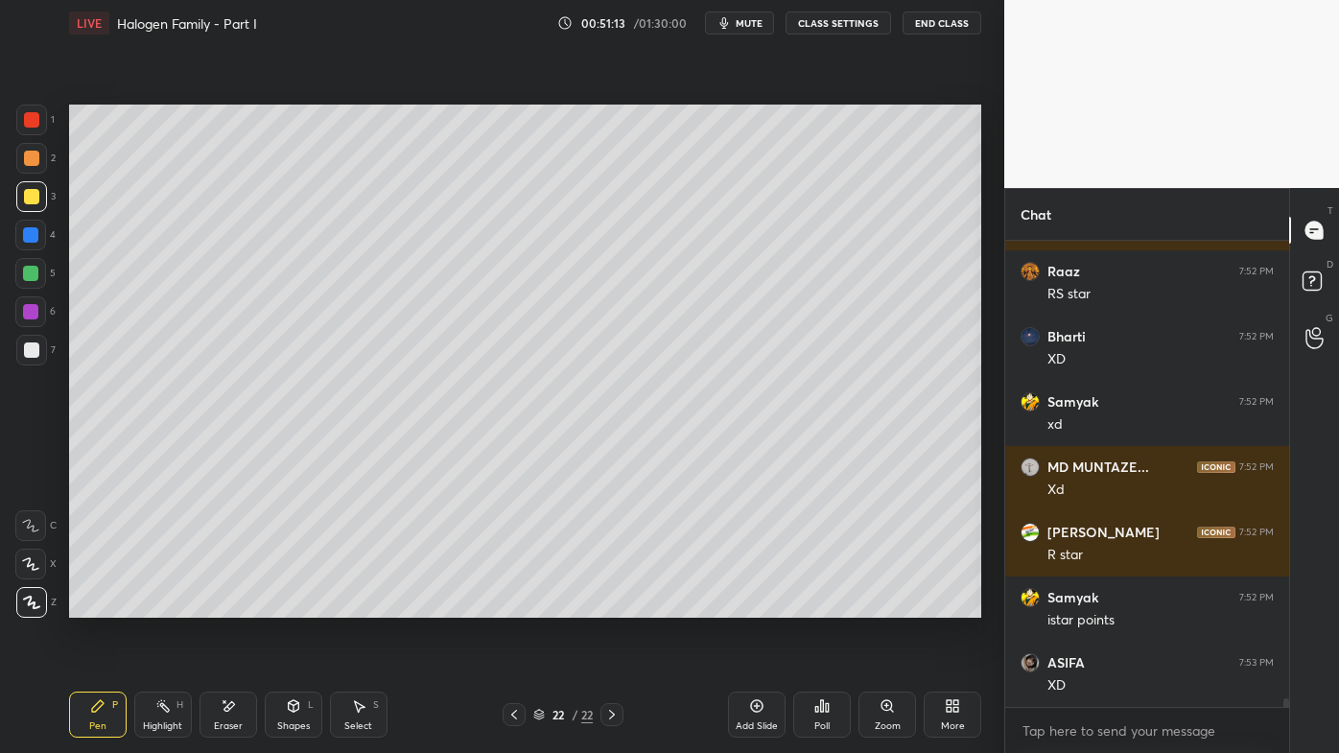
scroll to position [25137, 0]
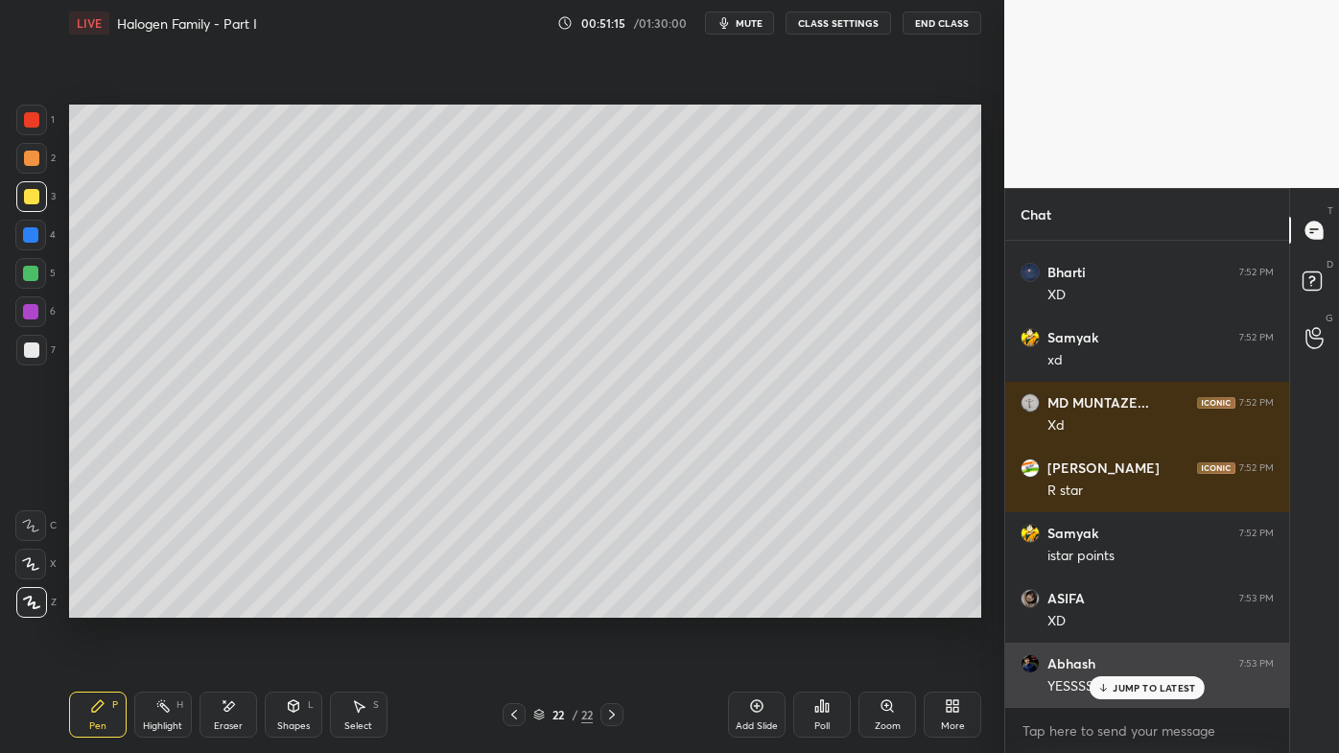
drag, startPoint x: 1121, startPoint y: 680, endPoint x: 1091, endPoint y: 703, distance: 38.4
click at [1121, 605] on div "JUMP TO LATEST" at bounding box center [1147, 687] width 115 height 23
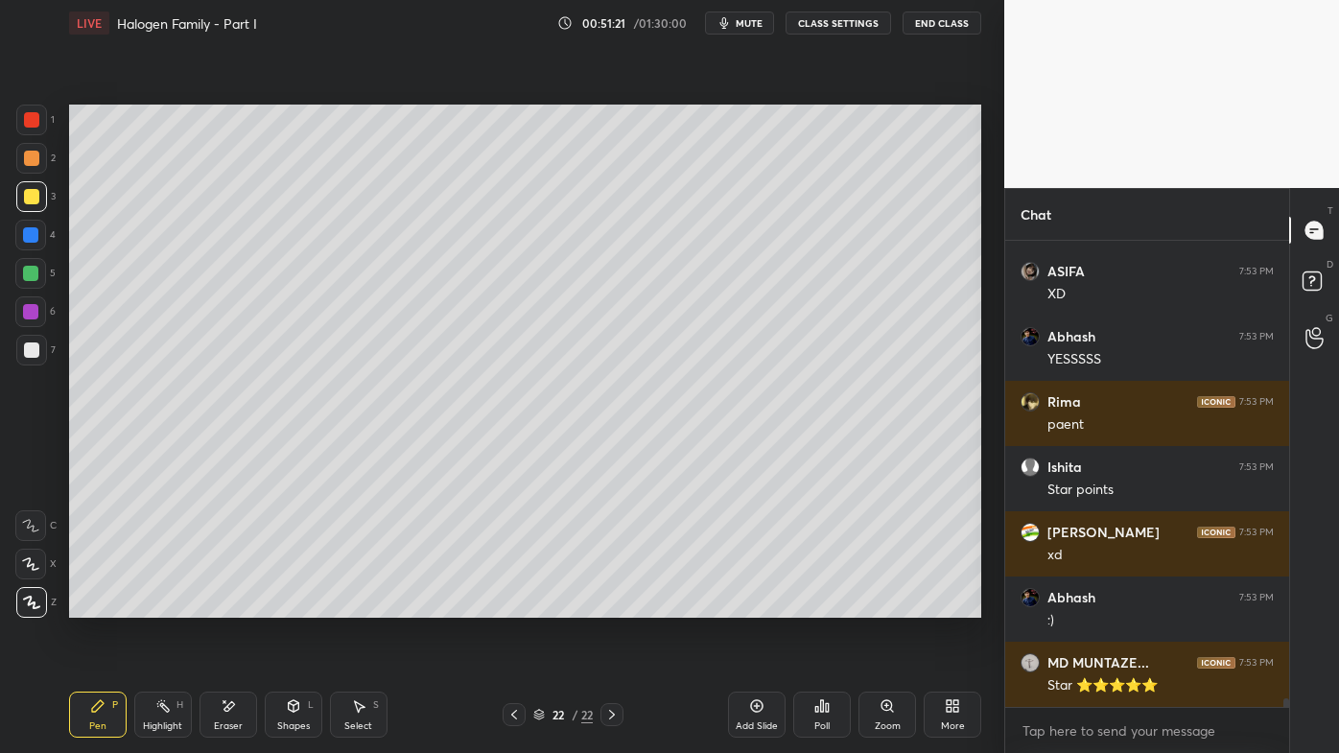
scroll to position [25528, 0]
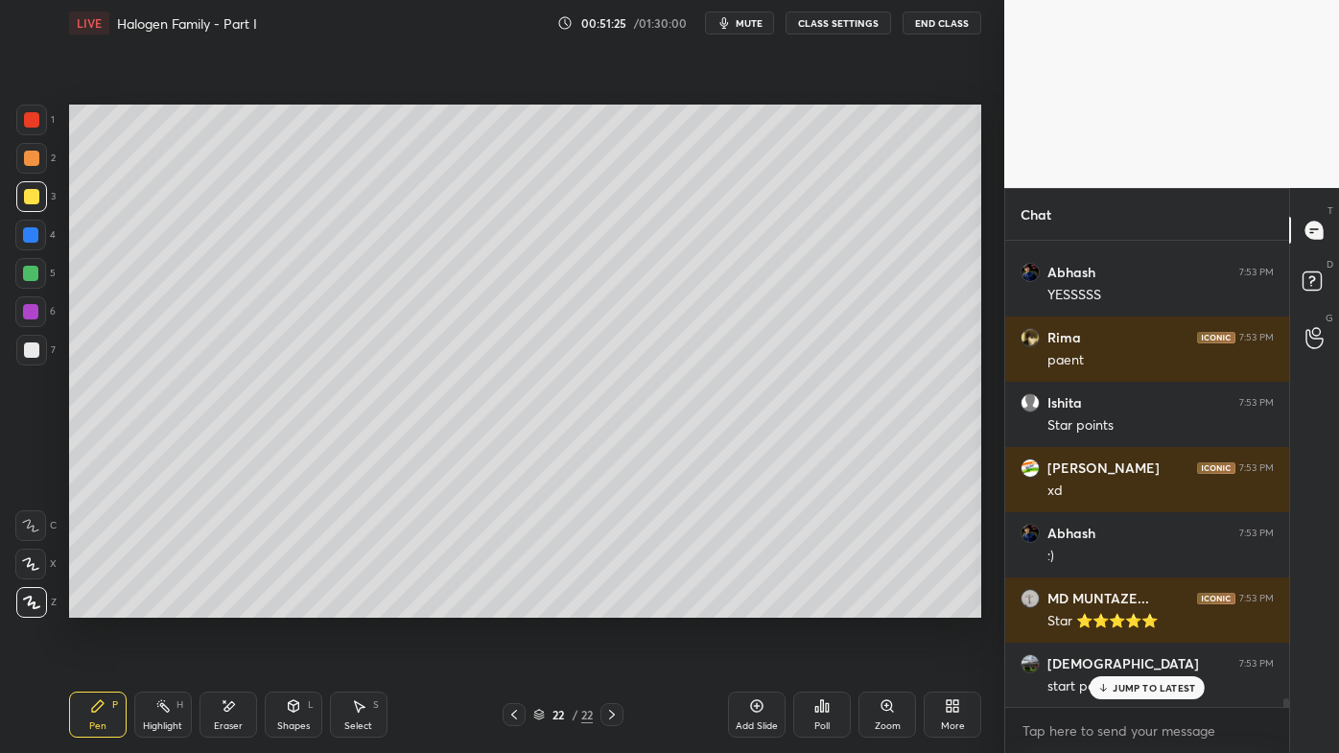
drag, startPoint x: 1123, startPoint y: 686, endPoint x: 1025, endPoint y: 712, distance: 101.2
click at [1121, 605] on p "JUMP TO LATEST" at bounding box center [1154, 688] width 82 height 12
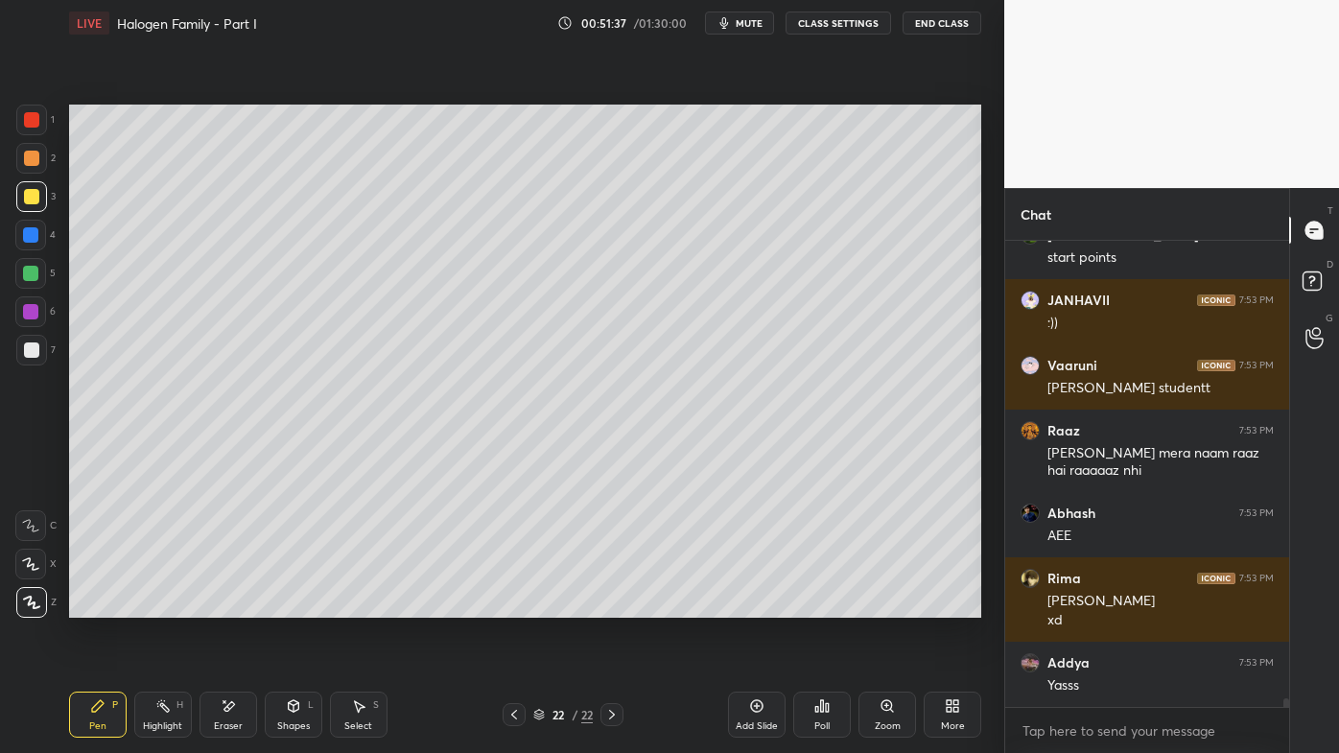
scroll to position [26022, 0]
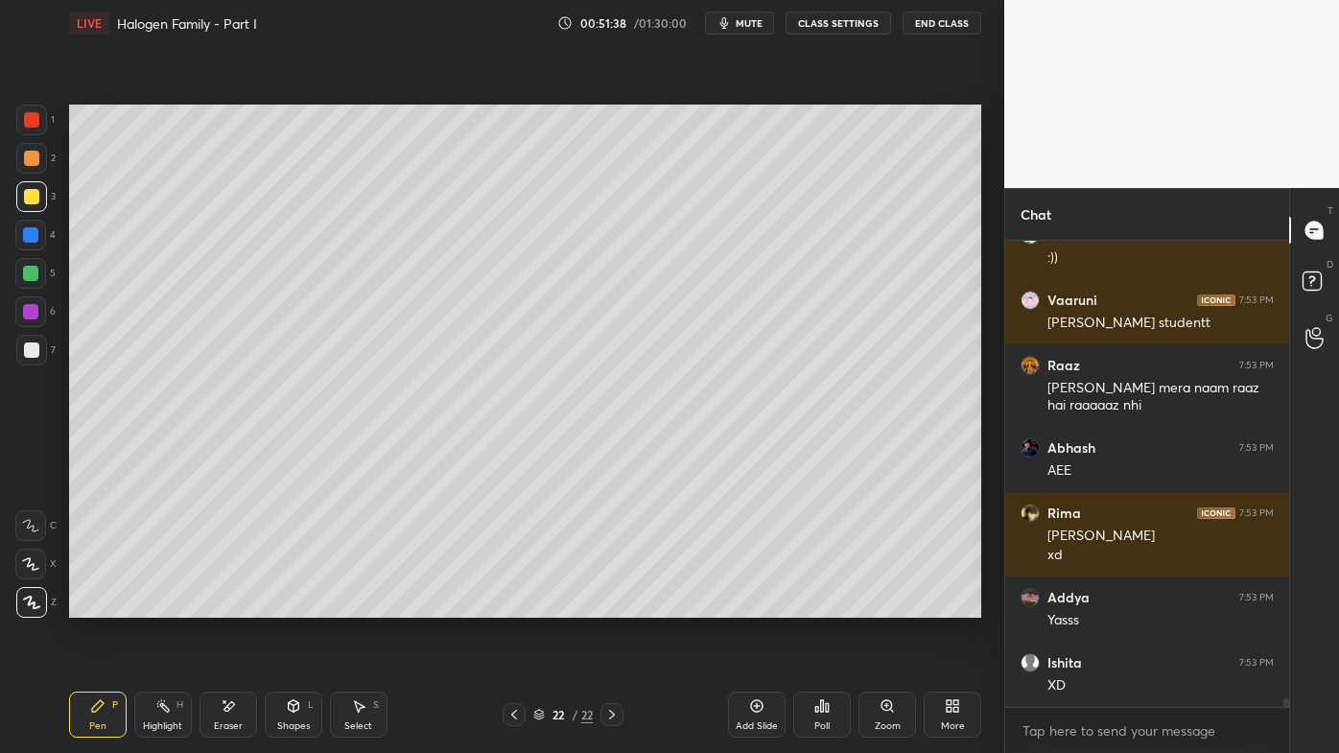
click at [514, 605] on icon at bounding box center [513, 714] width 15 height 15
click at [513, 605] on icon at bounding box center [513, 714] width 15 height 15
click at [514, 605] on icon at bounding box center [514, 715] width 6 height 10
click at [518, 605] on icon at bounding box center [513, 714] width 15 height 15
click at [517, 605] on icon at bounding box center [513, 714] width 15 height 15
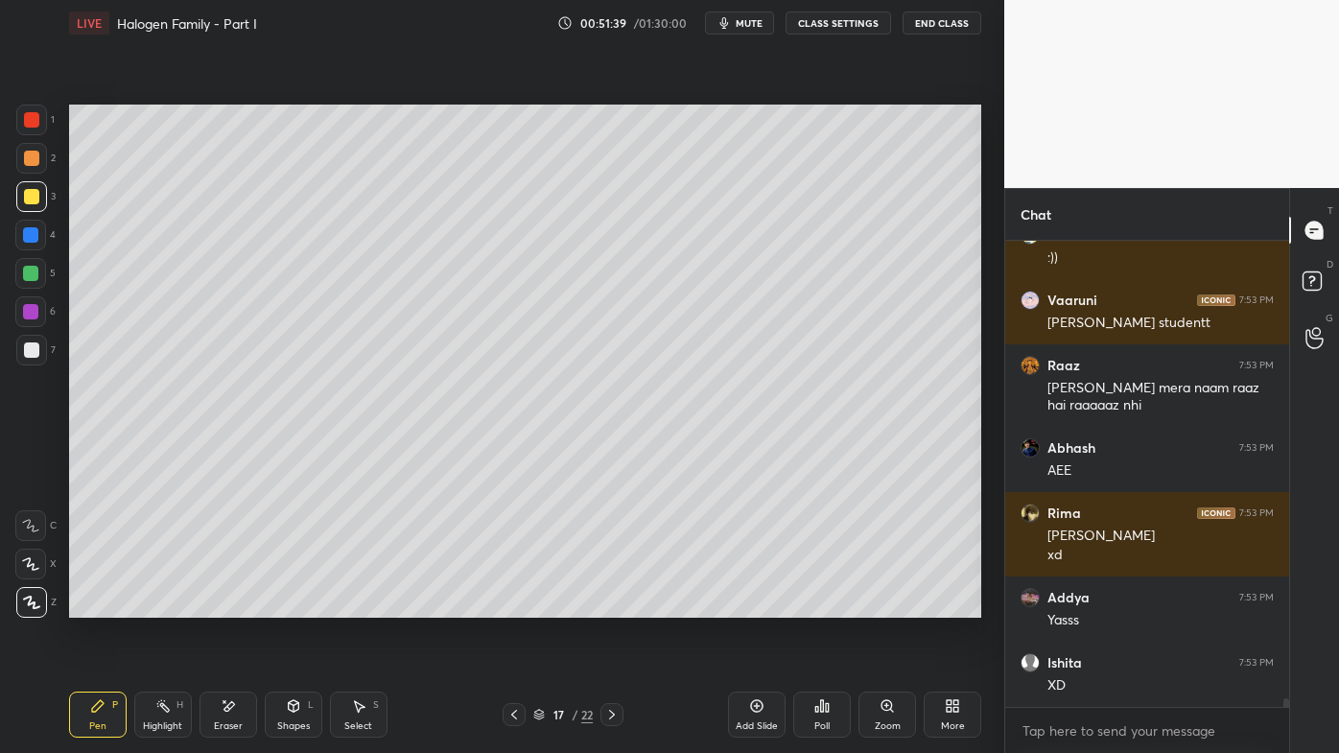
click at [519, 605] on icon at bounding box center [513, 714] width 15 height 15
click at [516, 605] on icon at bounding box center [513, 714] width 15 height 15
click at [519, 605] on icon at bounding box center [513, 714] width 15 height 15
click at [516, 605] on icon at bounding box center [513, 714] width 15 height 15
click at [519, 605] on icon at bounding box center [513, 714] width 15 height 15
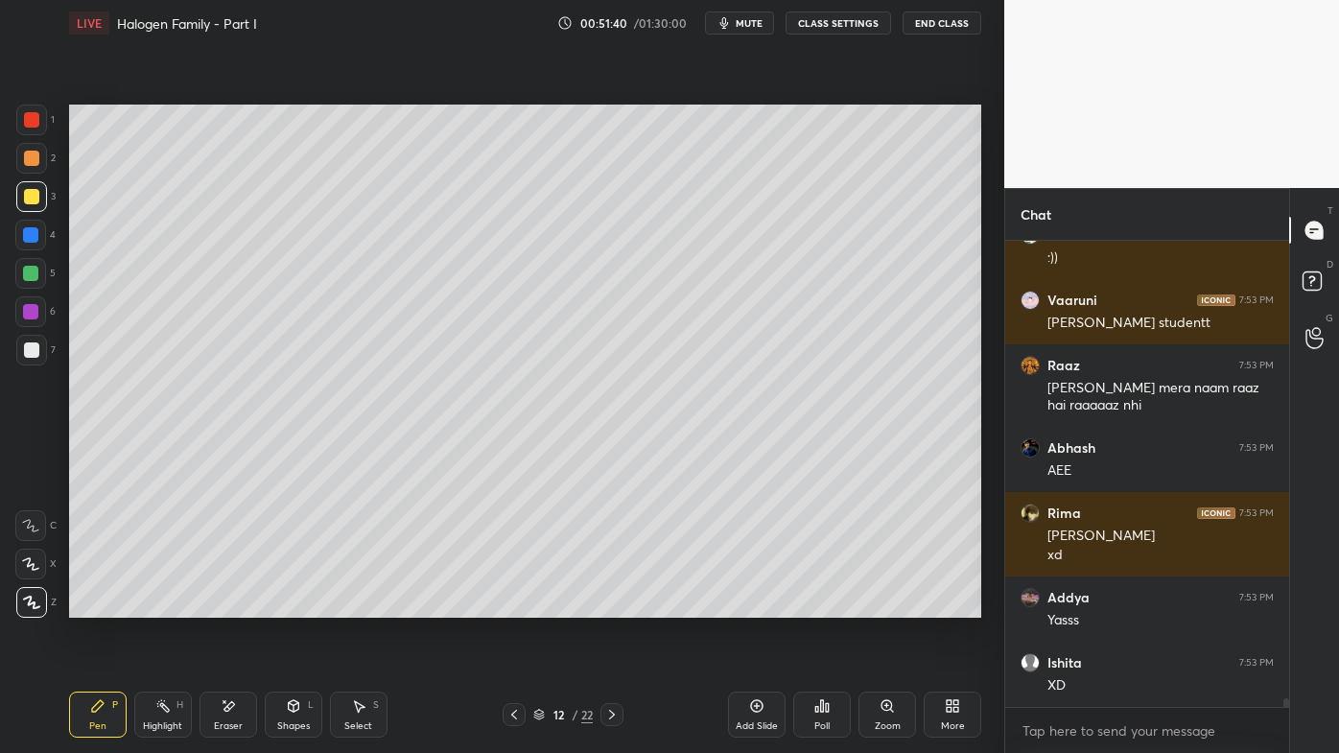
click at [517, 605] on icon at bounding box center [513, 714] width 15 height 15
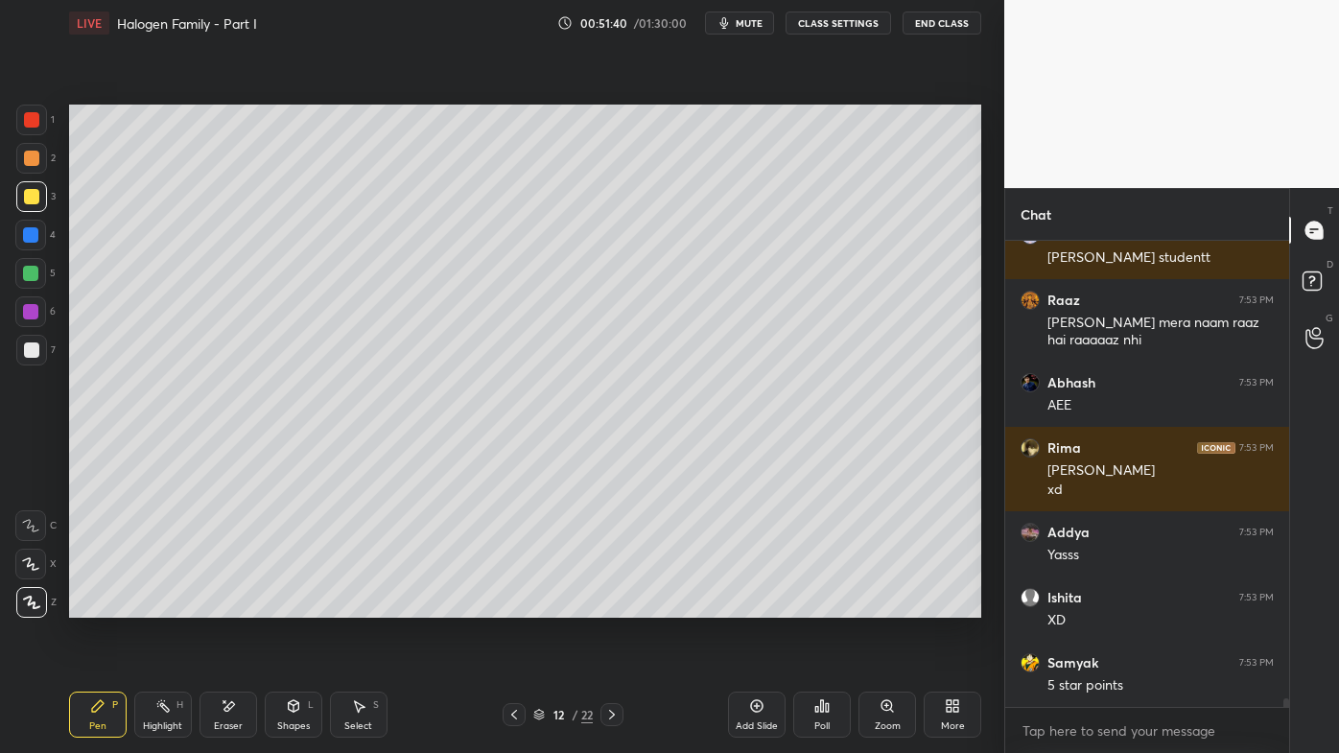
click at [516, 605] on icon at bounding box center [513, 714] width 15 height 15
click at [509, 605] on icon at bounding box center [513, 714] width 15 height 15
click at [508, 605] on icon at bounding box center [513, 714] width 15 height 15
click at [505, 605] on div at bounding box center [514, 714] width 23 height 23
click at [507, 605] on icon at bounding box center [513, 714] width 15 height 15
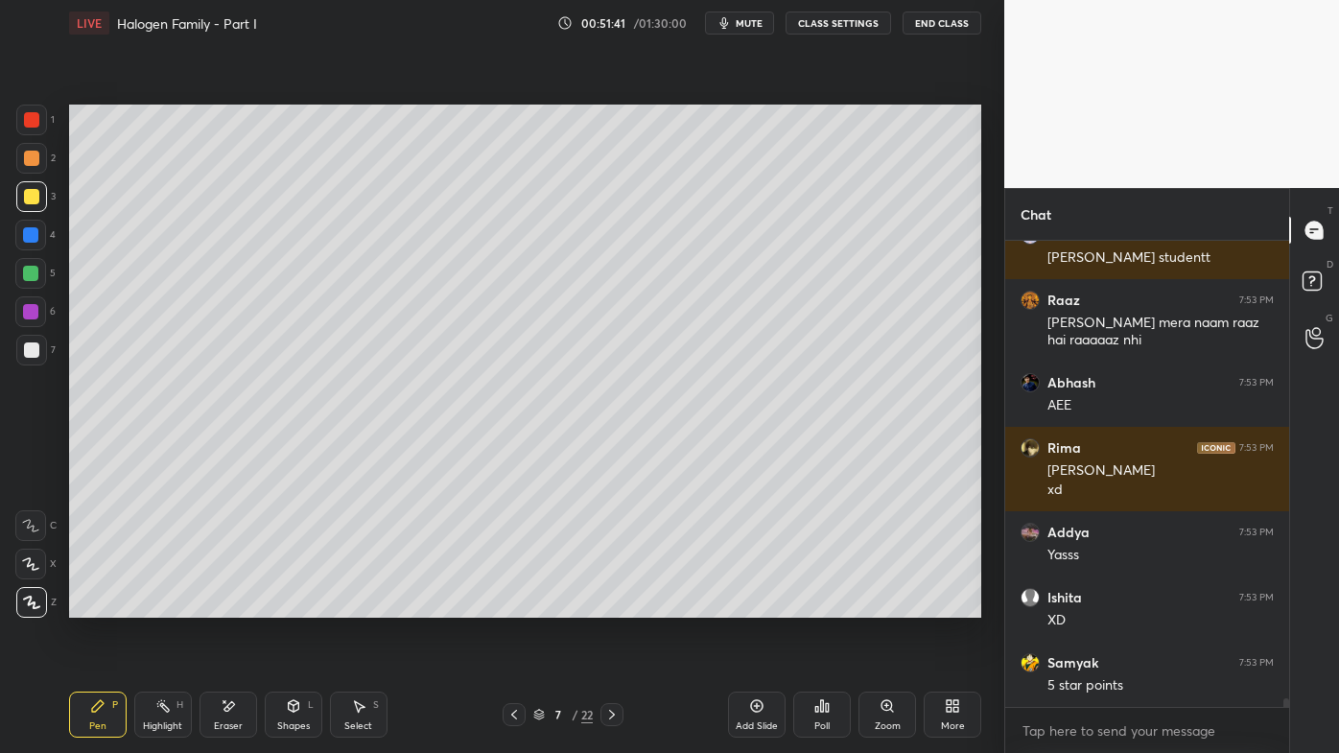
scroll to position [26153, 0]
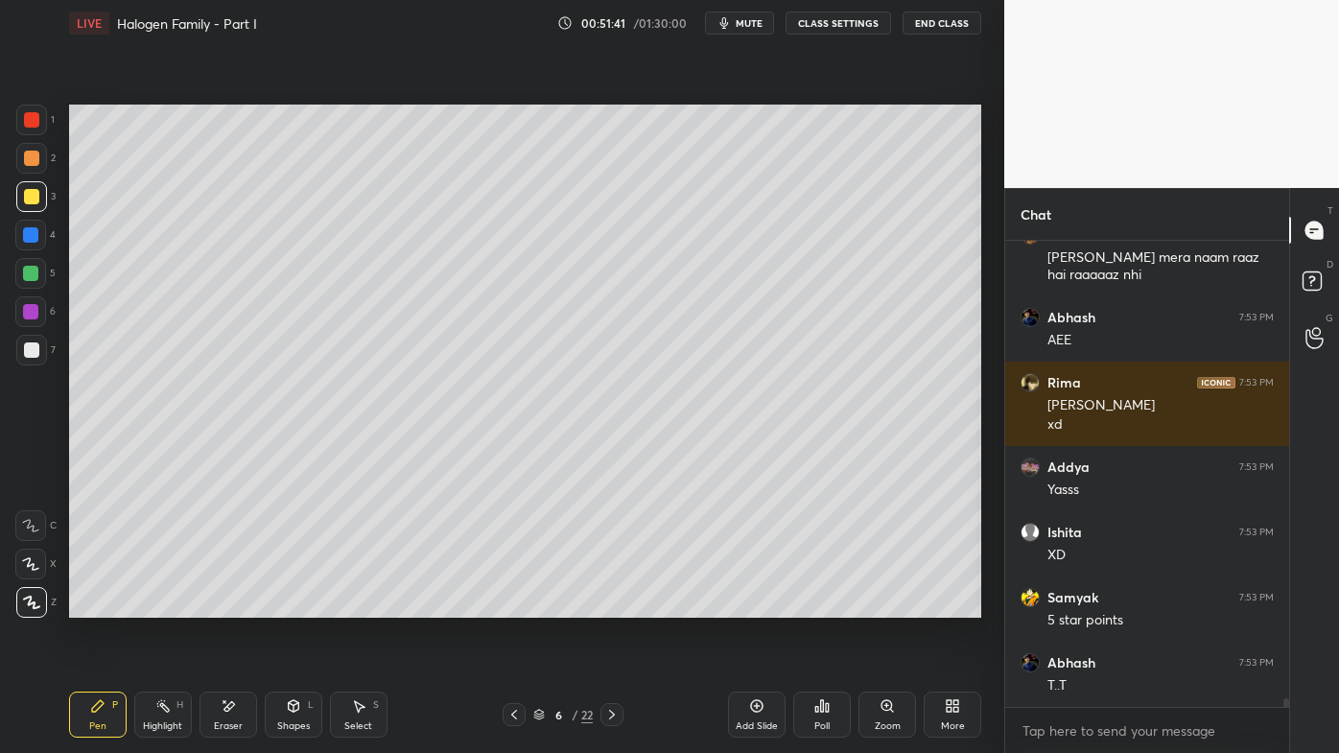
click at [504, 605] on div at bounding box center [514, 714] width 23 height 23
click at [508, 605] on icon at bounding box center [513, 714] width 15 height 15
click at [507, 605] on icon at bounding box center [513, 714] width 15 height 15
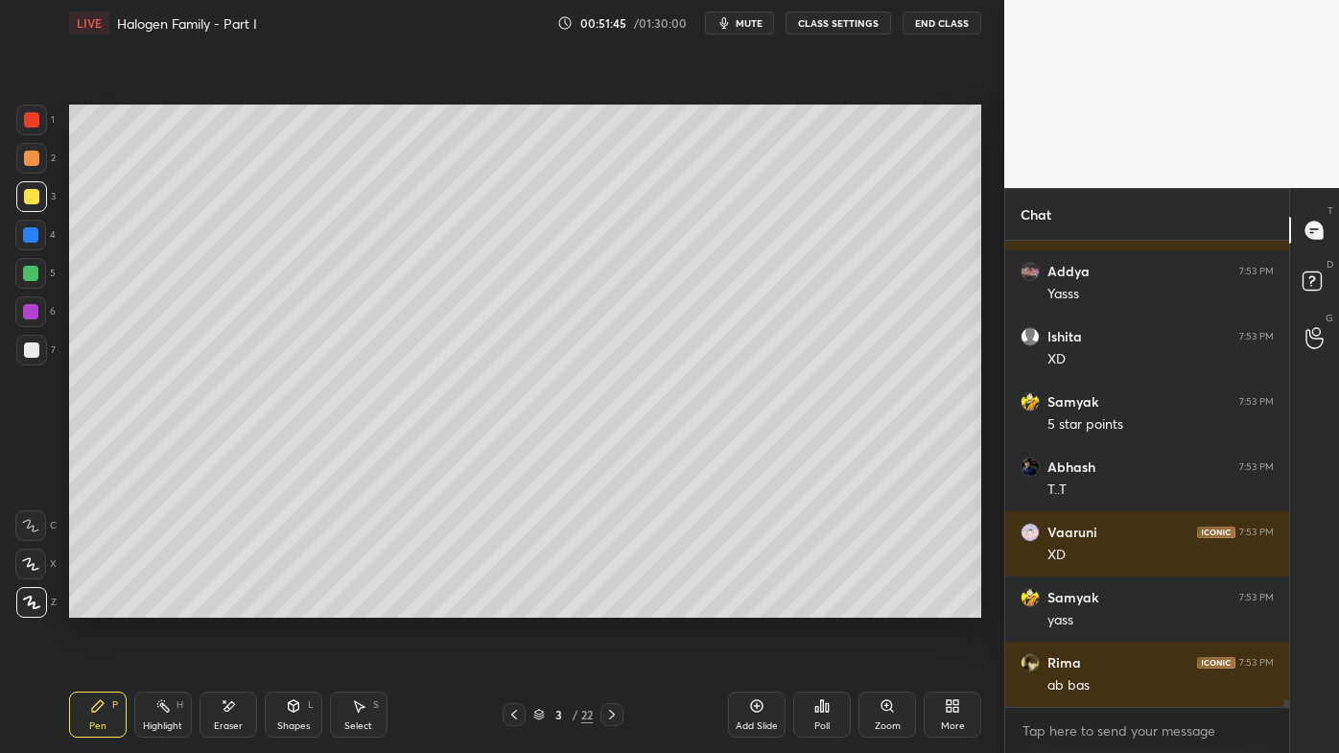
scroll to position [26413, 0]
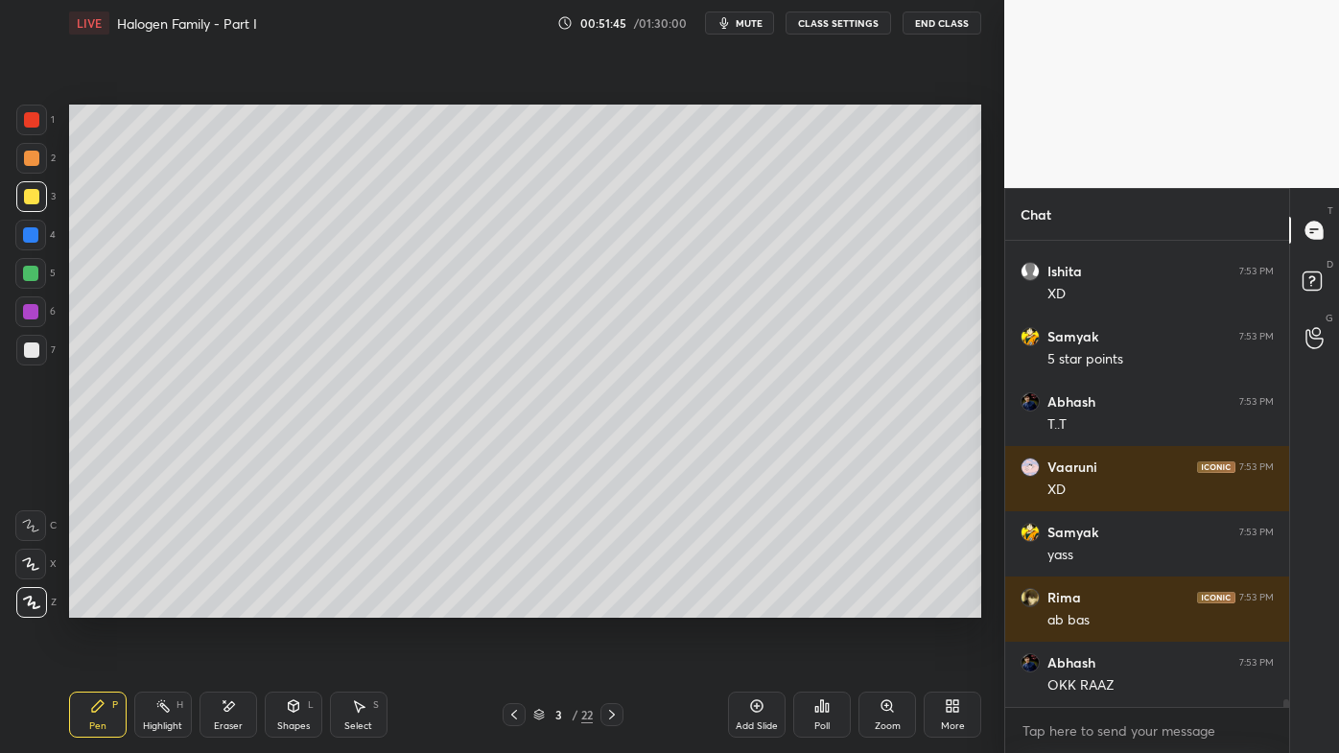
click at [614, 605] on icon at bounding box center [611, 714] width 15 height 15
click at [613, 605] on icon at bounding box center [611, 714] width 15 height 15
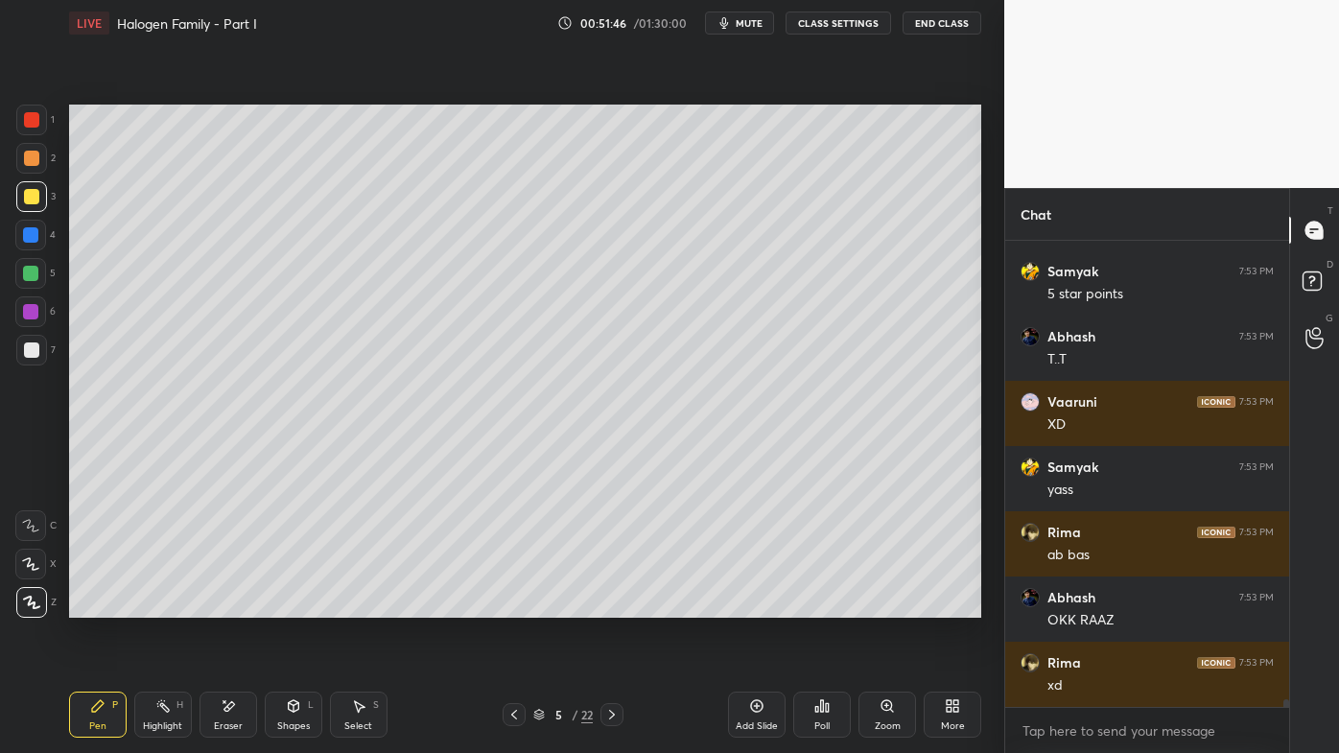
click at [612, 605] on icon at bounding box center [611, 714] width 15 height 15
click at [613, 605] on icon at bounding box center [611, 714] width 15 height 15
click at [612, 605] on icon at bounding box center [611, 714] width 15 height 15
click at [613, 605] on icon at bounding box center [611, 714] width 15 height 15
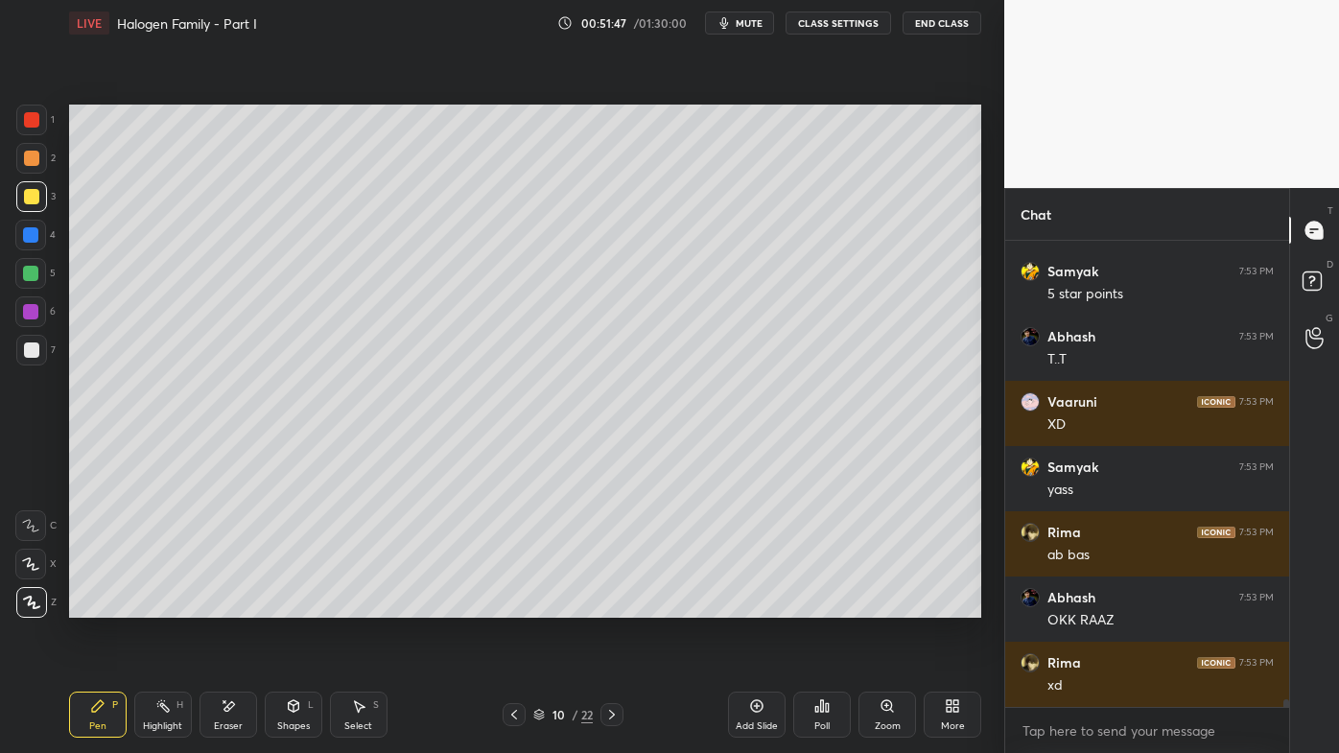
click at [614, 605] on icon at bounding box center [611, 714] width 15 height 15
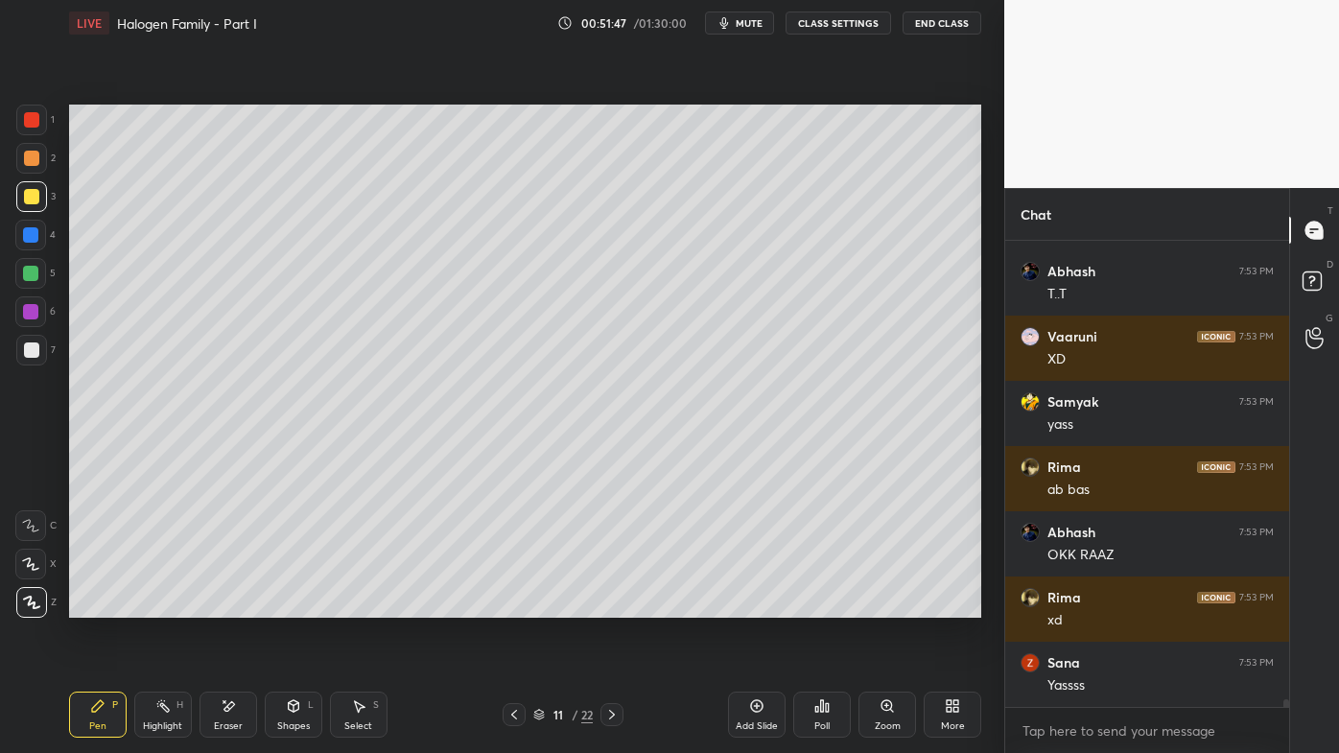
click at [612, 605] on icon at bounding box center [611, 714] width 15 height 15
click at [613, 605] on icon at bounding box center [611, 714] width 15 height 15
click at [614, 605] on icon at bounding box center [611, 714] width 15 height 15
click at [615, 605] on icon at bounding box center [611, 714] width 15 height 15
click at [617, 605] on icon at bounding box center [611, 714] width 15 height 15
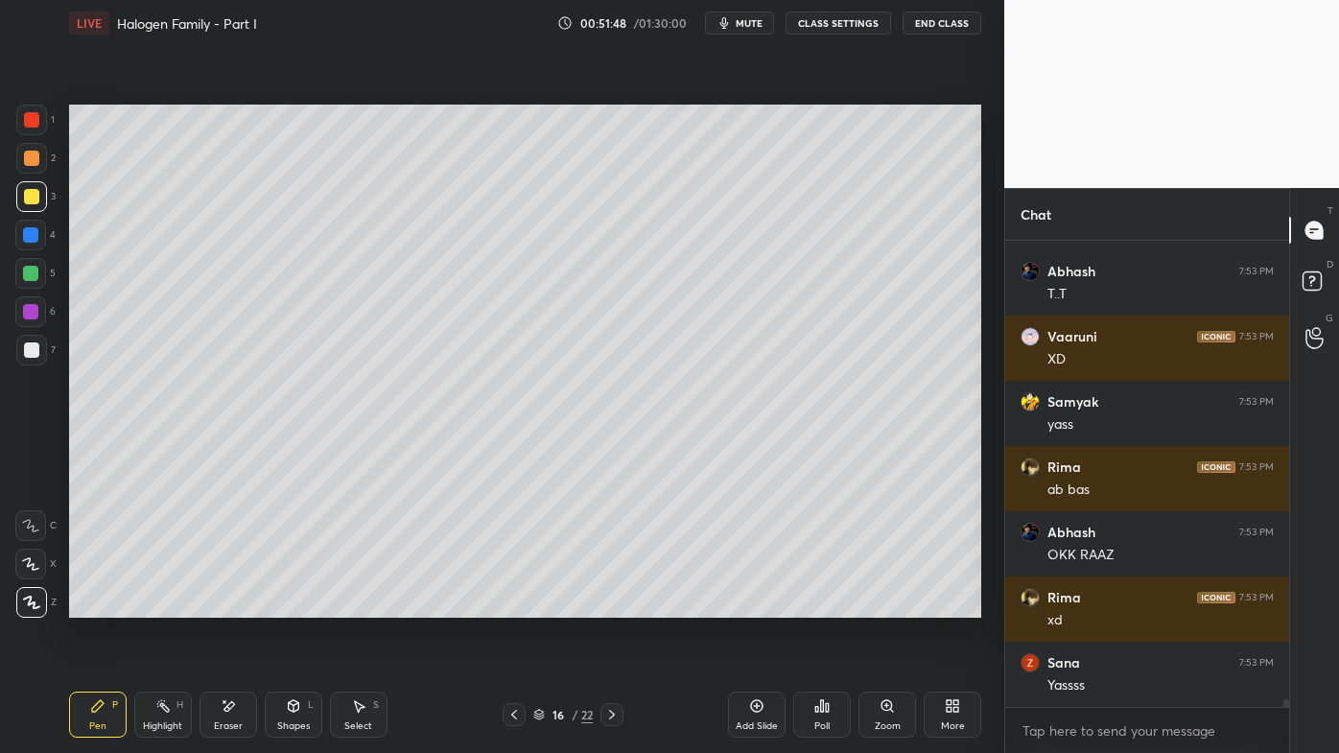
click at [620, 605] on icon at bounding box center [611, 714] width 15 height 15
click at [619, 605] on icon at bounding box center [611, 714] width 15 height 15
click at [616, 605] on icon at bounding box center [611, 714] width 15 height 15
click at [615, 605] on icon at bounding box center [611, 714] width 15 height 15
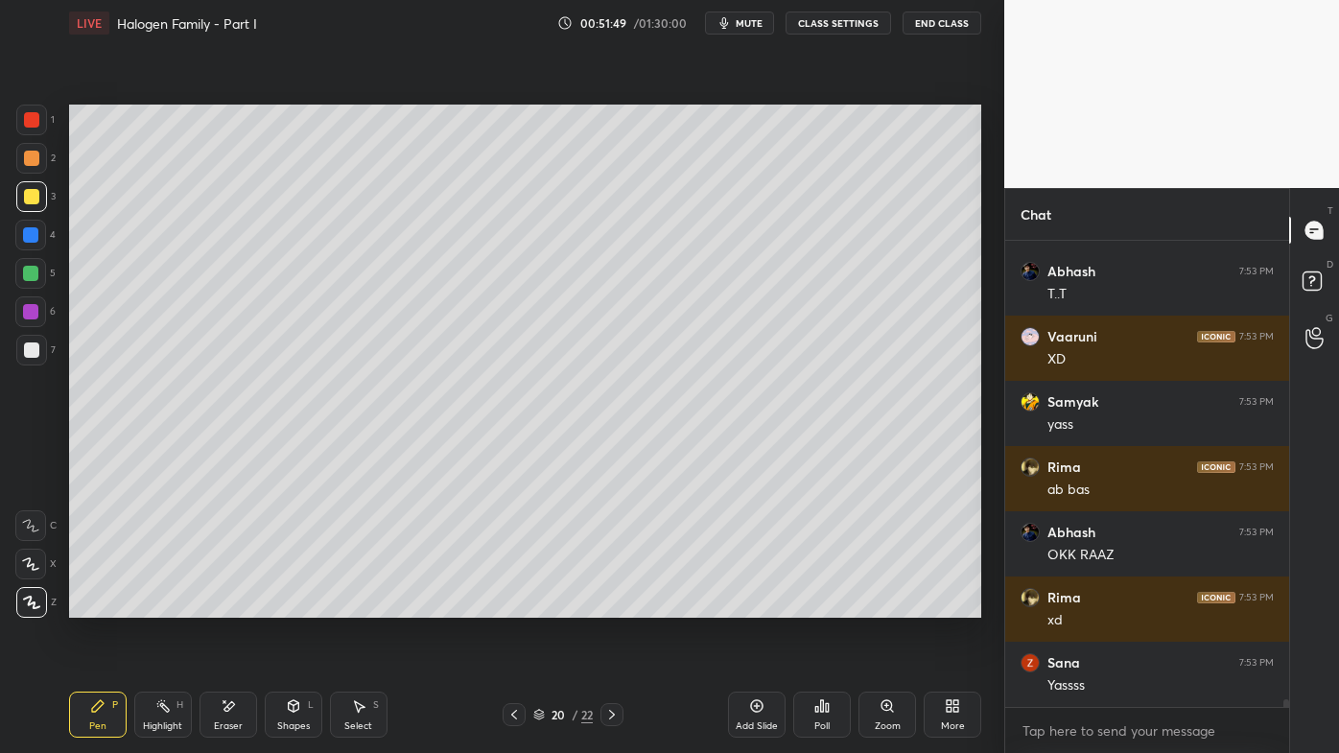
click at [614, 605] on icon at bounding box center [611, 714] width 15 height 15
click at [616, 605] on icon at bounding box center [611, 714] width 15 height 15
click at [617, 605] on icon at bounding box center [611, 714] width 15 height 15
click at [616, 605] on icon at bounding box center [611, 714] width 15 height 15
click at [612, 605] on icon at bounding box center [611, 714] width 15 height 15
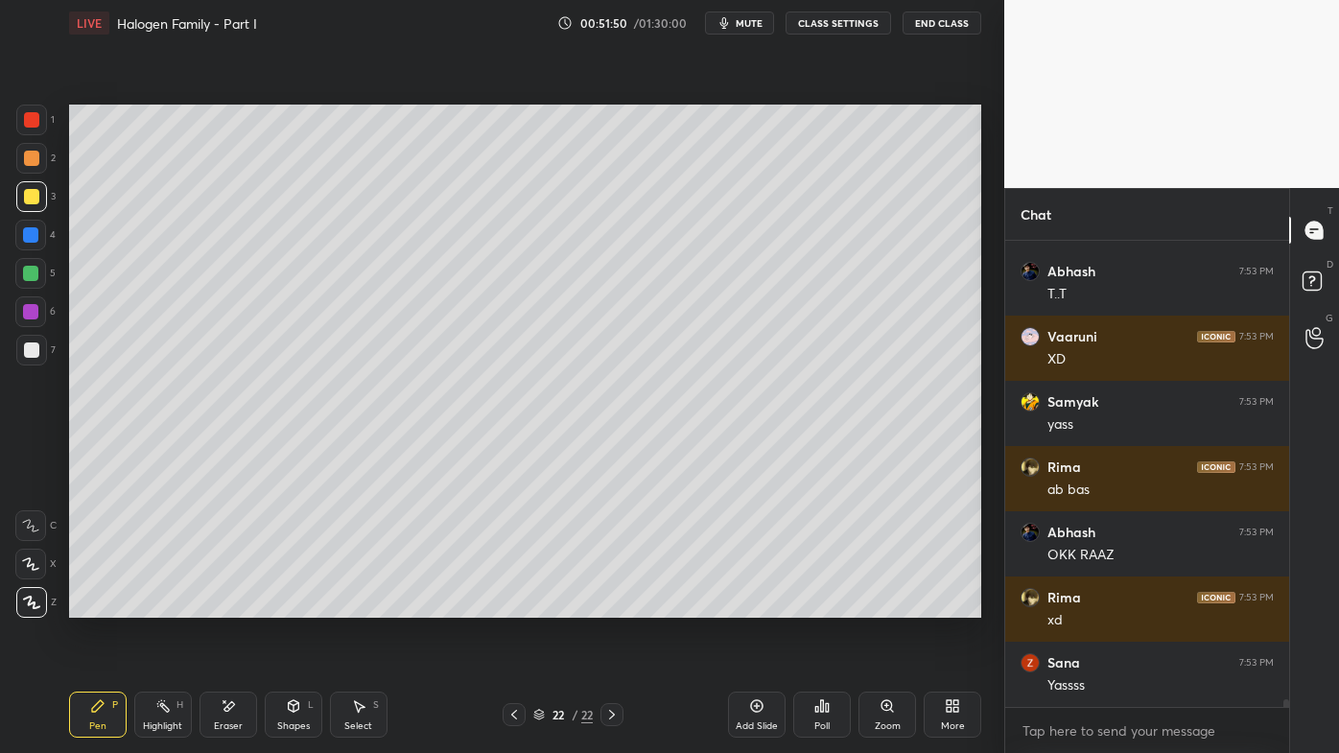
click at [611, 605] on icon at bounding box center [611, 714] width 15 height 15
click at [612, 605] on icon at bounding box center [611, 714] width 15 height 15
click at [611, 605] on icon at bounding box center [611, 714] width 15 height 15
drag, startPoint x: 611, startPoint y: 714, endPoint x: 639, endPoint y: 704, distance: 29.4
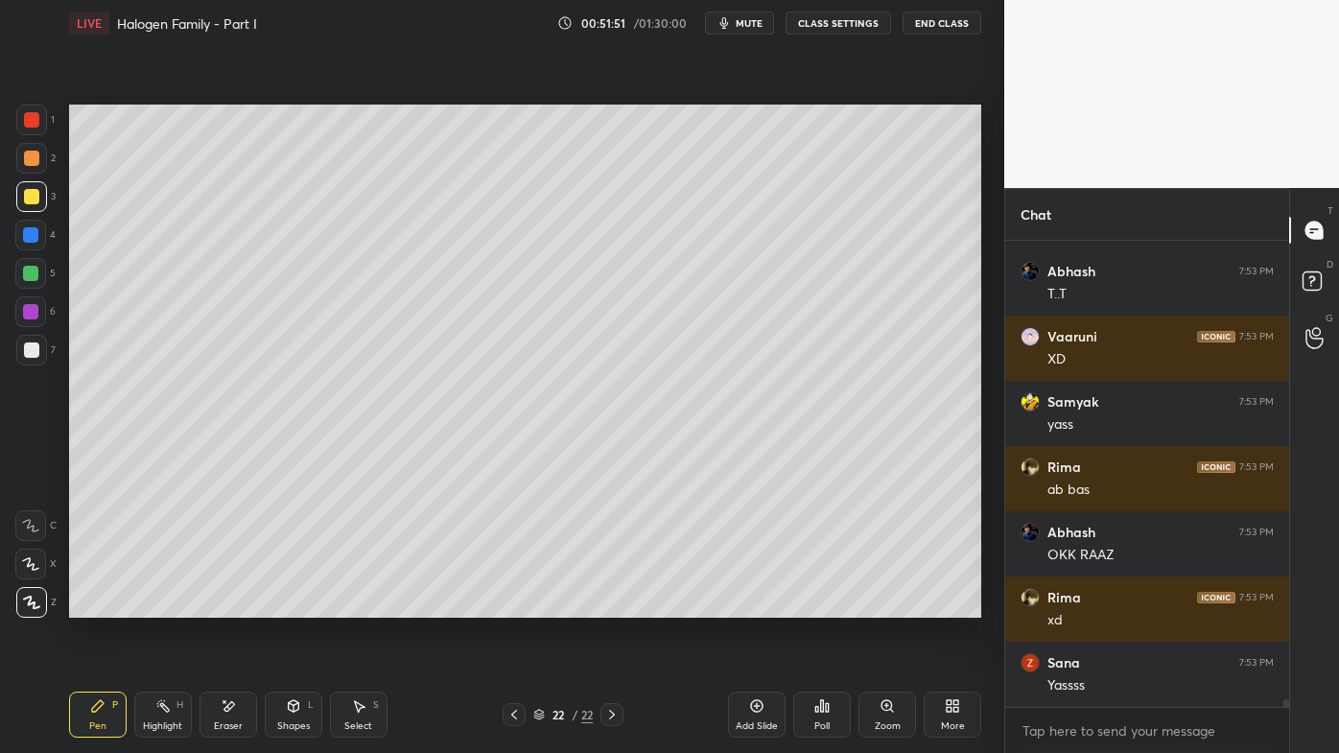
click at [612, 605] on icon at bounding box center [611, 714] width 15 height 15
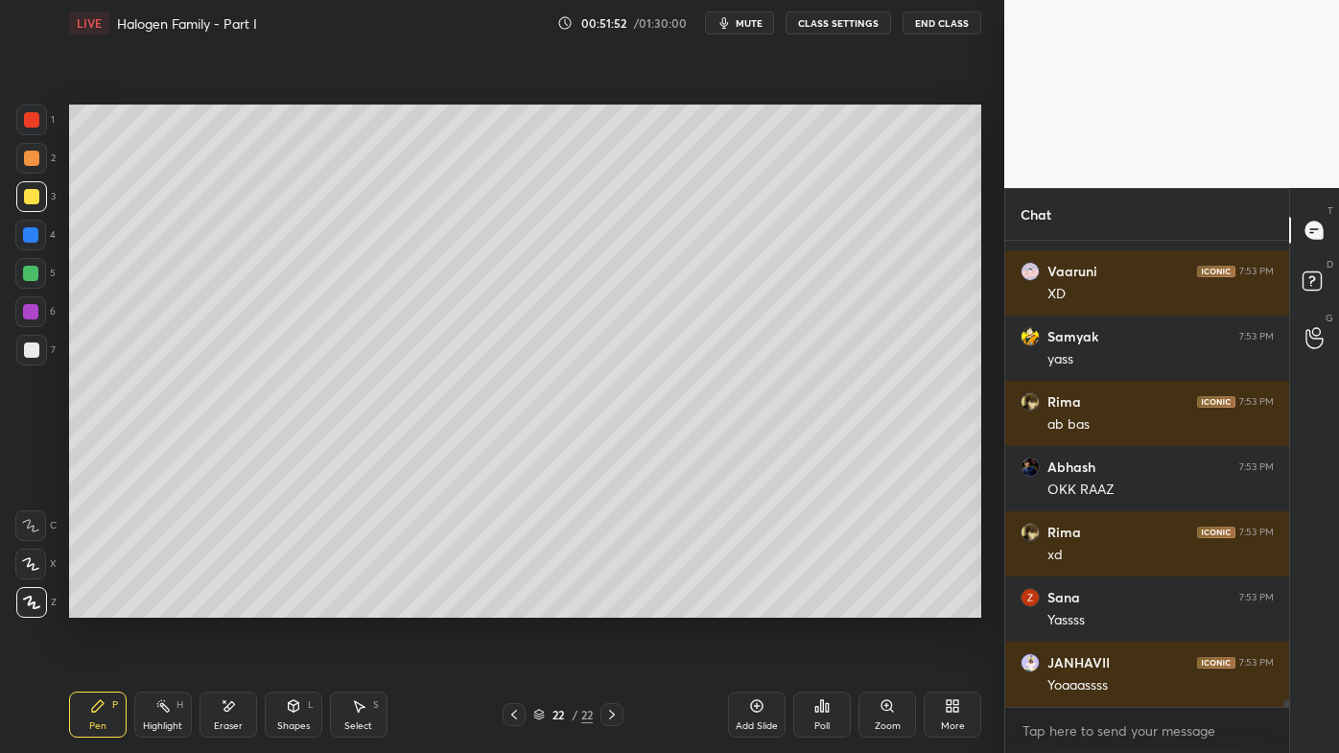
click at [765, 605] on div "Add Slide" at bounding box center [757, 715] width 58 height 46
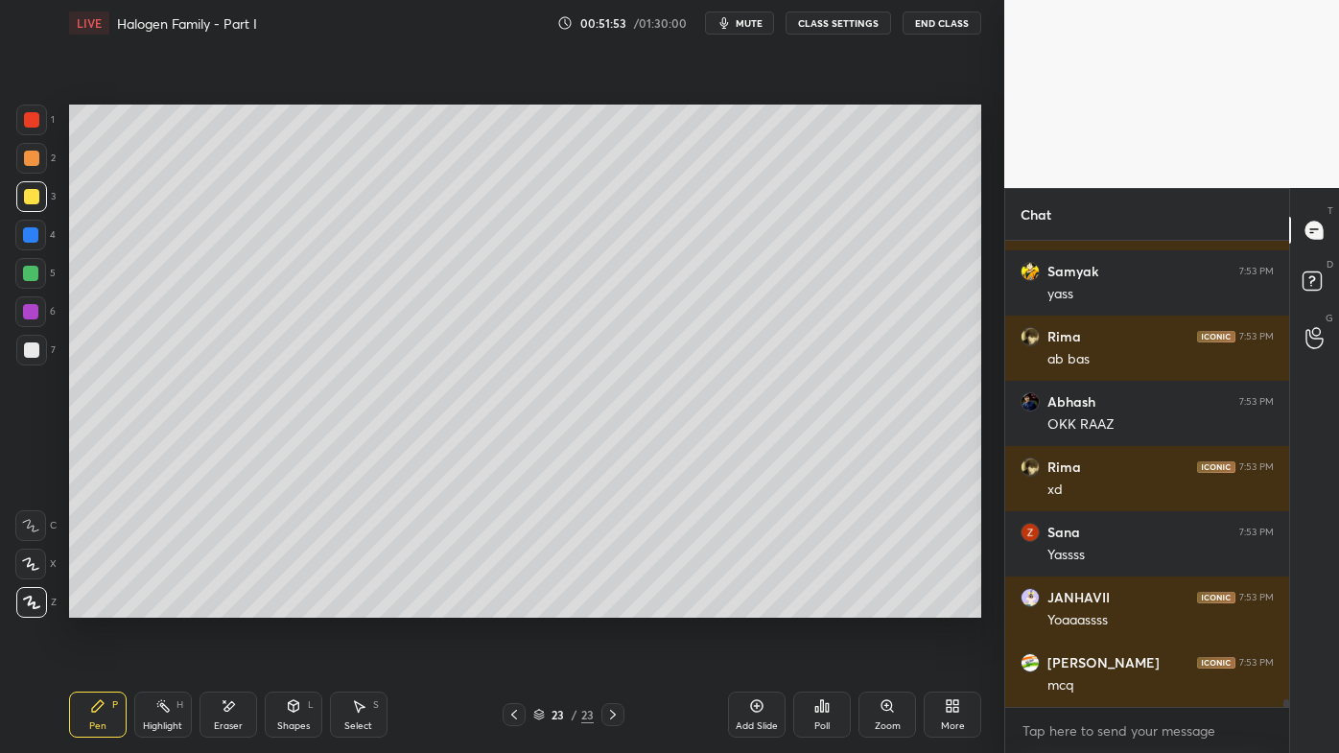
drag, startPoint x: 35, startPoint y: 153, endPoint x: 62, endPoint y: 150, distance: 28.1
click at [35, 153] on div at bounding box center [31, 158] width 15 height 15
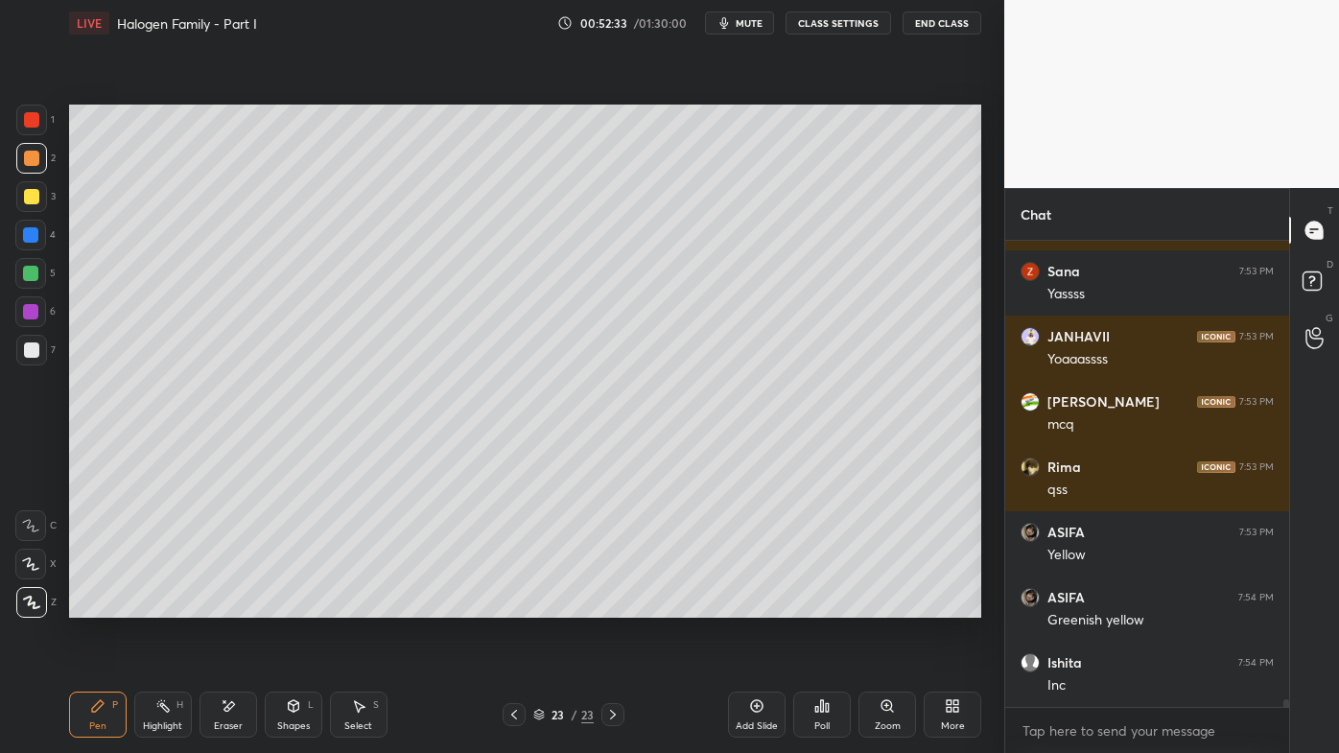
scroll to position [27001, 0]
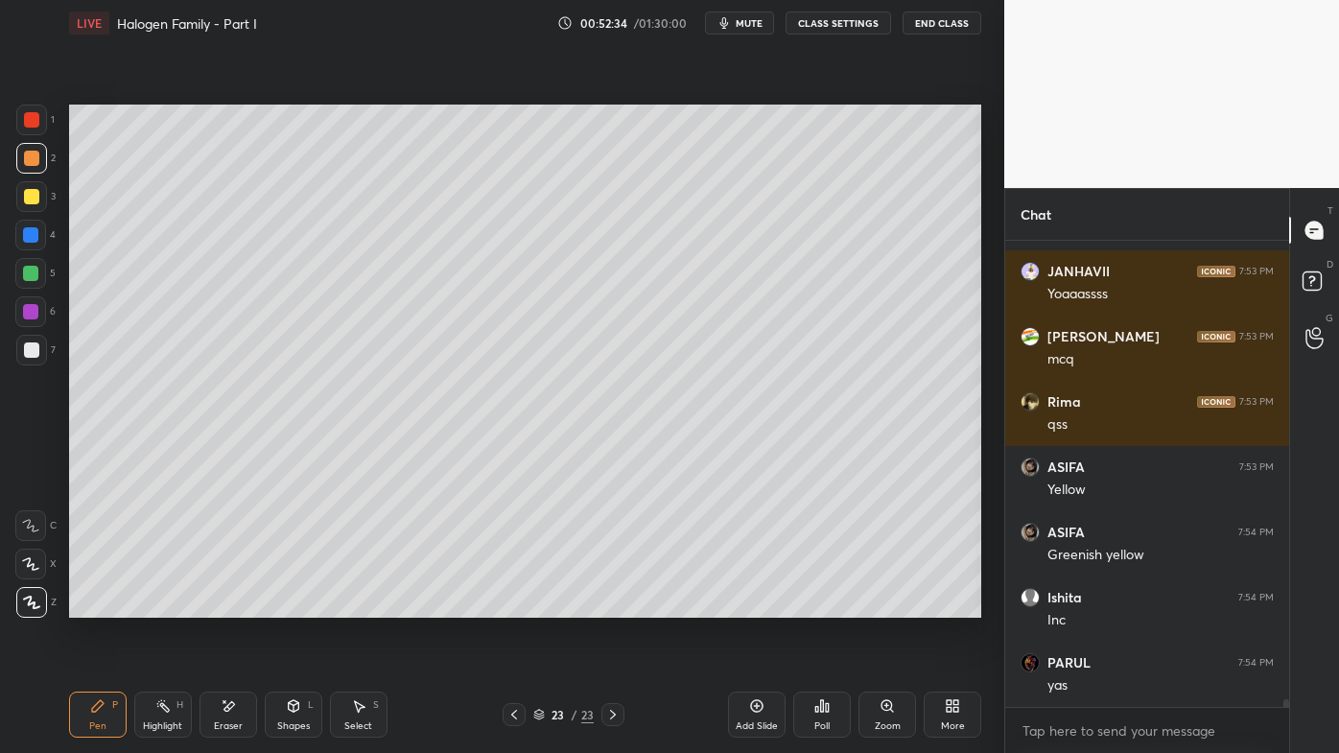
click at [31, 189] on div at bounding box center [31, 196] width 31 height 31
drag, startPoint x: 162, startPoint y: 704, endPoint x: 169, endPoint y: 689, distance: 16.8
click at [163, 605] on icon at bounding box center [162, 705] width 15 height 15
drag, startPoint x: 90, startPoint y: 721, endPoint x: 83, endPoint y: 694, distance: 27.7
click at [90, 605] on div "Pen P" at bounding box center [98, 715] width 58 height 46
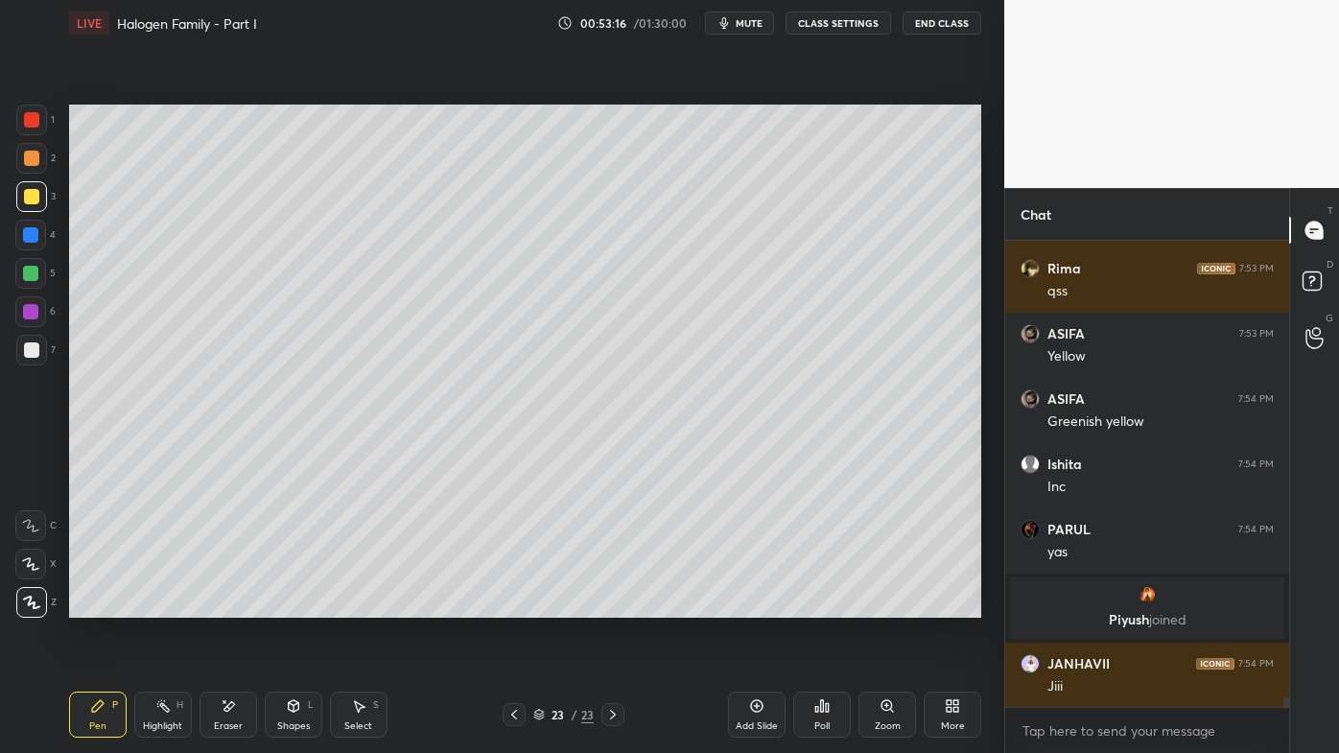
scroll to position [23438, 0]
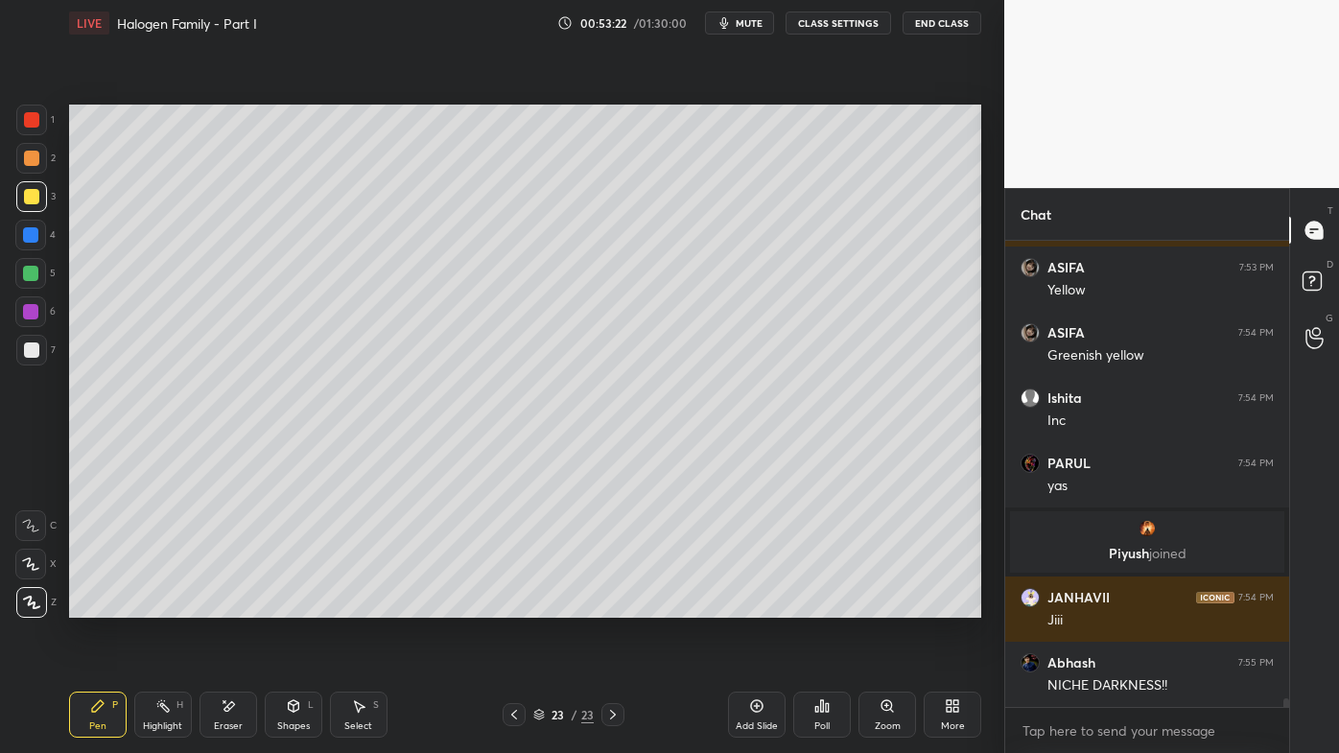
click at [757, 605] on icon at bounding box center [756, 705] width 15 height 15
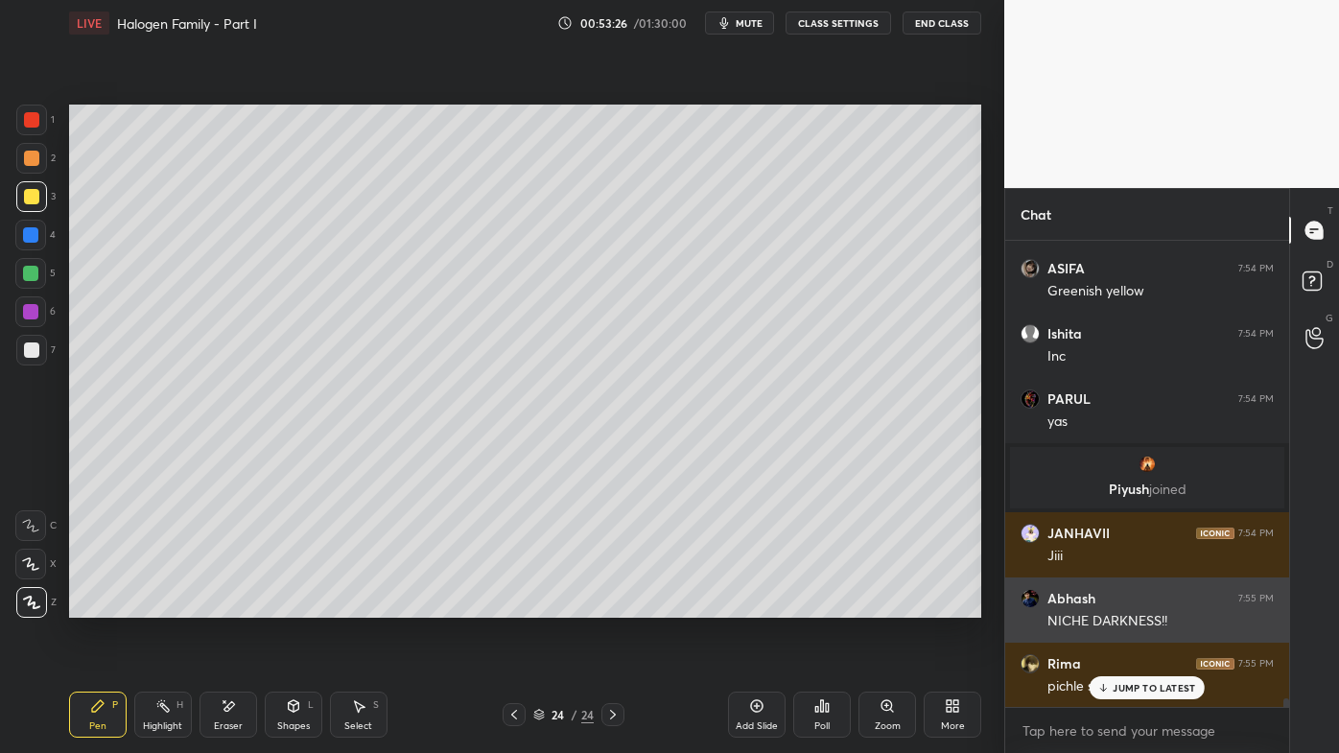
scroll to position [6, 5]
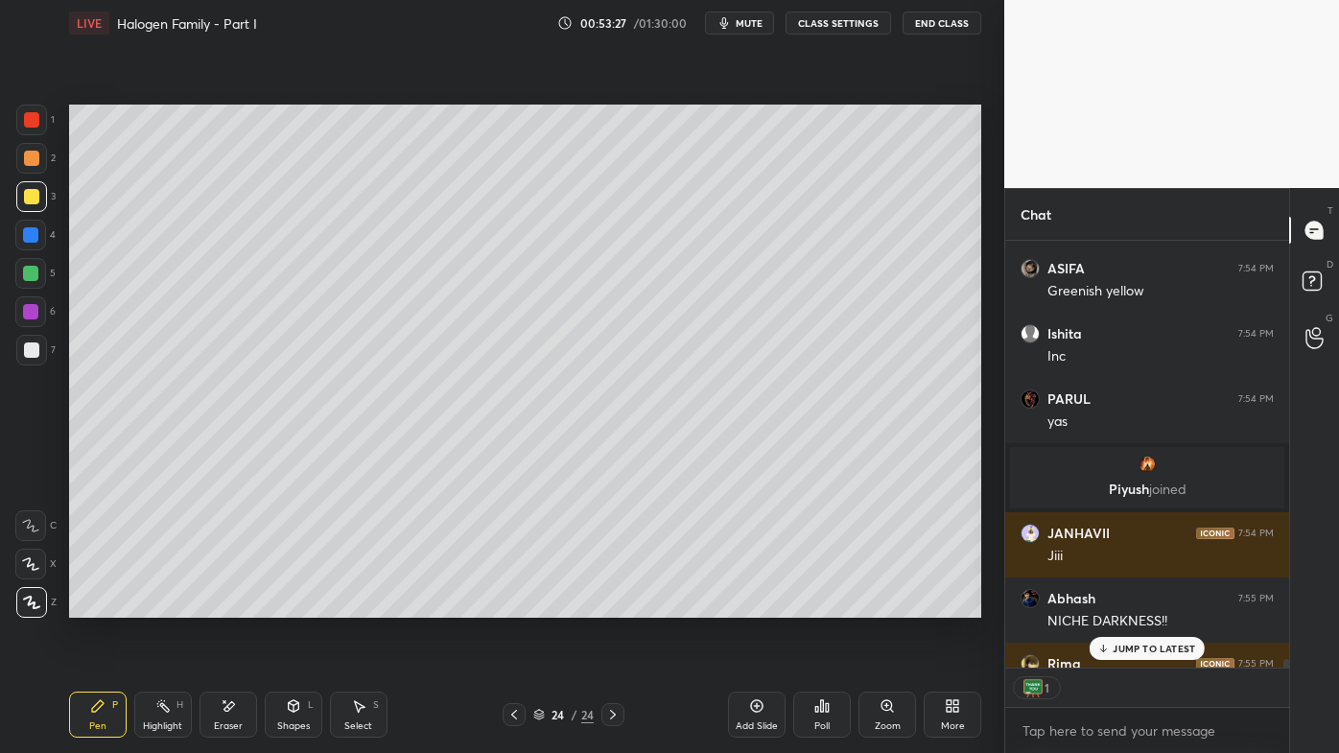
drag, startPoint x: 1145, startPoint y: 651, endPoint x: 1079, endPoint y: 672, distance: 69.5
click at [1141, 605] on p "JUMP TO LATEST" at bounding box center [1154, 649] width 82 height 12
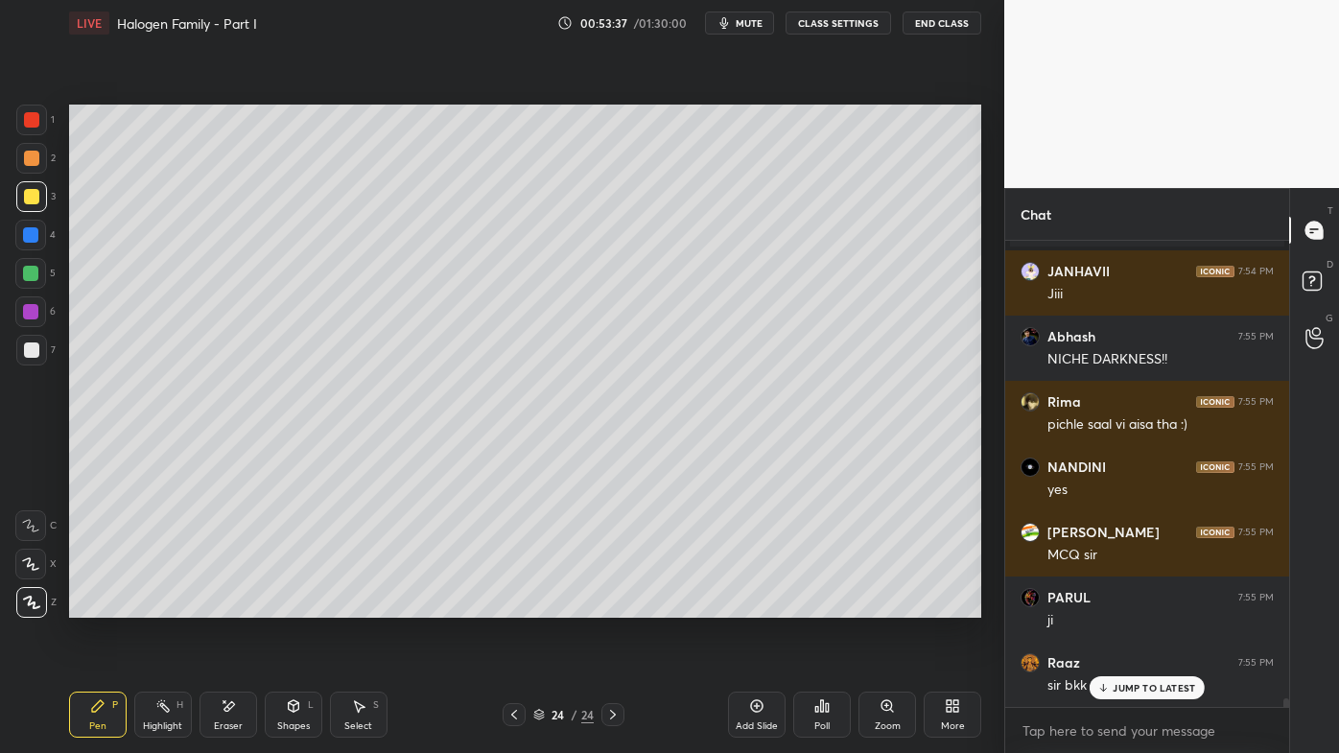
scroll to position [23763, 0]
click at [514, 605] on icon at bounding box center [513, 714] width 15 height 15
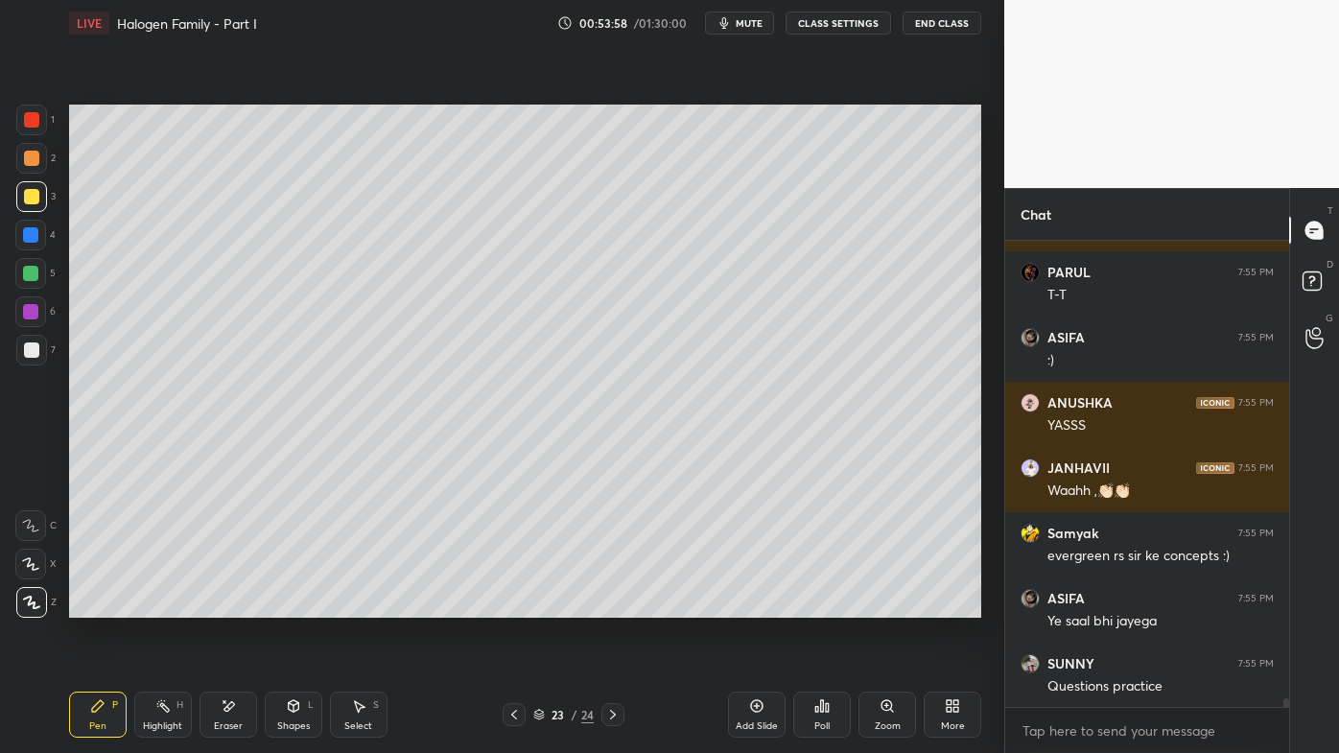
scroll to position [24482, 0]
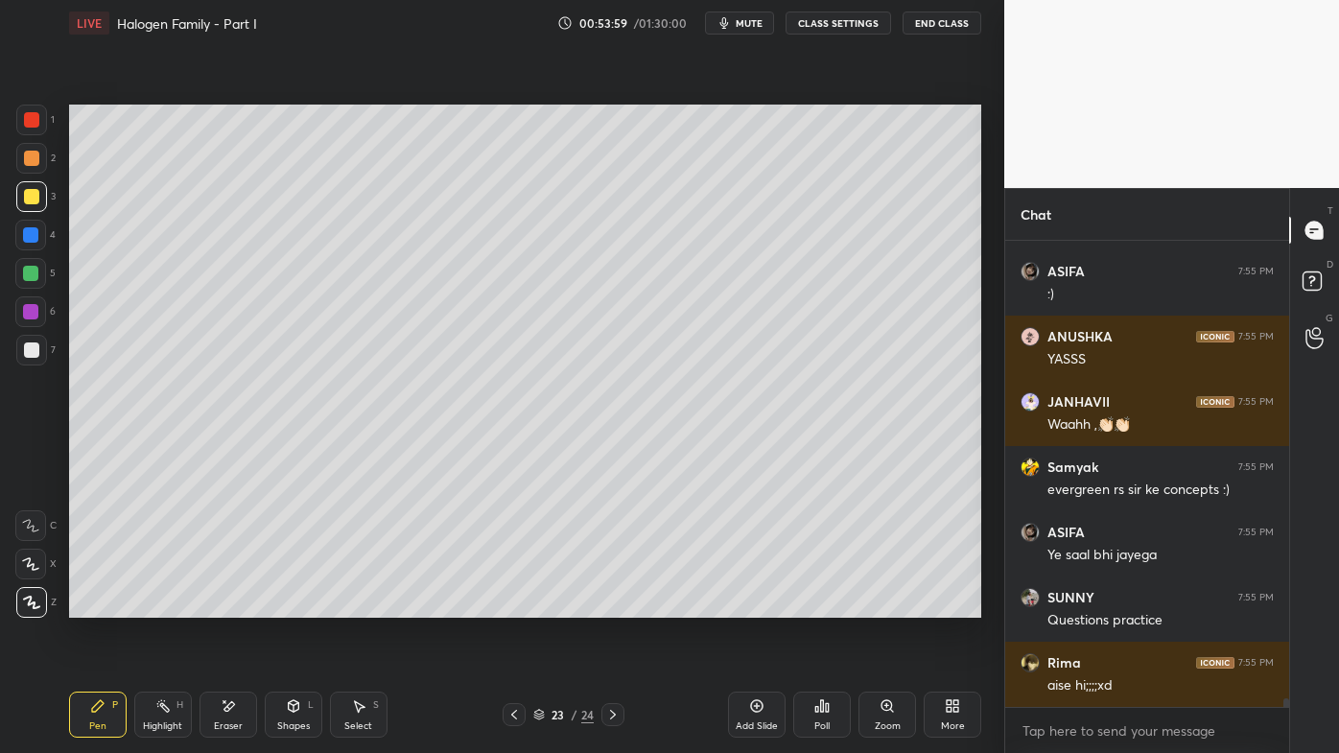
click at [616, 605] on icon at bounding box center [612, 714] width 15 height 15
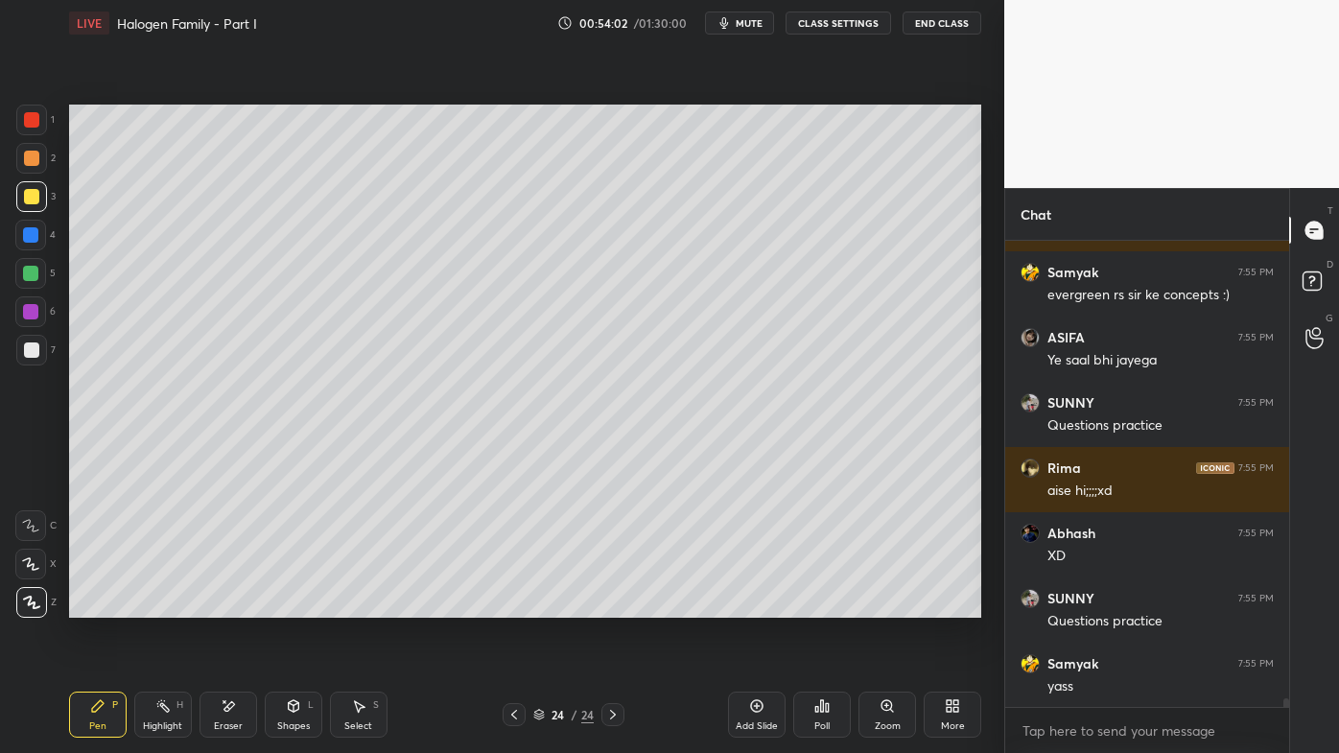
scroll to position [24743, 0]
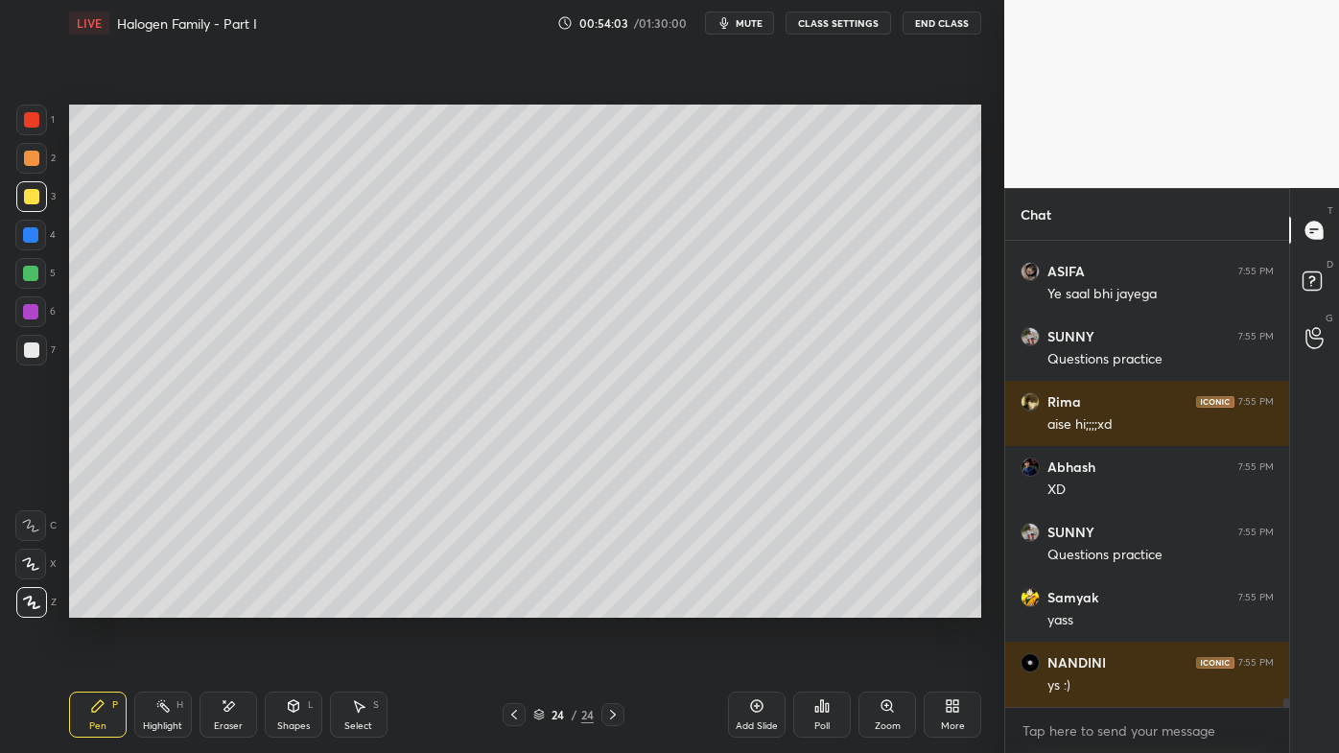
click at [28, 156] on div at bounding box center [31, 158] width 15 height 15
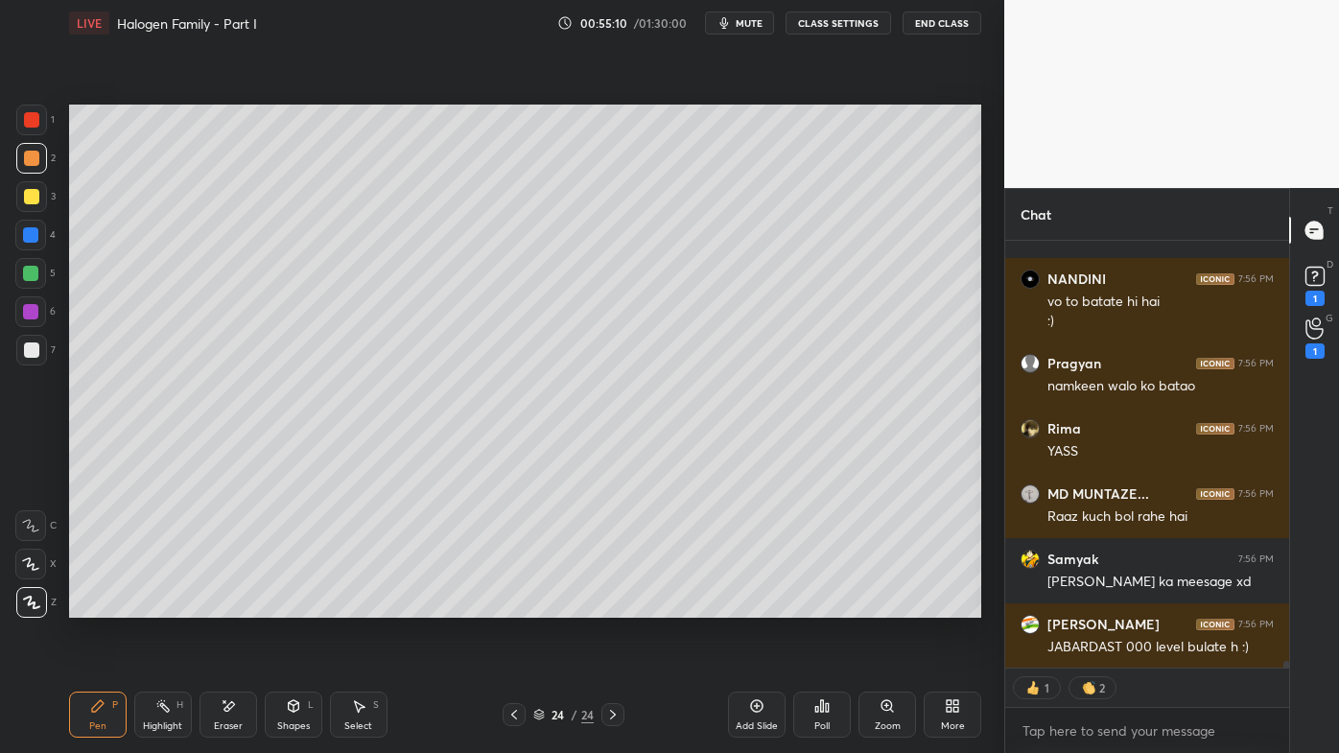
scroll to position [25835, 0]
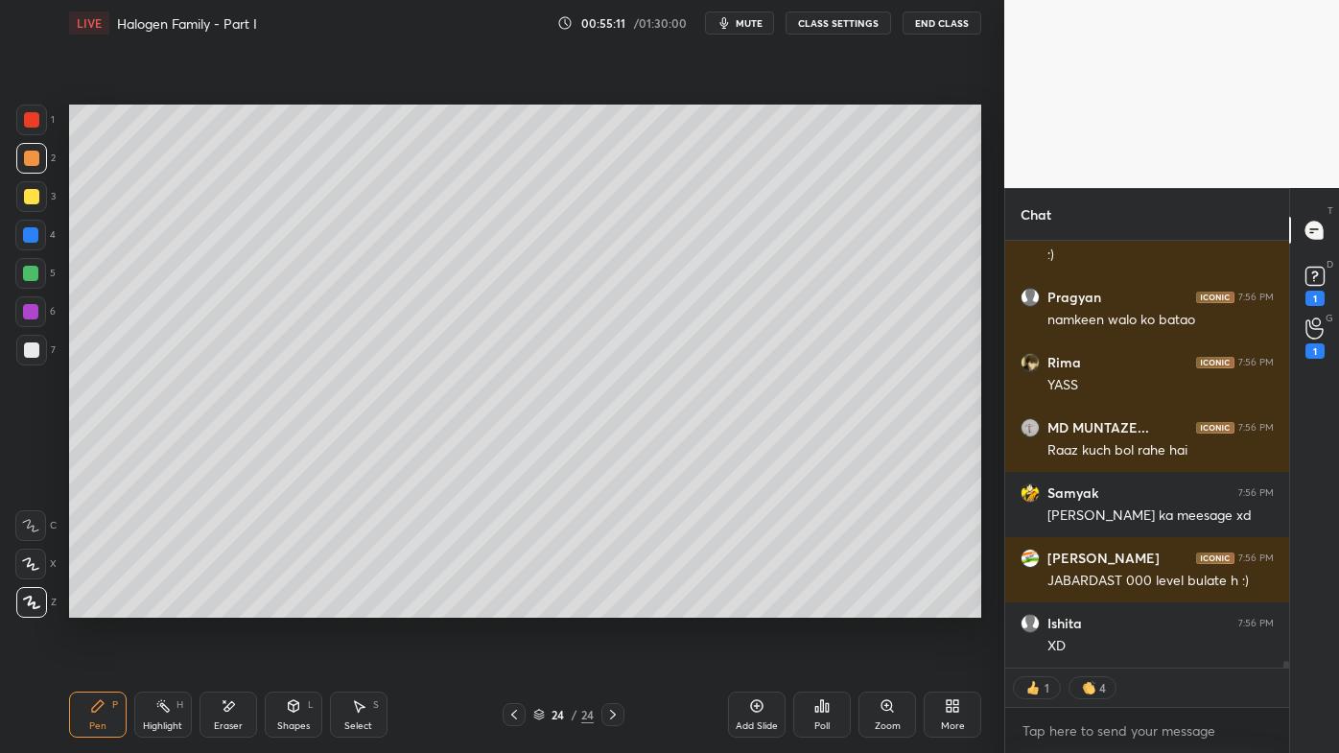
drag, startPoint x: 105, startPoint y: 703, endPoint x: 73, endPoint y: 695, distance: 32.6
click at [99, 605] on icon at bounding box center [97, 705] width 15 height 15
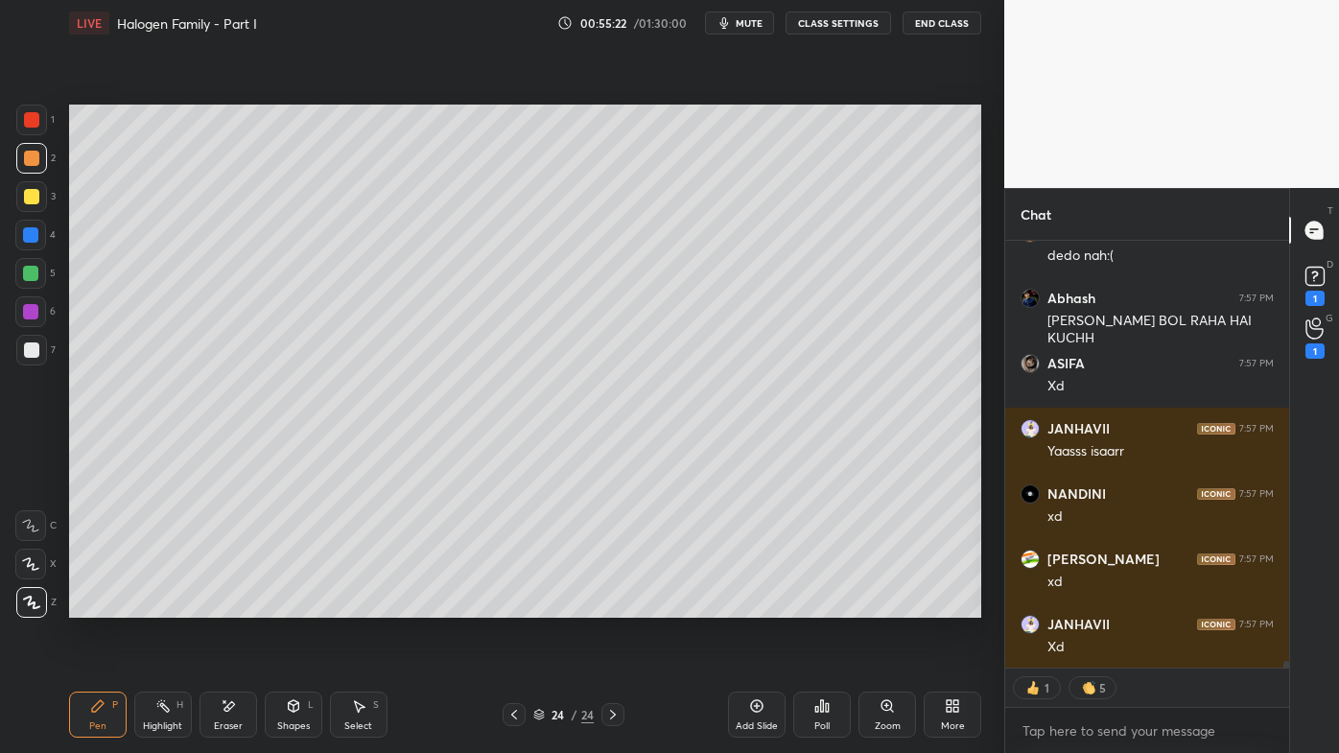
scroll to position [26252, 0]
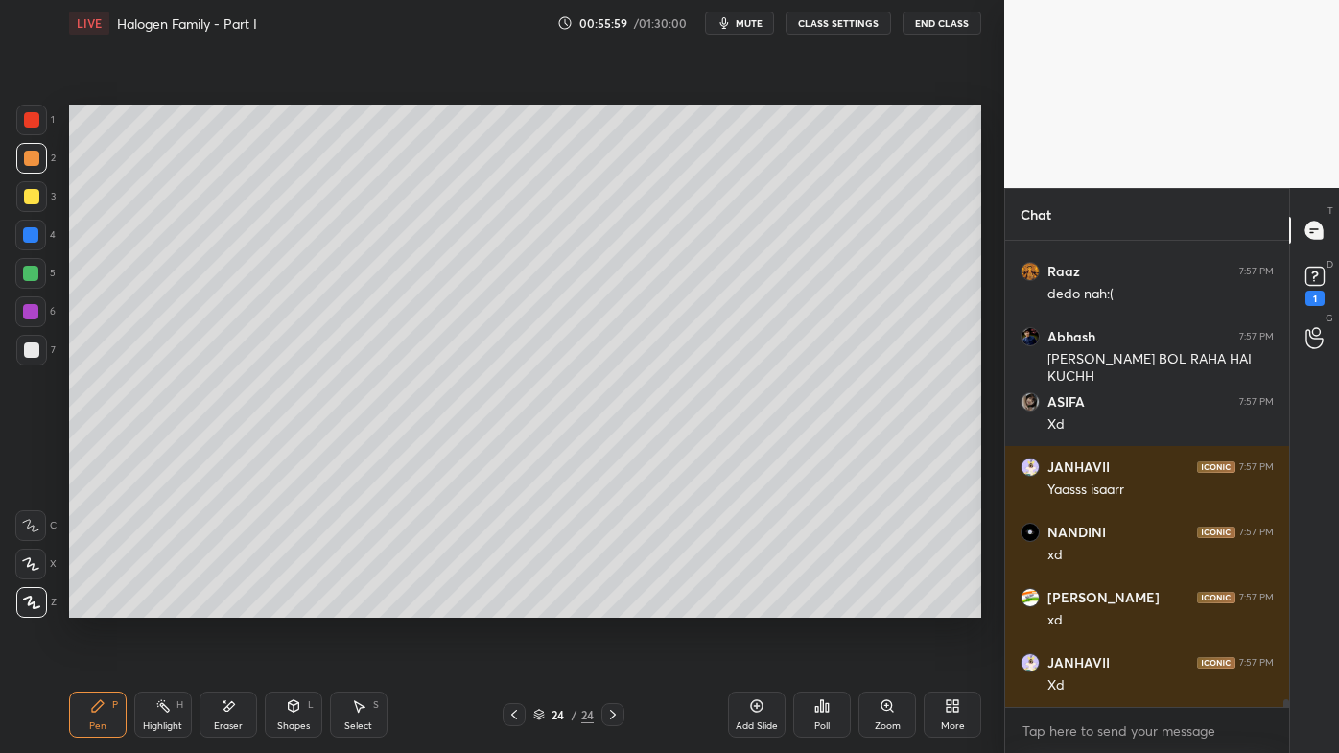
drag, startPoint x: 167, startPoint y: 706, endPoint x: 207, endPoint y: 629, distance: 86.7
click at [166, 605] on icon at bounding box center [162, 705] width 15 height 15
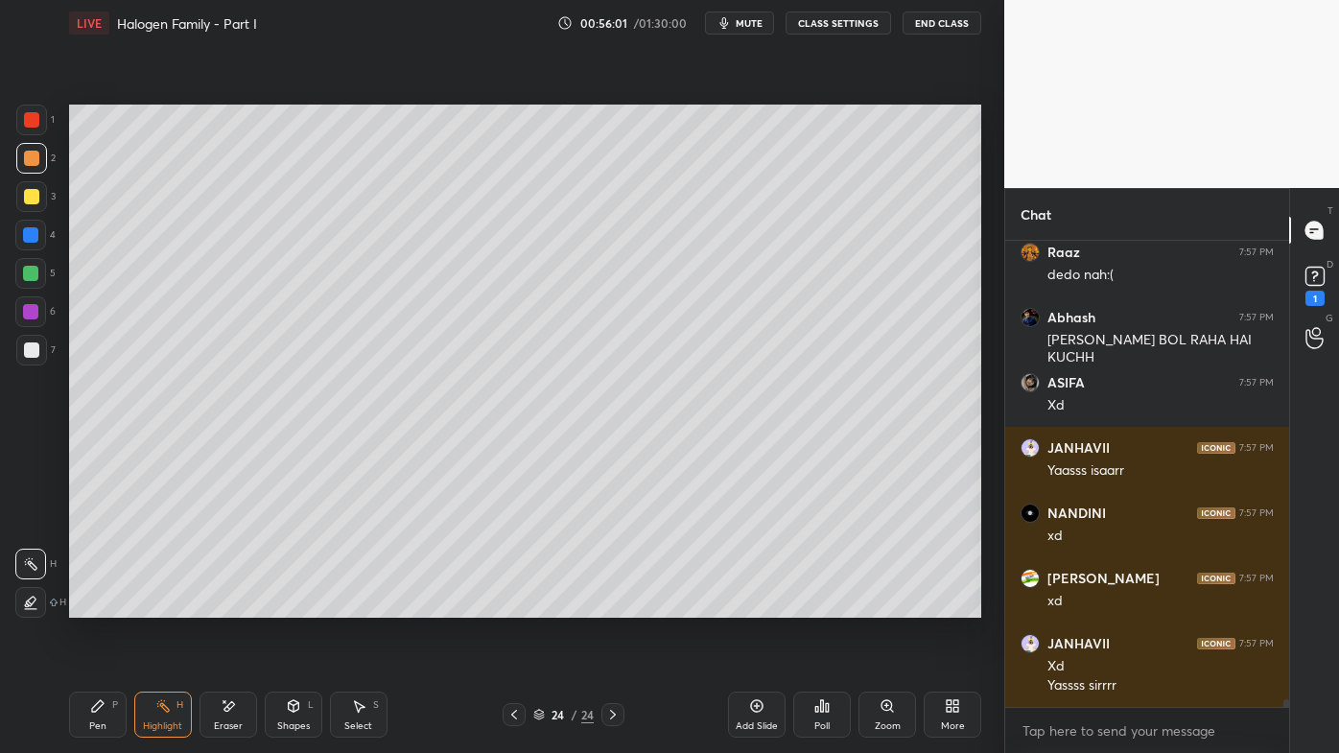
drag, startPoint x: 224, startPoint y: 710, endPoint x: 295, endPoint y: 633, distance: 104.5
click at [224, 605] on icon at bounding box center [228, 706] width 15 height 16
click at [87, 605] on div "Pen P" at bounding box center [98, 715] width 58 height 46
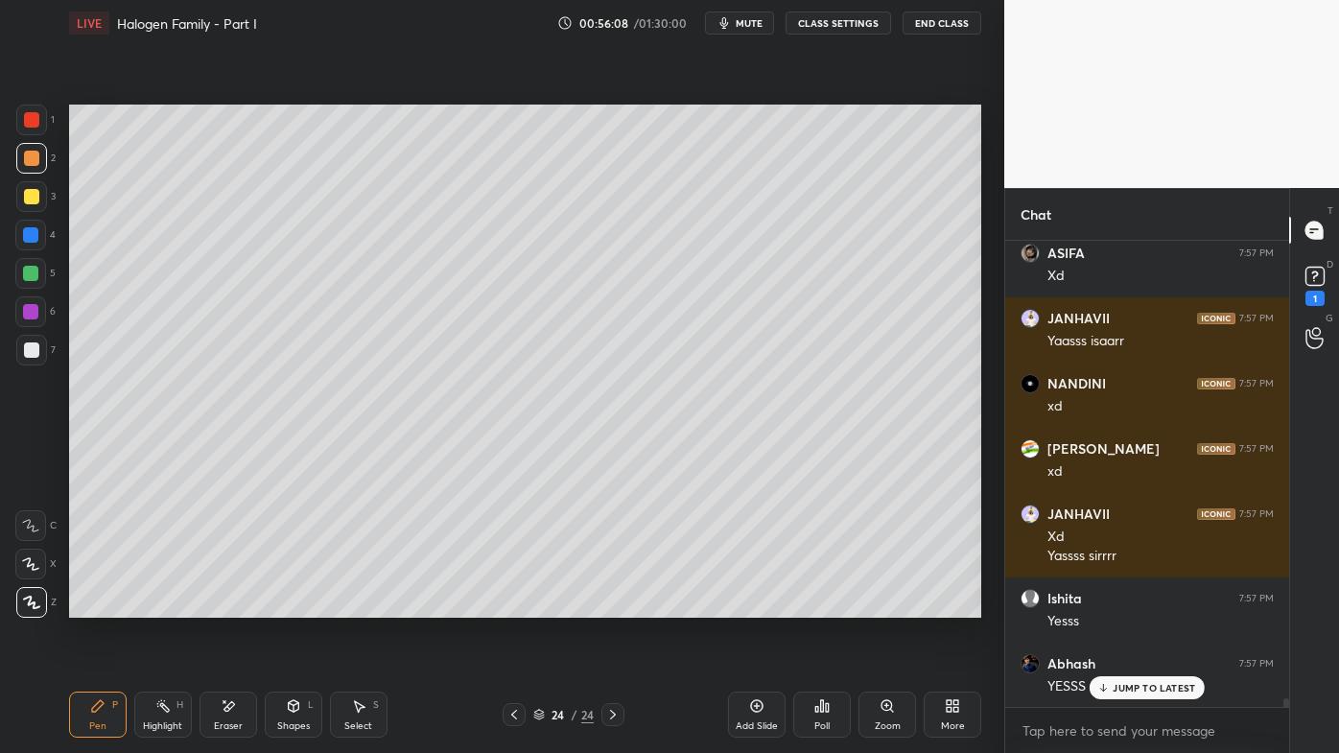
scroll to position [26139, 0]
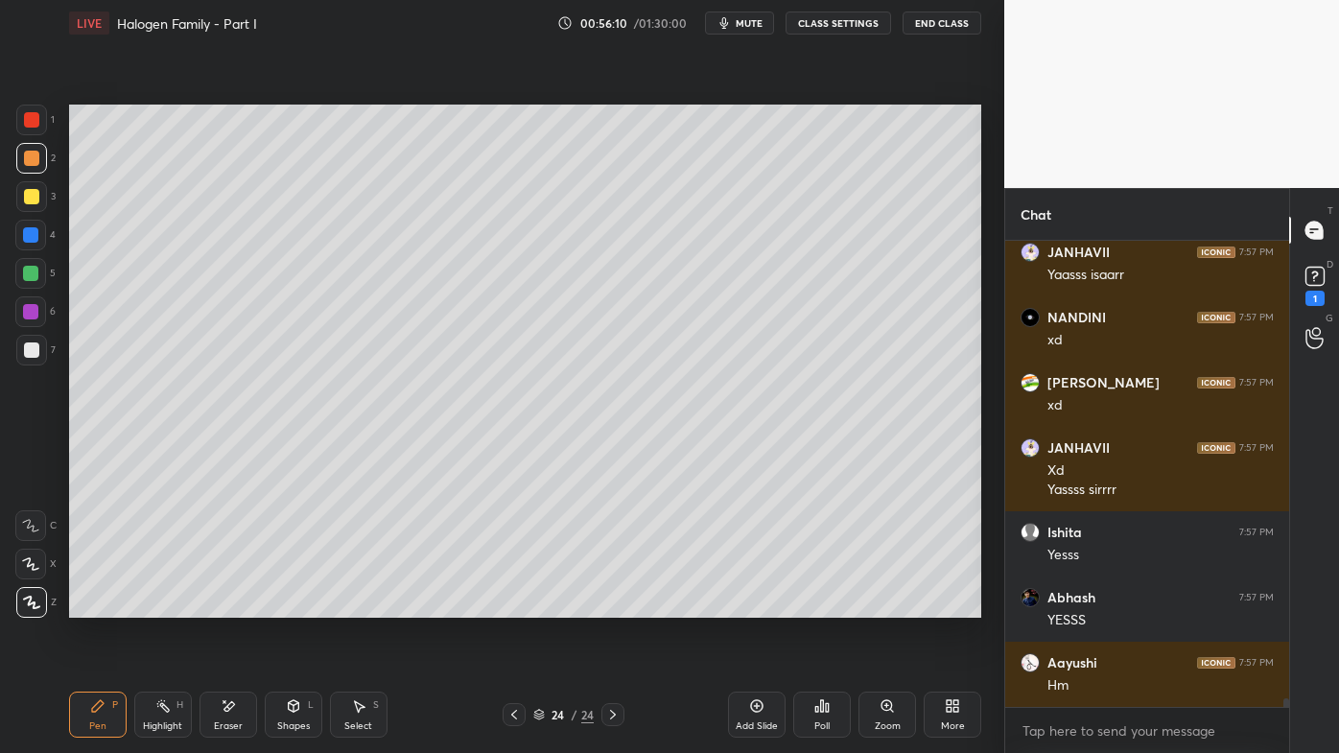
click at [758, 605] on icon at bounding box center [757, 706] width 6 height 6
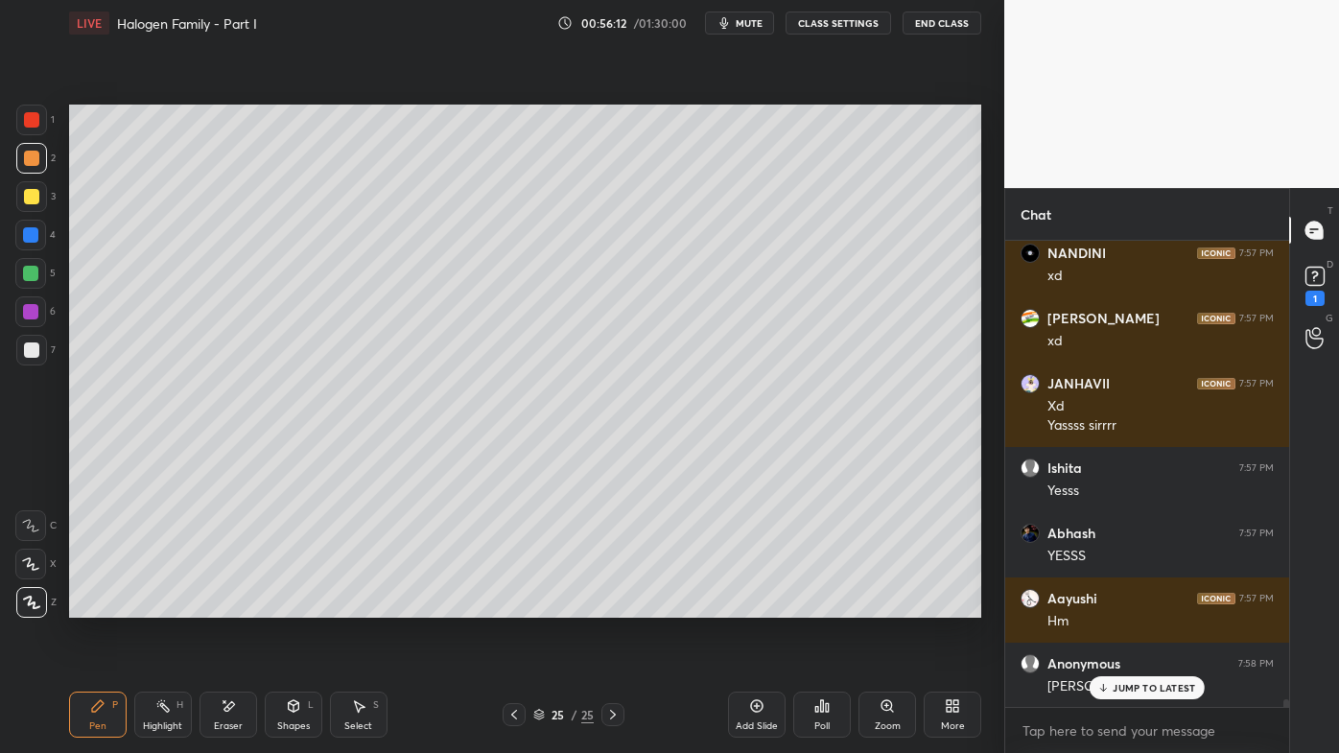
scroll to position [26272, 0]
click at [1101, 605] on icon at bounding box center [1103, 688] width 12 height 12
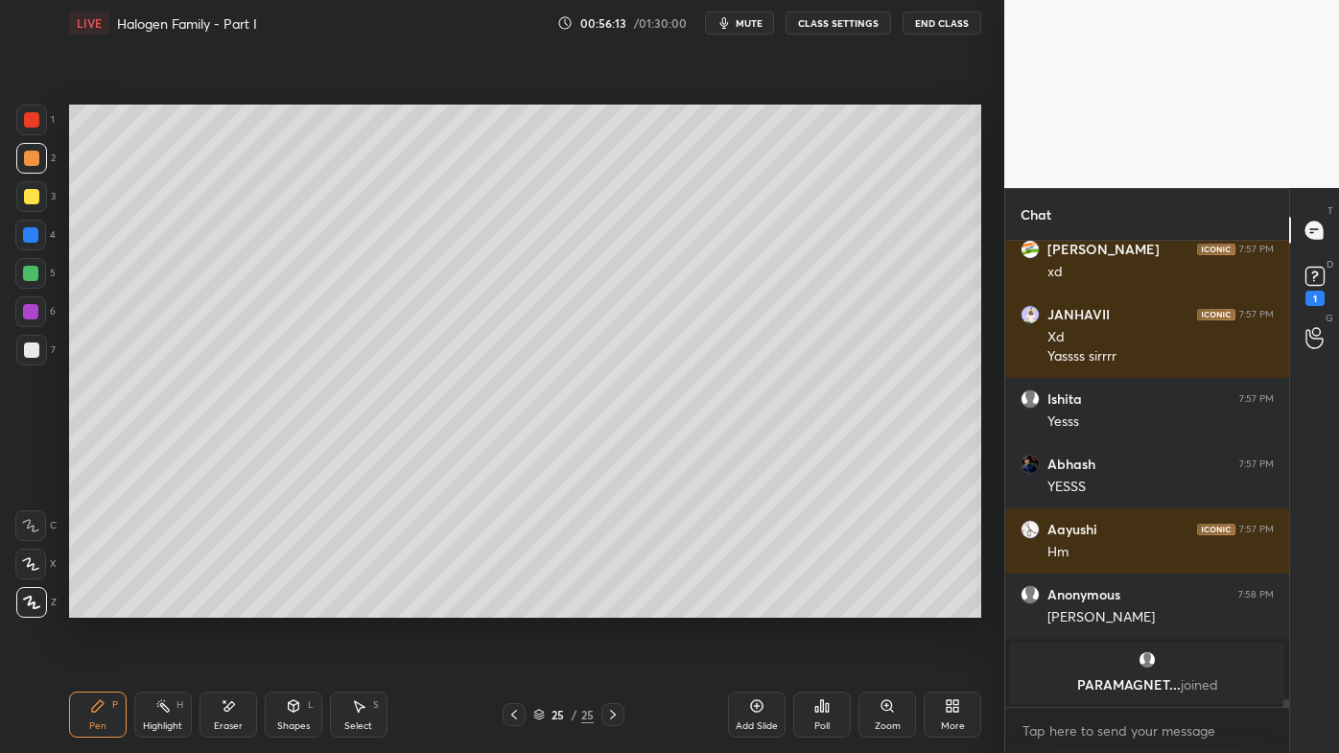
click at [511, 605] on icon at bounding box center [513, 714] width 15 height 15
click at [616, 605] on icon at bounding box center [612, 714] width 15 height 15
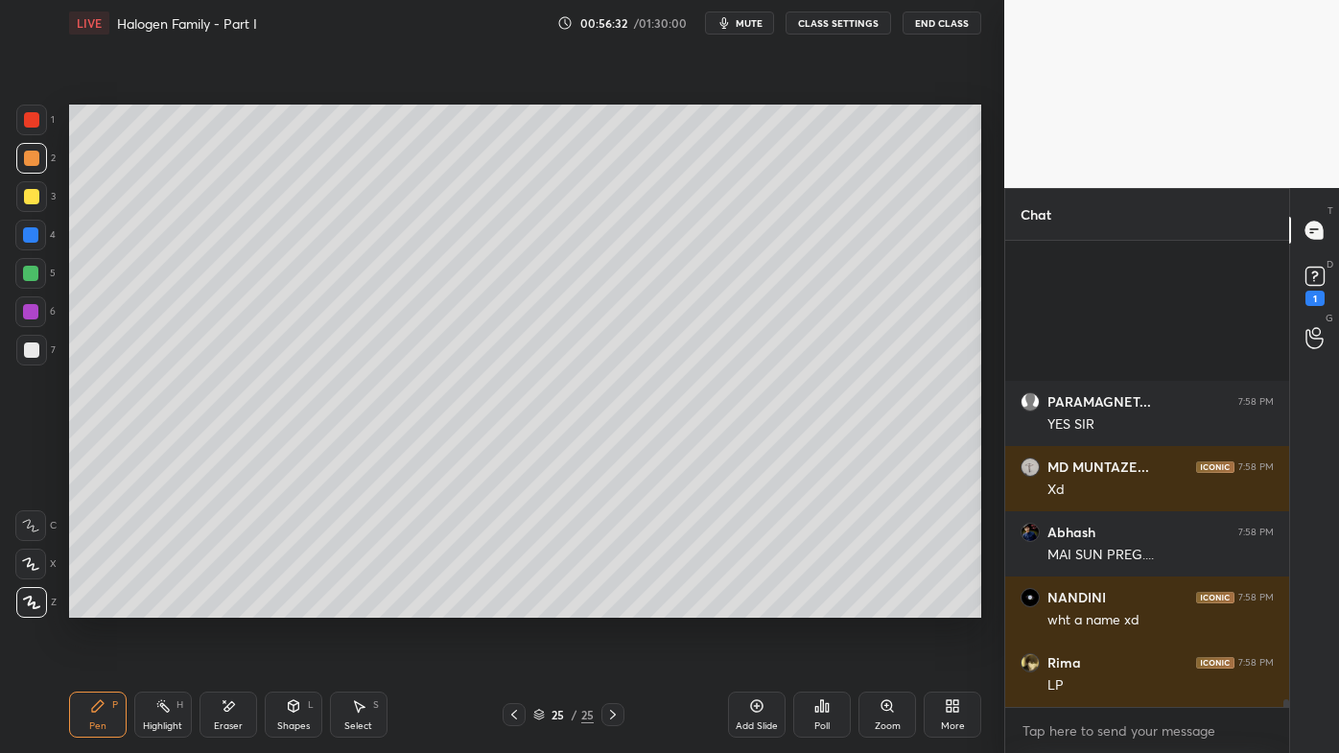
scroll to position [27382, 0]
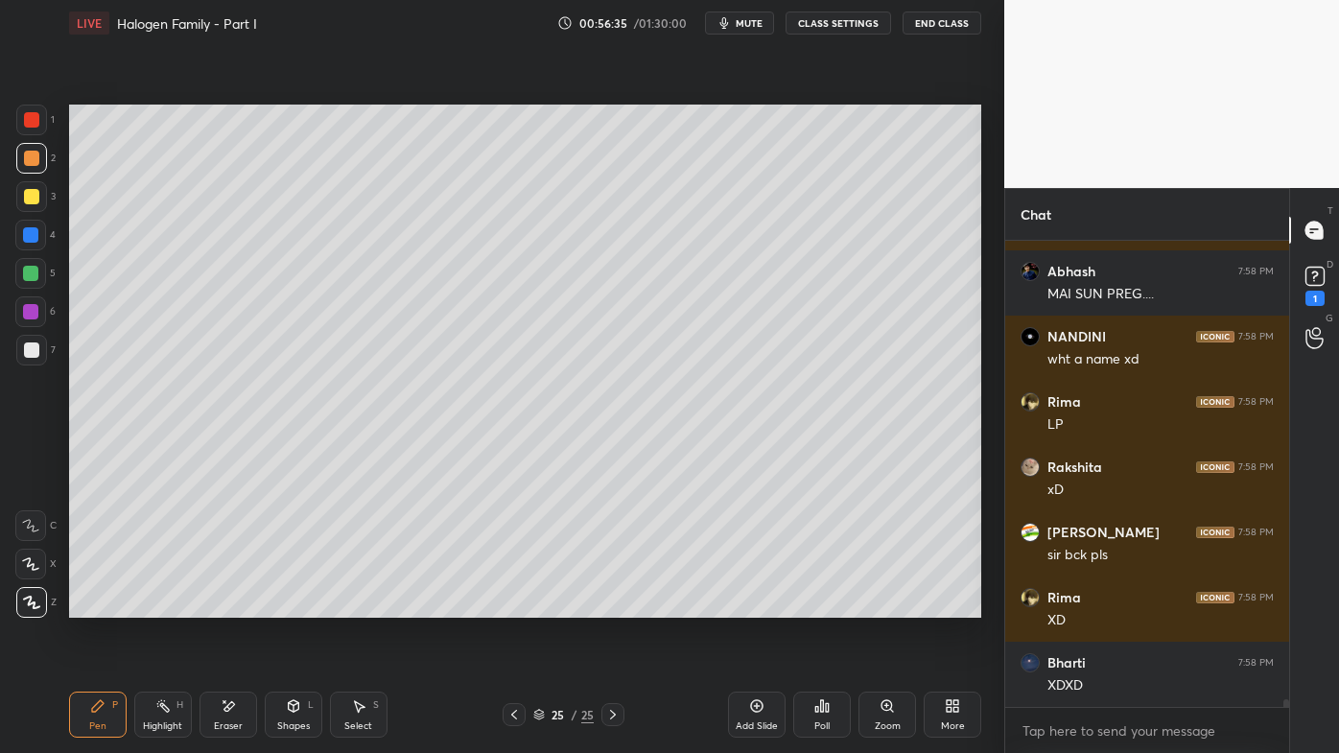
drag, startPoint x: 512, startPoint y: 711, endPoint x: 505, endPoint y: 721, distance: 13.0
click at [512, 605] on icon at bounding box center [513, 714] width 15 height 15
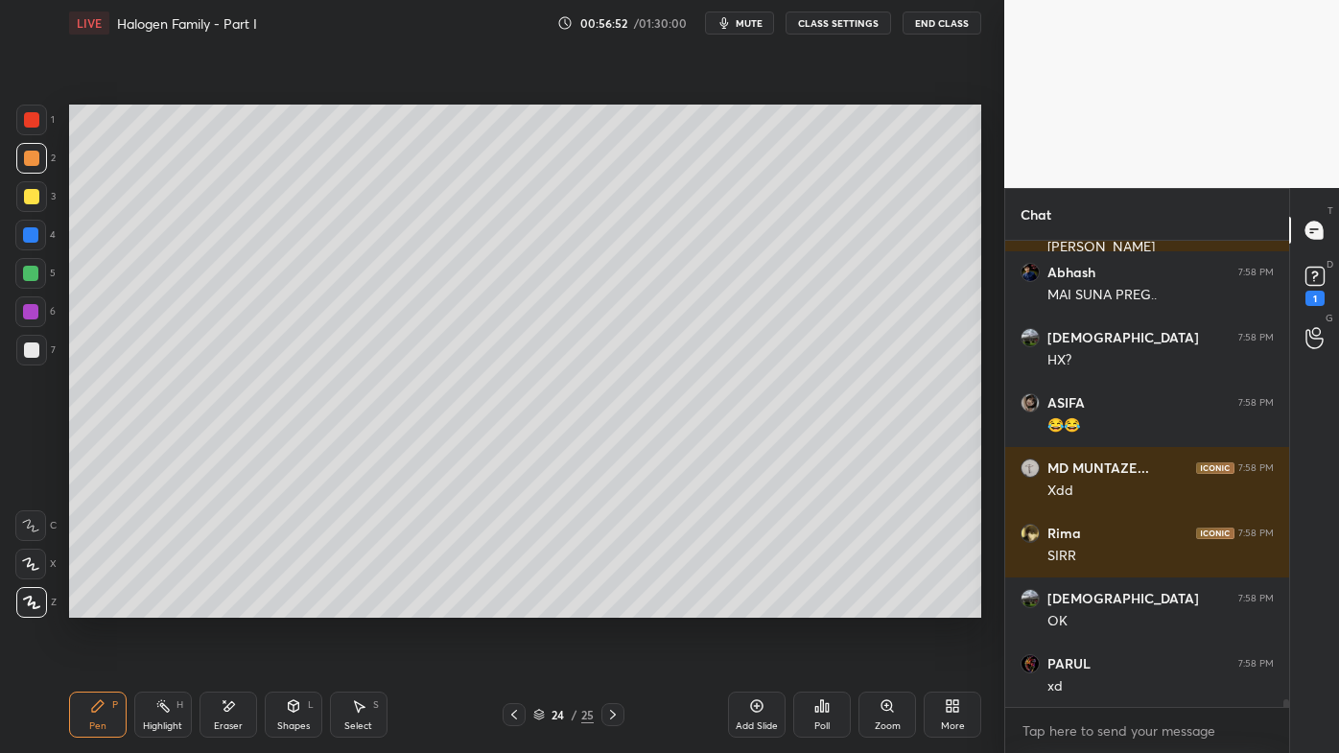
scroll to position [28035, 0]
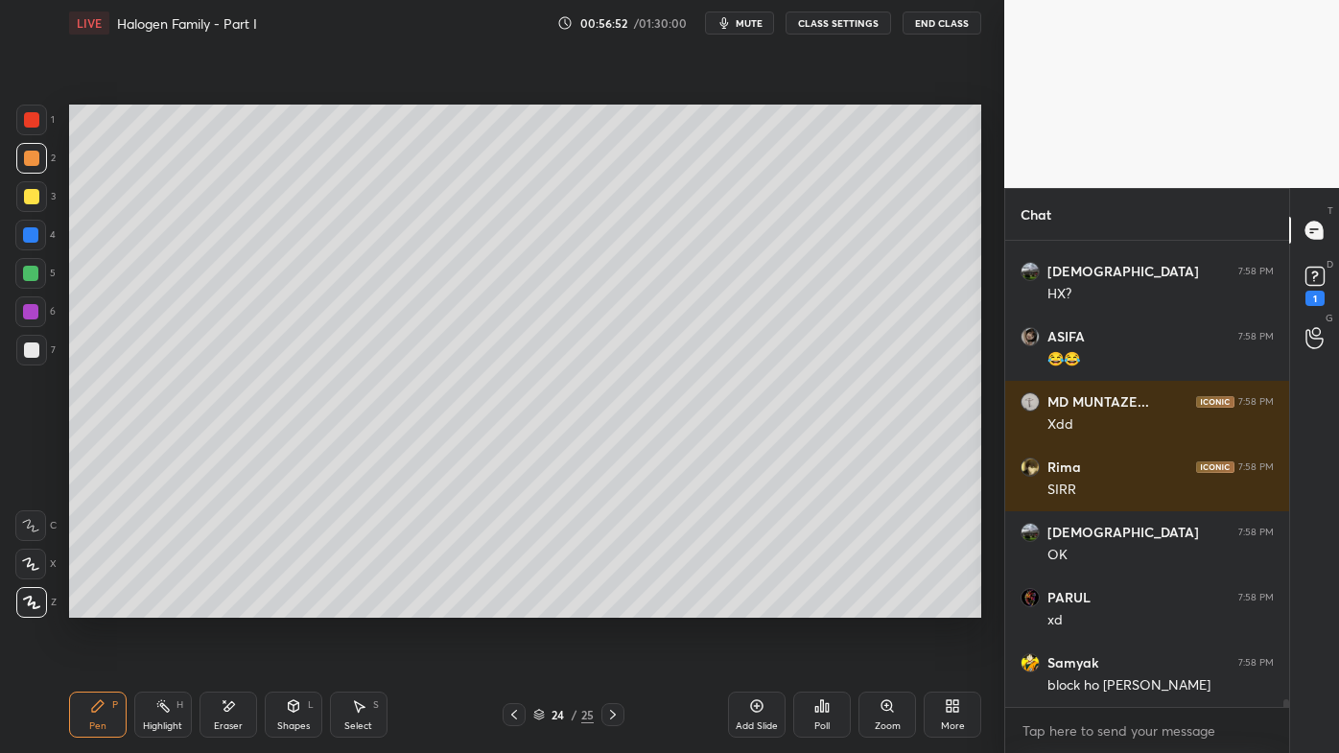
click at [615, 605] on div at bounding box center [612, 714] width 23 height 23
click at [105, 605] on icon at bounding box center [97, 705] width 15 height 15
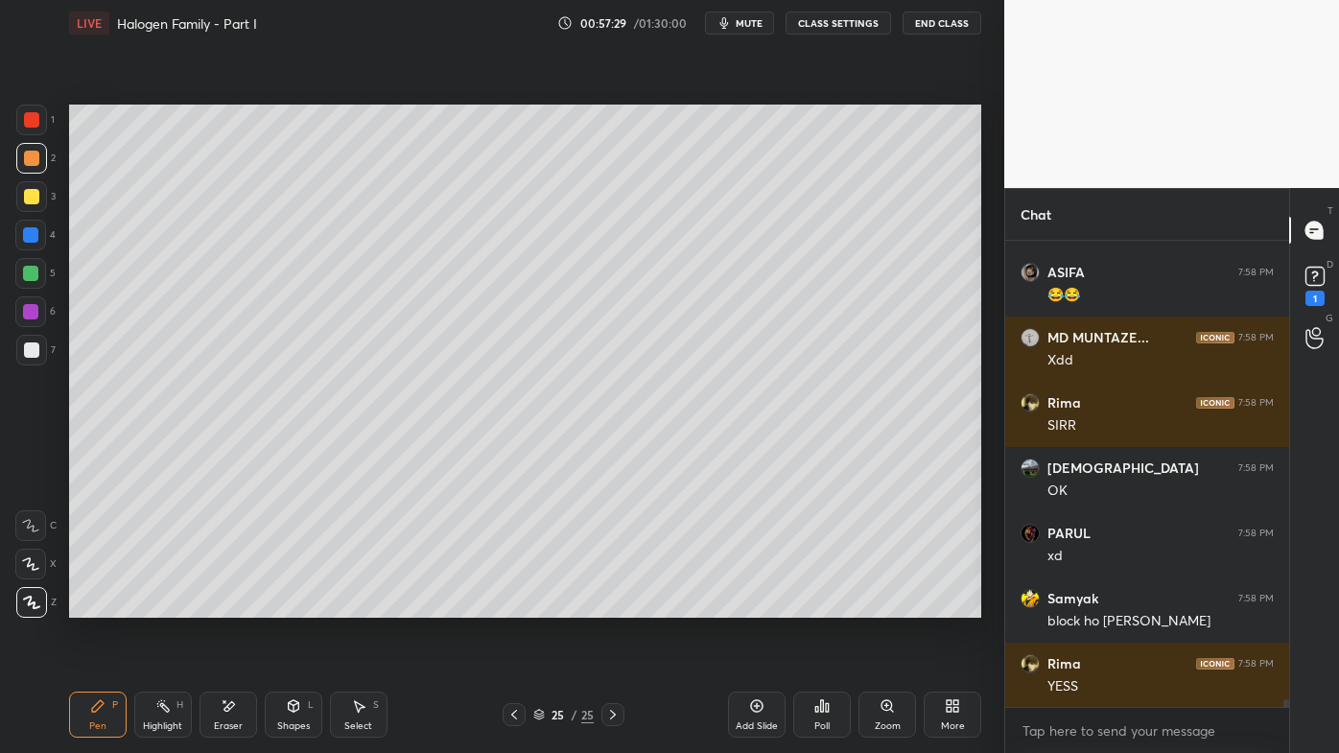
click at [38, 342] on div at bounding box center [31, 350] width 31 height 31
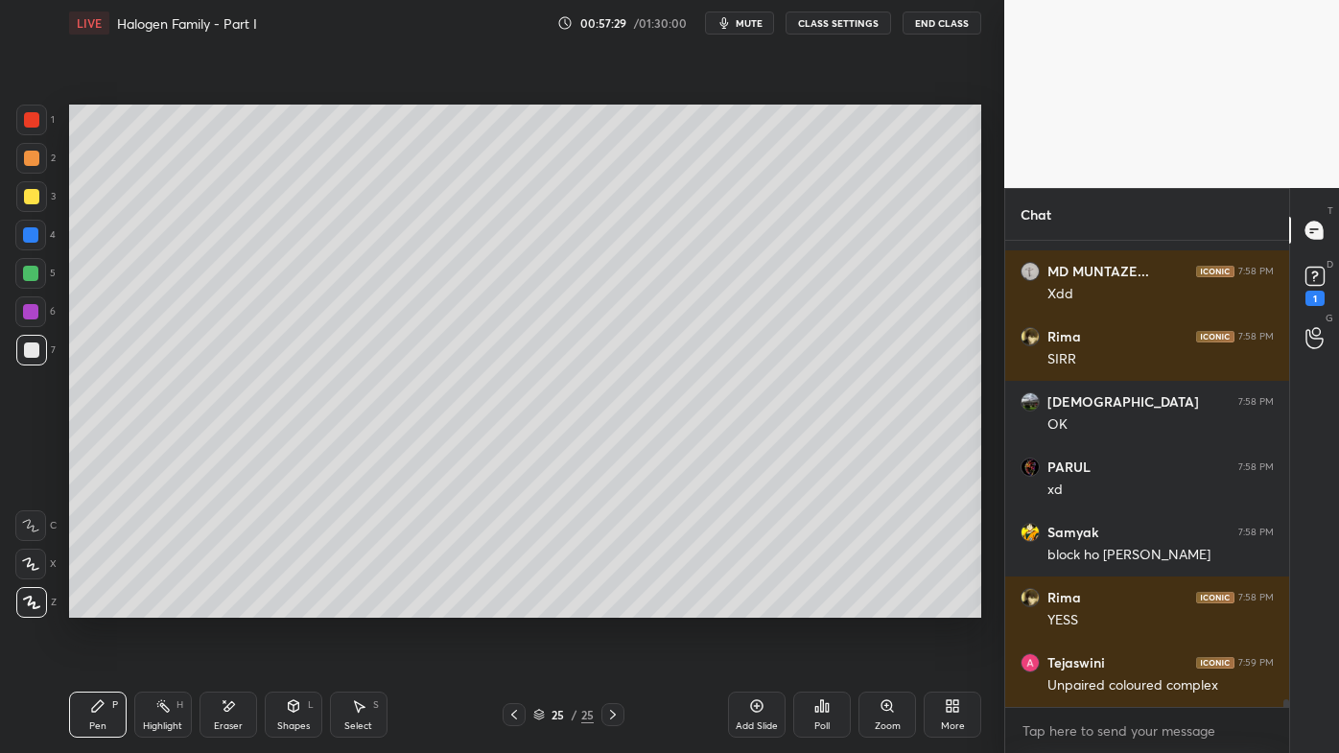
scroll to position [27553, 0]
click at [87, 605] on div "Pen P" at bounding box center [98, 715] width 58 height 46
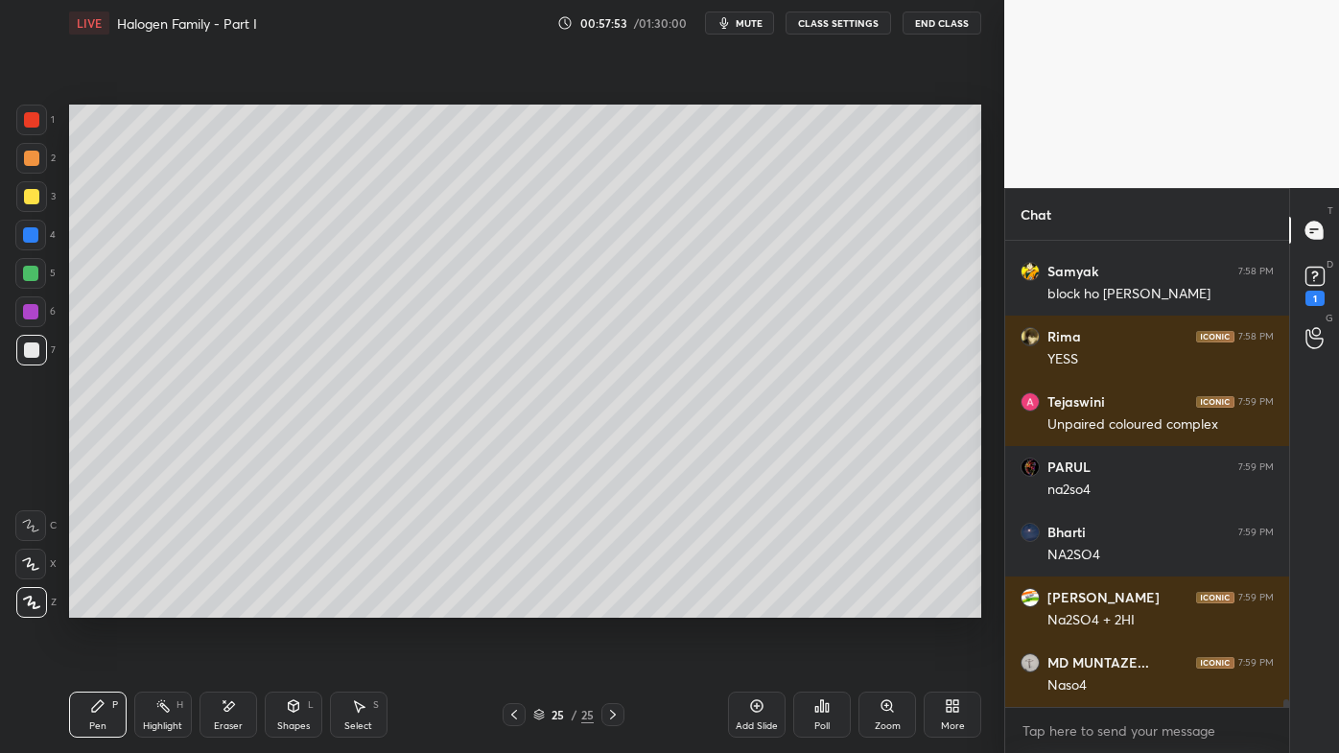
scroll to position [27879, 0]
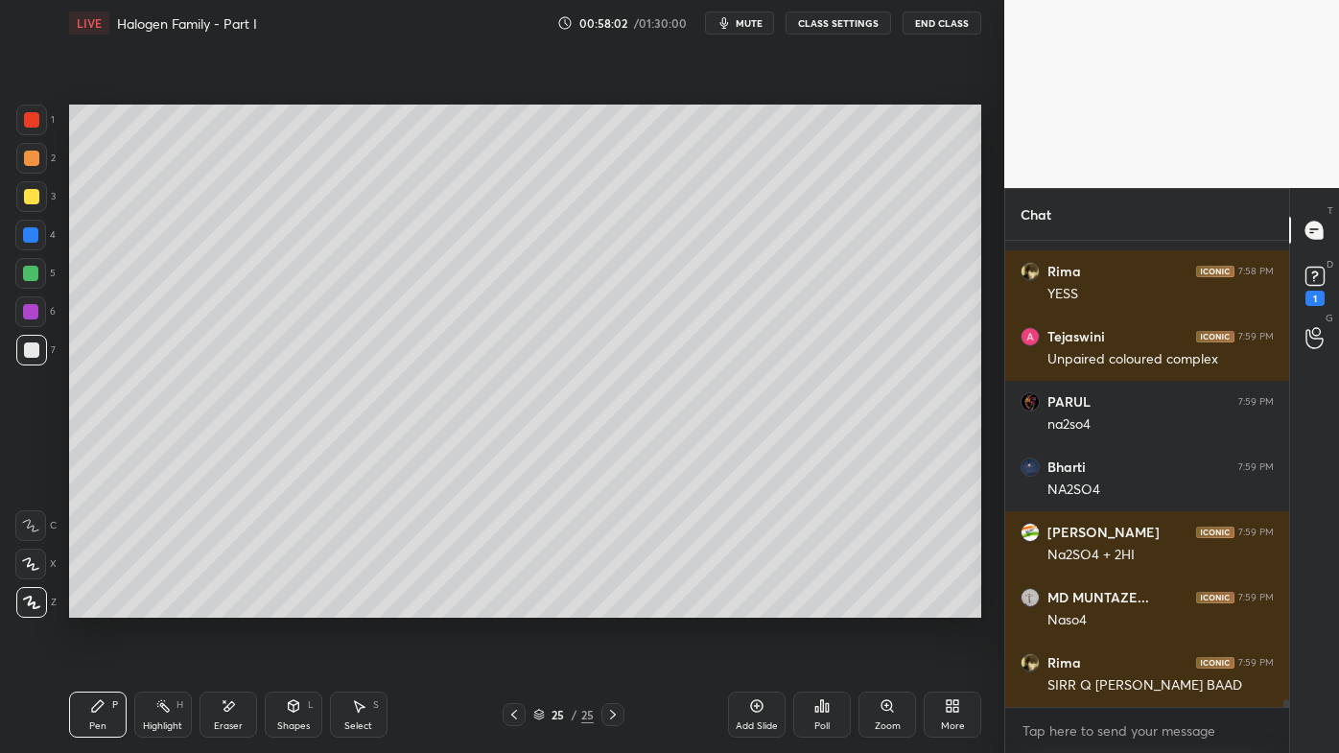
drag, startPoint x: 159, startPoint y: 716, endPoint x: 176, endPoint y: 657, distance: 61.0
click at [155, 605] on div "Highlight H" at bounding box center [163, 715] width 58 height 46
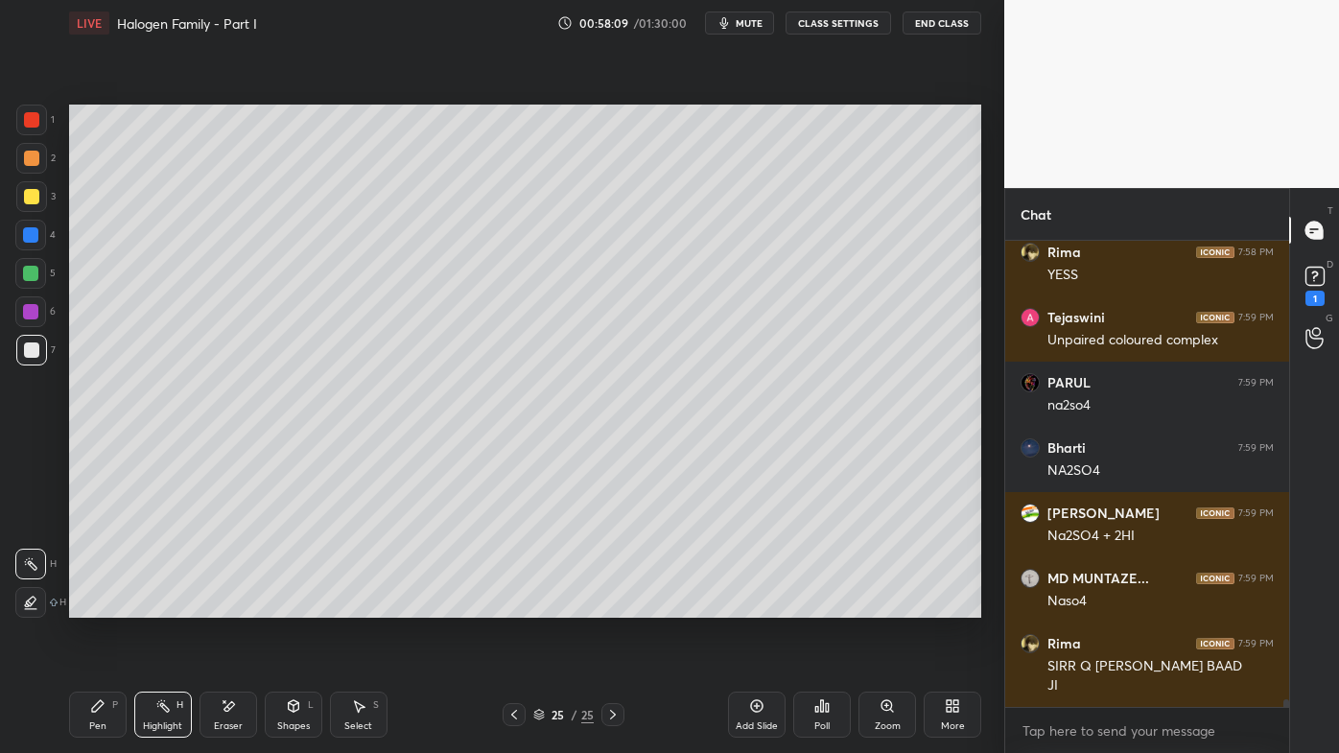
scroll to position [27964, 0]
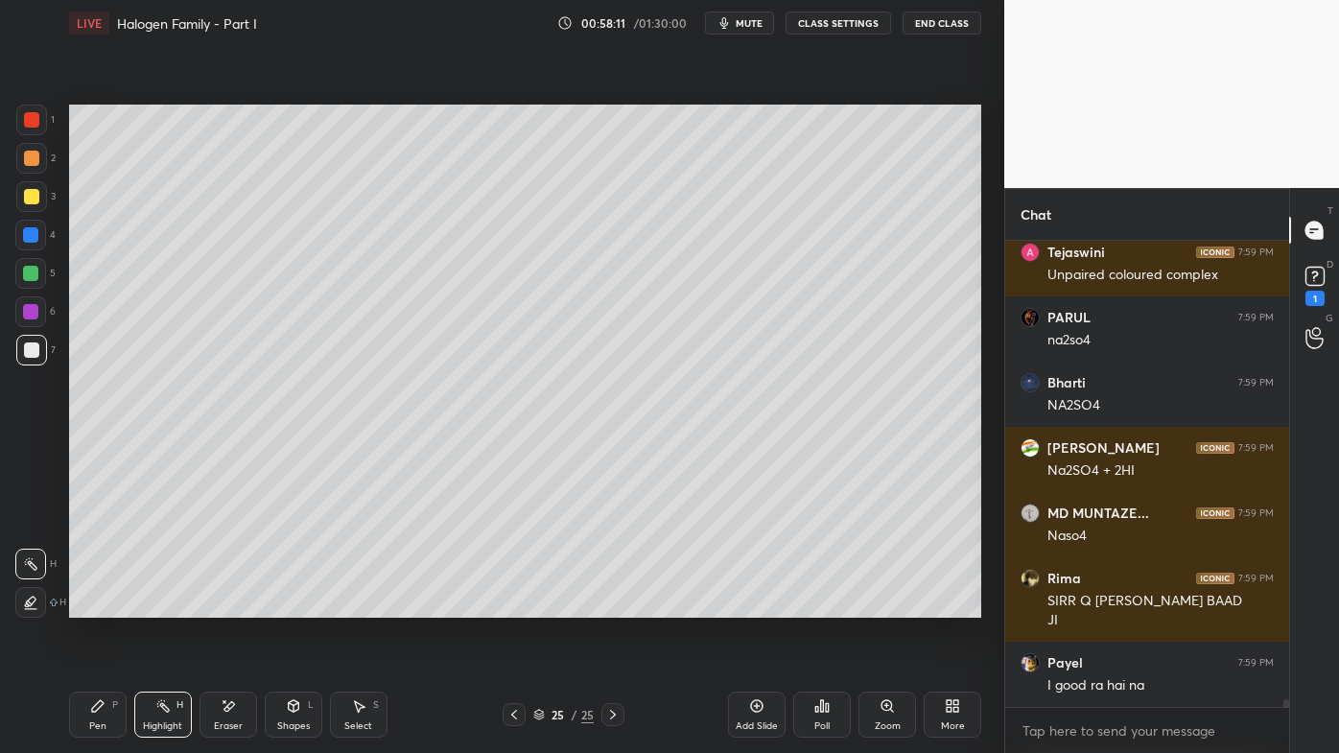
click at [94, 605] on icon at bounding box center [97, 705] width 15 height 15
click at [34, 197] on div at bounding box center [31, 196] width 15 height 15
drag, startPoint x: 153, startPoint y: 707, endPoint x: 161, endPoint y: 683, distance: 25.2
click at [155, 605] on icon at bounding box center [162, 705] width 15 height 15
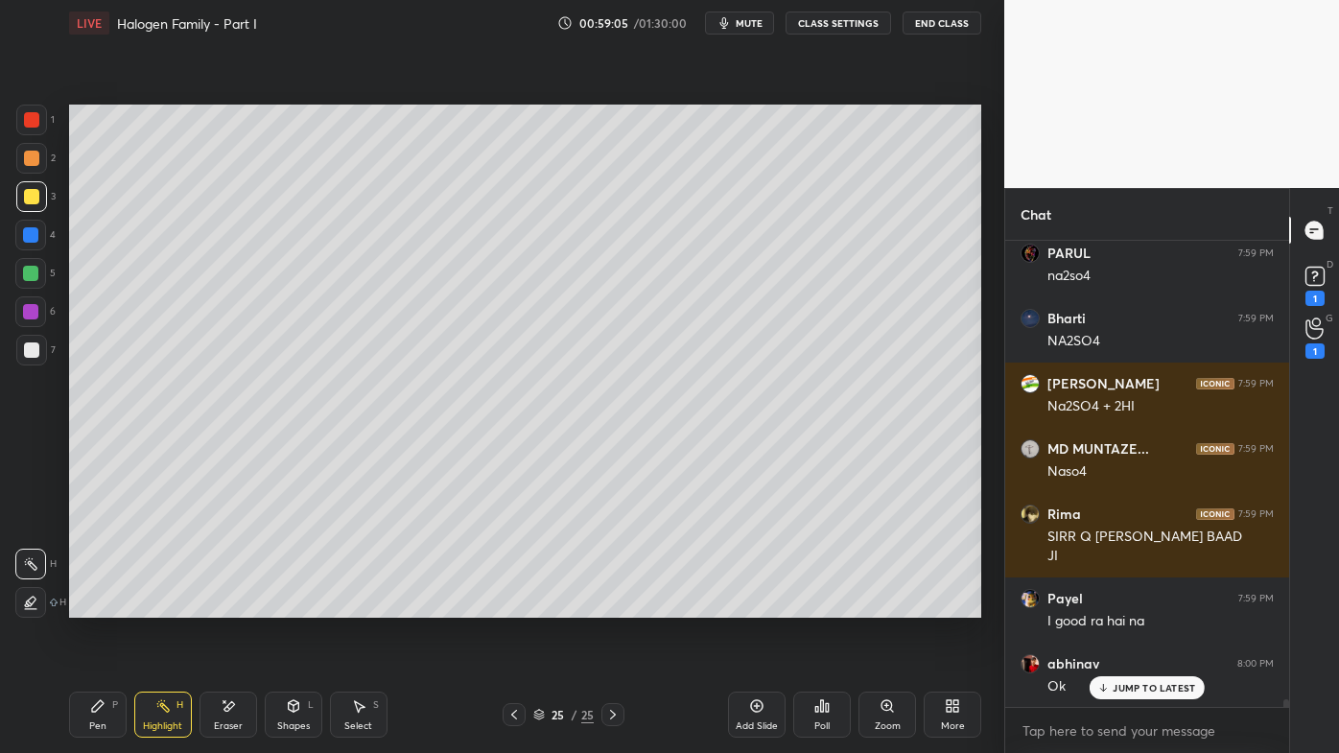
click at [104, 605] on div "Pen P" at bounding box center [98, 715] width 58 height 46
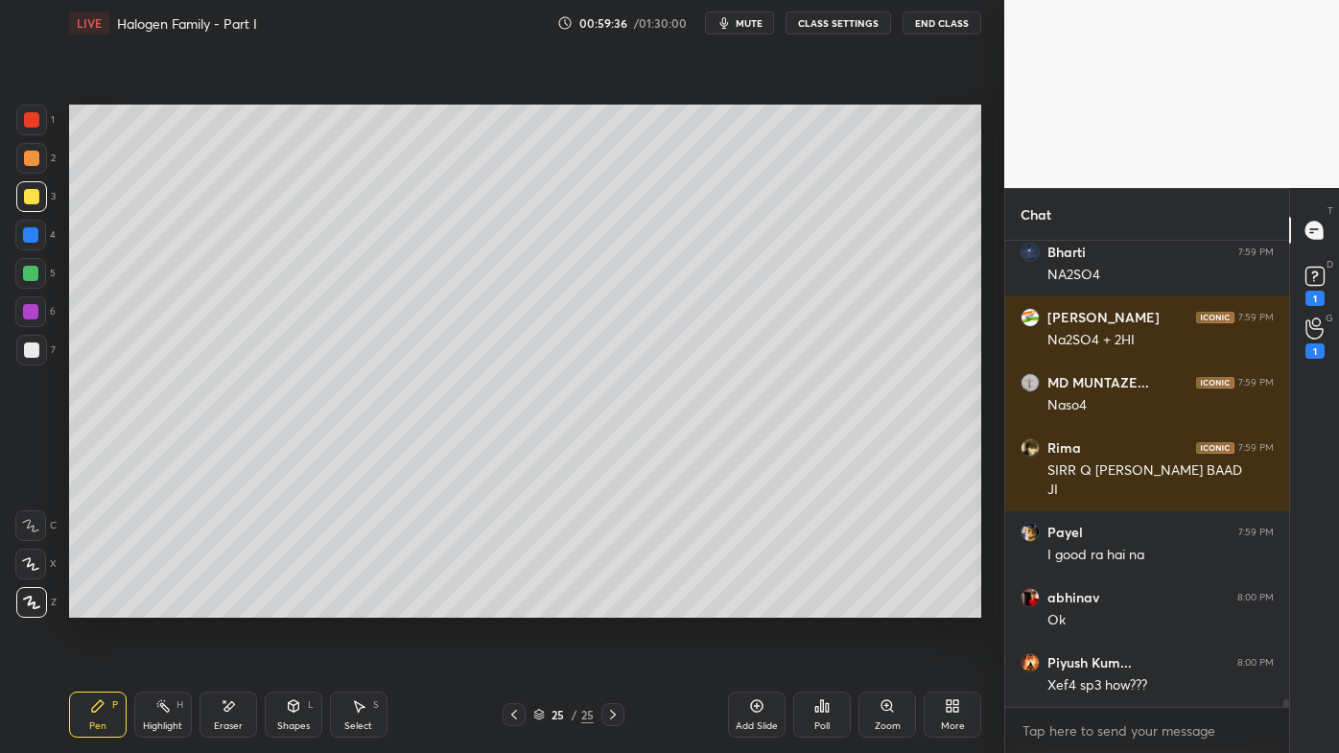
click at [149, 605] on div "Highlight H" at bounding box center [163, 715] width 58 height 46
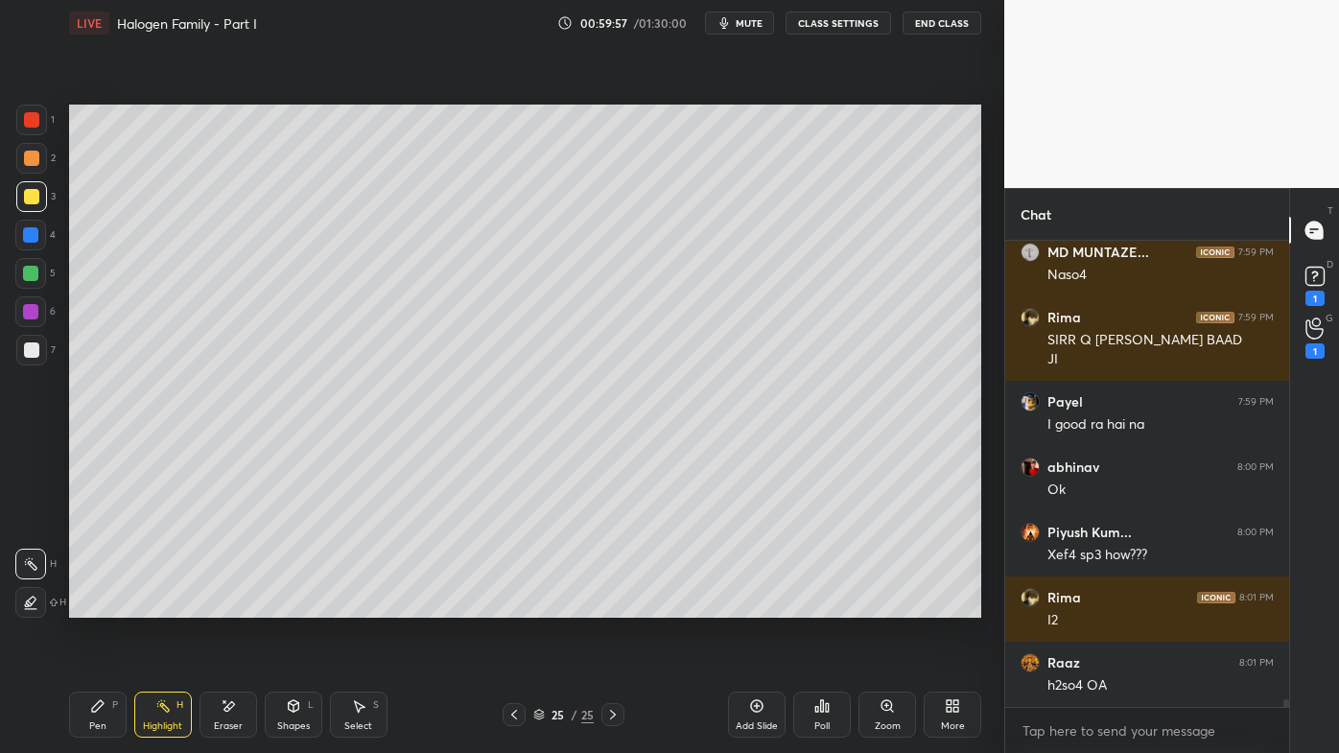
scroll to position [28117, 0]
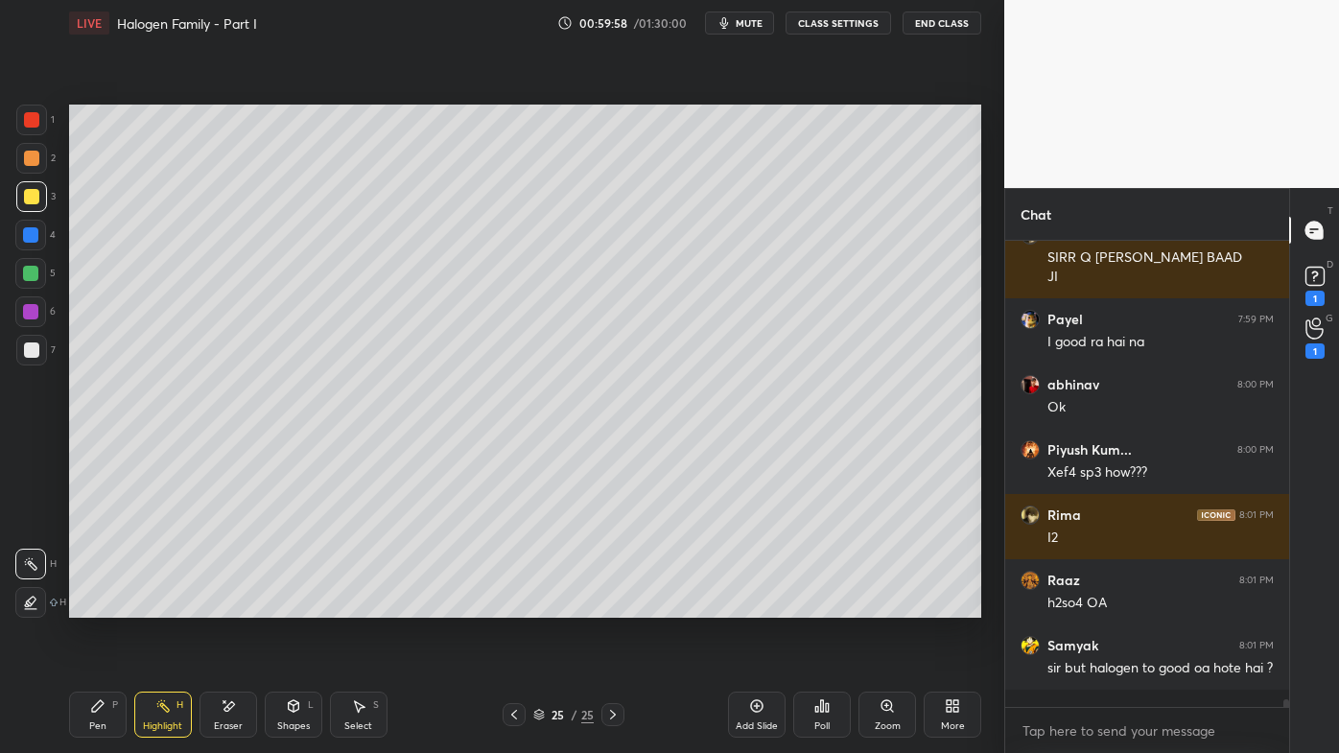
drag, startPoint x: 90, startPoint y: 708, endPoint x: 110, endPoint y: 680, distance: 34.3
click at [94, 605] on icon at bounding box center [97, 705] width 15 height 15
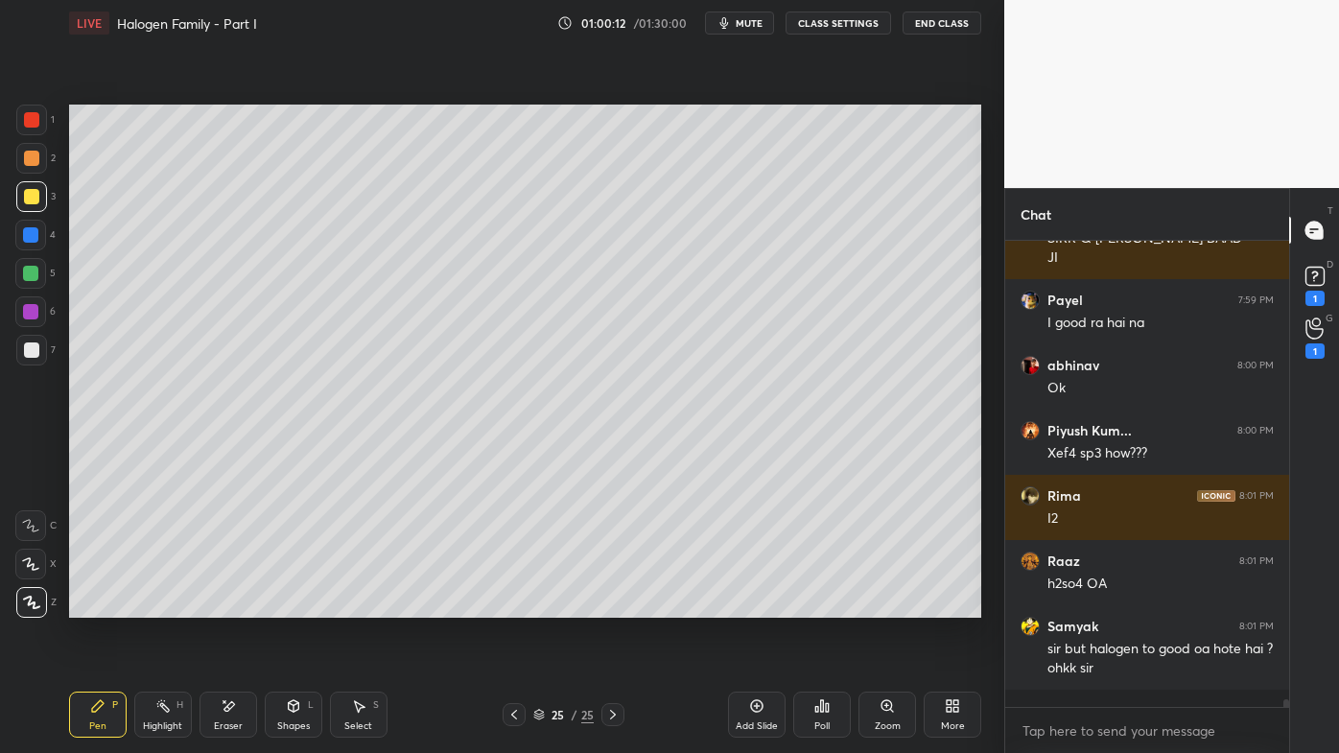
scroll to position [28202, 0]
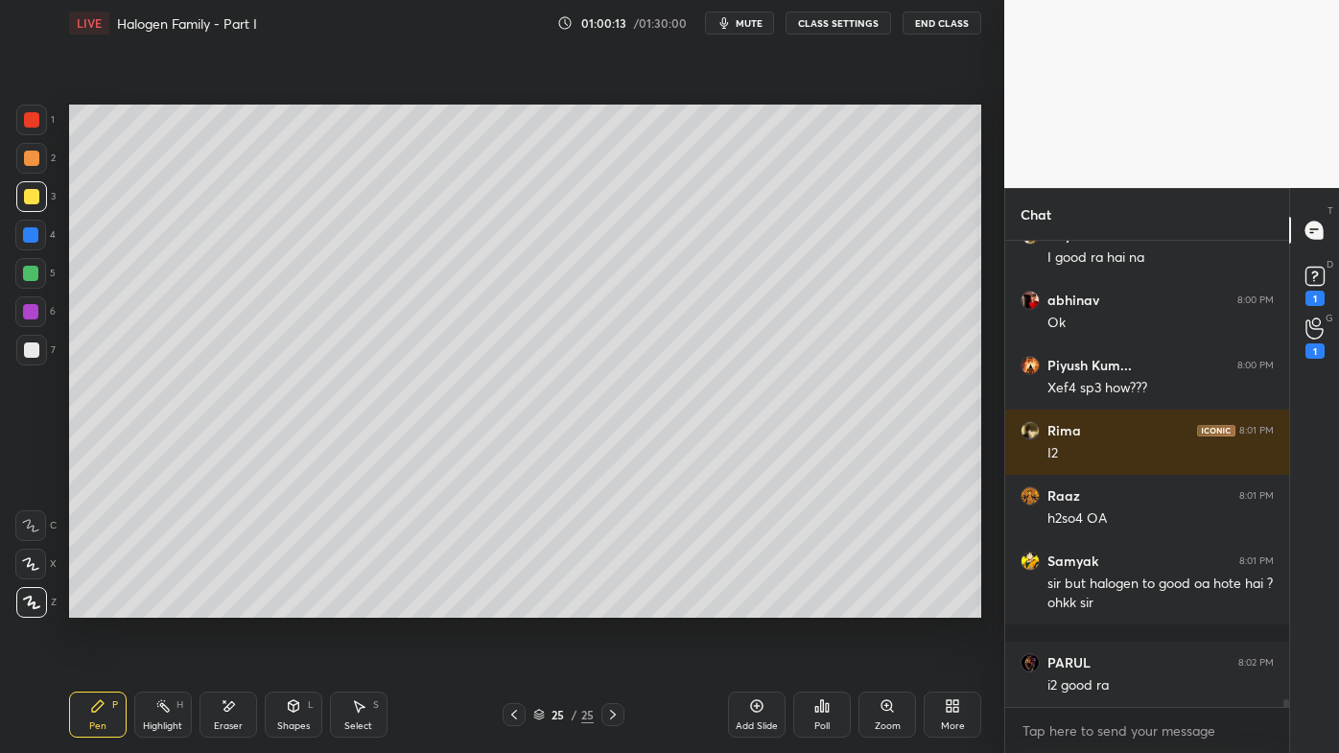
drag, startPoint x: 762, startPoint y: 701, endPoint x: 754, endPoint y: 691, distance: 13.0
click at [759, 605] on icon at bounding box center [756, 705] width 15 height 15
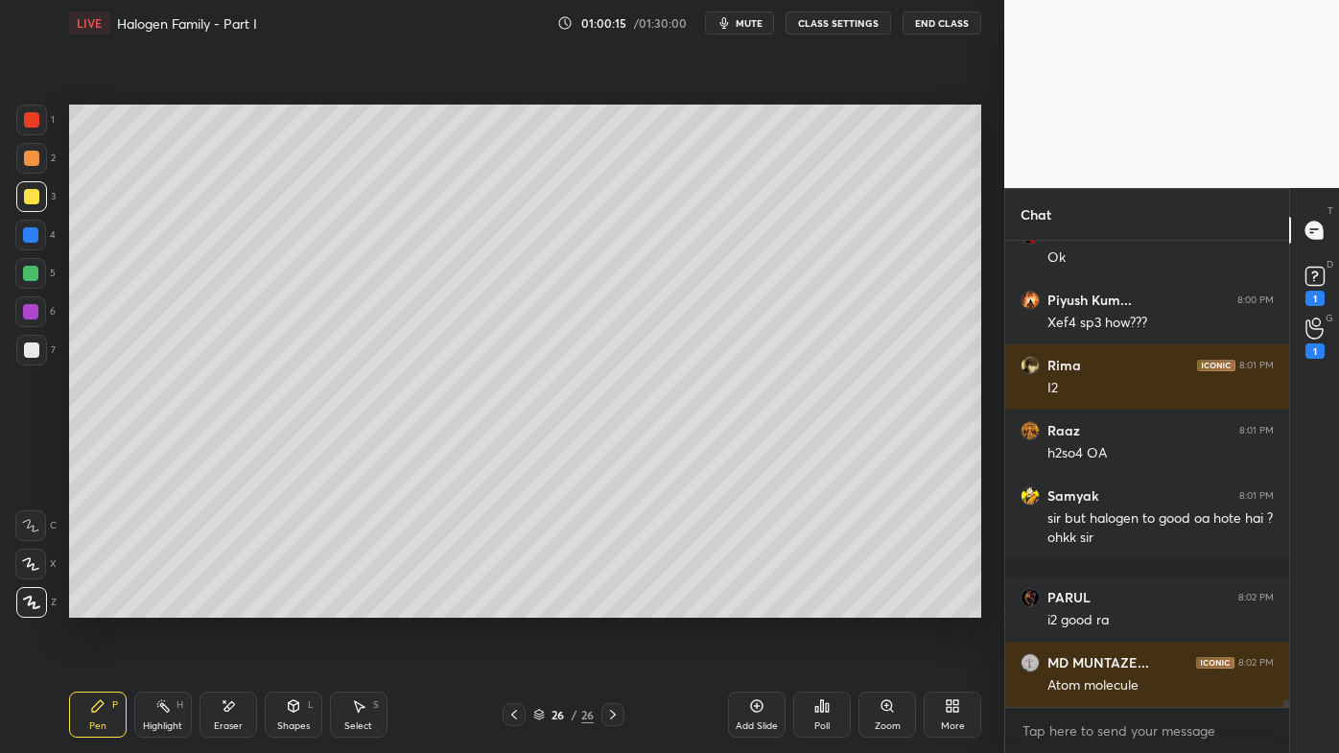
click at [33, 149] on div at bounding box center [31, 158] width 31 height 31
click at [31, 309] on div at bounding box center [30, 311] width 15 height 15
drag, startPoint x: 149, startPoint y: 707, endPoint x: 147, endPoint y: 688, distance: 19.3
click at [150, 605] on div "Highlight H" at bounding box center [163, 715] width 58 height 46
drag, startPoint x: 99, startPoint y: 711, endPoint x: 106, endPoint y: 619, distance: 92.4
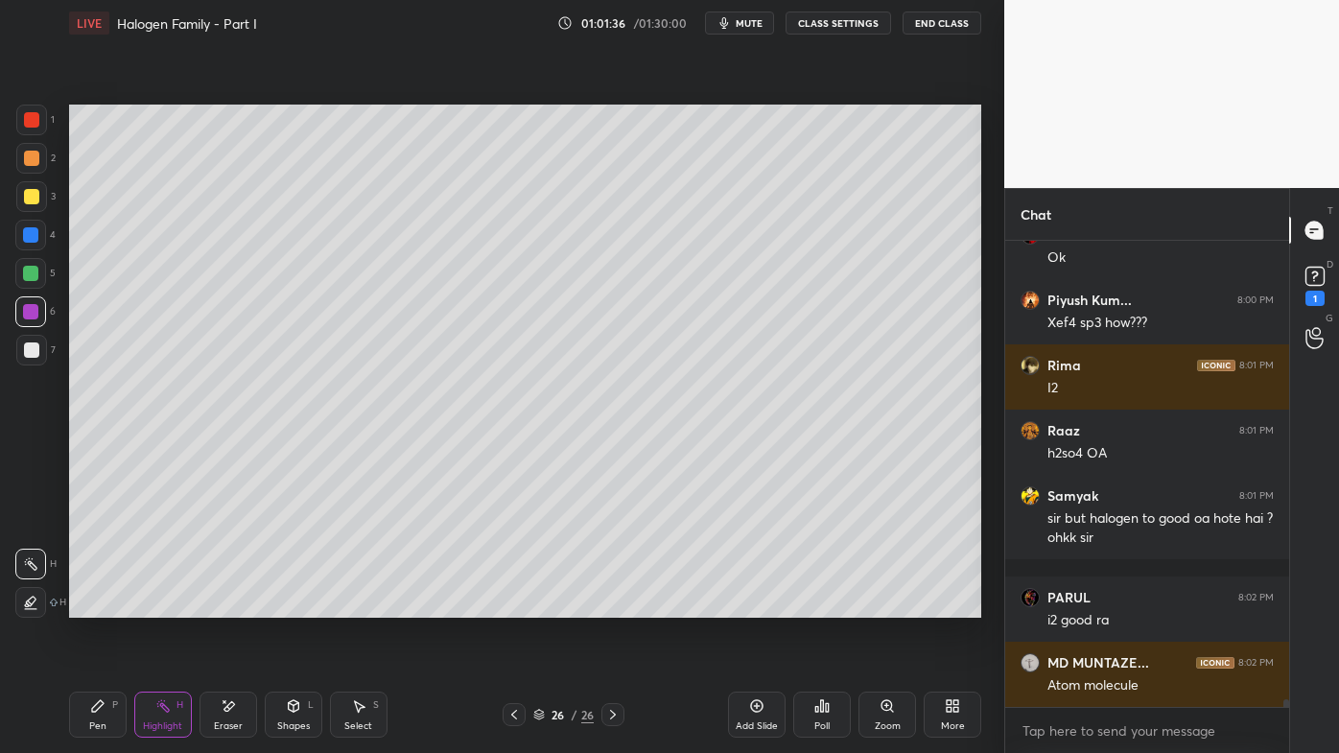
click at [95, 605] on icon at bounding box center [97, 705] width 15 height 15
click at [27, 353] on div at bounding box center [31, 349] width 15 height 15
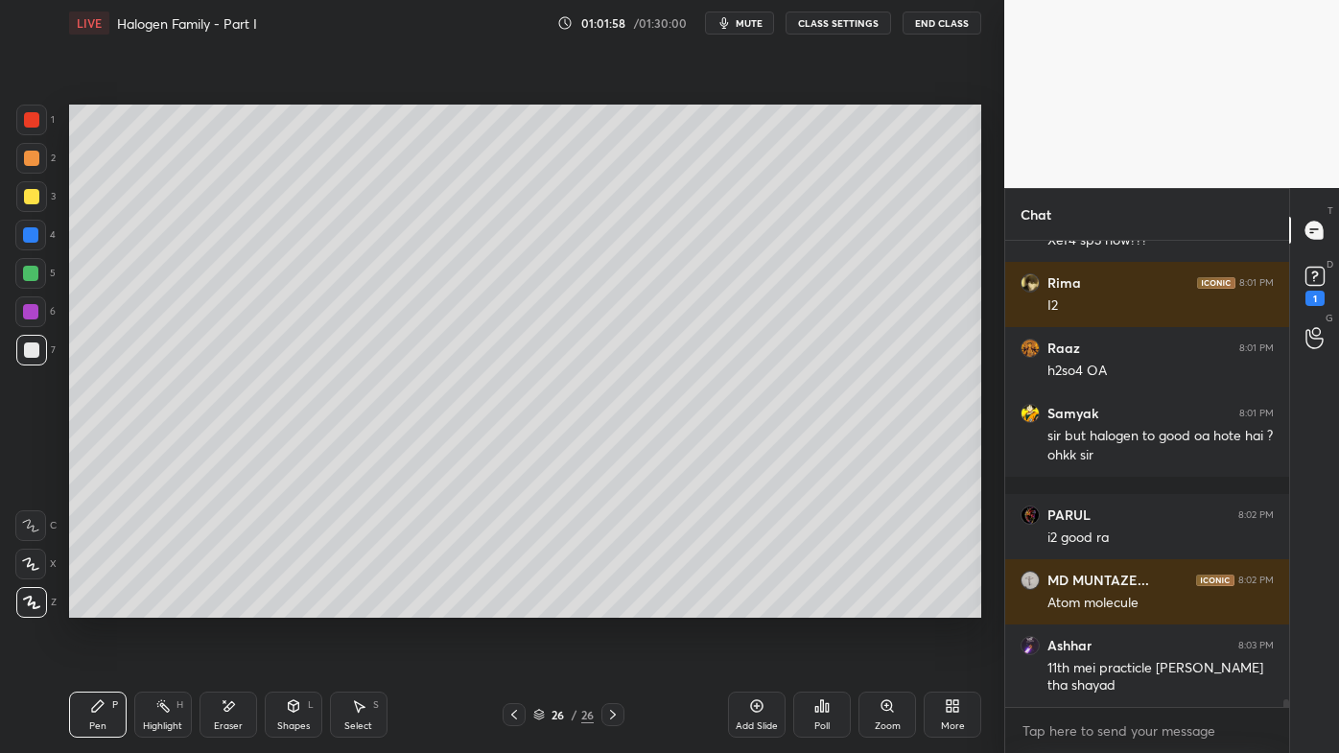
click at [33, 158] on div at bounding box center [31, 158] width 15 height 15
drag, startPoint x: 158, startPoint y: 698, endPoint x: 146, endPoint y: 670, distance: 31.4
click at [157, 605] on div "Highlight H" at bounding box center [163, 715] width 58 height 46
click at [94, 605] on icon at bounding box center [97, 705] width 15 height 15
click at [510, 605] on icon at bounding box center [513, 714] width 15 height 15
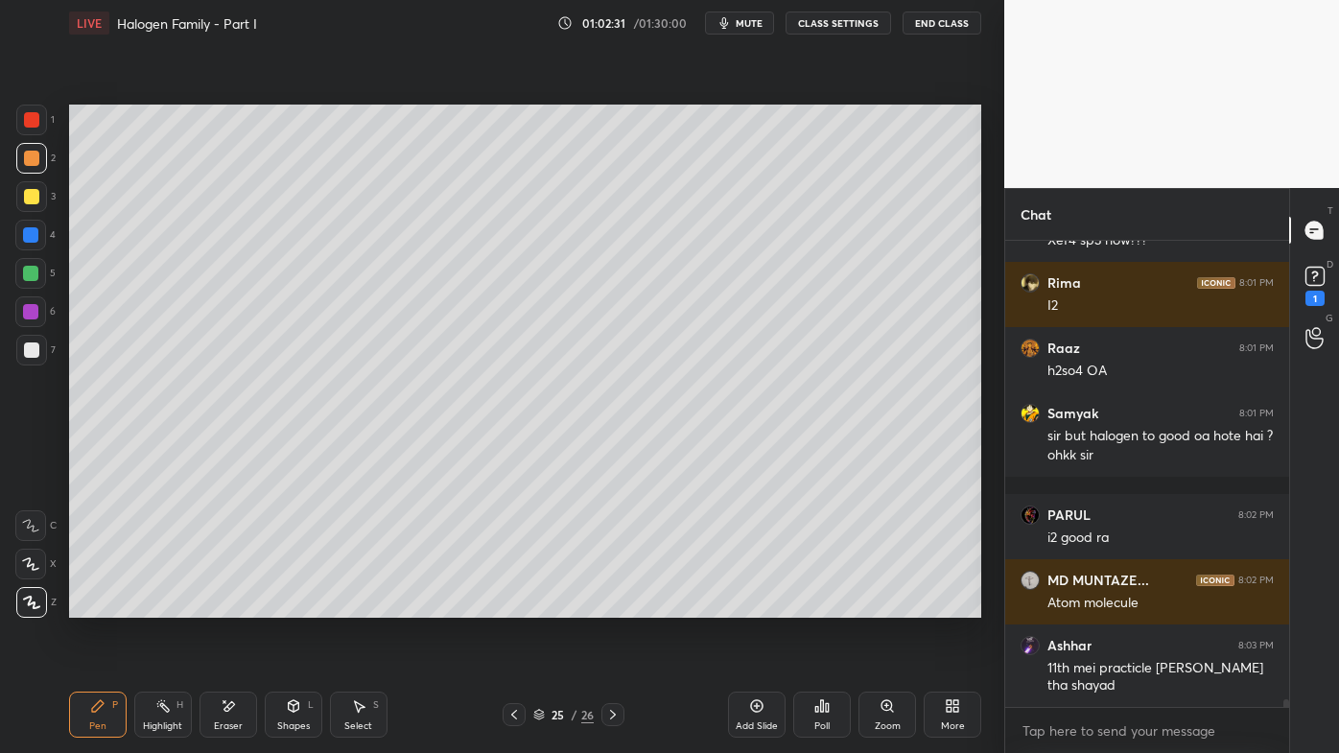
click at [511, 605] on icon at bounding box center [513, 714] width 15 height 15
drag, startPoint x: 612, startPoint y: 714, endPoint x: 592, endPoint y: 703, distance: 22.7
click at [611, 605] on icon at bounding box center [612, 714] width 15 height 15
drag, startPoint x: 161, startPoint y: 708, endPoint x: 157, endPoint y: 693, distance: 15.8
click at [160, 605] on icon at bounding box center [162, 705] width 15 height 15
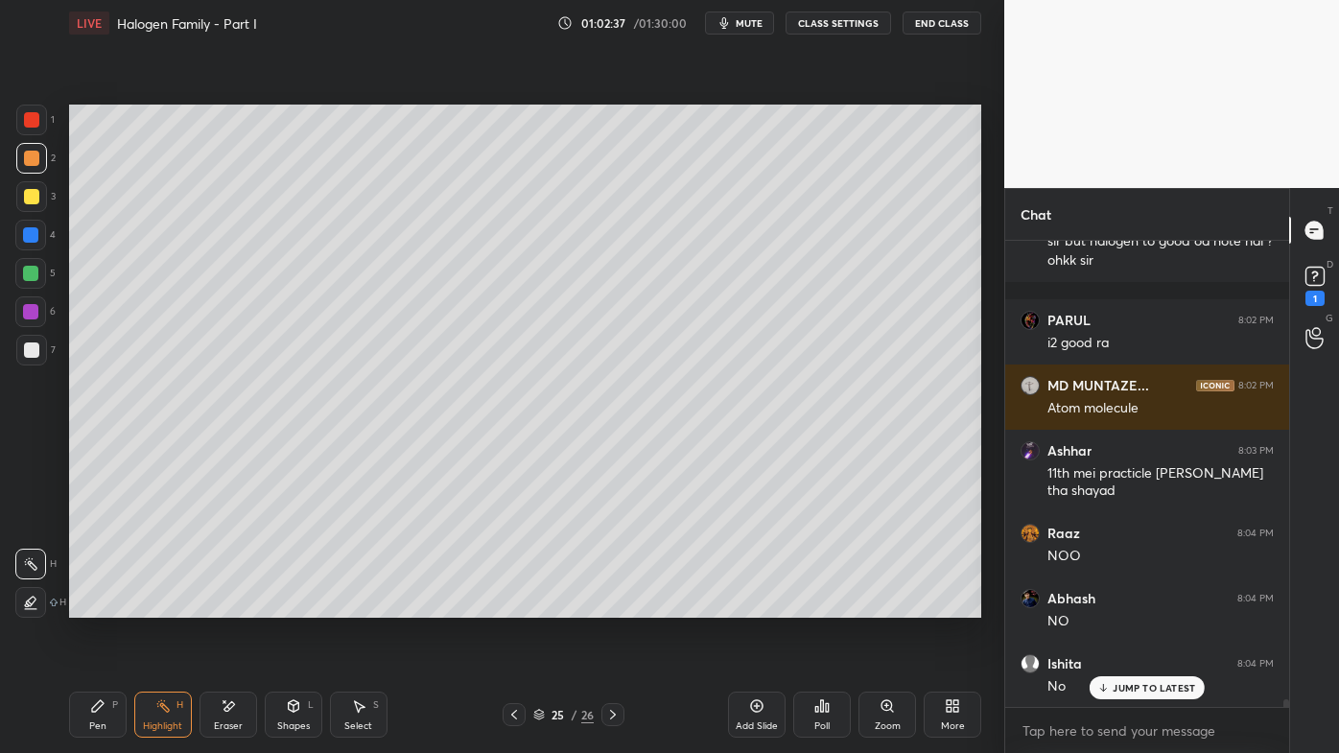
scroll to position [28610, 0]
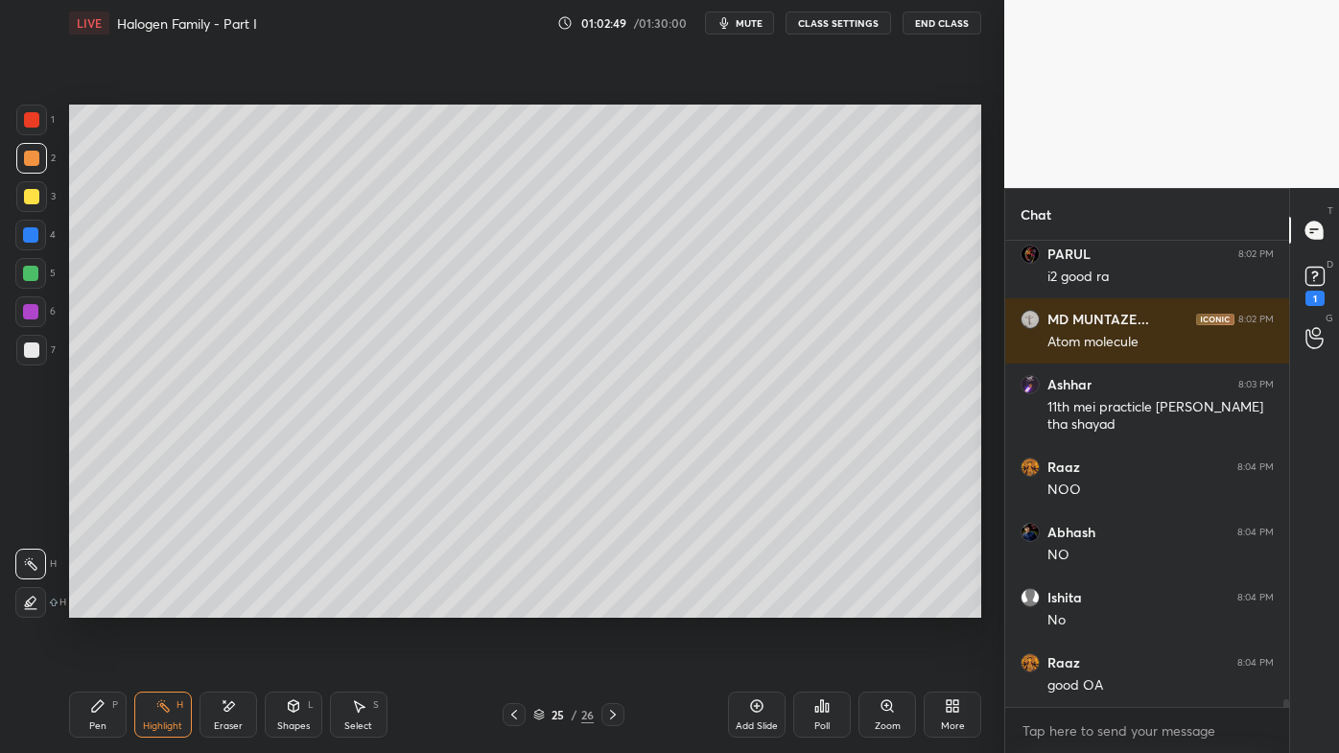
click at [606, 605] on icon at bounding box center [612, 714] width 15 height 15
drag, startPoint x: 95, startPoint y: 707, endPoint x: 133, endPoint y: 623, distance: 92.7
click at [92, 605] on icon at bounding box center [97, 705] width 15 height 15
drag, startPoint x: 169, startPoint y: 706, endPoint x: 177, endPoint y: 626, distance: 80.1
click at [169, 605] on div "Highlight H" at bounding box center [163, 715] width 58 height 46
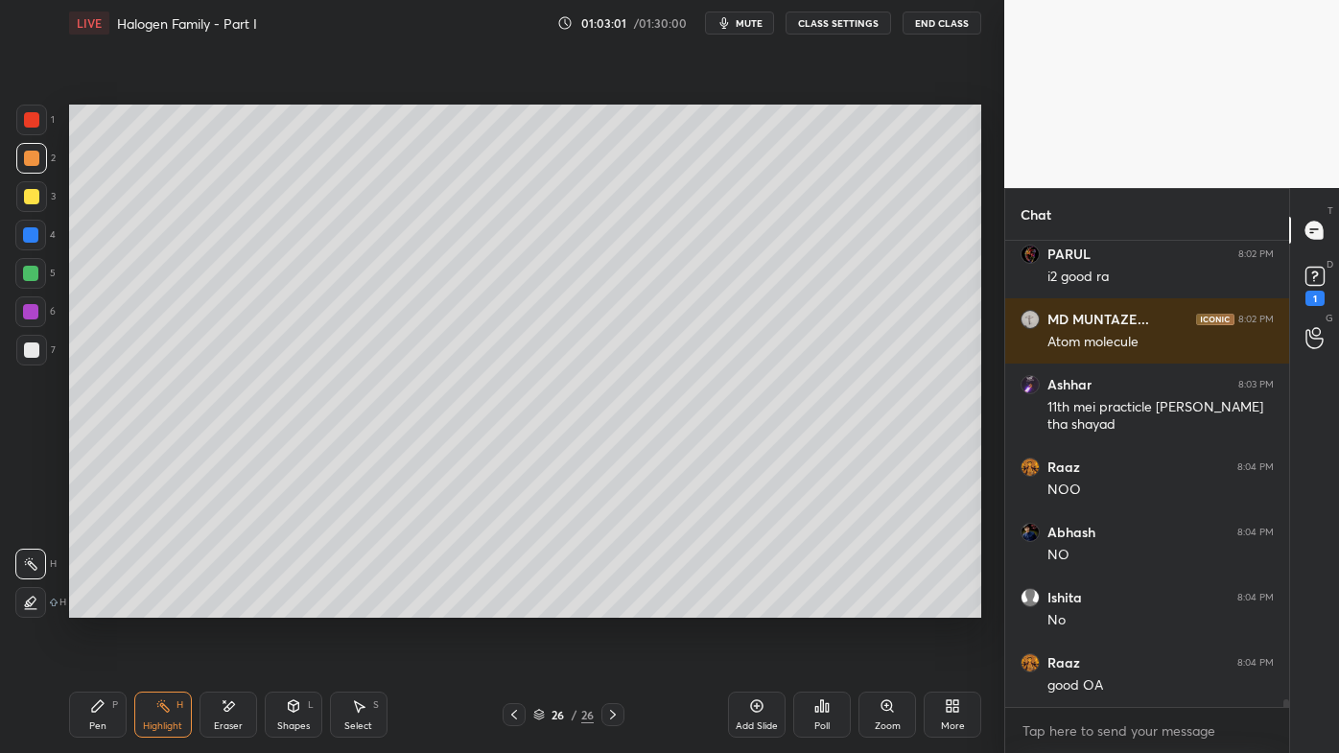
click at [100, 605] on icon at bounding box center [97, 705] width 15 height 15
drag, startPoint x: 168, startPoint y: 698, endPoint x: 180, endPoint y: 626, distance: 73.0
click at [163, 605] on div "Highlight H" at bounding box center [163, 715] width 58 height 46
click at [757, 605] on icon at bounding box center [757, 706] width 6 height 6
drag, startPoint x: 109, startPoint y: 703, endPoint x: 112, endPoint y: 625, distance: 77.8
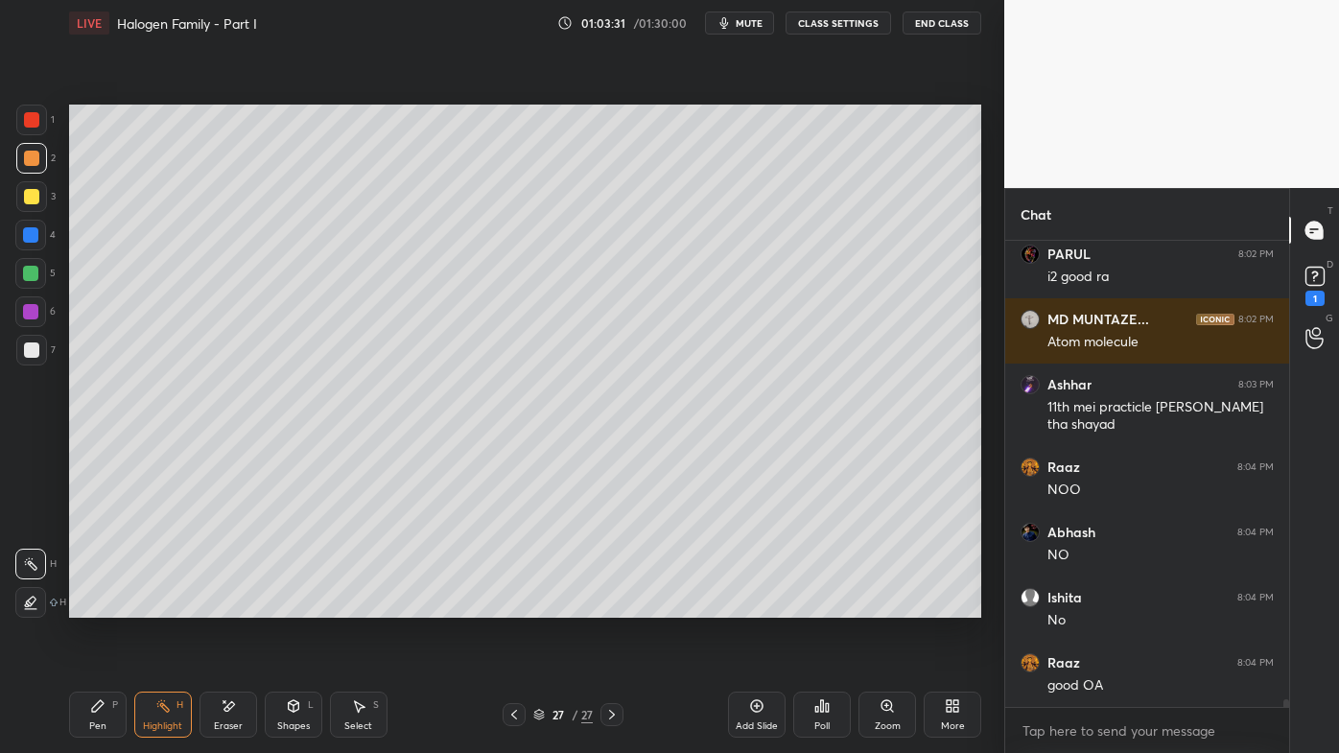
click at [109, 605] on div "Pen P" at bounding box center [98, 715] width 58 height 46
drag, startPoint x: 28, startPoint y: 200, endPoint x: 39, endPoint y: 190, distance: 15.0
click at [31, 198] on div at bounding box center [31, 196] width 15 height 15
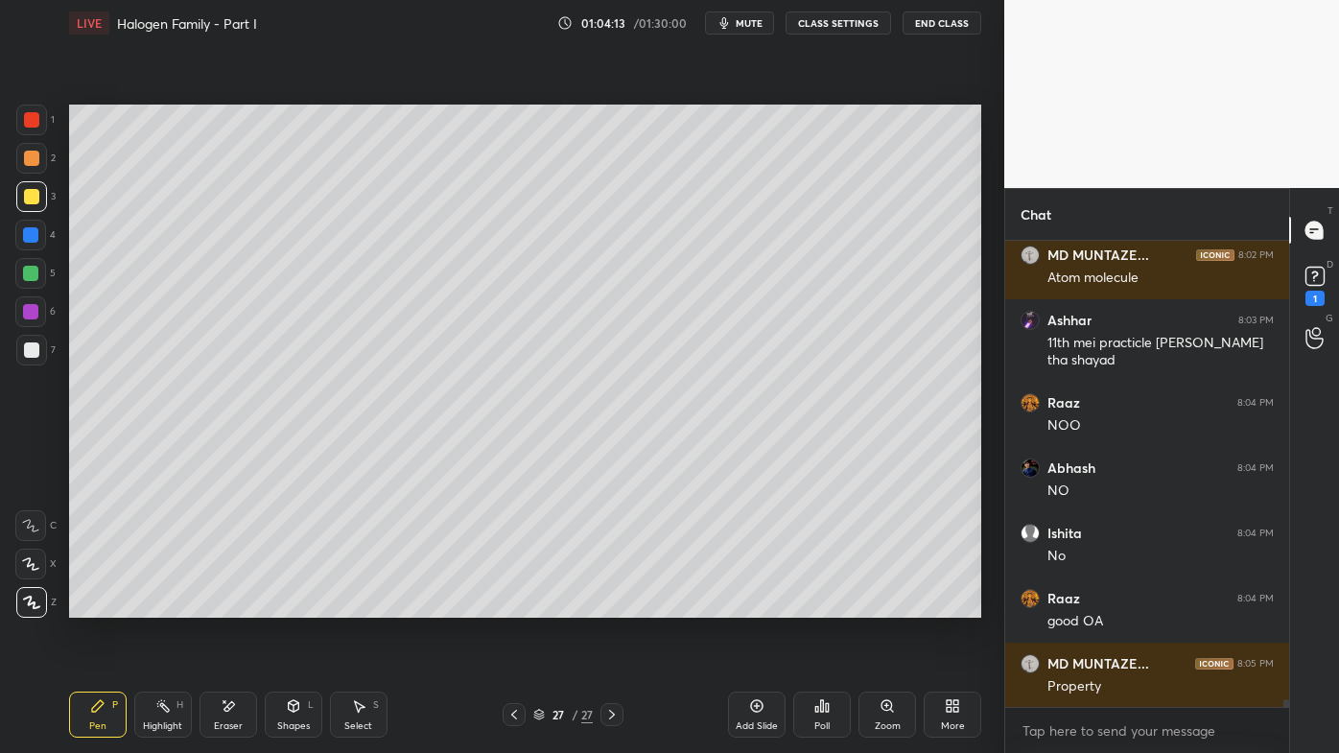
click at [38, 346] on div at bounding box center [31, 350] width 31 height 31
click at [35, 196] on div at bounding box center [31, 196] width 15 height 15
click at [401, 605] on div "Setting up your live class Poll for secs No correct answer Start poll" at bounding box center [525, 361] width 928 height 630
drag, startPoint x: 228, startPoint y: 708, endPoint x: 294, endPoint y: 619, distance: 111.1
click at [230, 605] on icon at bounding box center [229, 706] width 11 height 10
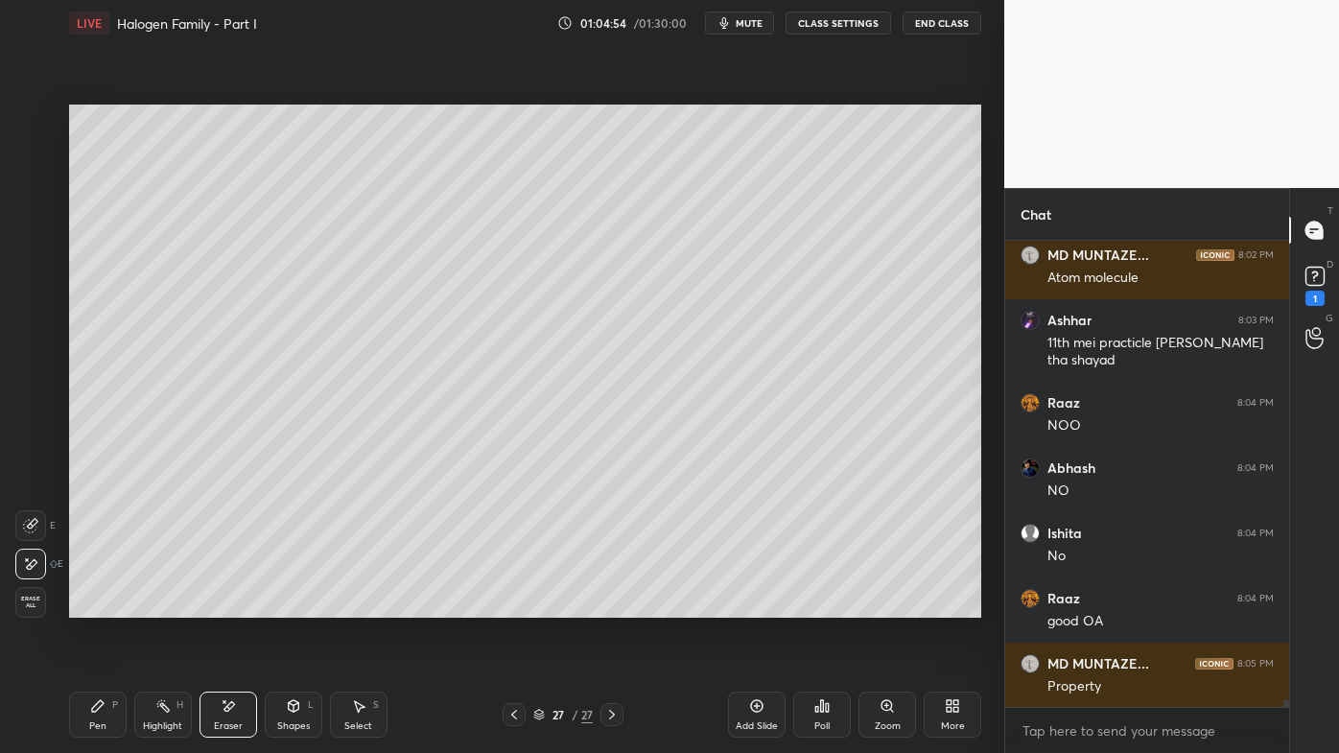
click at [88, 605] on div "Pen P" at bounding box center [98, 715] width 58 height 46
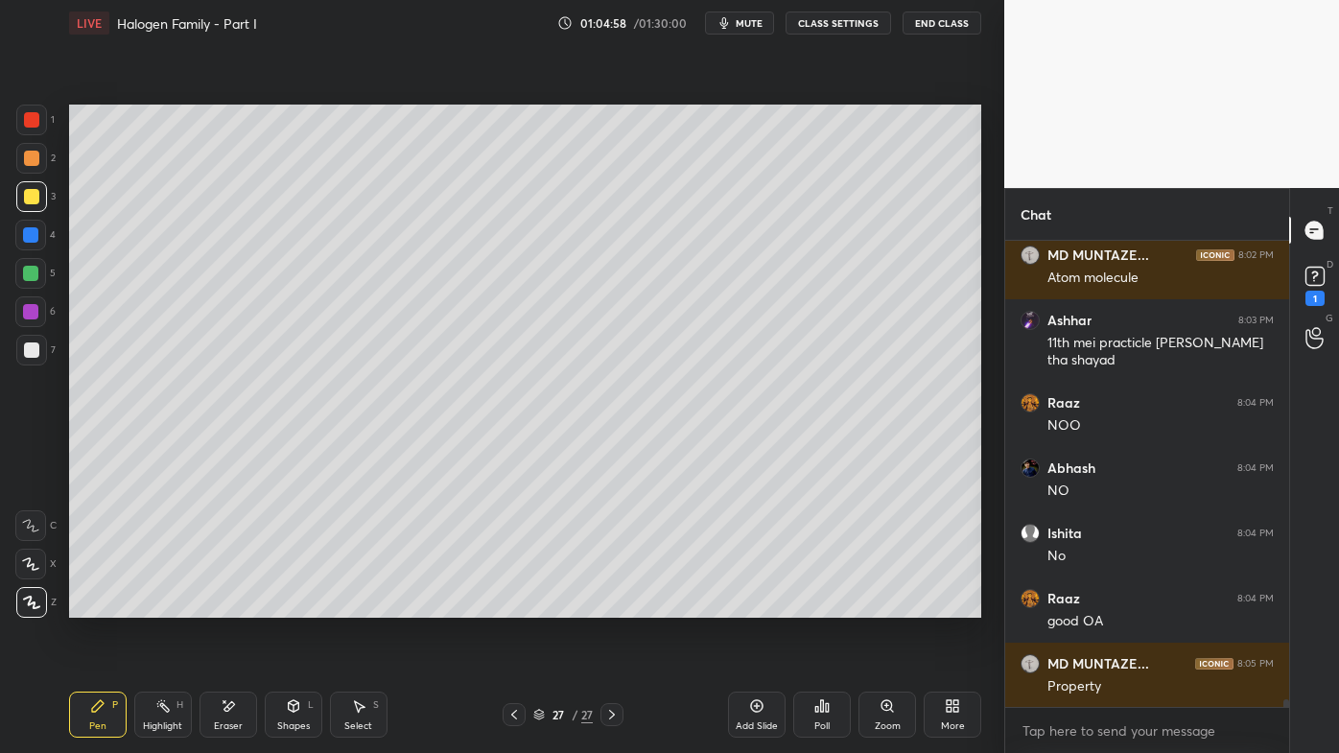
click at [374, 605] on div "Setting up your live class Poll for secs No correct answer Start poll" at bounding box center [525, 361] width 928 height 630
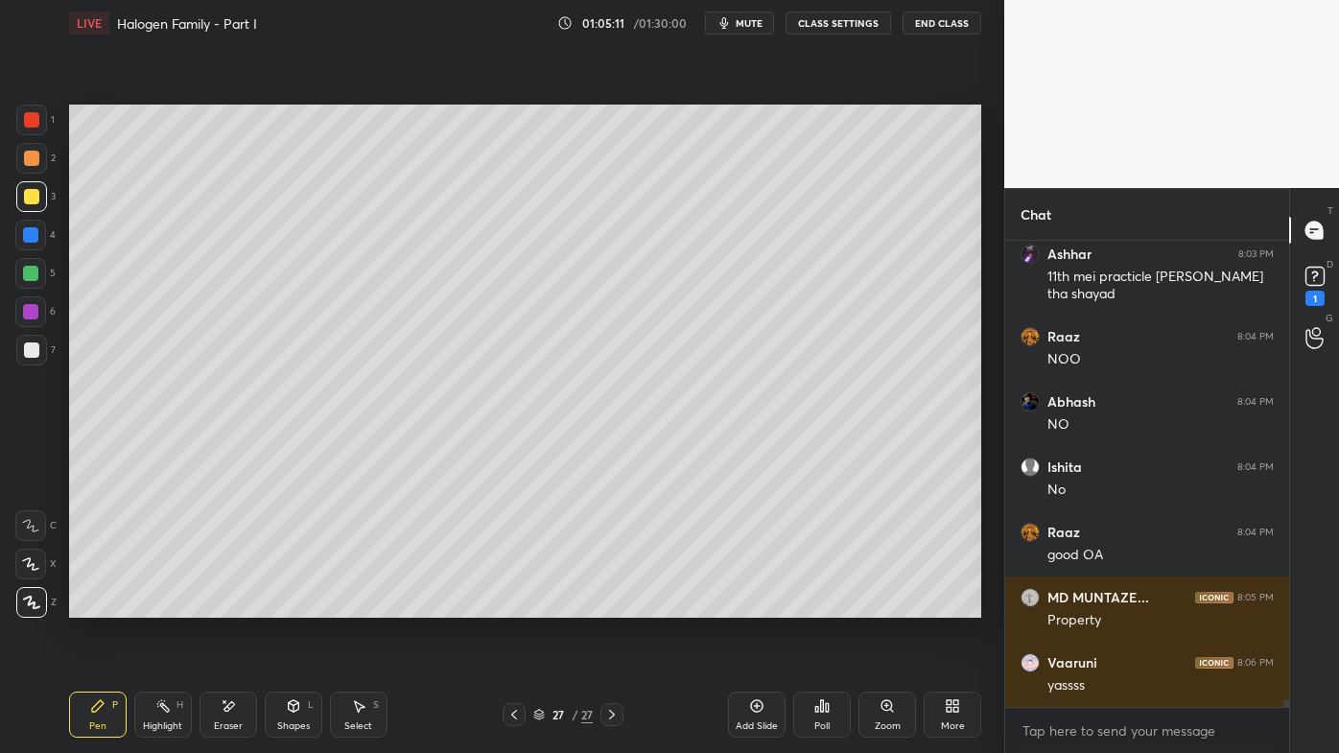
scroll to position [28805, 0]
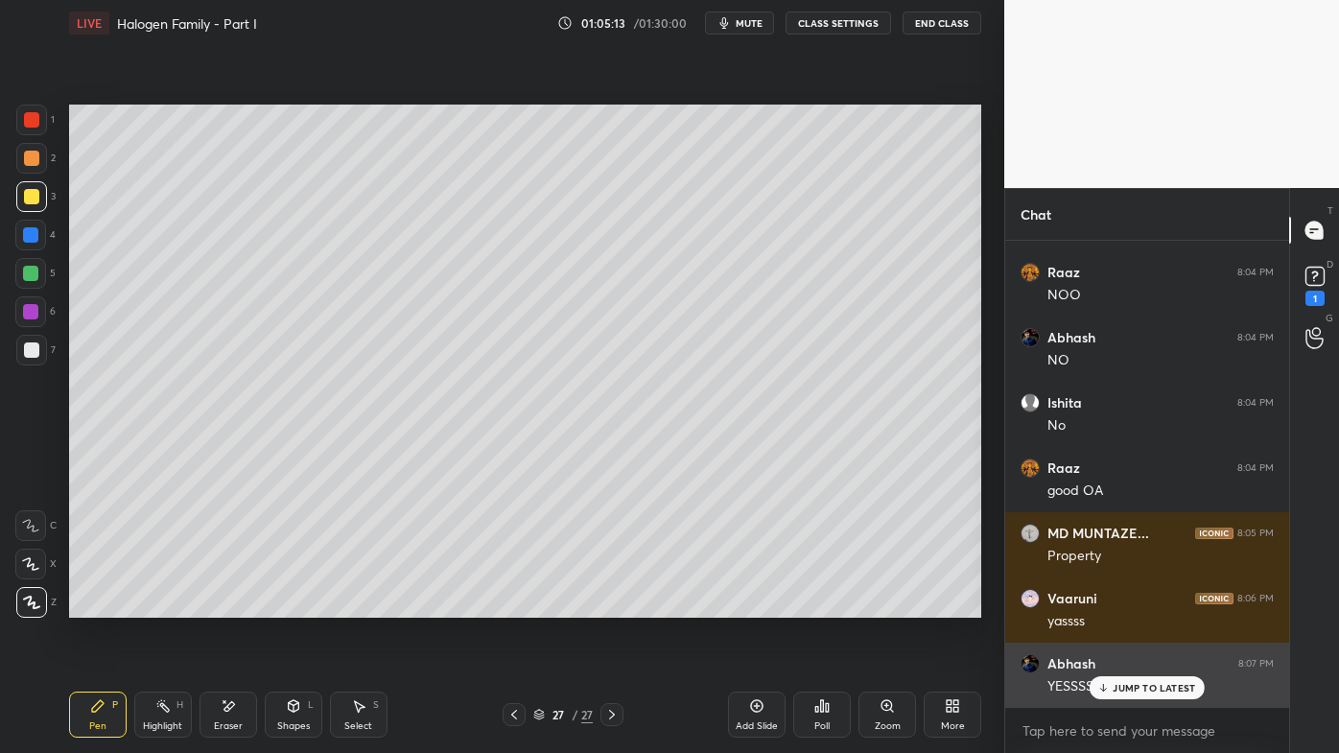
click at [1124, 605] on div "JUMP TO LATEST" at bounding box center [1147, 687] width 115 height 23
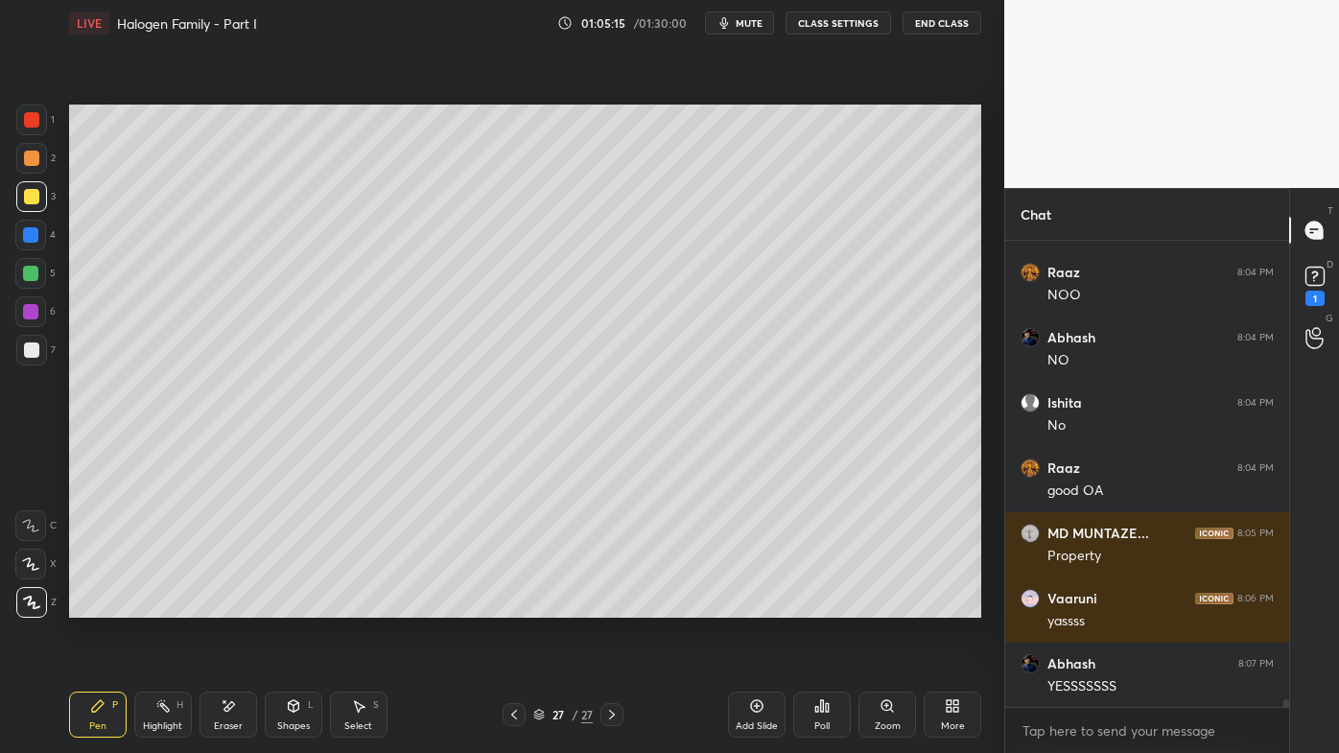
click at [755, 605] on icon at bounding box center [756, 705] width 15 height 15
drag, startPoint x: 35, startPoint y: 151, endPoint x: 64, endPoint y: 146, distance: 29.2
click at [38, 151] on div at bounding box center [31, 158] width 31 height 31
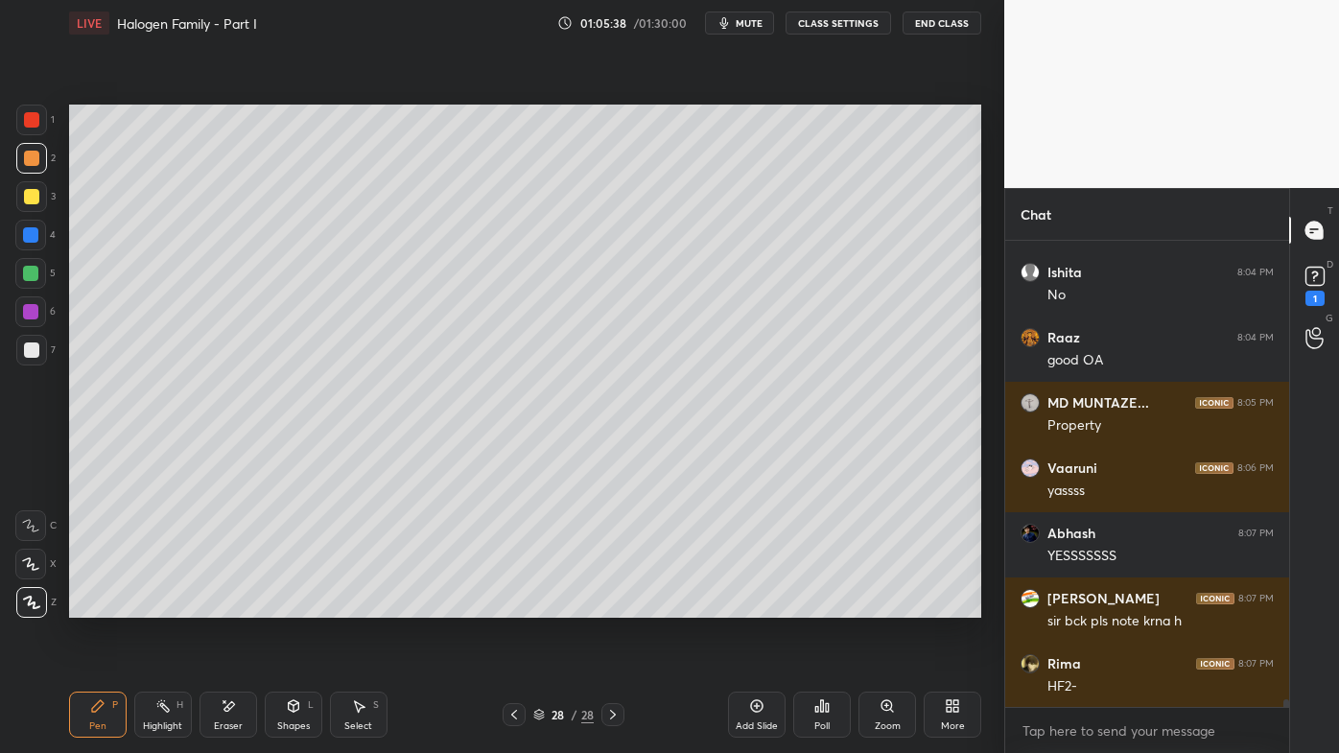
scroll to position [29002, 0]
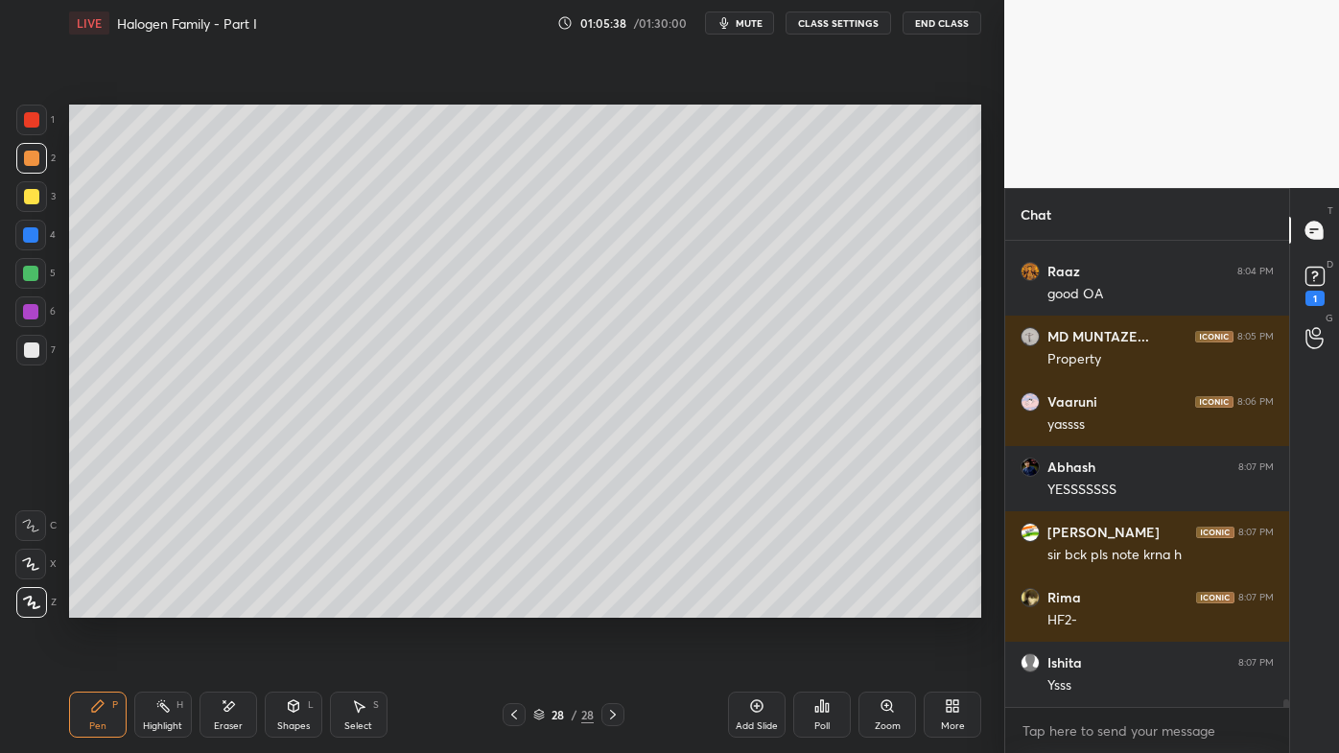
drag, startPoint x: 513, startPoint y: 709, endPoint x: 504, endPoint y: 711, distance: 9.8
click at [512, 605] on icon at bounding box center [513, 714] width 15 height 15
drag, startPoint x: 612, startPoint y: 707, endPoint x: 601, endPoint y: 708, distance: 10.6
click at [613, 605] on icon at bounding box center [612, 714] width 15 height 15
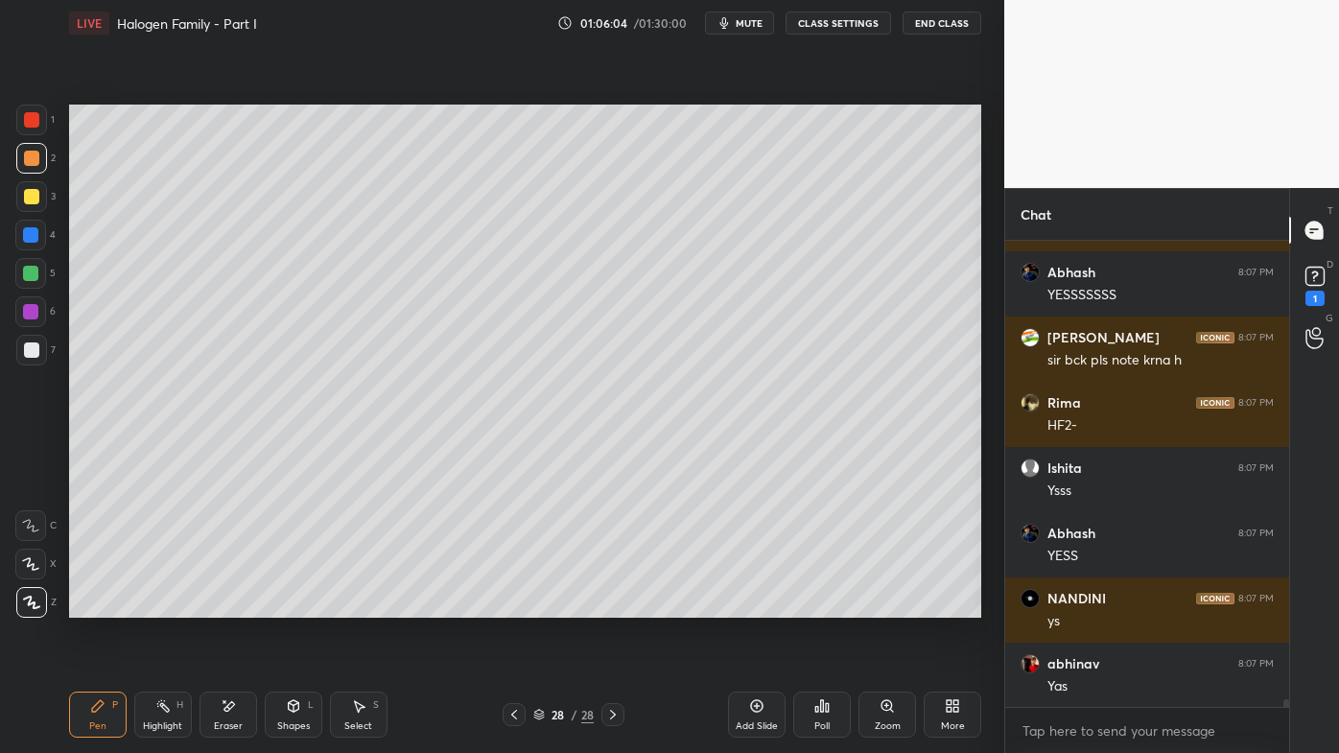
scroll to position [29262, 0]
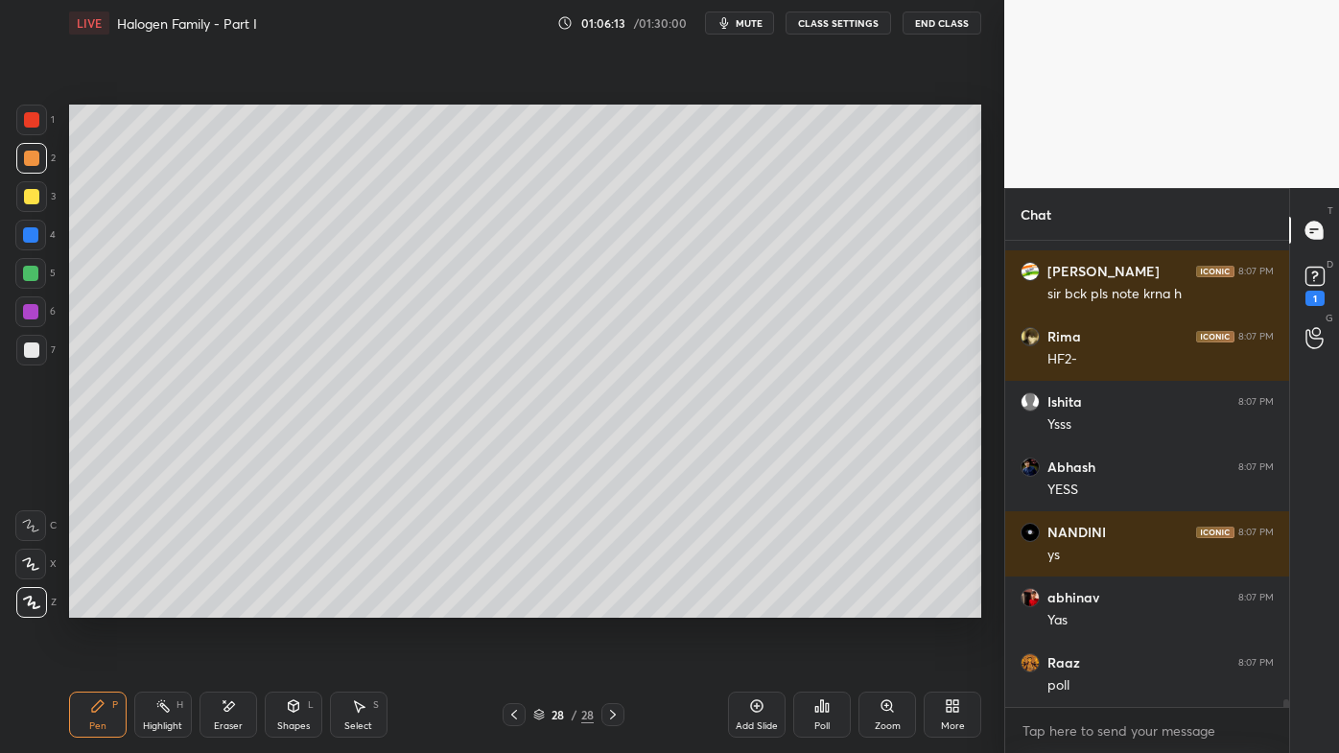
drag, startPoint x: 39, startPoint y: 194, endPoint x: 65, endPoint y: 210, distance: 30.6
click at [40, 194] on div at bounding box center [31, 196] width 31 height 31
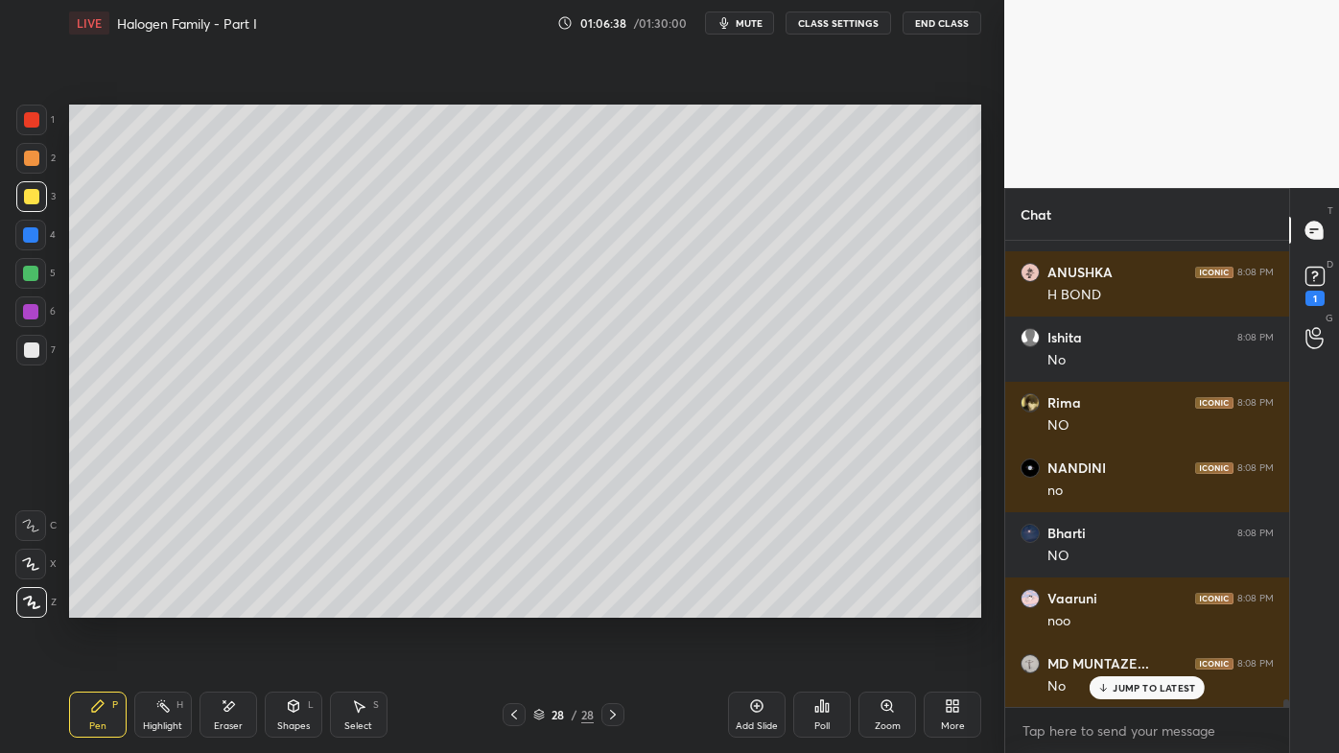
scroll to position [6, 5]
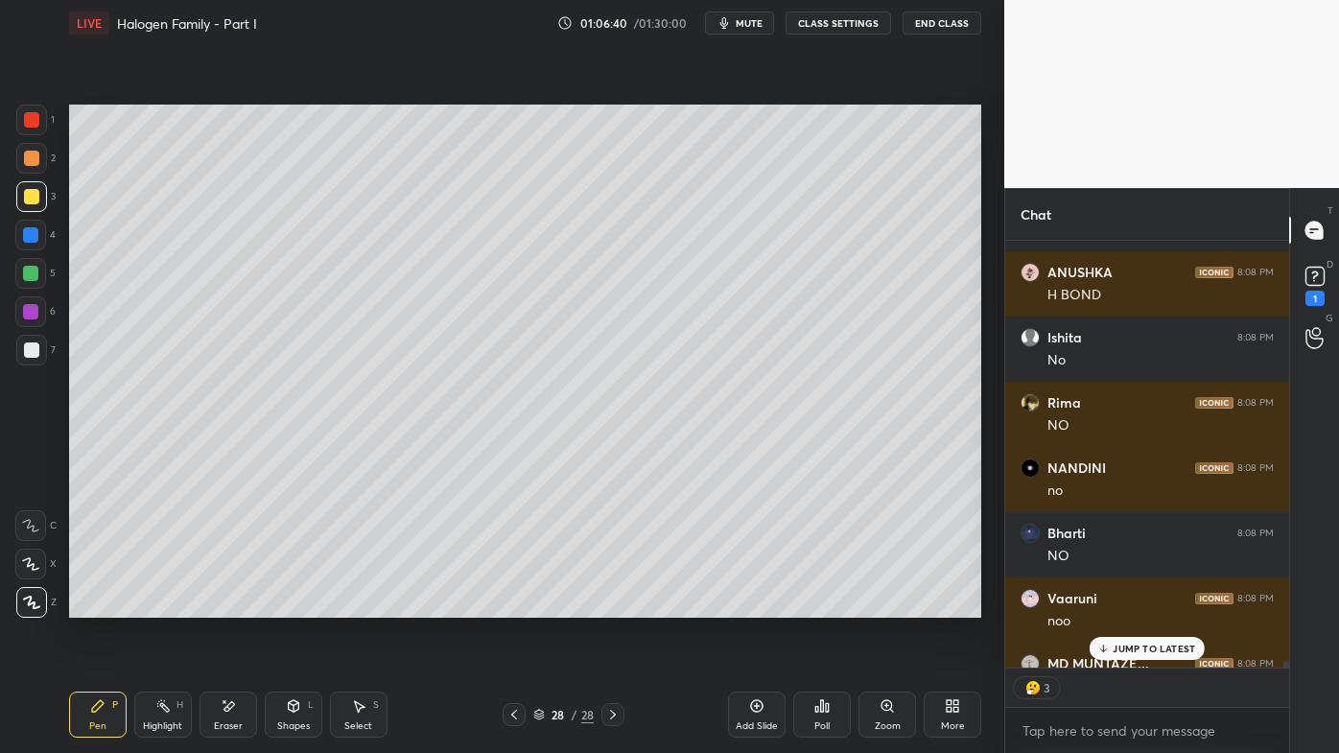
click at [760, 605] on icon at bounding box center [756, 705] width 15 height 15
drag, startPoint x: 1118, startPoint y: 648, endPoint x: 1098, endPoint y: 652, distance: 19.6
click at [1117, 605] on p "JUMP TO LATEST" at bounding box center [1154, 649] width 82 height 12
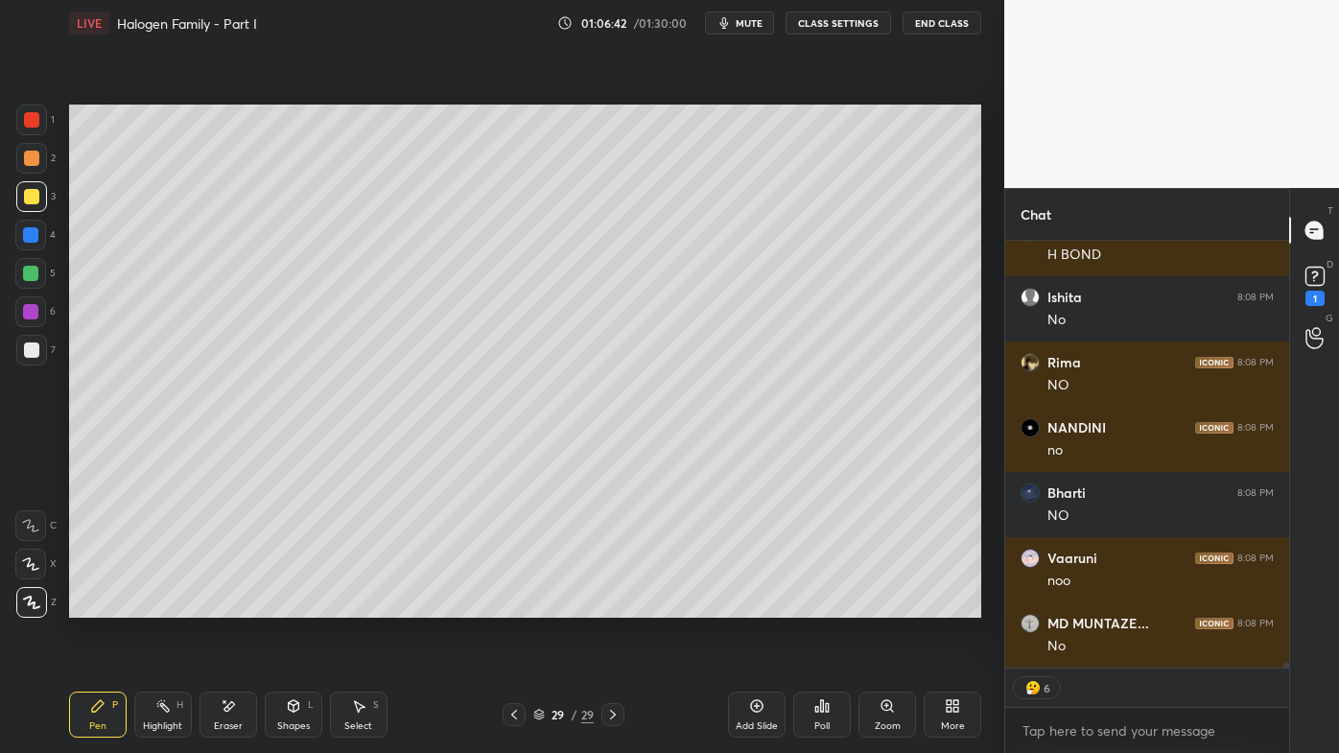
click at [33, 158] on div at bounding box center [31, 158] width 15 height 15
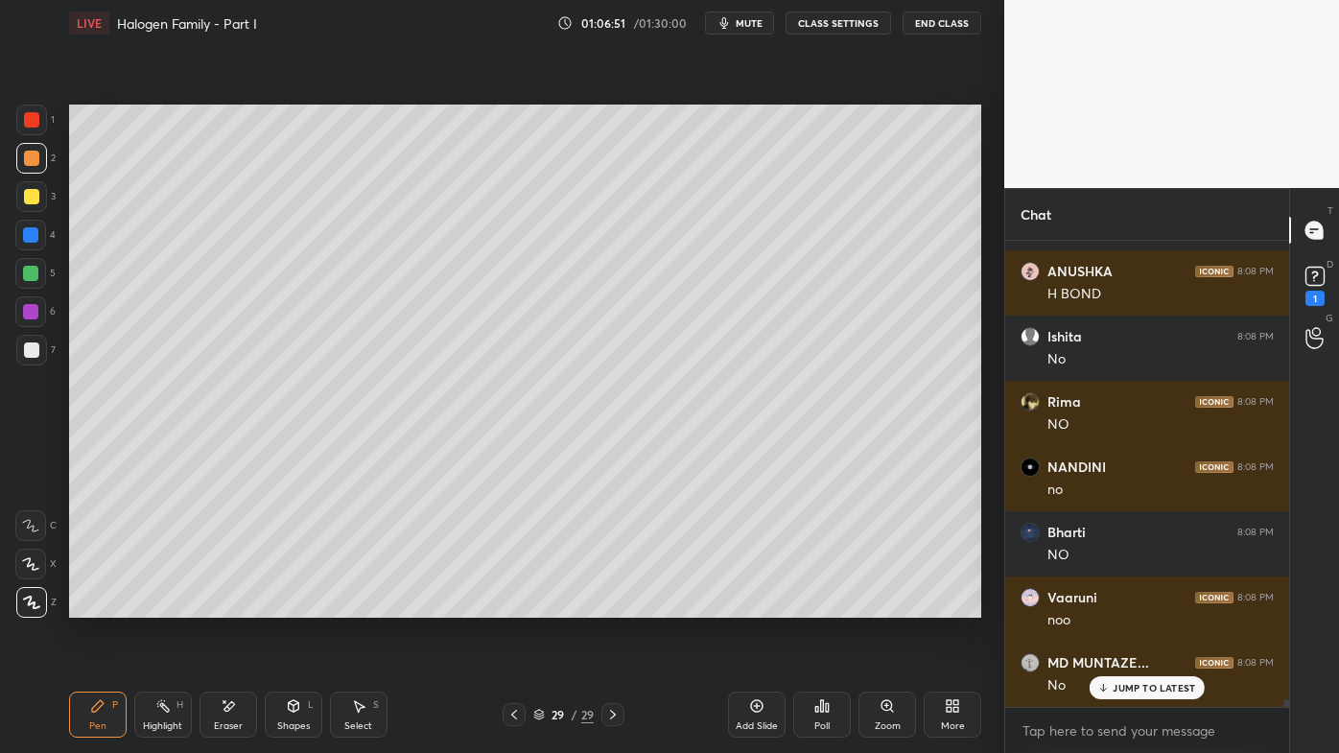
scroll to position [29718, 0]
click at [153, 605] on div "Highlight H" at bounding box center [163, 715] width 58 height 46
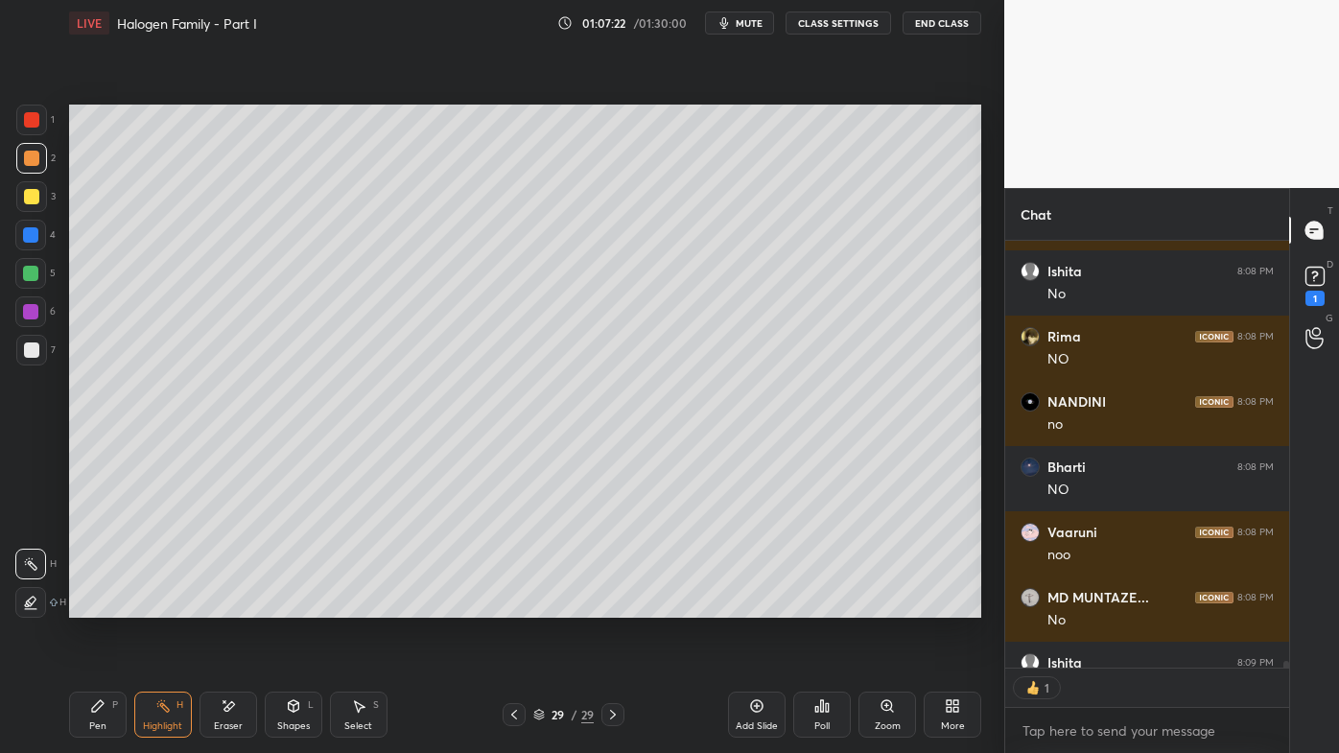
scroll to position [6, 5]
drag, startPoint x: 85, startPoint y: 703, endPoint x: 90, endPoint y: 676, distance: 27.3
click at [89, 605] on div "Pen P" at bounding box center [98, 715] width 58 height 46
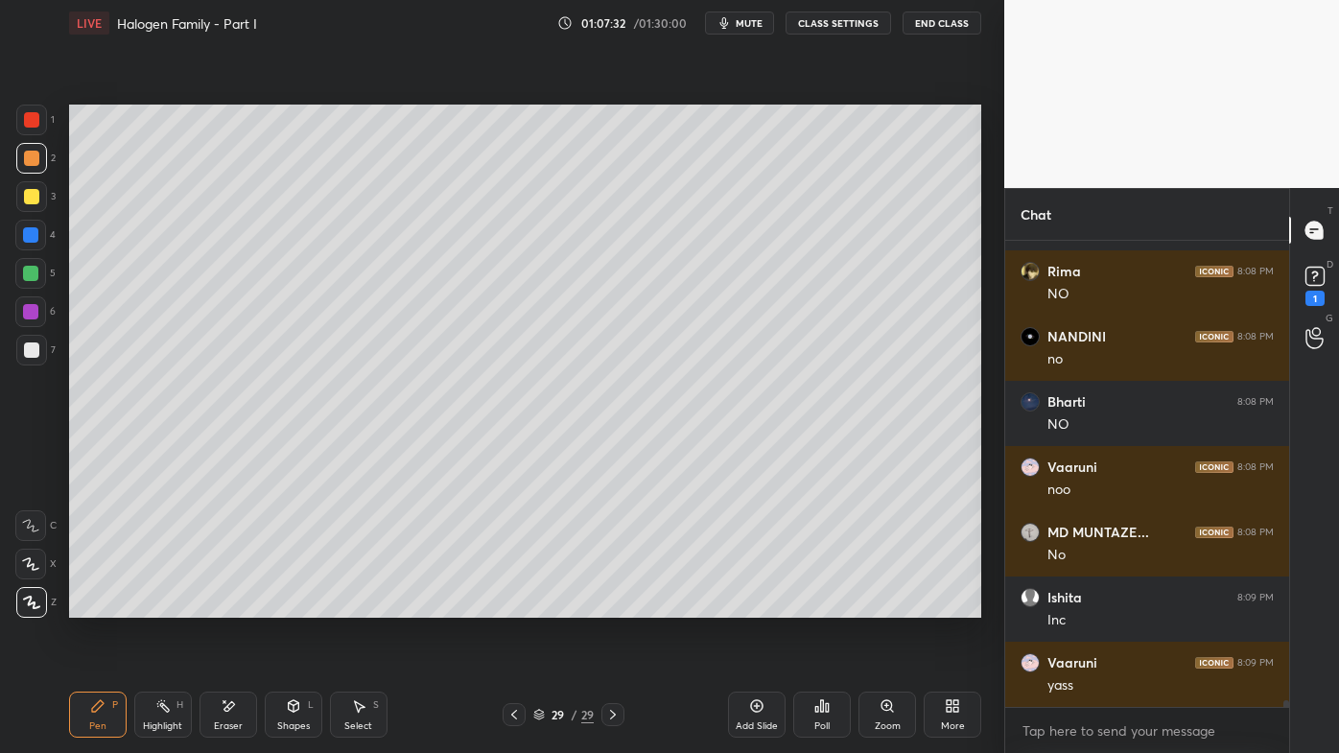
scroll to position [29849, 0]
click at [750, 605] on icon at bounding box center [756, 705] width 15 height 15
drag, startPoint x: 38, startPoint y: 194, endPoint x: 68, endPoint y: 174, distance: 35.9
click at [38, 194] on div at bounding box center [31, 196] width 15 height 15
click at [1128, 605] on p "JUMP TO LATEST" at bounding box center [1154, 688] width 82 height 12
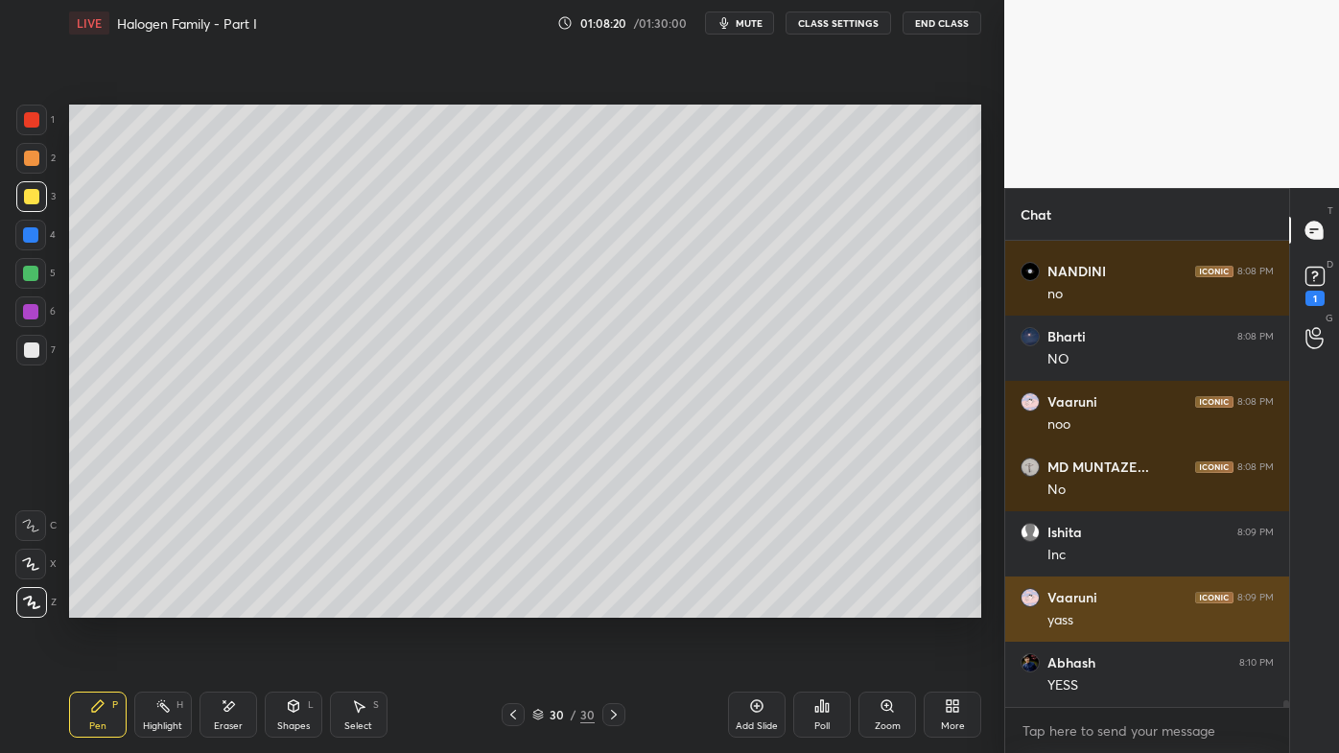
scroll to position [29979, 0]
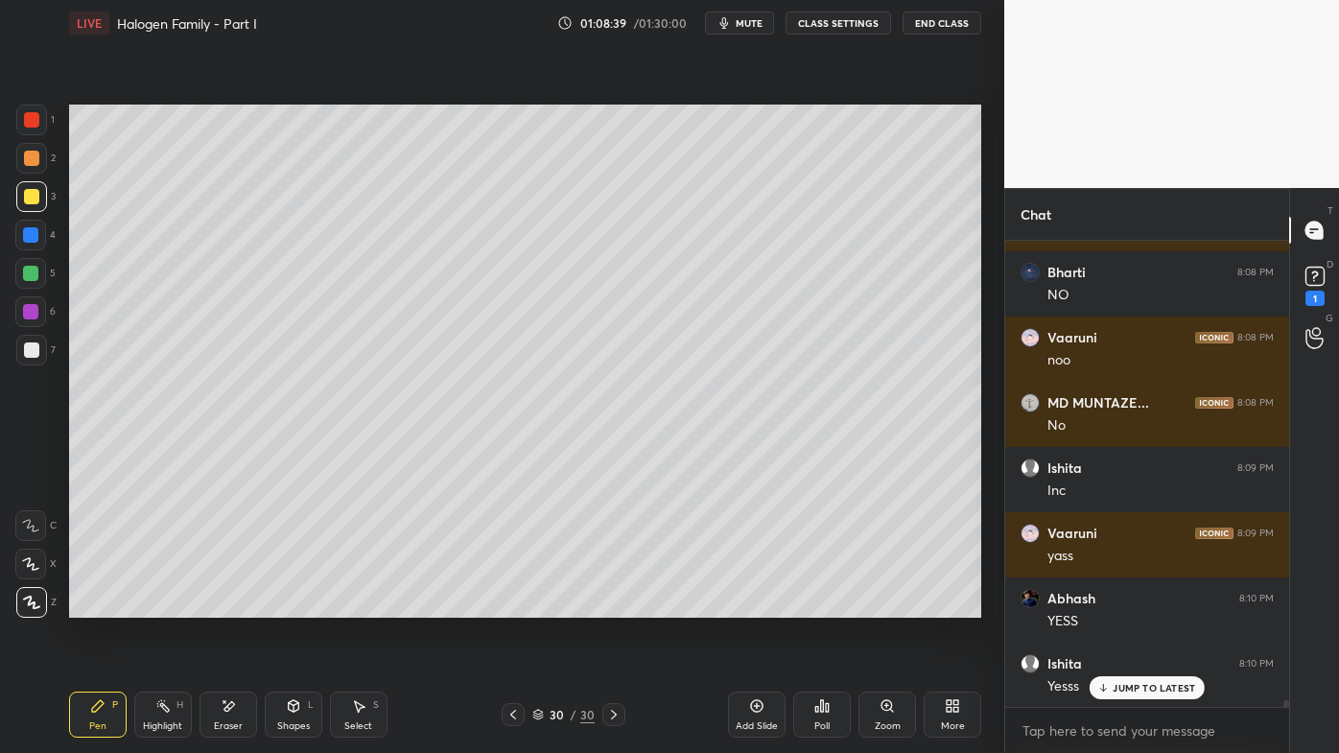
click at [171, 605] on div "Highlight H" at bounding box center [163, 715] width 58 height 46
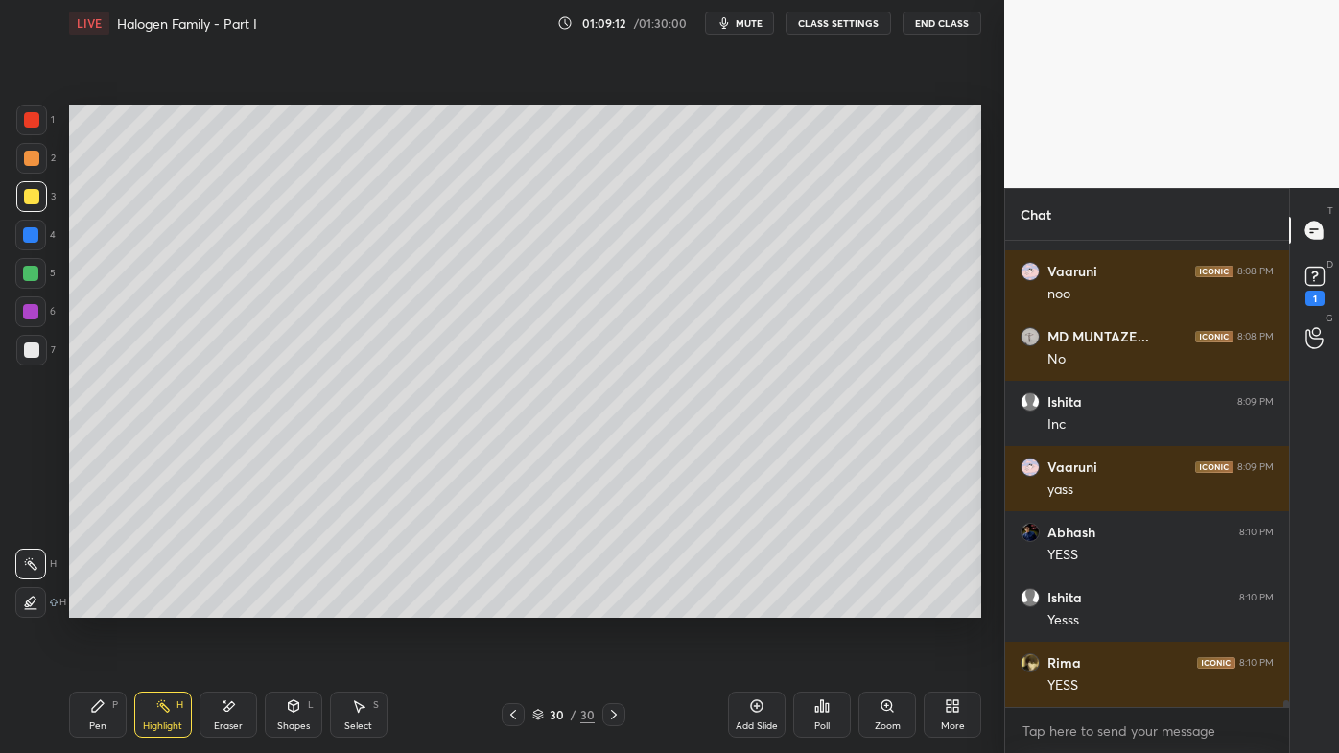
click at [98, 605] on icon at bounding box center [98, 706] width 12 height 12
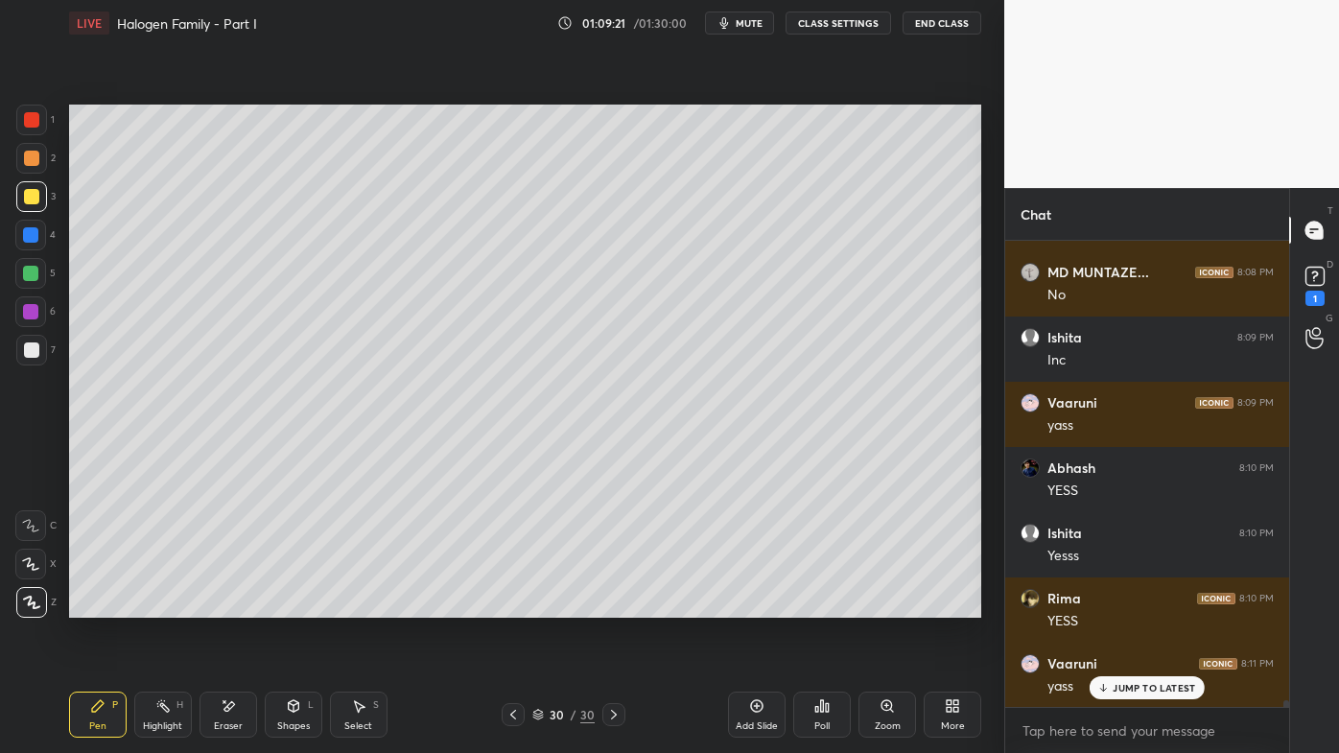
click at [953, 605] on icon at bounding box center [955, 702] width 5 height 5
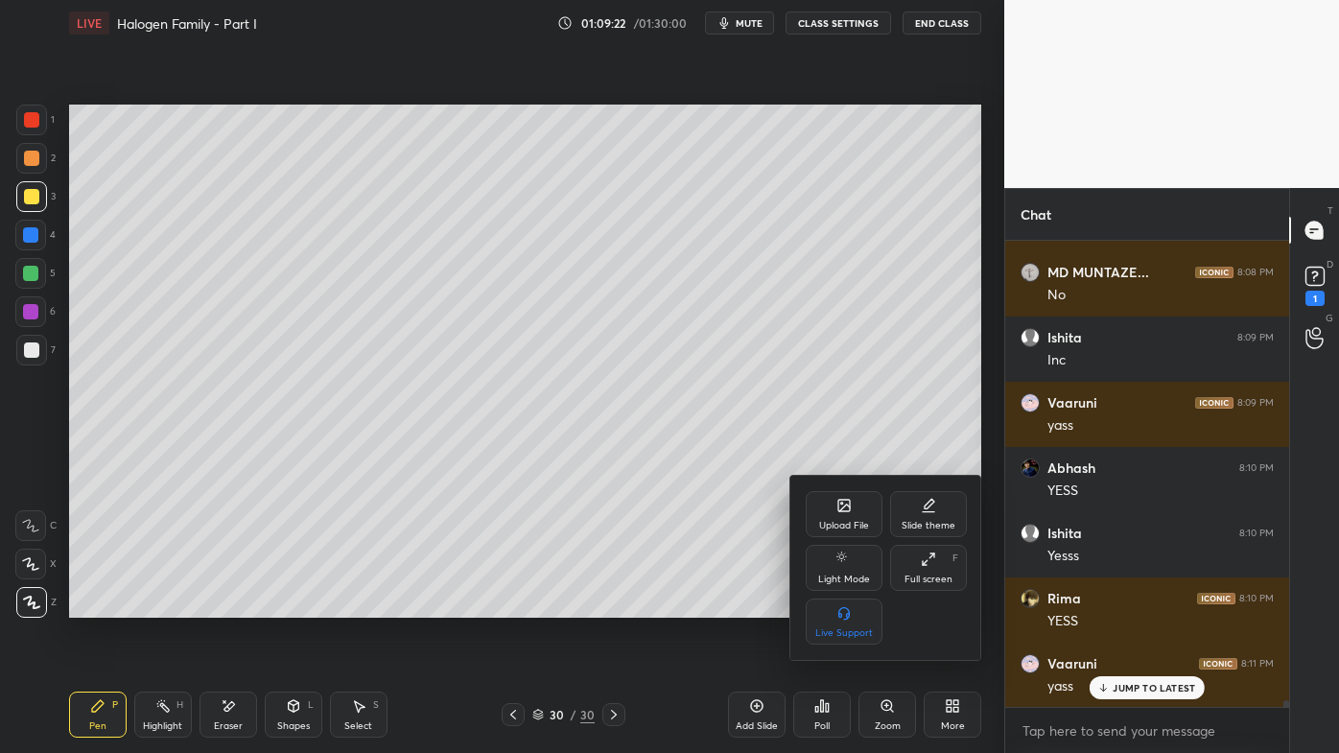
click at [846, 522] on div "Upload File" at bounding box center [844, 526] width 50 height 10
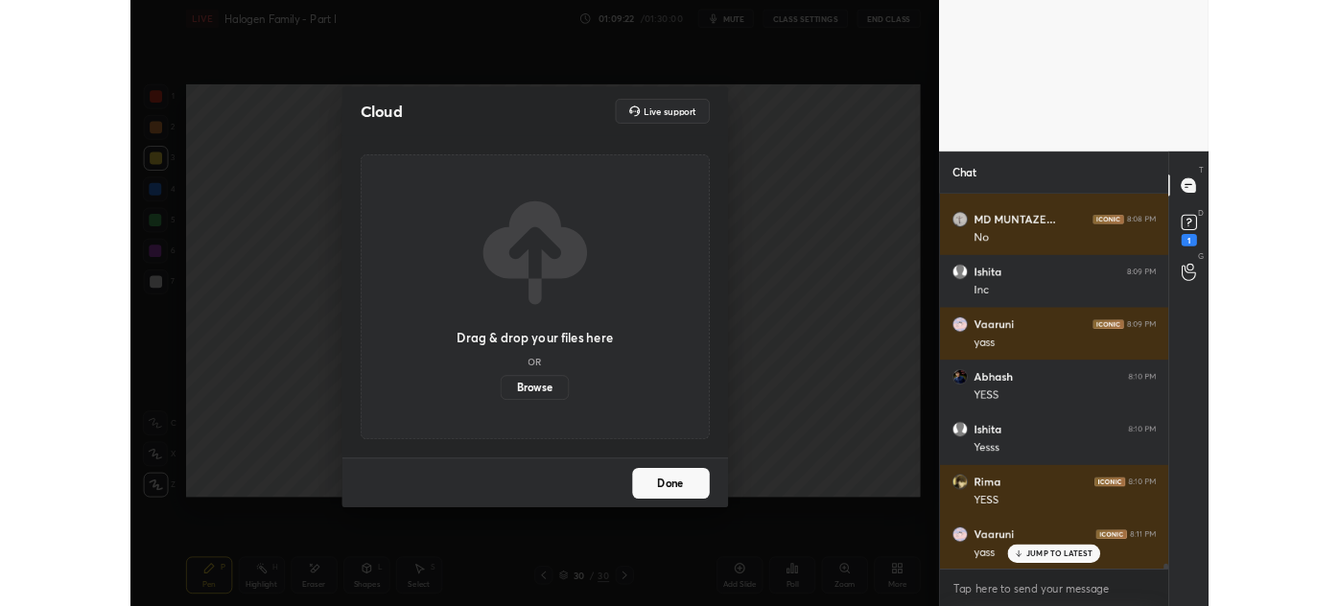
scroll to position [30176, 0]
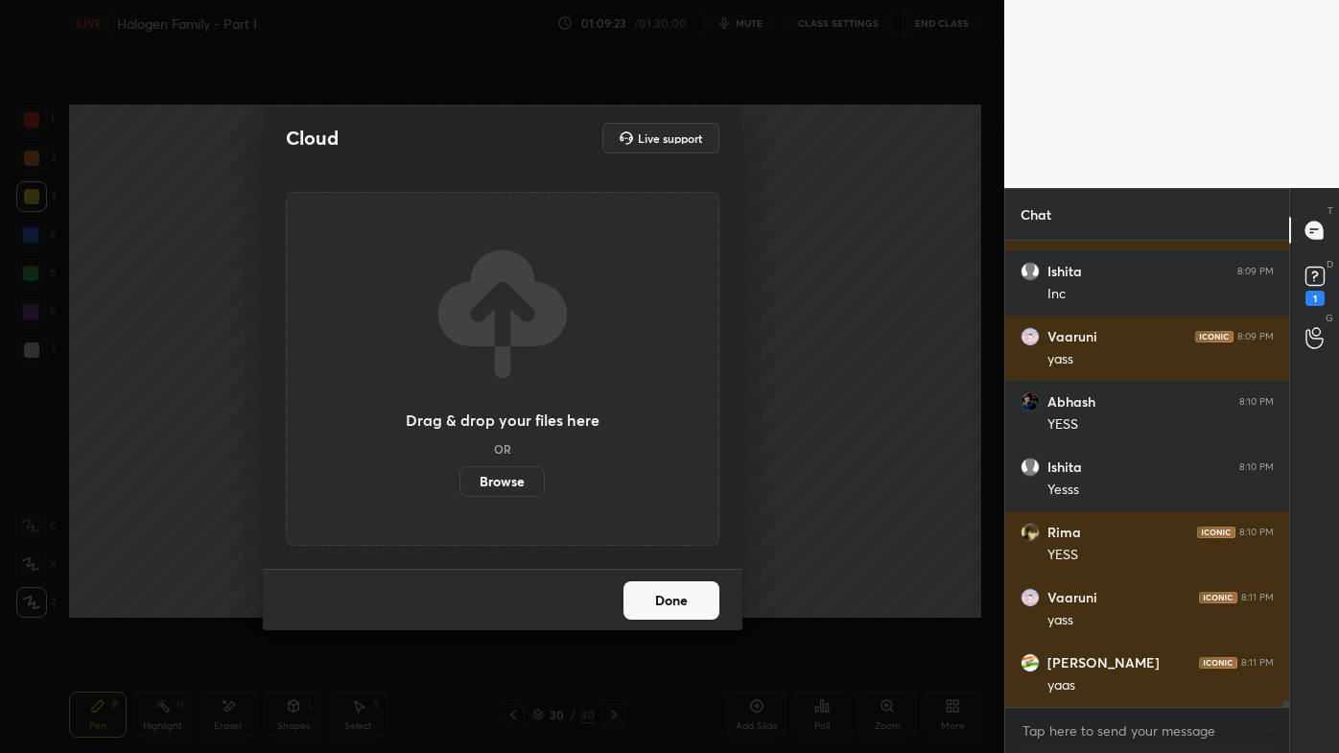
click at [517, 488] on label "Browse" at bounding box center [501, 481] width 85 height 31
click at [459, 488] on input "Browse" at bounding box center [459, 481] width 0 height 31
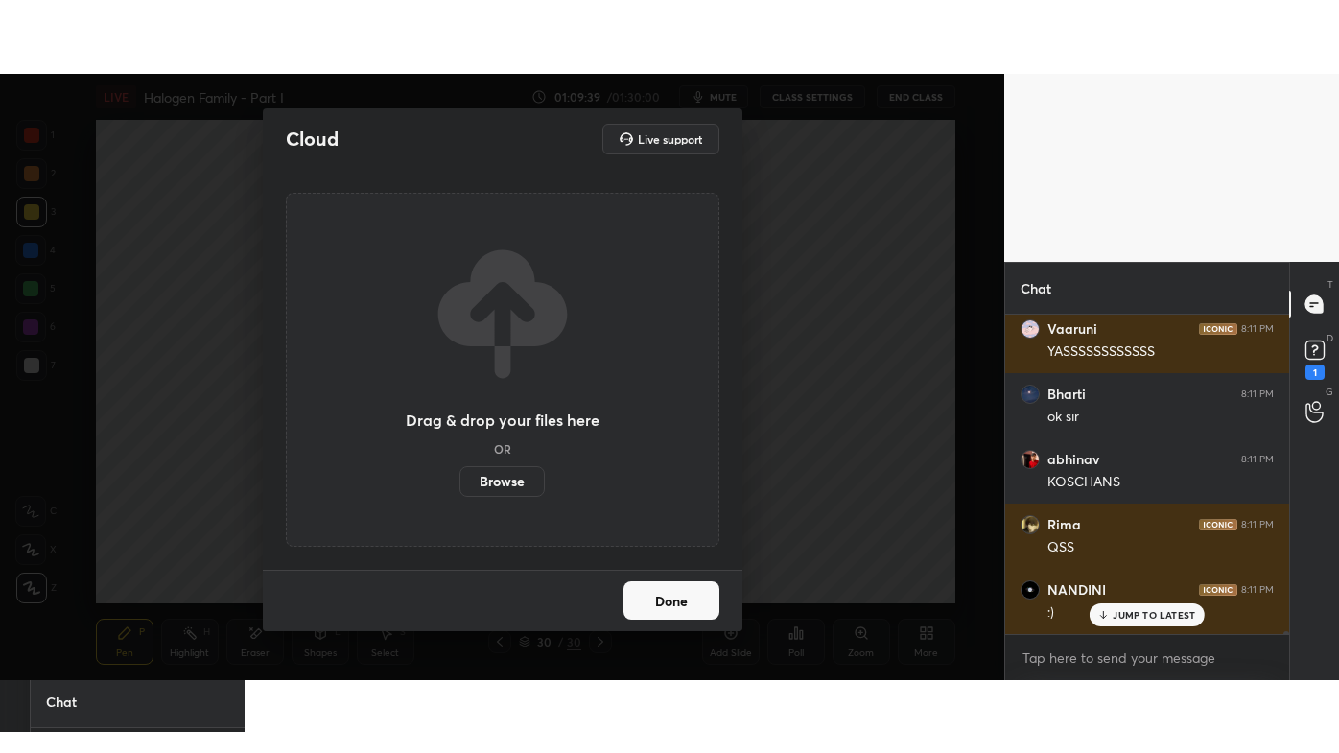
scroll to position [30843, 0]
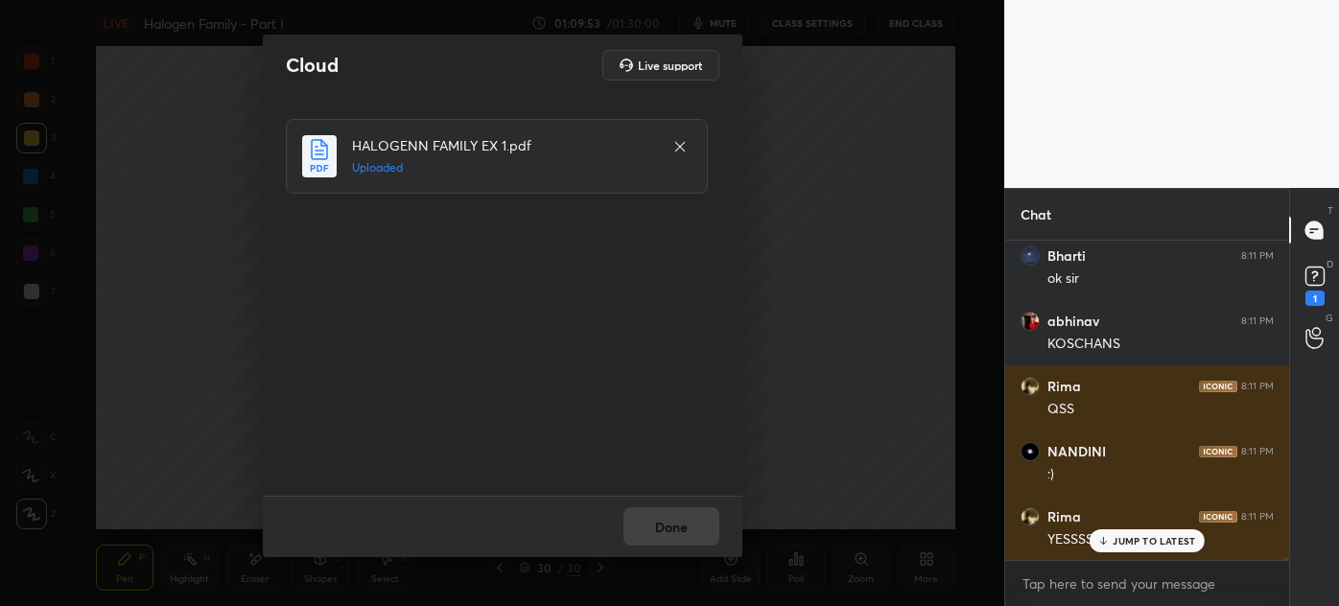
click at [1149, 547] on p "JUMP TO LATEST" at bounding box center [1154, 541] width 82 height 12
click at [660, 526] on button "Done" at bounding box center [672, 526] width 96 height 38
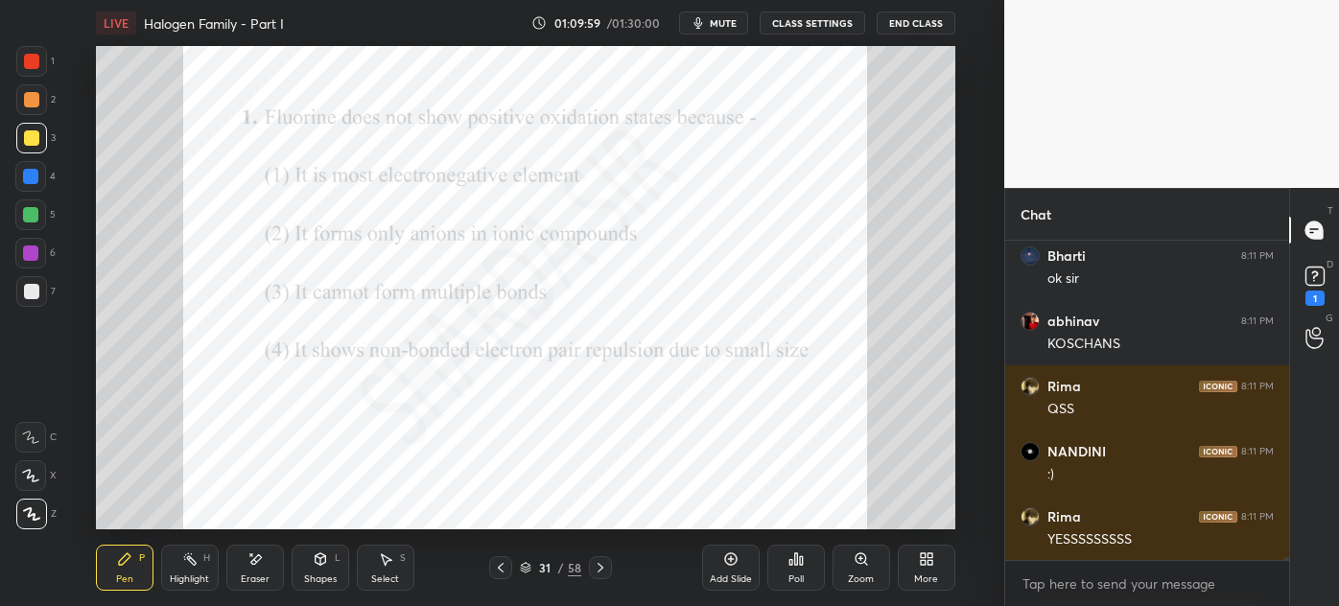
click at [928, 555] on icon at bounding box center [930, 555] width 5 height 5
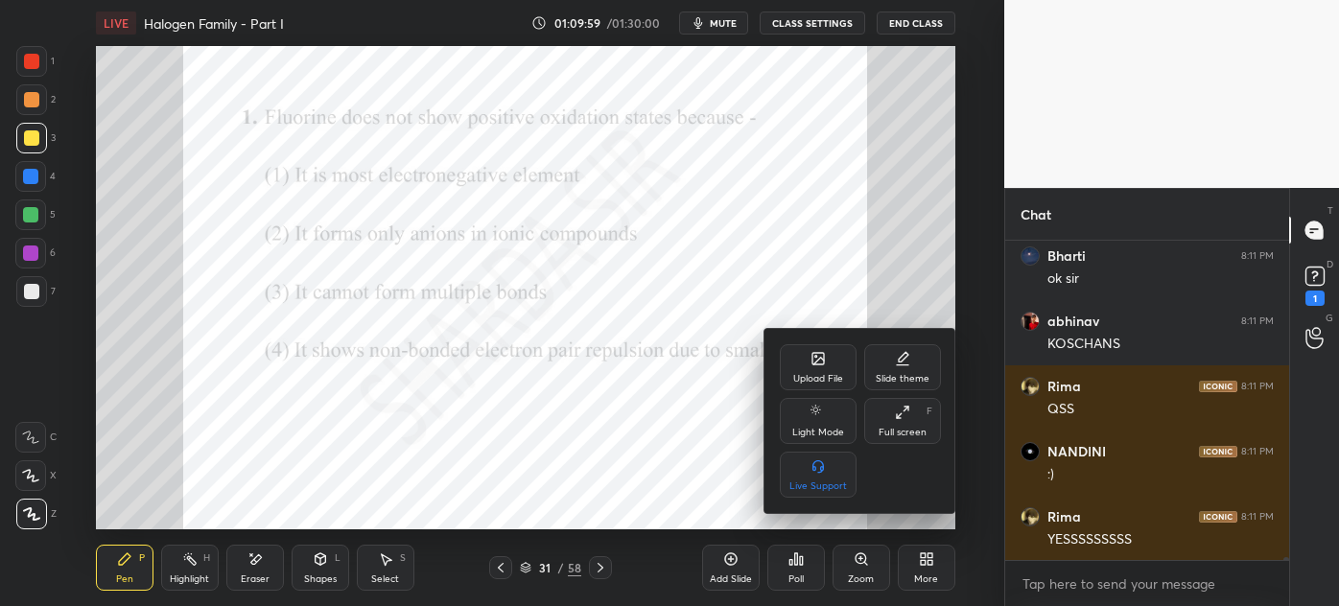
drag, startPoint x: 907, startPoint y: 416, endPoint x: 903, endPoint y: 537, distance: 121.0
click at [907, 417] on icon at bounding box center [902, 412] width 15 height 15
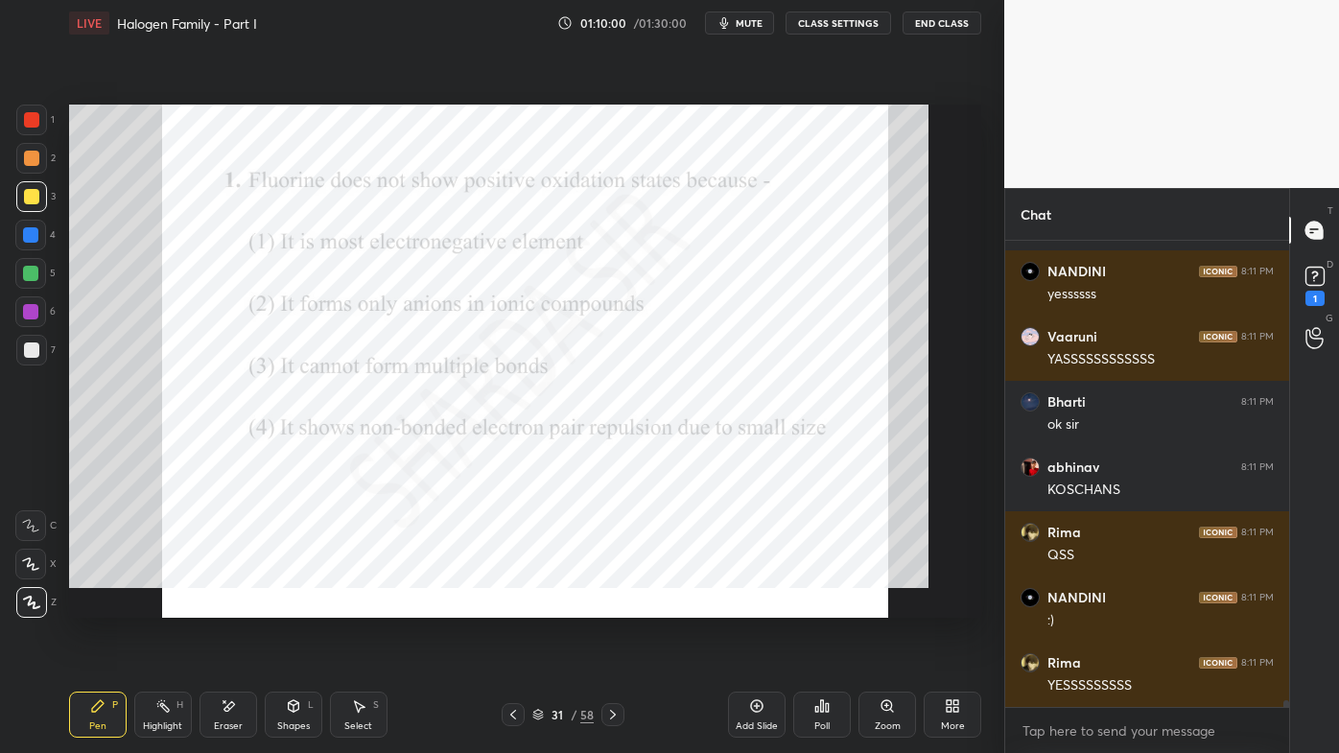
scroll to position [30697, 0]
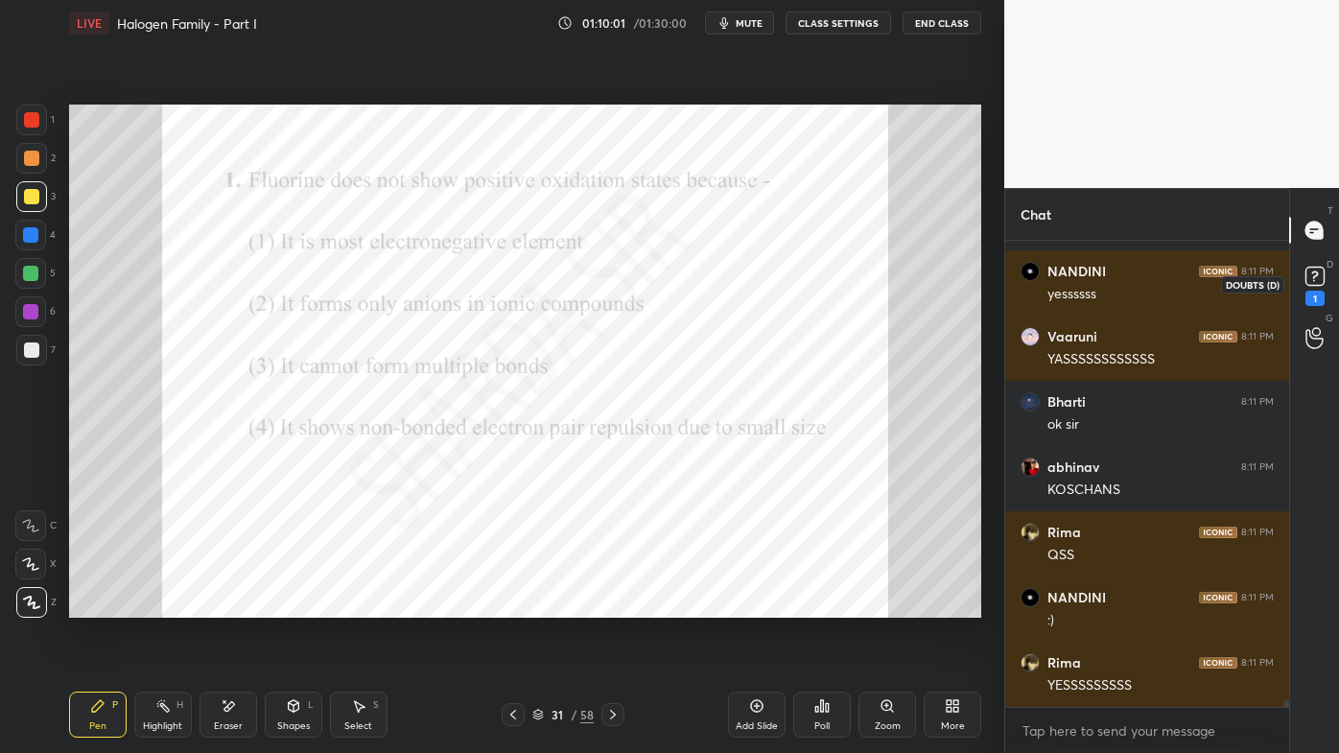
click at [1317, 294] on div "1" at bounding box center [1315, 298] width 19 height 15
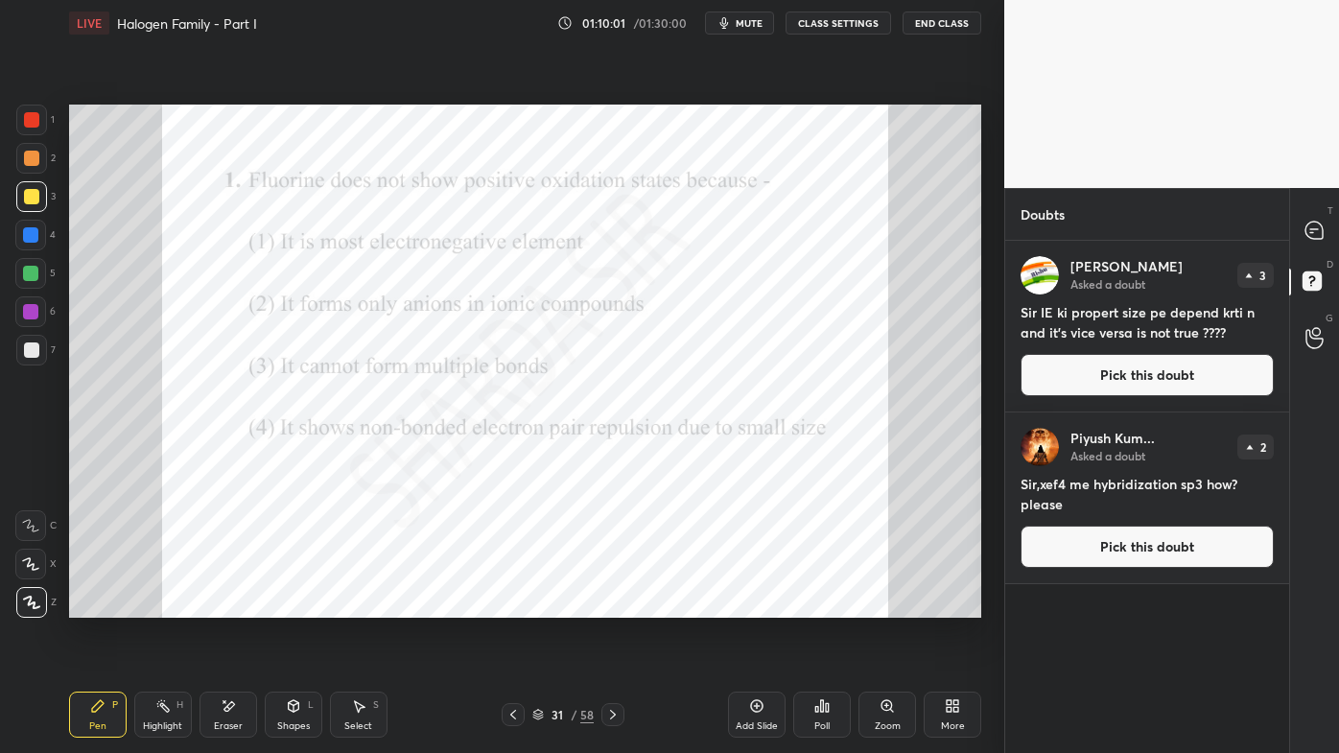
drag, startPoint x: 1320, startPoint y: 243, endPoint x: 1317, endPoint y: 261, distance: 18.5
click at [1320, 244] on div at bounding box center [1315, 230] width 38 height 35
type textarea "x"
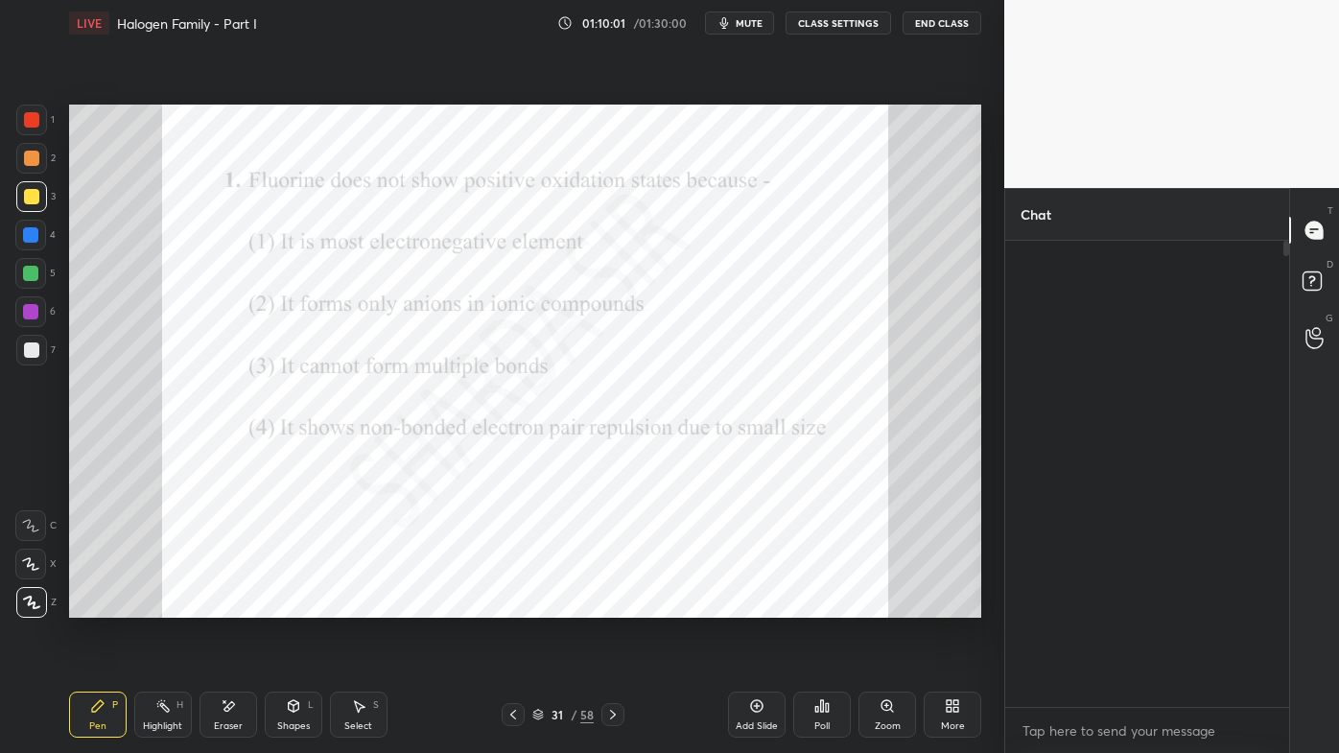
scroll to position [460, 278]
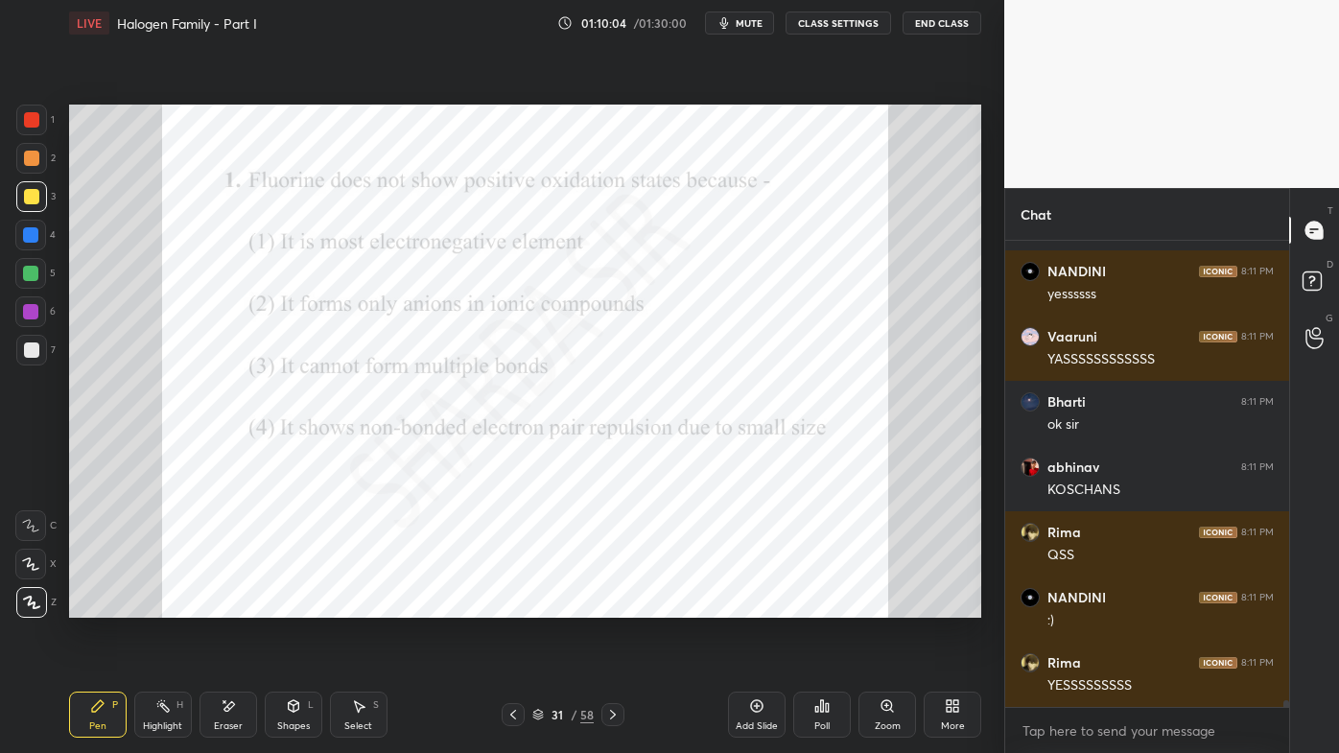
click at [166, 605] on icon at bounding box center [162, 705] width 15 height 15
click at [39, 116] on div at bounding box center [31, 120] width 31 height 31
click at [98, 605] on icon at bounding box center [98, 706] width 12 height 12
click at [817, 605] on icon at bounding box center [821, 705] width 15 height 15
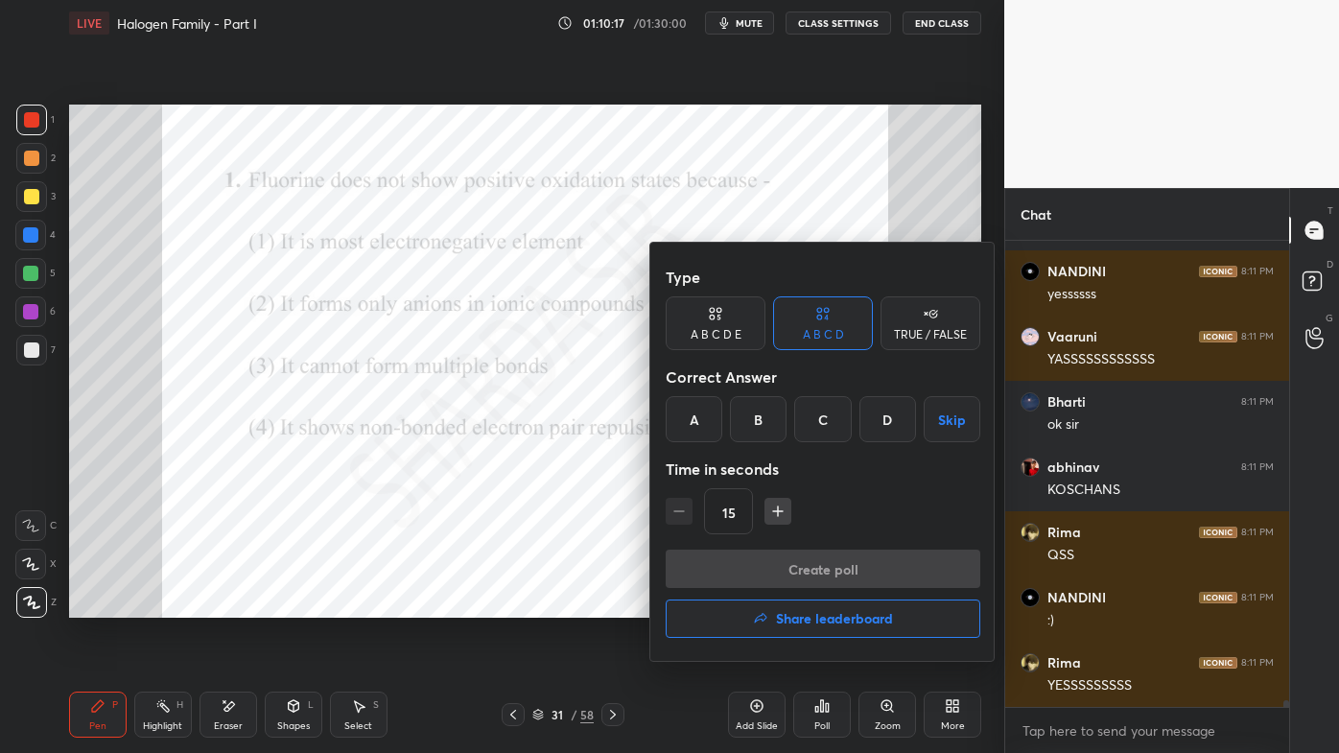
click at [702, 423] on div "A" at bounding box center [694, 419] width 57 height 46
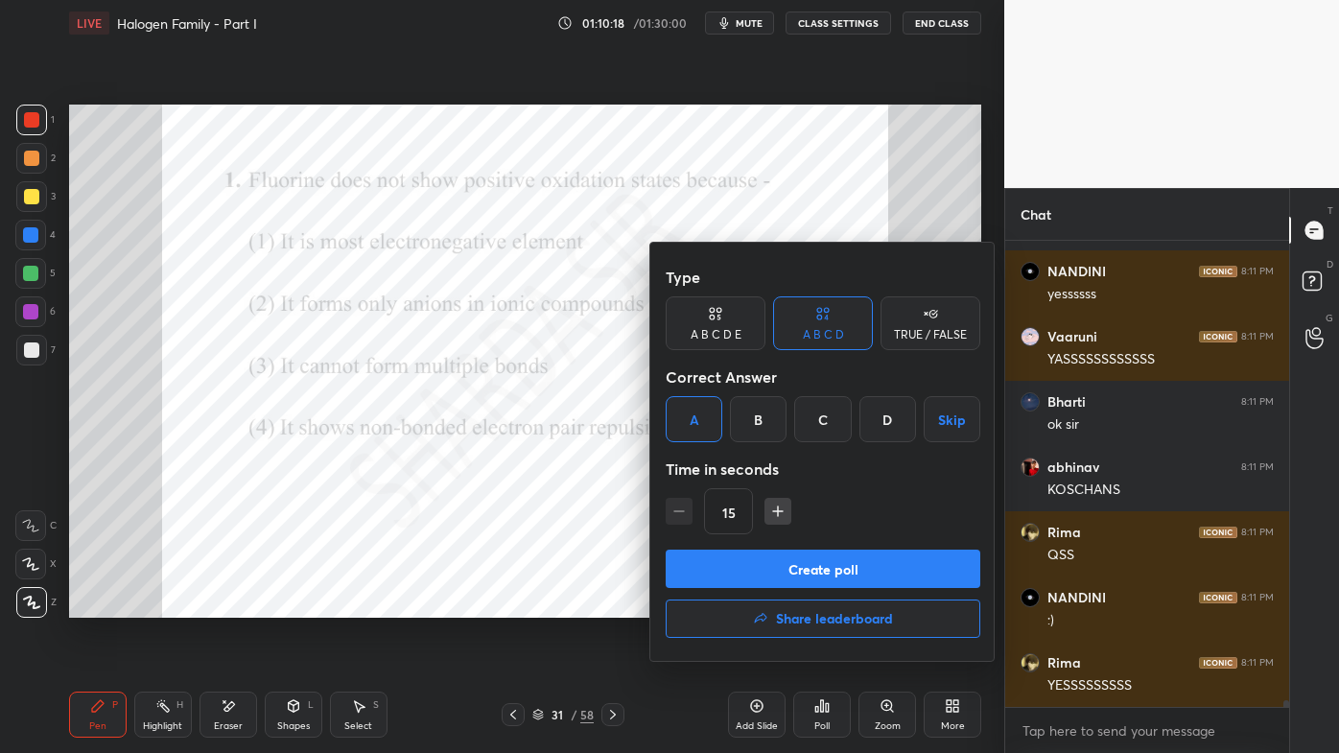
click at [771, 507] on icon "button" at bounding box center [777, 511] width 19 height 19
type input "30"
click at [736, 574] on button "Create poll" at bounding box center [823, 569] width 315 height 38
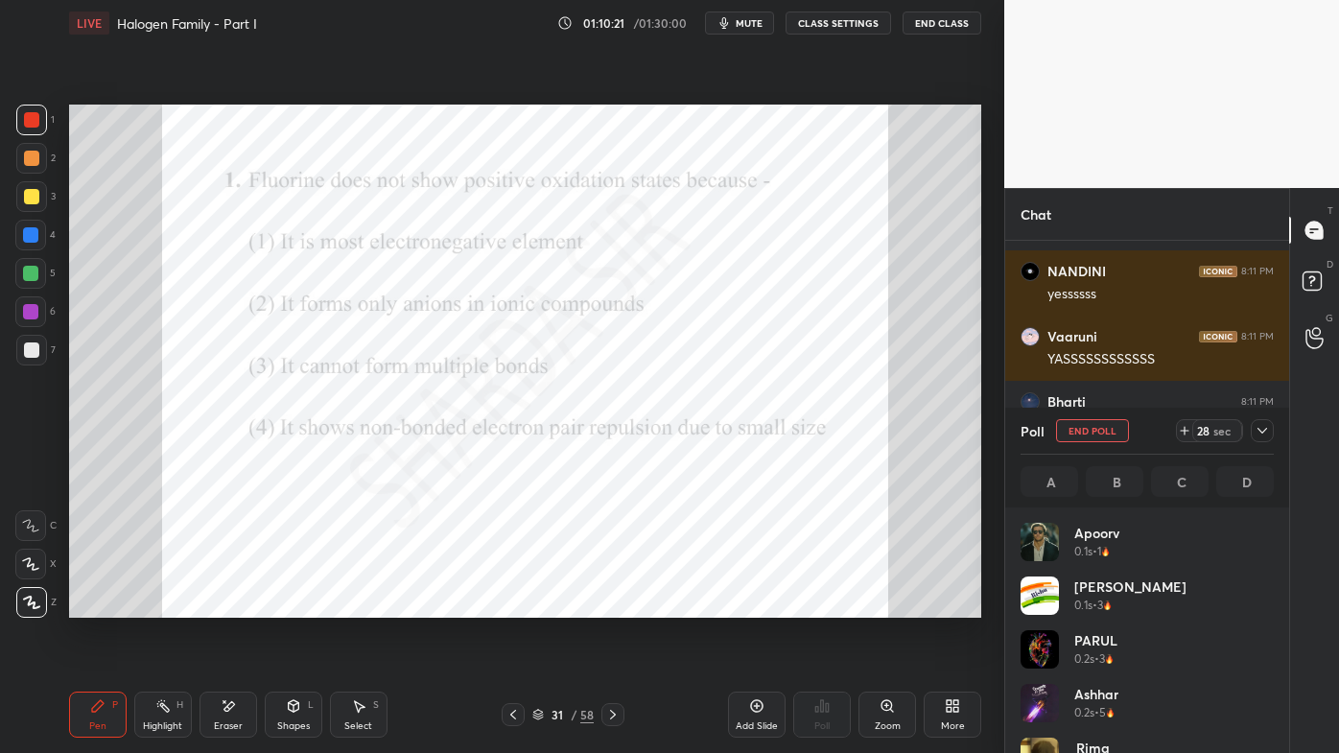
scroll to position [224, 247]
click at [1265, 428] on icon at bounding box center [1262, 430] width 15 height 15
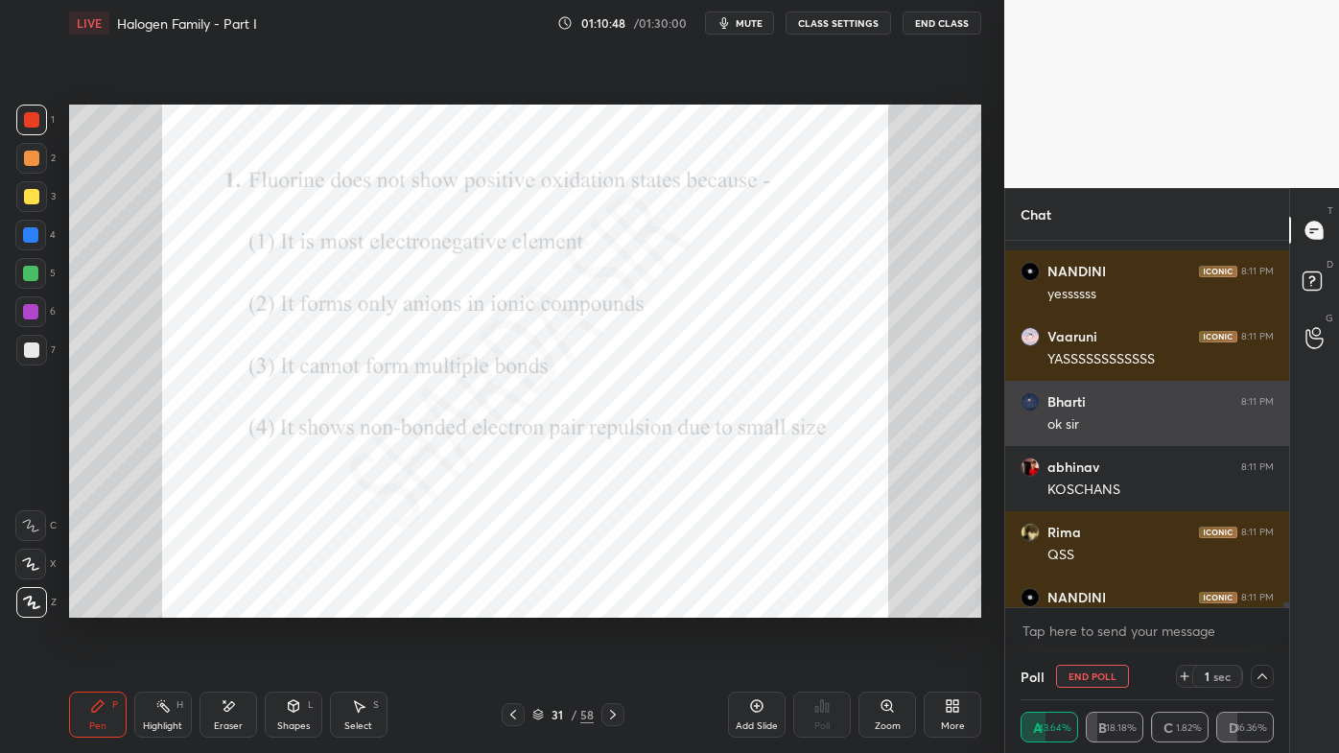
scroll to position [31307, 0]
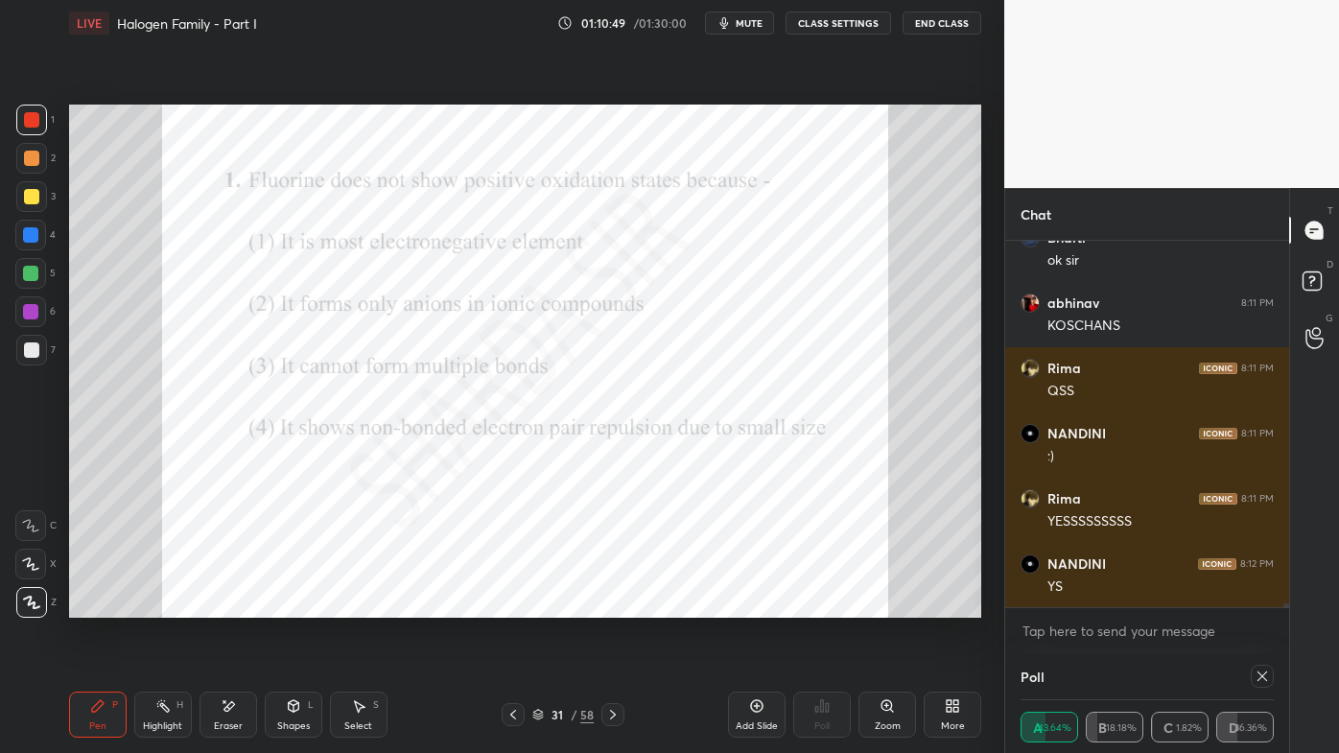
click at [166, 605] on icon at bounding box center [162, 705] width 15 height 15
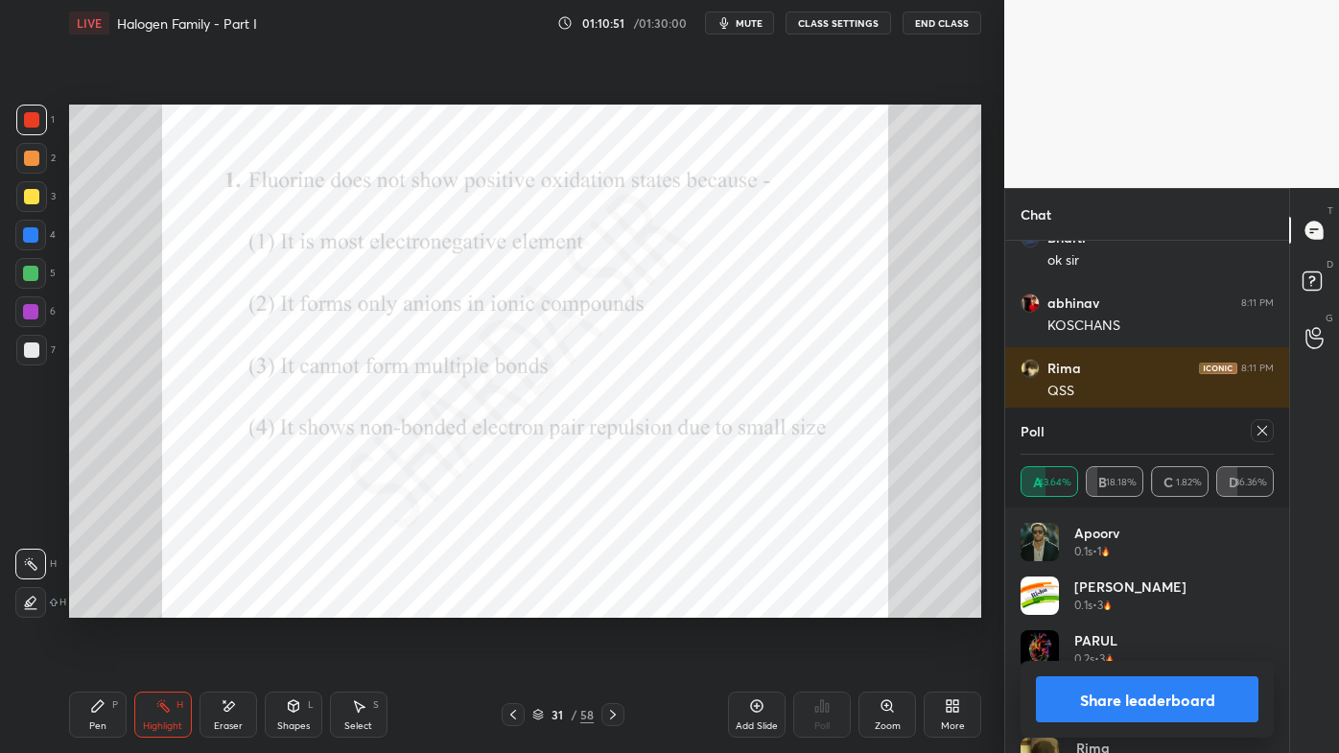
scroll to position [31371, 0]
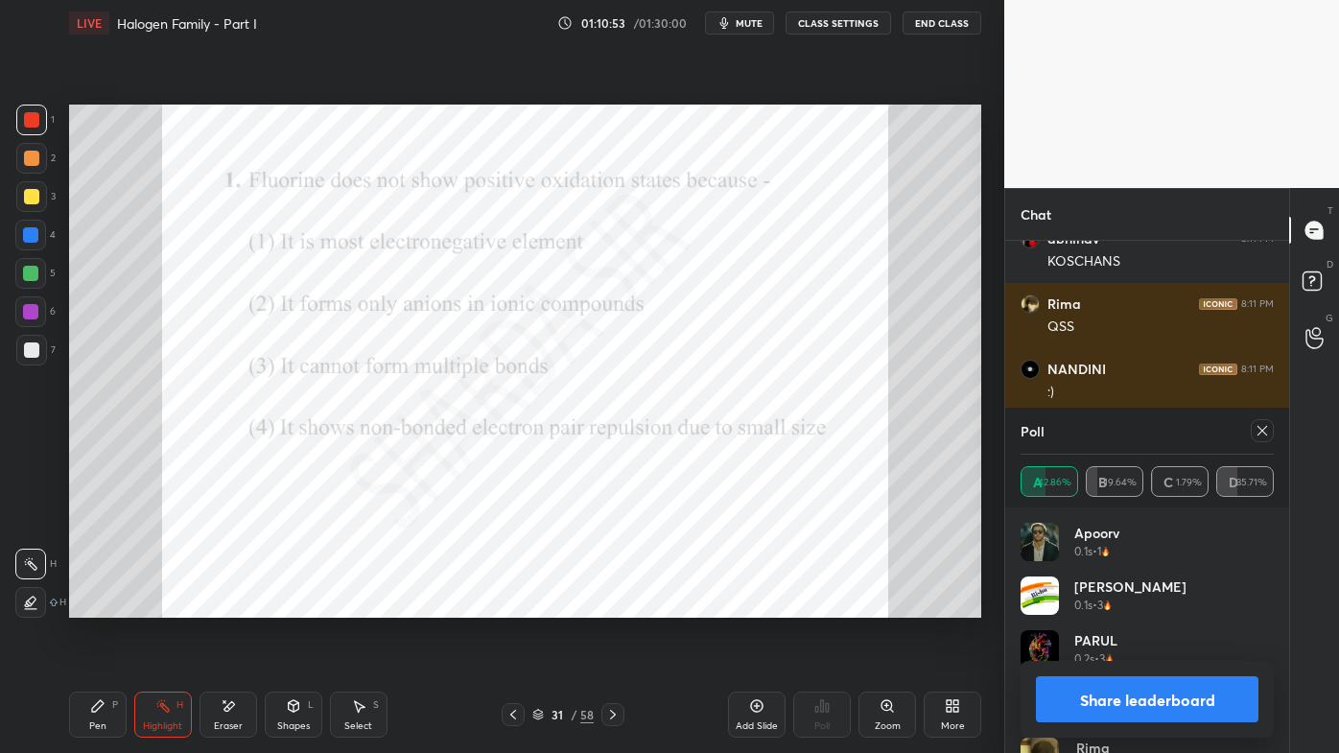
drag, startPoint x: 1268, startPoint y: 433, endPoint x: 1247, endPoint y: 426, distance: 22.1
click at [1267, 432] on icon at bounding box center [1262, 430] width 15 height 15
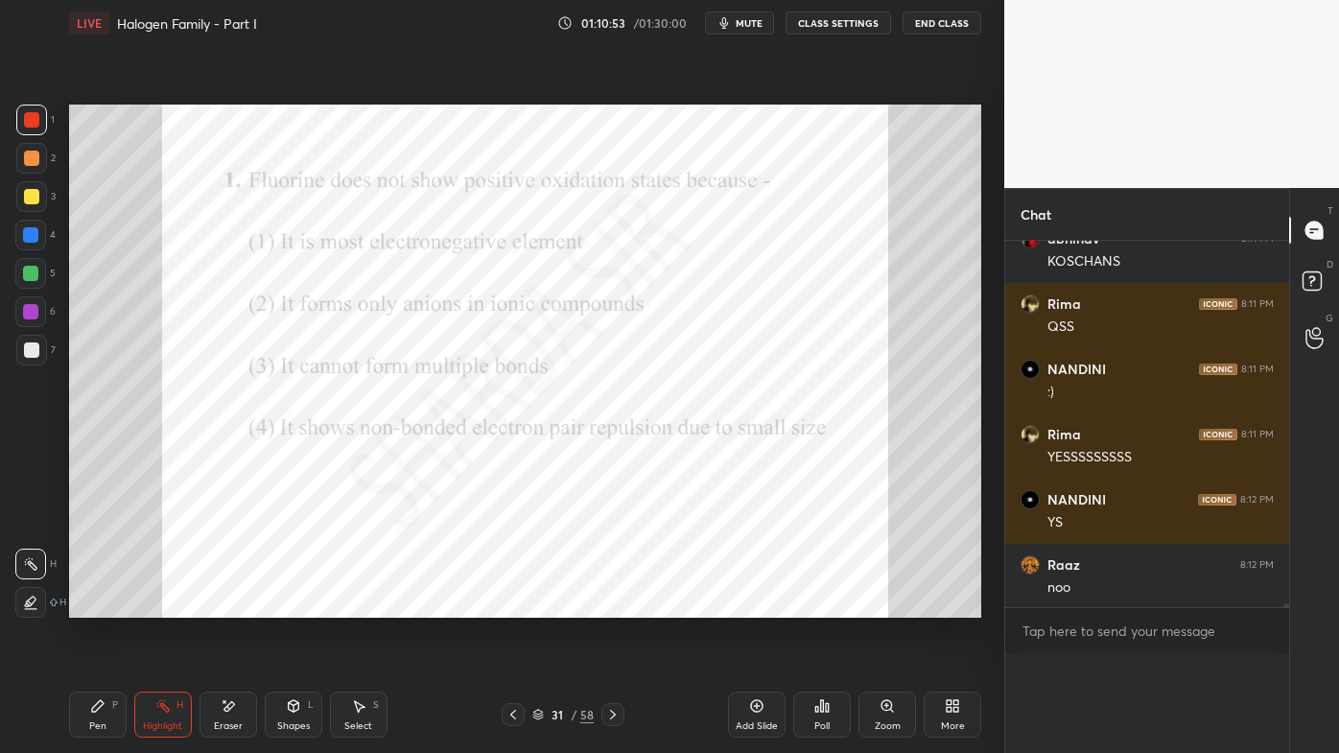
scroll to position [0, 5]
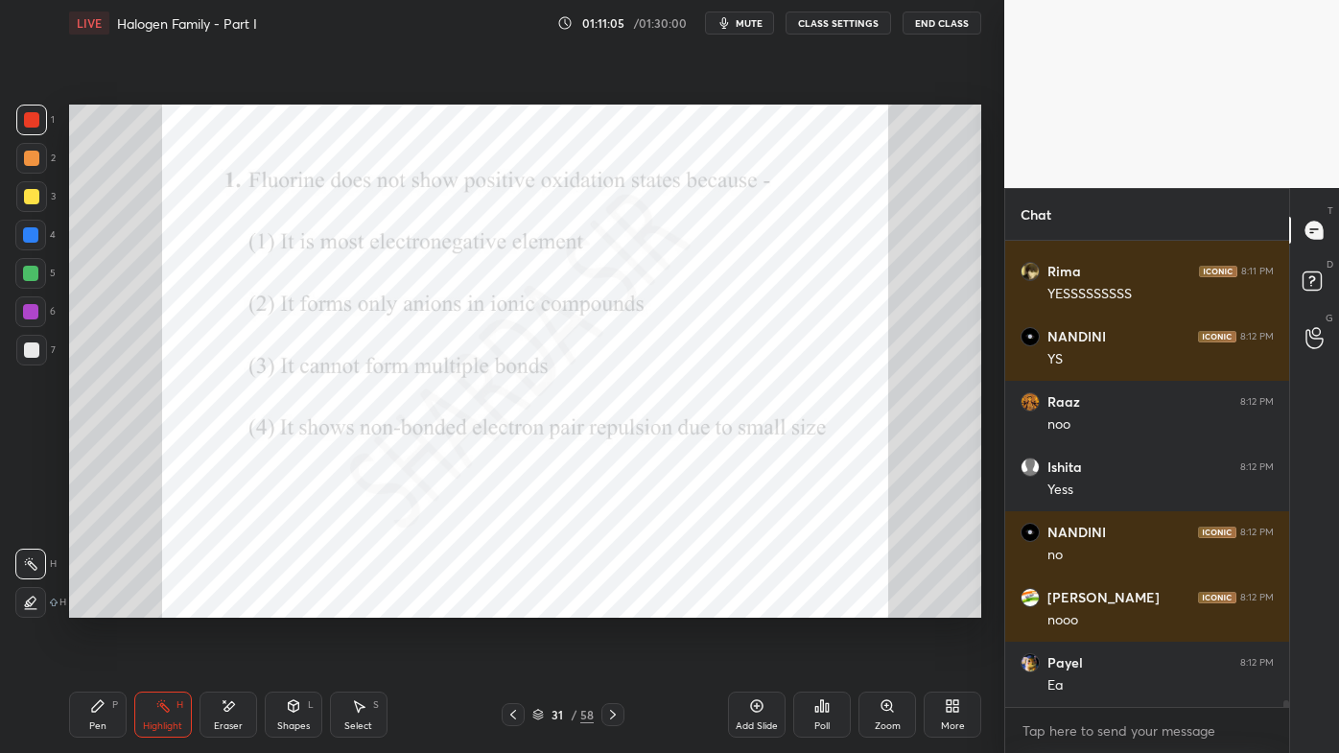
drag, startPoint x: 102, startPoint y: 711, endPoint x: 192, endPoint y: 636, distance: 117.2
click at [104, 605] on icon at bounding box center [97, 705] width 15 height 15
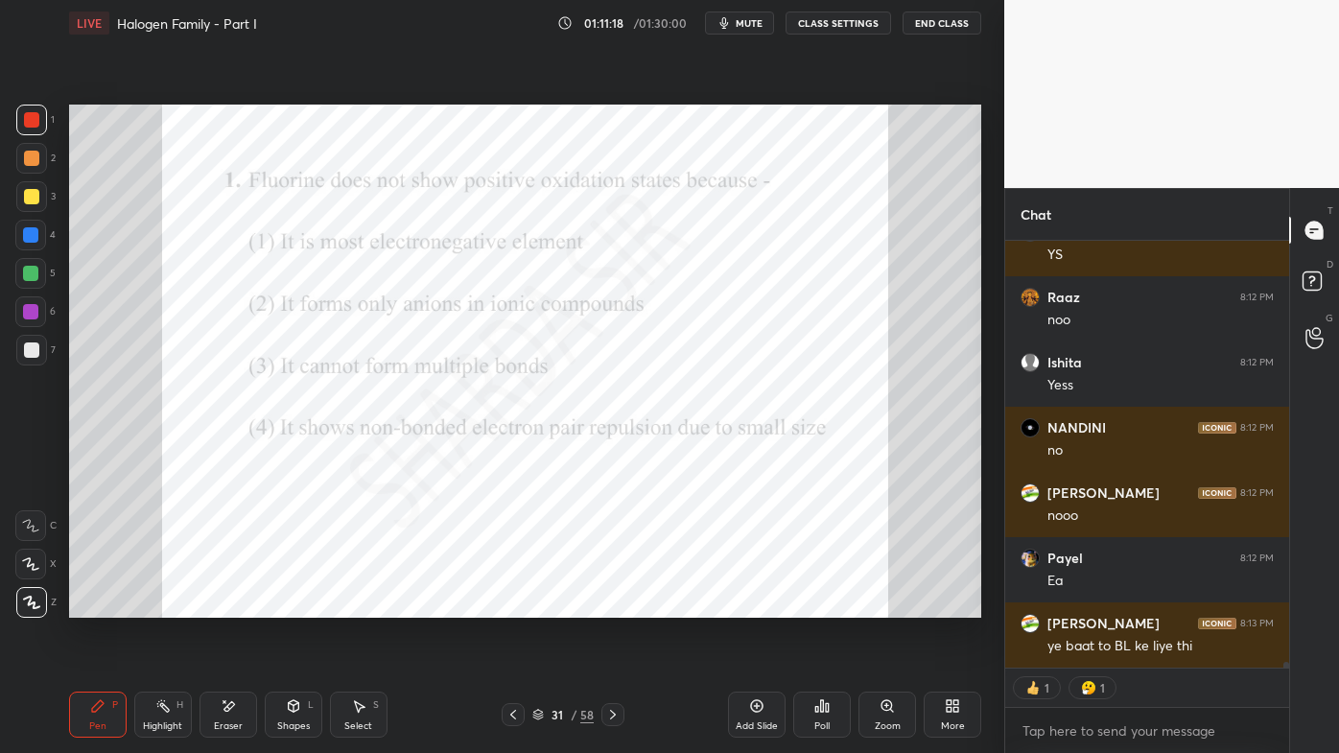
drag, startPoint x: 613, startPoint y: 711, endPoint x: 604, endPoint y: 722, distance: 14.4
click at [611, 605] on icon at bounding box center [612, 714] width 15 height 15
click at [820, 605] on icon at bounding box center [821, 705] width 15 height 15
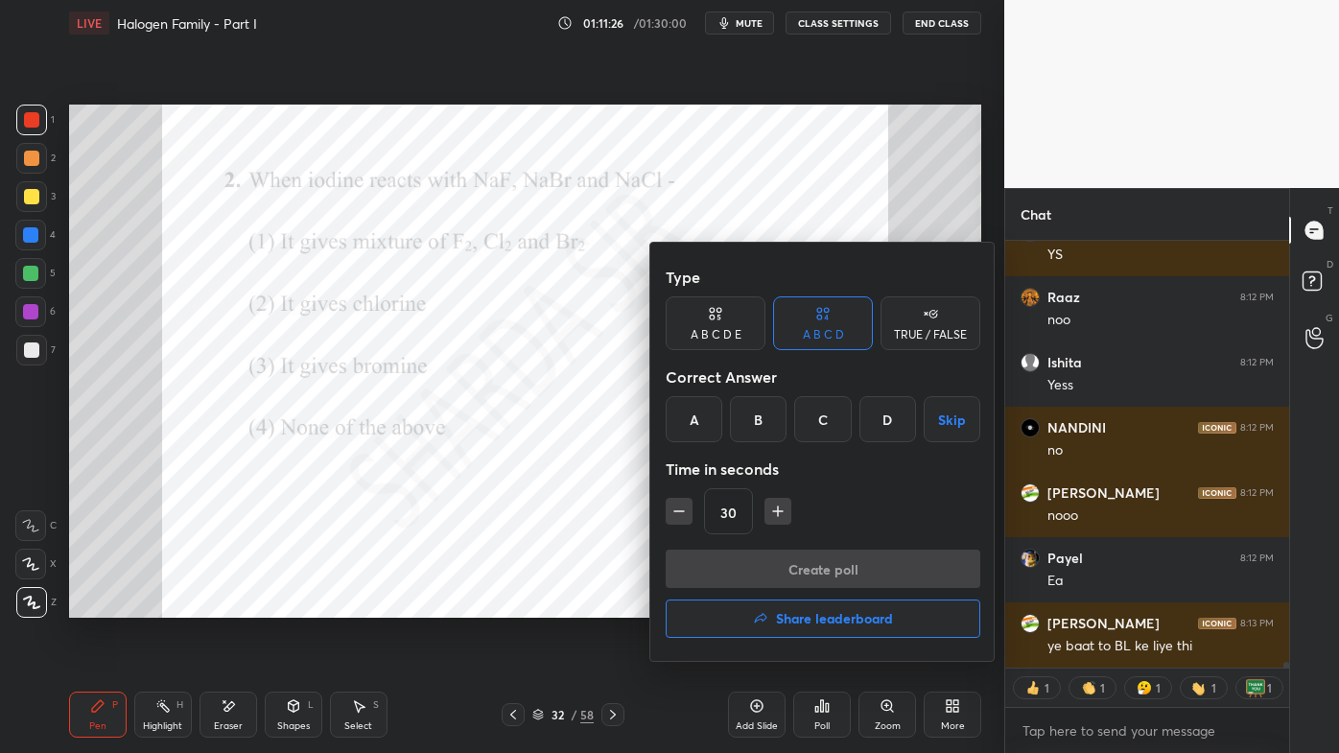
drag, startPoint x: 882, startPoint y: 419, endPoint x: 863, endPoint y: 447, distance: 33.8
click at [882, 421] on div "D" at bounding box center [887, 419] width 57 height 46
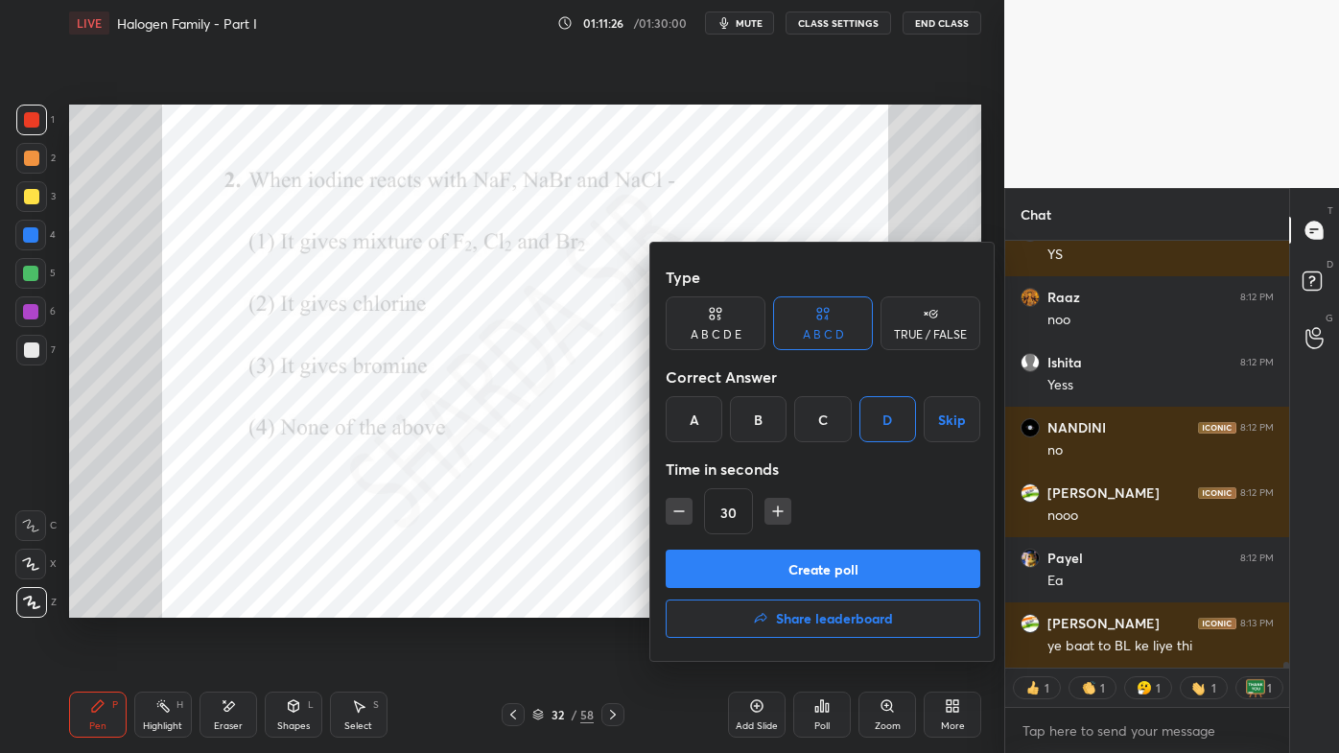
click at [781, 568] on button "Create poll" at bounding box center [823, 569] width 315 height 38
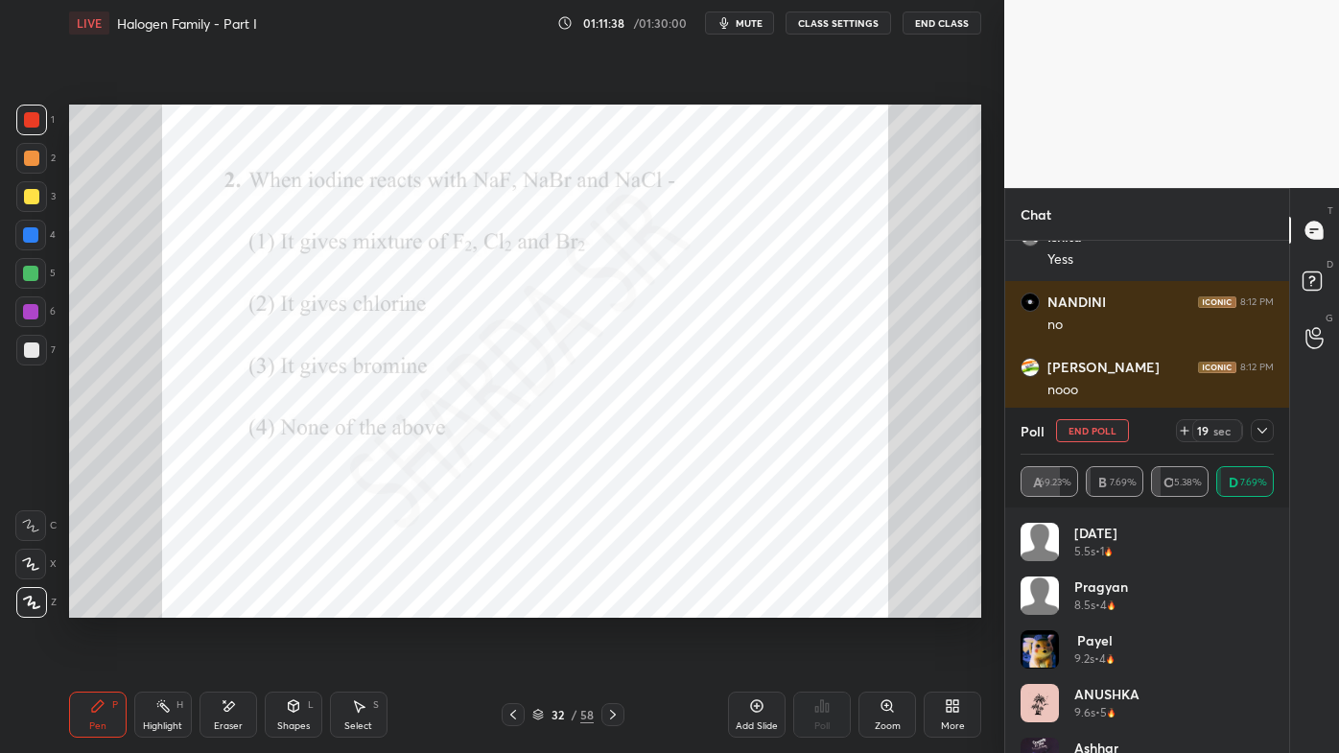
click at [1267, 427] on icon at bounding box center [1262, 430] width 15 height 15
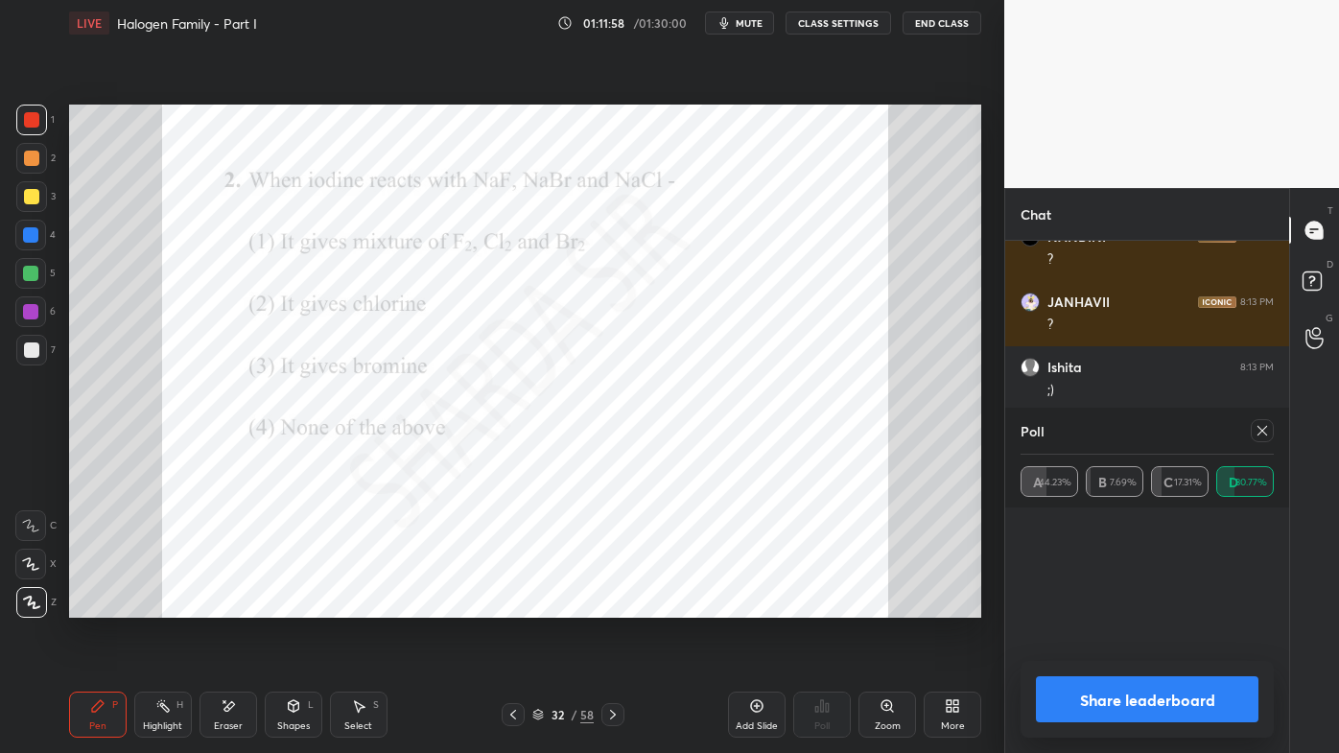
scroll to position [0, 0]
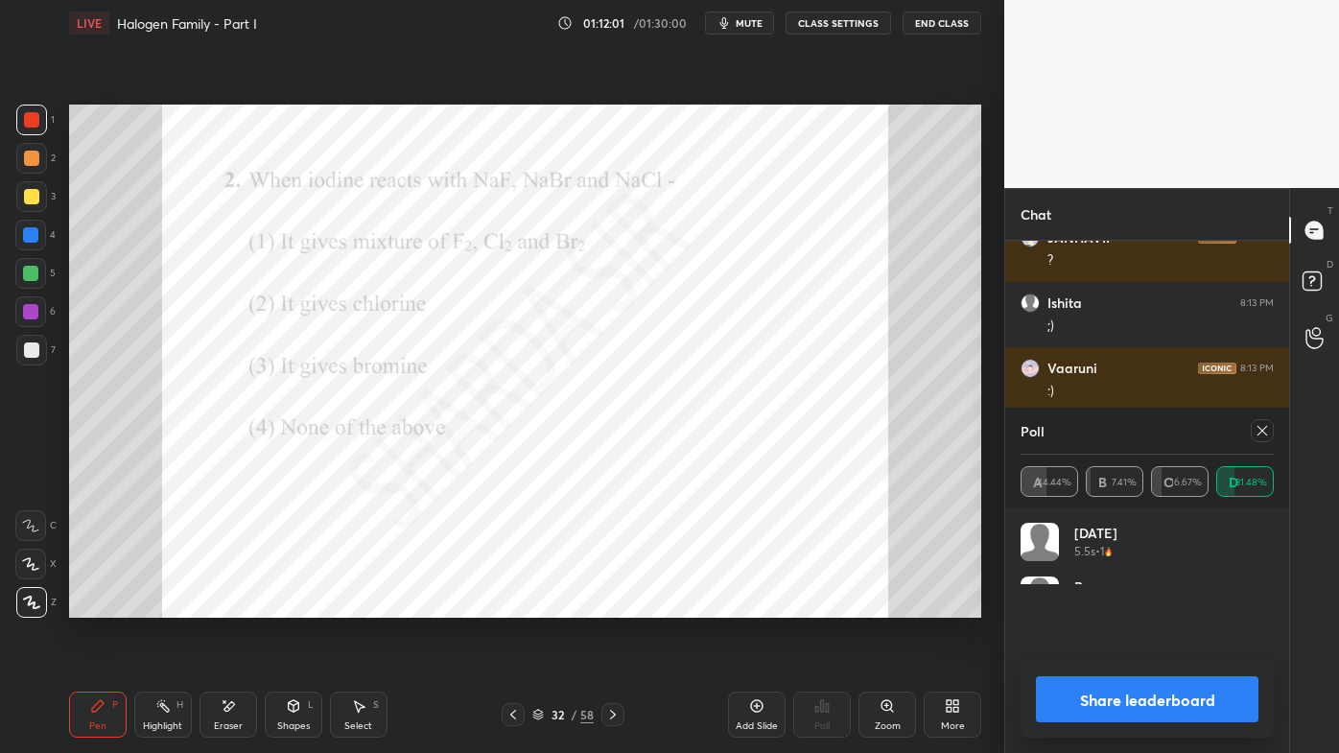
click at [1268, 423] on icon at bounding box center [1262, 430] width 15 height 15
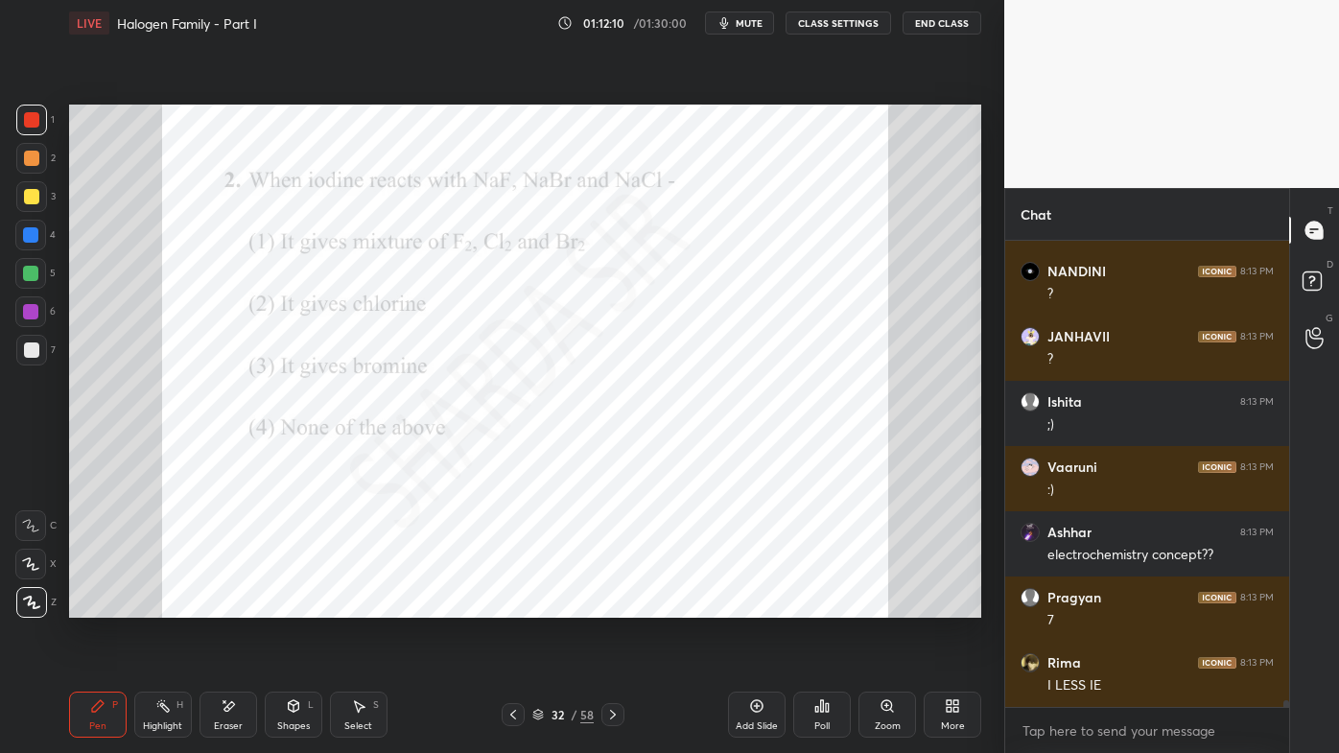
click at [163, 605] on div "Highlight H" at bounding box center [163, 715] width 58 height 46
drag, startPoint x: 93, startPoint y: 713, endPoint x: 181, endPoint y: 633, distance: 118.9
click at [94, 605] on icon at bounding box center [97, 705] width 15 height 15
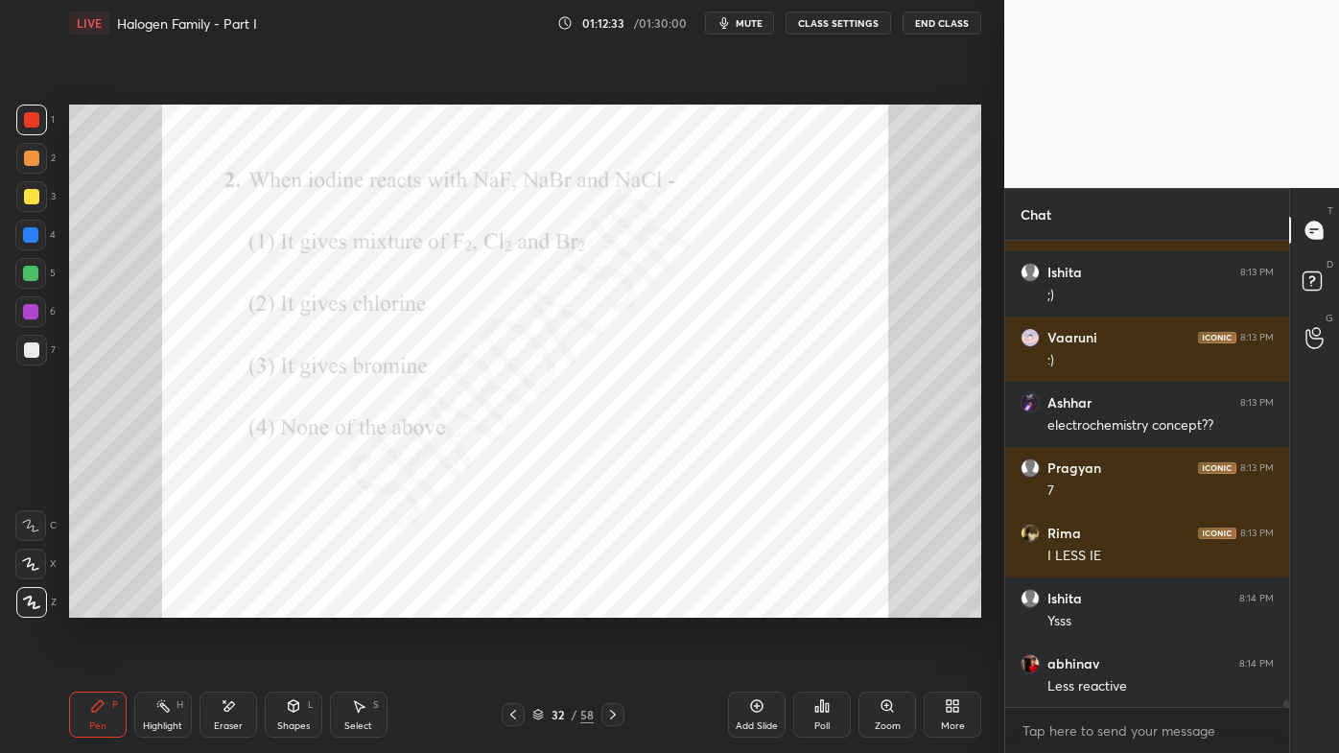
drag, startPoint x: 170, startPoint y: 694, endPoint x: 281, endPoint y: 620, distance: 134.1
click at [169, 605] on div "Highlight H" at bounding box center [163, 715] width 58 height 46
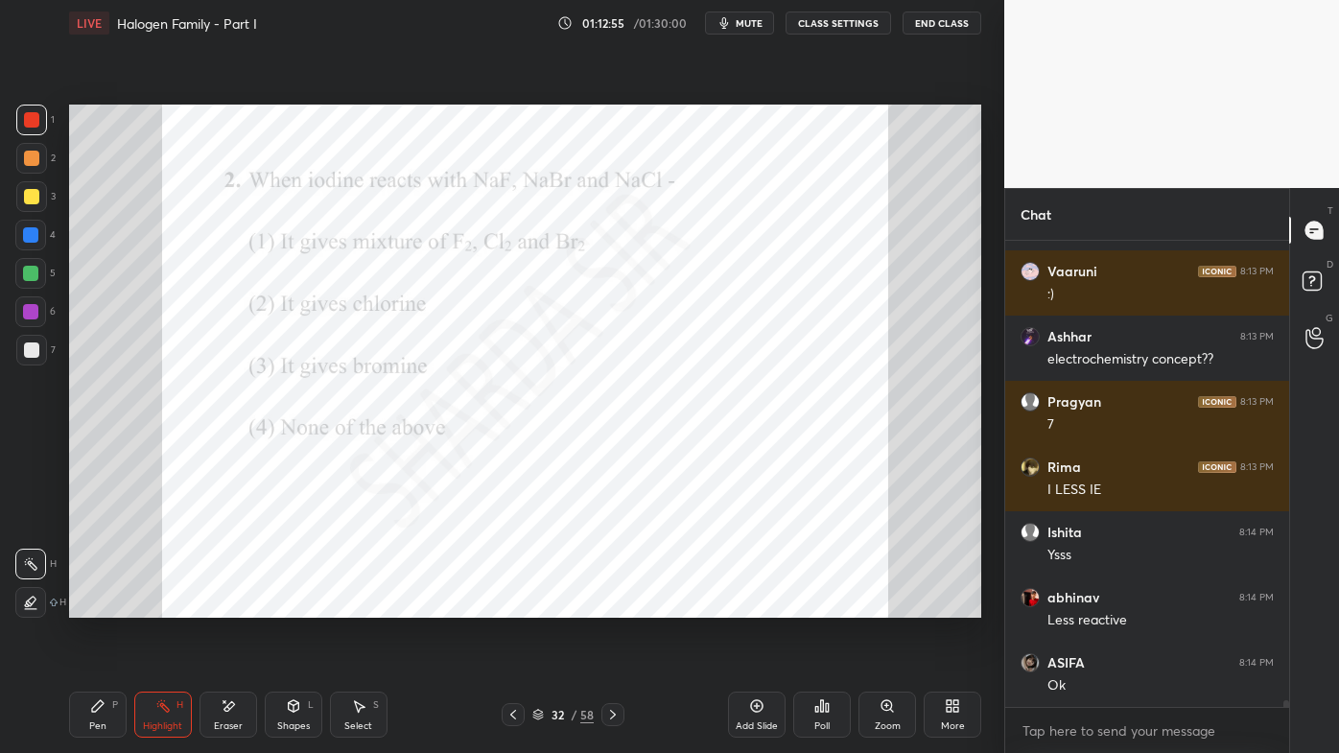
drag, startPoint x: 77, startPoint y: 699, endPoint x: 117, endPoint y: 654, distance: 60.5
click at [79, 605] on div "Pen P" at bounding box center [98, 715] width 58 height 46
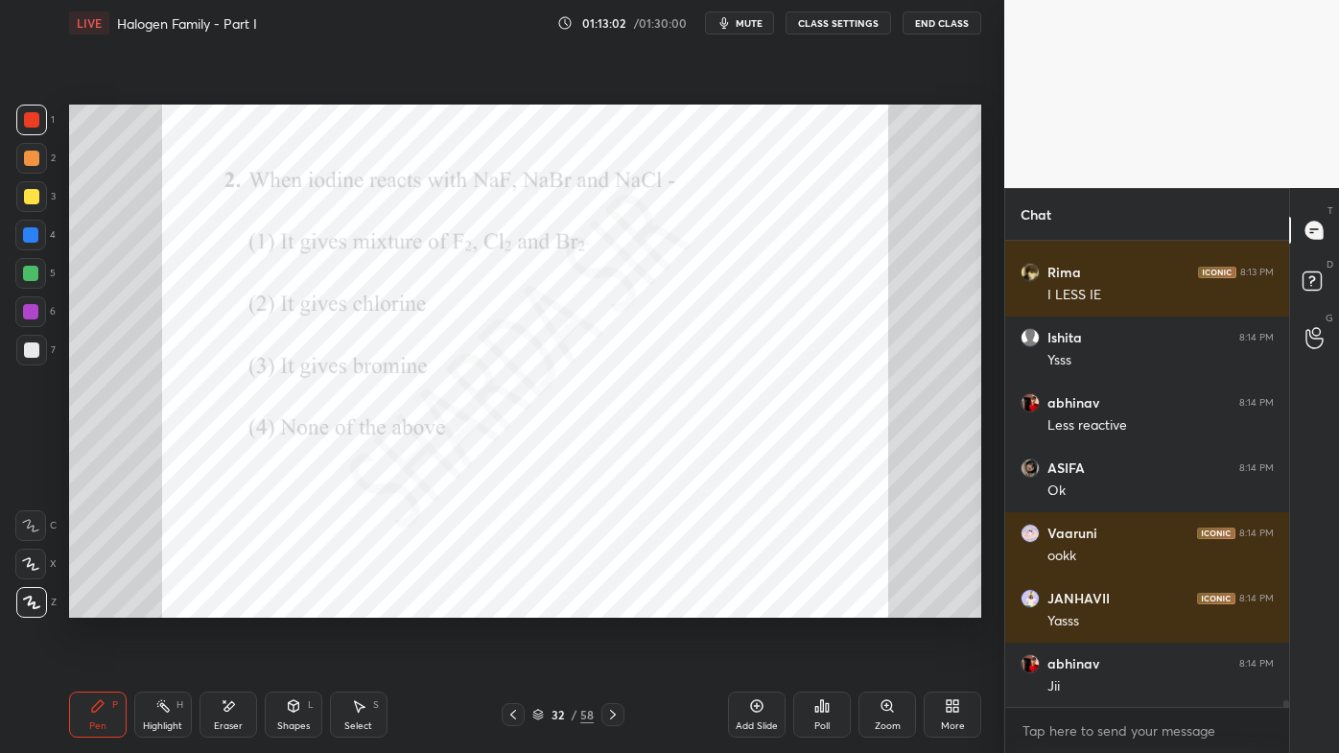
scroll to position [32578, 0]
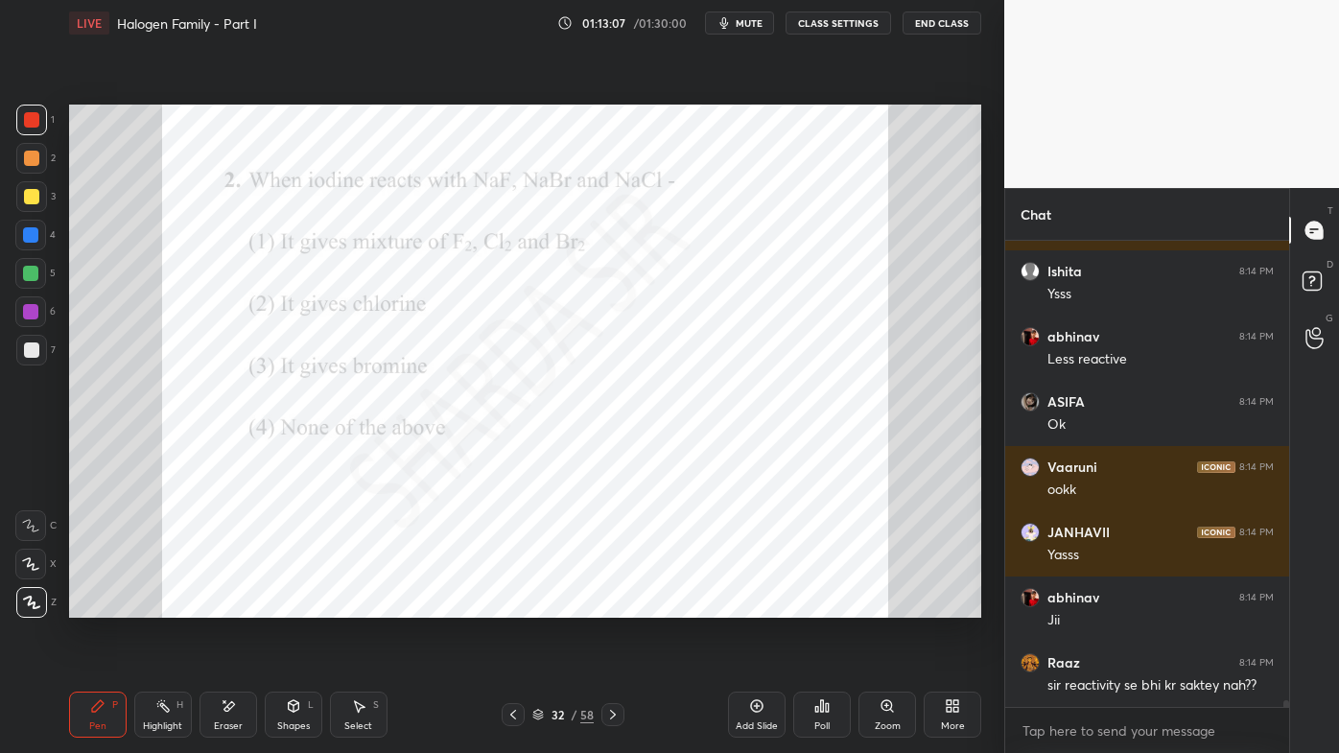
drag, startPoint x: 613, startPoint y: 709, endPoint x: 601, endPoint y: 718, distance: 15.0
click at [614, 605] on icon at bounding box center [612, 714] width 15 height 15
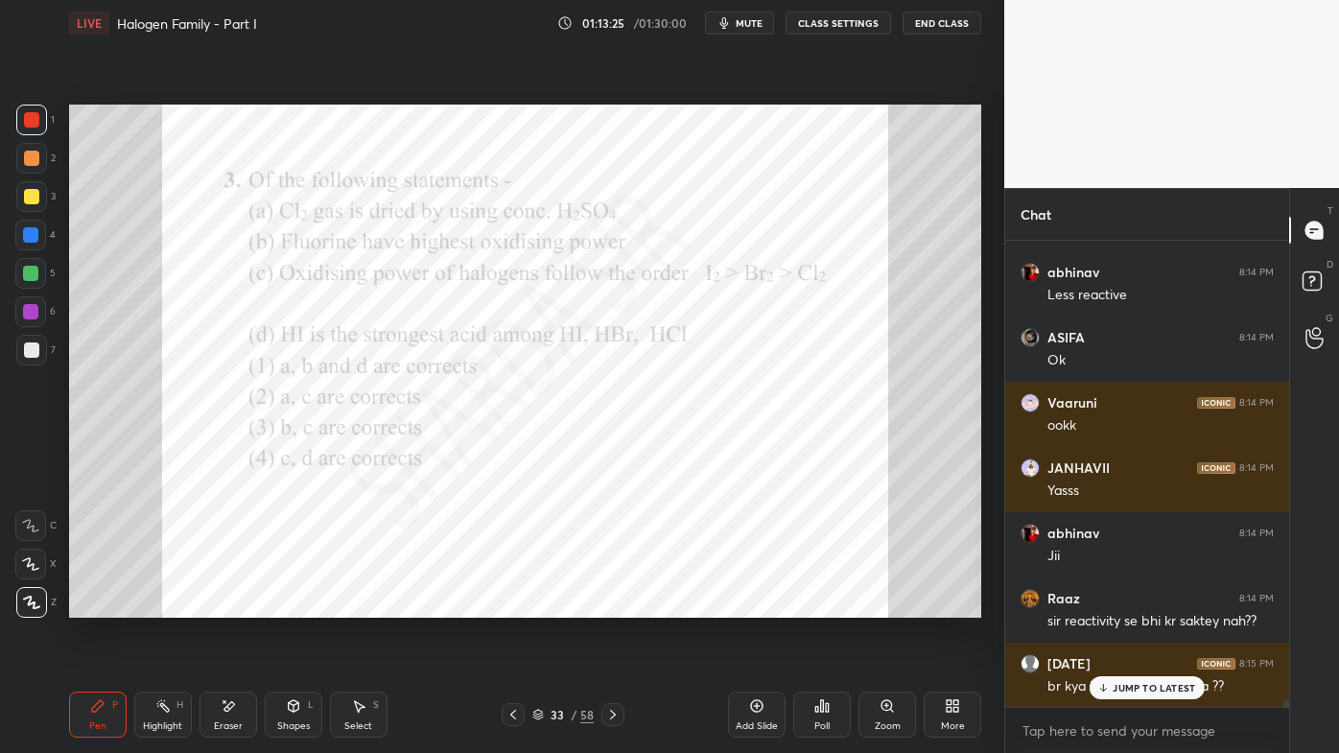
click at [823, 605] on icon at bounding box center [821, 705] width 15 height 15
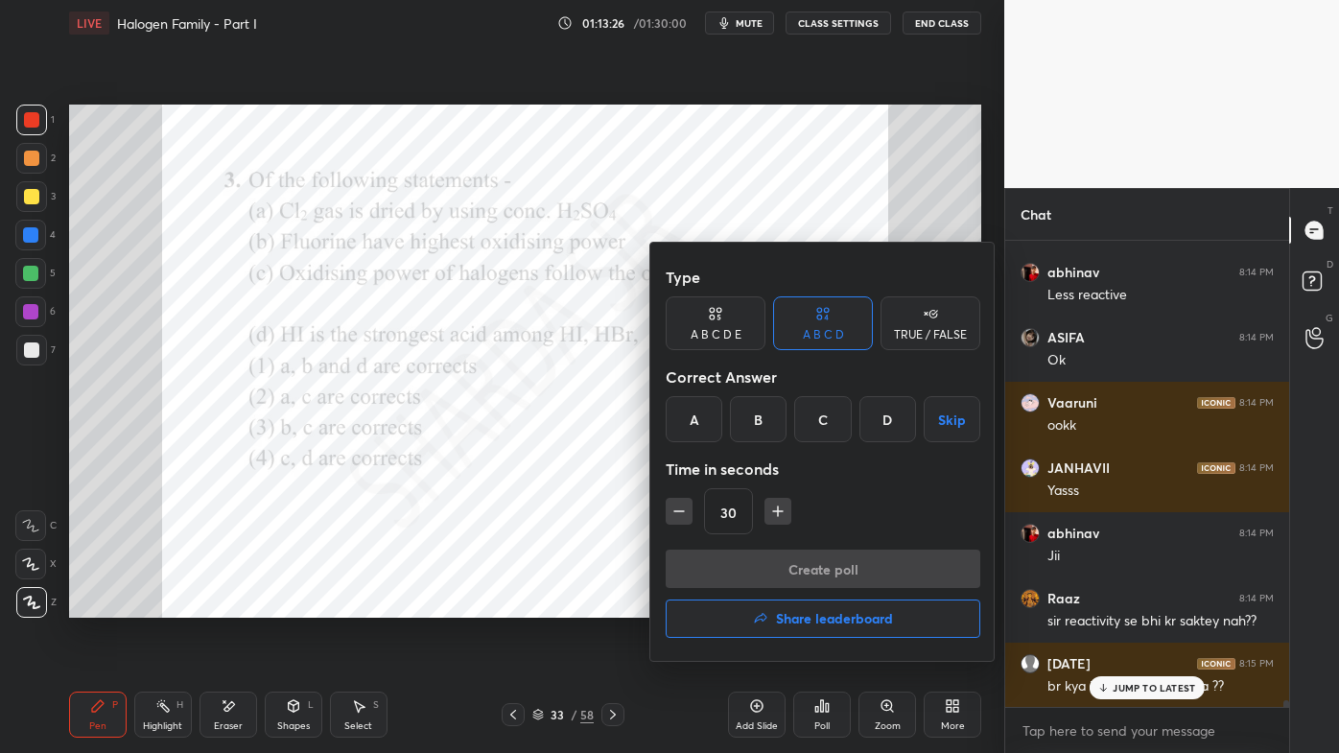
drag, startPoint x: 694, startPoint y: 419, endPoint x: 729, endPoint y: 445, distance: 43.2
click at [697, 421] on div "A" at bounding box center [694, 419] width 57 height 46
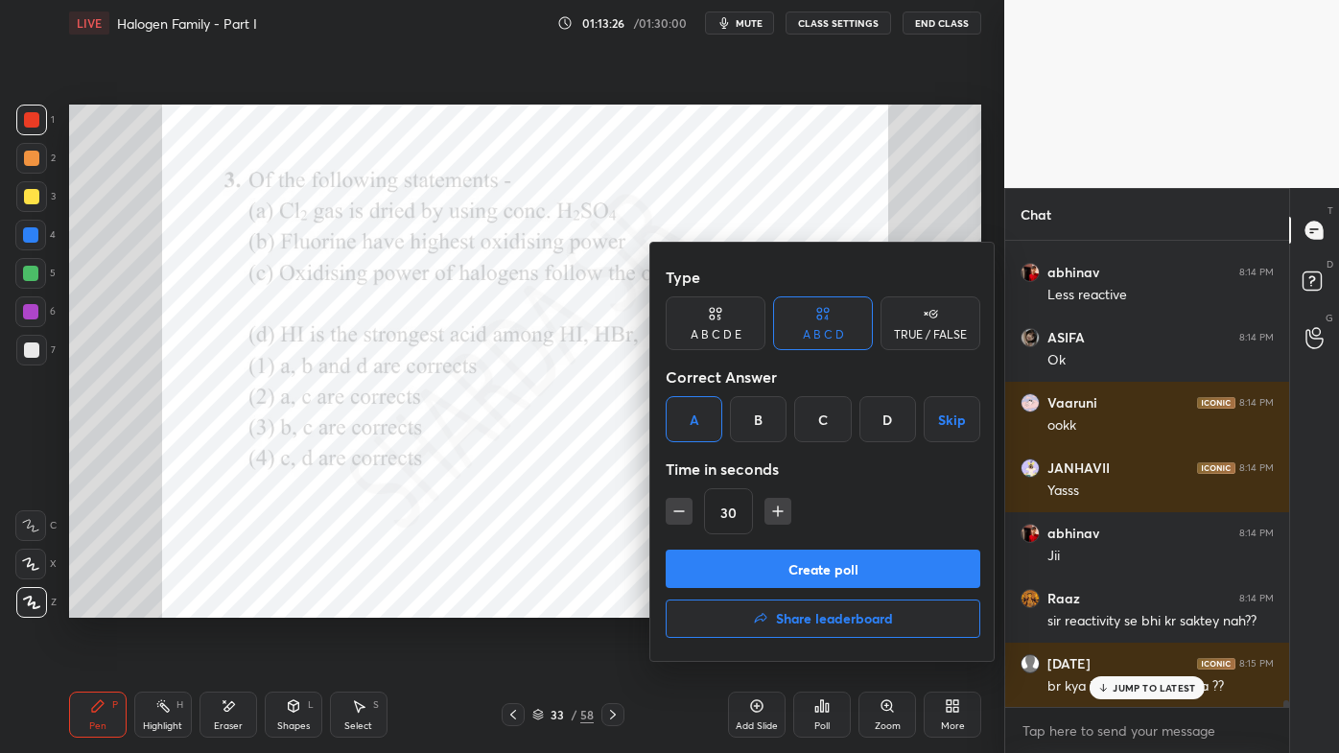
click at [757, 577] on button "Create poll" at bounding box center [823, 569] width 315 height 38
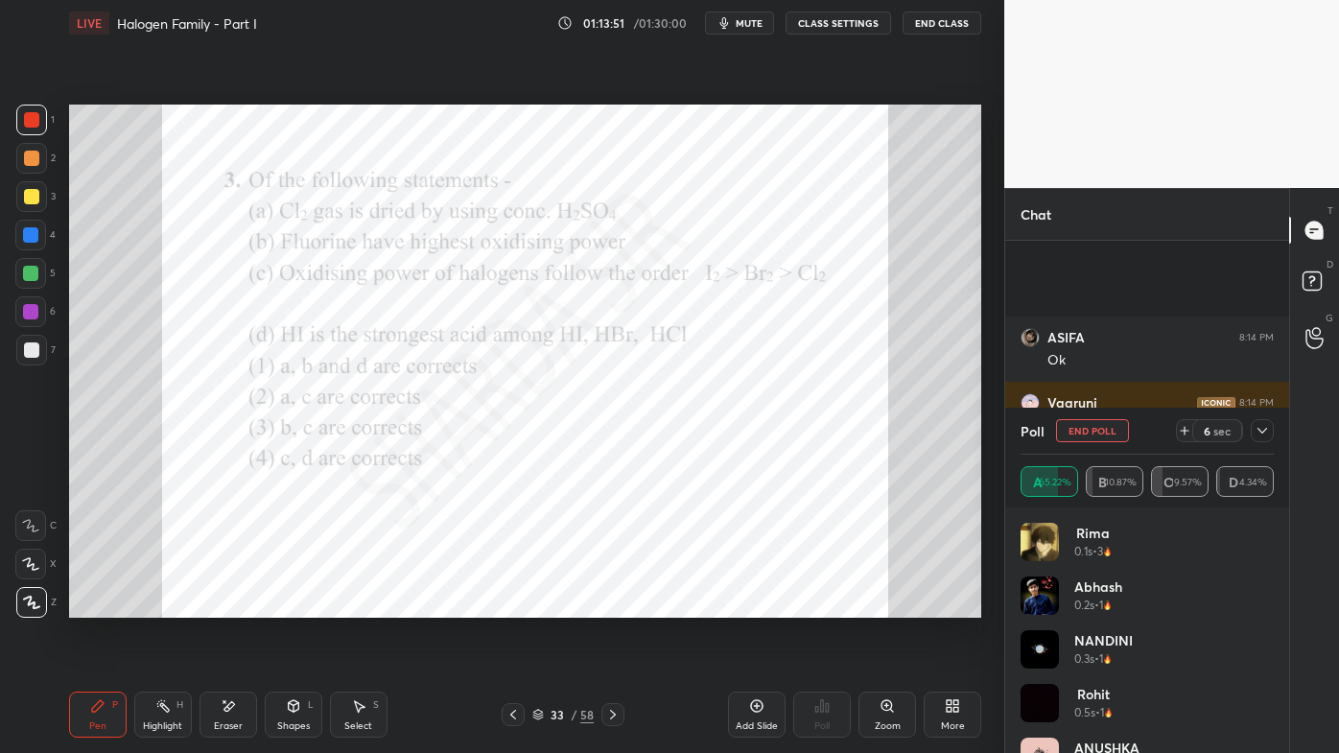
scroll to position [32808, 0]
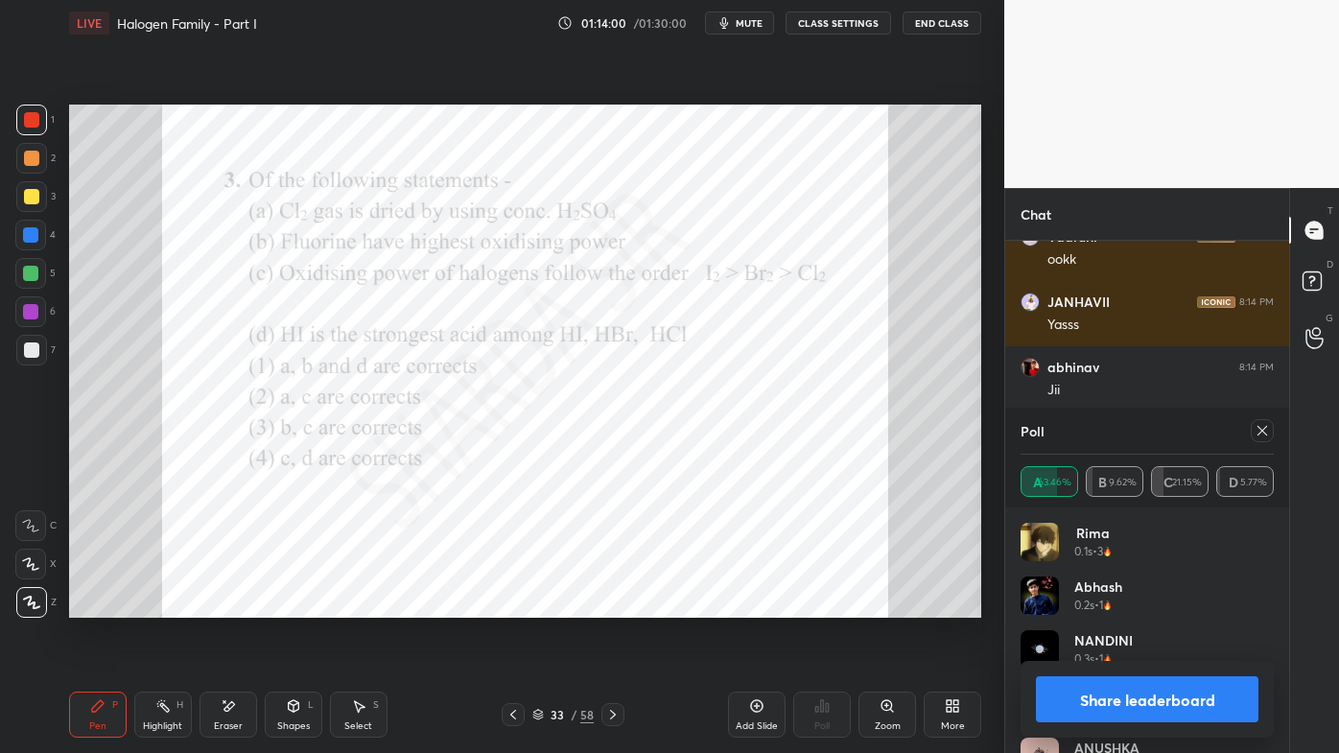
click at [1268, 432] on icon at bounding box center [1262, 430] width 15 height 15
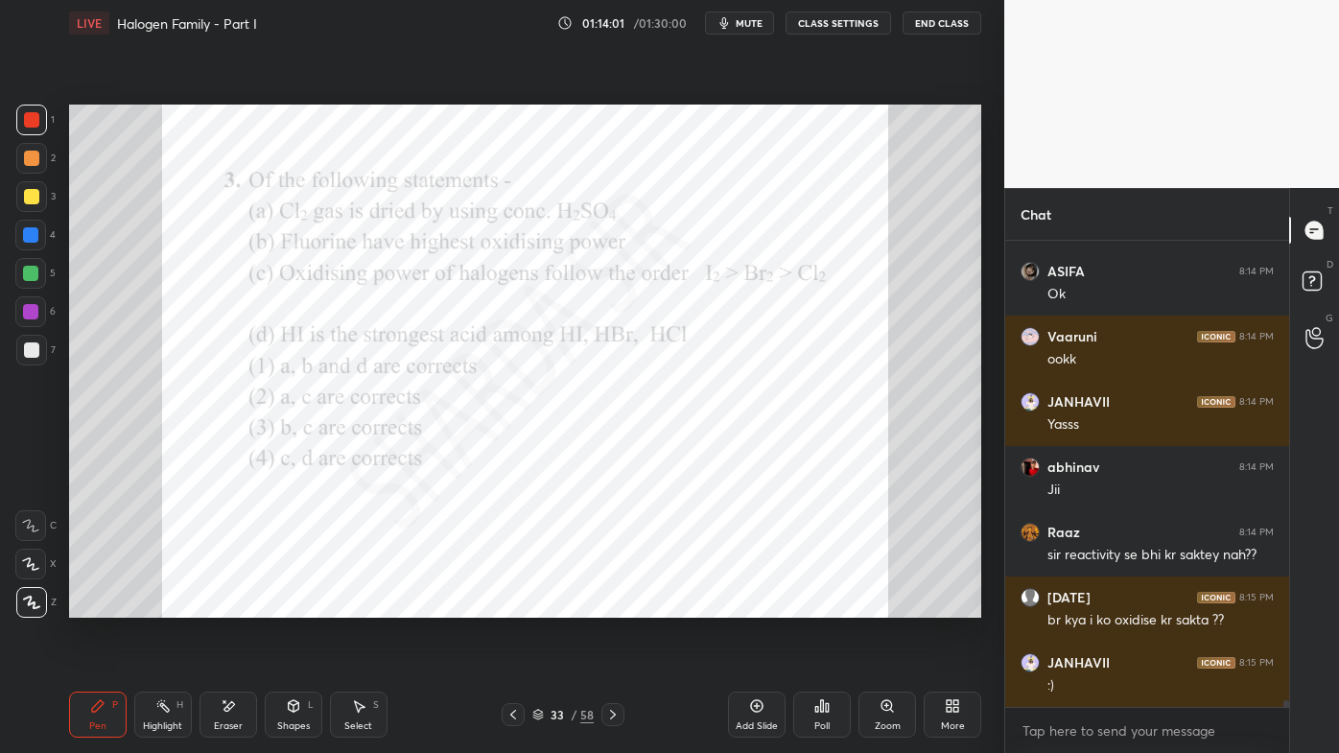
scroll to position [460, 278]
click at [519, 605] on icon at bounding box center [513, 714] width 15 height 15
click at [148, 605] on div "Highlight H" at bounding box center [163, 715] width 58 height 46
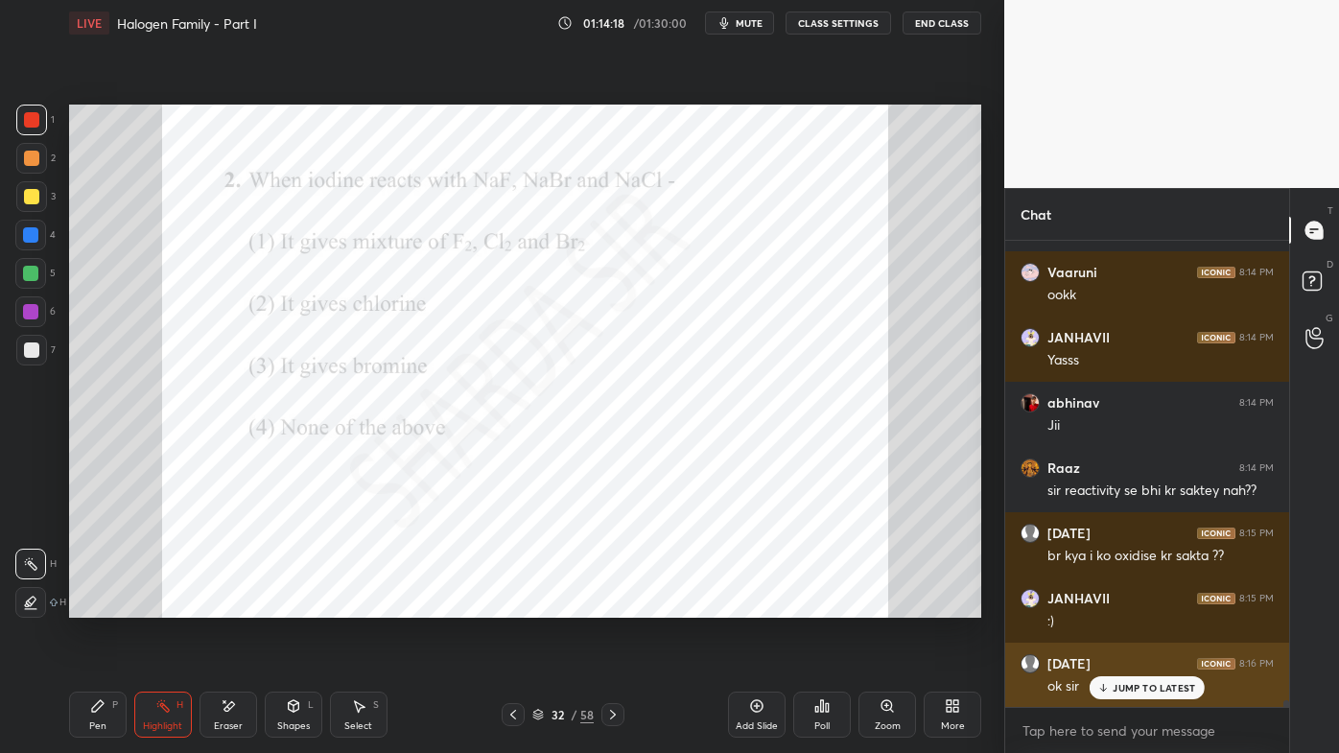
click at [1119, 605] on p "JUMP TO LATEST" at bounding box center [1154, 688] width 82 height 12
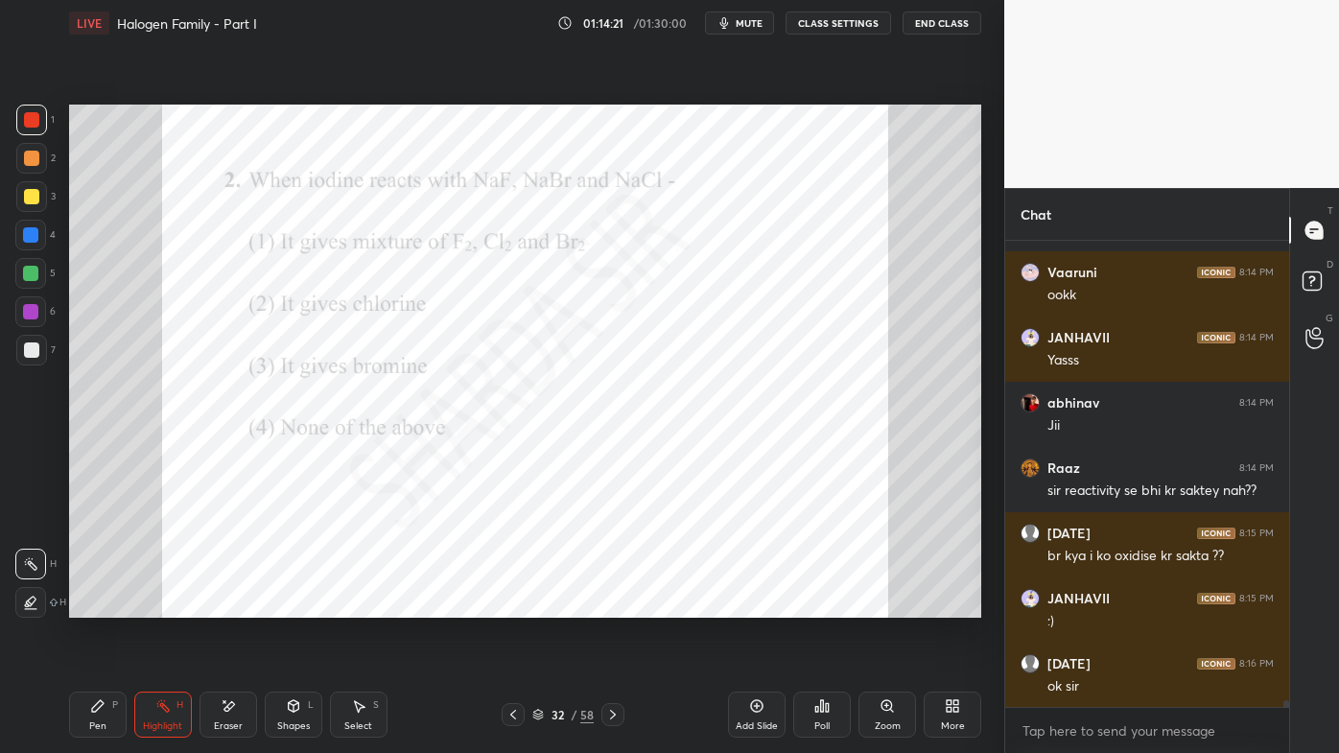
click at [612, 605] on icon at bounding box center [612, 714] width 15 height 15
drag, startPoint x: 94, startPoint y: 704, endPoint x: 155, endPoint y: 630, distance: 96.0
click at [94, 605] on icon at bounding box center [97, 705] width 15 height 15
click at [158, 605] on icon at bounding box center [162, 705] width 15 height 15
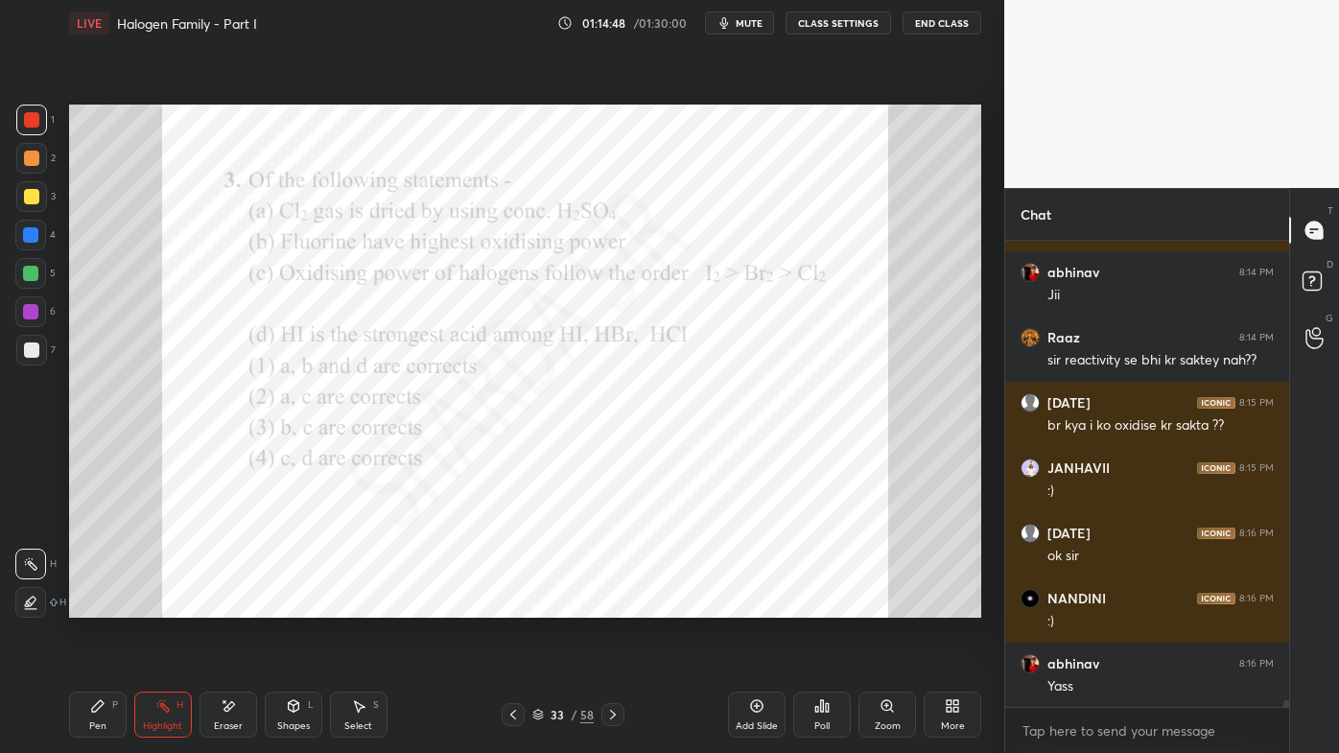
scroll to position [32969, 0]
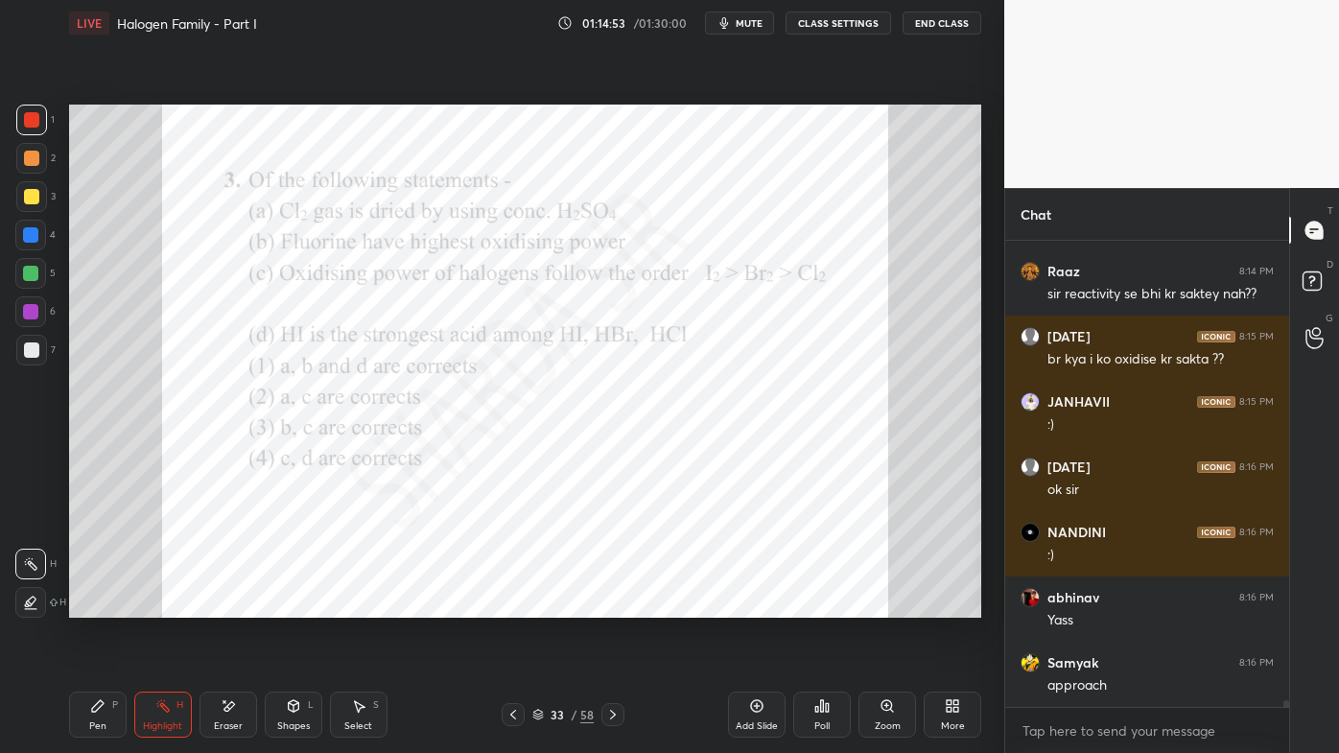
drag, startPoint x: 83, startPoint y: 703, endPoint x: 147, endPoint y: 641, distance: 88.9
click at [85, 605] on div "Pen P" at bounding box center [98, 715] width 58 height 46
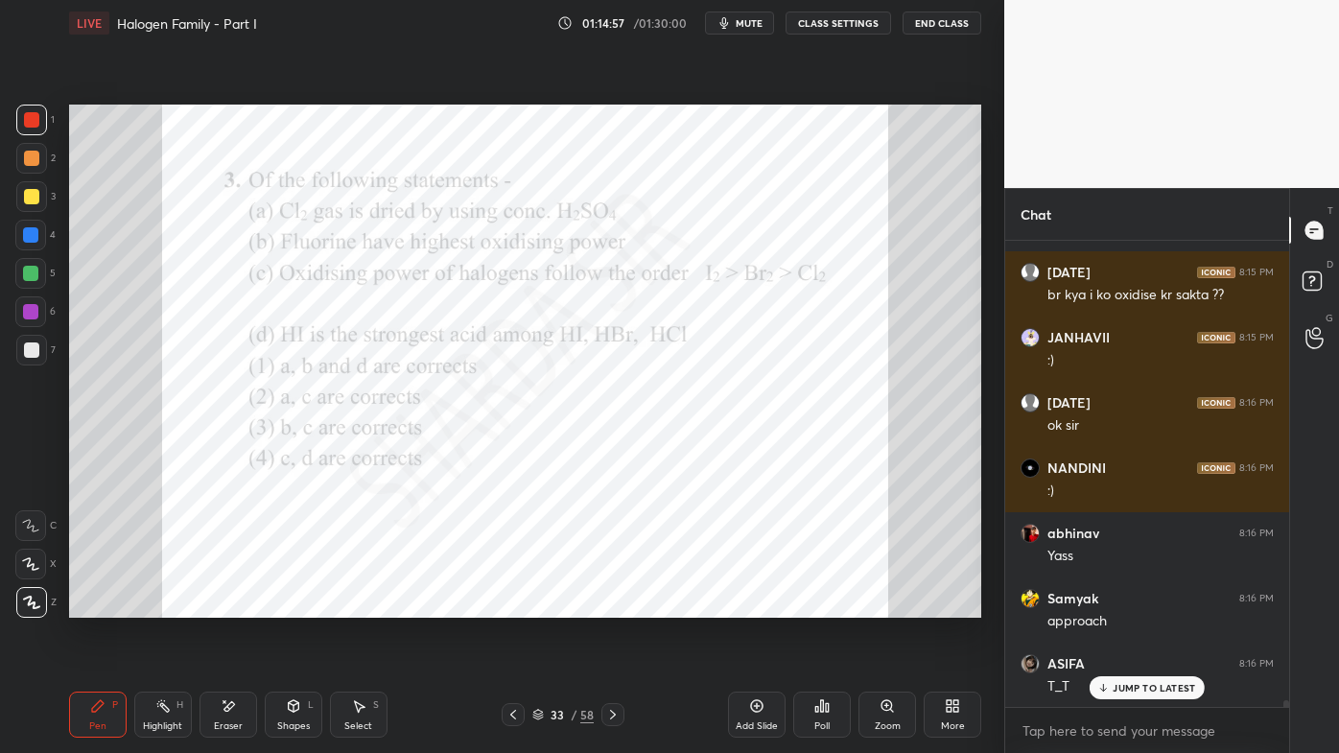
scroll to position [33099, 0]
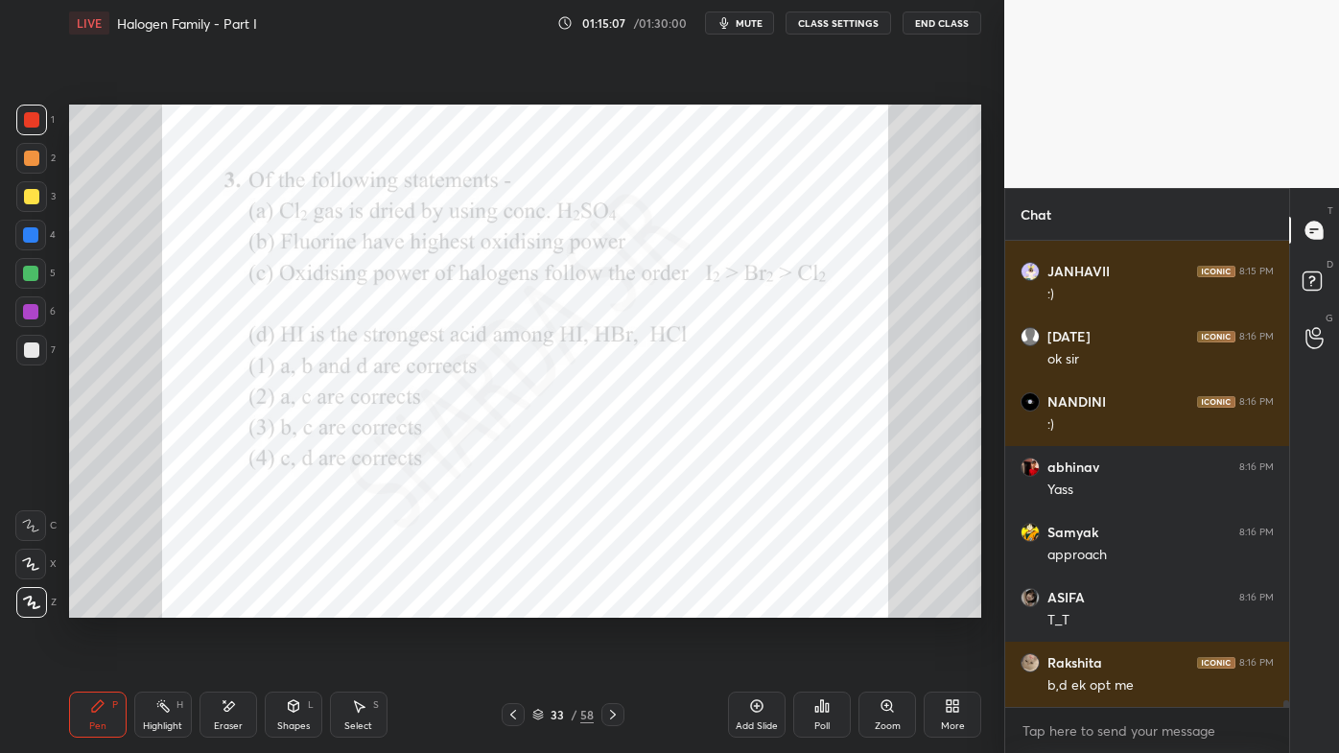
drag, startPoint x: 611, startPoint y: 711, endPoint x: 586, endPoint y: 718, distance: 26.1
click at [611, 605] on icon at bounding box center [613, 715] width 6 height 10
click at [812, 605] on div "Poll" at bounding box center [822, 715] width 58 height 46
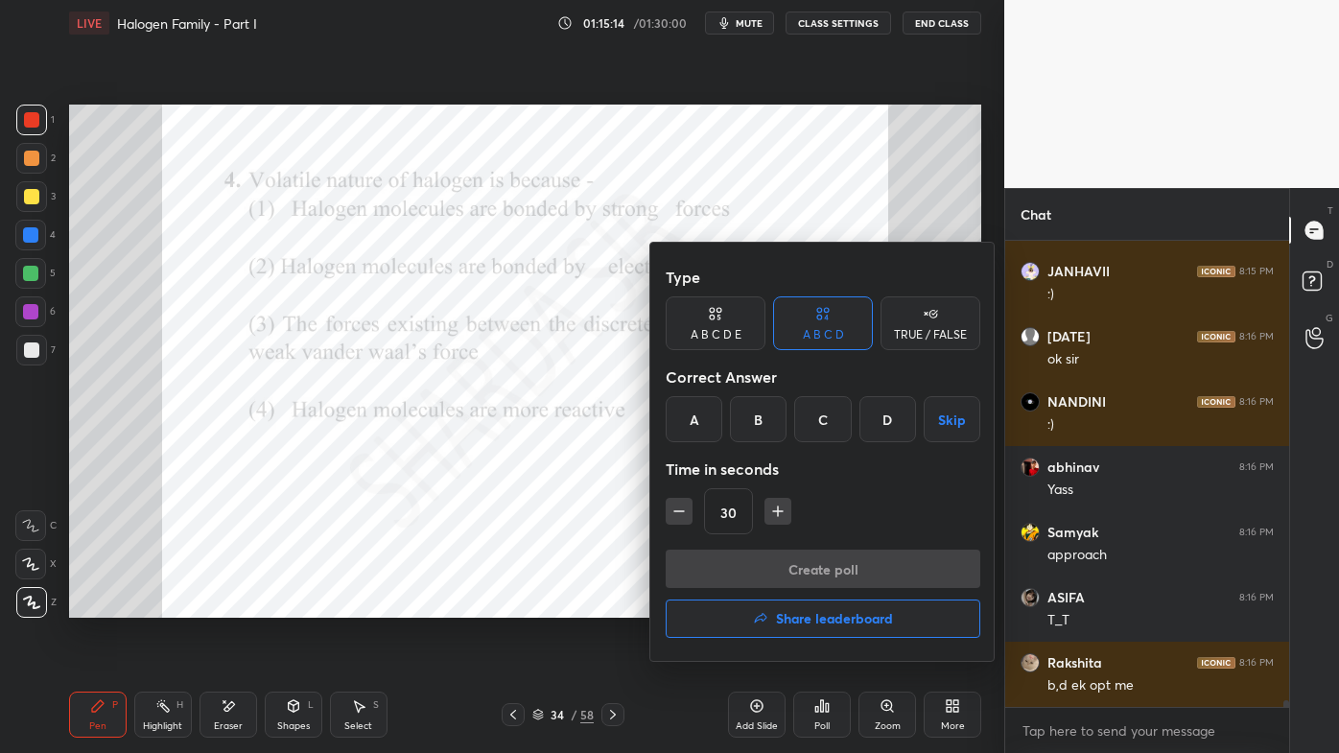
click at [818, 422] on div "C" at bounding box center [822, 419] width 57 height 46
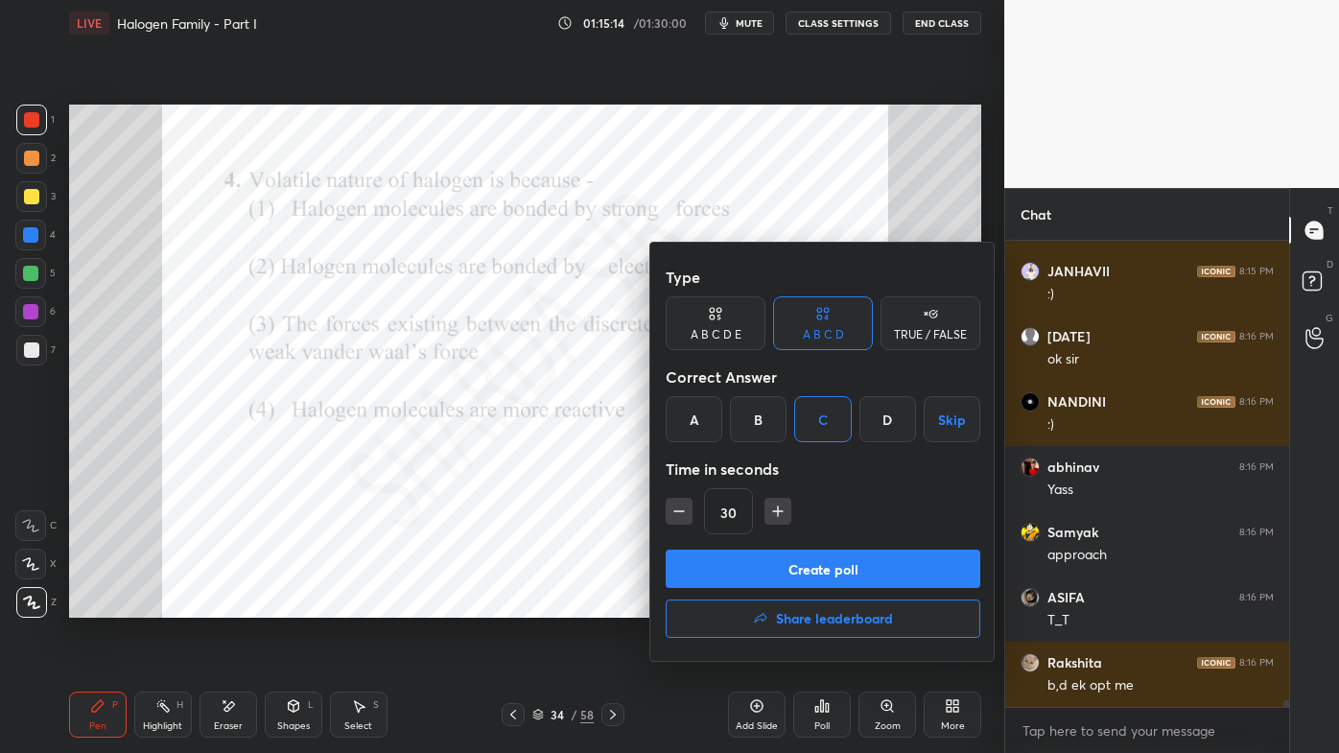
drag, startPoint x: 780, startPoint y: 570, endPoint x: 773, endPoint y: 562, distance: 10.2
click at [779, 571] on button "Create poll" at bounding box center [823, 569] width 315 height 38
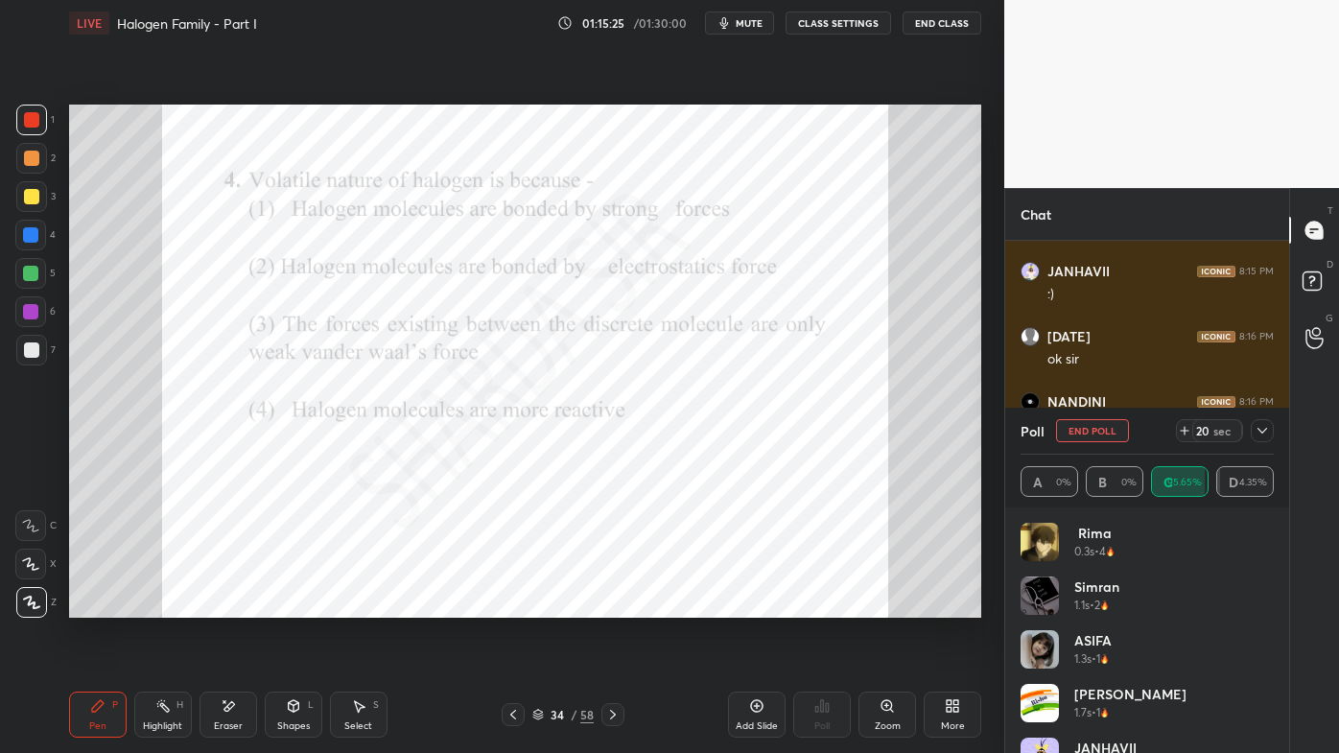
scroll to position [33263, 0]
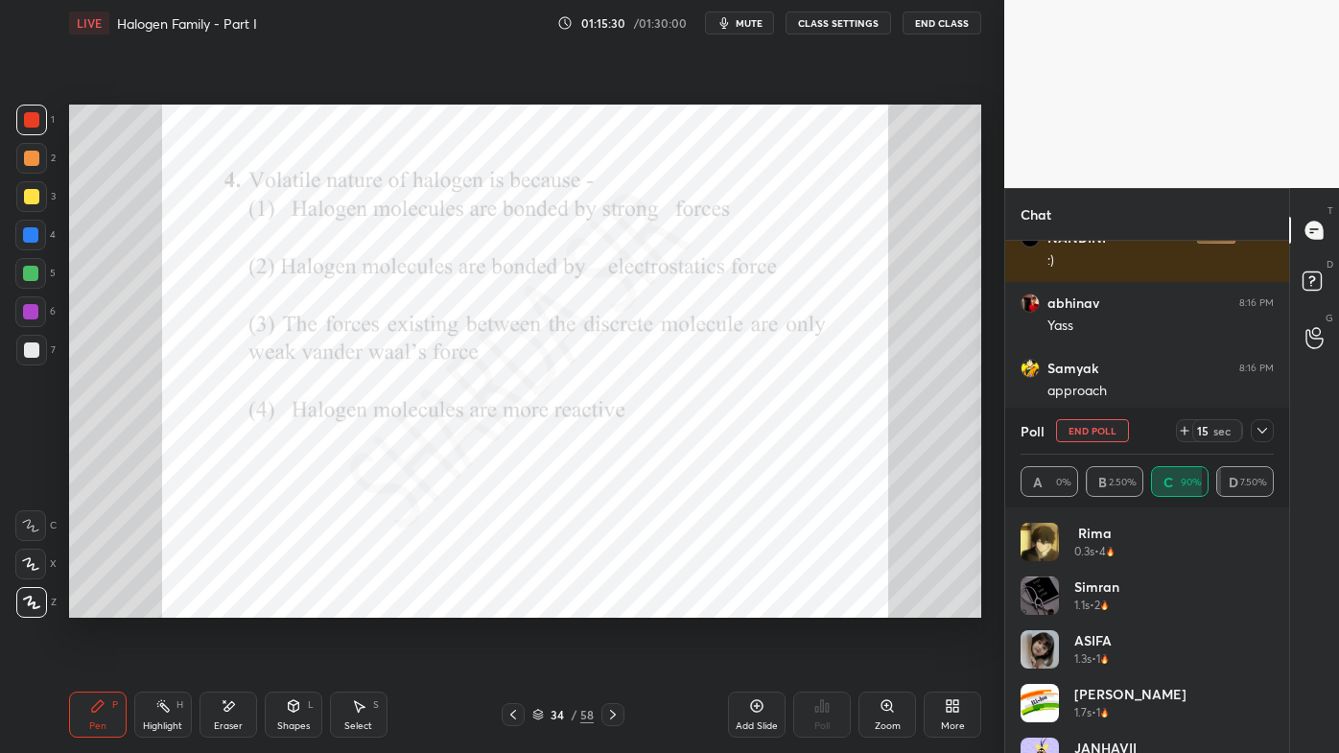
click at [1262, 430] on icon at bounding box center [1262, 430] width 15 height 15
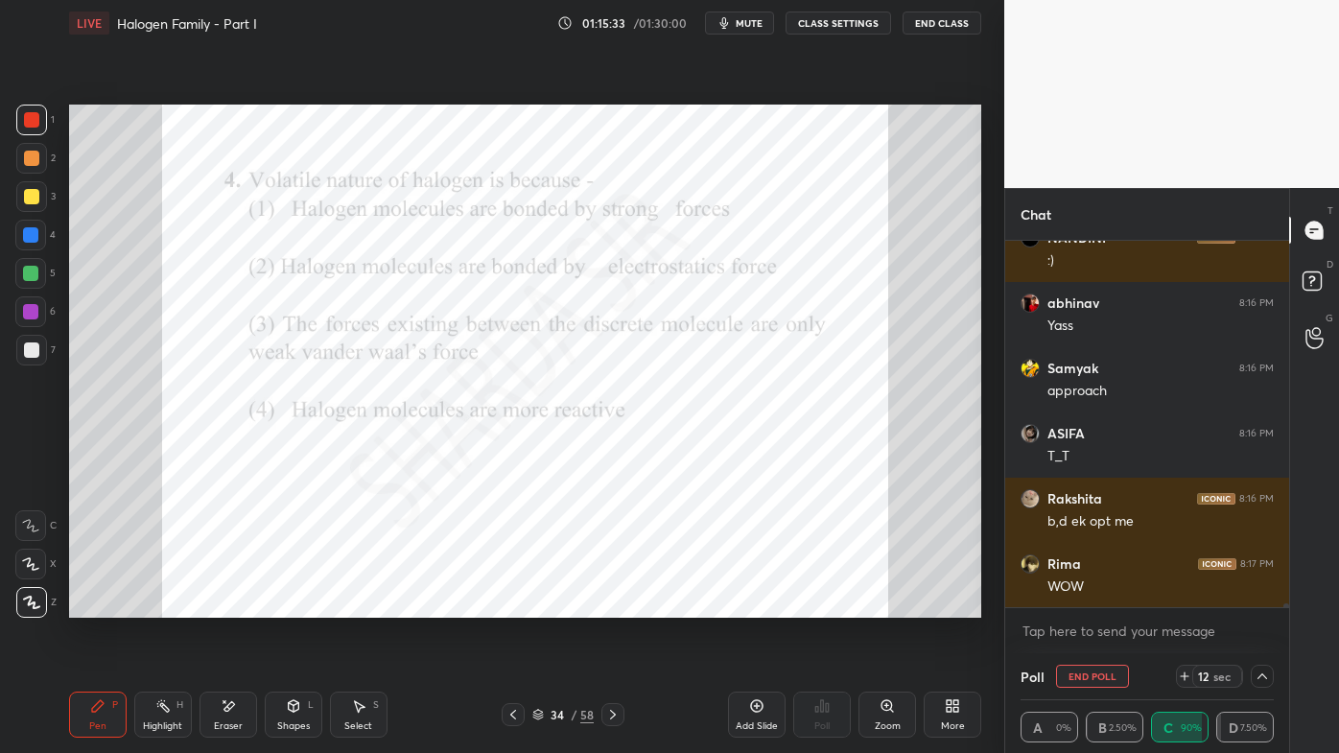
scroll to position [33330, 0]
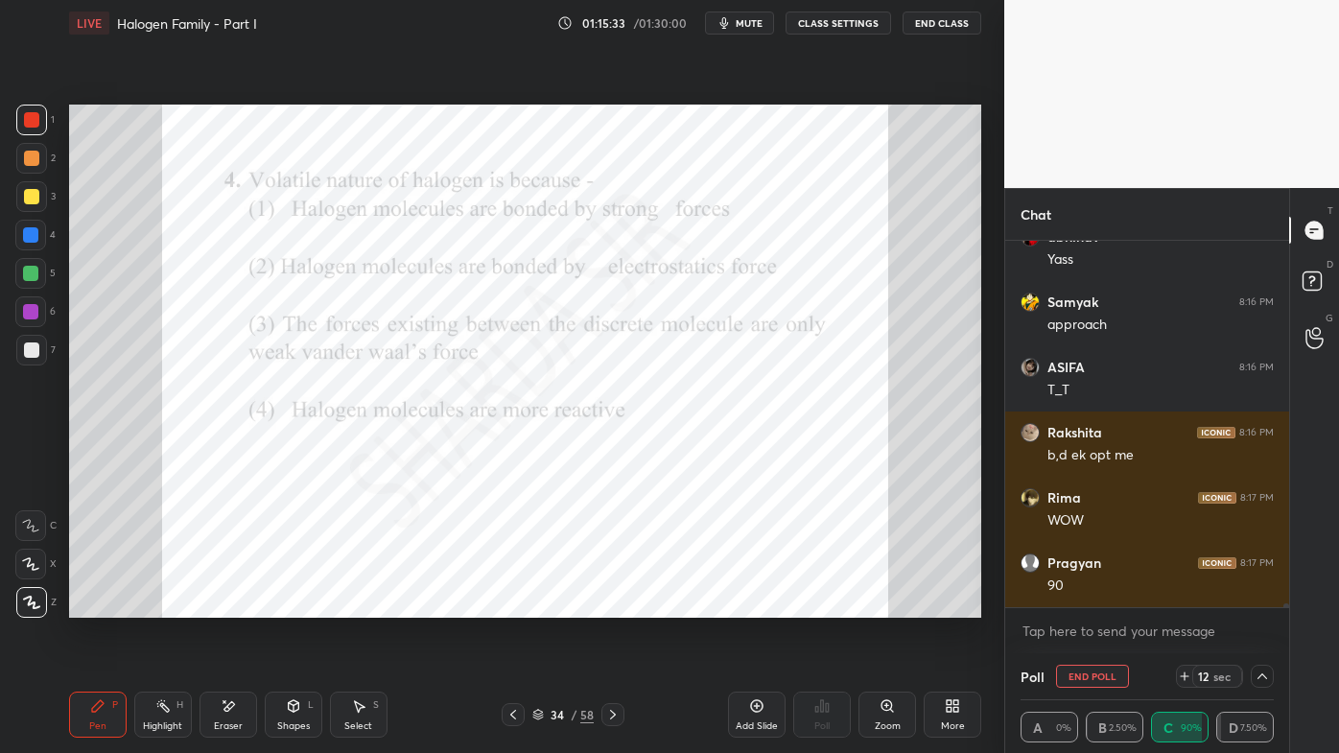
drag, startPoint x: 1113, startPoint y: 593, endPoint x: 1078, endPoint y: 612, distance: 39.5
click at [1110, 595] on div "NANDINI 8:16 PM :) [PERSON_NAME] 8:16 PM [PERSON_NAME] 8:16 PM approach ASIFA 8…" at bounding box center [1147, 424] width 284 height 366
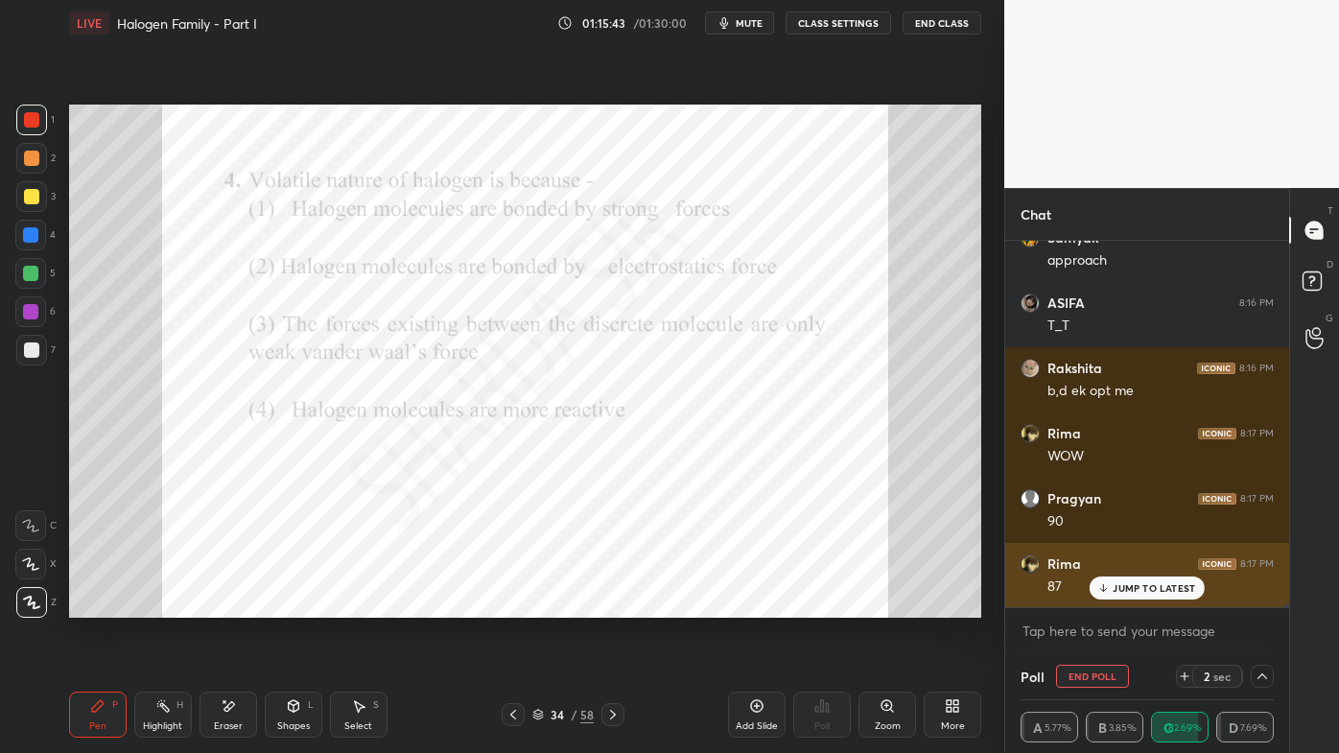
click at [1138, 586] on p "JUMP TO LATEST" at bounding box center [1154, 588] width 82 height 12
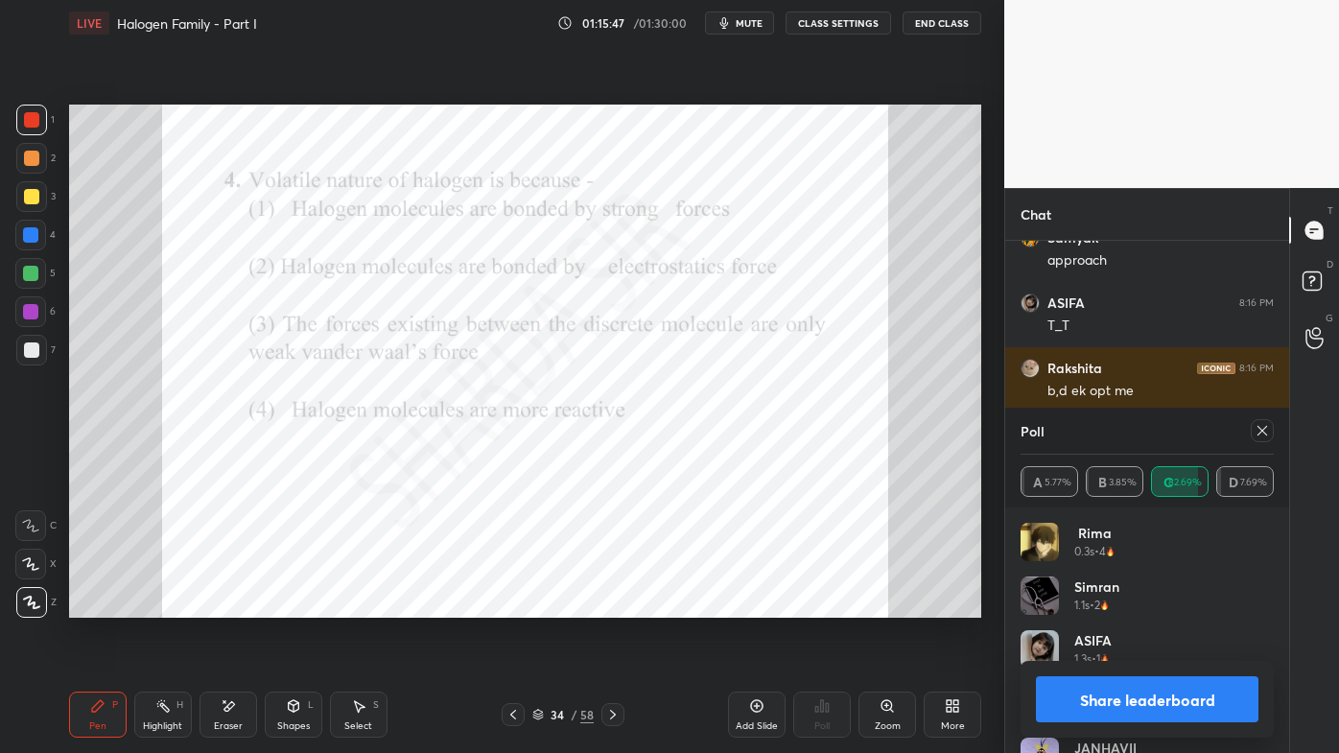
scroll to position [224, 247]
drag, startPoint x: 1260, startPoint y: 420, endPoint x: 1242, endPoint y: 432, distance: 21.6
click at [1258, 422] on div at bounding box center [1262, 430] width 23 height 23
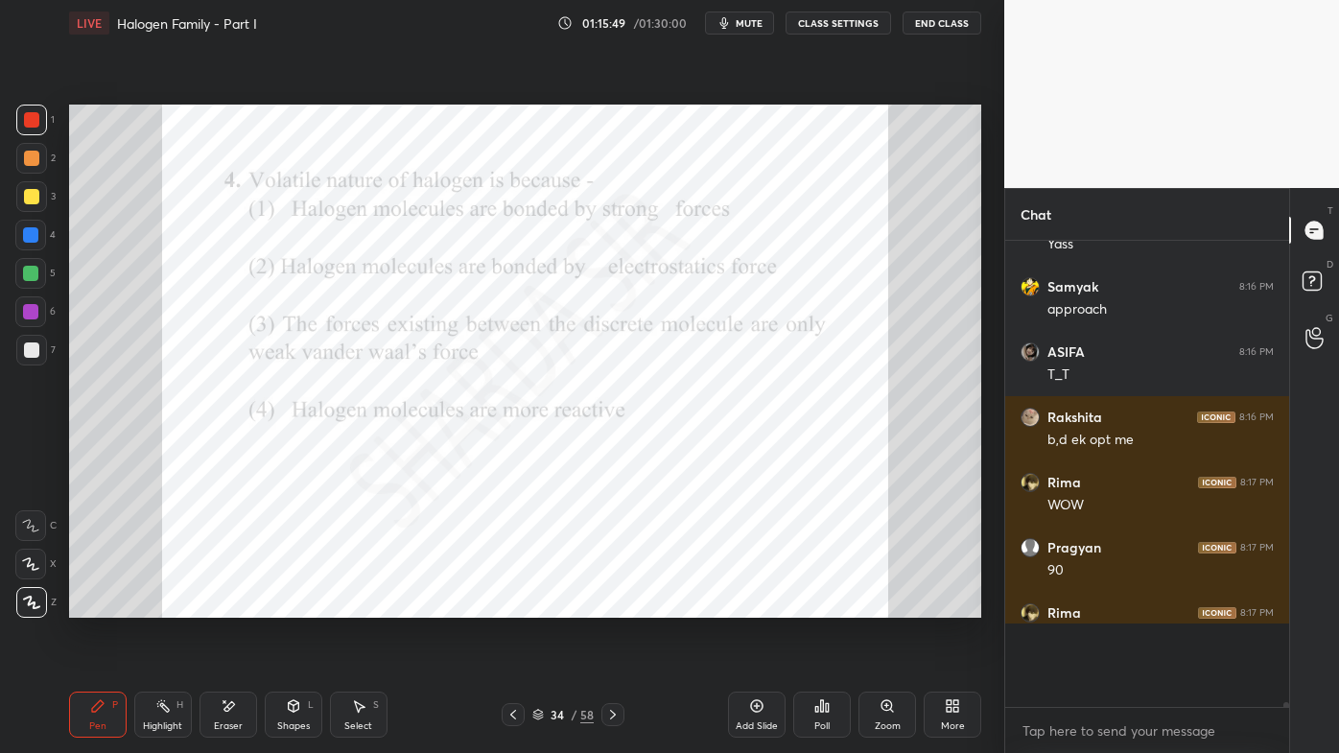
scroll to position [460, 278]
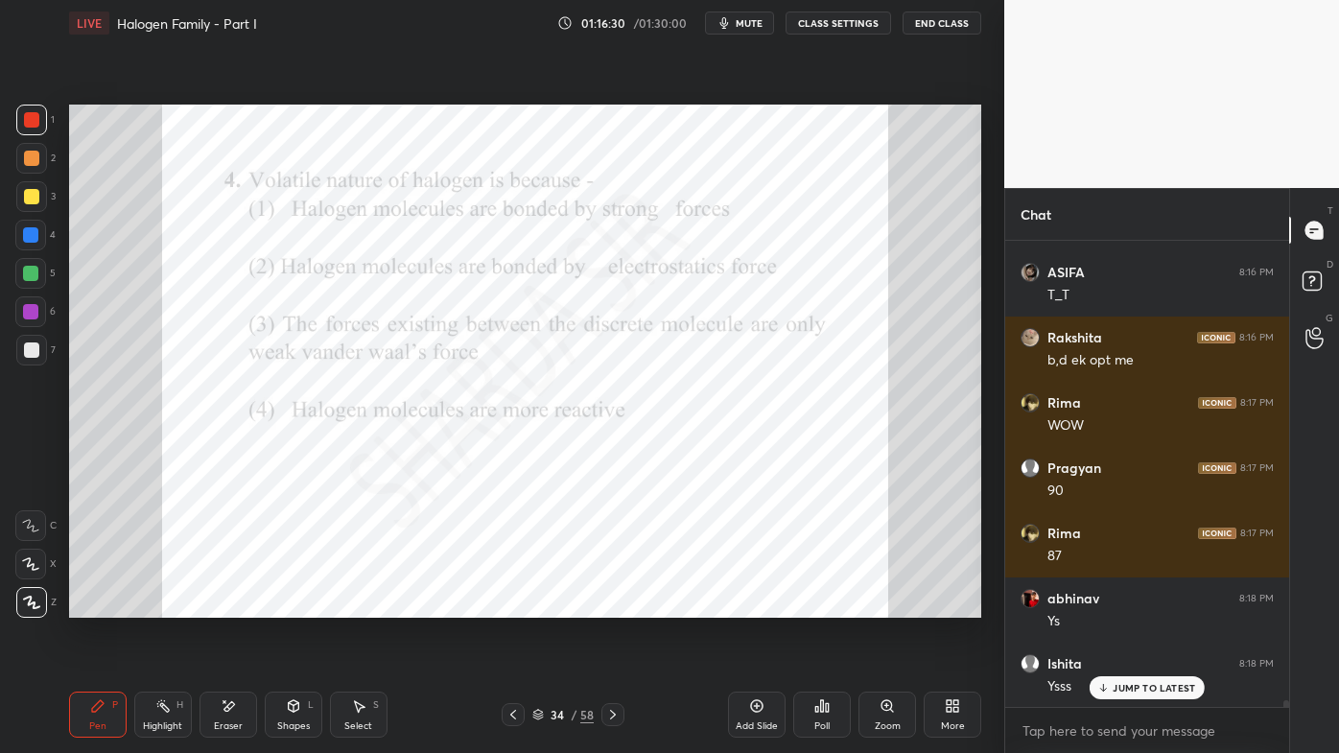
drag, startPoint x: 614, startPoint y: 713, endPoint x: 599, endPoint y: 716, distance: 15.6
click at [612, 605] on icon at bounding box center [612, 714] width 15 height 15
click at [829, 605] on icon at bounding box center [821, 705] width 15 height 15
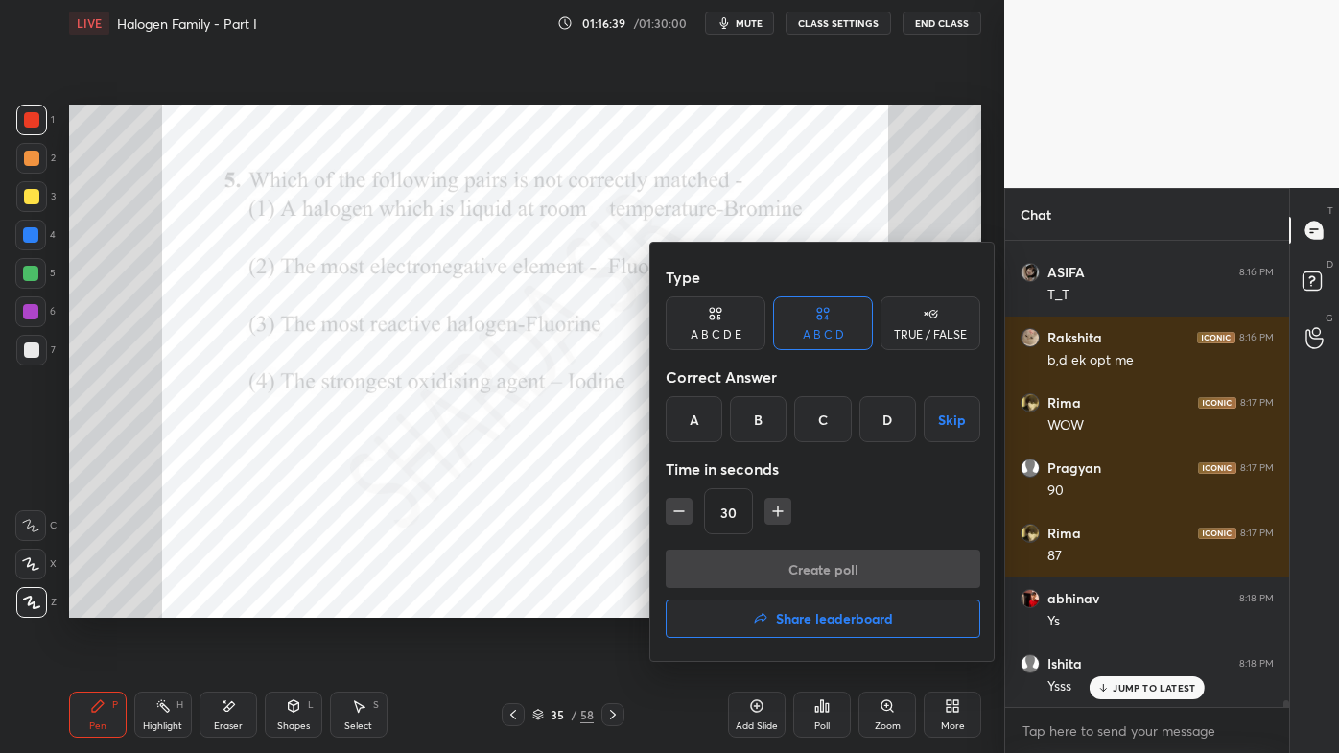
click at [877, 426] on div "D" at bounding box center [887, 419] width 57 height 46
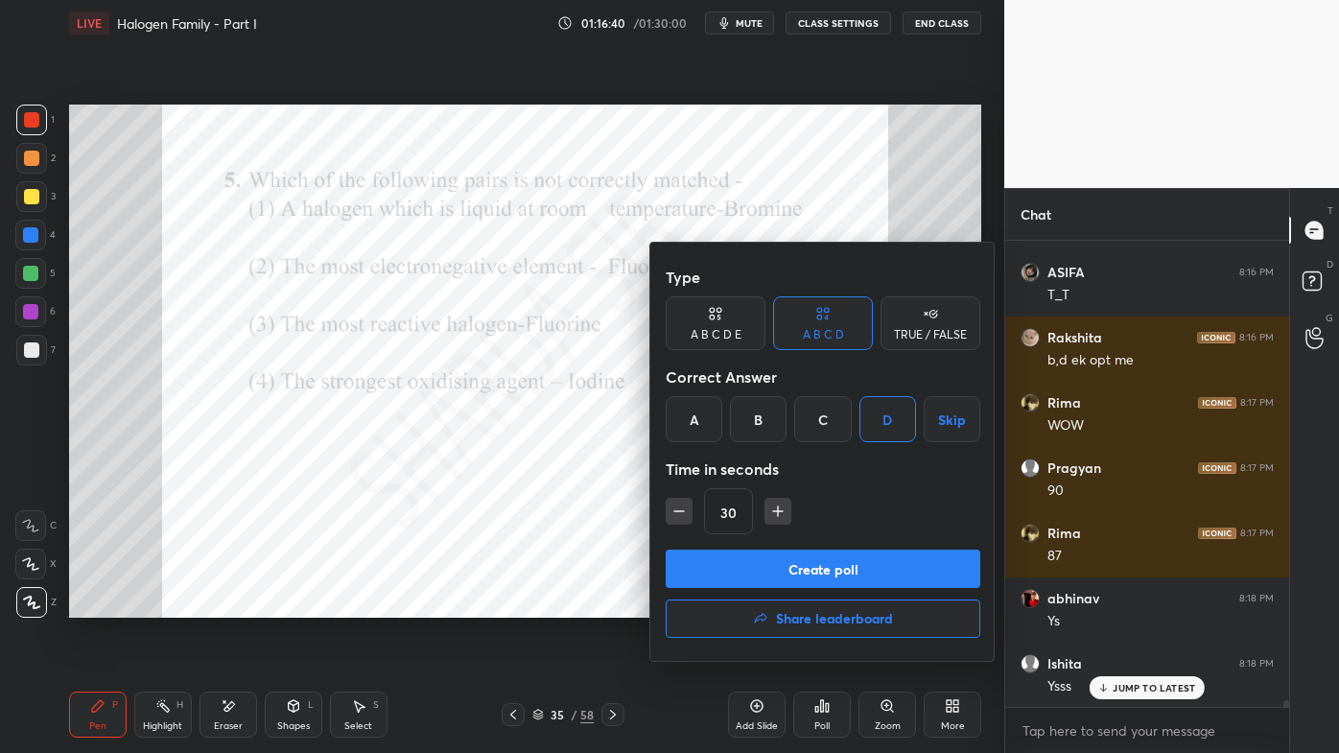
click at [801, 580] on button "Create poll" at bounding box center [823, 569] width 315 height 38
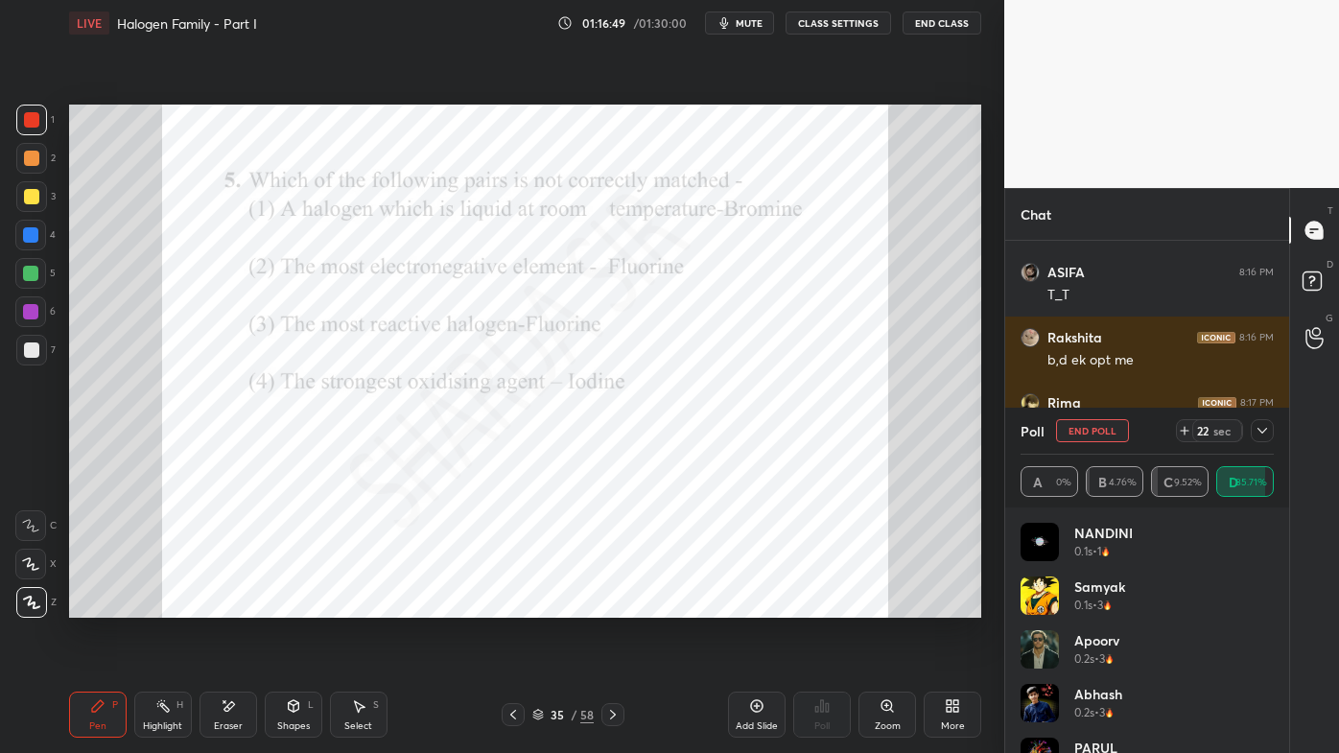
scroll to position [33589, 0]
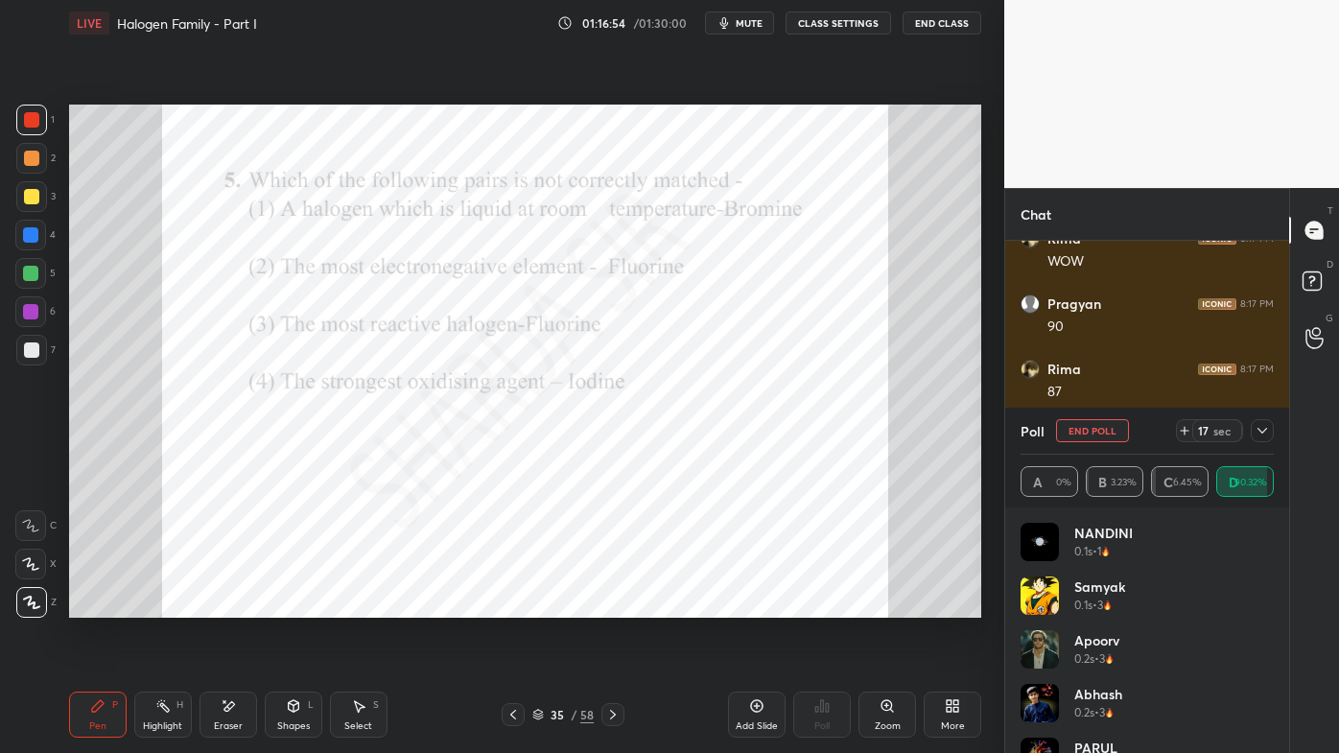
click at [1265, 428] on icon at bounding box center [1262, 430] width 15 height 15
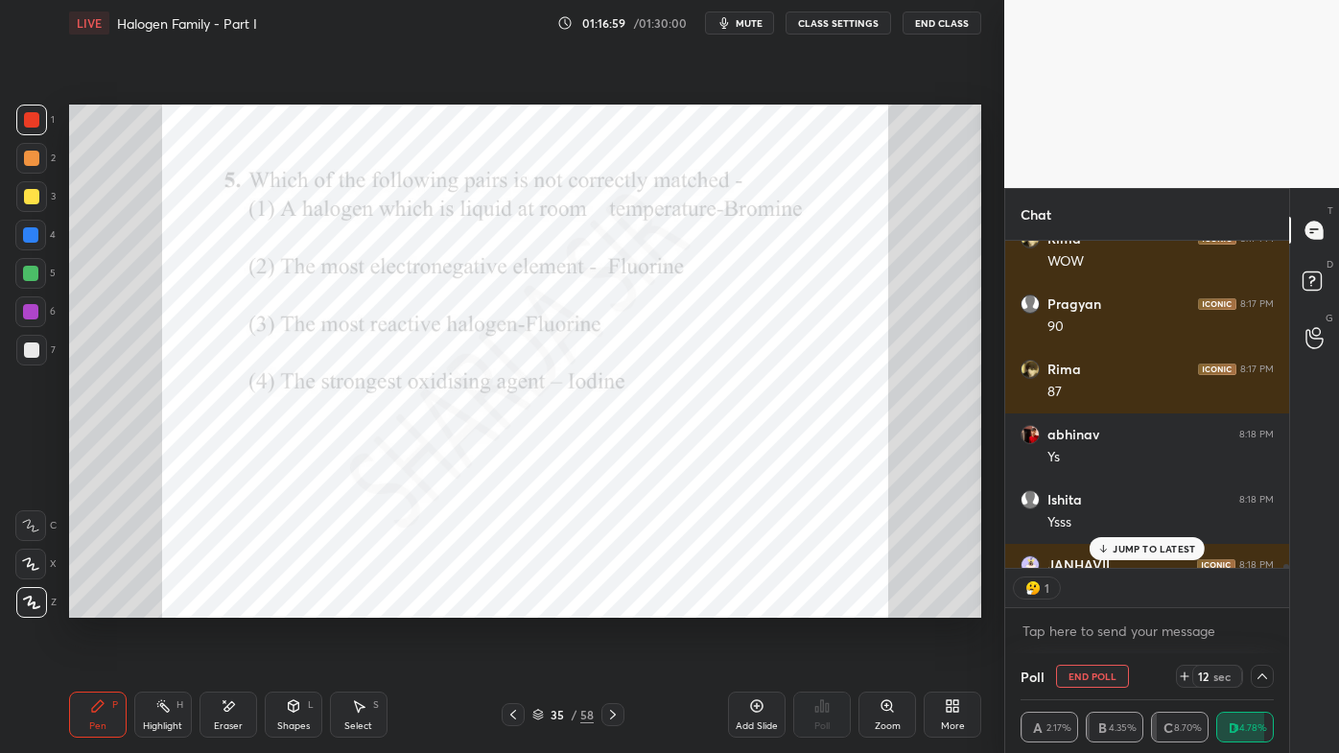
scroll to position [6, 5]
drag, startPoint x: 1141, startPoint y: 543, endPoint x: 1115, endPoint y: 567, distance: 35.3
click at [1141, 545] on p "JUMP TO LATEST" at bounding box center [1154, 549] width 82 height 12
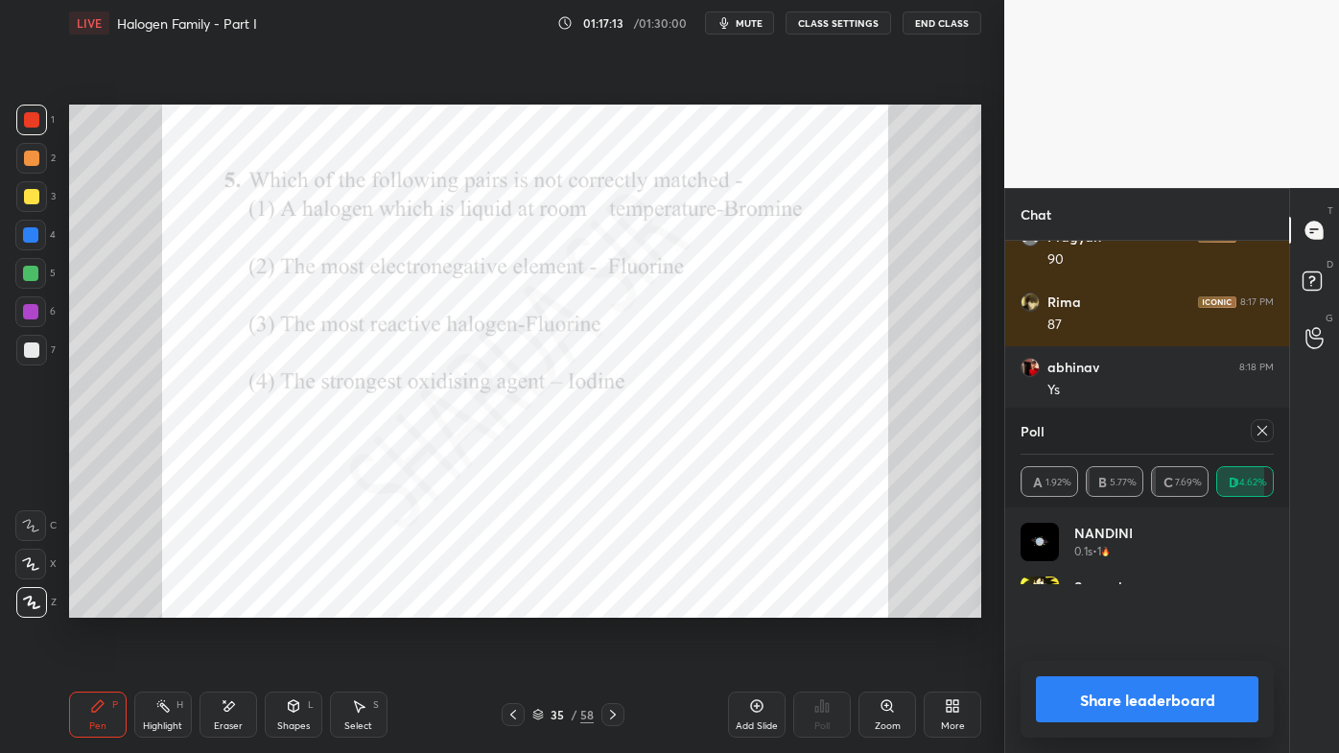
scroll to position [33655, 0]
click at [1267, 432] on icon at bounding box center [1262, 430] width 15 height 15
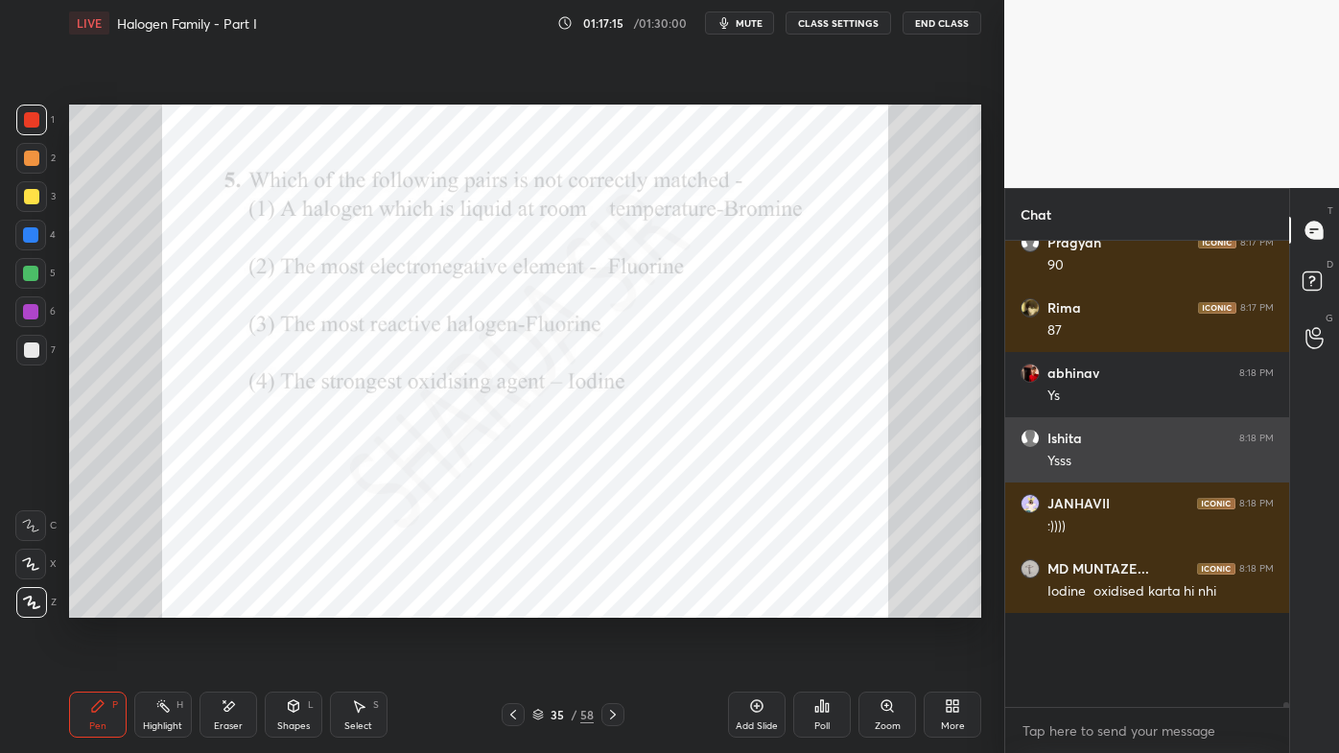
scroll to position [33556, 0]
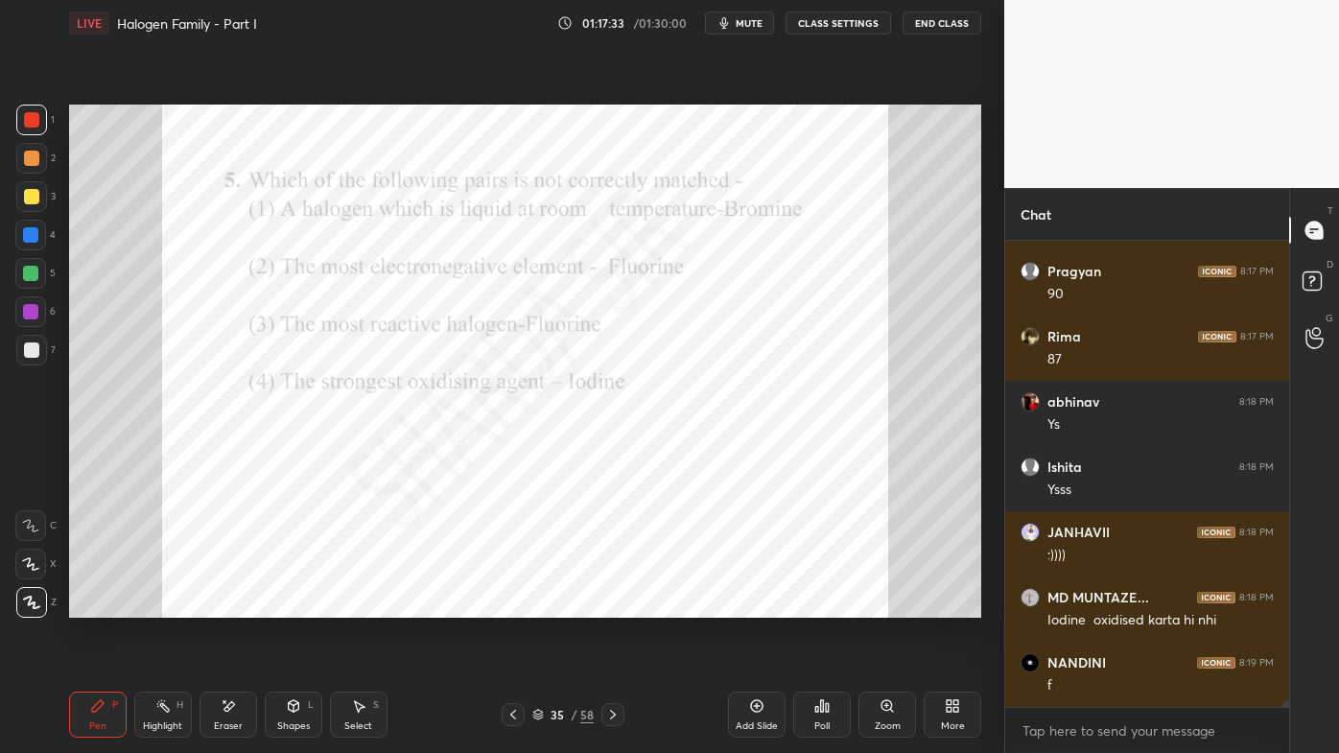
click at [608, 605] on icon at bounding box center [612, 714] width 15 height 15
click at [811, 605] on div "Poll" at bounding box center [822, 715] width 58 height 46
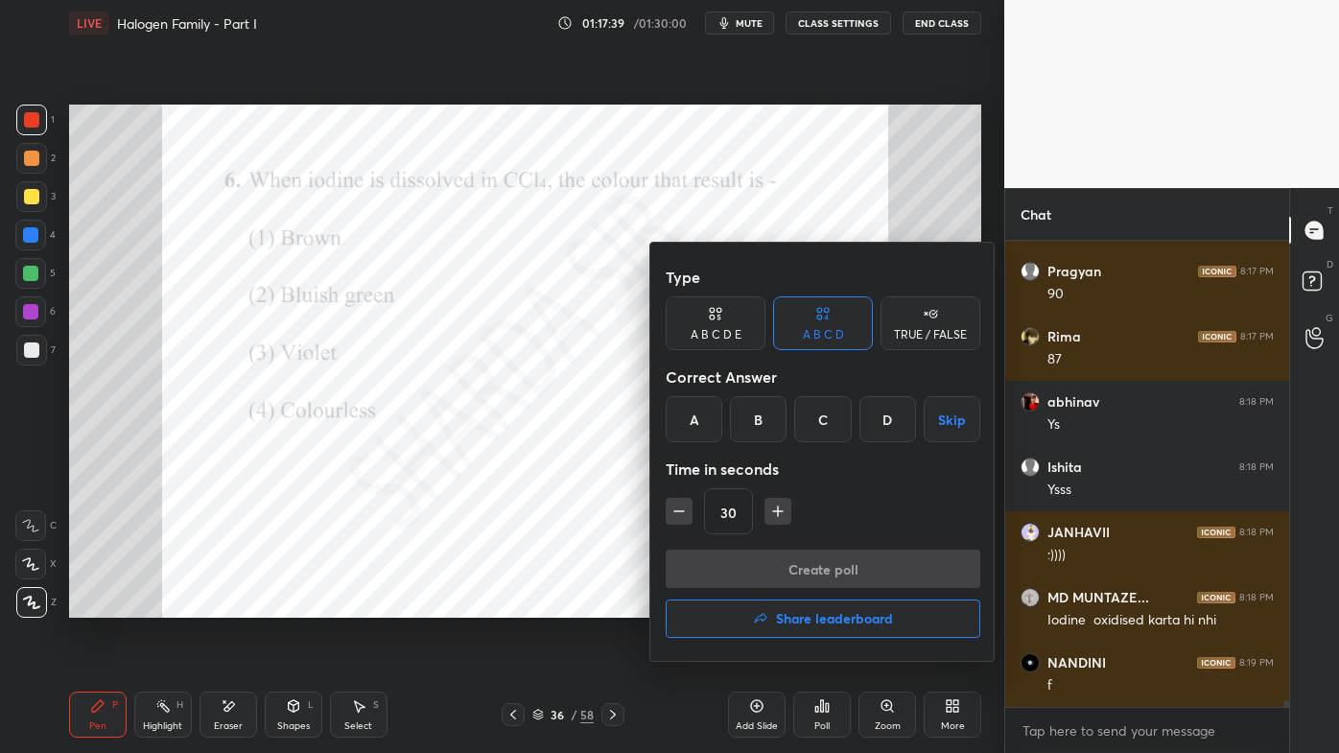
click at [818, 424] on div "C" at bounding box center [822, 419] width 57 height 46
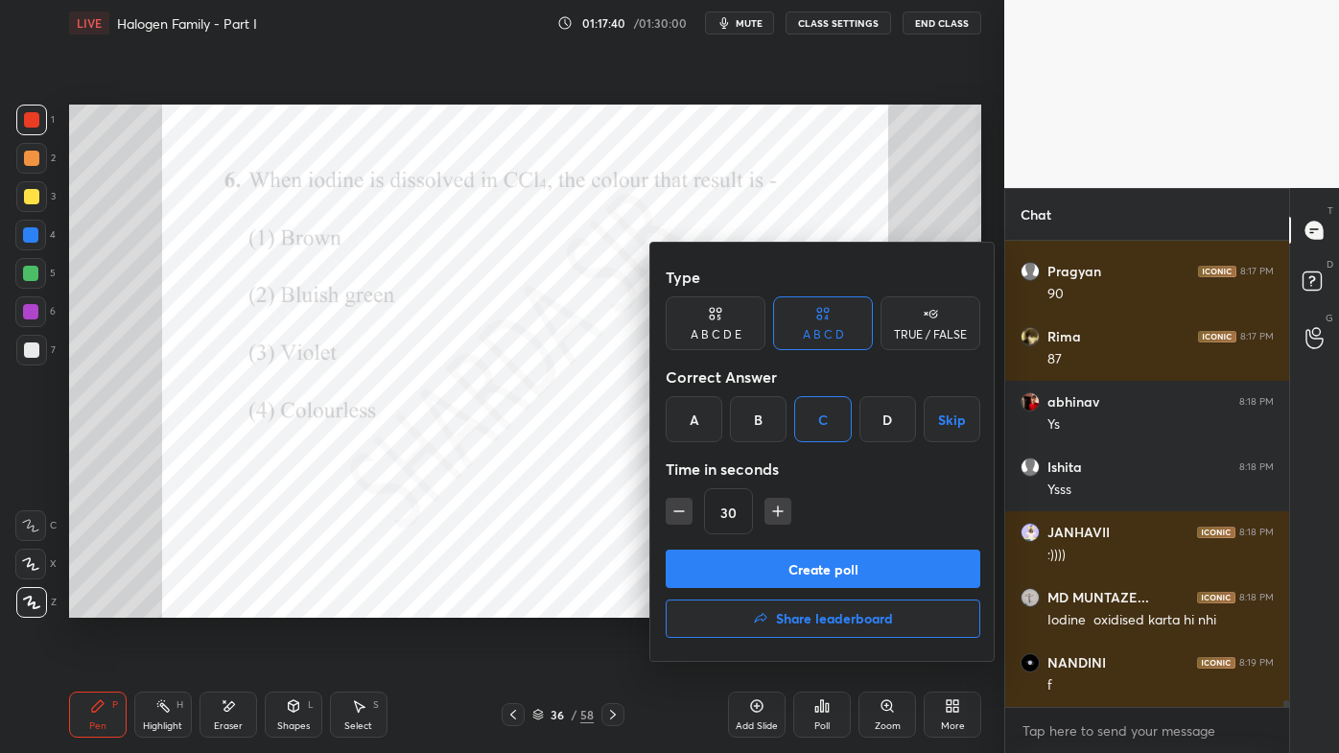
click at [757, 573] on button "Create poll" at bounding box center [823, 569] width 315 height 38
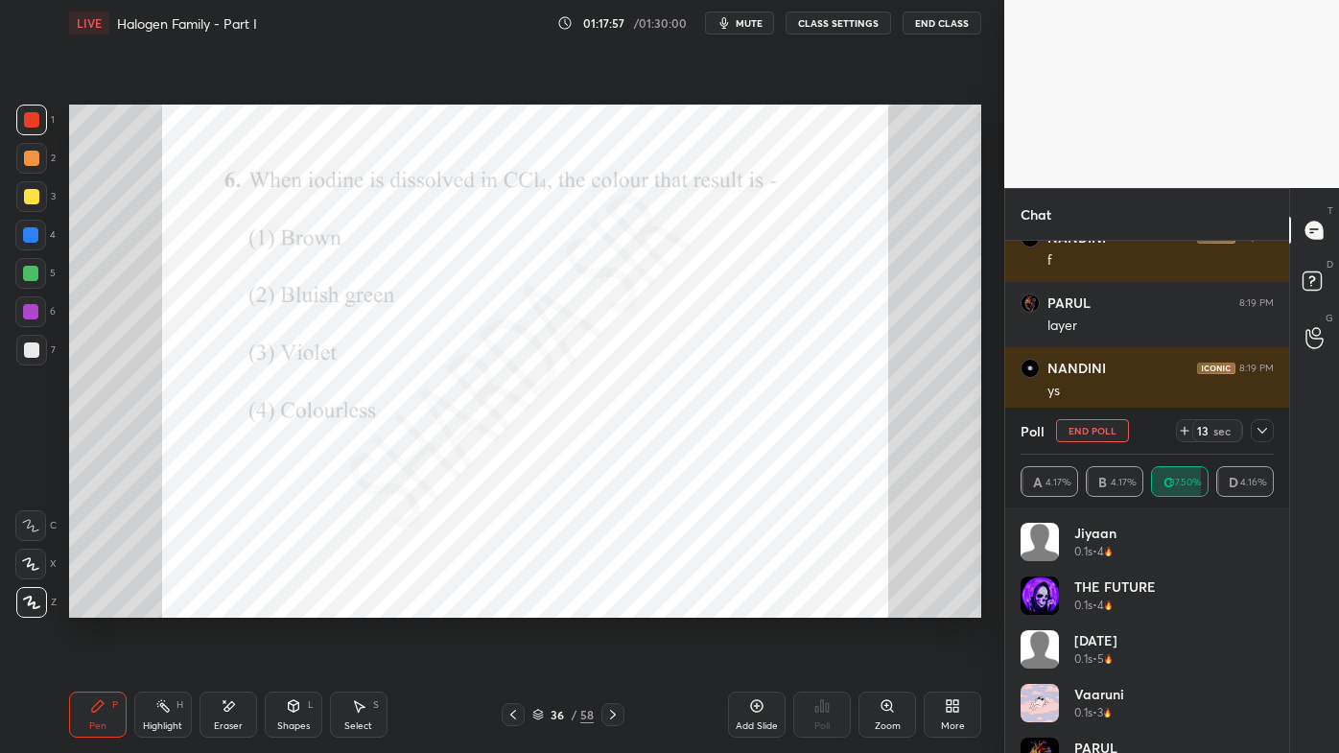
drag, startPoint x: 1263, startPoint y: 432, endPoint x: 1229, endPoint y: 470, distance: 51.6
click at [1264, 434] on icon at bounding box center [1262, 430] width 15 height 15
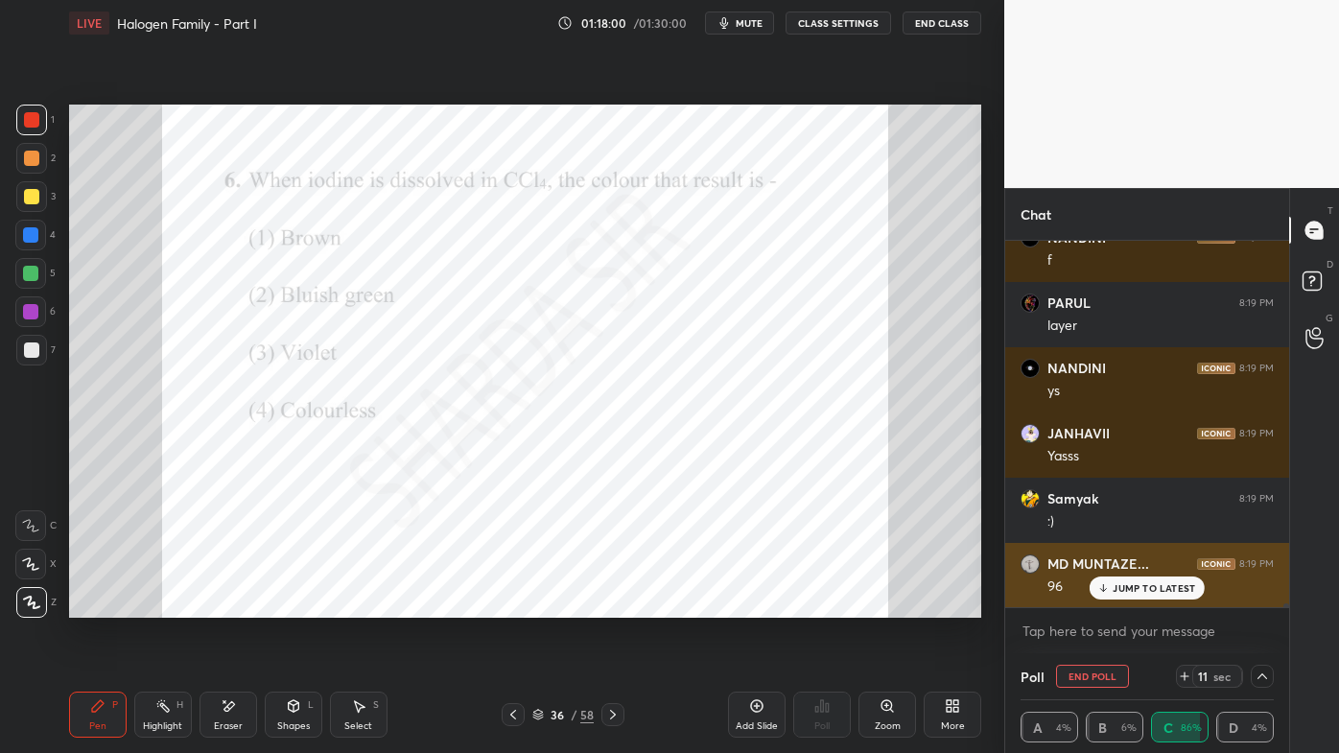
click at [1111, 588] on div "JUMP TO LATEST" at bounding box center [1147, 588] width 115 height 23
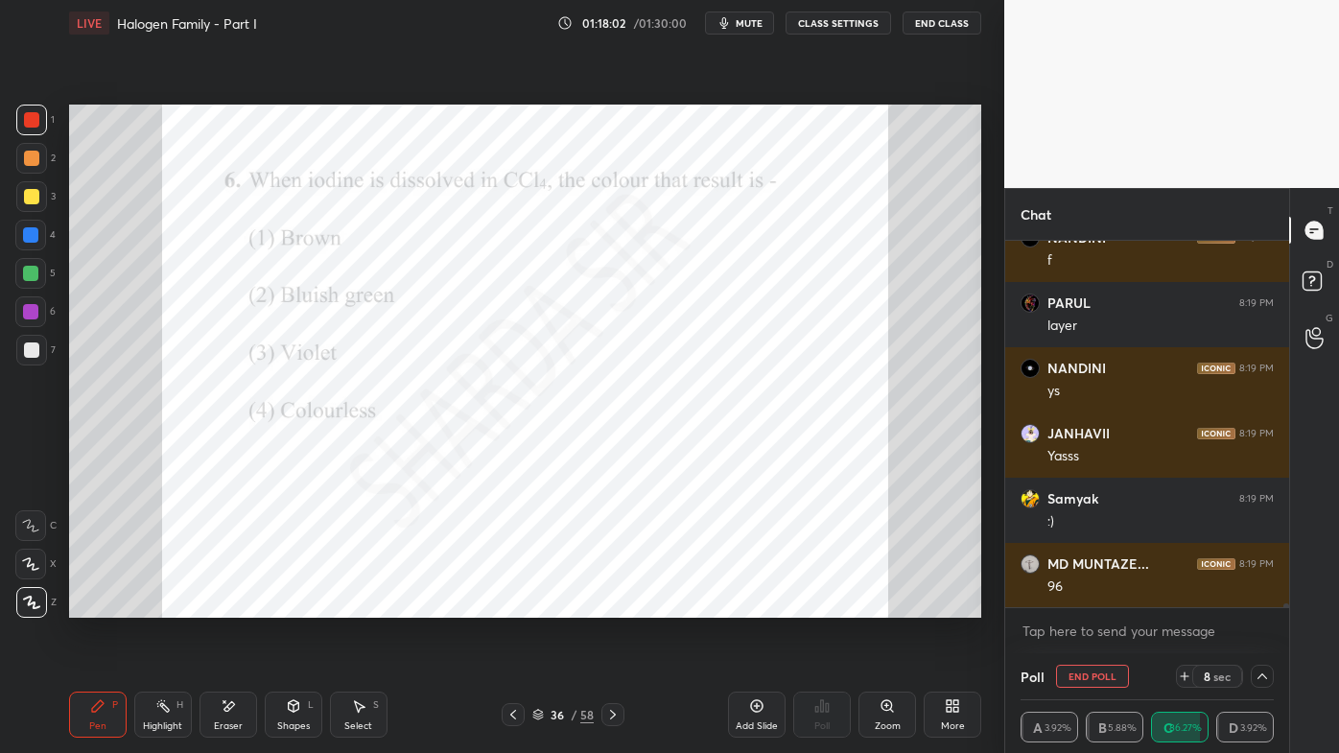
click at [614, 605] on icon at bounding box center [612, 714] width 15 height 15
click at [1259, 605] on icon at bounding box center [1262, 676] width 15 height 15
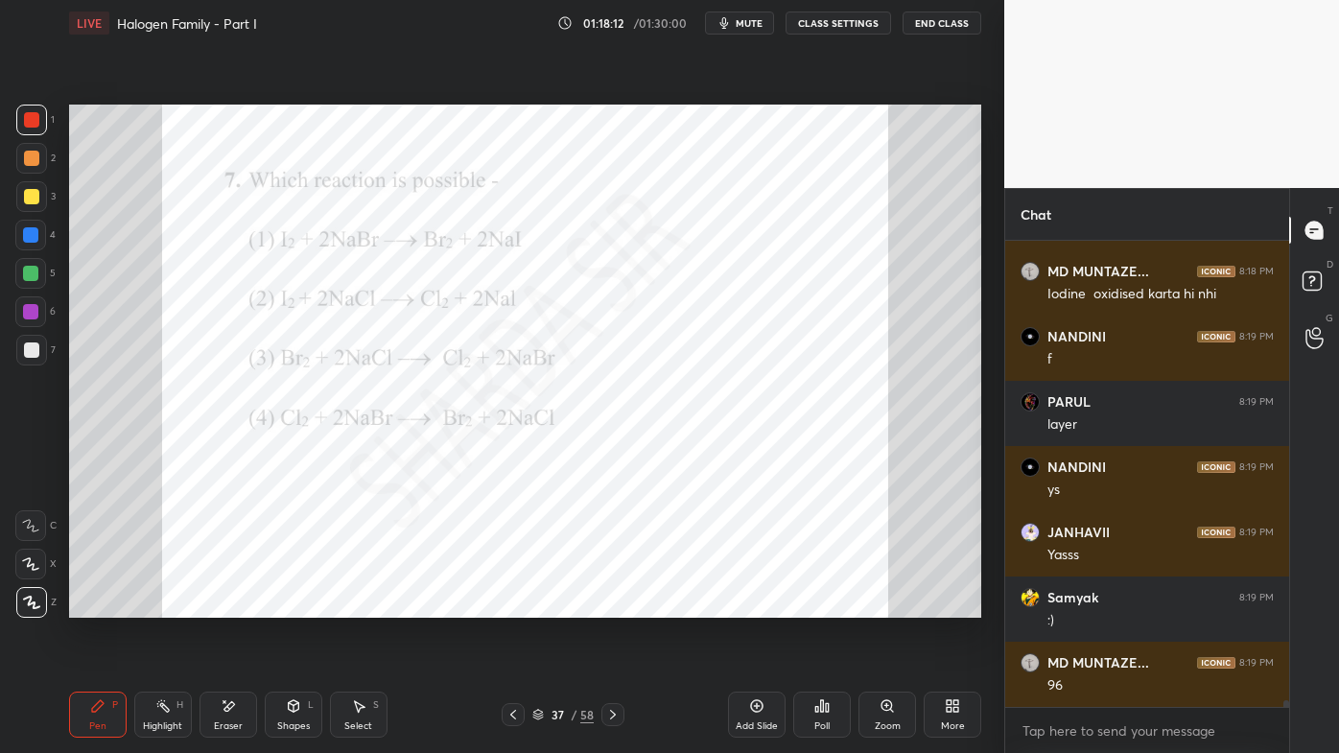
click at [826, 605] on div "Poll" at bounding box center [821, 726] width 15 height 10
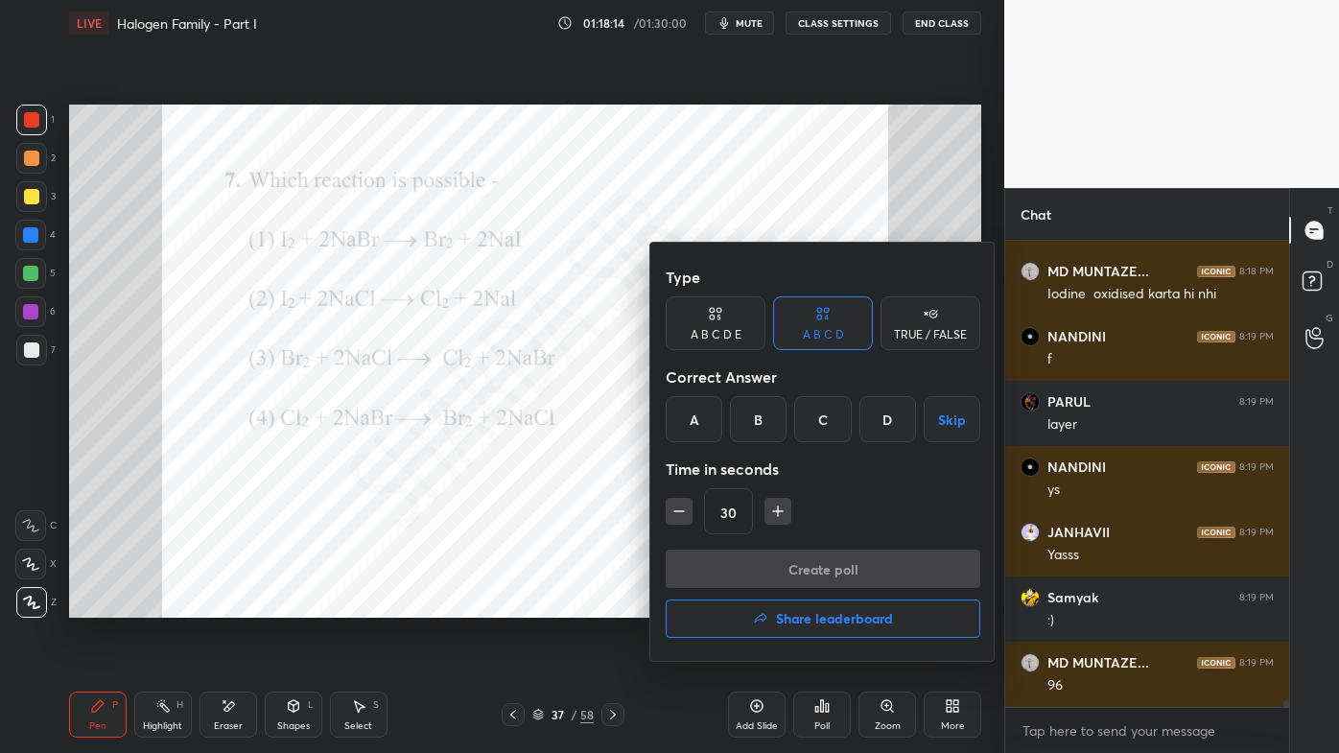
click at [882, 422] on div "D" at bounding box center [887, 419] width 57 height 46
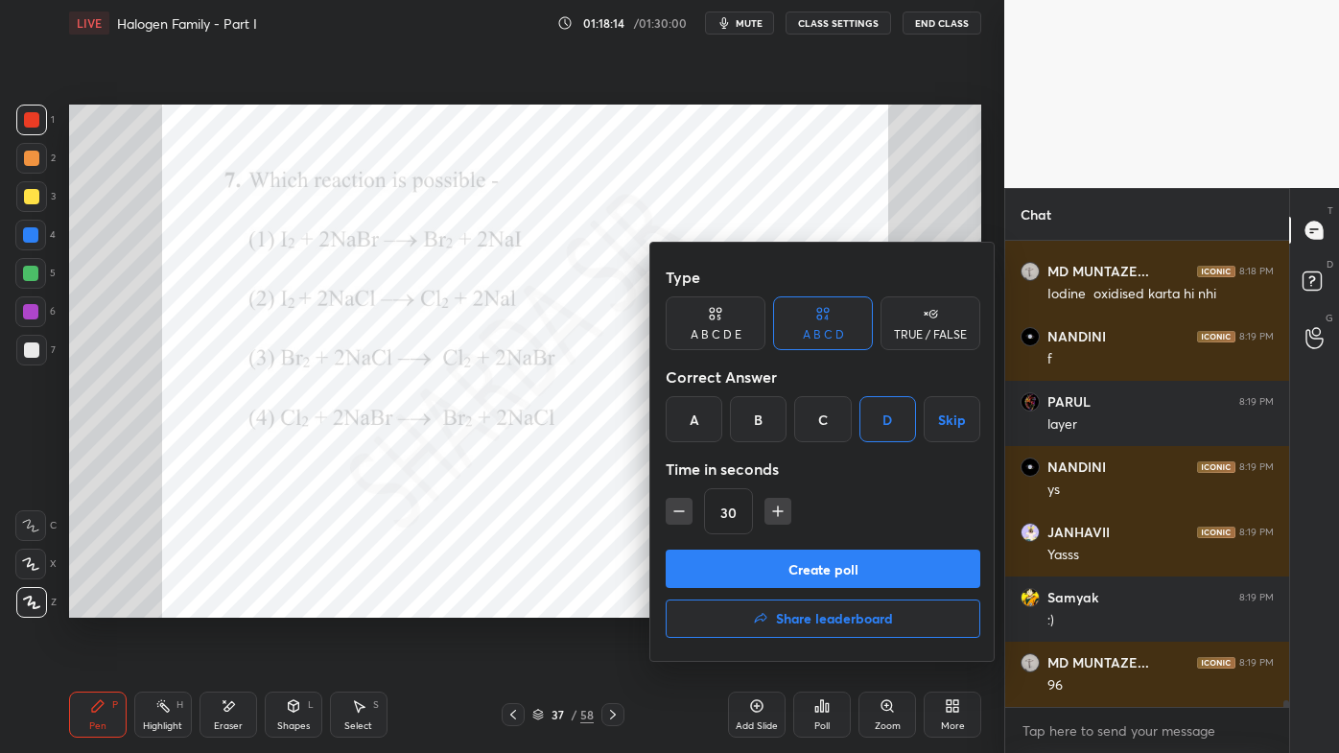
drag, startPoint x: 784, startPoint y: 576, endPoint x: 771, endPoint y: 576, distance: 12.5
click at [783, 575] on button "Create poll" at bounding box center [823, 569] width 315 height 38
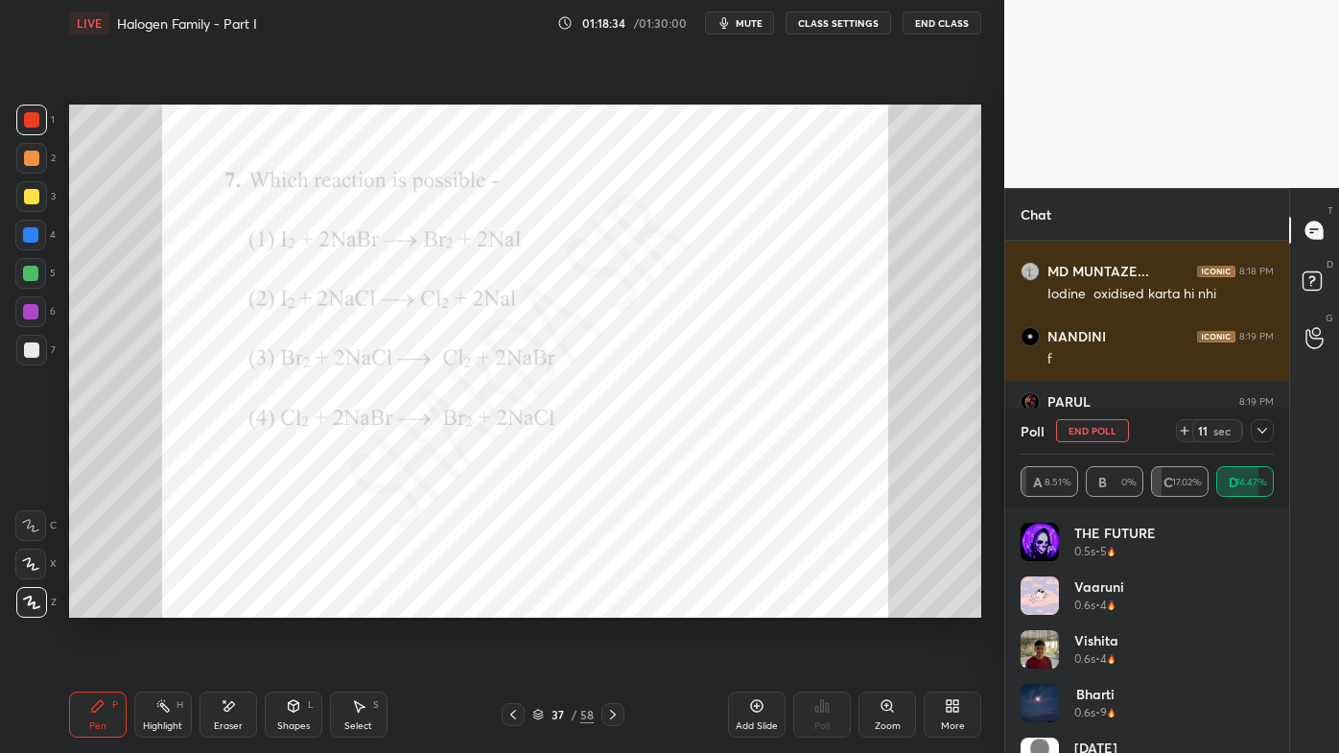
click at [1263, 432] on icon at bounding box center [1262, 430] width 15 height 15
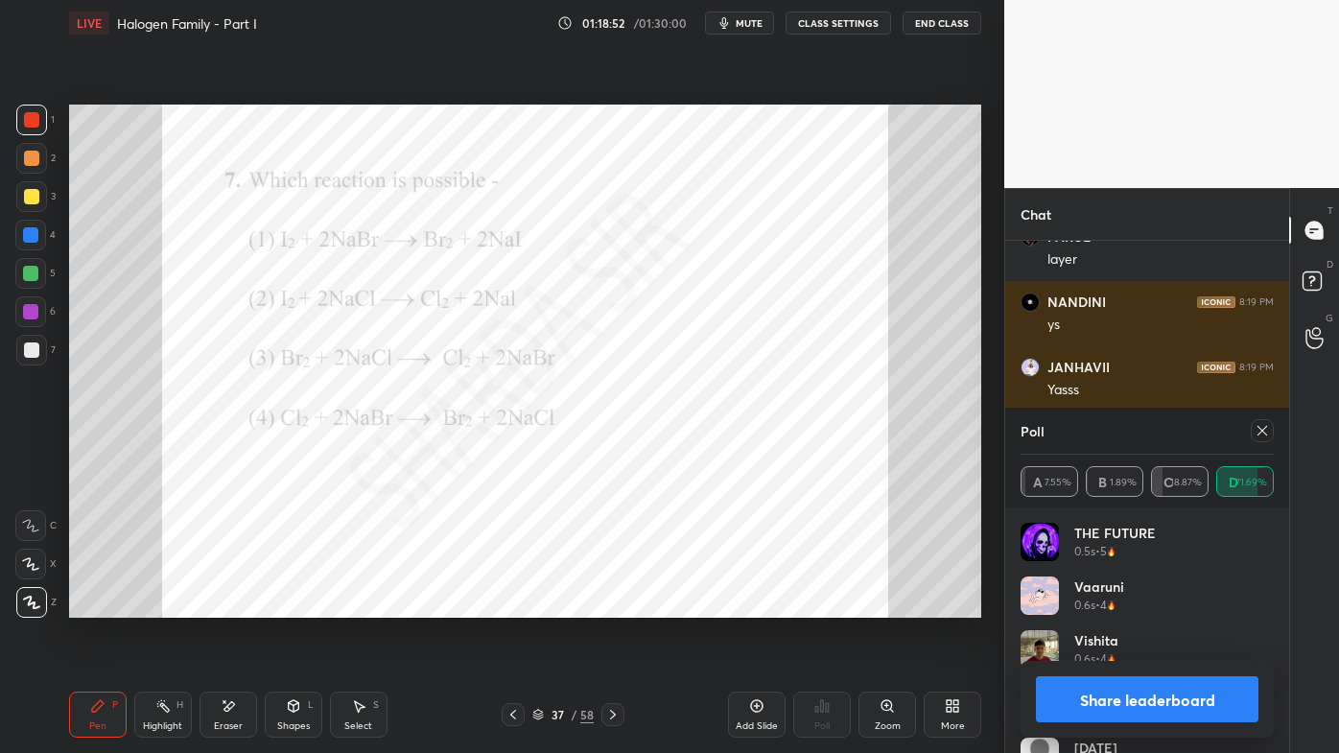
click at [1261, 426] on icon at bounding box center [1262, 430] width 15 height 15
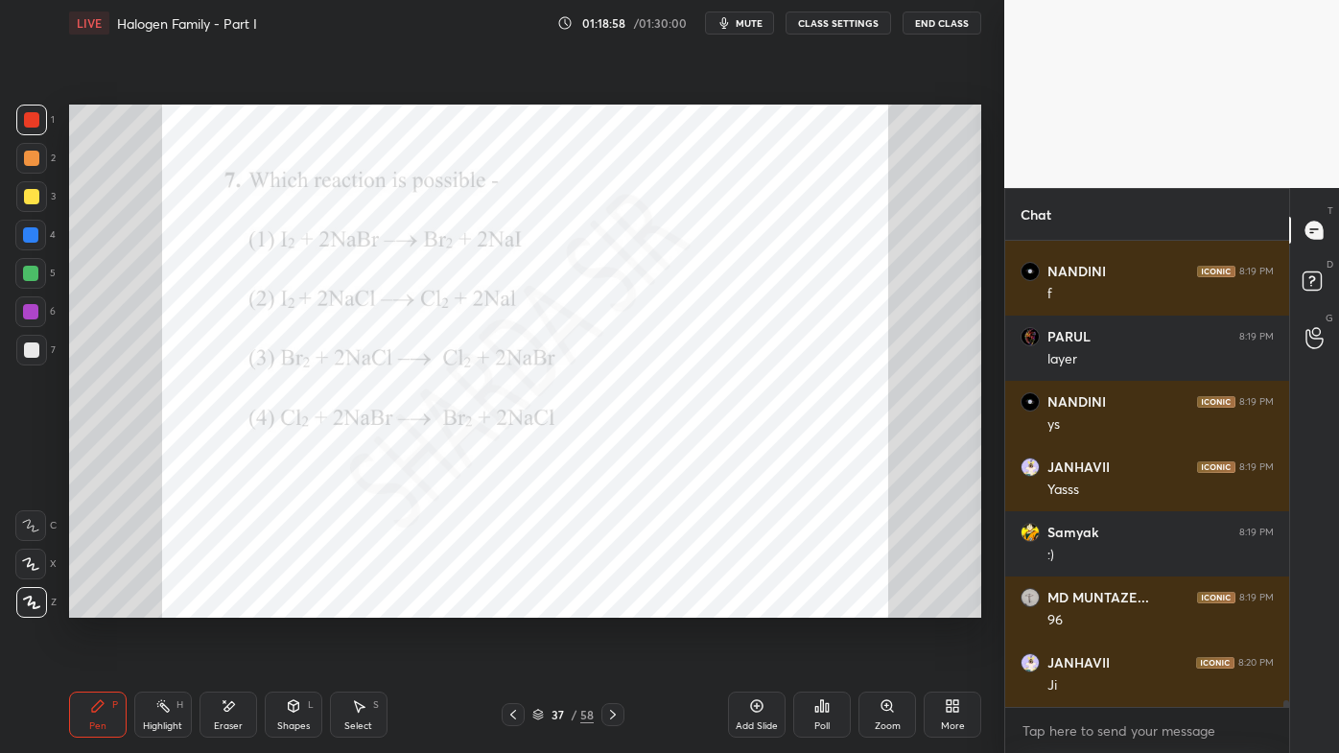
click at [146, 605] on div "Highlight H" at bounding box center [163, 715] width 58 height 46
click at [606, 605] on icon at bounding box center [612, 714] width 15 height 15
click at [102, 605] on icon at bounding box center [97, 705] width 15 height 15
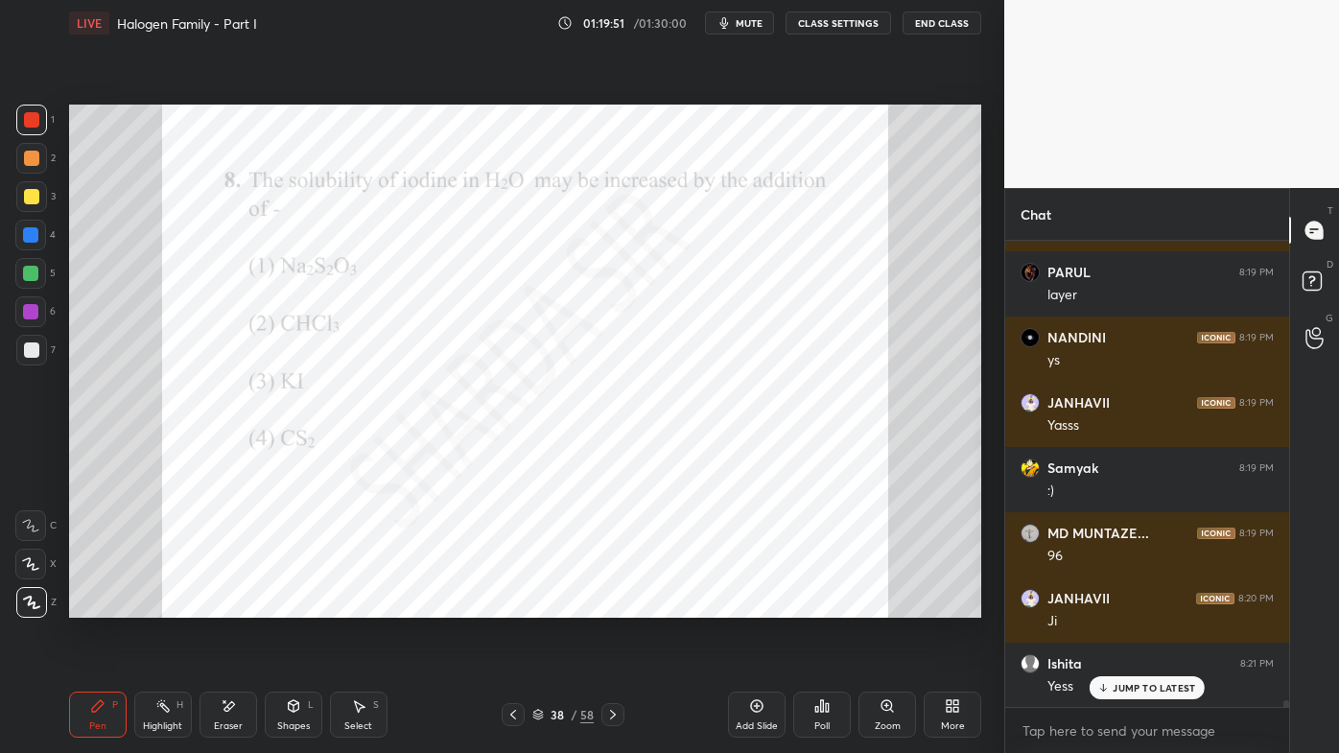
drag, startPoint x: 615, startPoint y: 711, endPoint x: 600, endPoint y: 712, distance: 14.4
click at [614, 605] on icon at bounding box center [612, 714] width 15 height 15
click at [613, 605] on icon at bounding box center [612, 714] width 15 height 15
click at [821, 605] on div "Poll" at bounding box center [822, 715] width 58 height 46
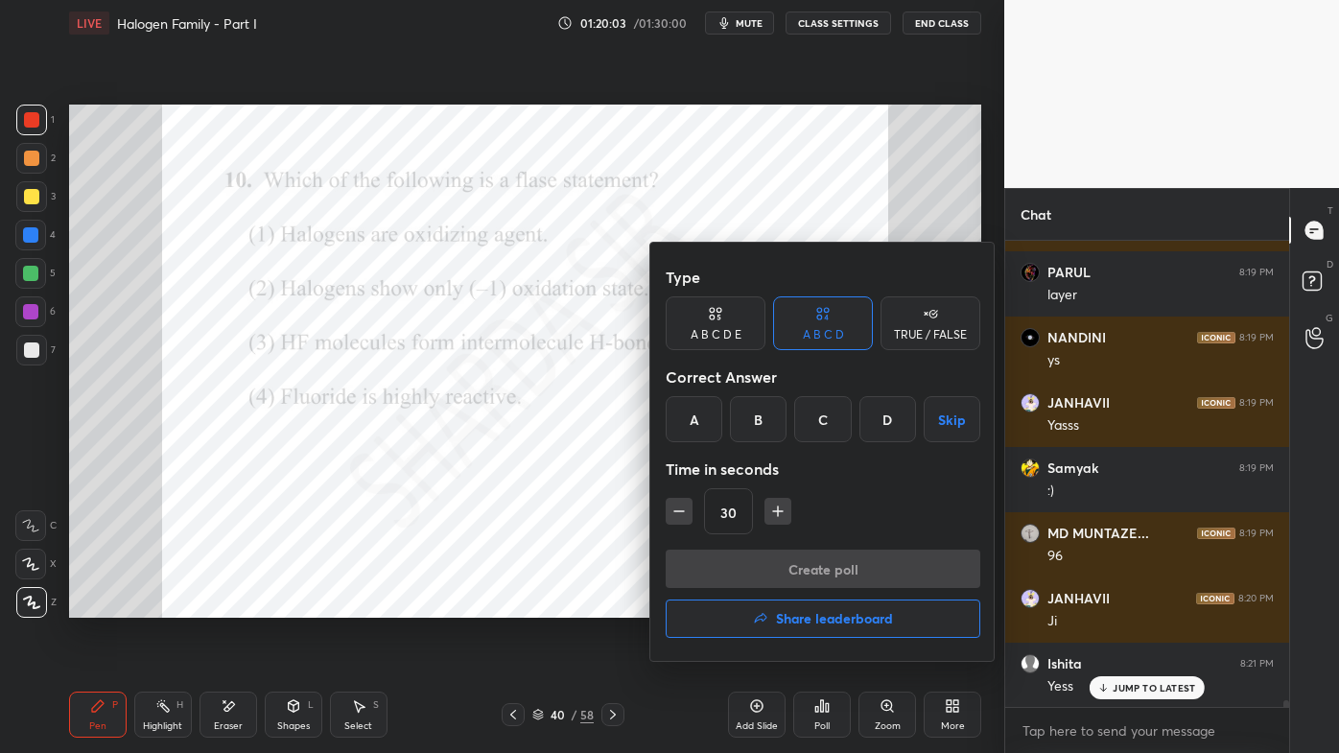
drag, startPoint x: 754, startPoint y: 429, endPoint x: 764, endPoint y: 470, distance: 42.3
click at [754, 430] on div "B" at bounding box center [758, 419] width 57 height 46
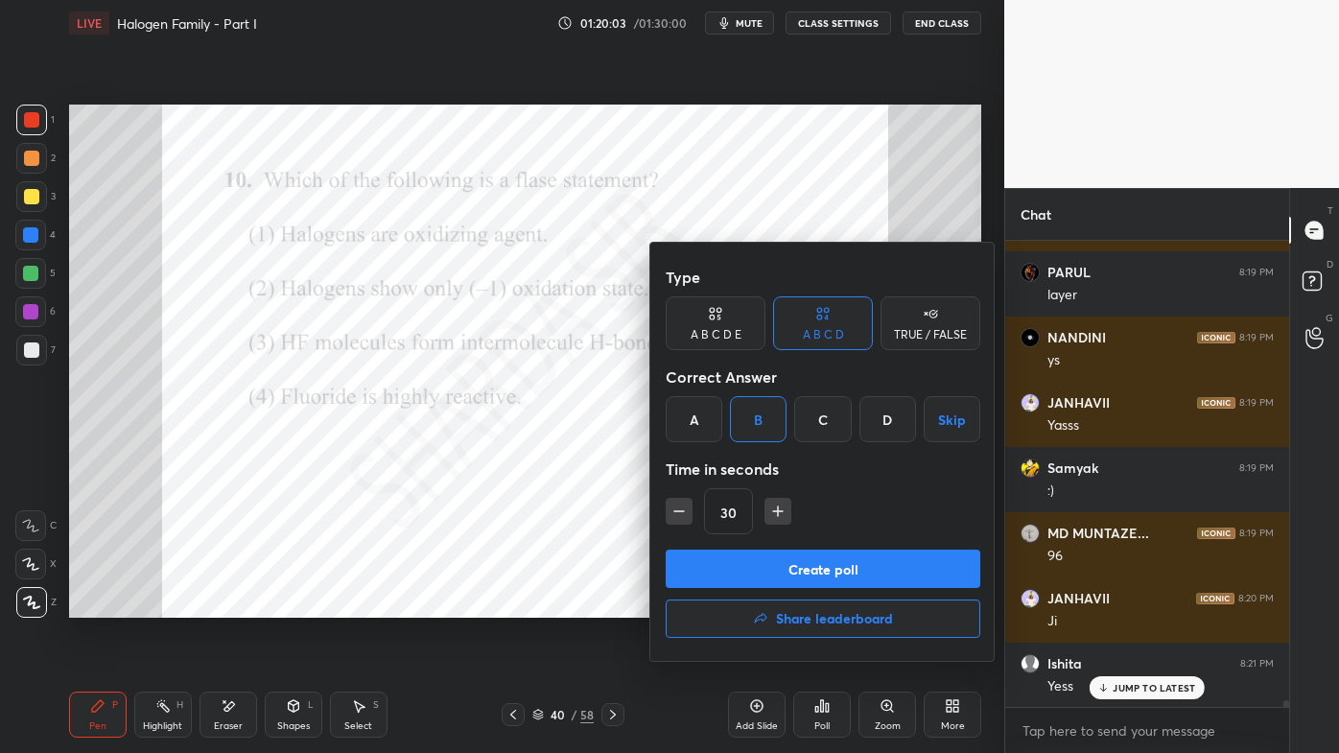
click at [765, 566] on button "Create poll" at bounding box center [823, 569] width 315 height 38
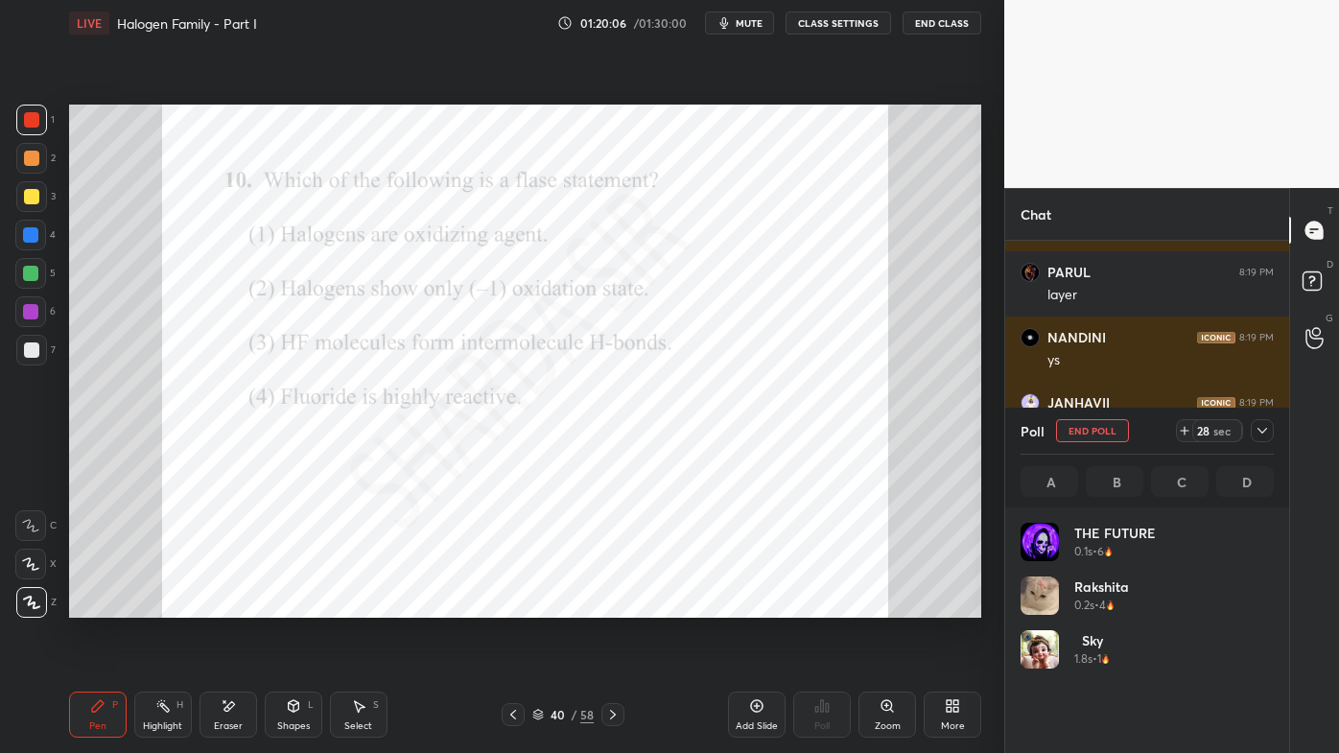
scroll to position [224, 247]
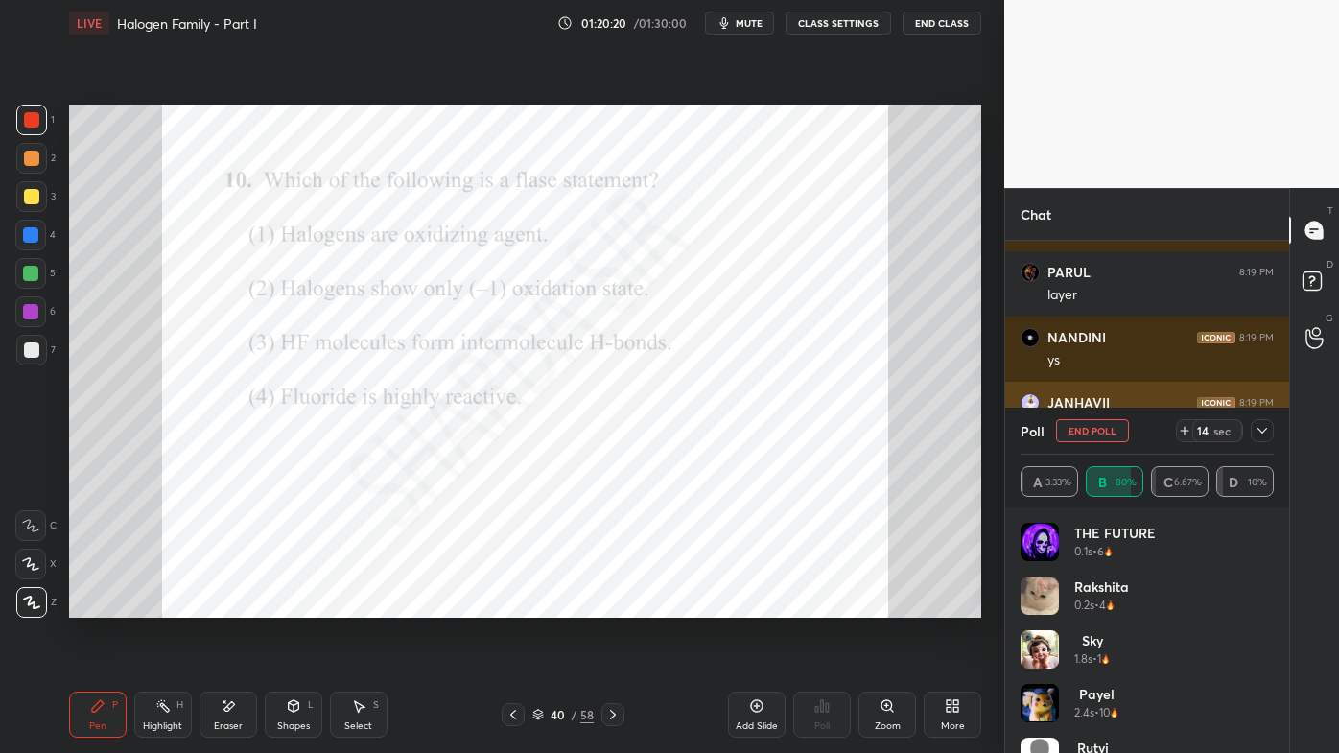
drag, startPoint x: 1268, startPoint y: 426, endPoint x: 1247, endPoint y: 445, distance: 28.5
click at [1267, 427] on icon at bounding box center [1262, 430] width 15 height 15
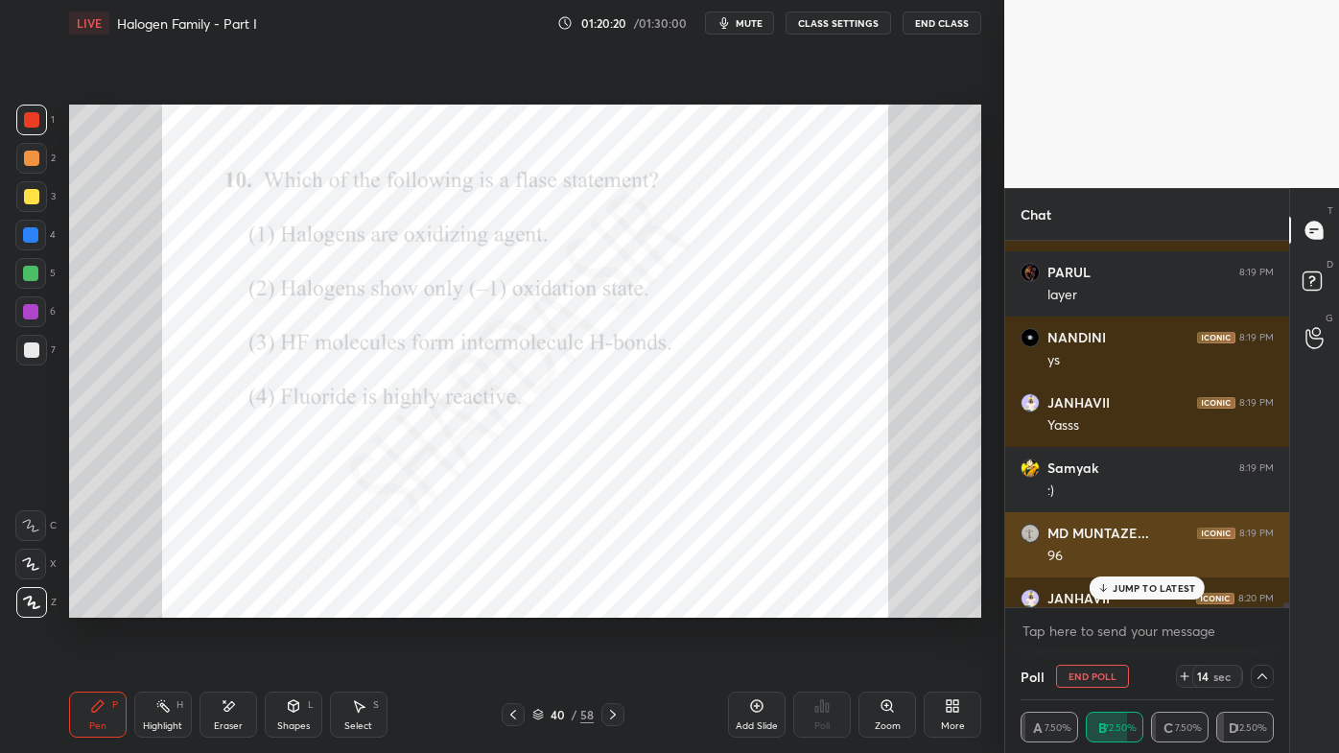
scroll to position [0, 5]
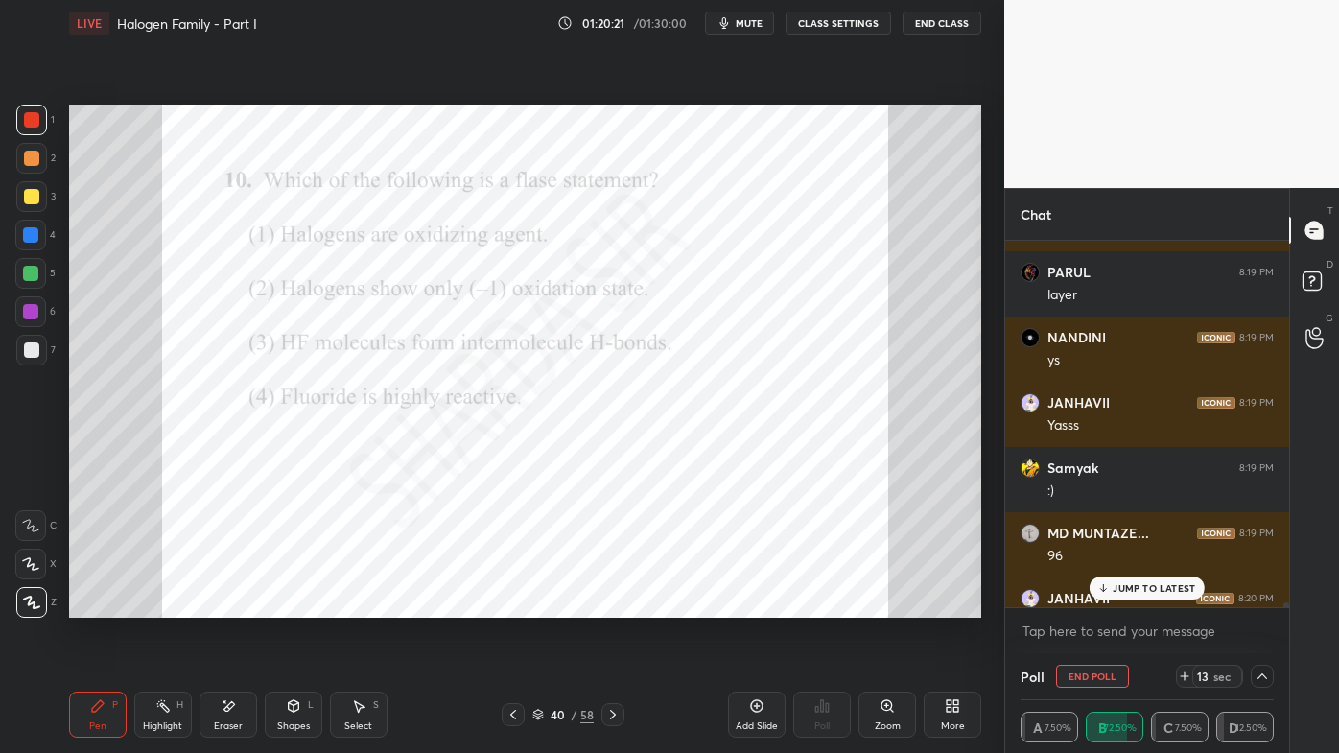
click at [1117, 591] on p "JUMP TO LATEST" at bounding box center [1154, 588] width 82 height 12
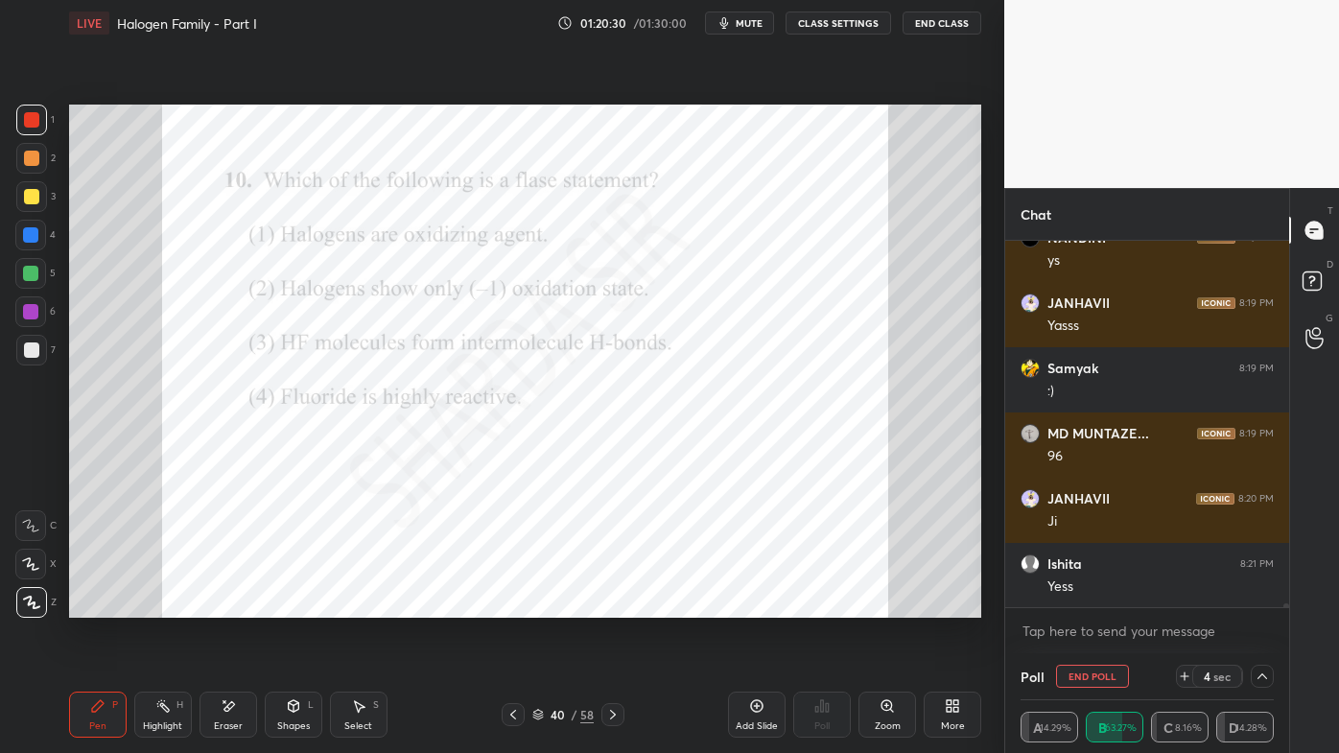
click at [1074, 605] on button "End Poll" at bounding box center [1092, 676] width 73 height 23
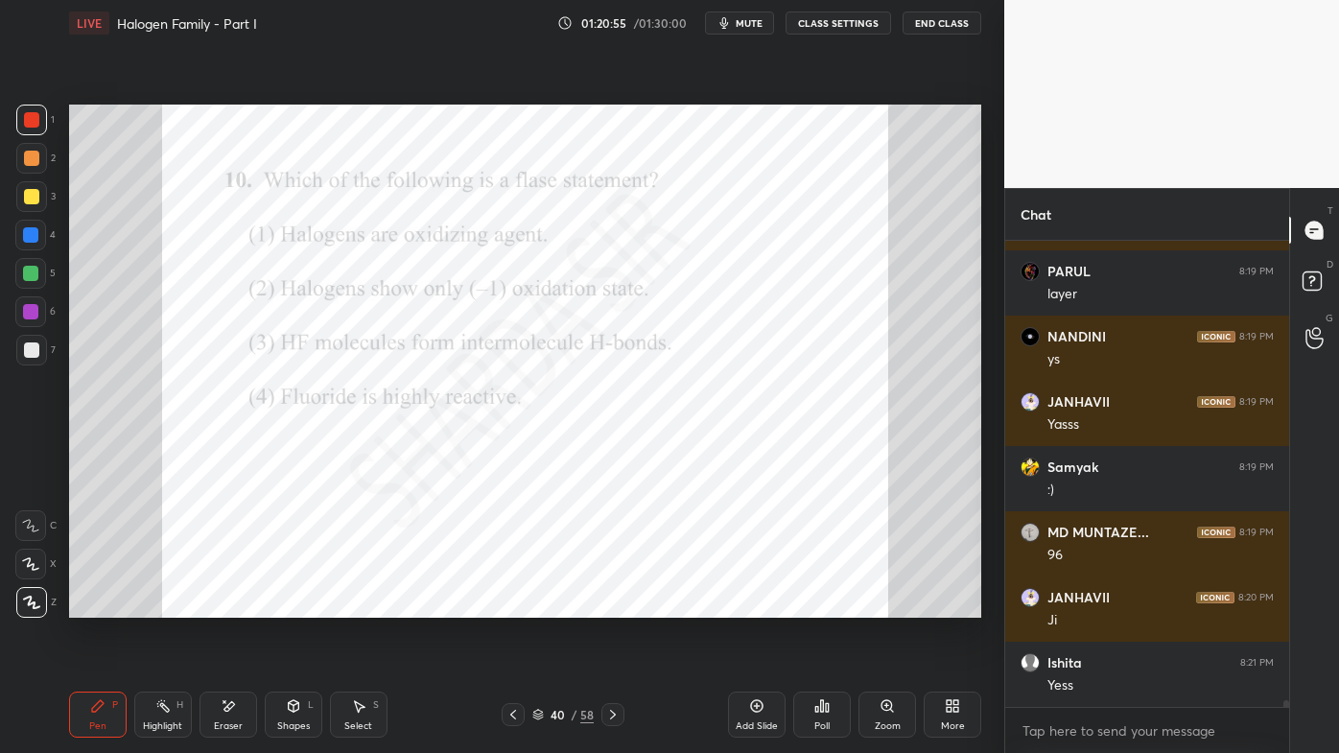
scroll to position [34143, 0]
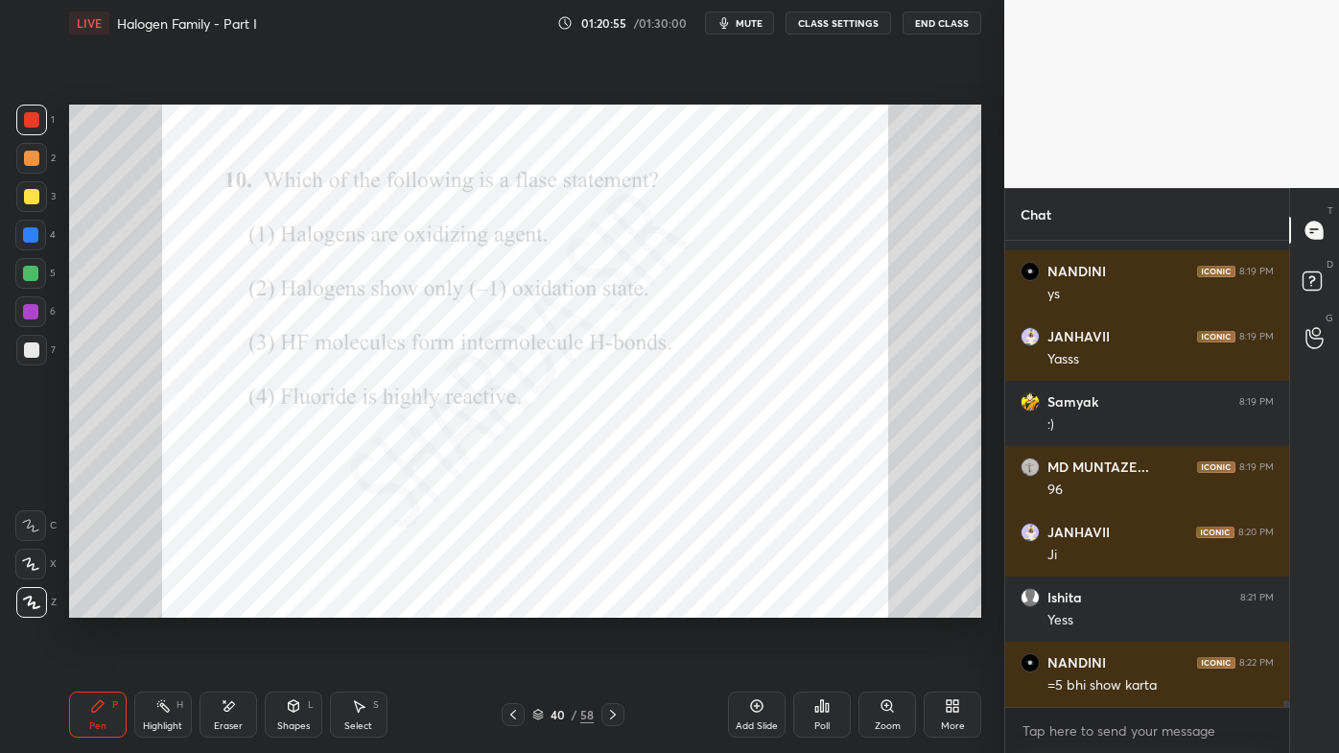
drag, startPoint x: 172, startPoint y: 700, endPoint x: 238, endPoint y: 629, distance: 97.1
click at [176, 605] on div "Highlight H" at bounding box center [163, 715] width 58 height 46
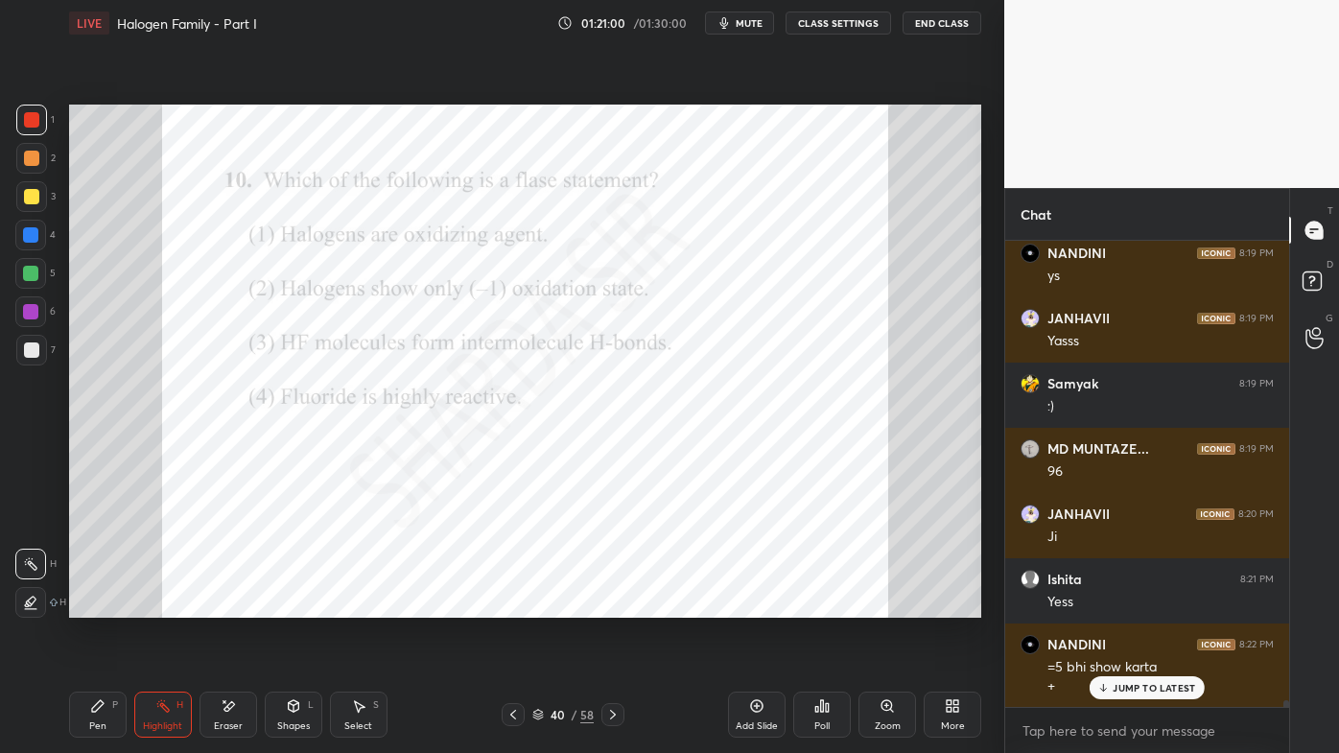
scroll to position [34230, 0]
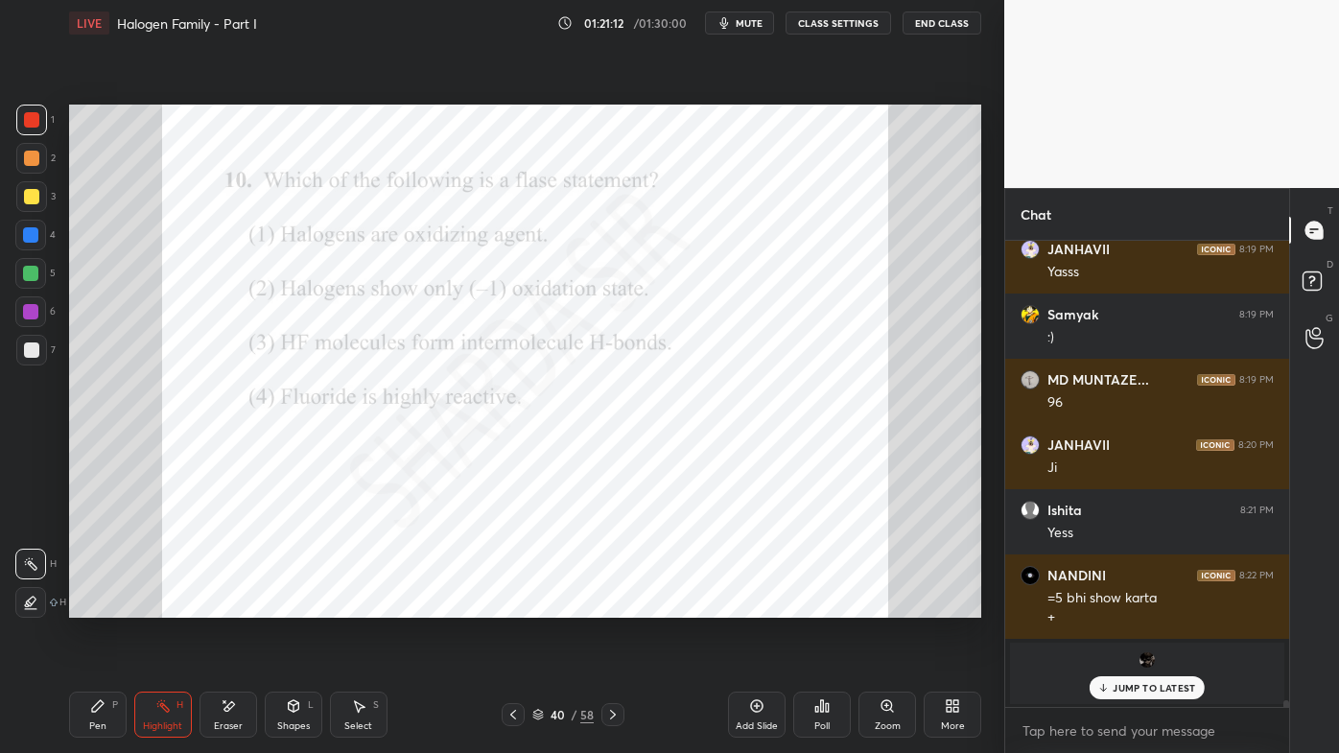
click at [89, 605] on div "Pen P" at bounding box center [98, 715] width 58 height 46
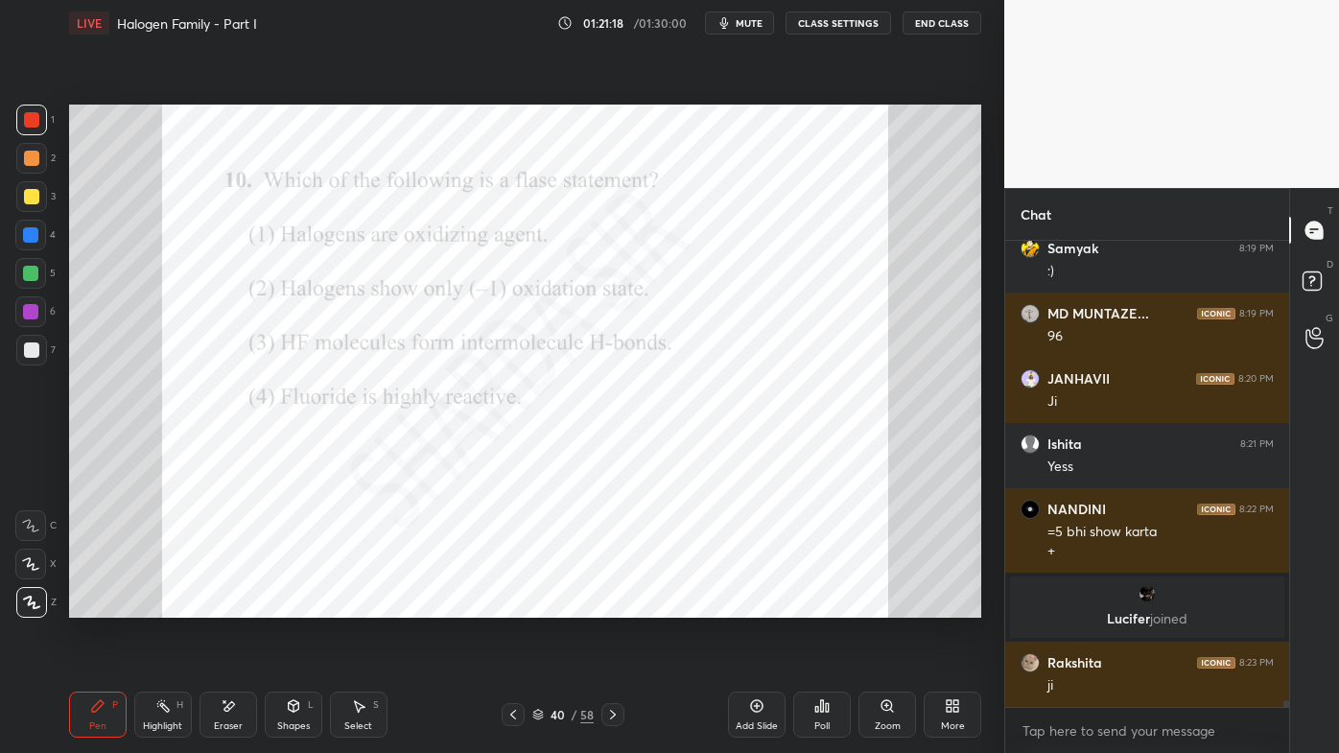
scroll to position [32242, 0]
click at [609, 605] on icon at bounding box center [612, 714] width 15 height 15
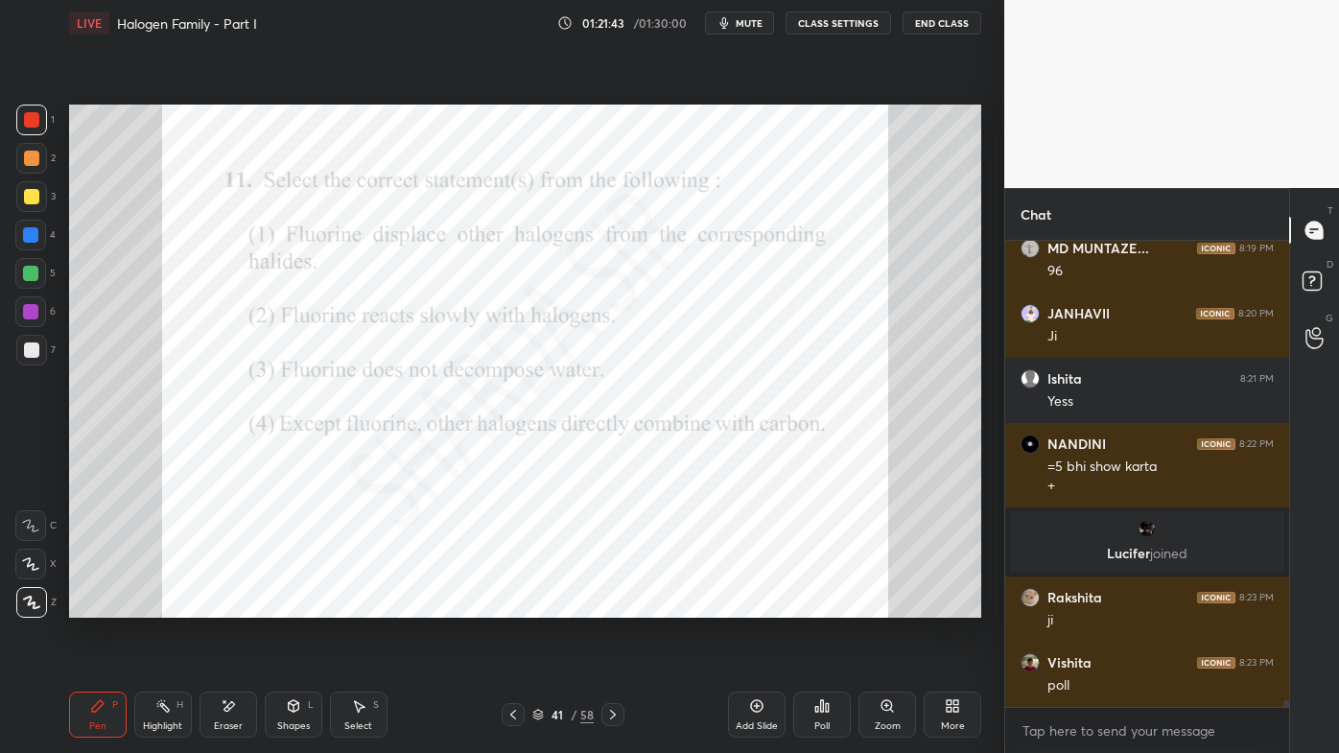
click at [811, 605] on div "Poll" at bounding box center [822, 715] width 58 height 46
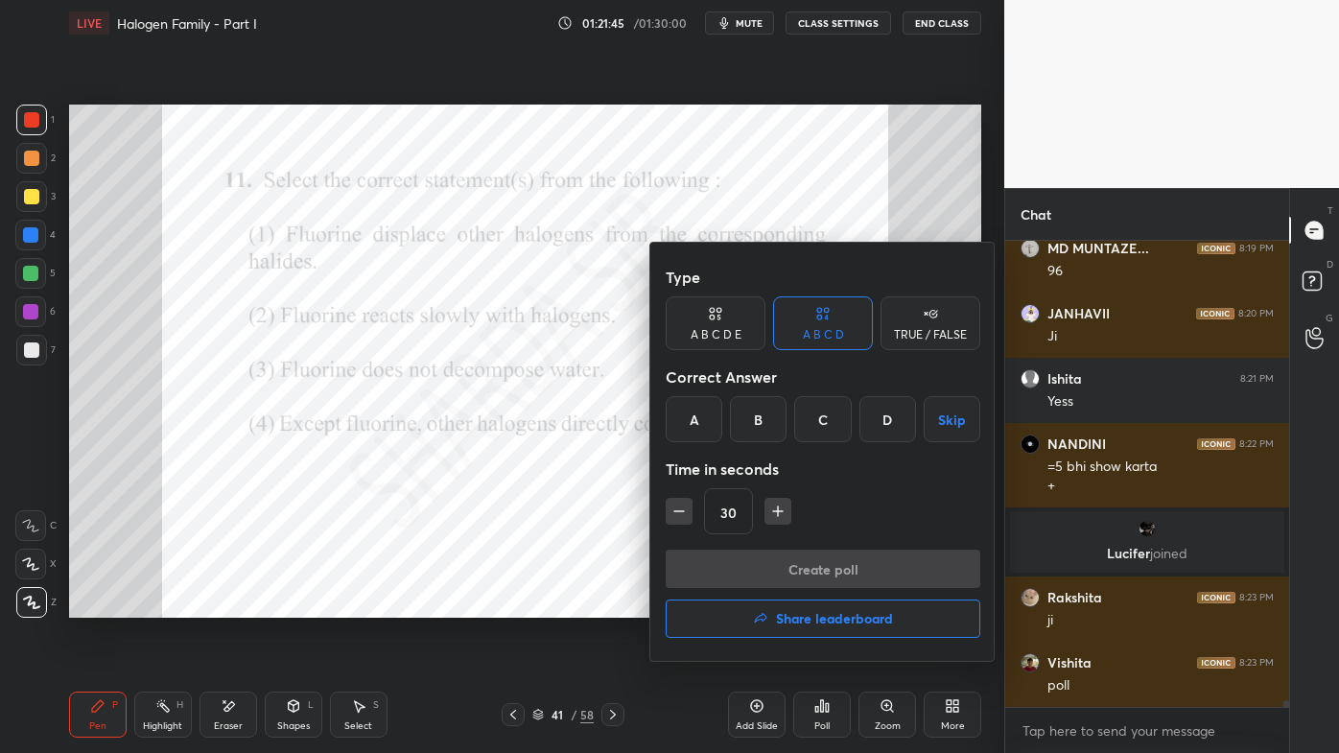
click at [699, 416] on div "A" at bounding box center [694, 419] width 57 height 46
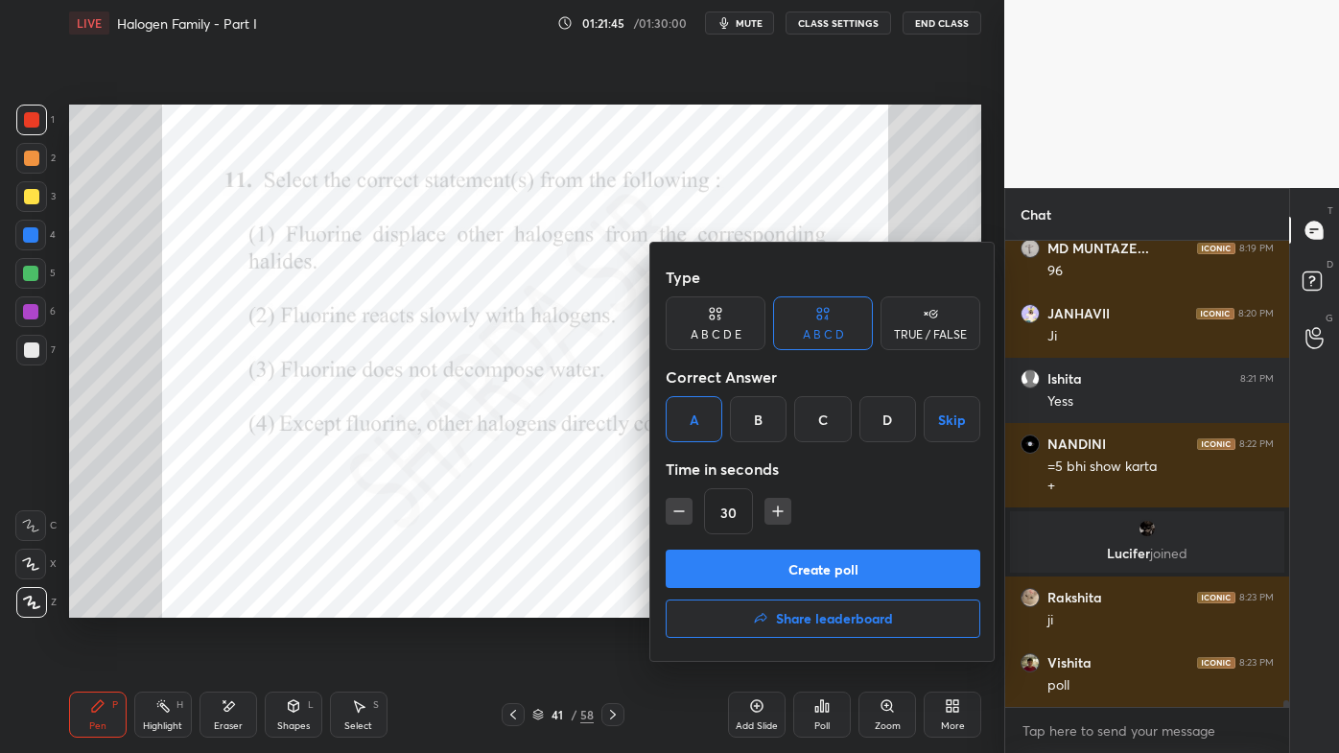
click at [761, 560] on button "Create poll" at bounding box center [823, 569] width 315 height 38
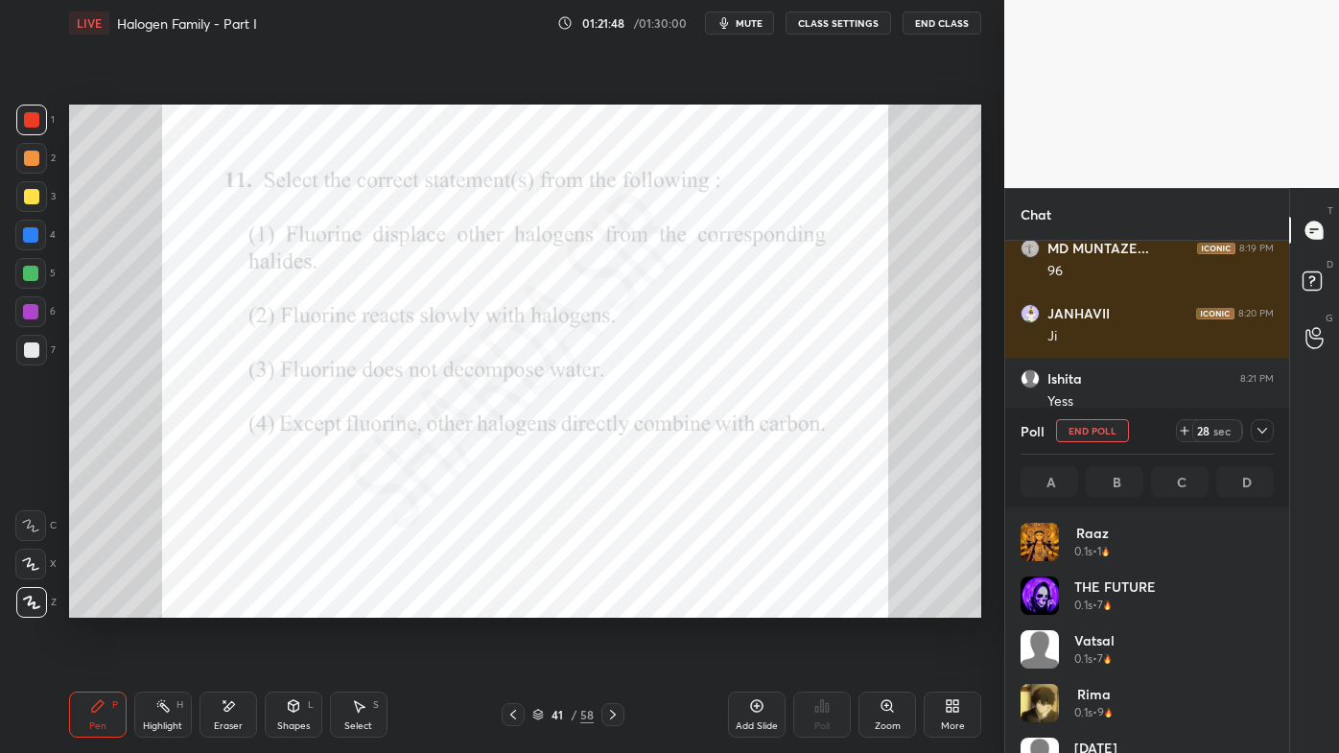
scroll to position [224, 247]
drag, startPoint x: 1265, startPoint y: 425, endPoint x: 1225, endPoint y: 456, distance: 50.6
click at [1265, 427] on icon at bounding box center [1262, 430] width 15 height 15
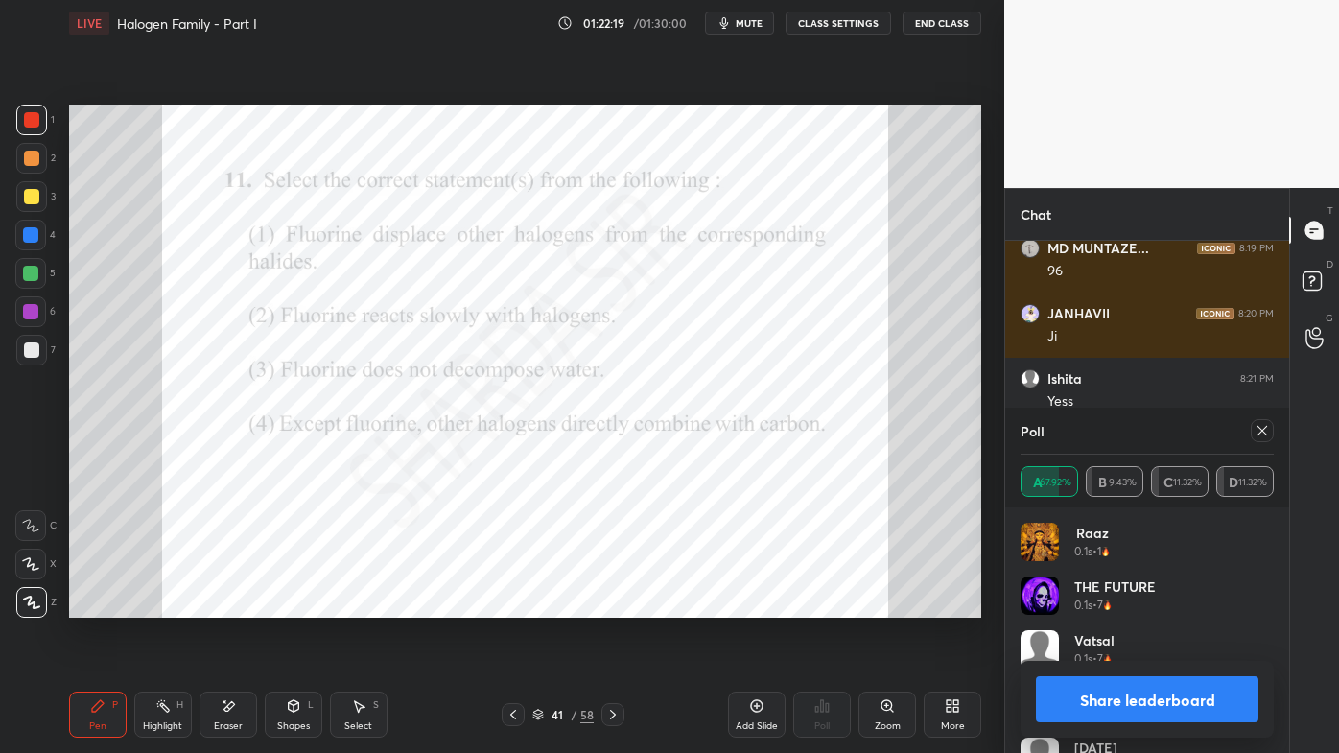
click at [1260, 432] on icon at bounding box center [1262, 430] width 15 height 15
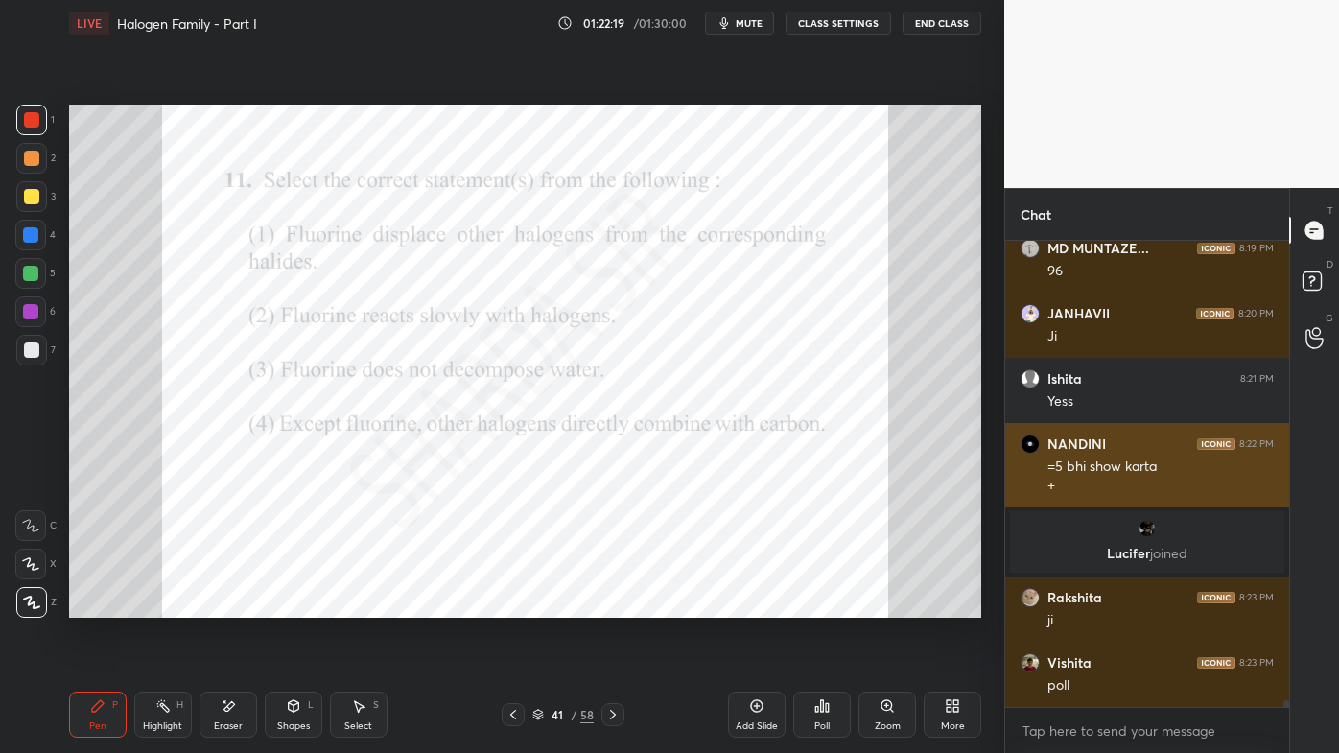
scroll to position [6, 5]
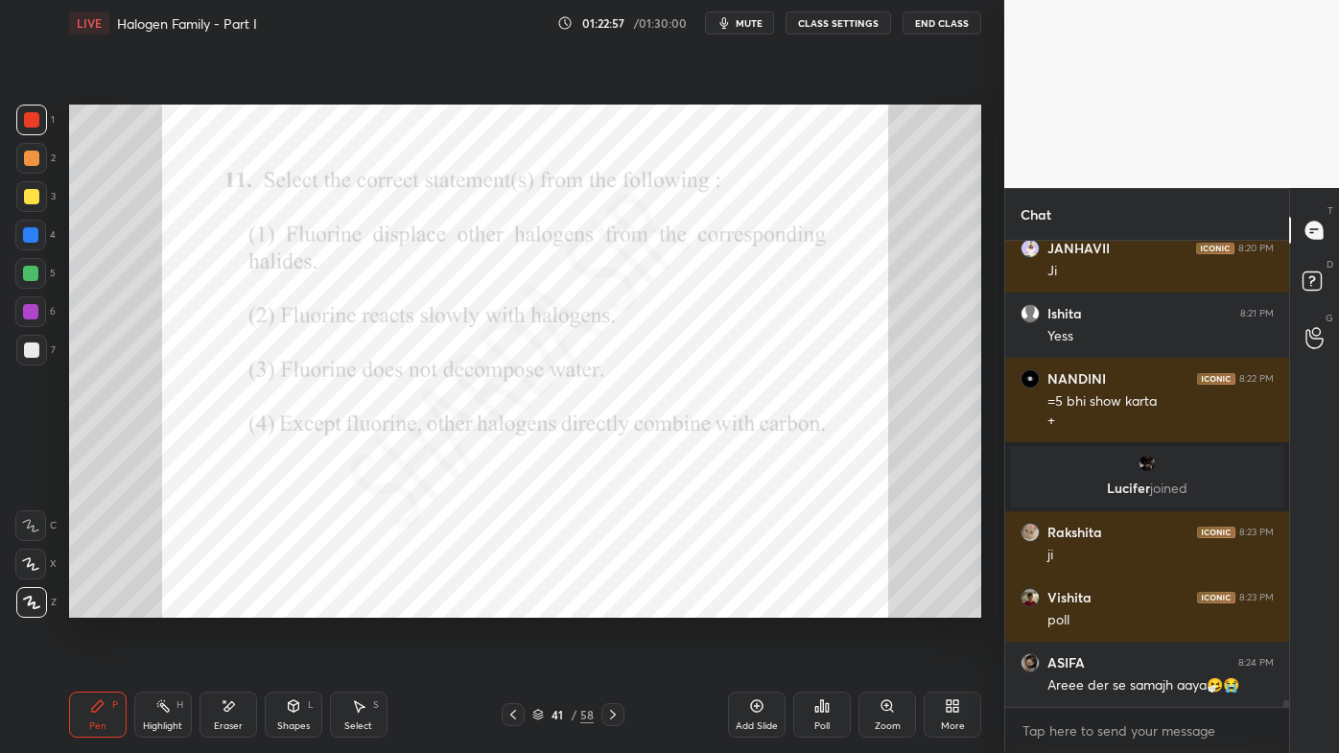
drag, startPoint x: 140, startPoint y: 700, endPoint x: 169, endPoint y: 647, distance: 60.9
click at [142, 605] on div "Highlight H" at bounding box center [163, 715] width 58 height 46
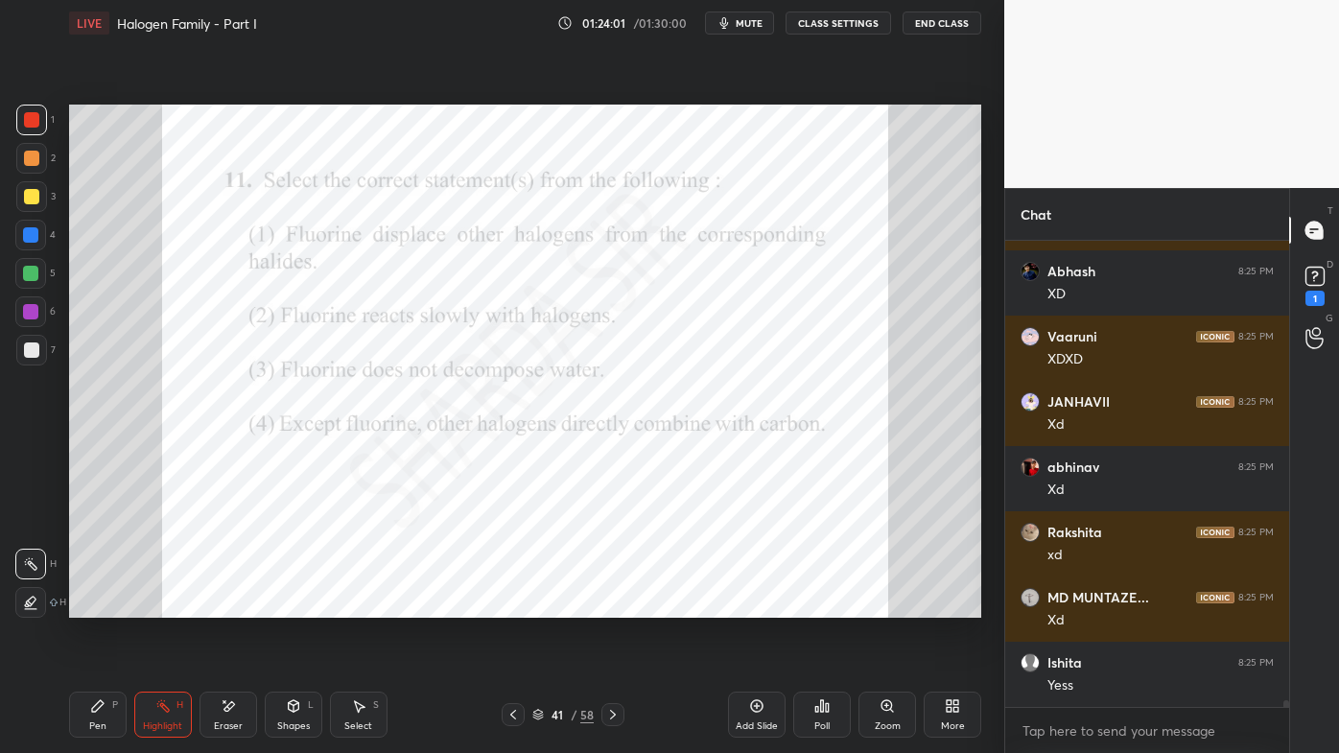
scroll to position [34226, 0]
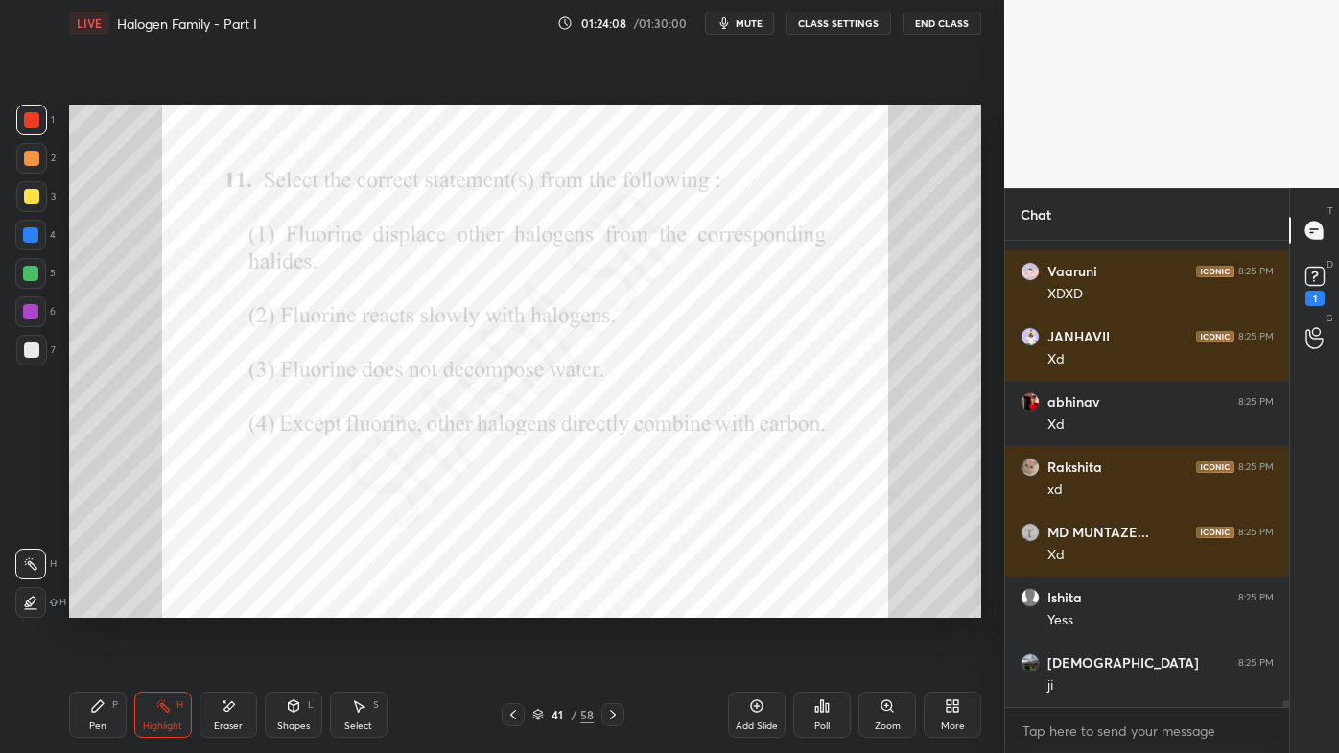
click at [612, 605] on icon at bounding box center [612, 714] width 15 height 15
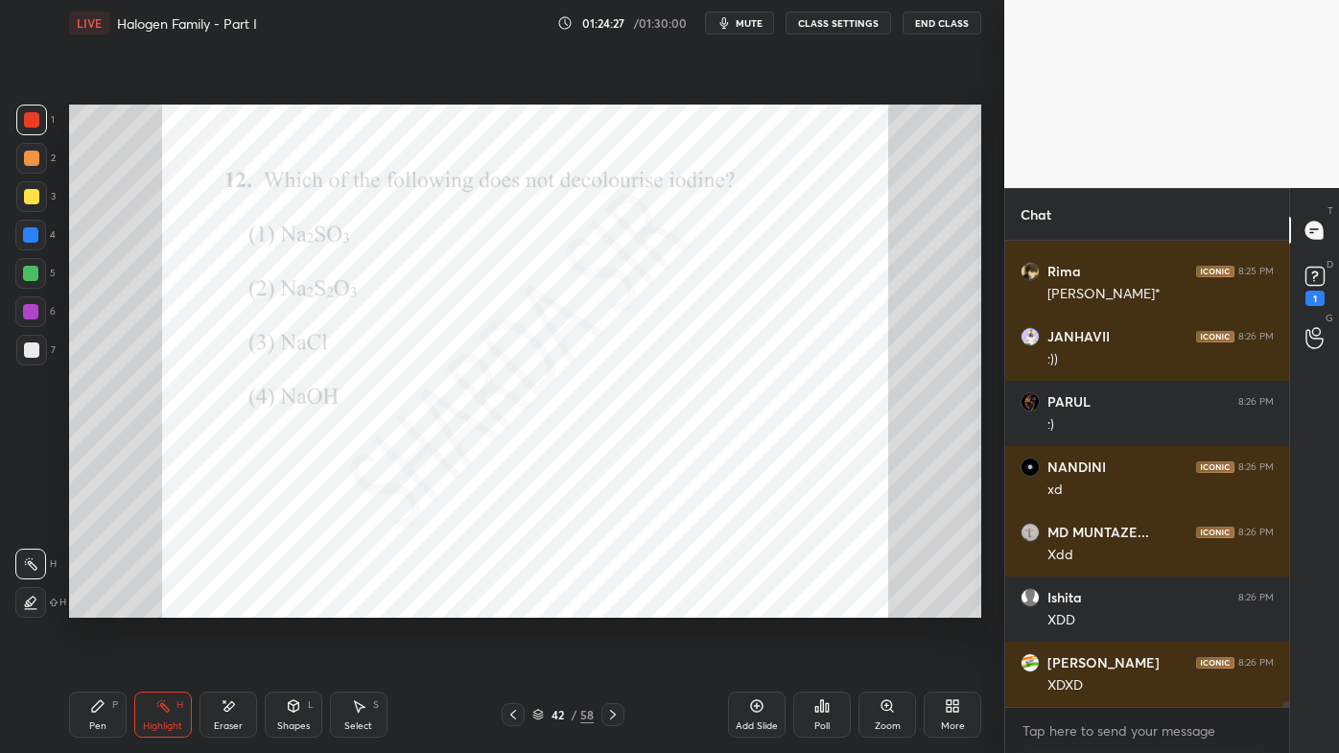
scroll to position [34467, 0]
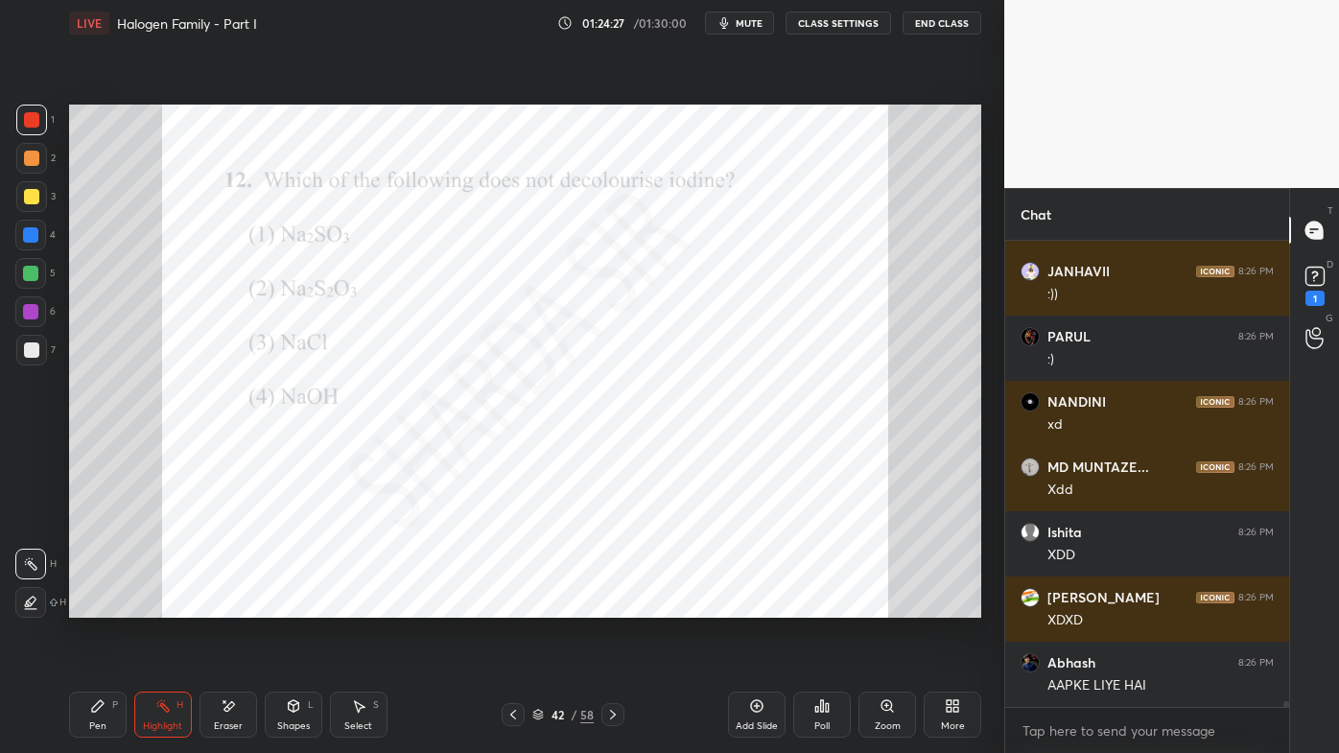
drag, startPoint x: 612, startPoint y: 714, endPoint x: 600, endPoint y: 718, distance: 12.5
click at [611, 605] on icon at bounding box center [612, 714] width 15 height 15
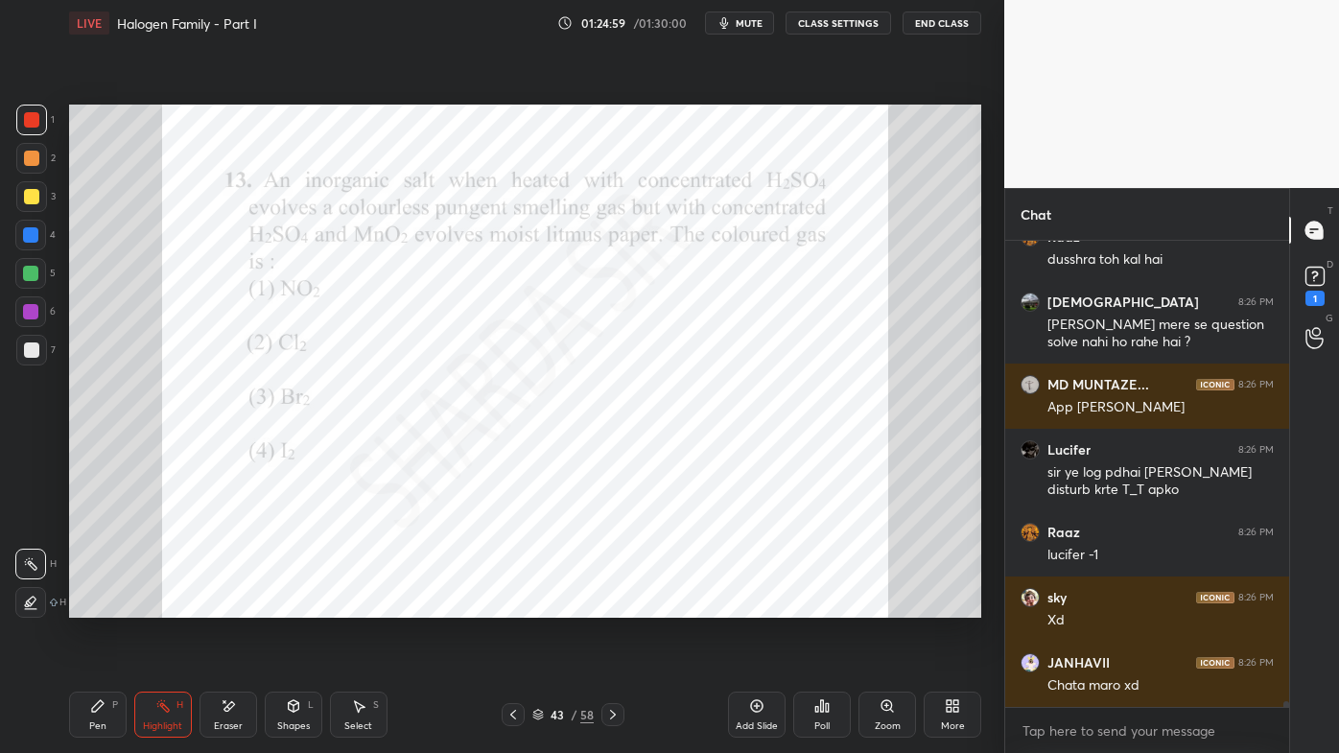
scroll to position [34851, 0]
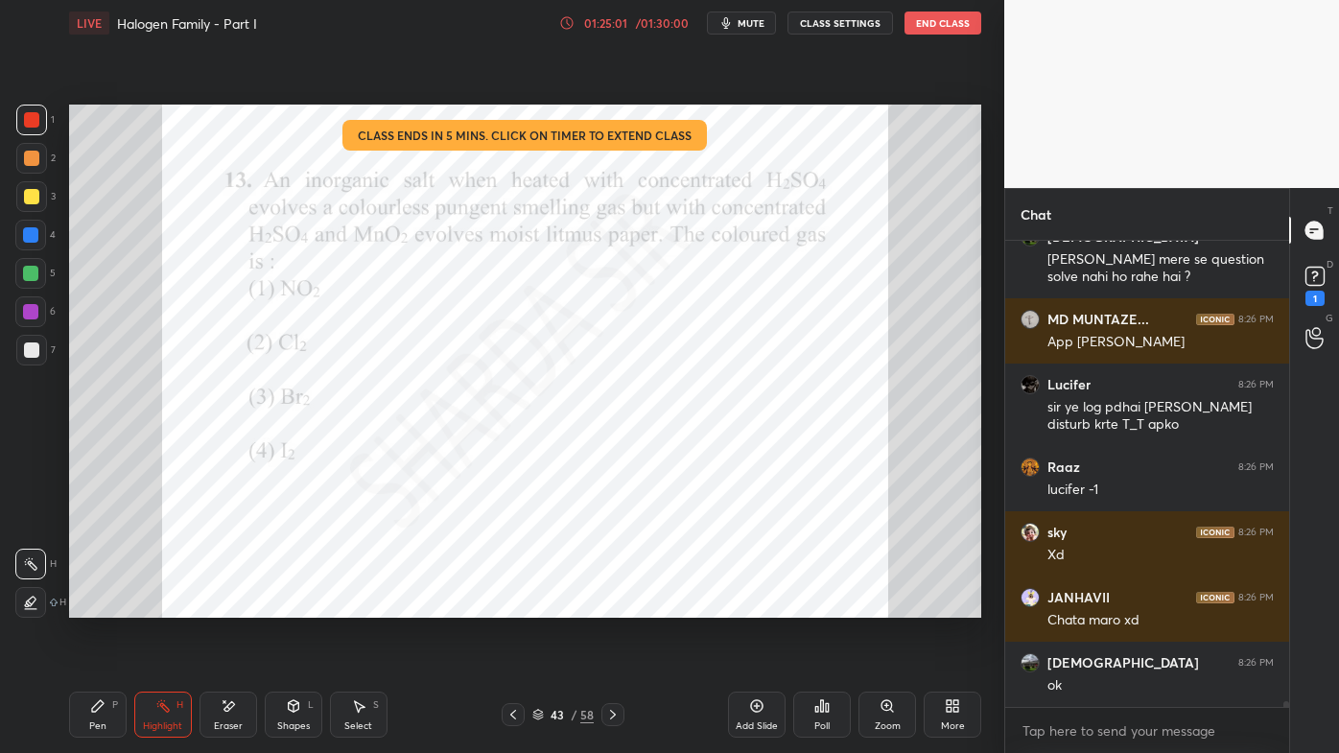
click at [98, 605] on icon at bounding box center [97, 705] width 15 height 15
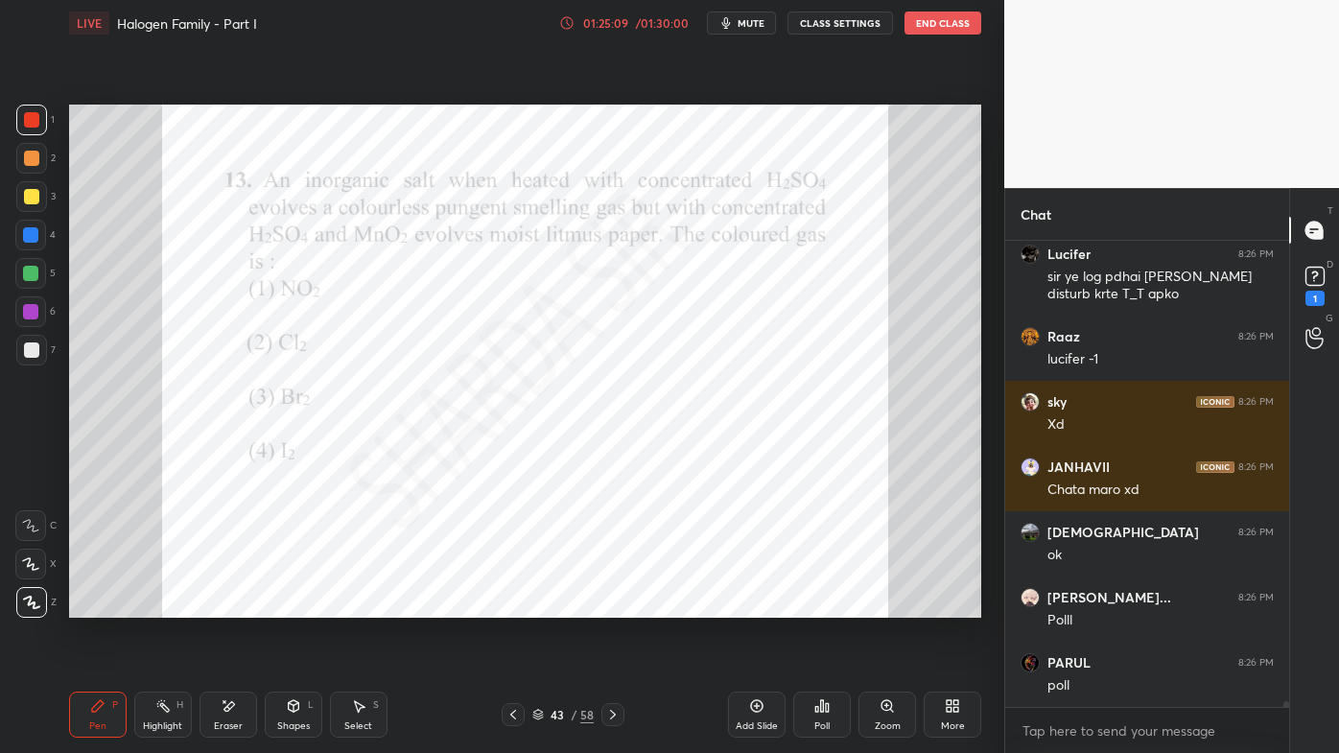
scroll to position [35001, 0]
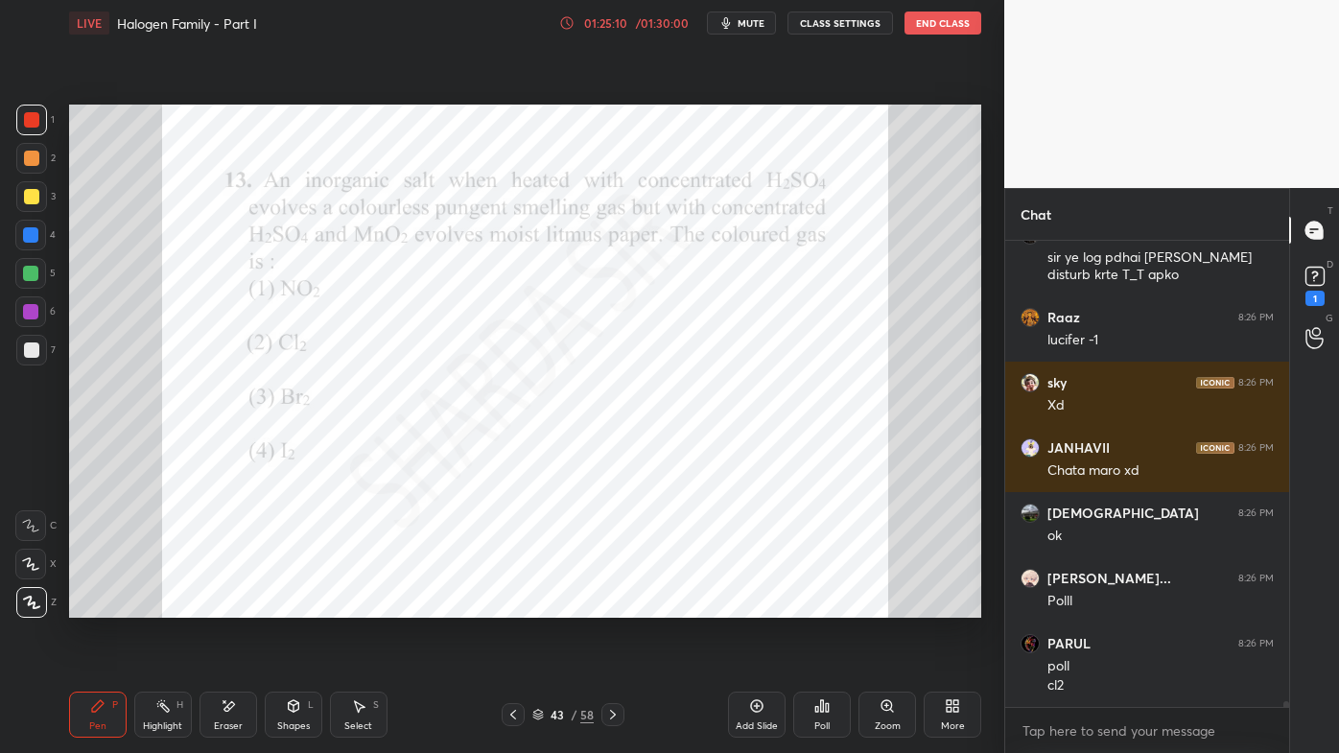
drag, startPoint x: 235, startPoint y: 703, endPoint x: 242, endPoint y: 666, distance: 38.0
click at [235, 605] on div "Eraser" at bounding box center [229, 715] width 58 height 46
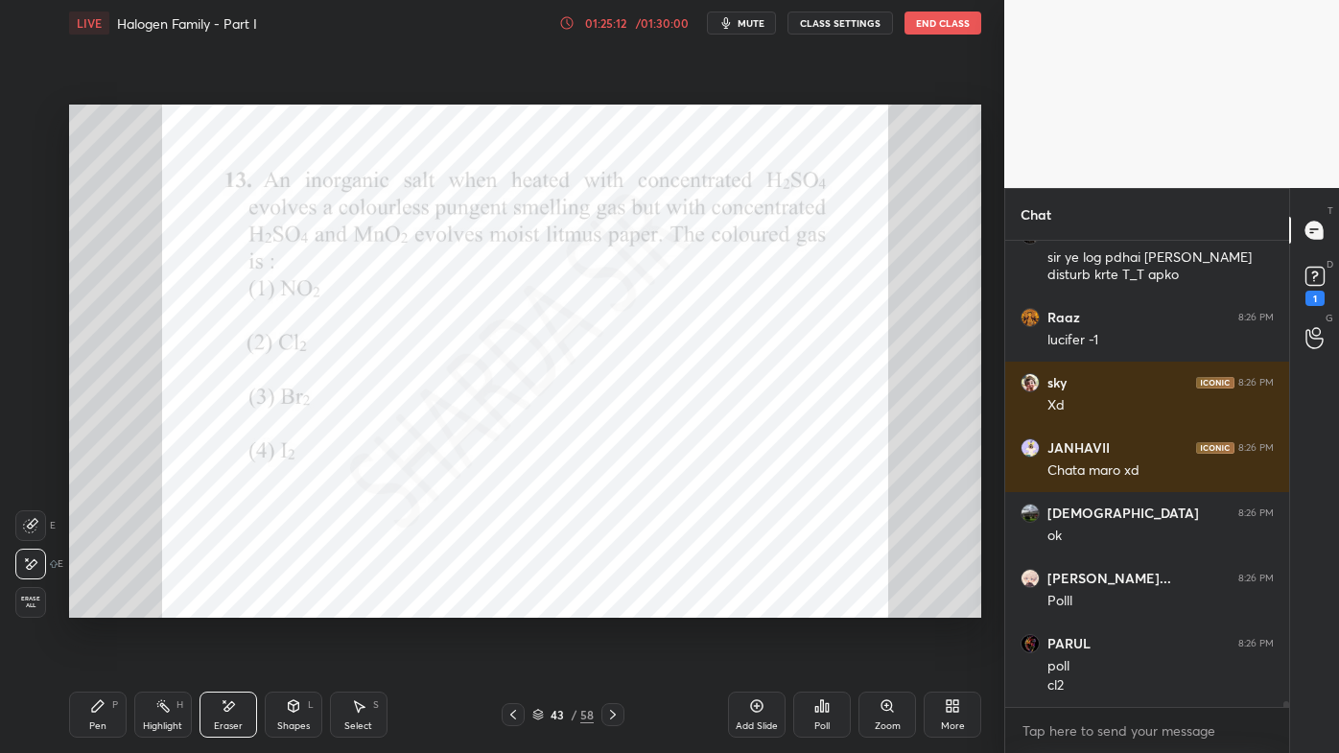
click at [101, 605] on div "Pen P Highlight H Eraser Shapes L Select S 43 / 58 Add Slide Poll Zoom More" at bounding box center [525, 714] width 912 height 77
click at [89, 605] on div "Pen P" at bounding box center [98, 715] width 58 height 46
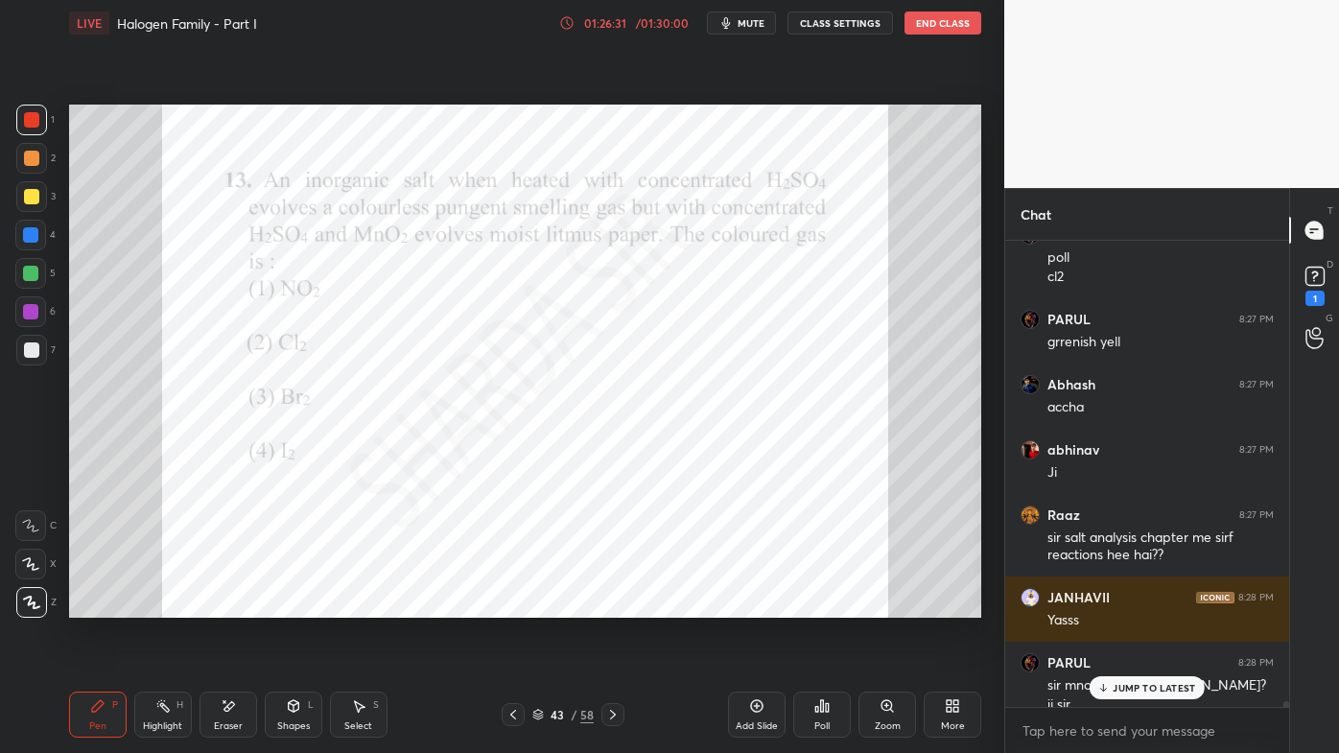
scroll to position [35427, 0]
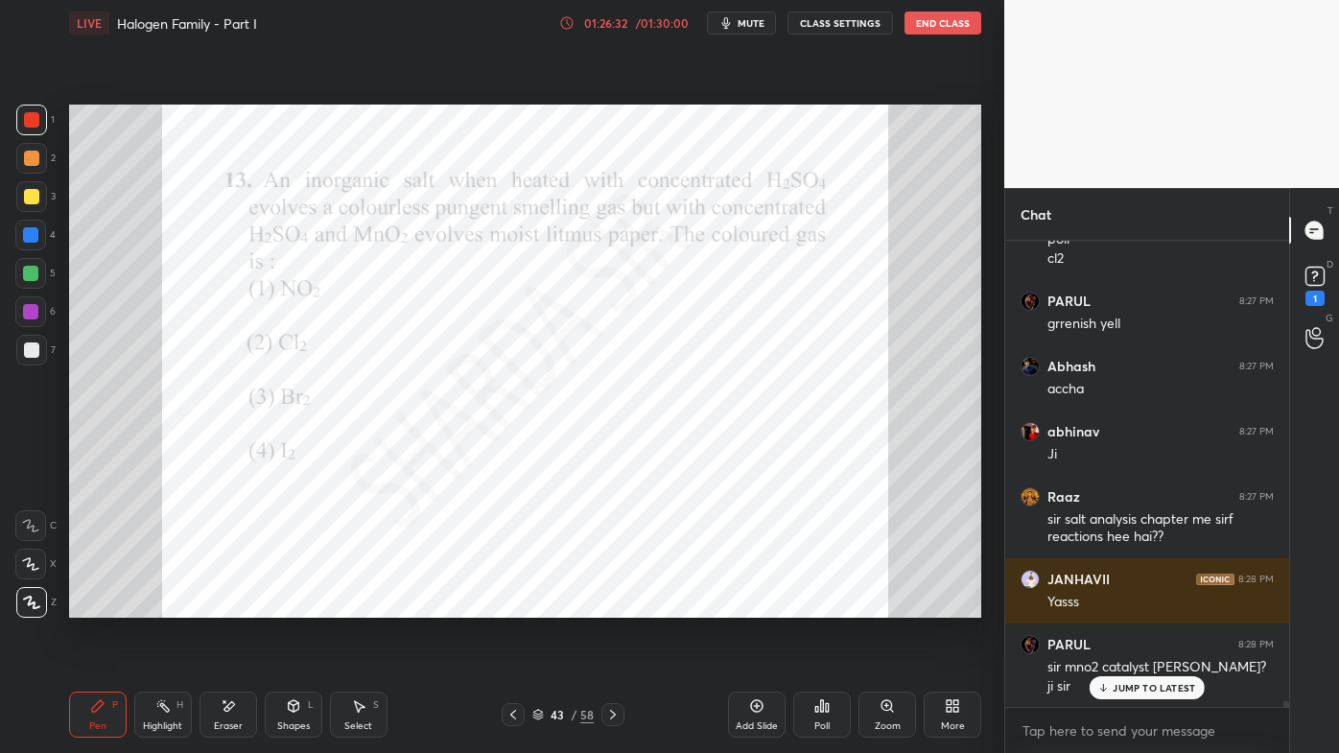
click at [168, 605] on div "Pen P Highlight H Eraser Shapes L Select S 43 / 58 Add Slide Poll Zoom More" at bounding box center [525, 714] width 912 height 77
click at [166, 605] on rect at bounding box center [165, 708] width 10 height 10
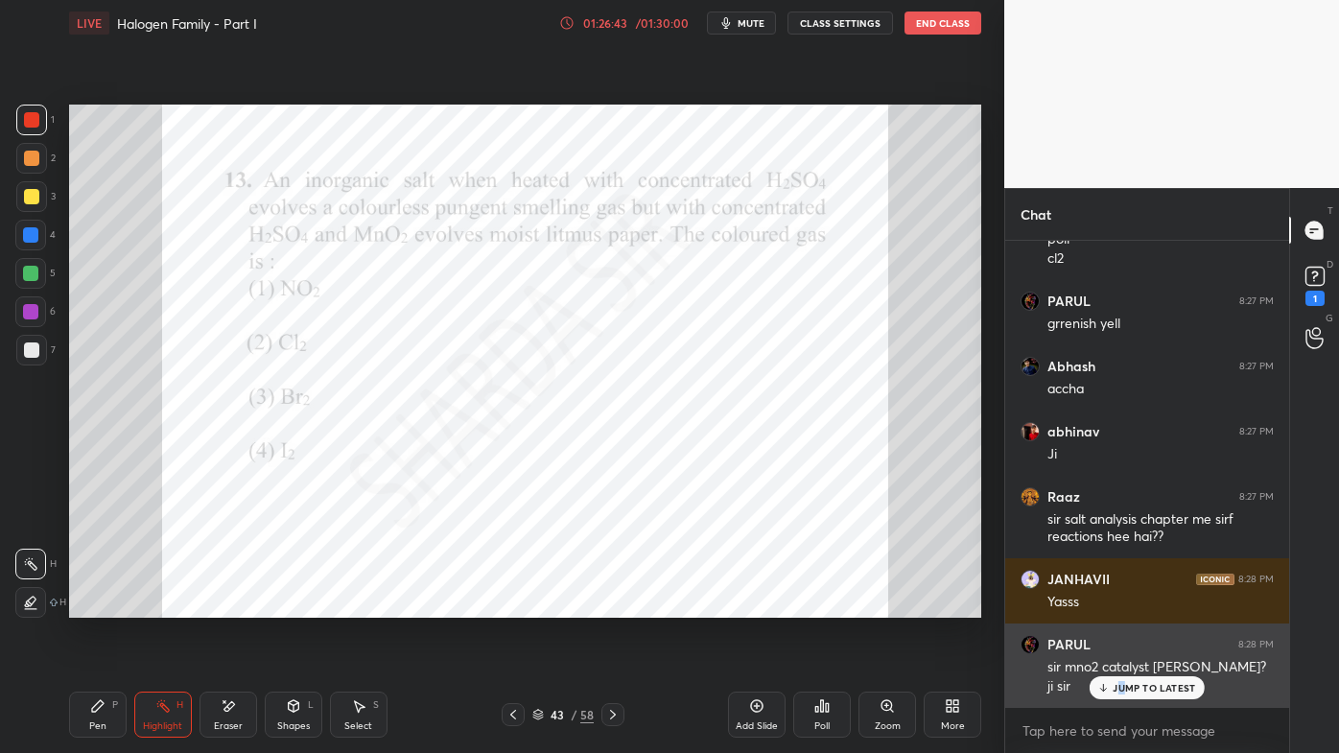
click at [1119, 605] on div "JUMP TO LATEST" at bounding box center [1147, 687] width 115 height 23
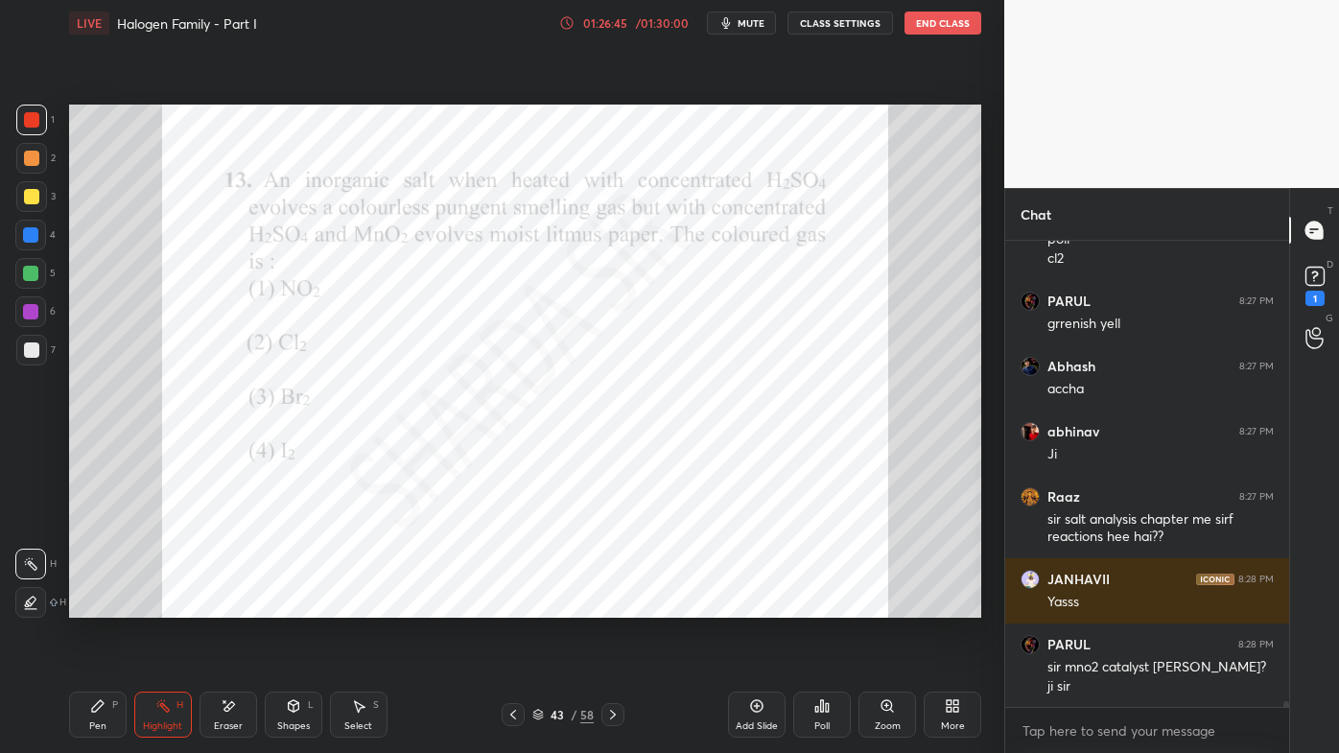
scroll to position [35494, 0]
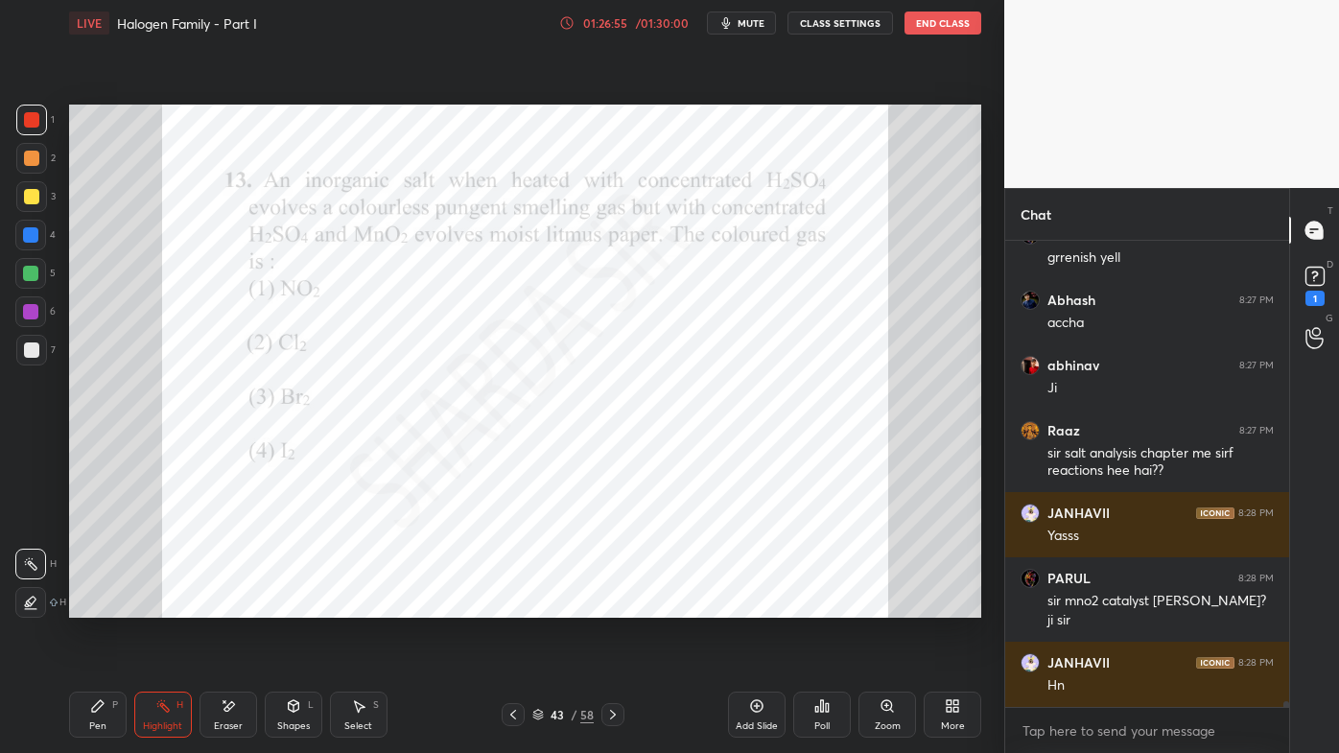
click at [86, 605] on div "Pen P" at bounding box center [98, 715] width 58 height 46
click at [611, 605] on icon at bounding box center [613, 715] width 6 height 10
click at [825, 605] on icon at bounding box center [821, 705] width 15 height 15
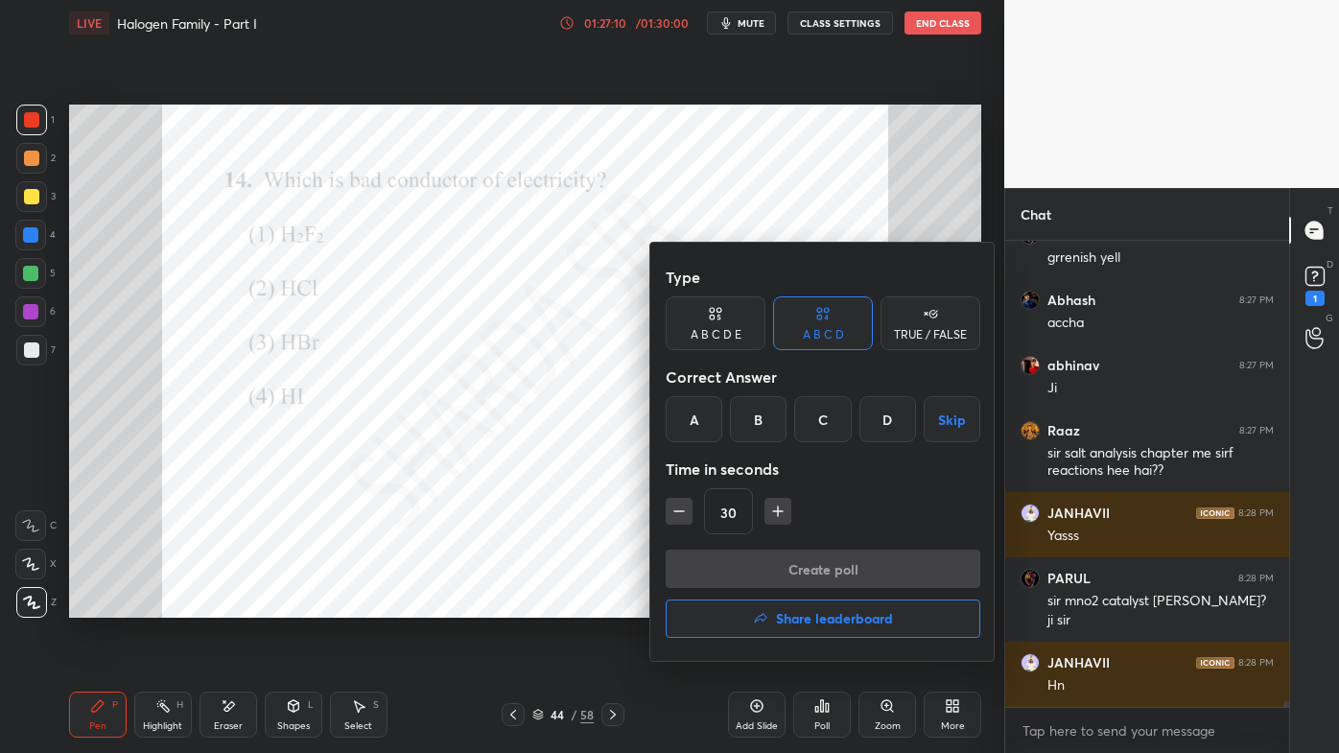
click at [691, 426] on div "A" at bounding box center [694, 419] width 57 height 46
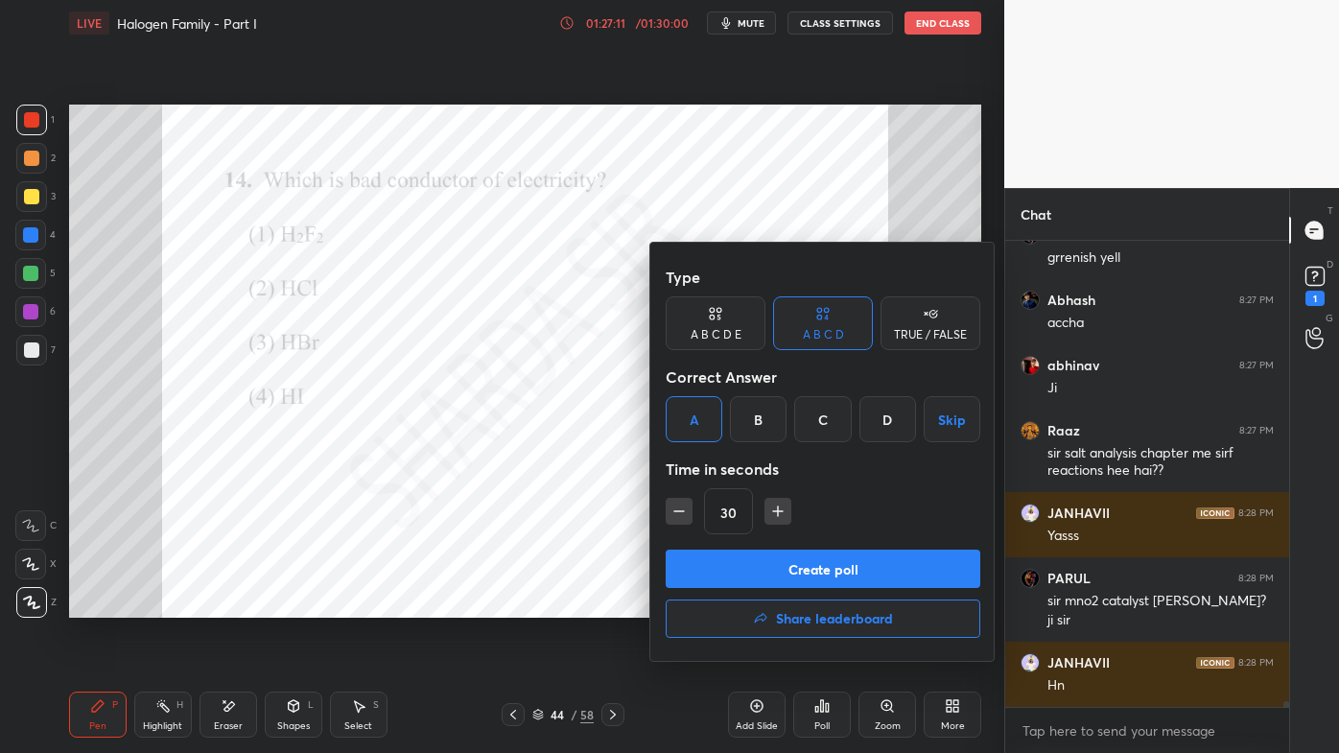
click at [734, 576] on button "Create poll" at bounding box center [823, 569] width 315 height 38
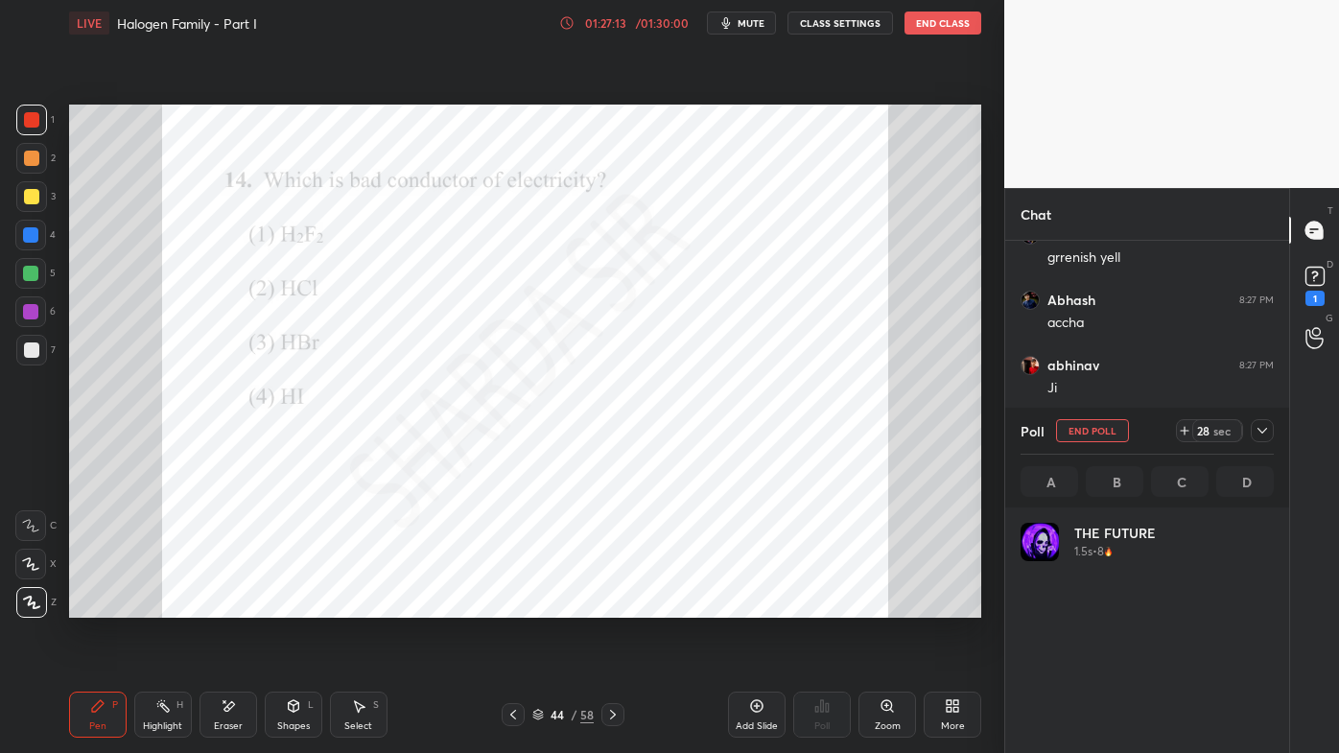
scroll to position [224, 247]
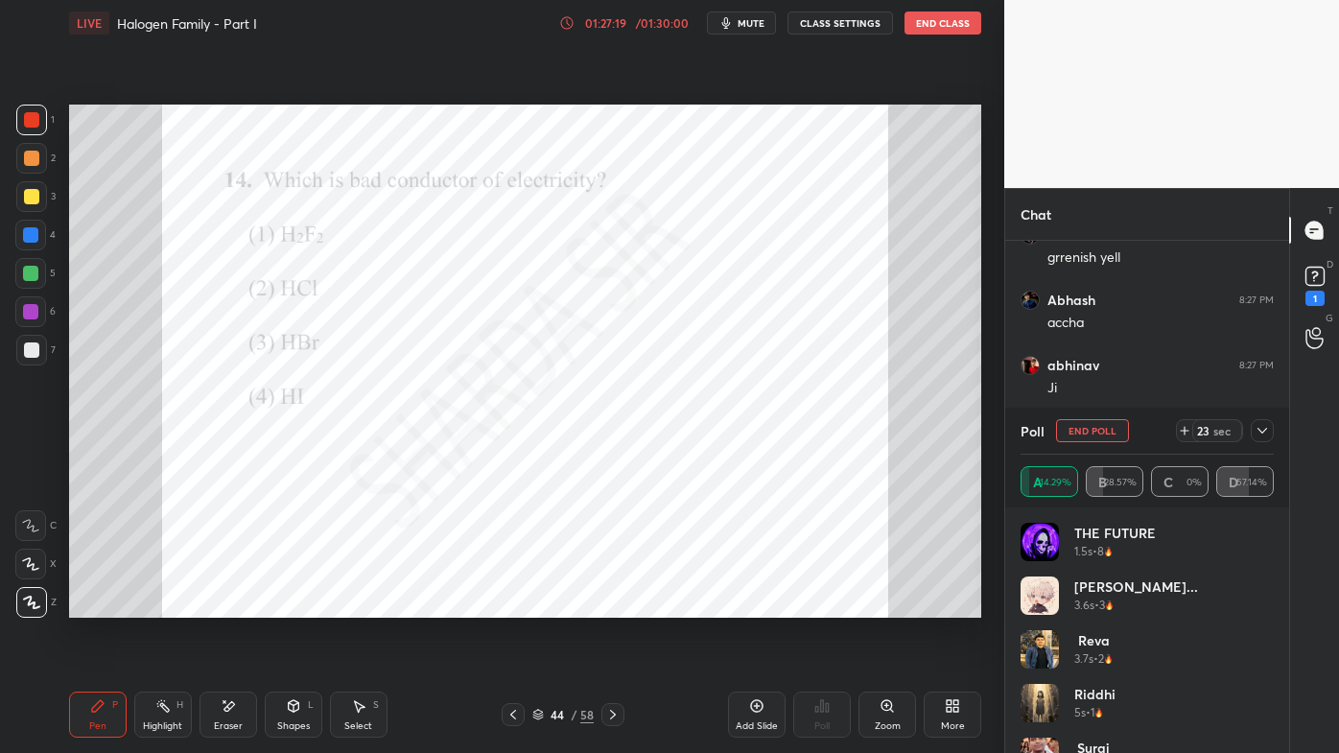
drag, startPoint x: 1263, startPoint y: 430, endPoint x: 1253, endPoint y: 441, distance: 15.6
click at [1265, 432] on icon at bounding box center [1262, 430] width 15 height 15
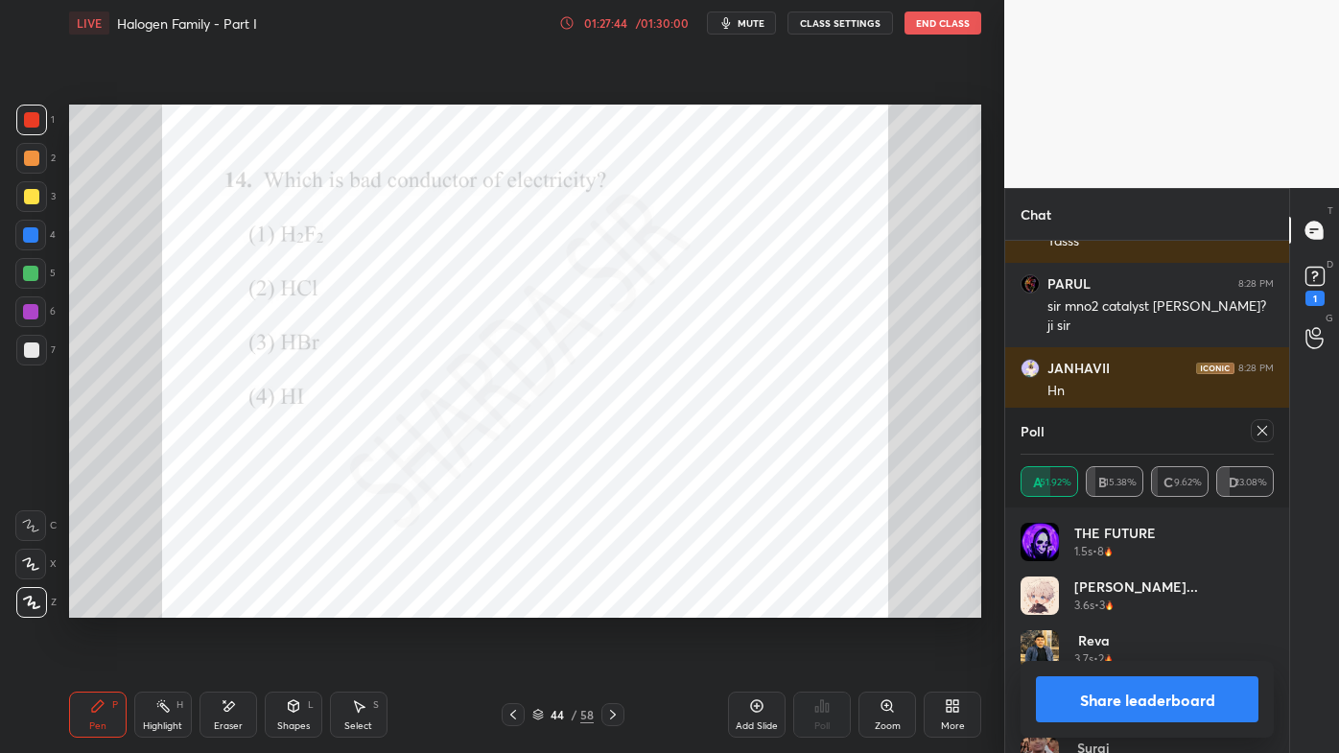
click at [1254, 437] on div at bounding box center [1262, 430] width 23 height 23
type textarea "x"
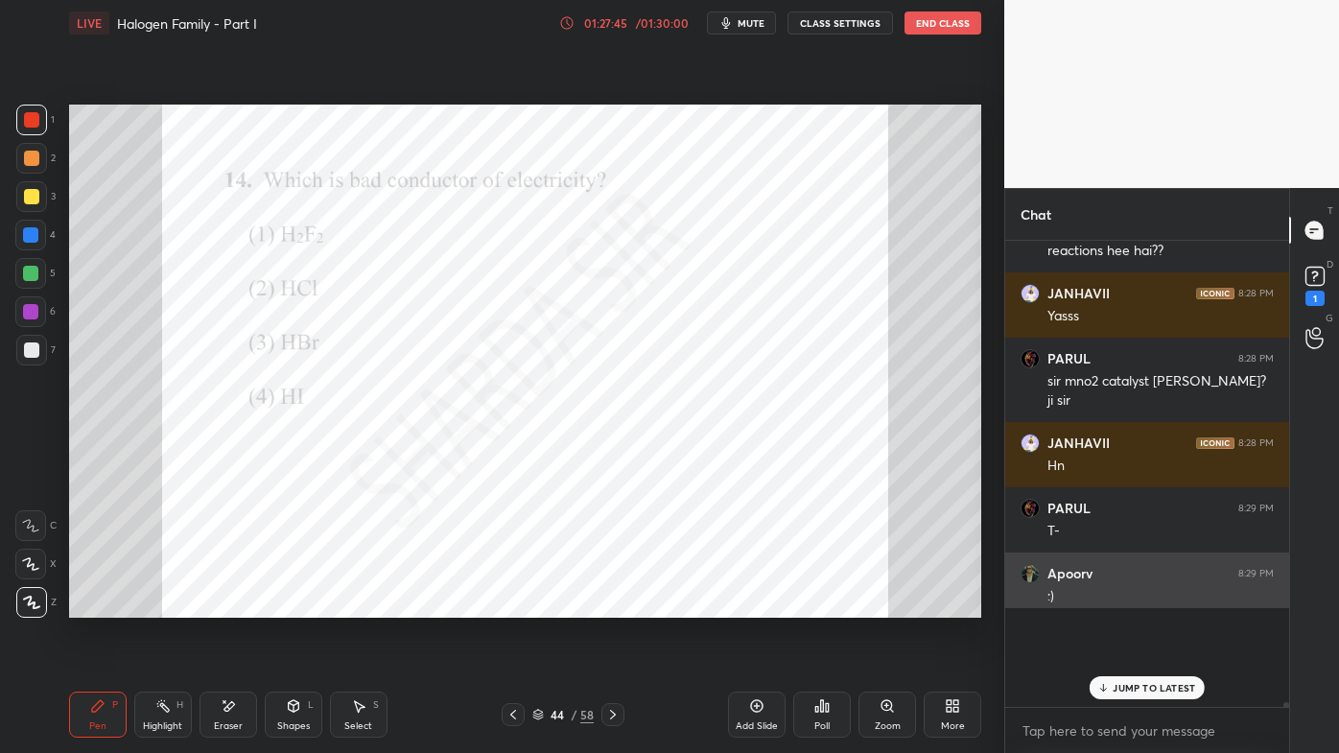
scroll to position [6, 5]
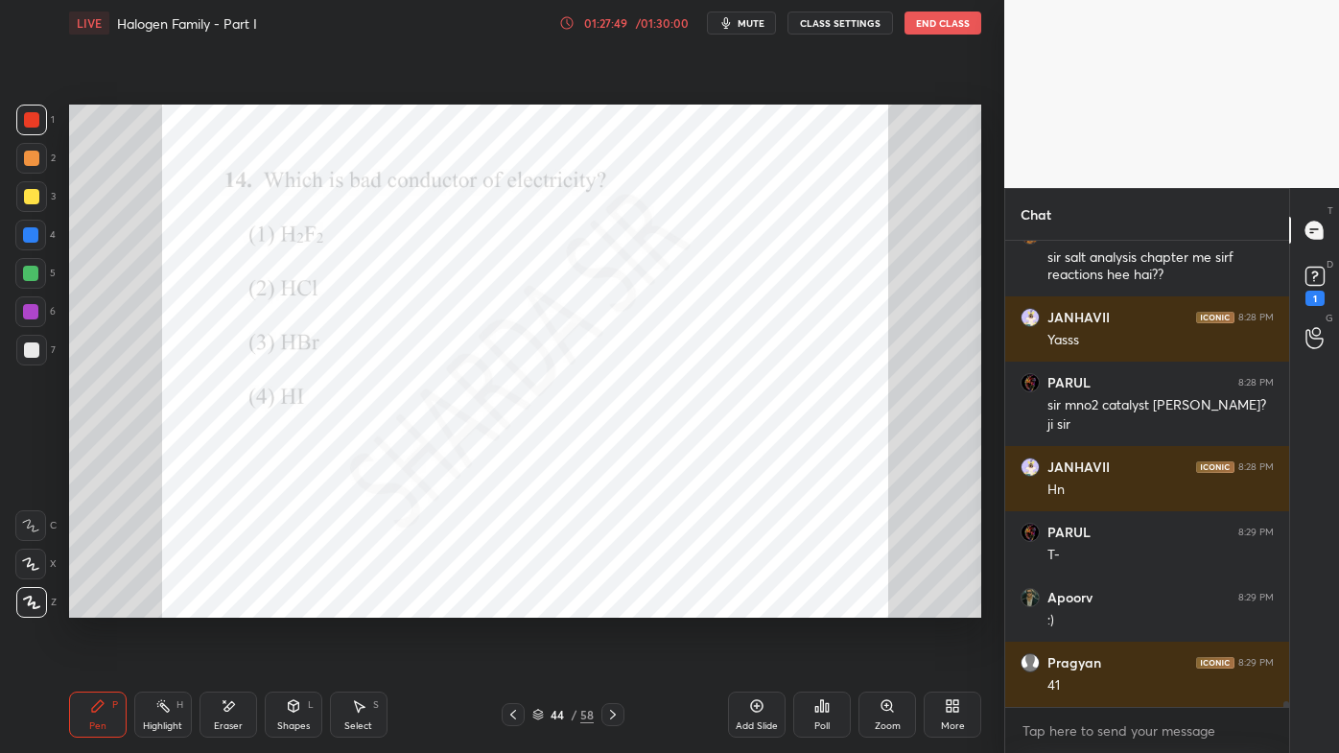
click at [616, 605] on icon at bounding box center [612, 714] width 15 height 15
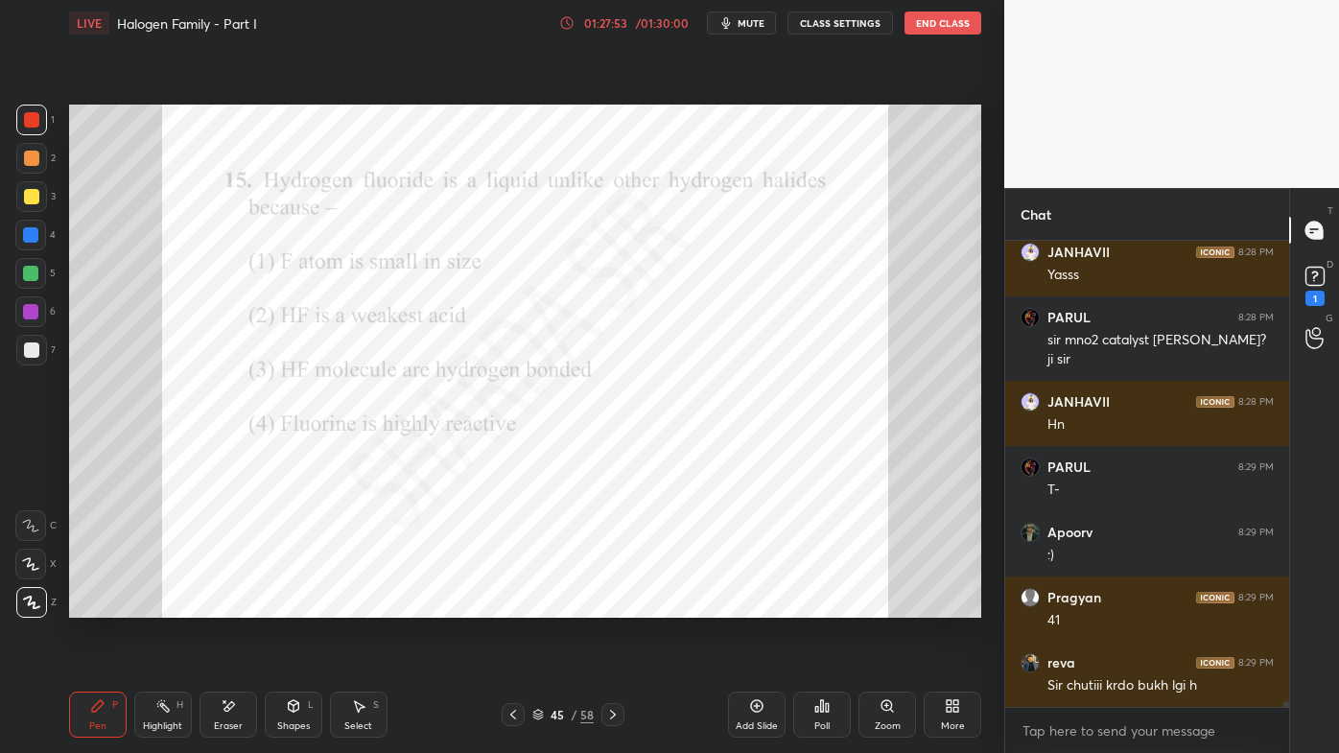
click at [818, 605] on icon at bounding box center [821, 705] width 15 height 15
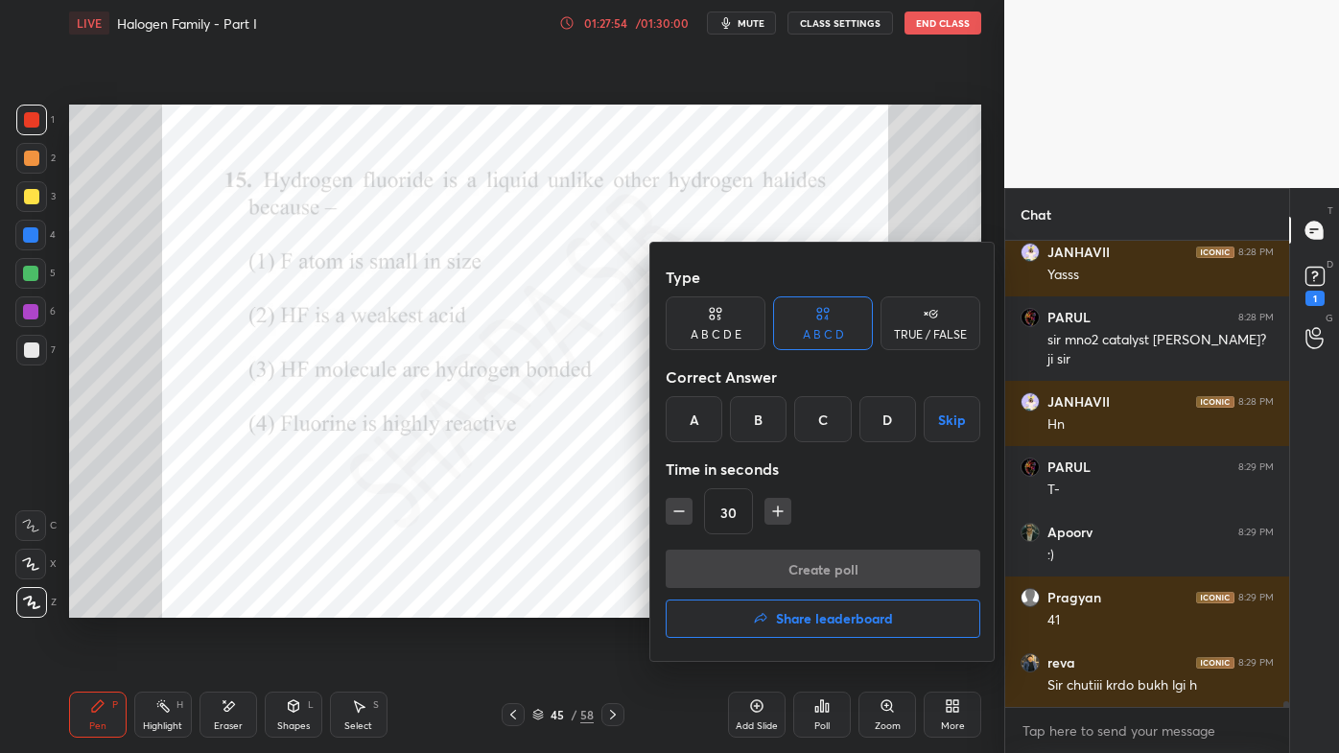
click at [818, 414] on div "C" at bounding box center [822, 419] width 57 height 46
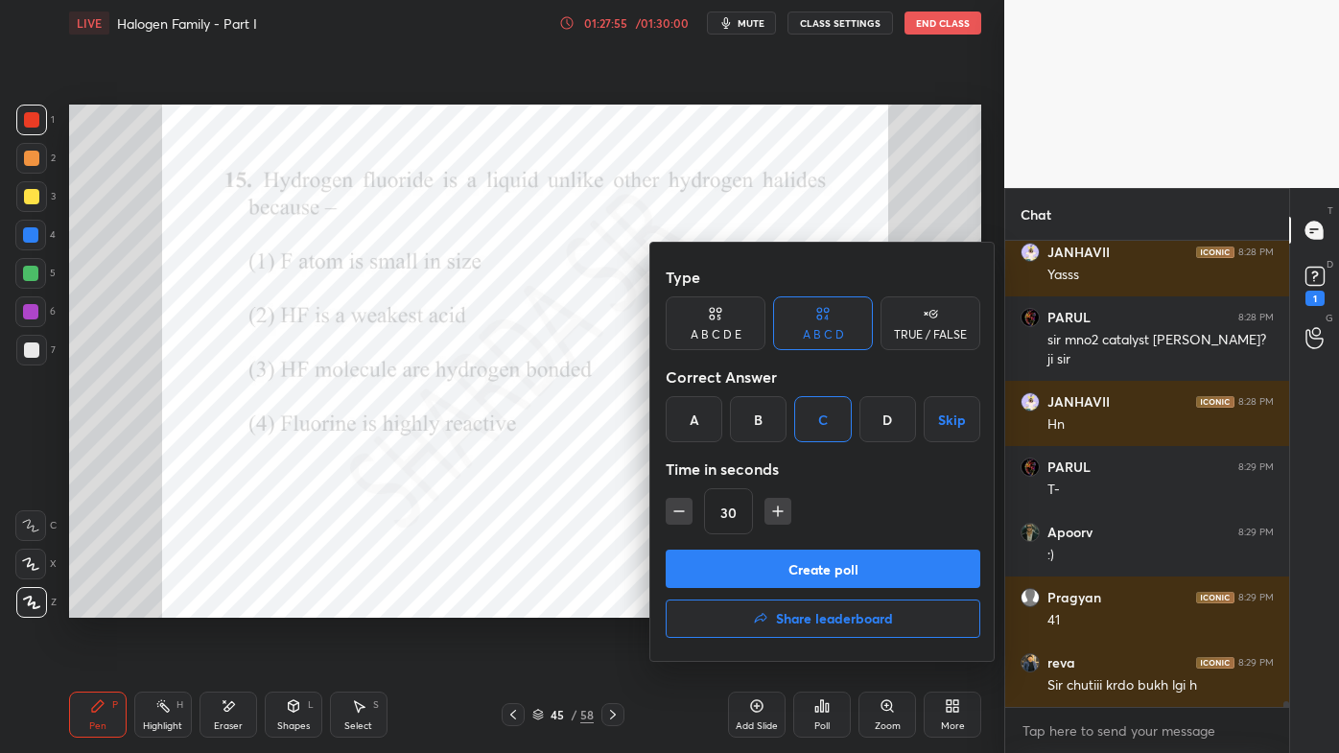
click at [679, 511] on icon "button" at bounding box center [679, 511] width 10 height 0
type input "15"
click at [741, 579] on button "Create poll" at bounding box center [823, 569] width 315 height 38
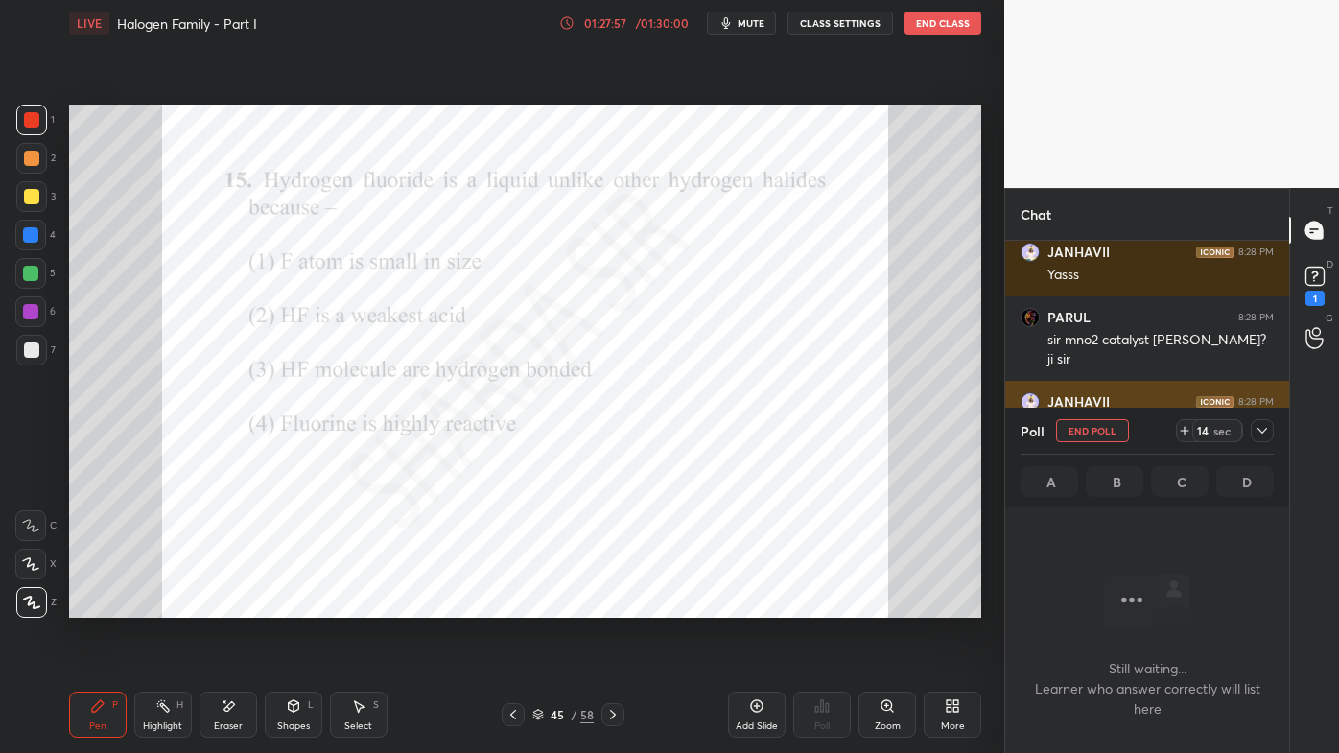
drag, startPoint x: 1263, startPoint y: 427, endPoint x: 1247, endPoint y: 439, distance: 20.5
click at [1263, 427] on icon at bounding box center [1262, 430] width 15 height 15
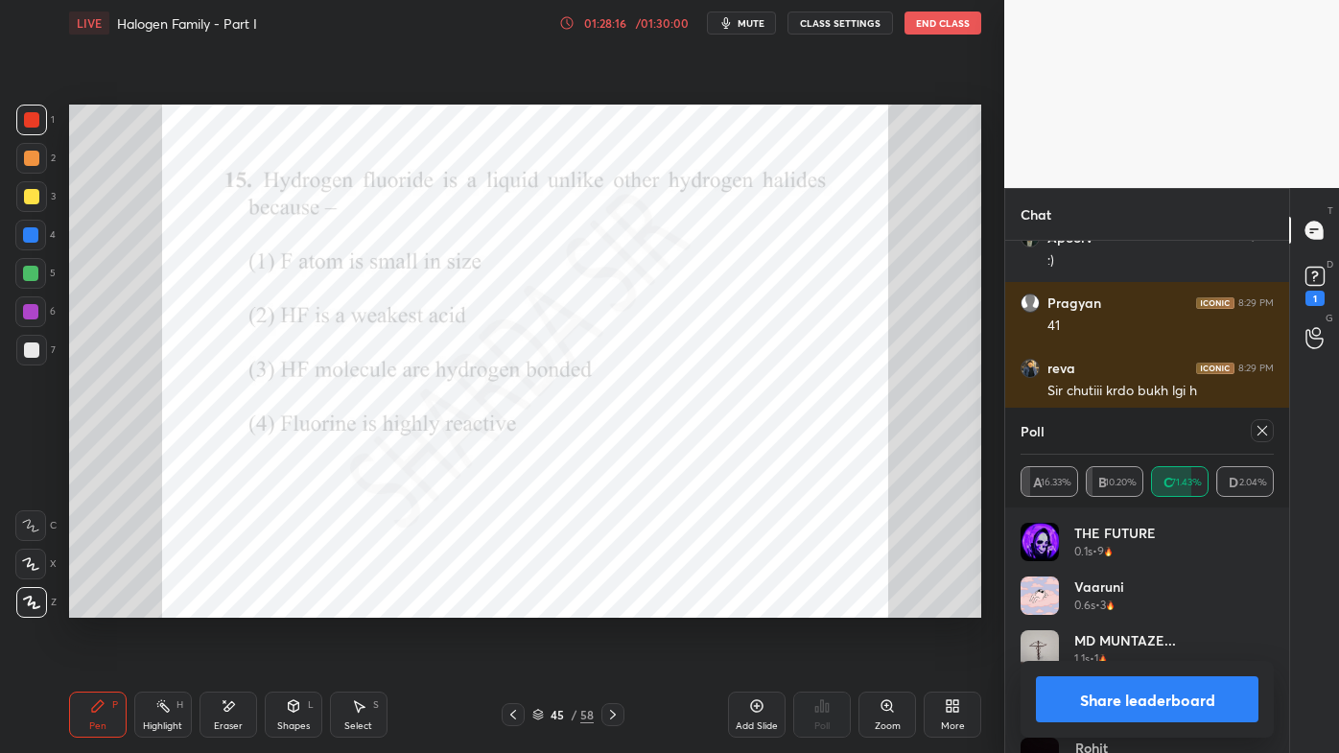
click at [1258, 435] on icon at bounding box center [1262, 430] width 15 height 15
type textarea "x"
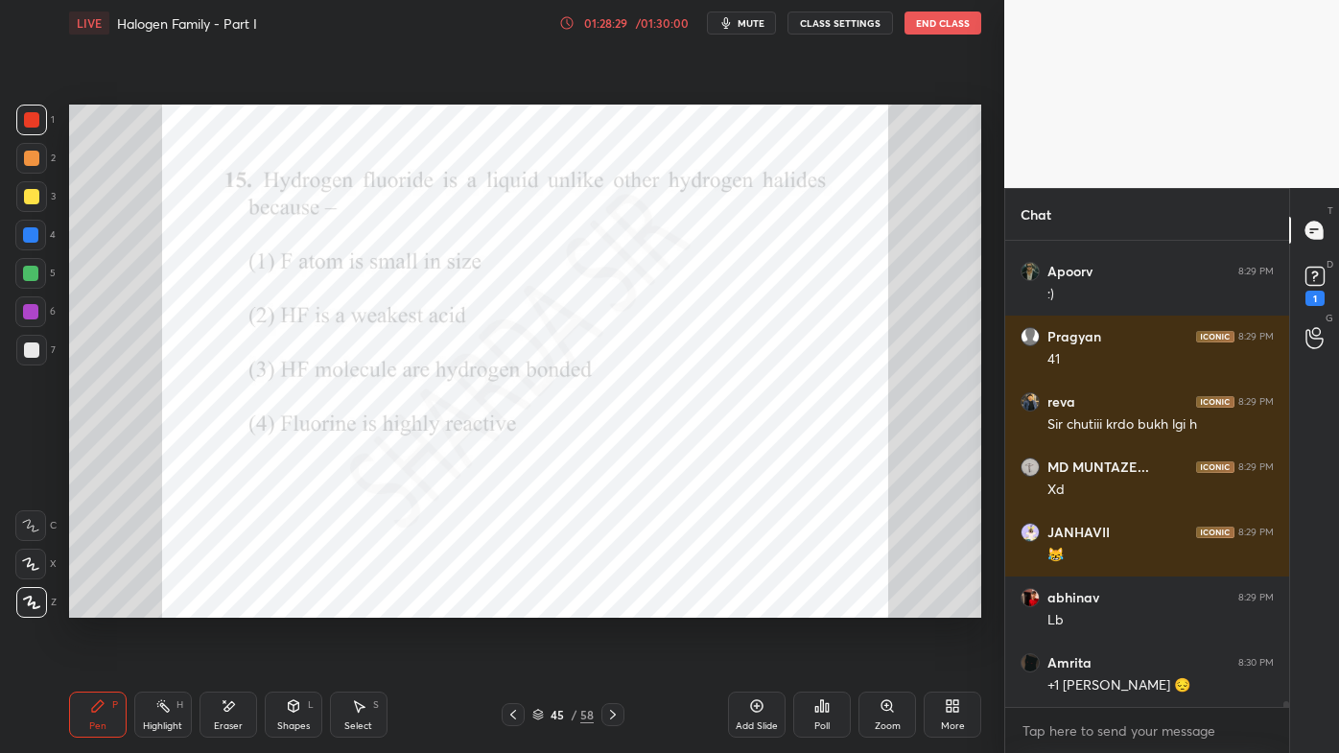
click at [612, 605] on icon at bounding box center [612, 714] width 15 height 15
click at [826, 605] on icon at bounding box center [827, 707] width 3 height 9
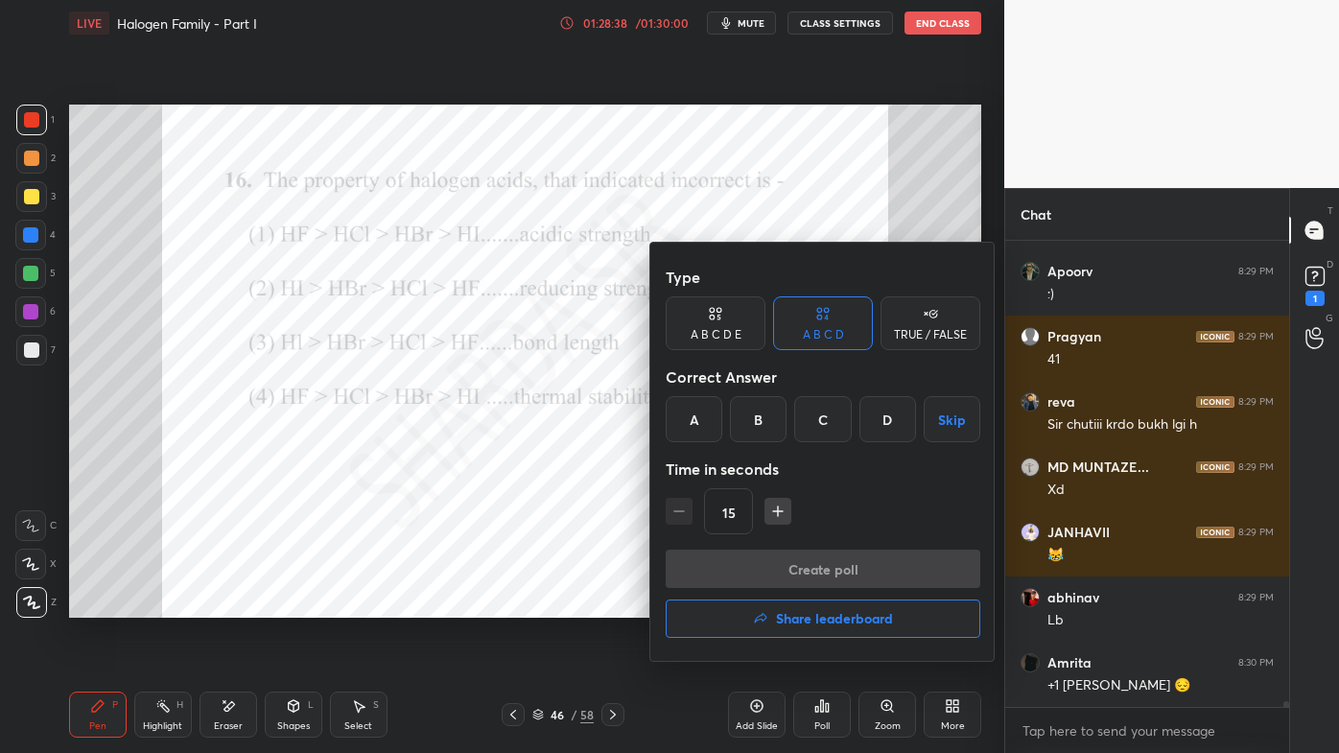
drag, startPoint x: 685, startPoint y: 419, endPoint x: 709, endPoint y: 458, distance: 45.2
click at [691, 420] on div "A" at bounding box center [694, 419] width 57 height 46
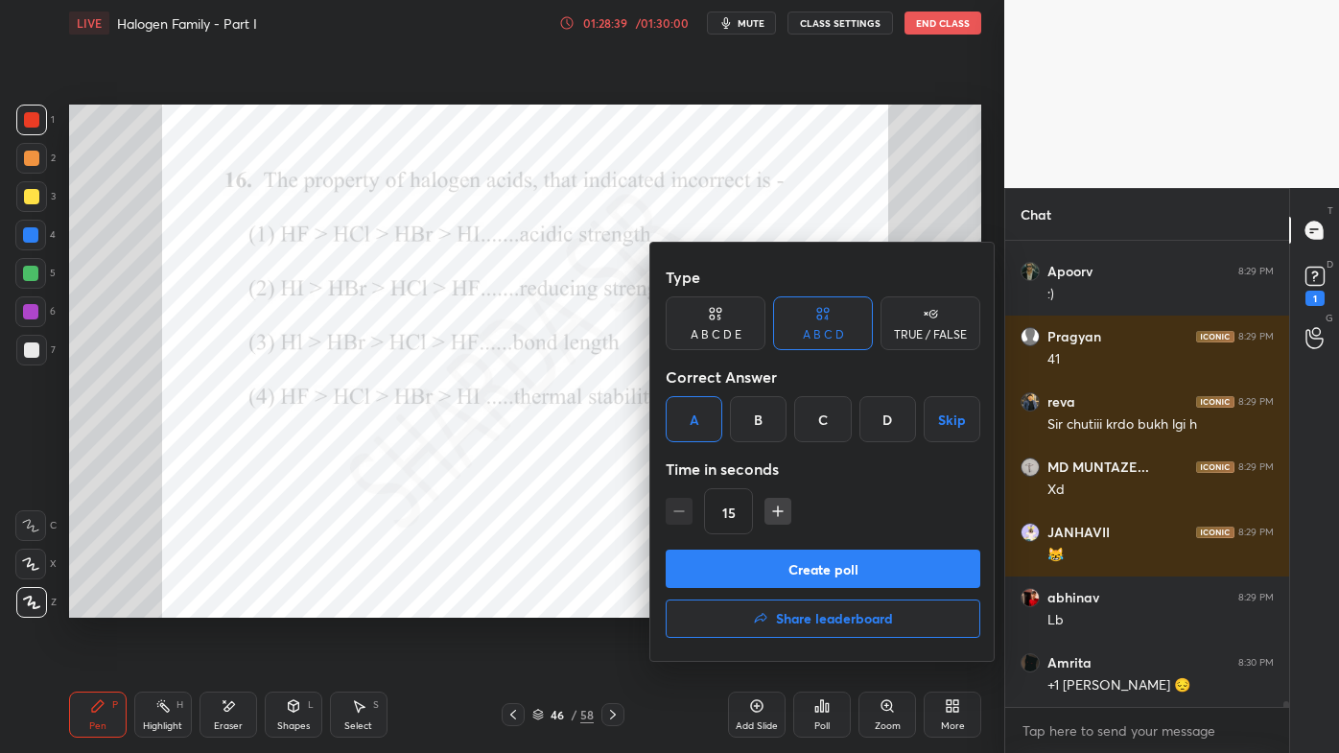
drag, startPoint x: 769, startPoint y: 514, endPoint x: 764, endPoint y: 529, distance: 16.4
click at [770, 515] on icon "button" at bounding box center [777, 511] width 19 height 19
type input "30"
click at [744, 569] on button "Create poll" at bounding box center [823, 569] width 315 height 38
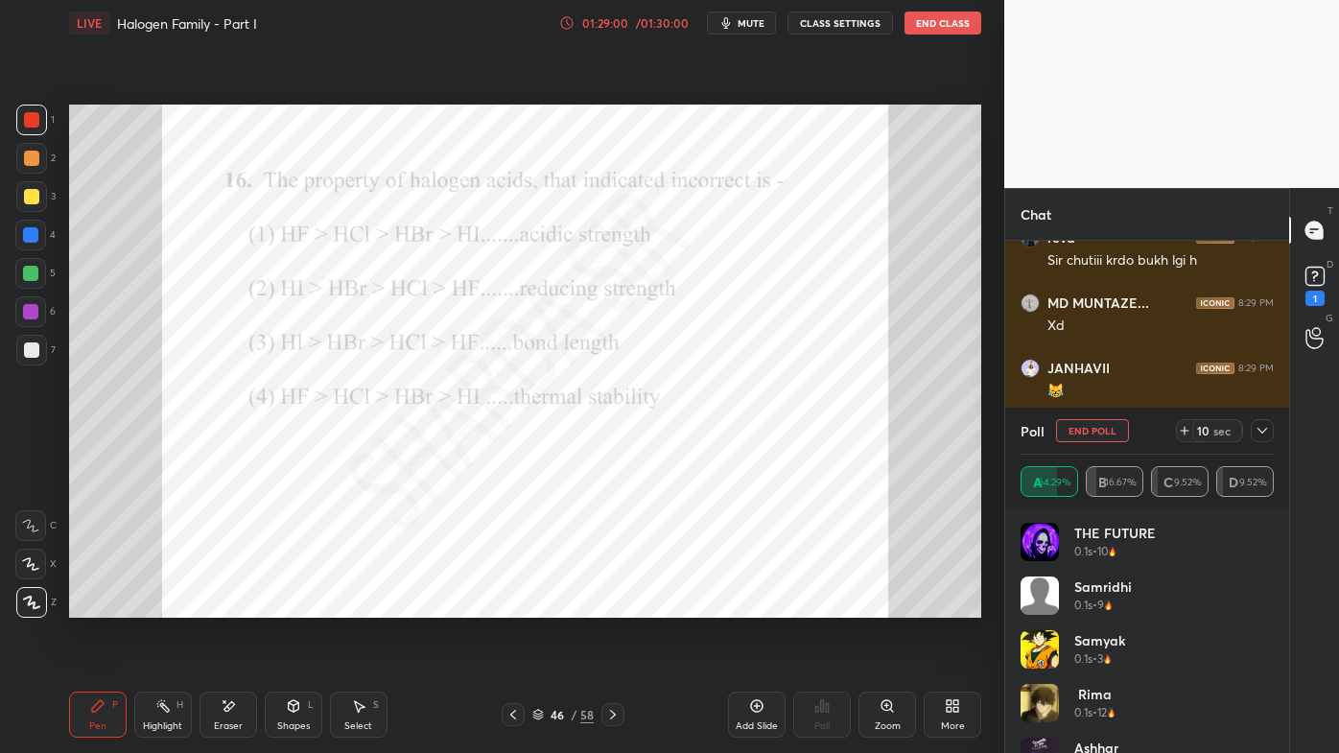
drag, startPoint x: 1263, startPoint y: 429, endPoint x: 1217, endPoint y: 450, distance: 50.6
click at [1260, 433] on icon at bounding box center [1262, 430] width 15 height 15
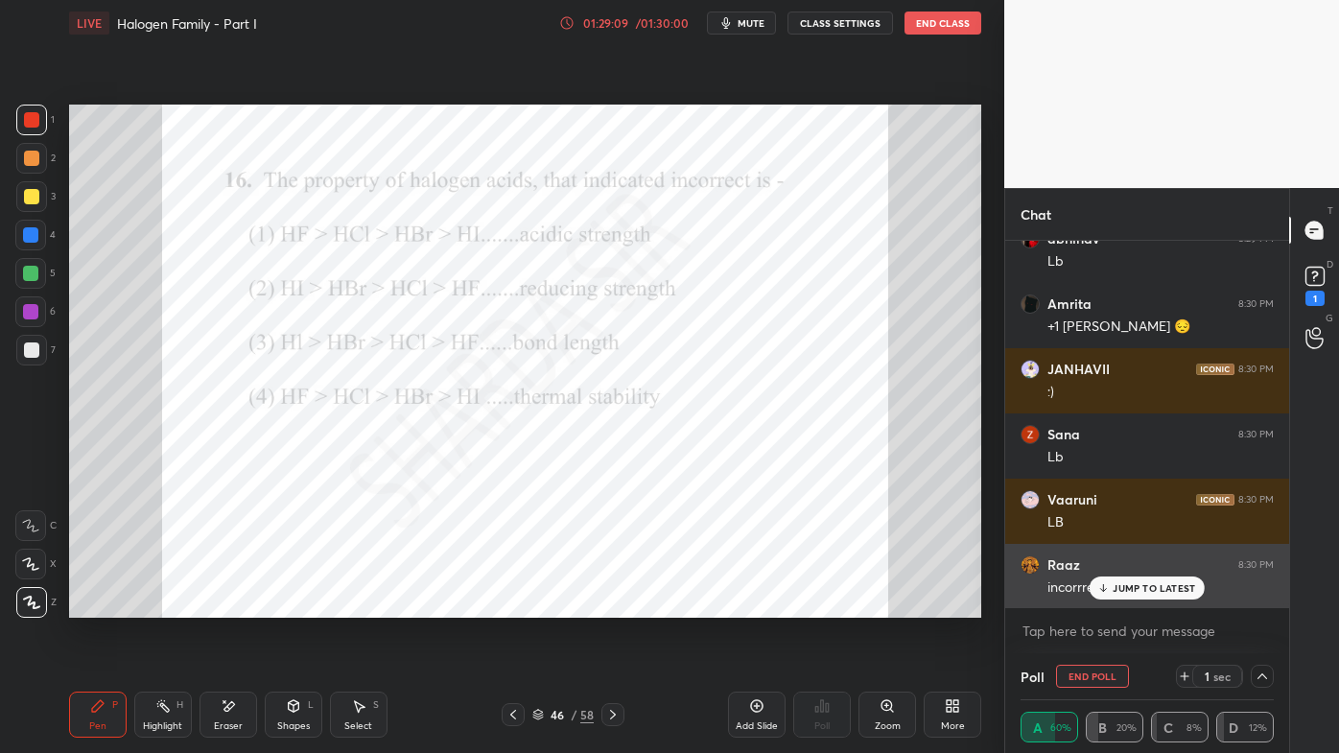
click at [1110, 588] on icon at bounding box center [1103, 588] width 12 height 12
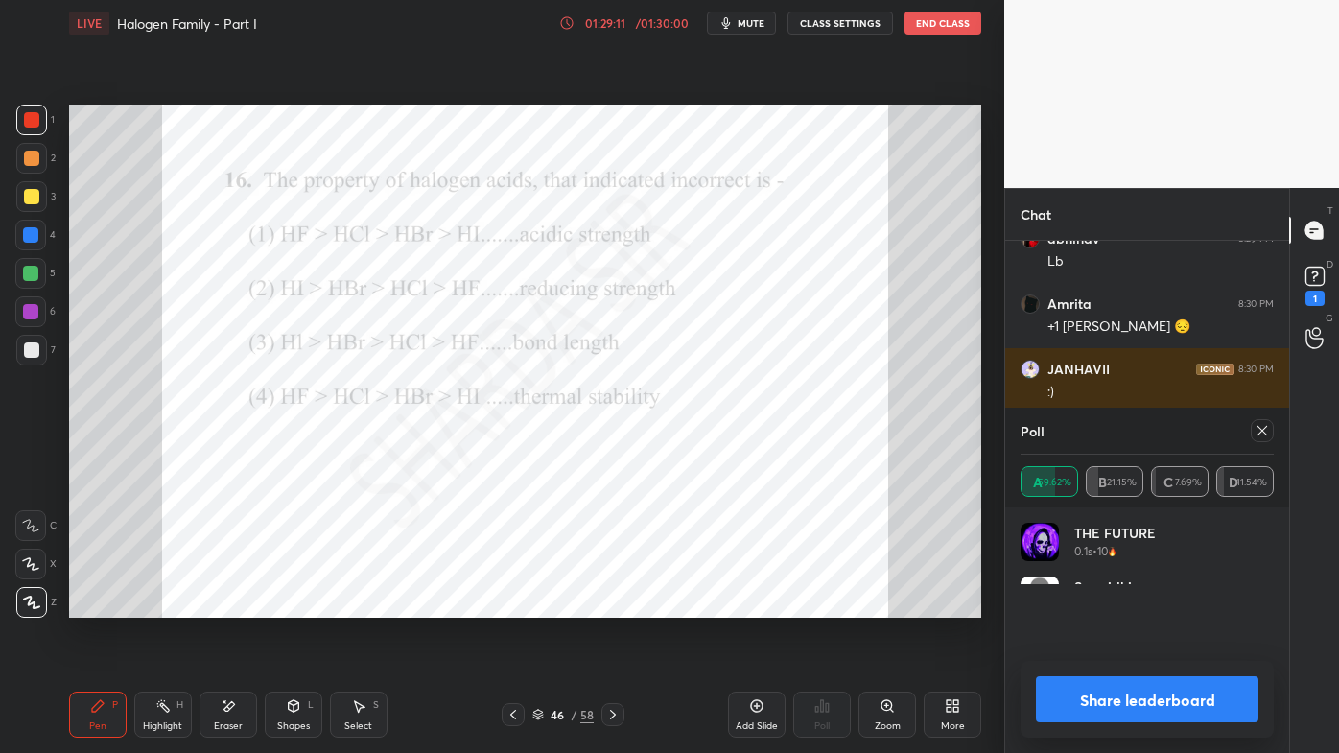
drag, startPoint x: 1268, startPoint y: 430, endPoint x: 1240, endPoint y: 453, distance: 36.1
click at [1267, 432] on icon at bounding box center [1262, 430] width 15 height 15
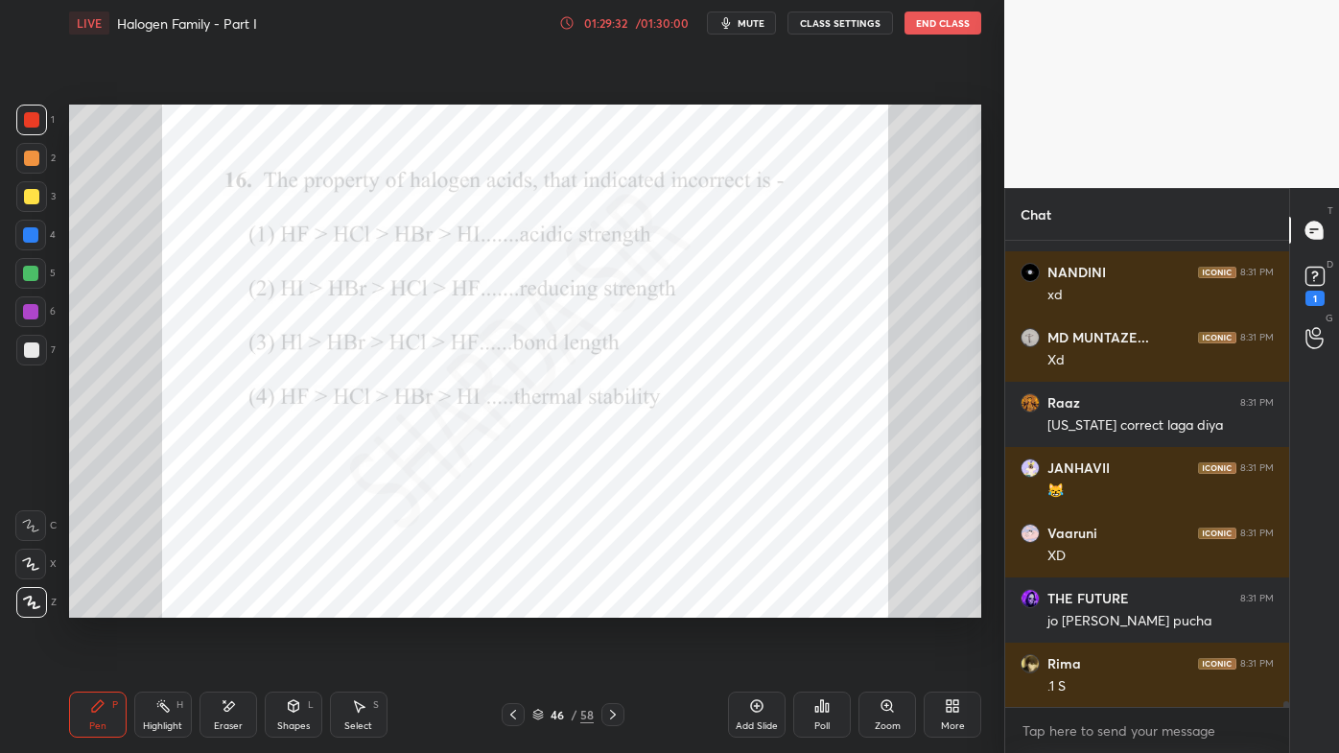
drag, startPoint x: 101, startPoint y: 700, endPoint x: 138, endPoint y: 670, distance: 48.4
click at [102, 605] on icon at bounding box center [97, 705] width 15 height 15
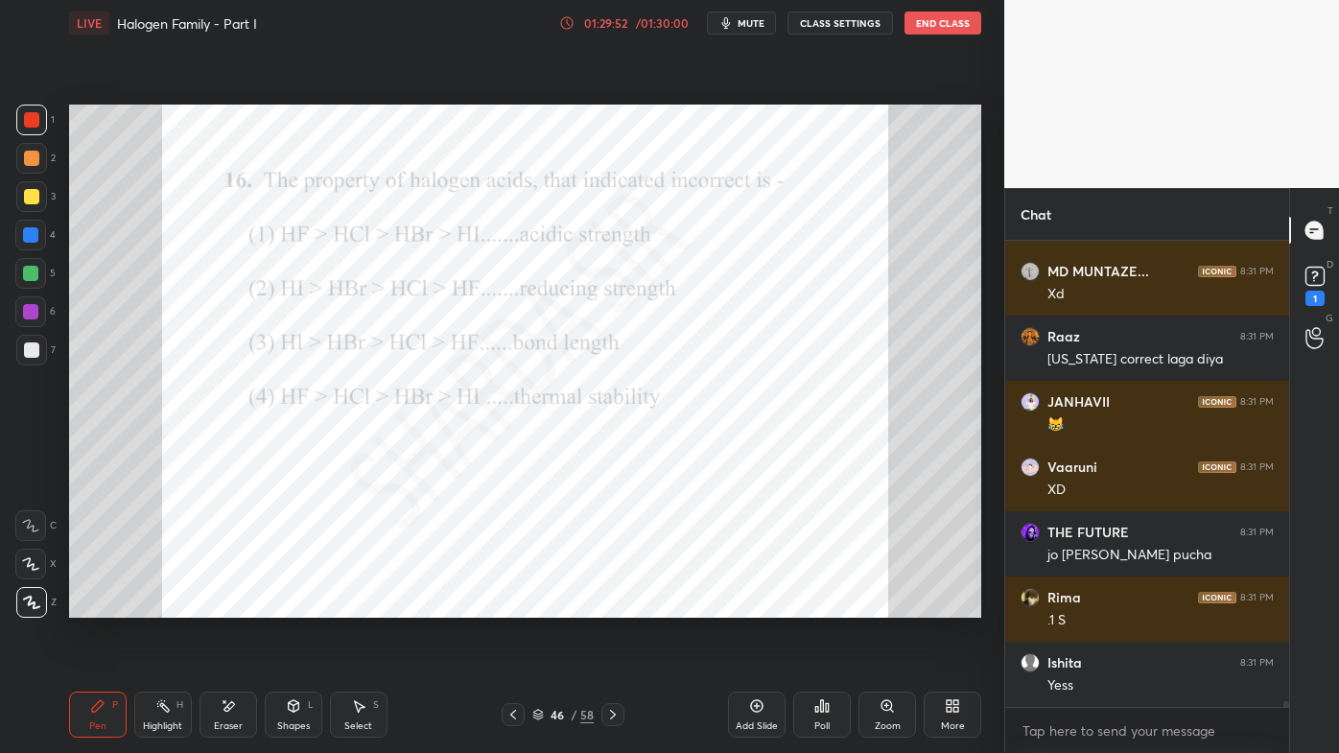
drag, startPoint x: 163, startPoint y: 711, endPoint x: 174, endPoint y: 695, distance: 18.6
click at [164, 605] on icon at bounding box center [162, 705] width 15 height 15
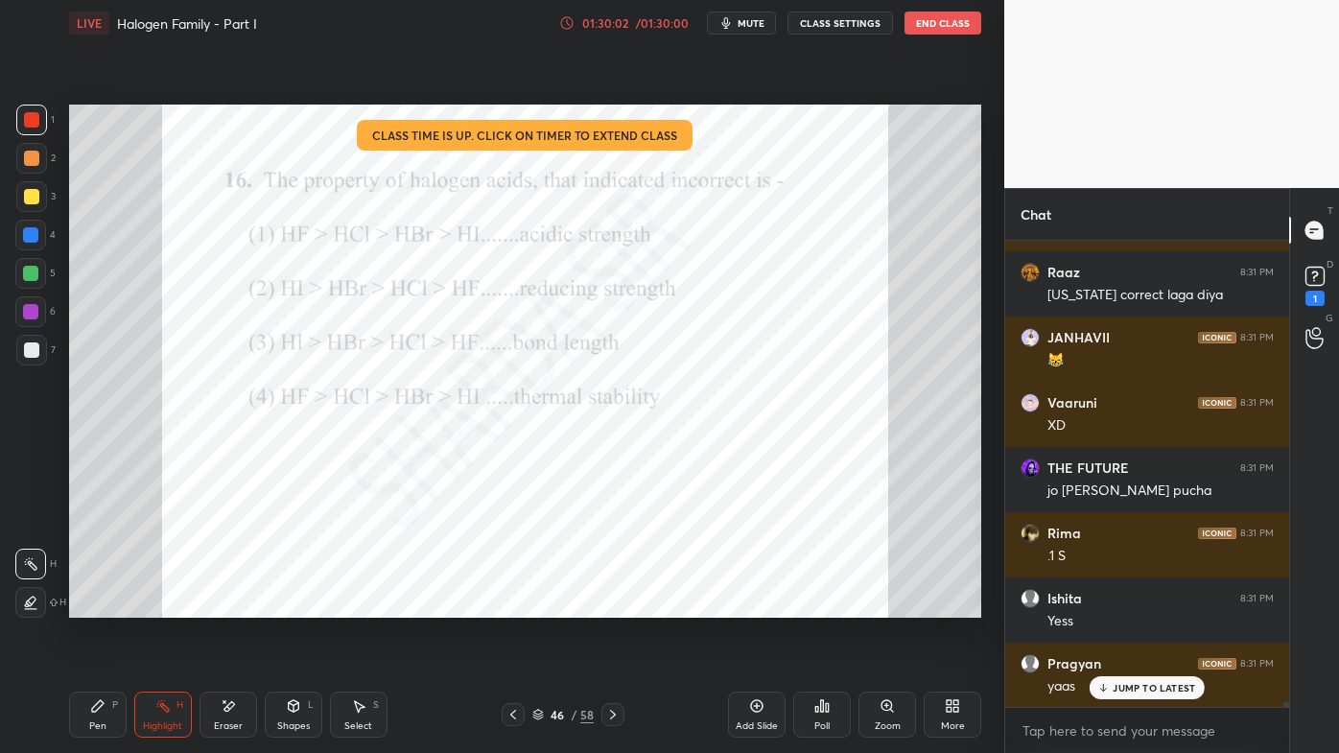
click at [821, 605] on icon at bounding box center [821, 705] width 15 height 15
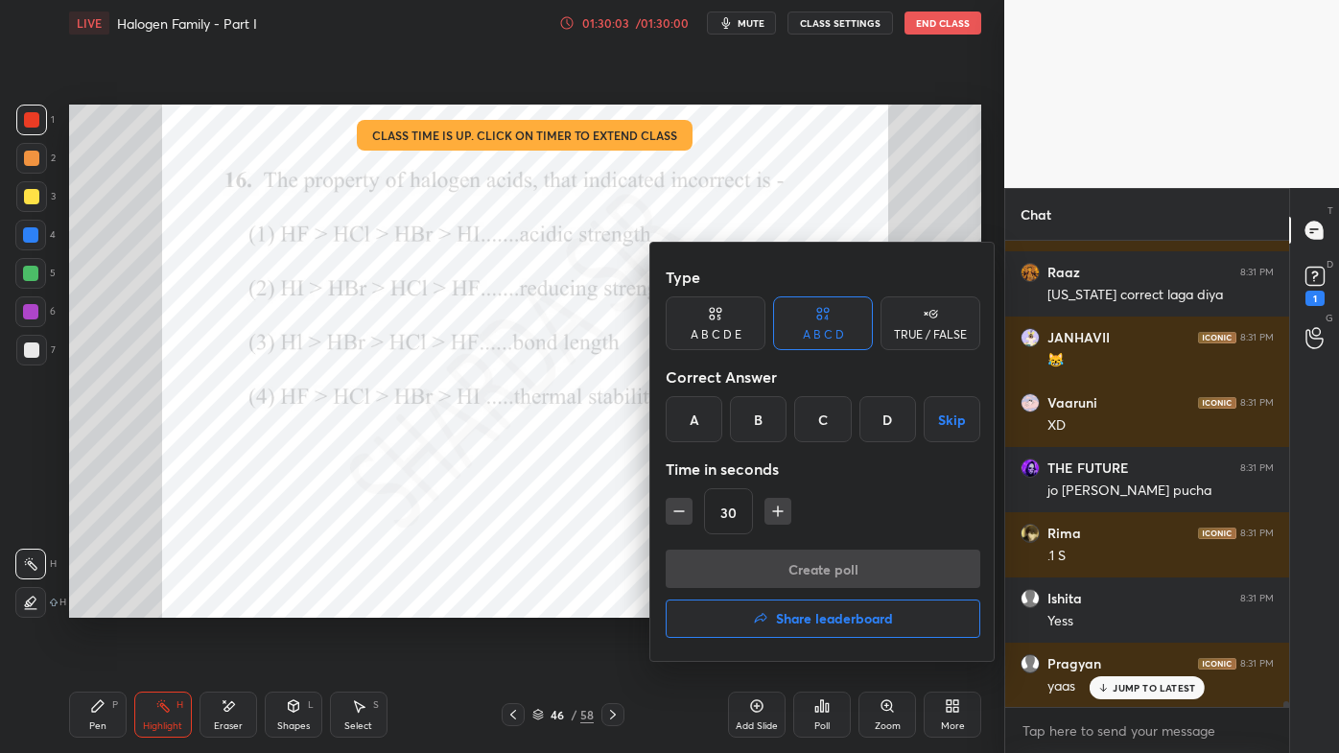
click at [808, 605] on h4 "Share leaderboard" at bounding box center [834, 618] width 117 height 13
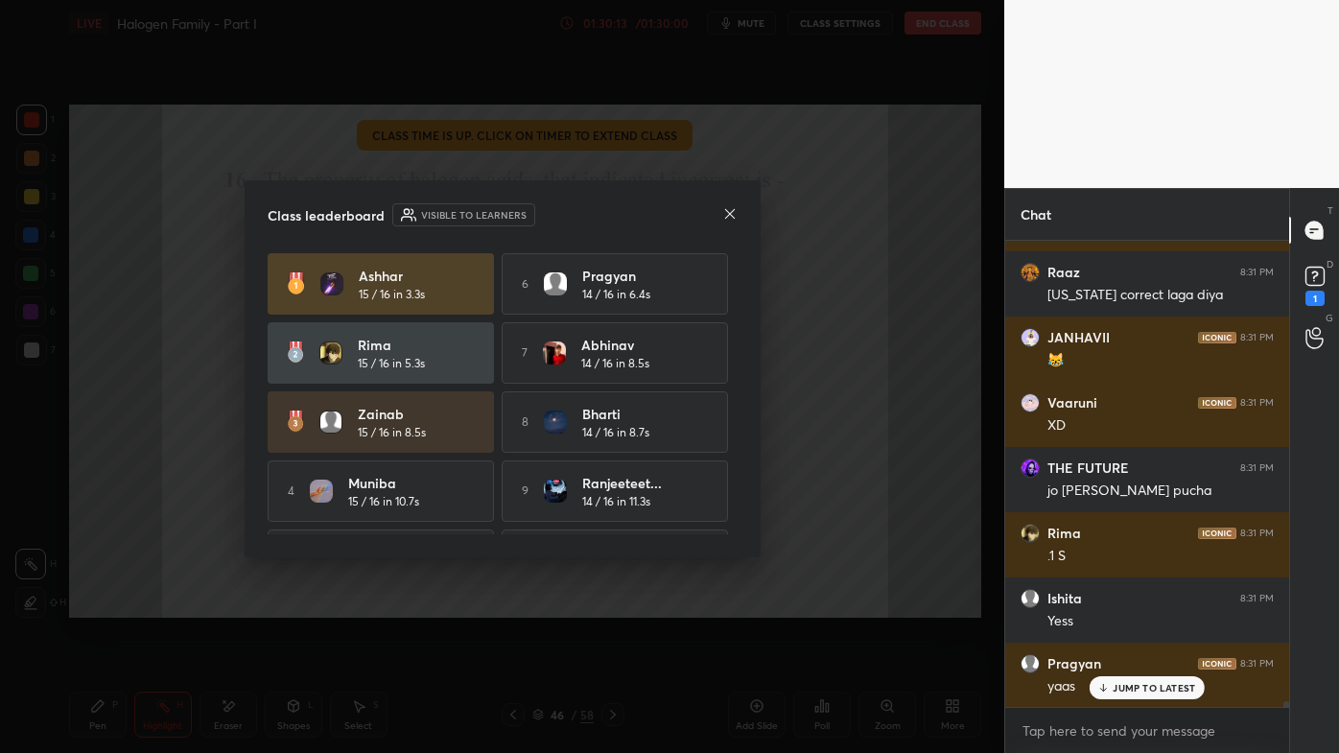
drag, startPoint x: 740, startPoint y: 454, endPoint x: 731, endPoint y: 483, distance: 31.0
click at [739, 529] on div "Class leaderboard Visible to learners [PERSON_NAME] 15 / 16 in 3.3s 6 [PERSON_N…" at bounding box center [503, 368] width 516 height 377
drag, startPoint x: 729, startPoint y: 460, endPoint x: 736, endPoint y: 505, distance: 44.6
click at [736, 508] on div "[PERSON_NAME] 15 / 16 in 3.3s 6 [PERSON_NAME] 14 / 16 in 6.4s Rima 15 / 16 in 5…" at bounding box center [503, 393] width 470 height 281
click at [736, 491] on div "[PERSON_NAME] 15 / 16 in 3.3s 6 [PERSON_NAME] 14 / 16 in 6.4s Rima 15 / 16 in 5…" at bounding box center [503, 393] width 470 height 281
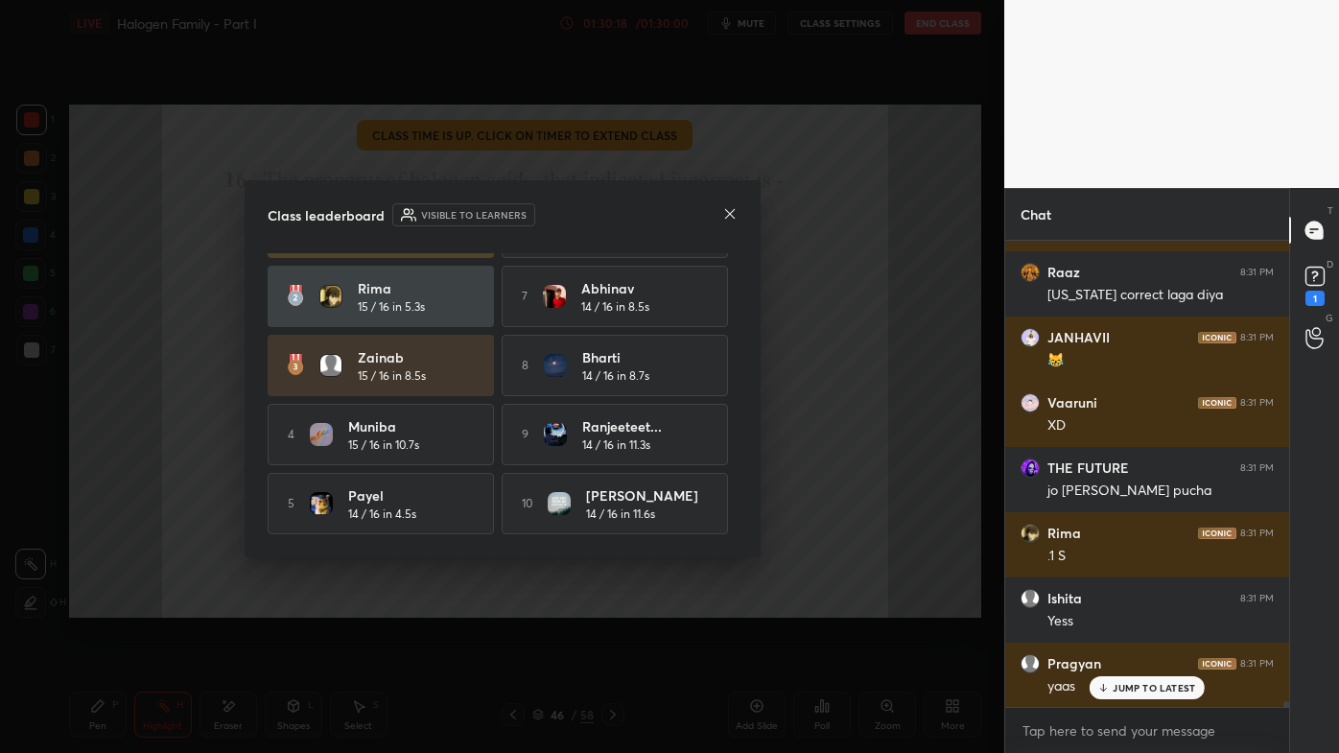
scroll to position [0, 0]
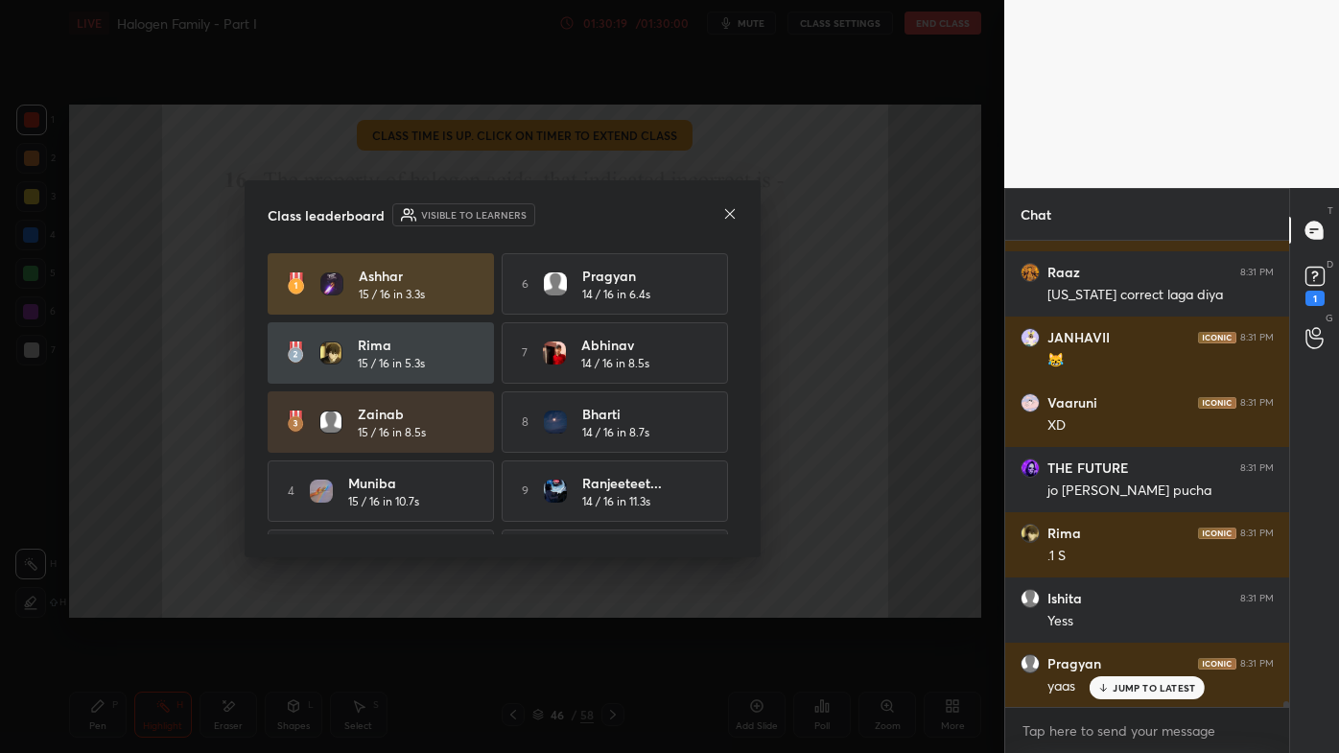
click at [728, 212] on icon at bounding box center [729, 214] width 10 height 10
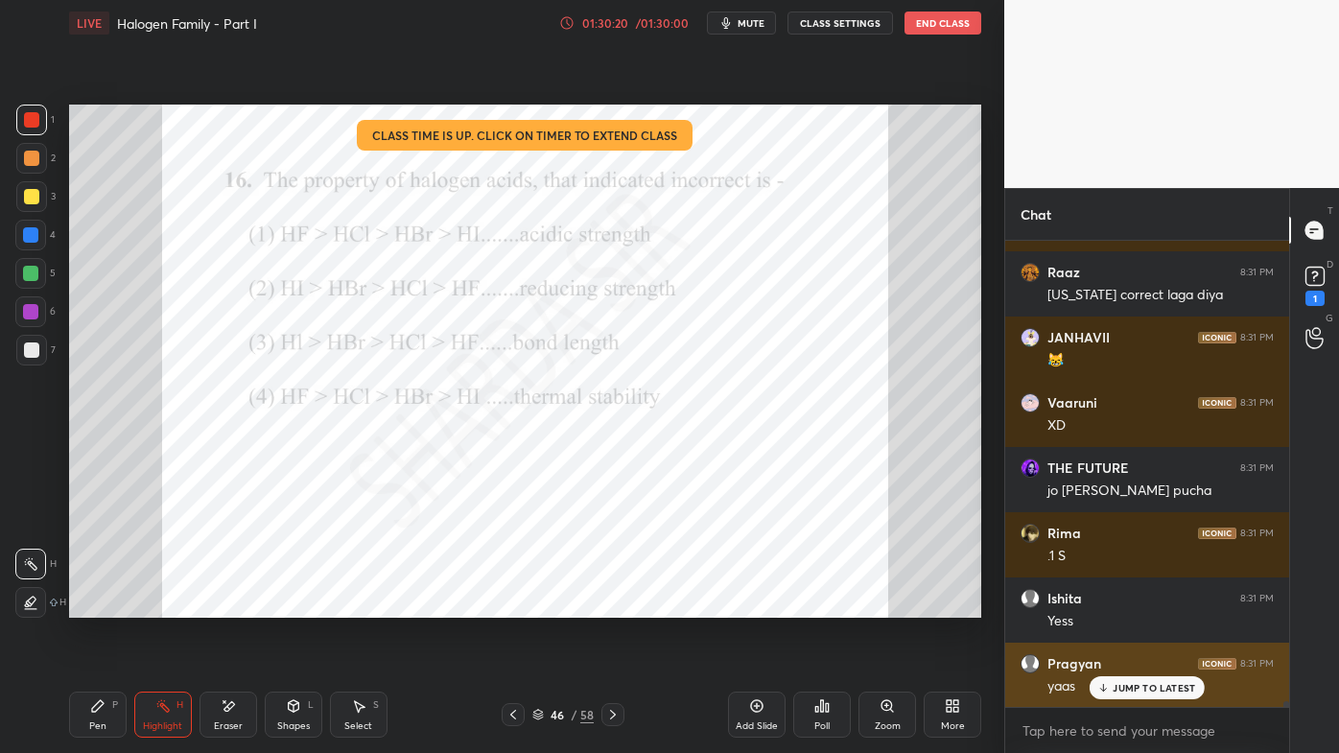
drag, startPoint x: 1120, startPoint y: 689, endPoint x: 1077, endPoint y: 705, distance: 46.1
click at [1122, 605] on p "JUMP TO LATEST" at bounding box center [1154, 688] width 82 height 12
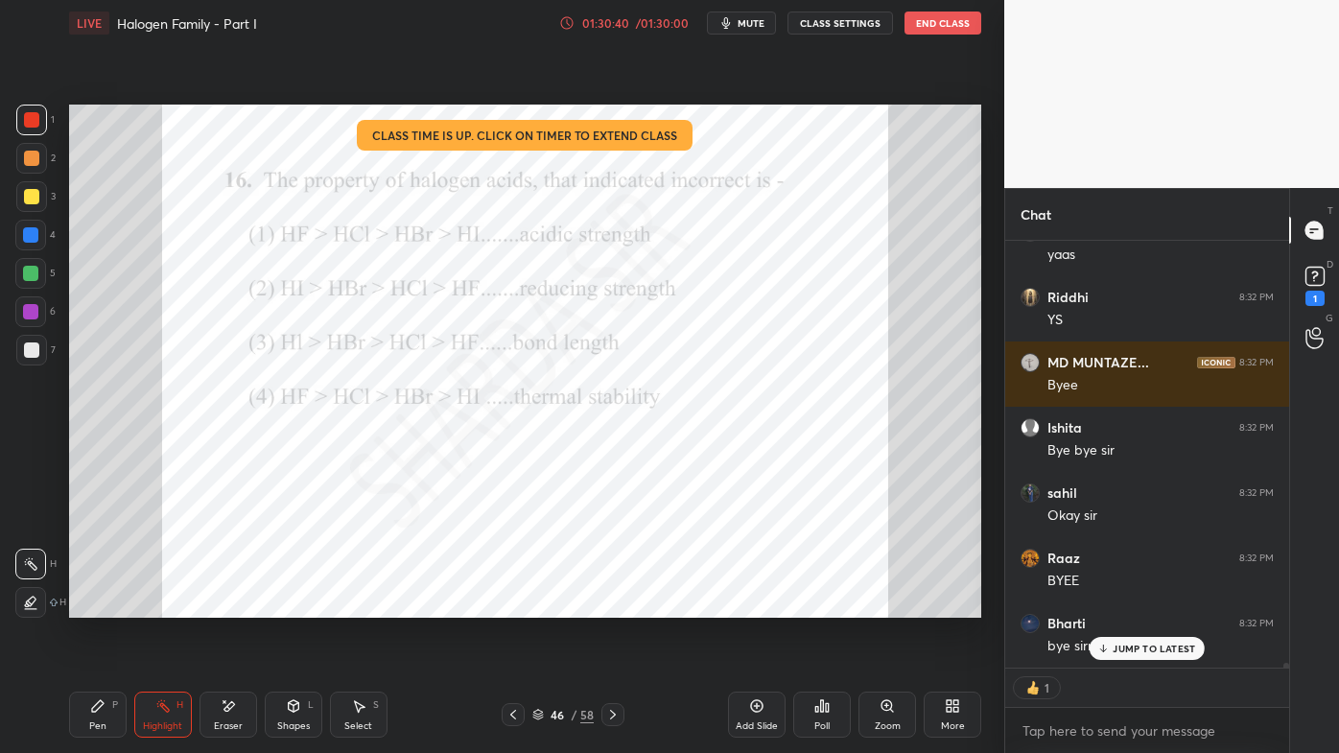
scroll to position [38532, 0]
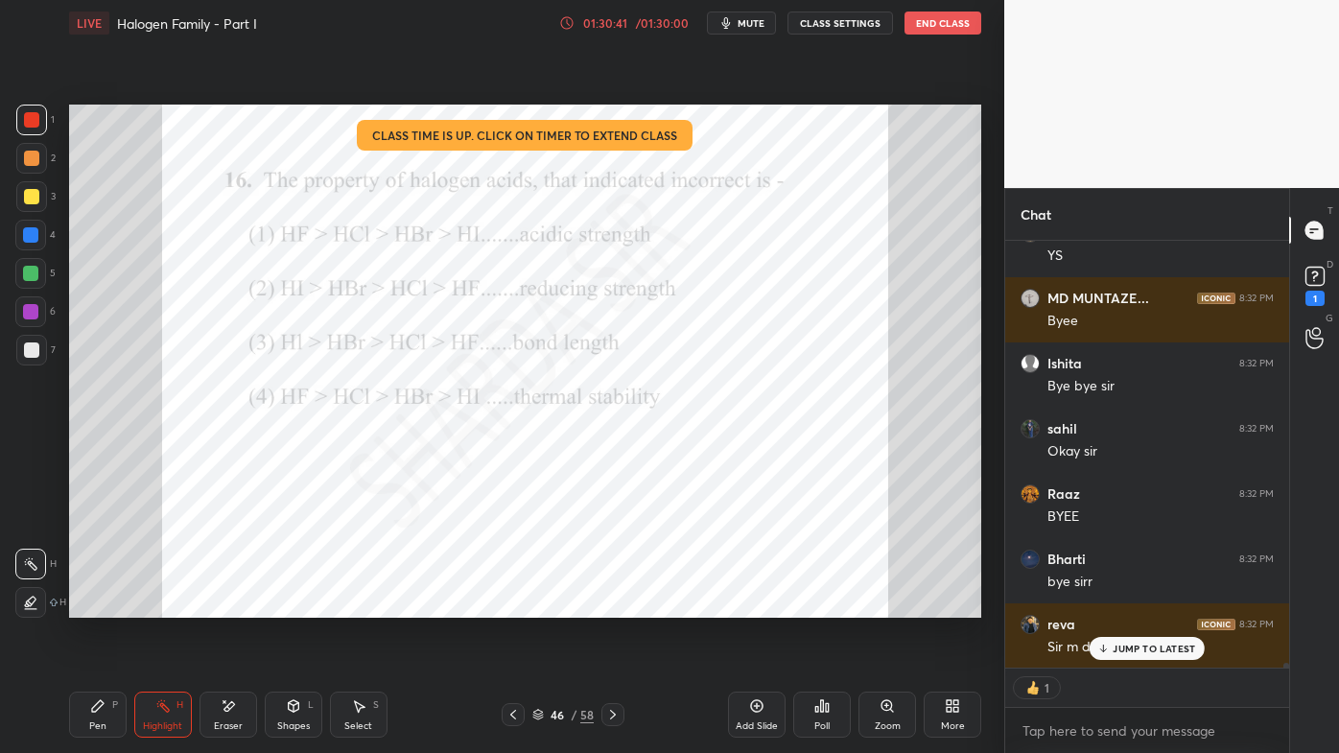
click at [938, 23] on button "End Class" at bounding box center [943, 23] width 77 height 23
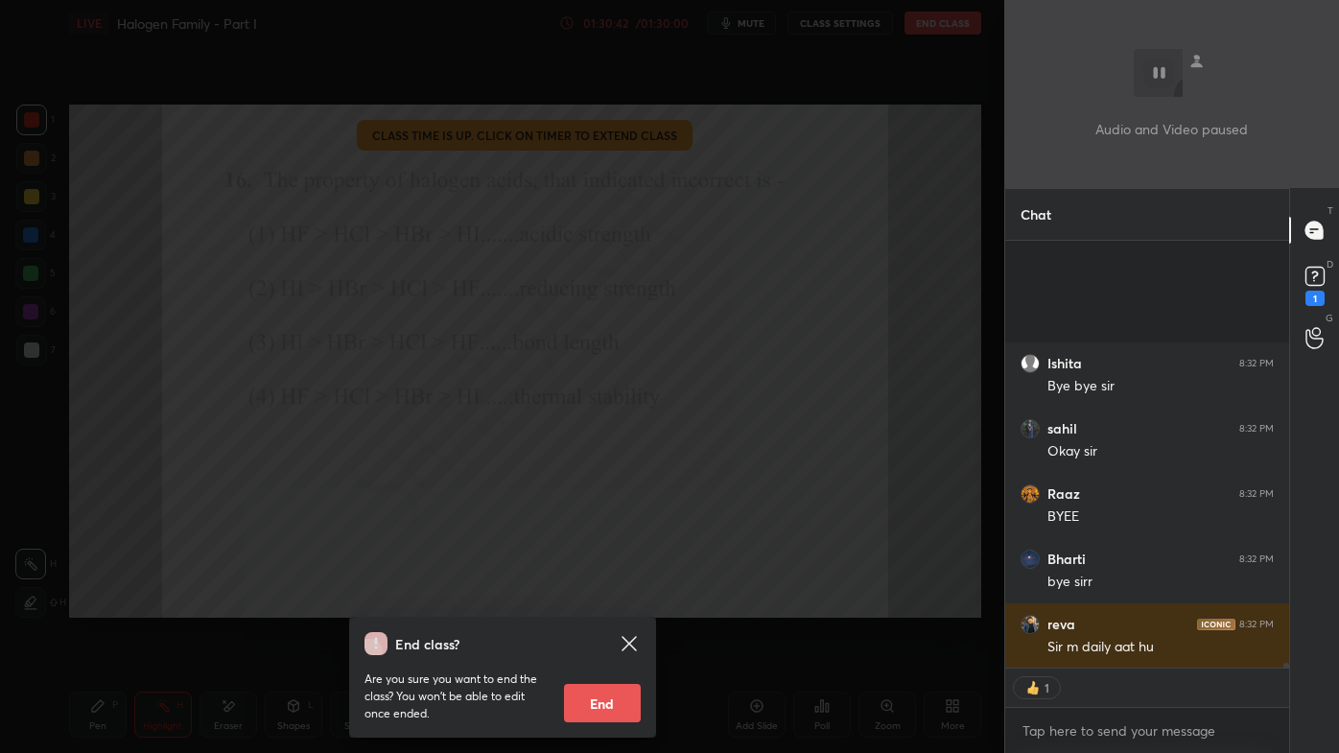
scroll to position [38729, 0]
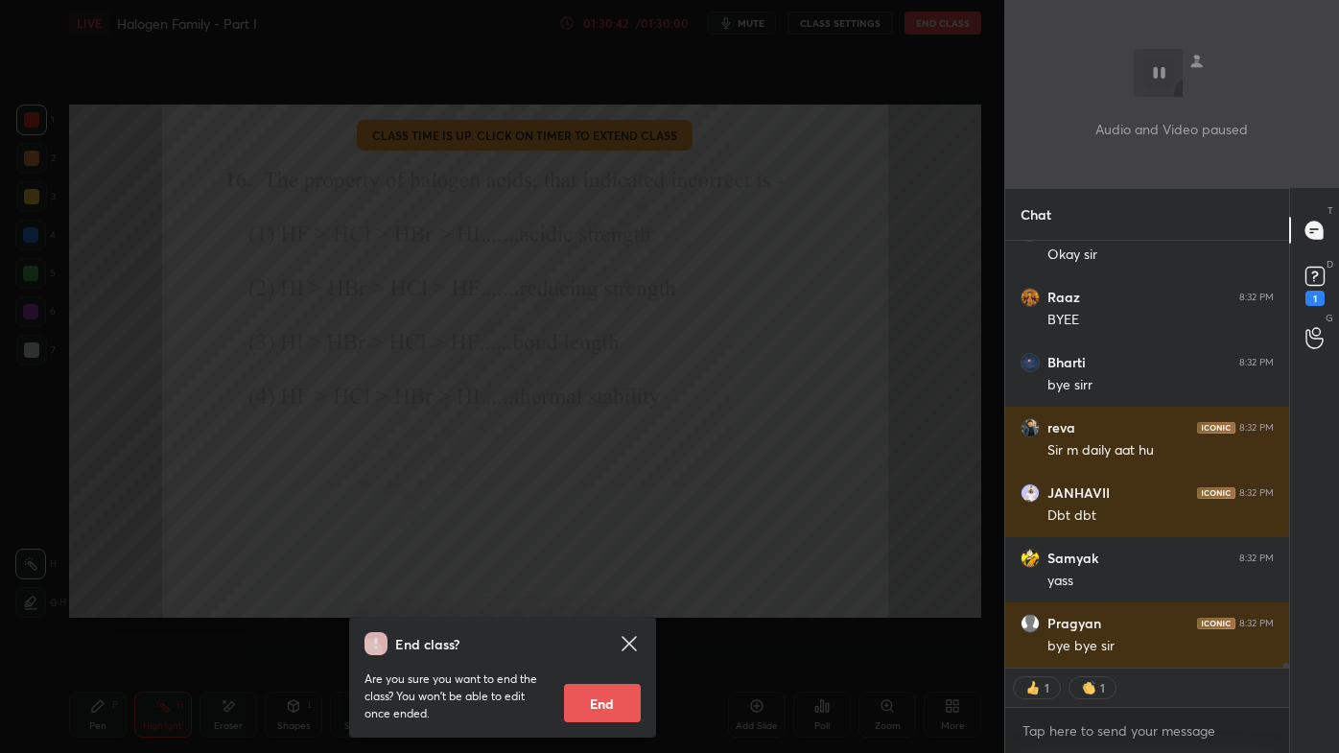
click at [595, 605] on button "End" at bounding box center [602, 703] width 77 height 38
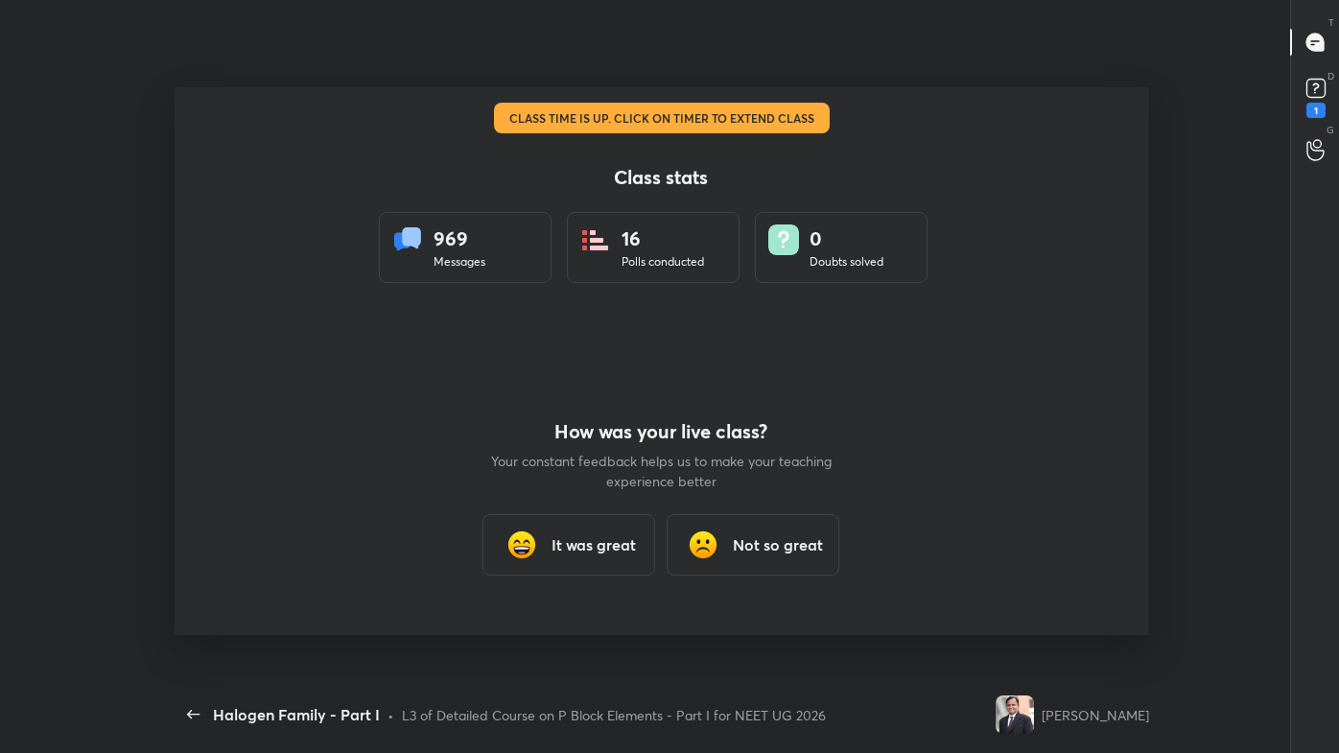
scroll to position [0, 0]
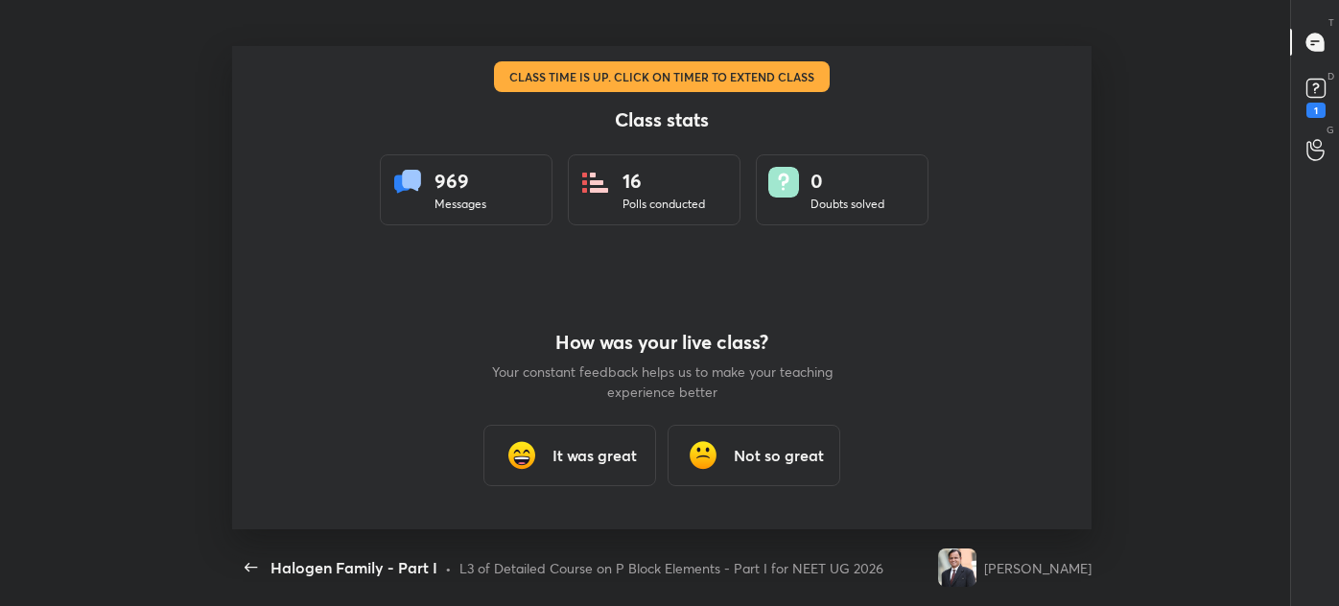
type textarea "x"
